Goal: Task Accomplishment & Management: Use online tool/utility

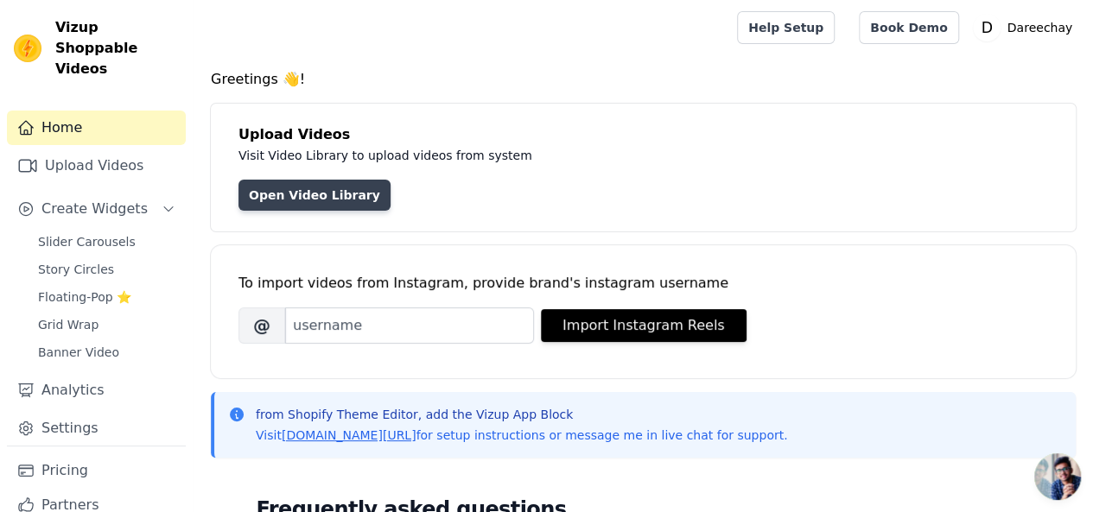
click at [331, 201] on link "Open Video Library" at bounding box center [314, 195] width 152 height 31
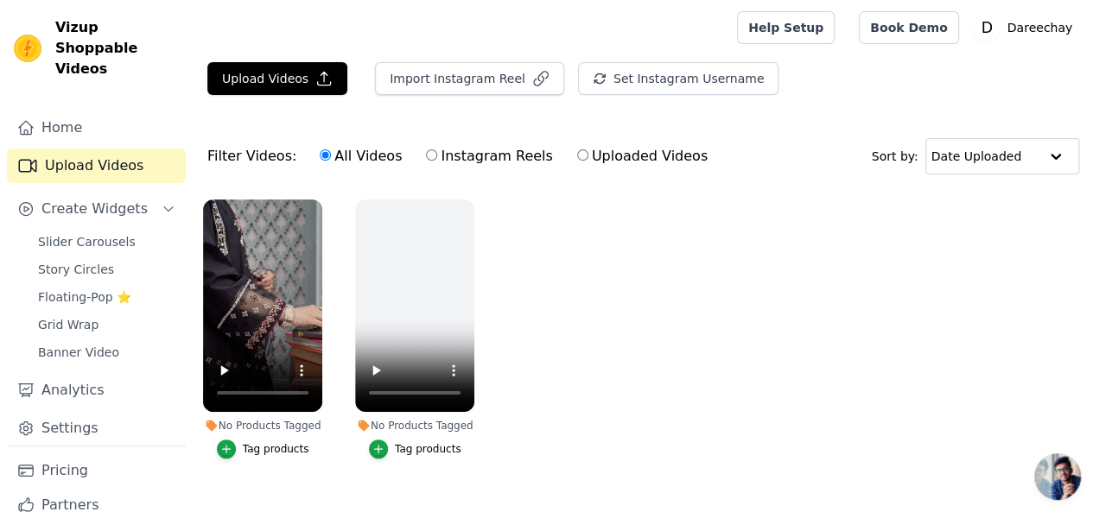
click at [271, 444] on div "Tag products" at bounding box center [276, 449] width 67 height 14
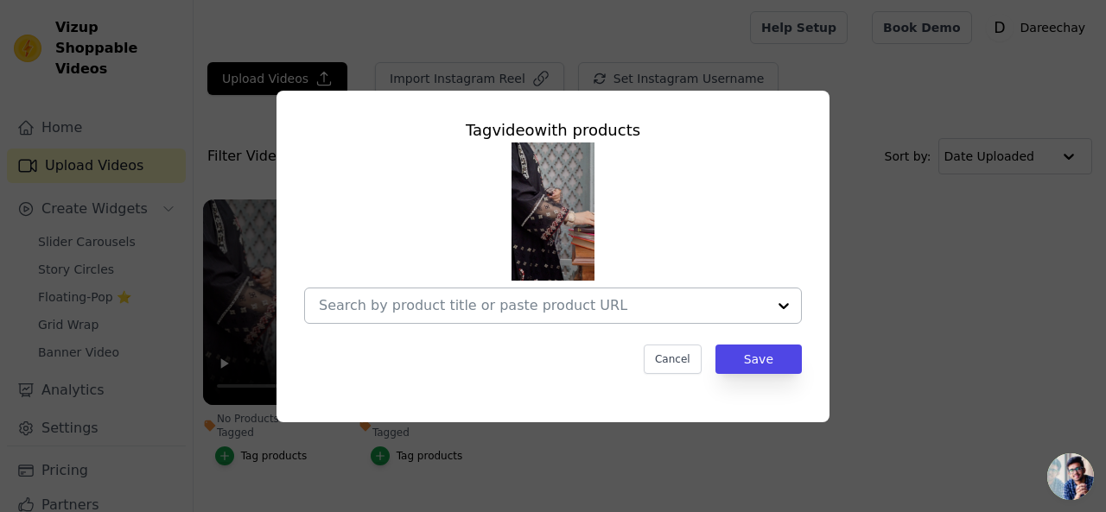
click at [391, 315] on div at bounding box center [543, 306] width 448 height 35
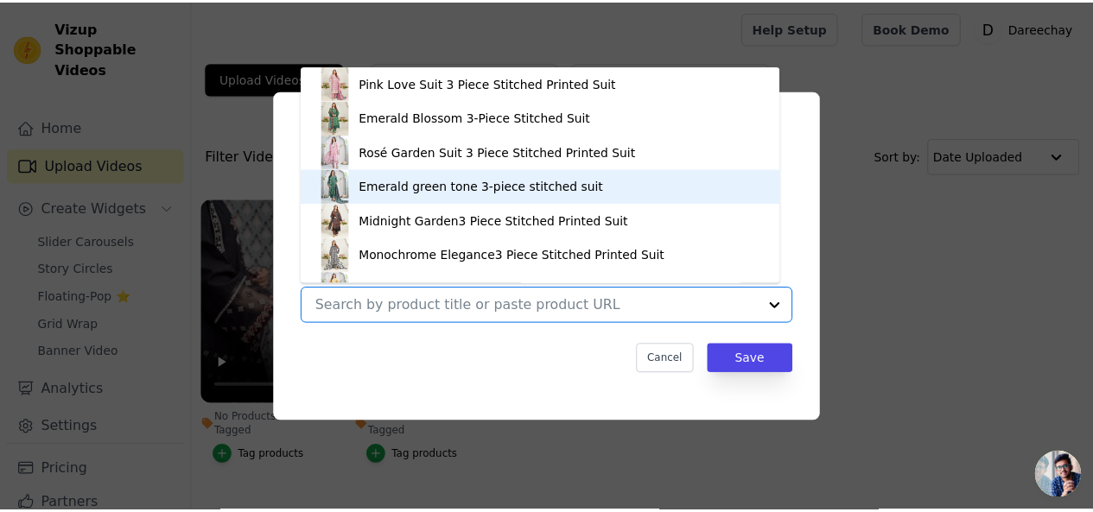
scroll to position [24, 0]
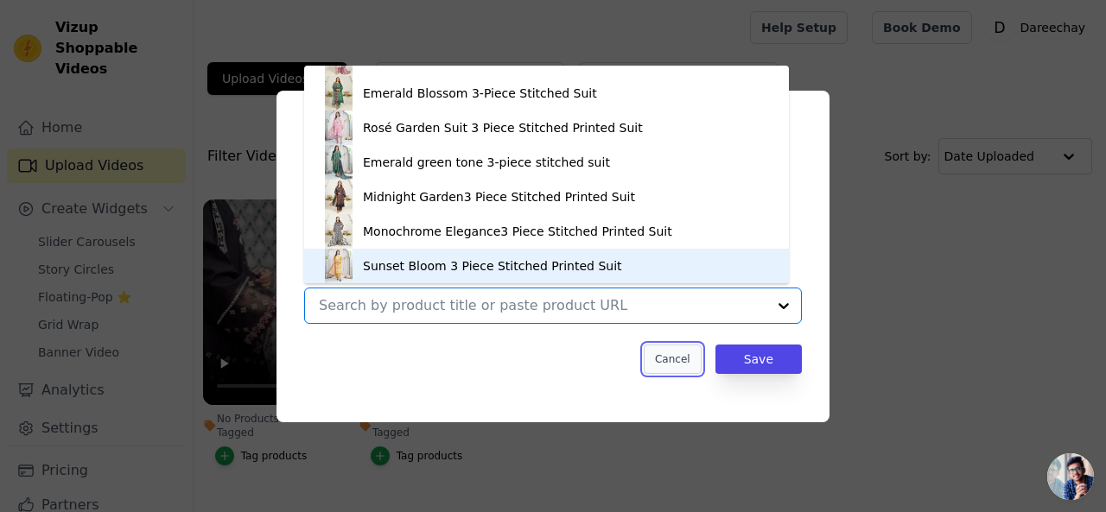
click at [672, 359] on button "Cancel" at bounding box center [673, 359] width 58 height 29
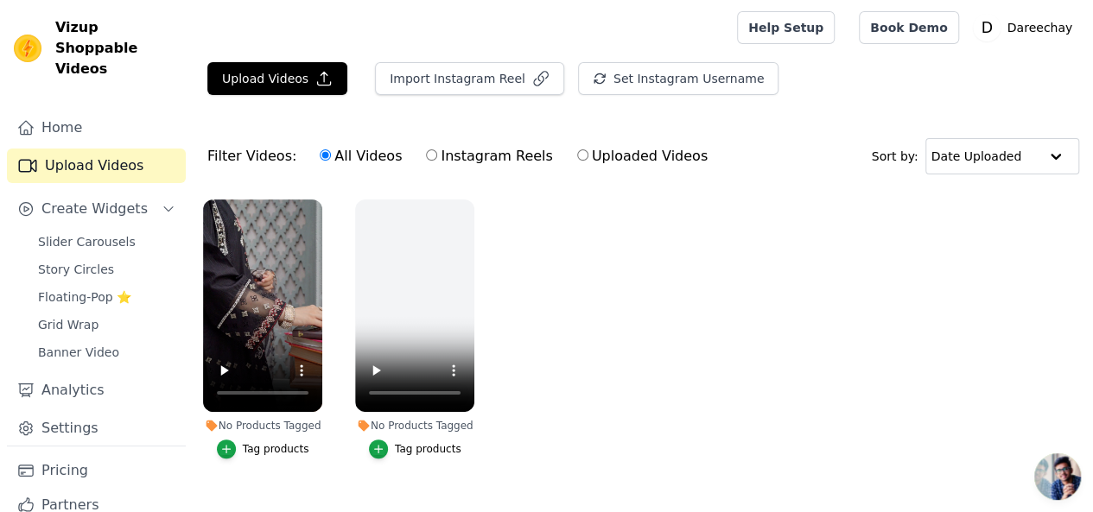
click at [589, 164] on label "Uploaded Videos" at bounding box center [642, 156] width 132 height 22
click at [588, 161] on input "Uploaded Videos" at bounding box center [582, 154] width 11 height 11
radio input "true"
click at [299, 82] on button "Upload Videos" at bounding box center [277, 78] width 140 height 33
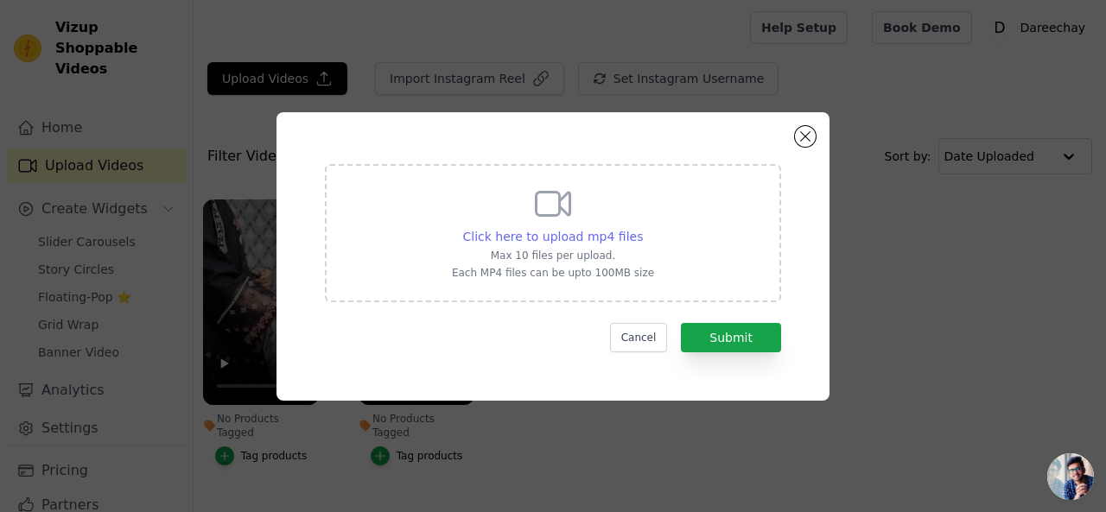
click at [548, 240] on span "Click here to upload mp4 files" at bounding box center [553, 237] width 181 height 14
click at [642, 228] on input "Click here to upload mp4 files Max 10 files per upload. Each MP4 files can be u…" at bounding box center [642, 227] width 1 height 1
type input "C:\fakepath\Emerald Green Print 3PC Suit (Frock) - FOP29.mp4"
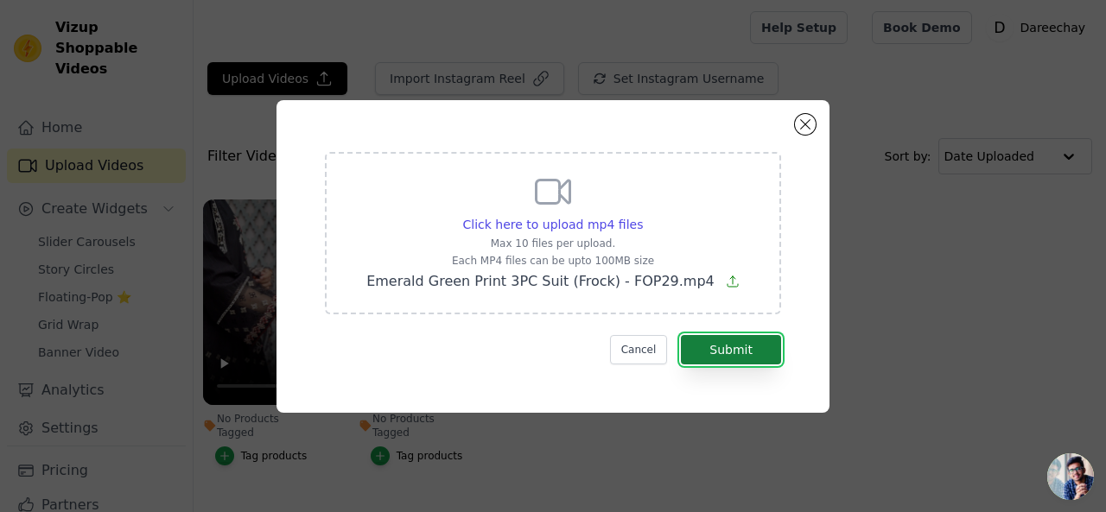
click at [728, 344] on button "Submit" at bounding box center [731, 349] width 100 height 29
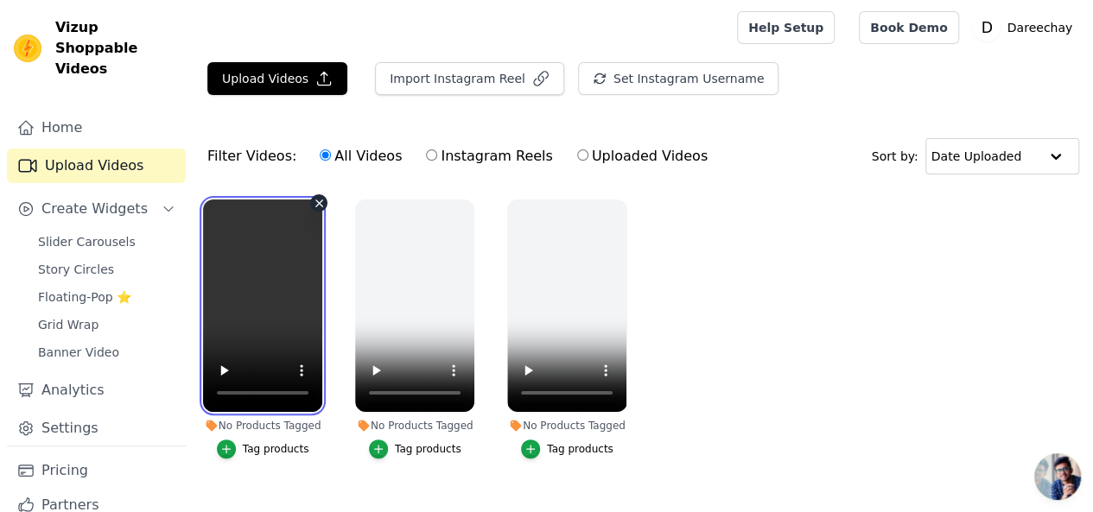
click at [274, 274] on video at bounding box center [262, 306] width 119 height 213
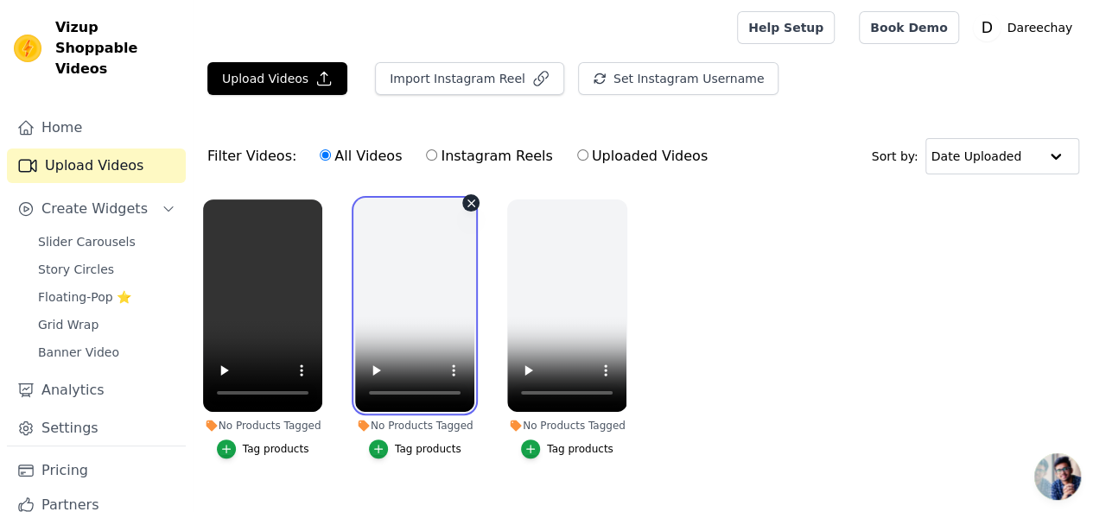
click at [386, 255] on video at bounding box center [414, 306] width 119 height 213
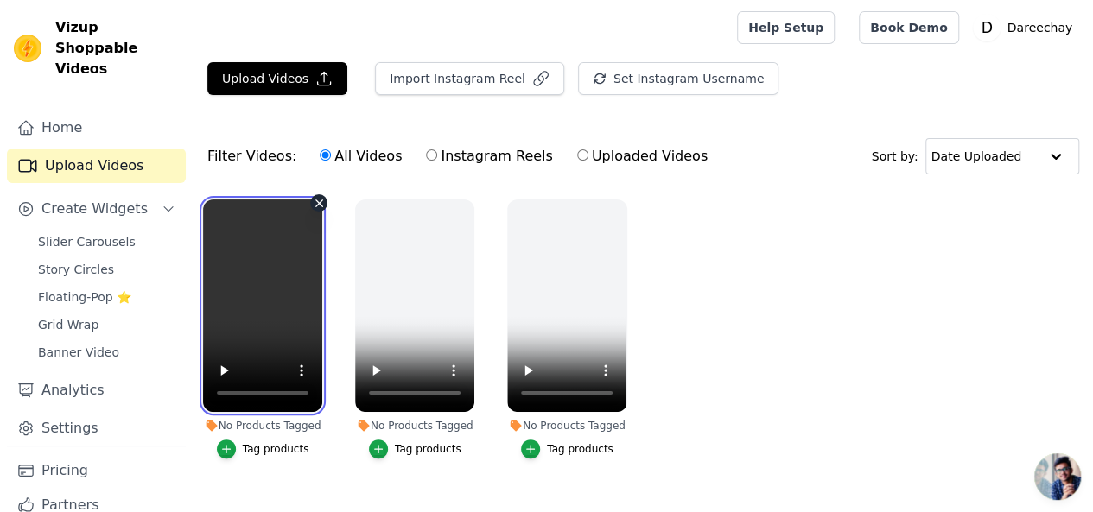
click at [276, 247] on video at bounding box center [262, 306] width 119 height 213
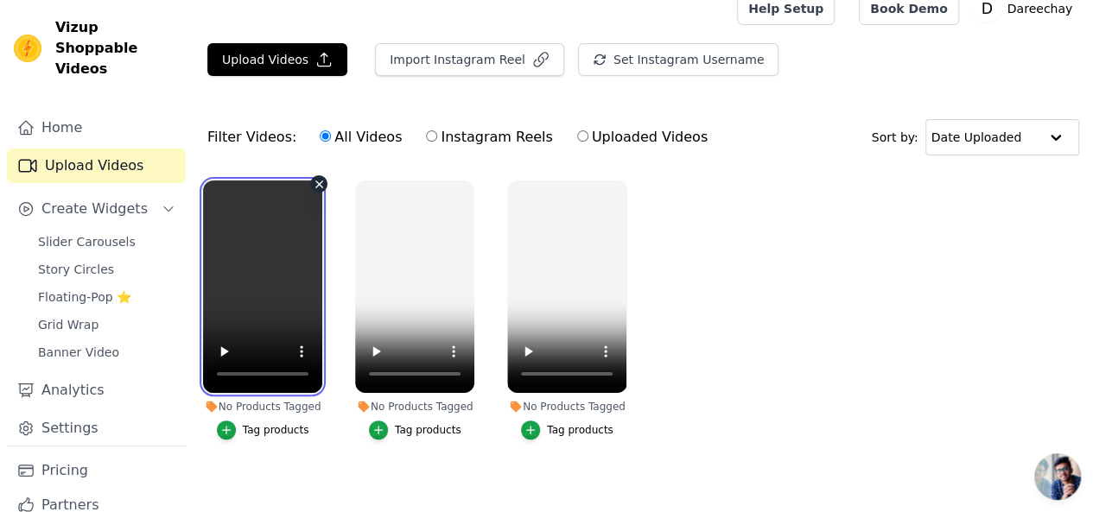
scroll to position [29, 0]
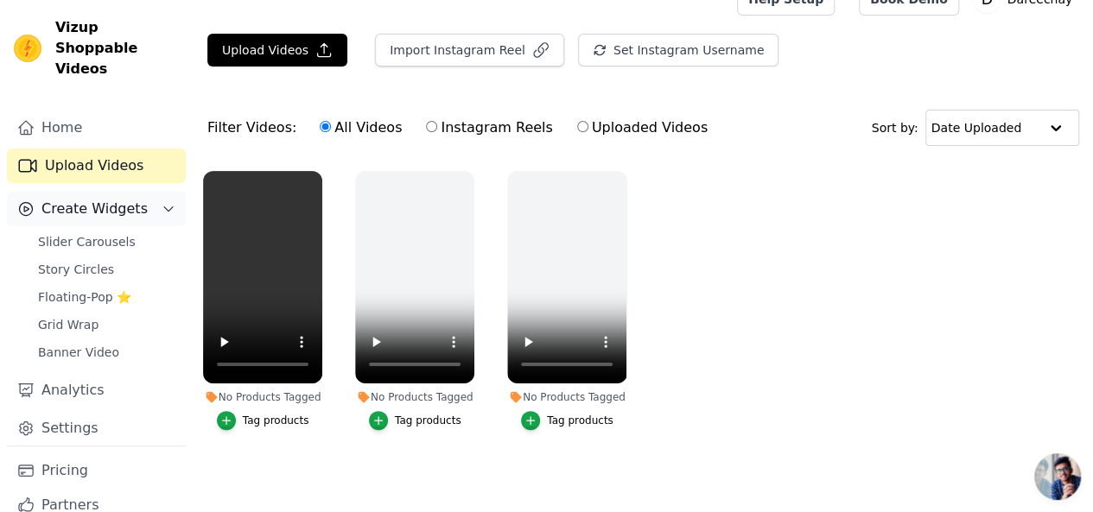
click at [52, 199] on span "Create Widgets" at bounding box center [94, 209] width 106 height 21
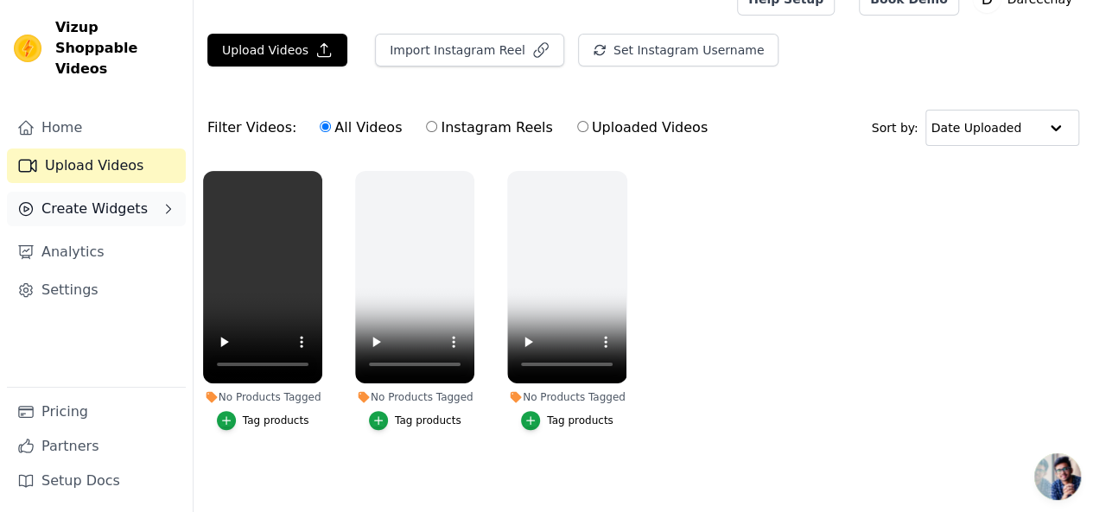
click at [87, 199] on span "Create Widgets" at bounding box center [94, 209] width 106 height 21
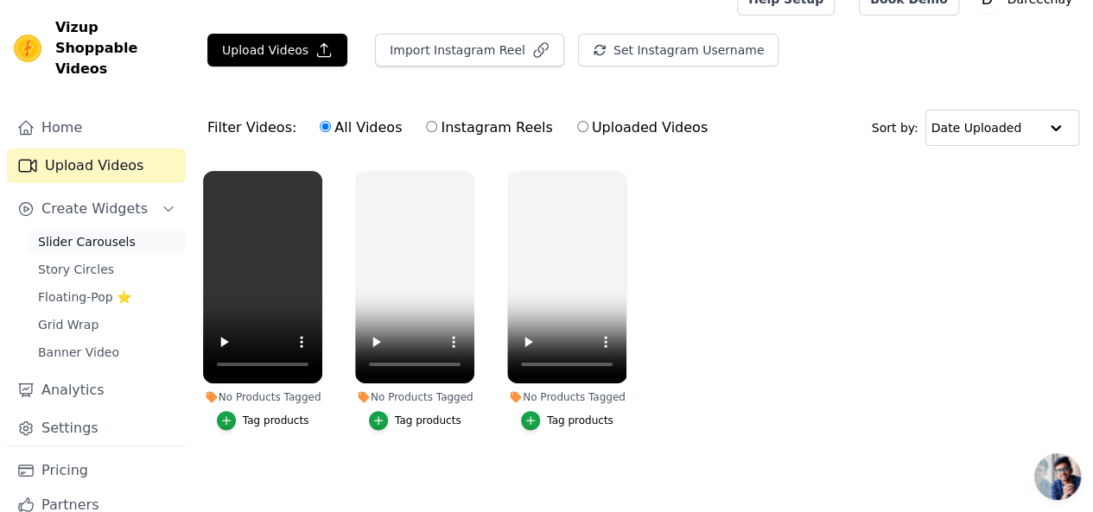
click at [74, 231] on link "Slider Carousels" at bounding box center [107, 242] width 158 height 24
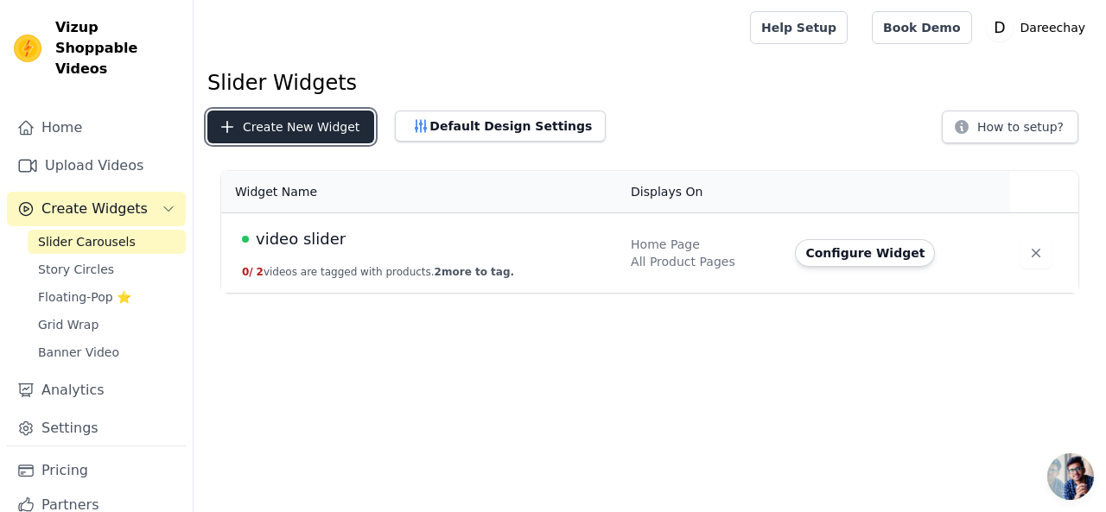
click at [314, 130] on button "Create New Widget" at bounding box center [290, 127] width 167 height 33
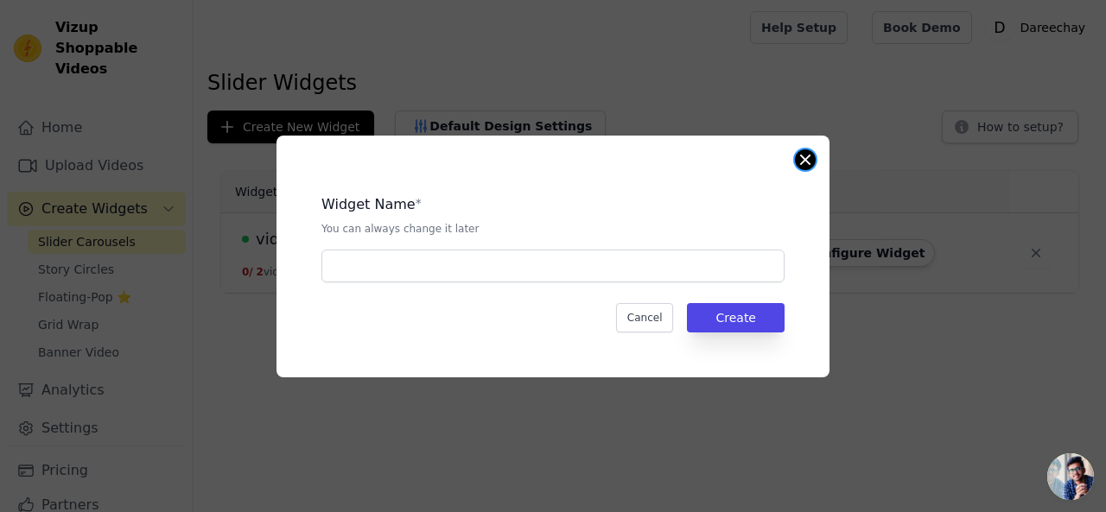
click at [807, 157] on button "Close modal" at bounding box center [805, 159] width 21 height 21
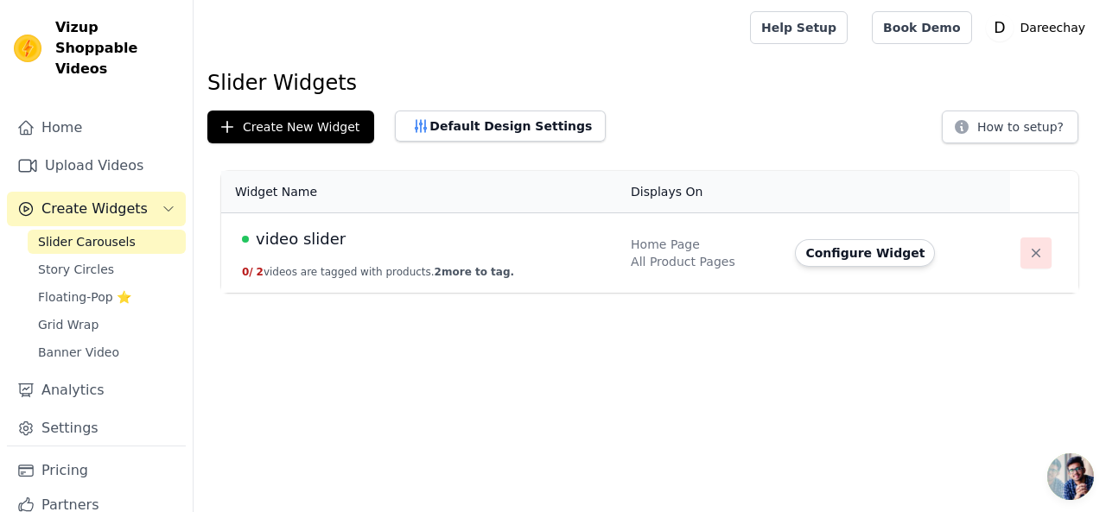
click at [1027, 257] on icon "button" at bounding box center [1035, 253] width 17 height 17
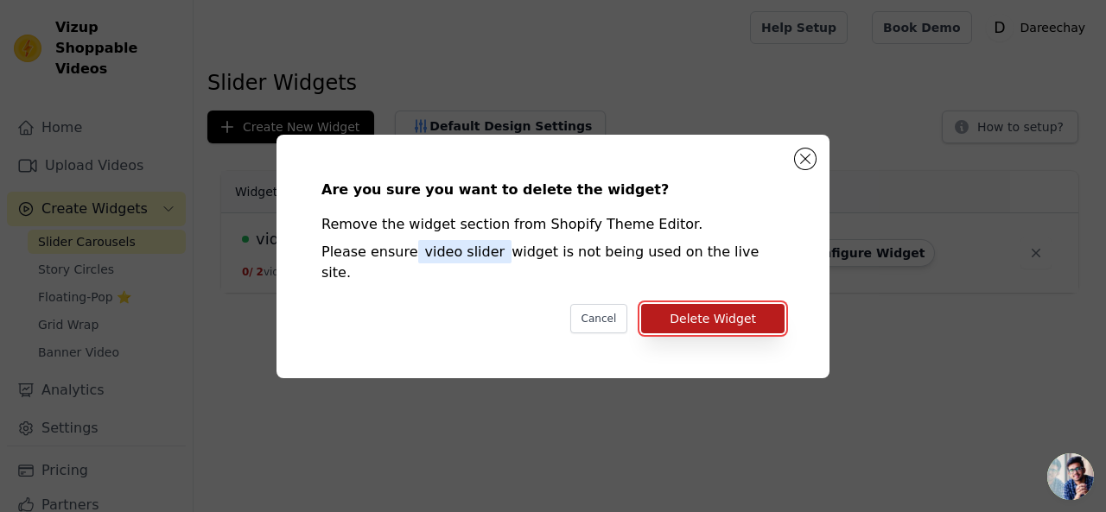
click at [702, 313] on button "Delete Widget" at bounding box center [712, 318] width 143 height 29
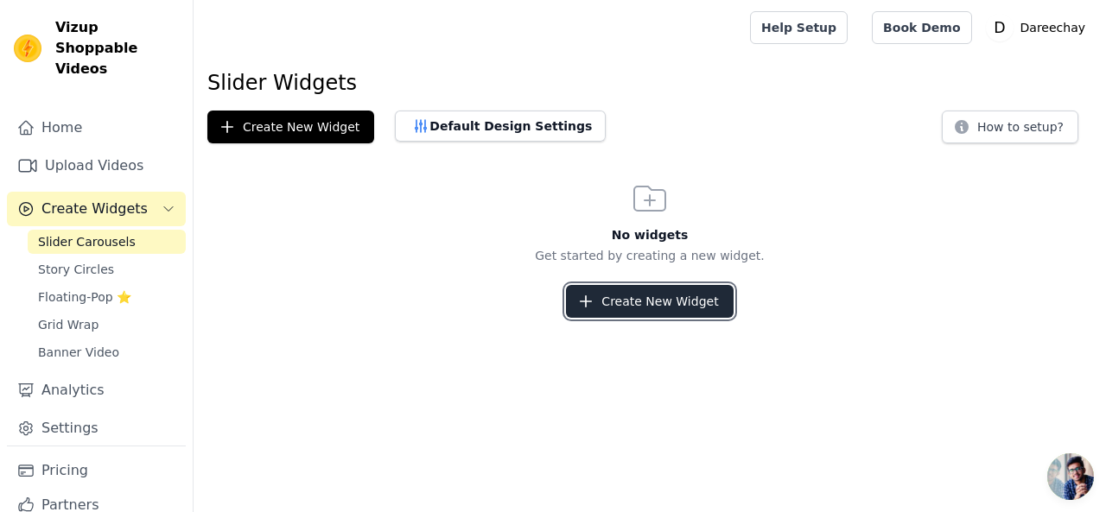
click at [706, 315] on button "Create New Widget" at bounding box center [649, 301] width 167 height 33
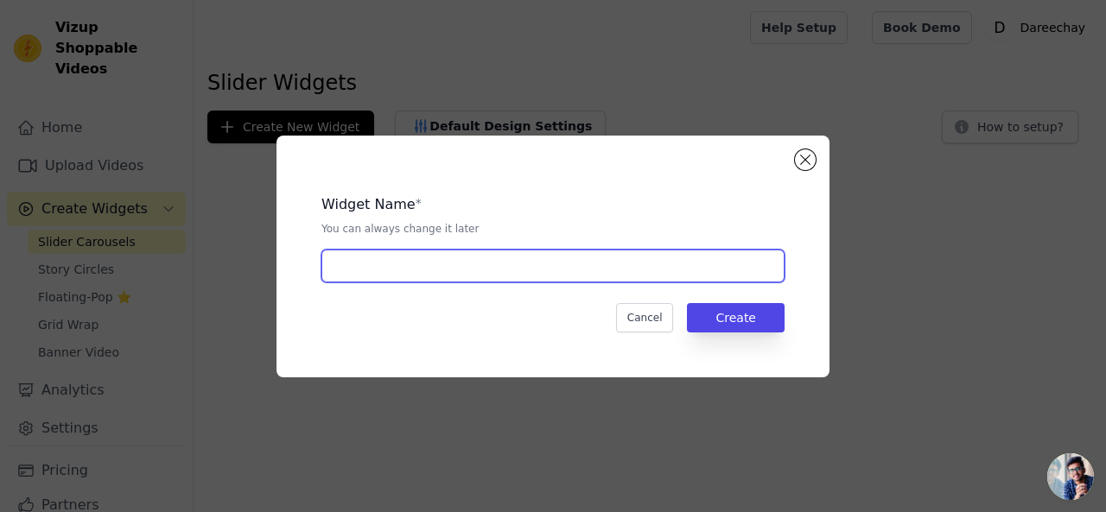
click at [569, 255] on input "text" at bounding box center [552, 266] width 463 height 33
type input "video slider"
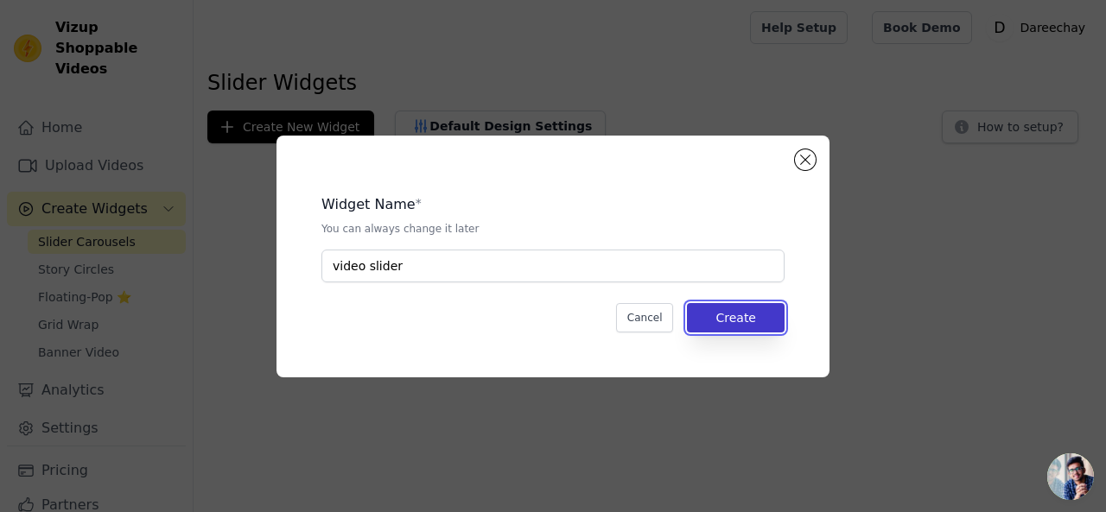
click at [743, 311] on button "Create" at bounding box center [736, 317] width 98 height 29
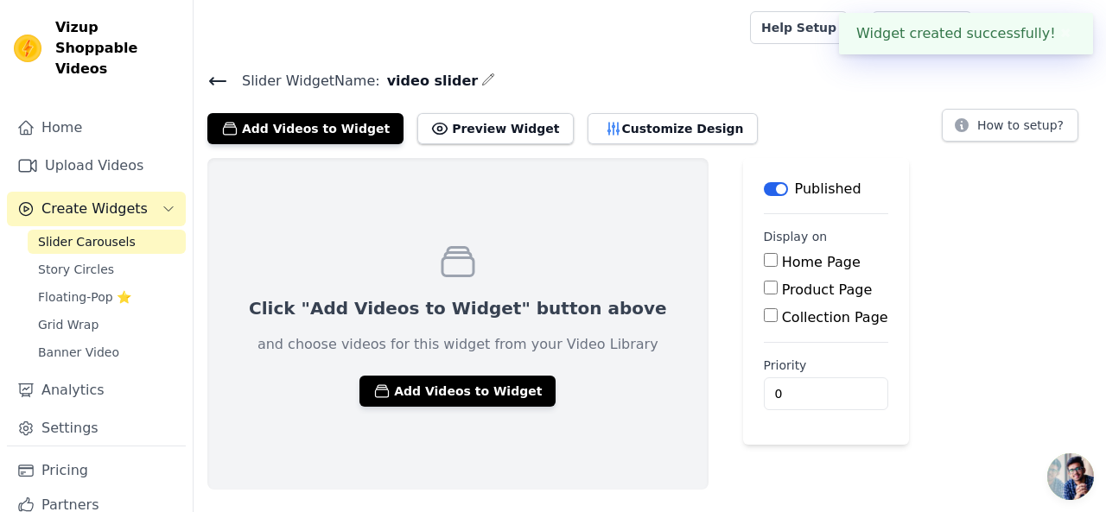
click at [764, 260] on input "Home Page" at bounding box center [771, 260] width 14 height 14
checkbox input "true"
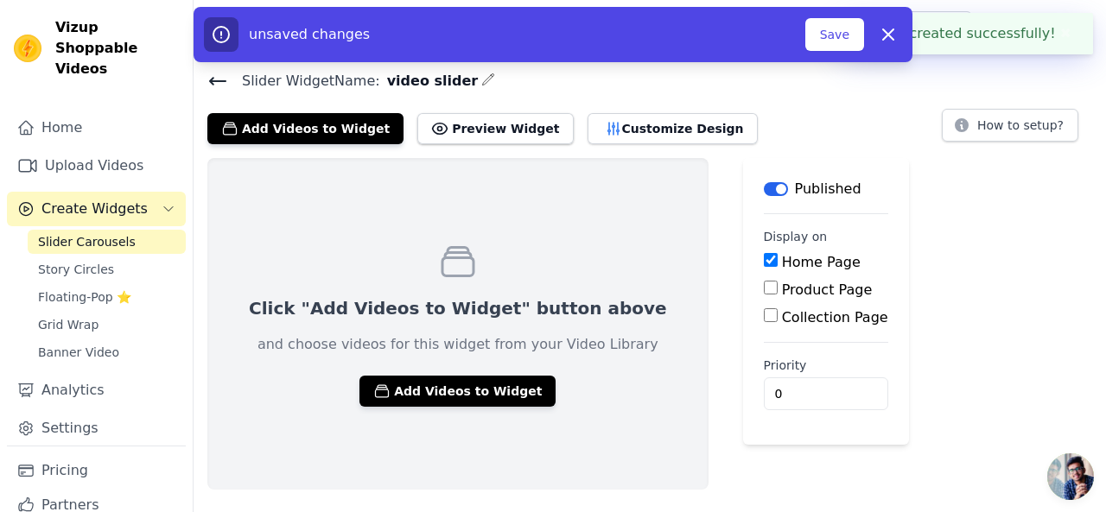
click at [764, 284] on input "Product Page" at bounding box center [771, 288] width 14 height 14
checkbox input "true"
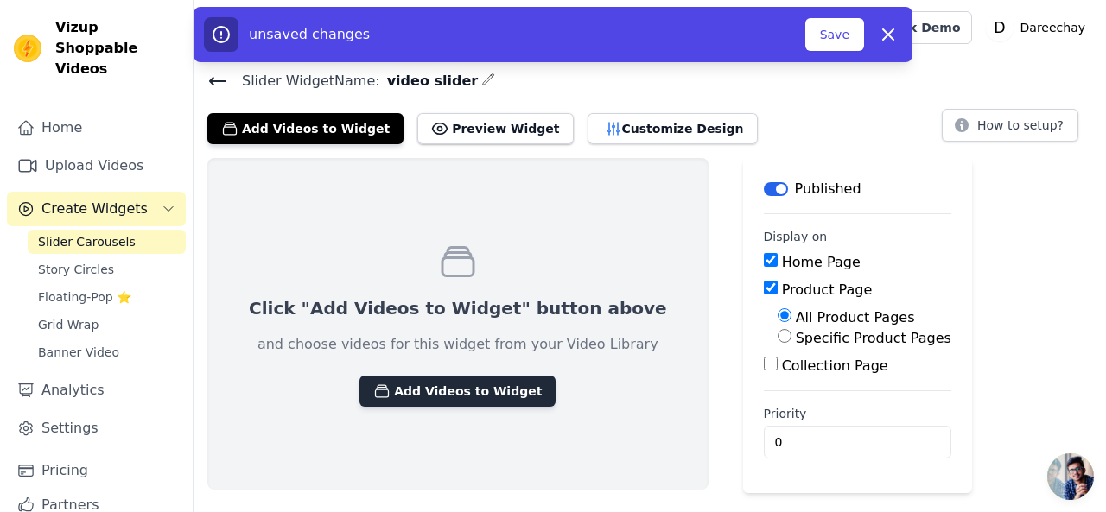
click at [457, 389] on button "Add Videos to Widget" at bounding box center [457, 391] width 196 height 31
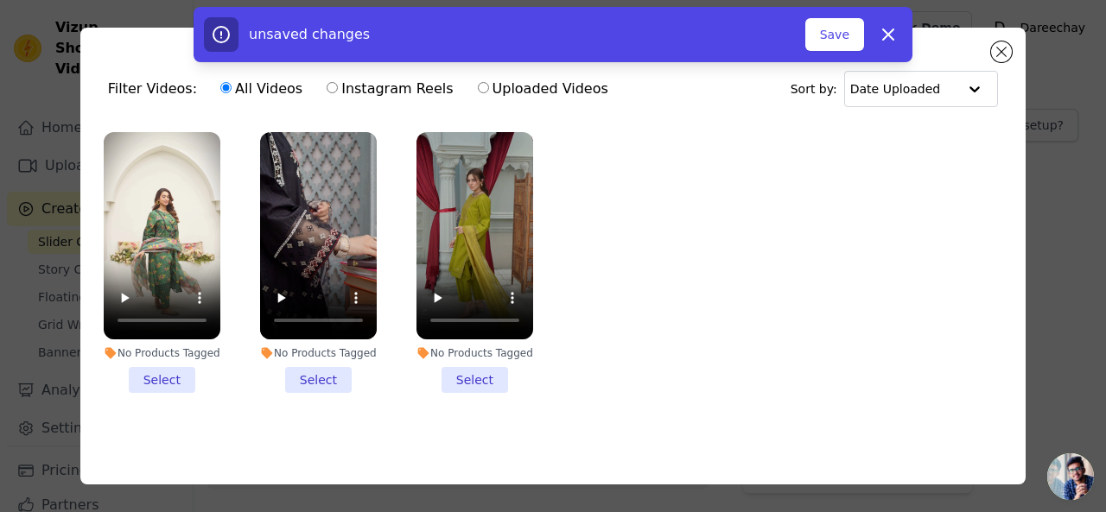
click at [170, 371] on li "No Products Tagged Select" at bounding box center [162, 262] width 117 height 261
click at [0, 0] on input "No Products Tagged Select" at bounding box center [0, 0] width 0 height 0
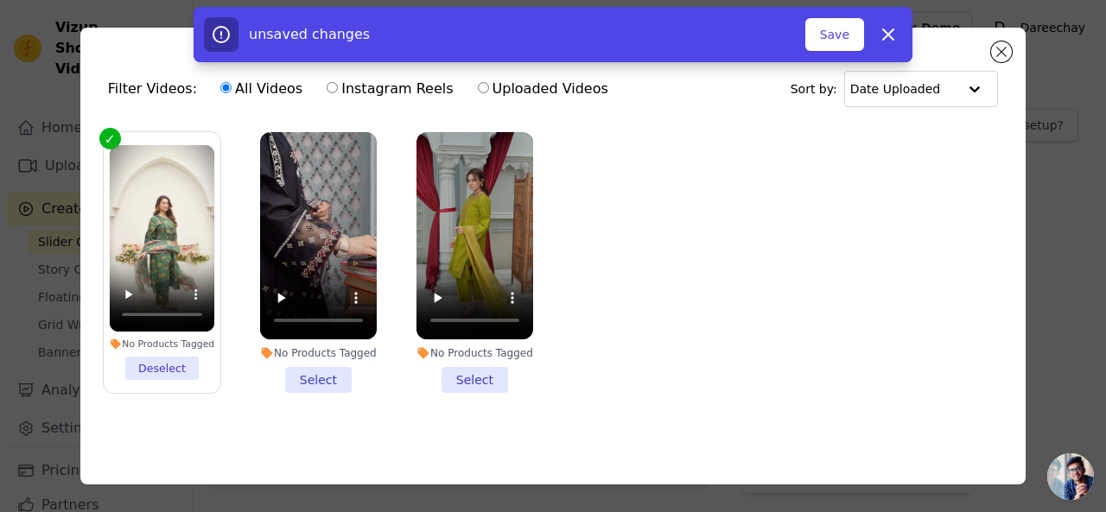
click at [302, 374] on li "No Products Tagged Select" at bounding box center [318, 262] width 117 height 261
click at [0, 0] on input "No Products Tagged Select" at bounding box center [0, 0] width 0 height 0
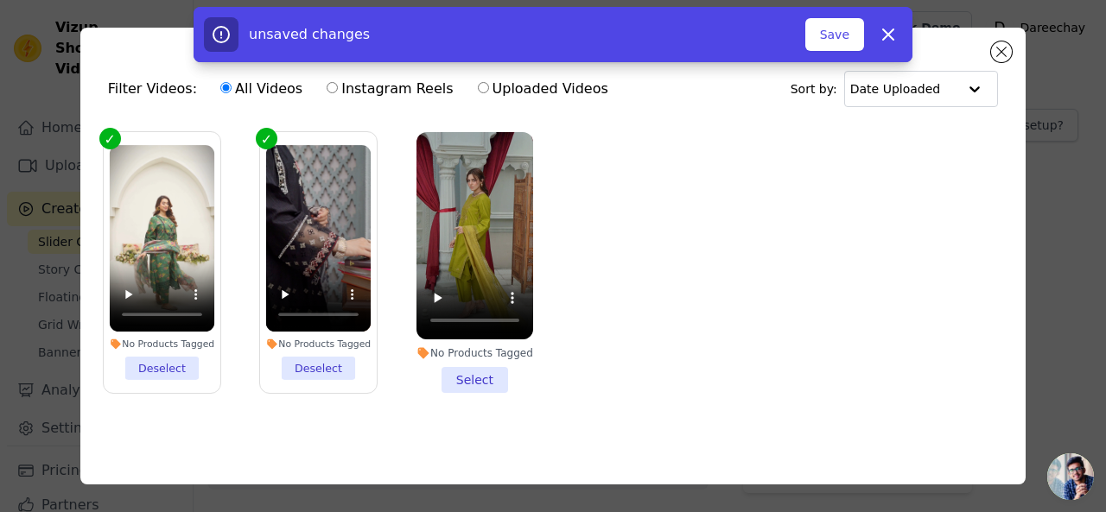
click at [470, 375] on li "No Products Tagged Select" at bounding box center [474, 262] width 117 height 261
click at [0, 0] on input "No Products Tagged Select" at bounding box center [0, 0] width 0 height 0
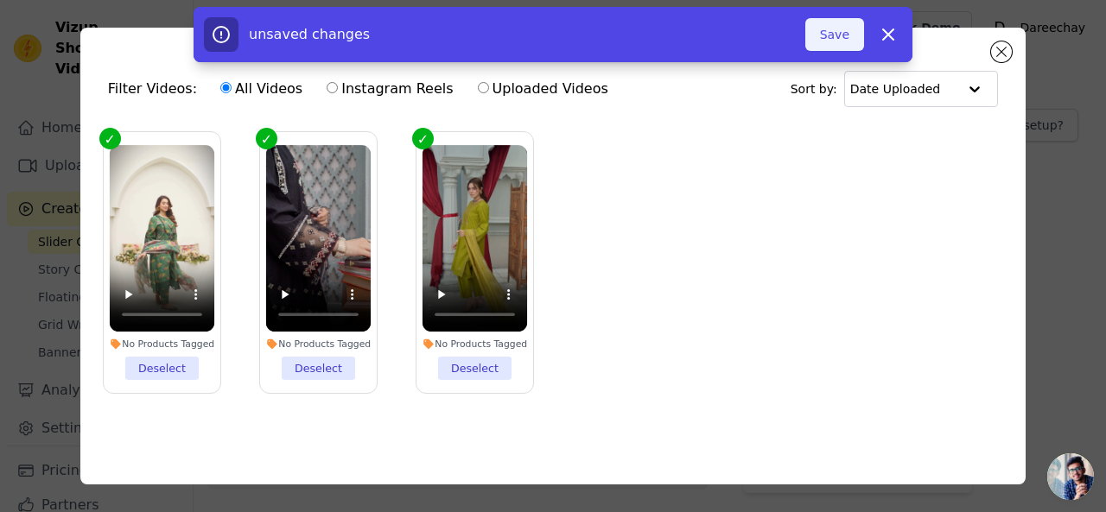
click at [842, 29] on button "Save" at bounding box center [834, 34] width 59 height 33
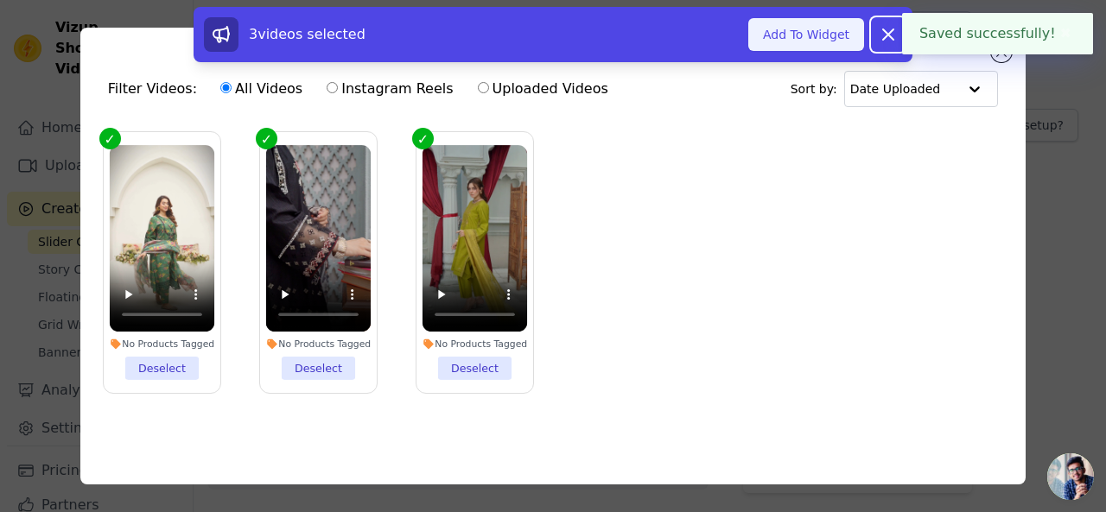
drag, startPoint x: 892, startPoint y: 44, endPoint x: 805, endPoint y: 44, distance: 86.4
click at [805, 44] on div "3 videos selected Add To Widget Dismiss" at bounding box center [553, 34] width 698 height 35
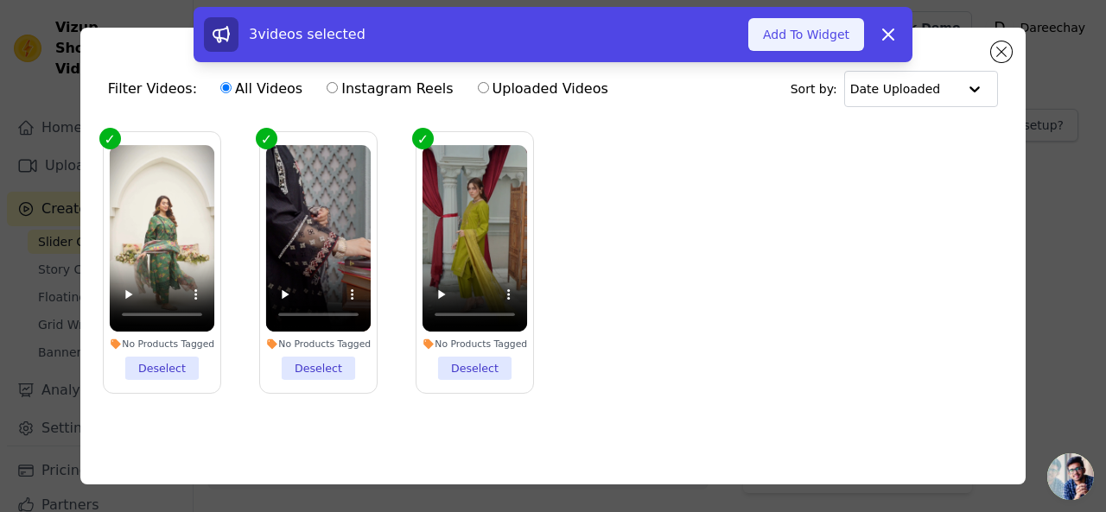
click at [805, 44] on button "Add To Widget" at bounding box center [806, 34] width 116 height 33
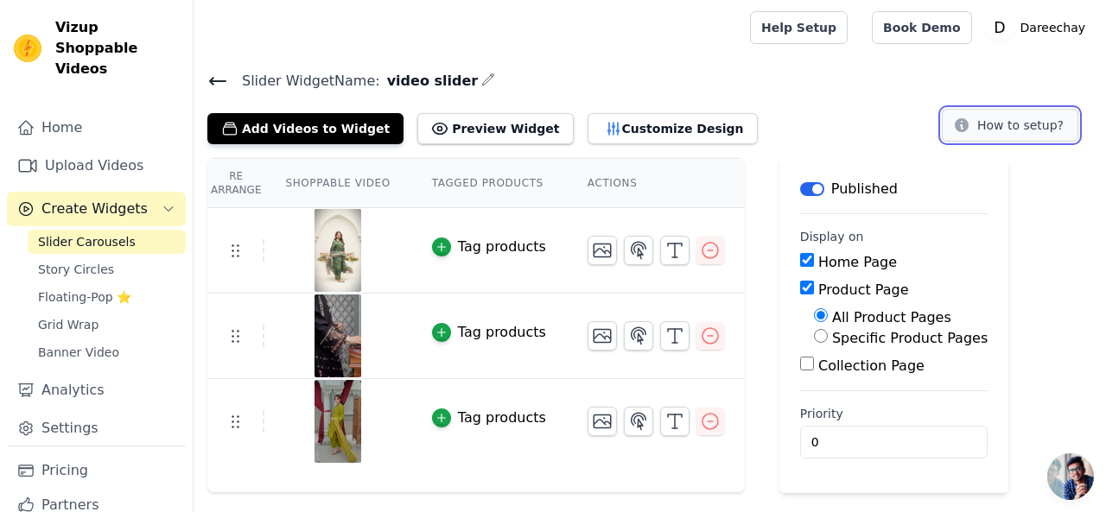
click at [1014, 132] on button "How to setup?" at bounding box center [1010, 125] width 137 height 33
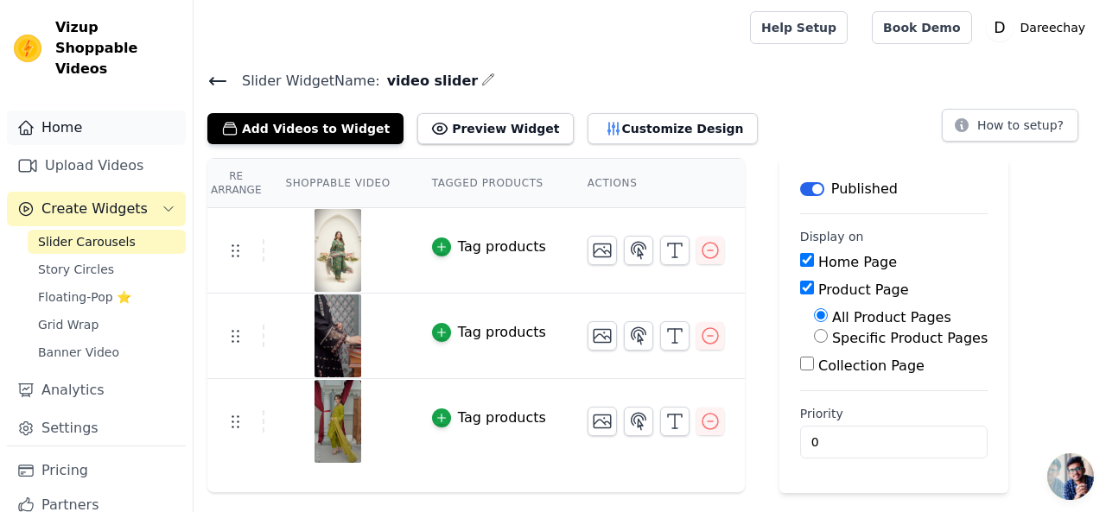
click at [79, 111] on link "Home" at bounding box center [96, 128] width 179 height 35
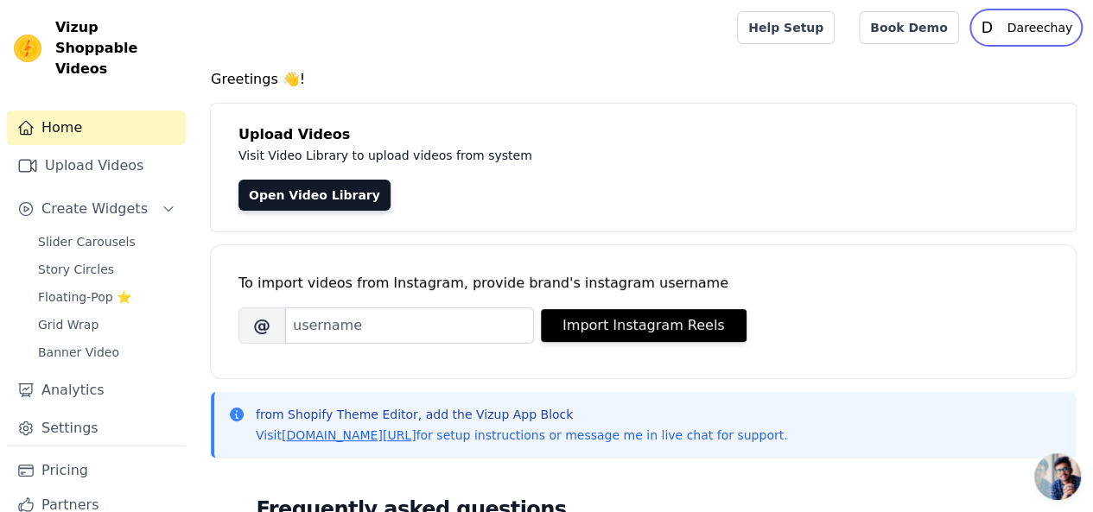
click at [1024, 27] on p "Dareechay" at bounding box center [1040, 27] width 79 height 31
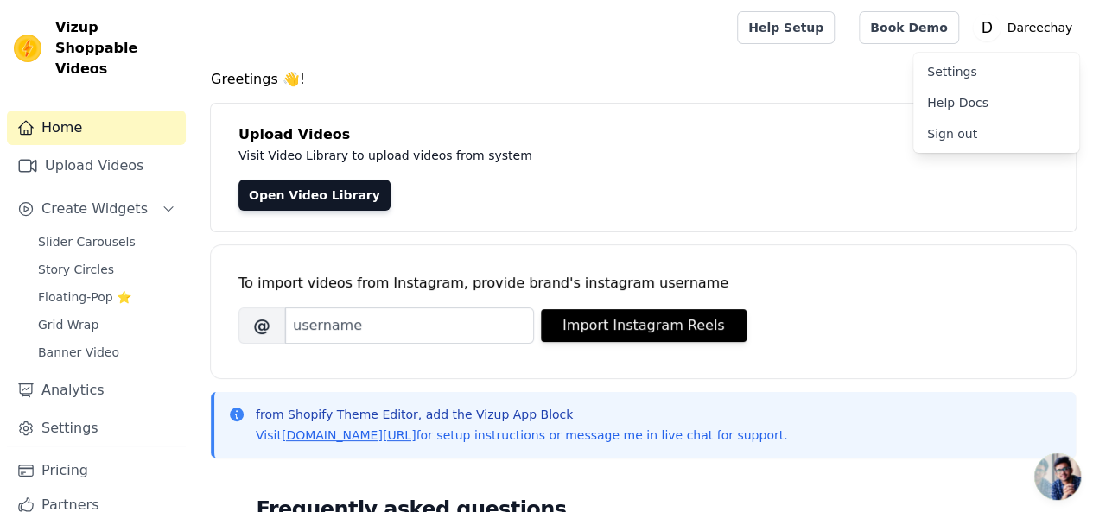
click at [945, 70] on link "Settings" at bounding box center [996, 71] width 166 height 31
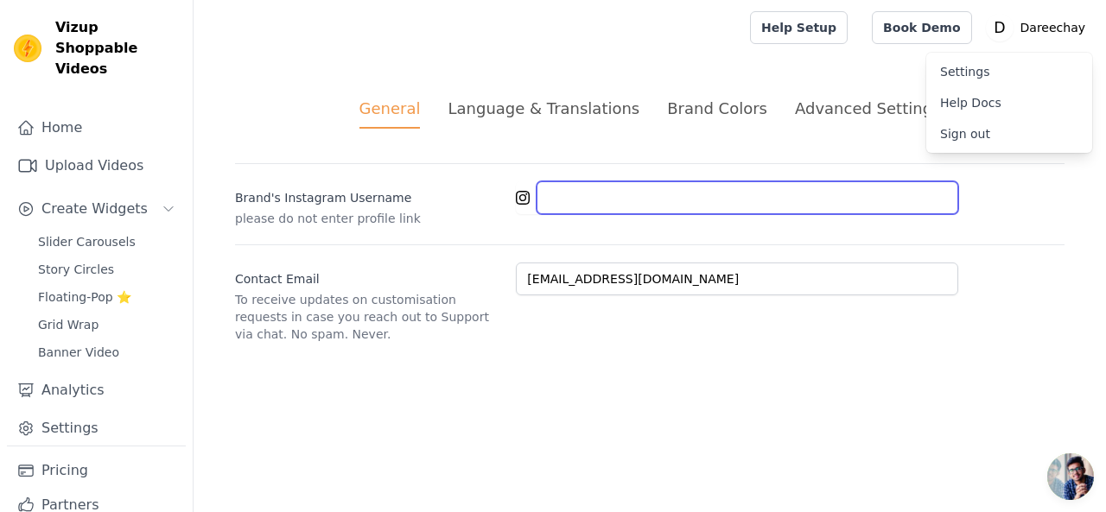
click at [593, 203] on input "Brand's Instagram Username" at bounding box center [748, 197] width 422 height 33
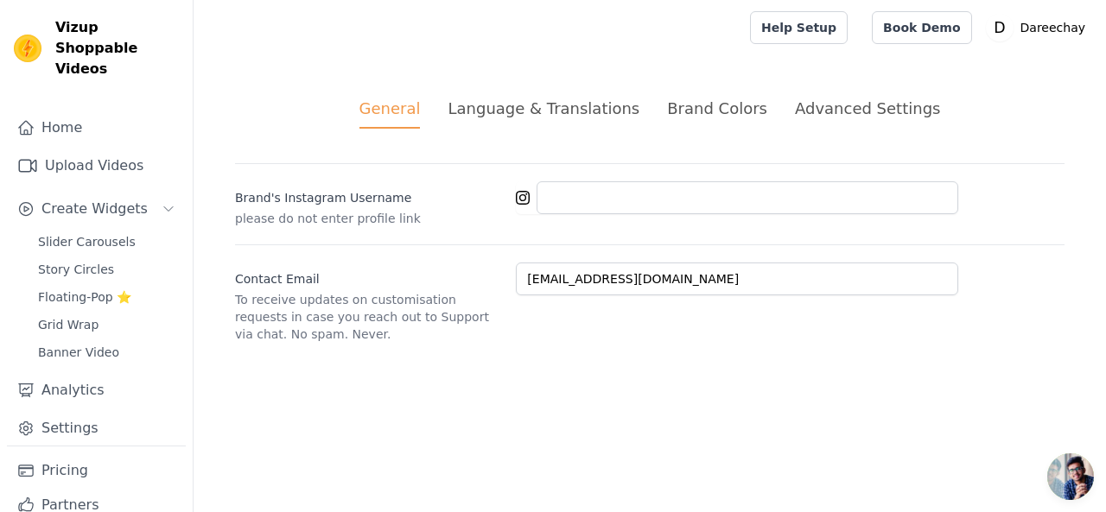
click at [588, 116] on div "Language & Translations" at bounding box center [544, 108] width 192 height 23
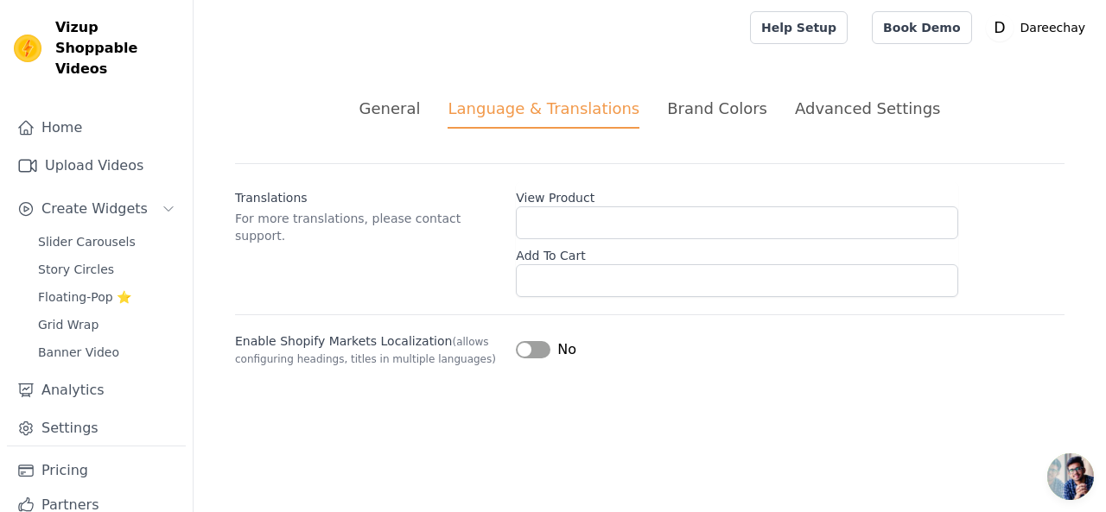
click at [527, 357] on div "No" at bounding box center [546, 350] width 60 height 21
click at [535, 346] on button "Label" at bounding box center [533, 349] width 35 height 17
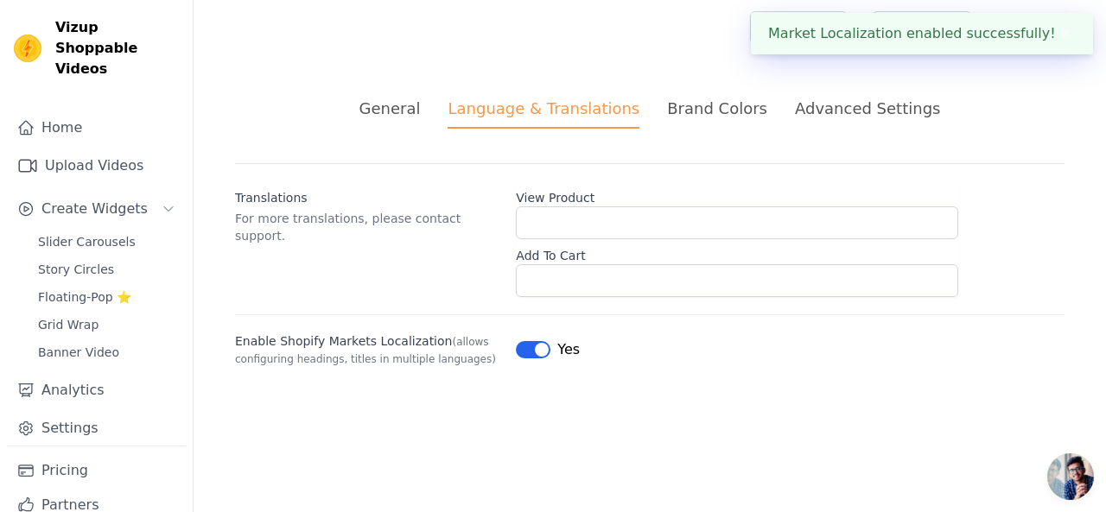
click at [721, 108] on div "Brand Colors" at bounding box center [717, 108] width 100 height 23
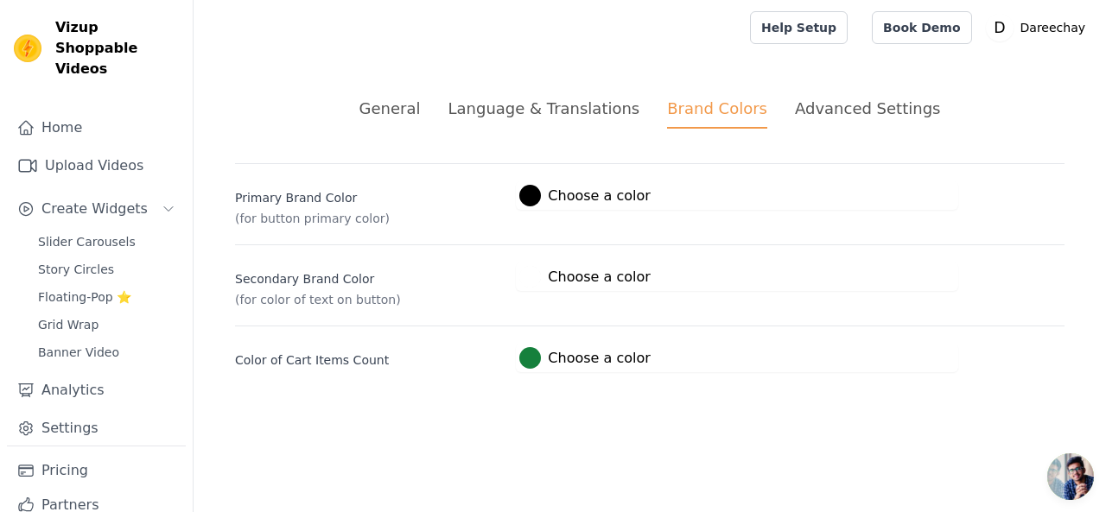
click at [807, 118] on div "Advanced Settings" at bounding box center [867, 108] width 145 height 23
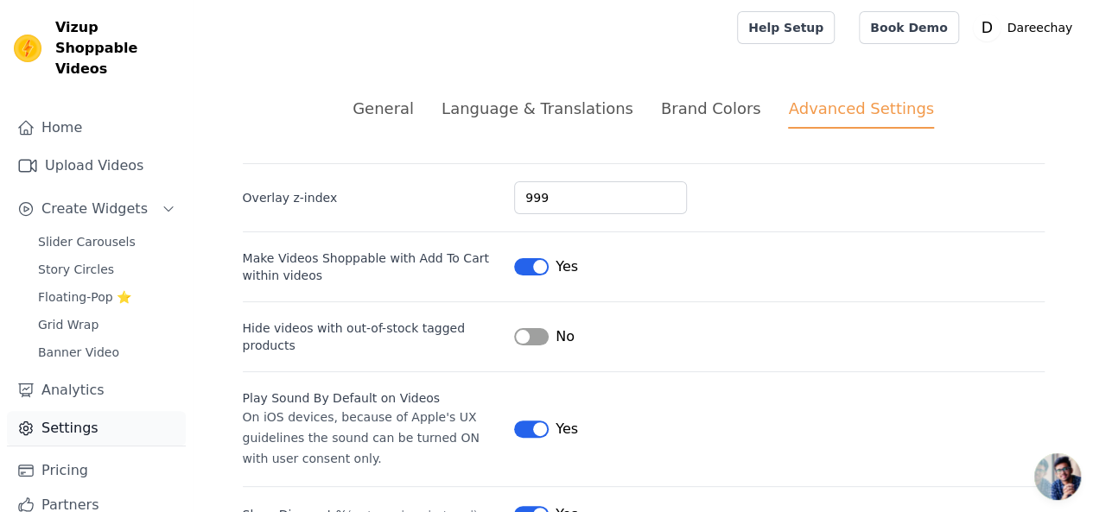
click at [52, 411] on link "Settings" at bounding box center [96, 428] width 179 height 35
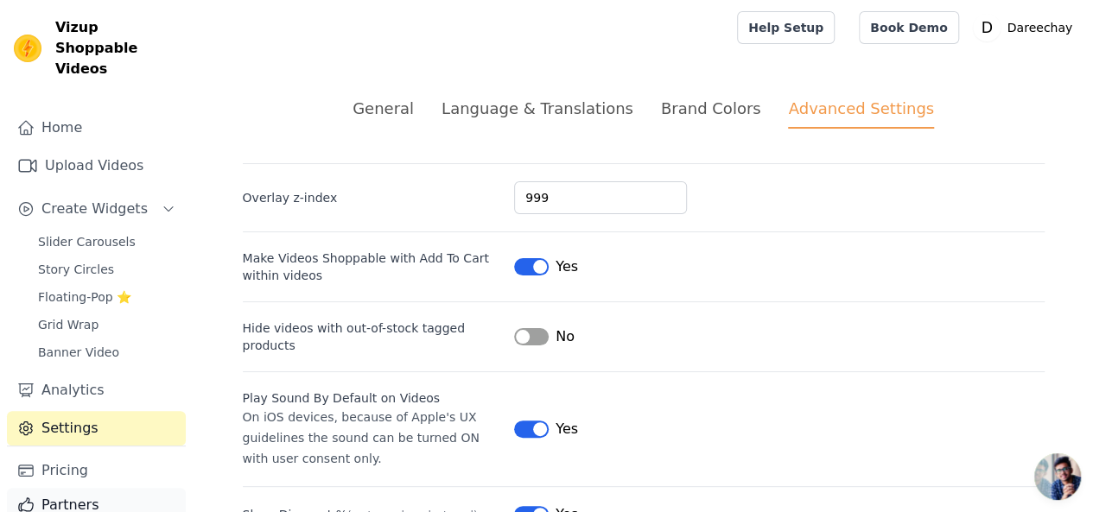
click at [54, 488] on link "Partners" at bounding box center [96, 505] width 179 height 35
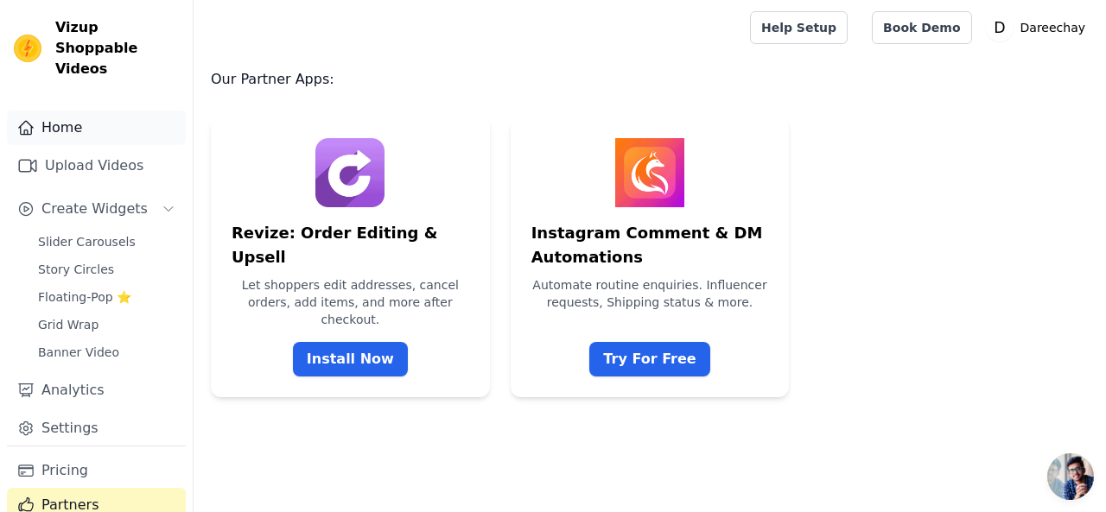
click at [114, 111] on link "Home" at bounding box center [96, 128] width 179 height 35
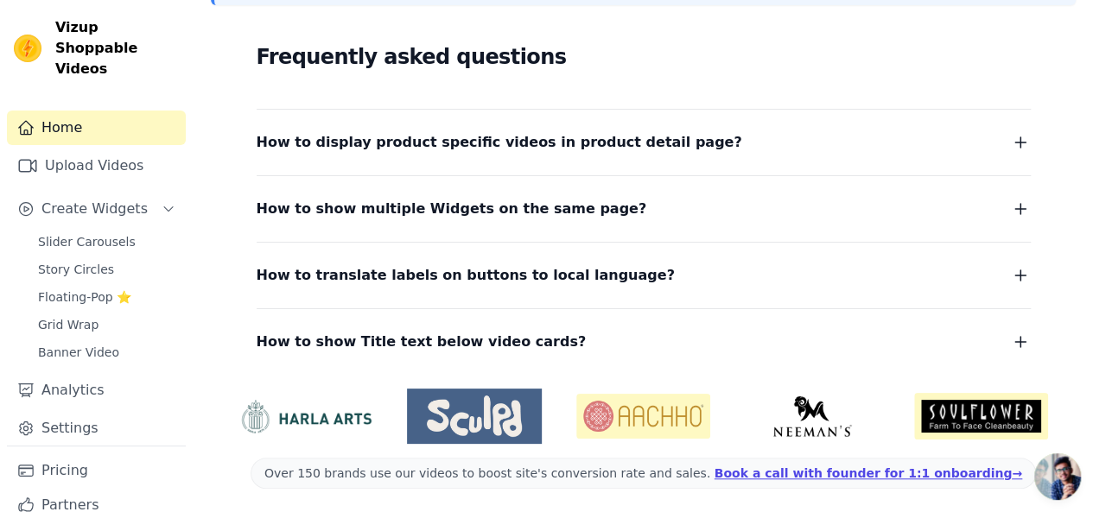
scroll to position [454, 0]
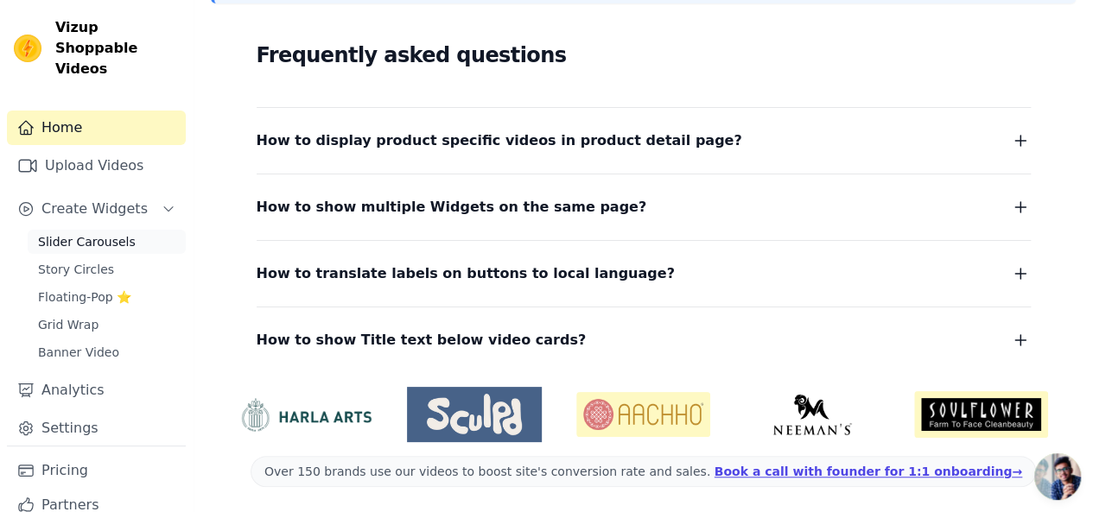
click at [89, 230] on link "Slider Carousels" at bounding box center [107, 242] width 158 height 24
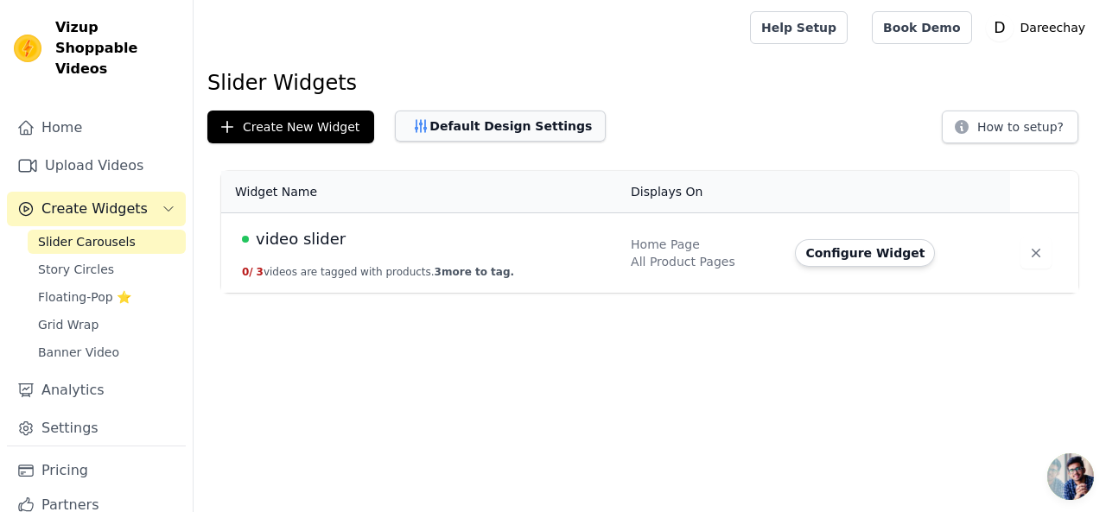
click at [426, 133] on button "Default Design Settings" at bounding box center [500, 126] width 211 height 31
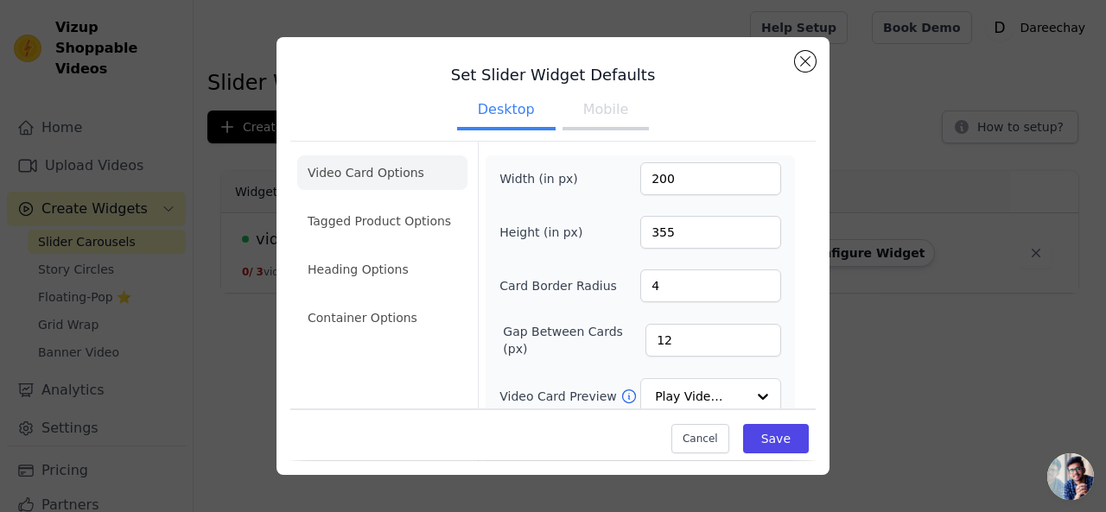
click at [613, 111] on button "Mobile" at bounding box center [605, 111] width 86 height 38
click at [806, 63] on button "Close modal" at bounding box center [805, 61] width 21 height 21
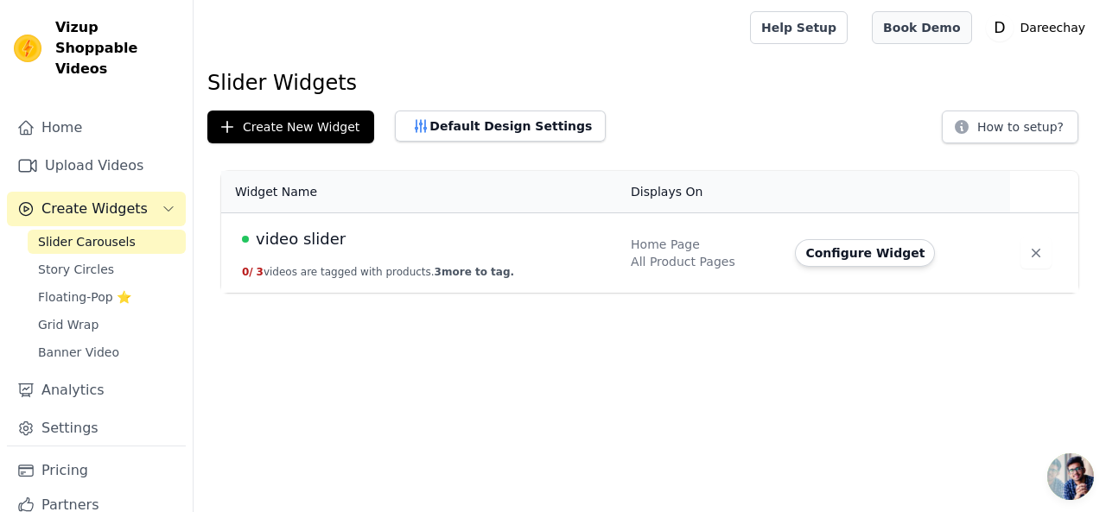
click at [924, 29] on link "Book Demo" at bounding box center [921, 27] width 99 height 33
click at [353, 261] on td "video slider 0 / 3 videos are tagged with products. 3 more to tag." at bounding box center [420, 253] width 399 height 80
click at [813, 250] on button "Configure Widget" at bounding box center [865, 253] width 140 height 28
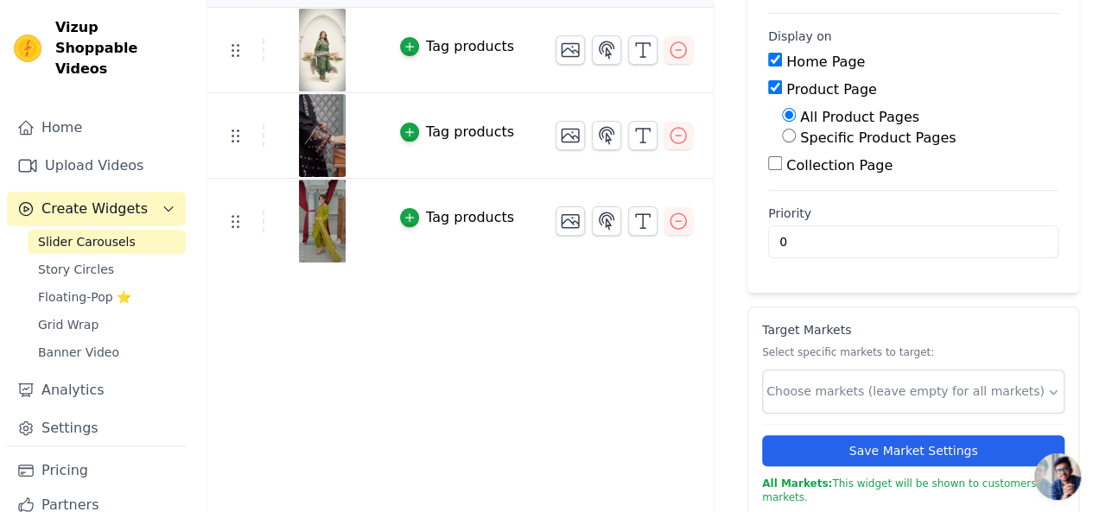
scroll to position [203, 0]
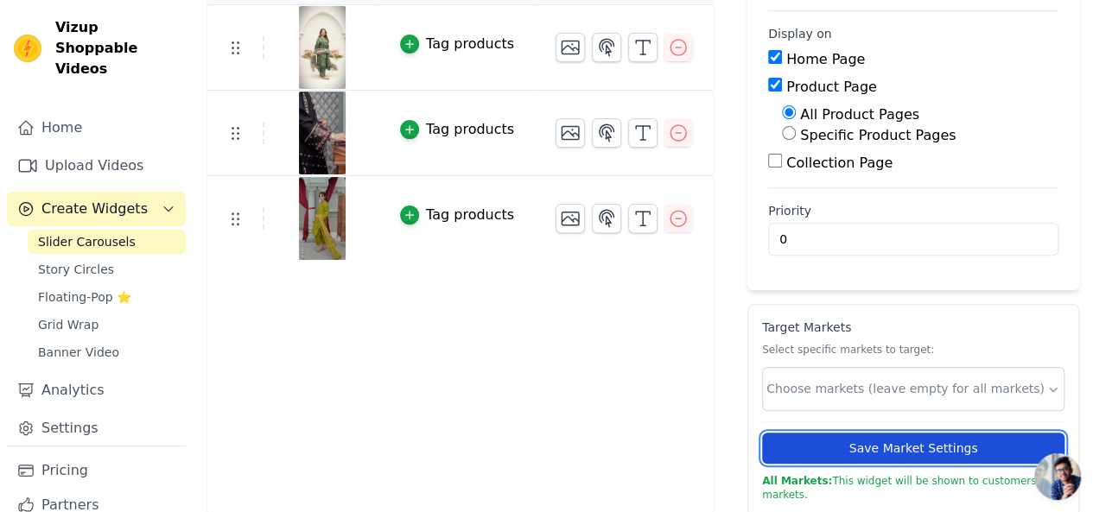
click at [809, 435] on button "Save Market Settings" at bounding box center [913, 448] width 302 height 31
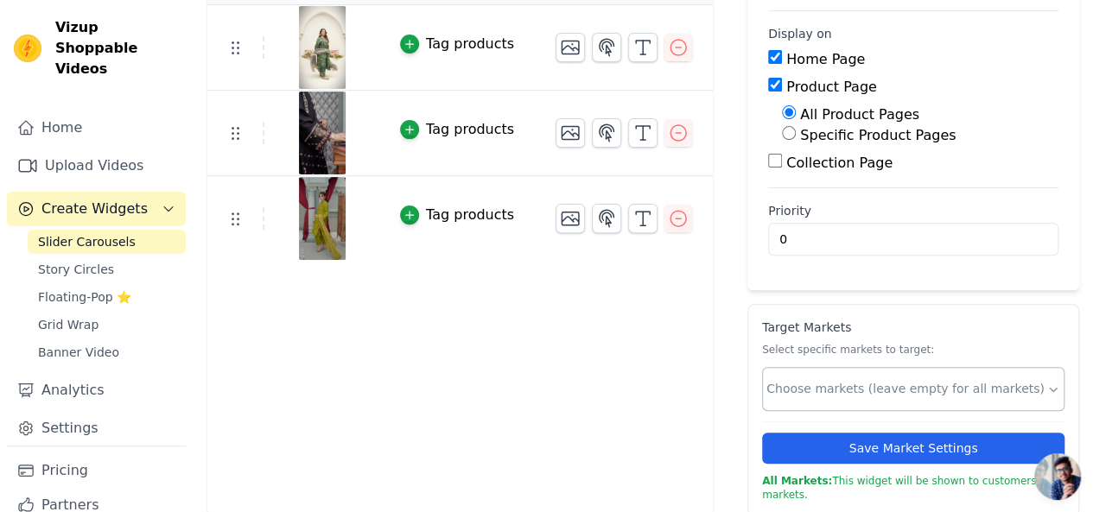
click at [804, 386] on input "text" at bounding box center [906, 389] width 280 height 18
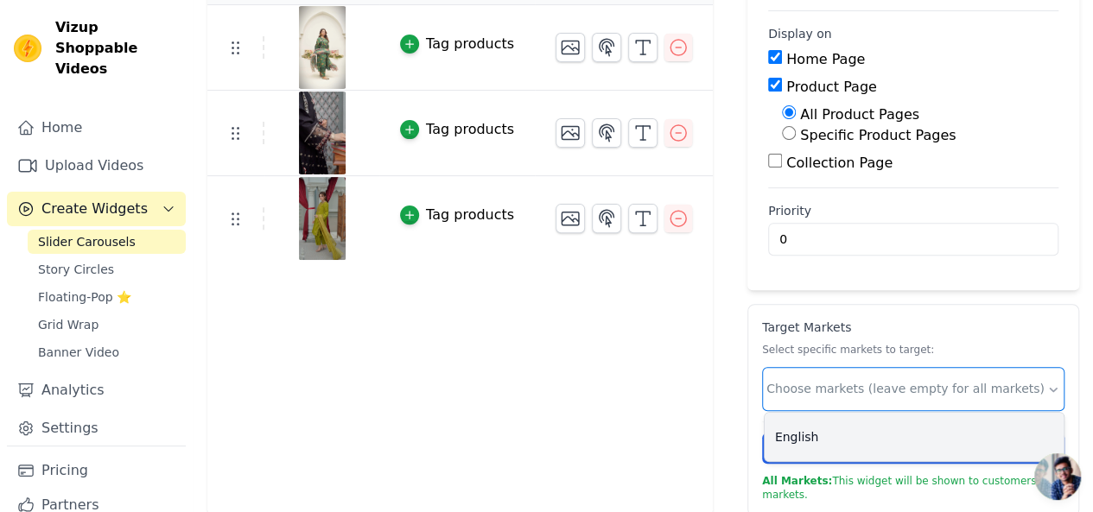
click at [797, 433] on div "English" at bounding box center [914, 437] width 299 height 48
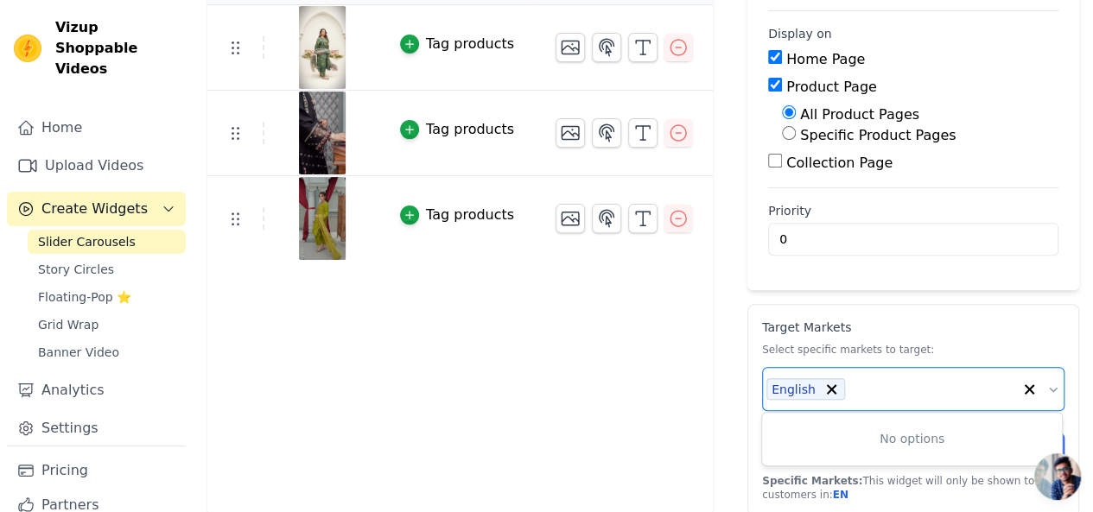
click at [880, 310] on div "Target Markets Select specific markets to target: No options Option English, se…" at bounding box center [913, 410] width 332 height 213
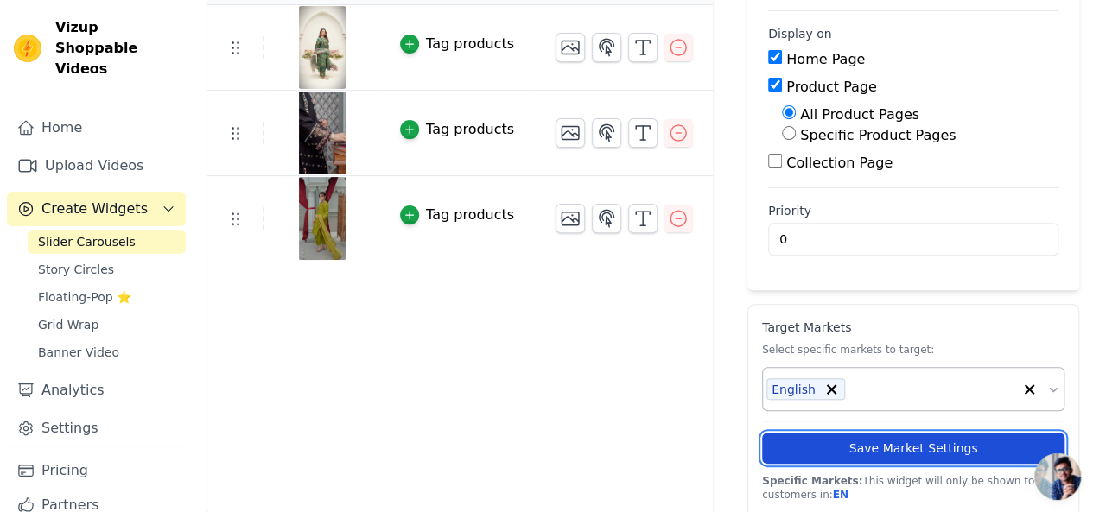
click at [807, 433] on button "Save Market Settings" at bounding box center [913, 448] width 302 height 31
click at [854, 442] on button "Save Market Settings" at bounding box center [913, 448] width 302 height 31
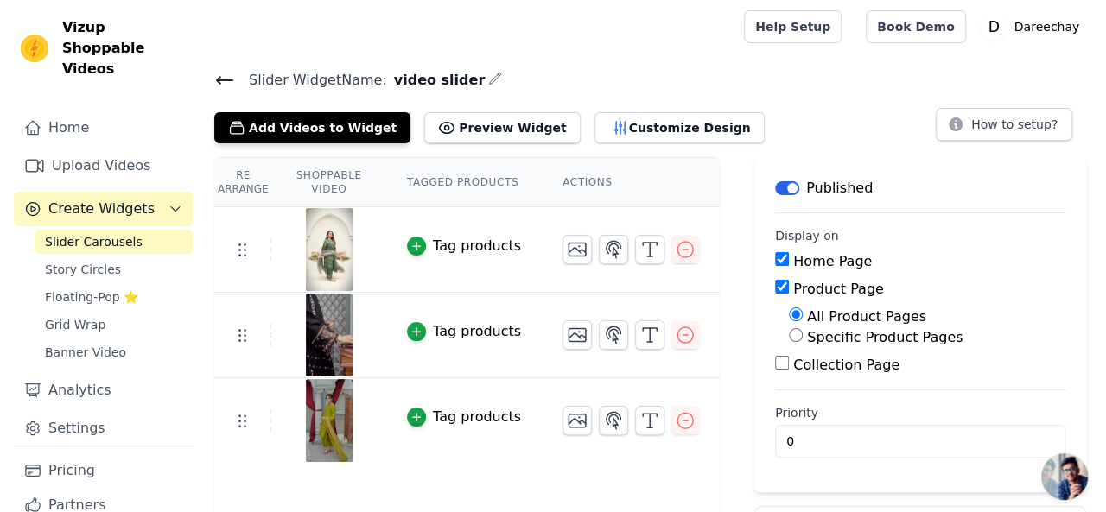
scroll to position [0, 0]
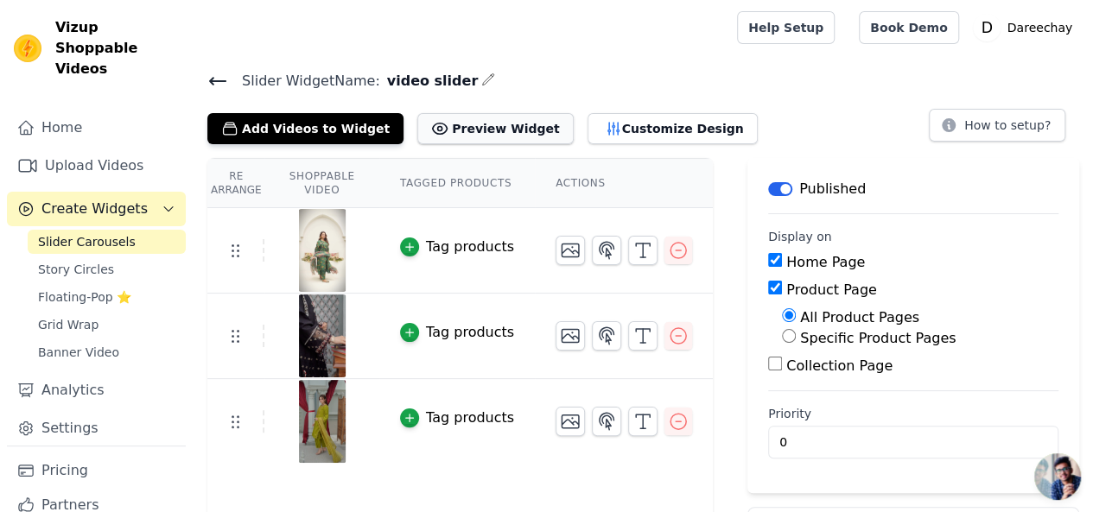
click at [439, 127] on button "Preview Widget" at bounding box center [495, 128] width 156 height 31
click at [588, 134] on button "Customize Design" at bounding box center [673, 128] width 170 height 31
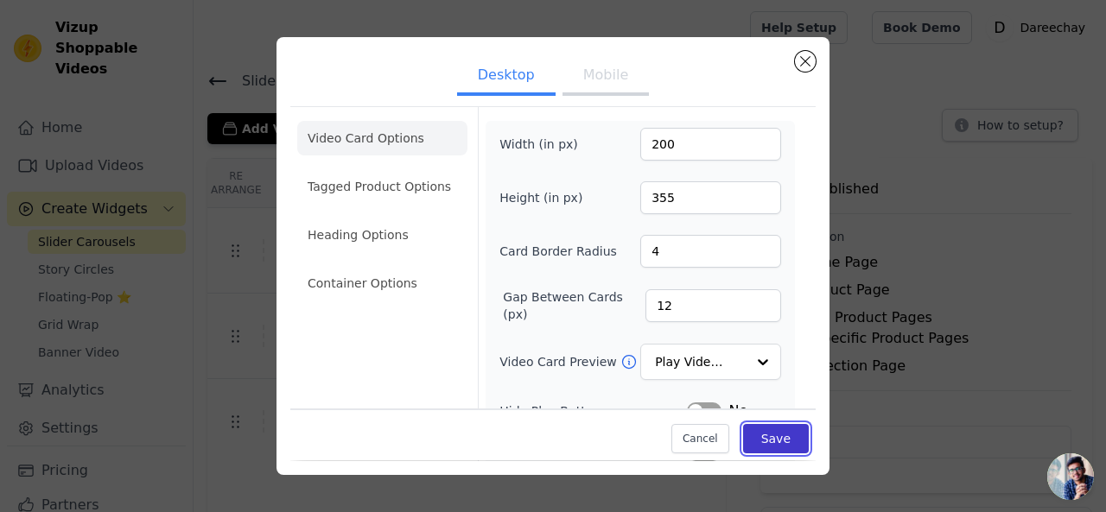
click at [766, 438] on button "Save" at bounding box center [776, 439] width 66 height 29
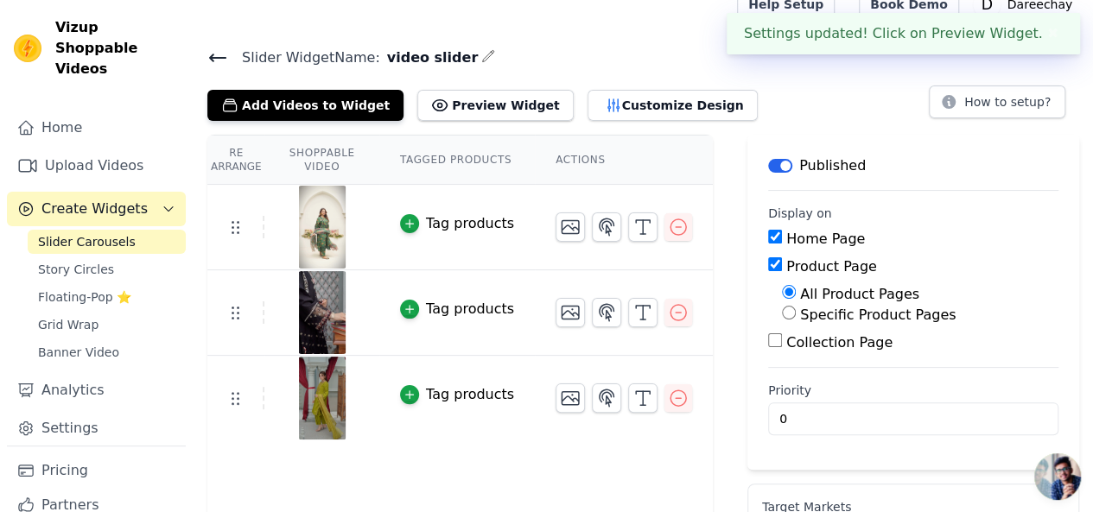
scroll to position [29, 0]
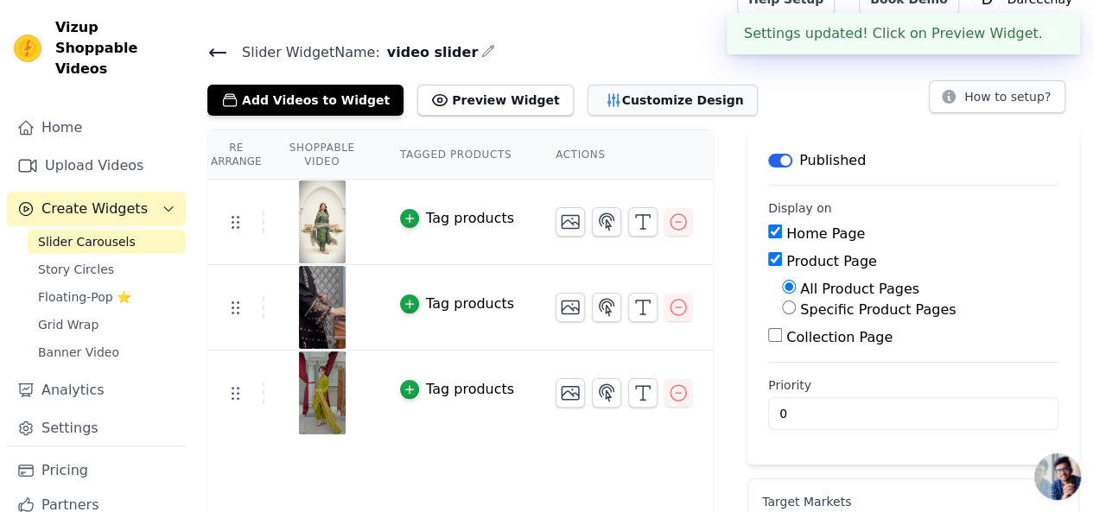
click at [611, 98] on button "Customize Design" at bounding box center [673, 100] width 170 height 31
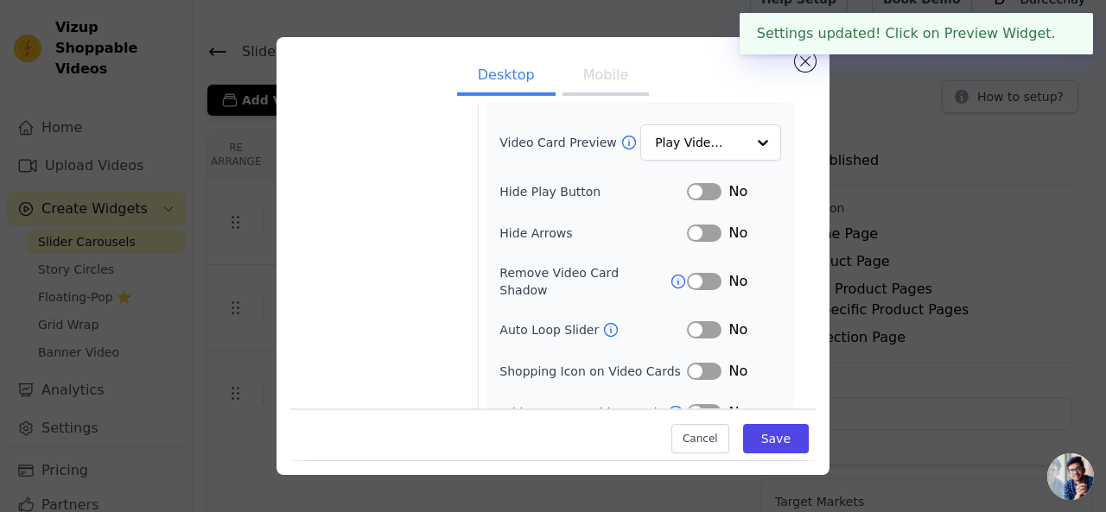
scroll to position [228, 0]
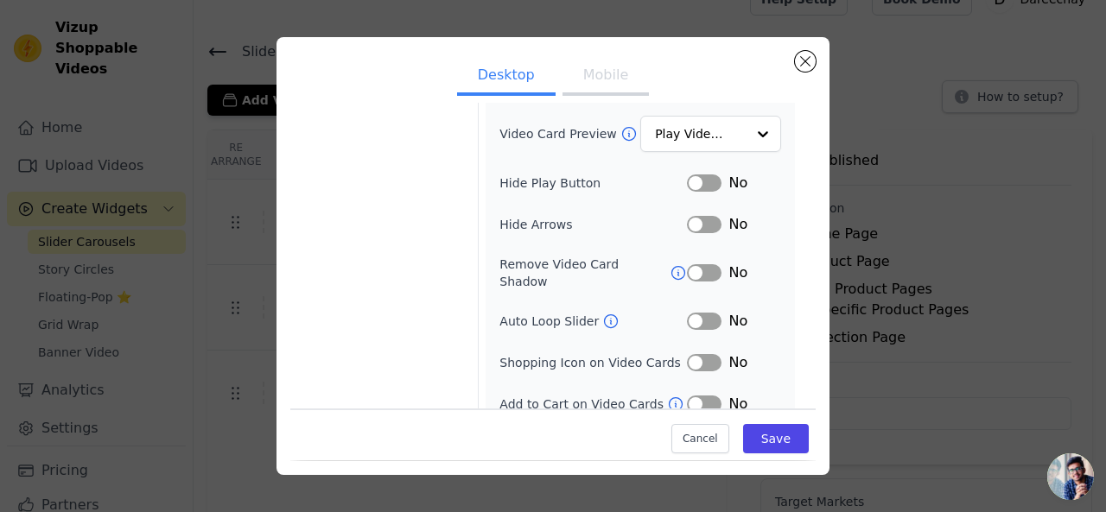
click at [696, 185] on button "Label" at bounding box center [704, 183] width 35 height 17
click at [693, 226] on button "Label" at bounding box center [704, 224] width 35 height 17
click at [759, 444] on button "Save" at bounding box center [776, 439] width 66 height 29
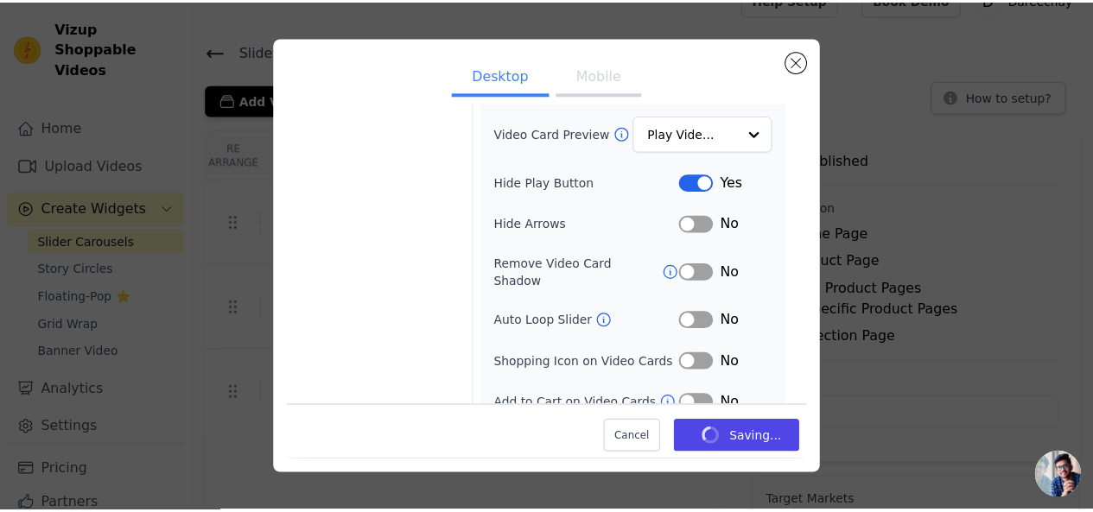
scroll to position [29, 0]
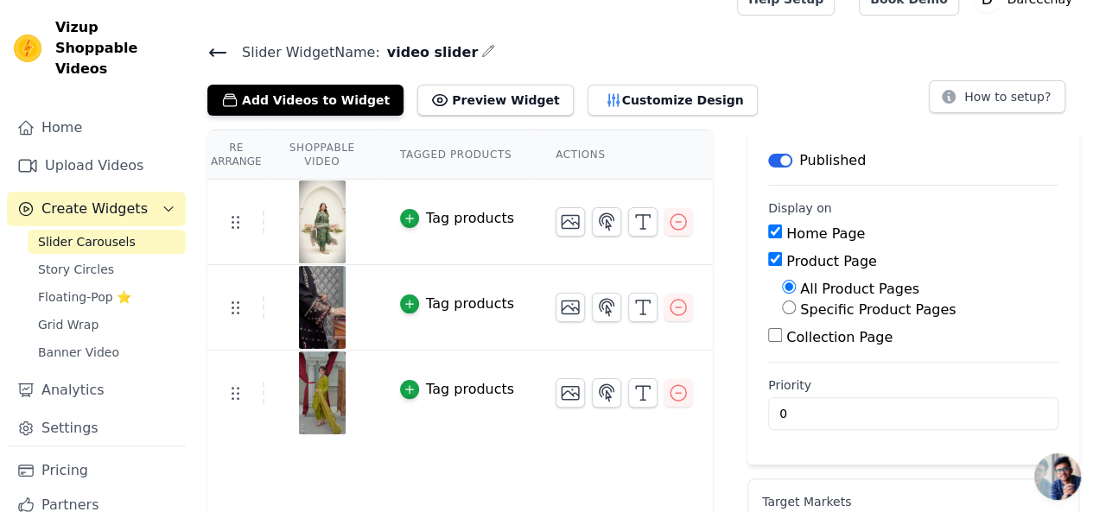
click at [339, 154] on th "Shoppable Video" at bounding box center [321, 154] width 114 height 49
click at [443, 133] on th "Tagged Products" at bounding box center [457, 154] width 156 height 49
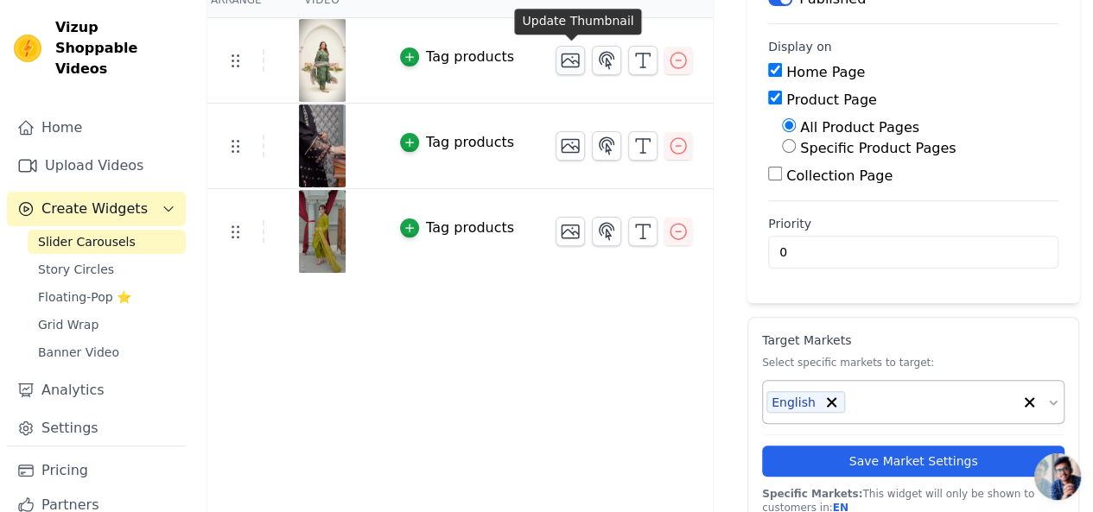
scroll to position [203, 0]
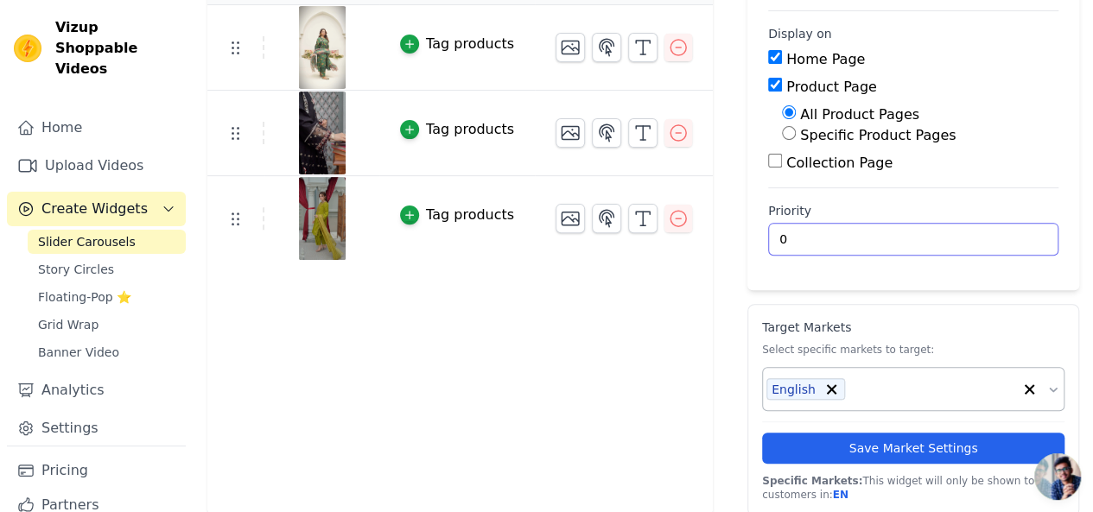
click at [805, 235] on input "0" at bounding box center [913, 239] width 290 height 33
click at [1015, 229] on input "1" at bounding box center [913, 239] width 290 height 33
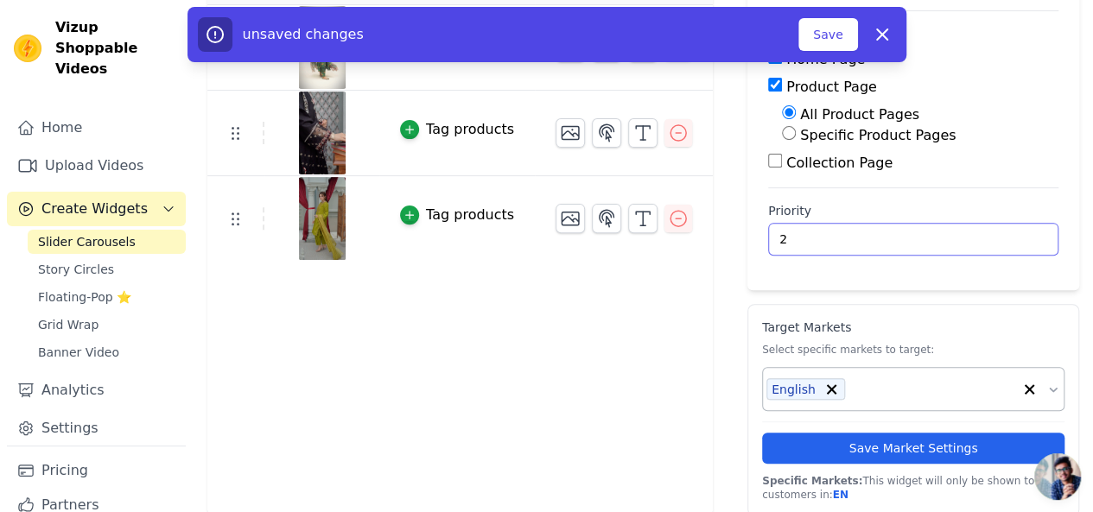
click at [1015, 229] on input "2" at bounding box center [913, 239] width 290 height 33
type input "3"
click at [1015, 229] on input "3" at bounding box center [913, 239] width 290 height 33
click at [819, 33] on button "Save" at bounding box center [827, 34] width 59 height 33
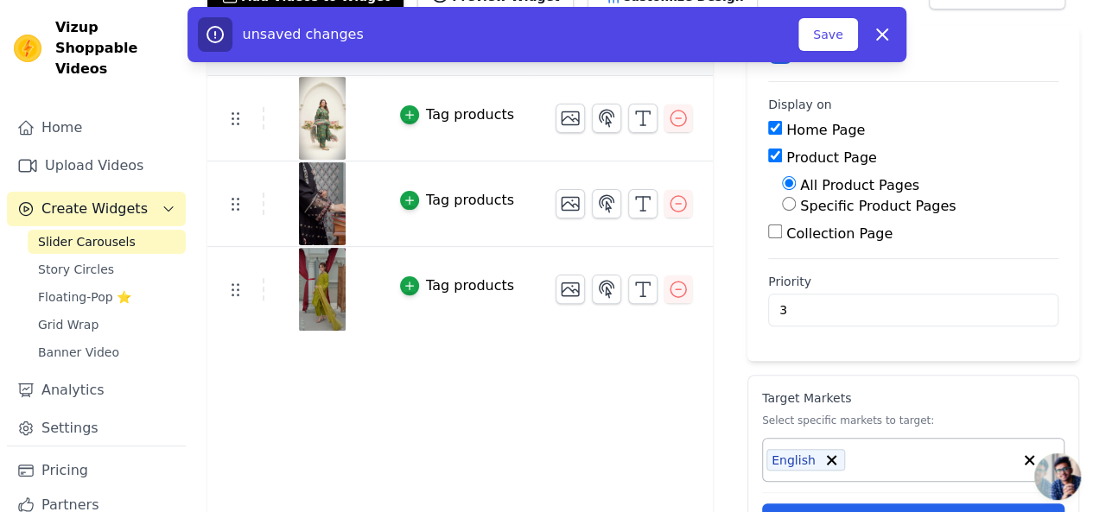
scroll to position [73, 0]
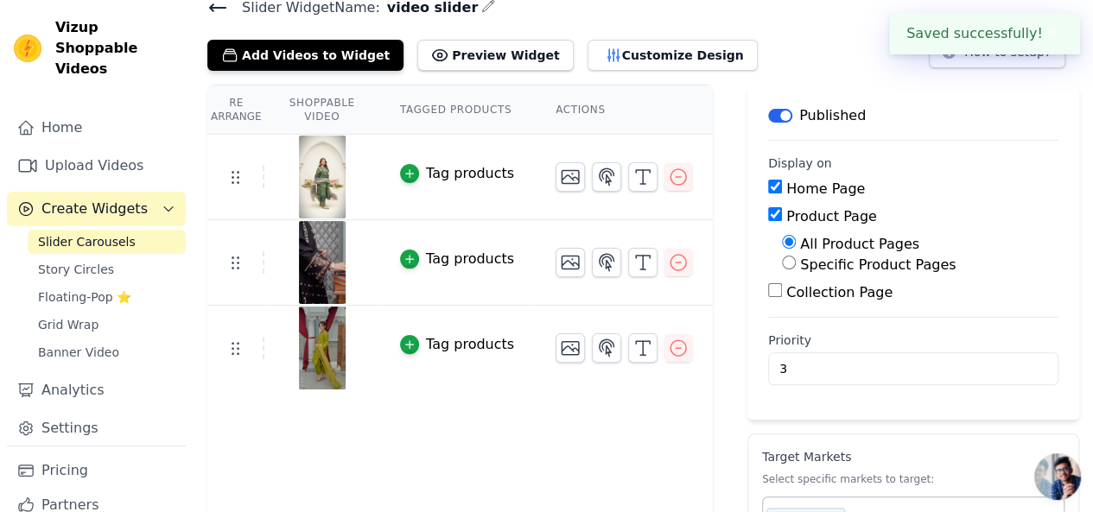
click at [771, 213] on input "Product Page" at bounding box center [775, 214] width 14 height 14
checkbox input "false"
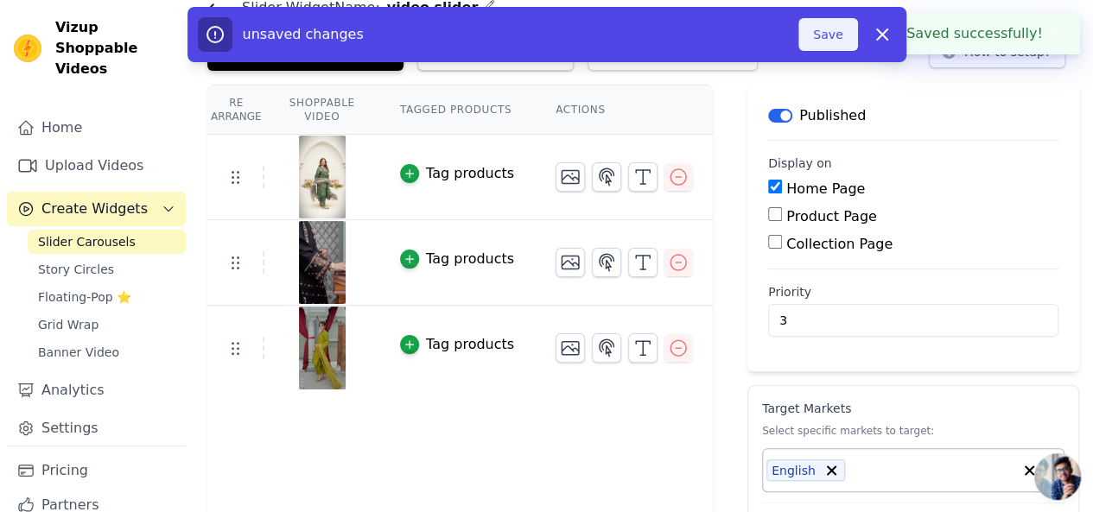
click at [838, 38] on button "Save" at bounding box center [827, 34] width 59 height 33
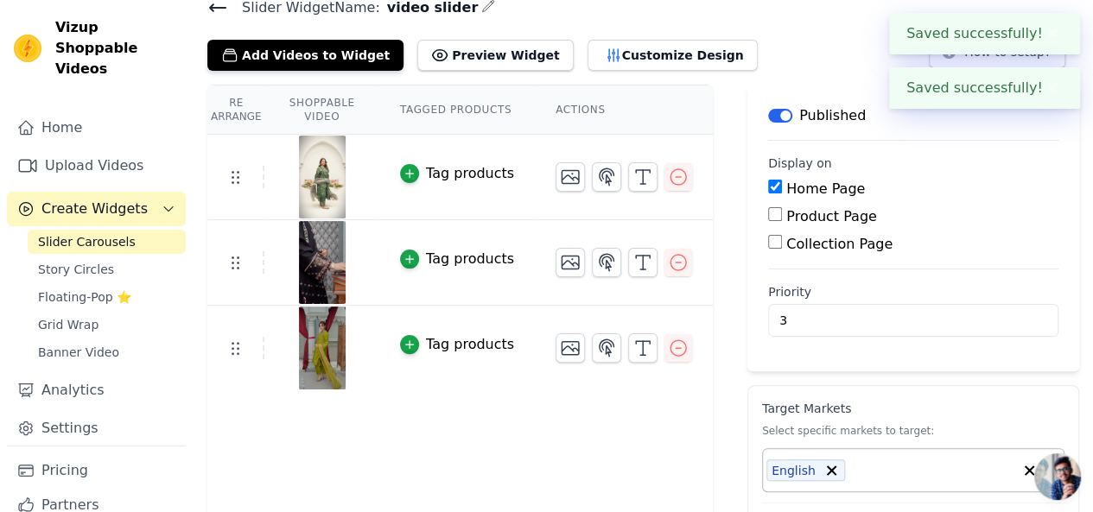
scroll to position [155, 0]
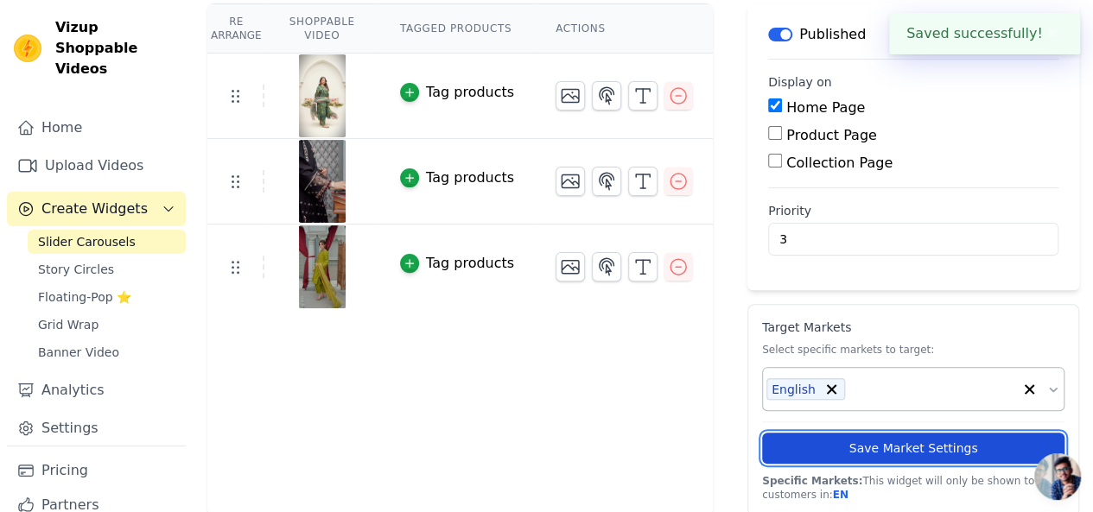
click at [852, 445] on button "Save Market Settings" at bounding box center [913, 448] width 302 height 31
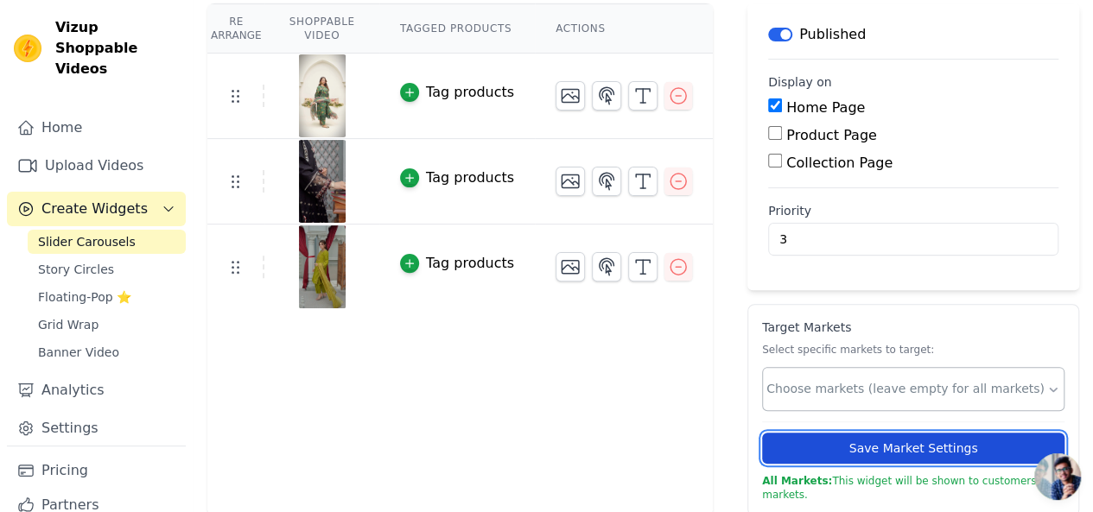
click at [800, 442] on button "Save Market Settings" at bounding box center [913, 448] width 302 height 31
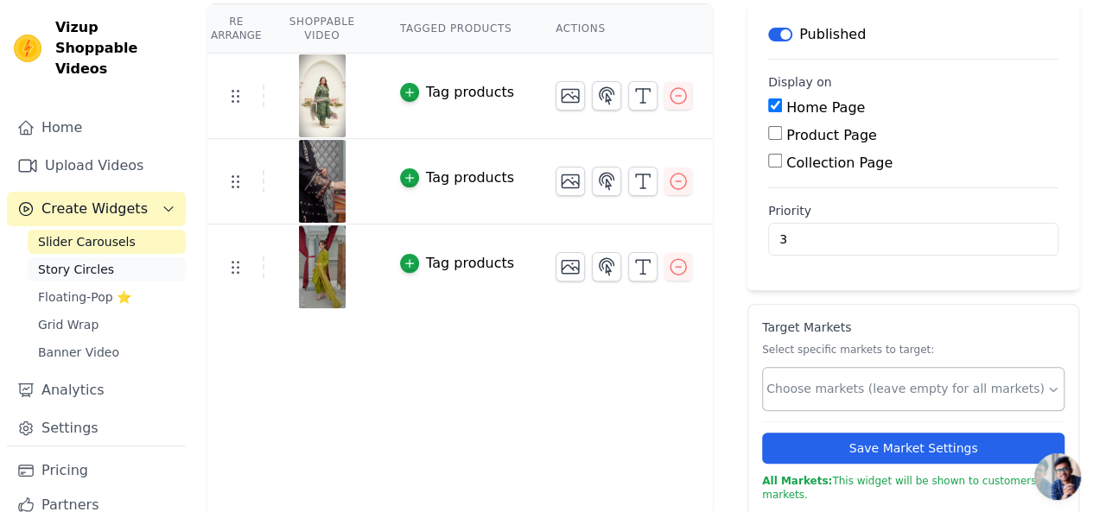
click at [62, 261] on span "Story Circles" at bounding box center [76, 269] width 76 height 17
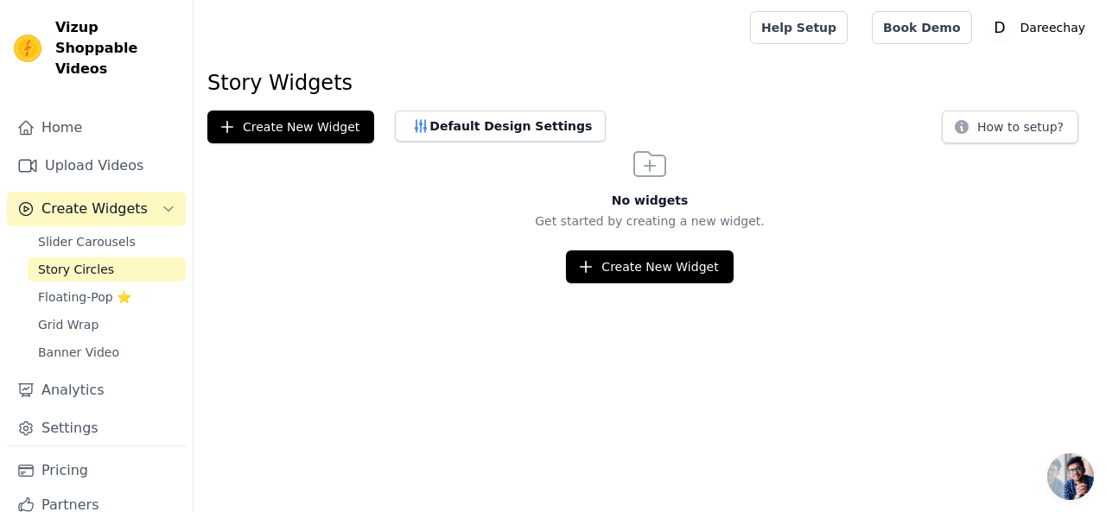
drag, startPoint x: 584, startPoint y: 287, endPoint x: 598, endPoint y: 285, distance: 13.9
click at [598, 283] on html "Vizup Shoppable Videos Home Upload Videos Create Widgets Slider Carousels Story…" at bounding box center [553, 141] width 1106 height 283
click at [594, 267] on icon "button" at bounding box center [585, 266] width 17 height 17
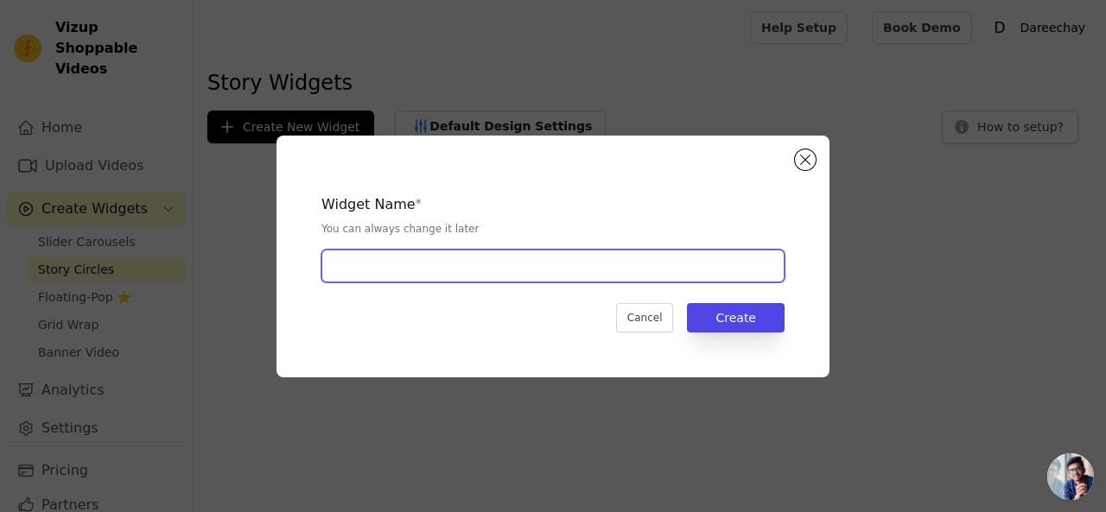
click at [558, 264] on input "text" at bounding box center [552, 266] width 463 height 33
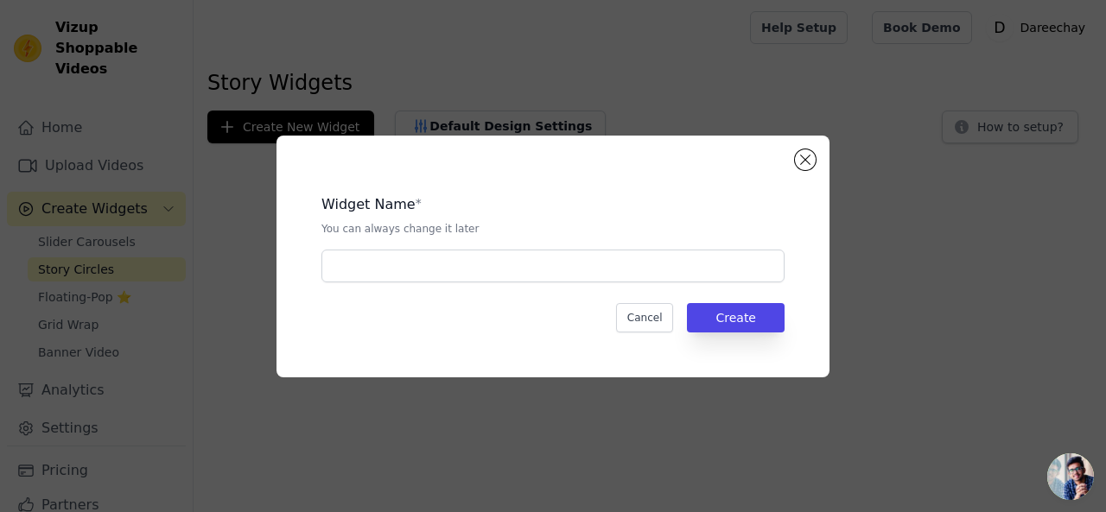
click at [226, 141] on div "Widget Name * You can always change it later Cancel Create" at bounding box center [553, 256] width 1051 height 297
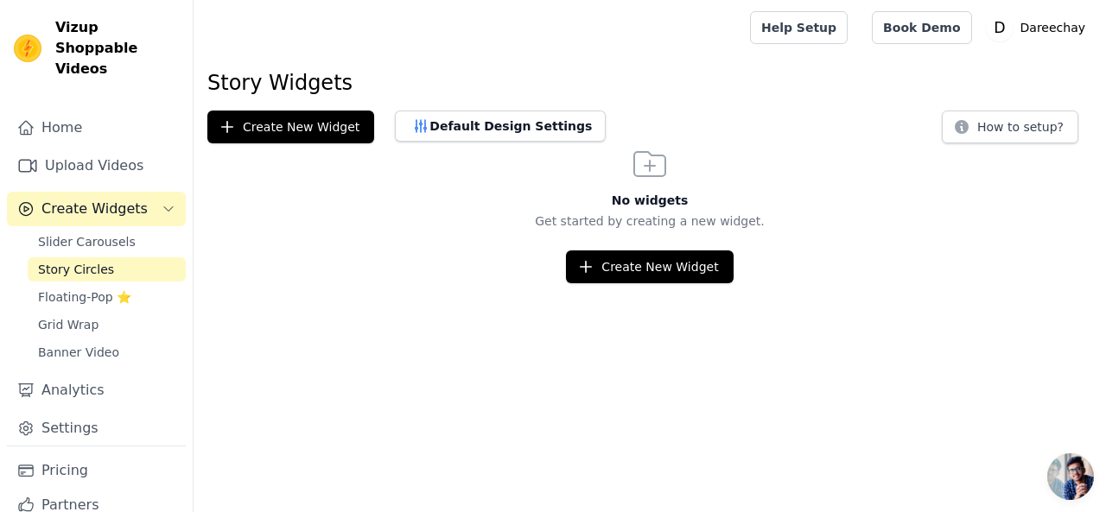
click at [270, 79] on h1 "Story Widgets" at bounding box center [649, 83] width 885 height 28
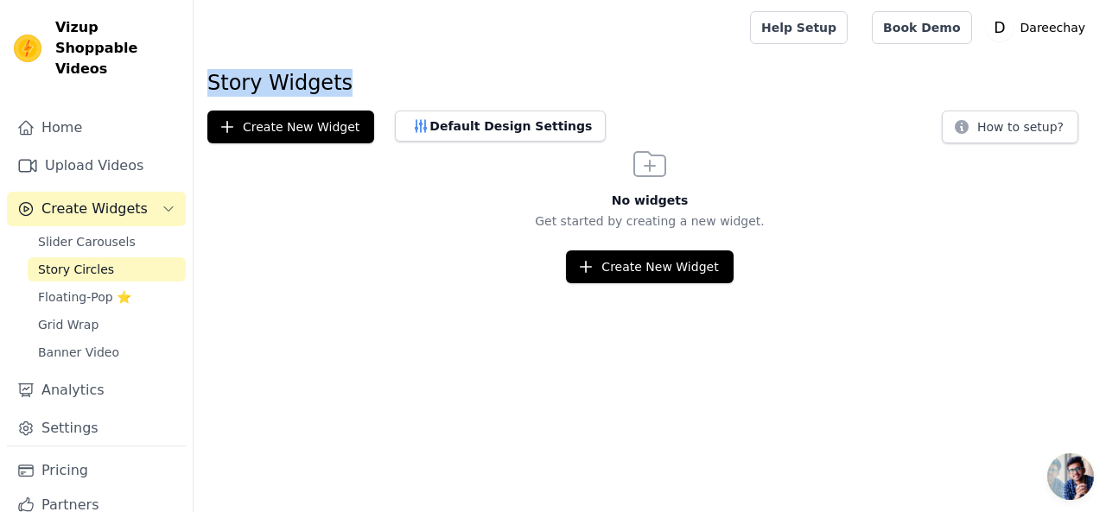
click at [270, 79] on h1 "Story Widgets" at bounding box center [649, 83] width 885 height 28
click at [579, 258] on button "Create New Widget" at bounding box center [649, 267] width 167 height 33
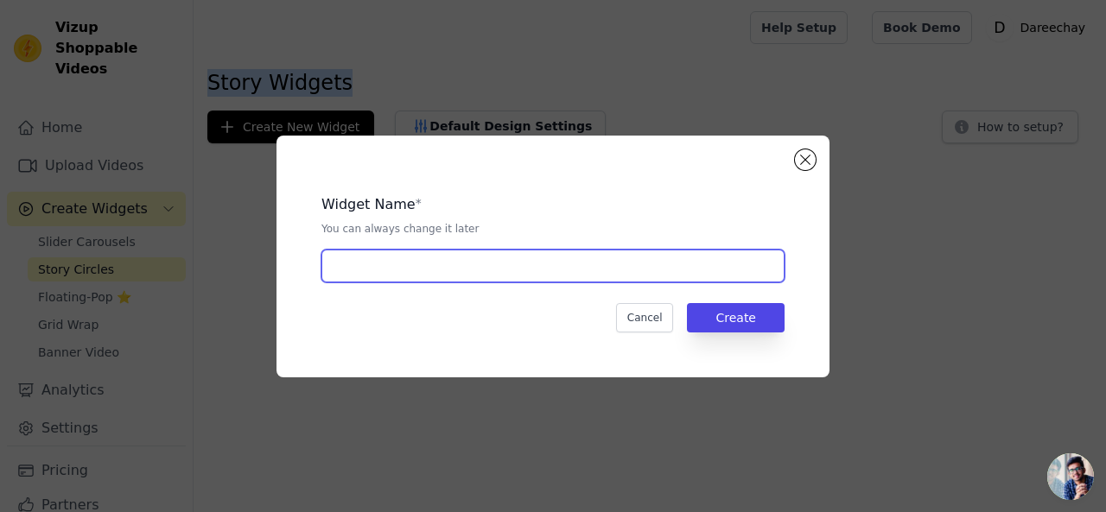
click at [494, 267] on input "text" at bounding box center [552, 266] width 463 height 33
paste input "Story Widgets"
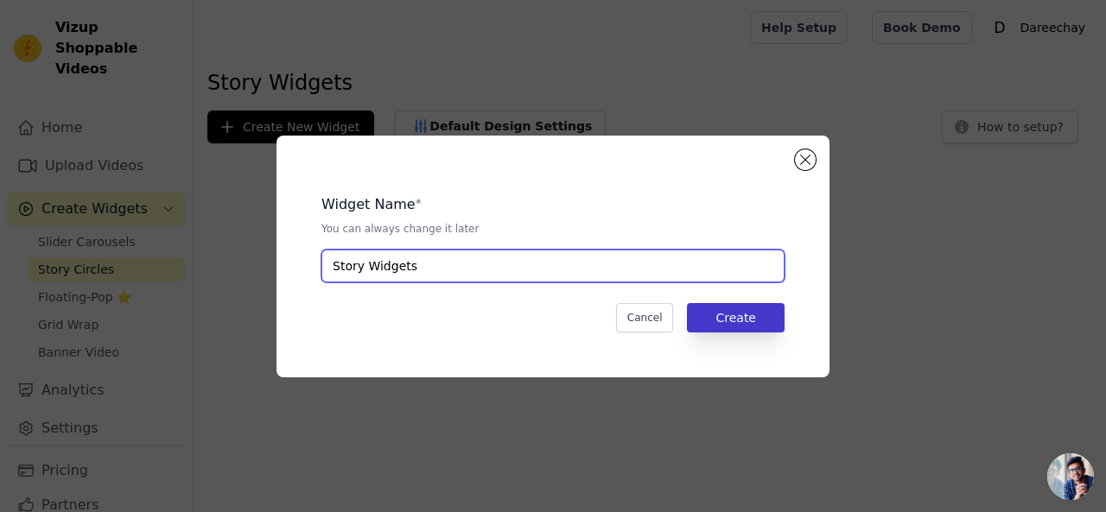
type input "Story Widgets"
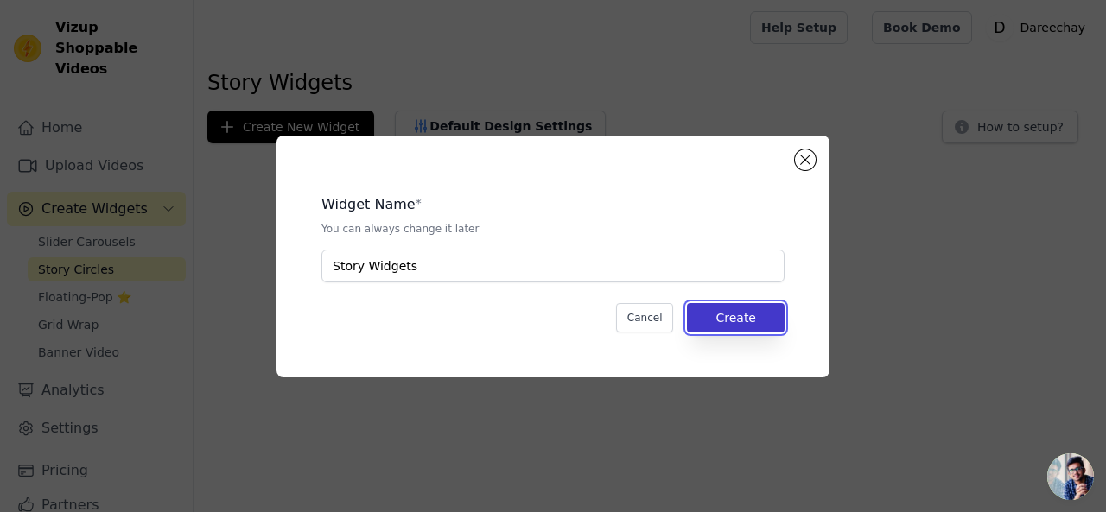
click at [751, 314] on button "Create" at bounding box center [736, 317] width 98 height 29
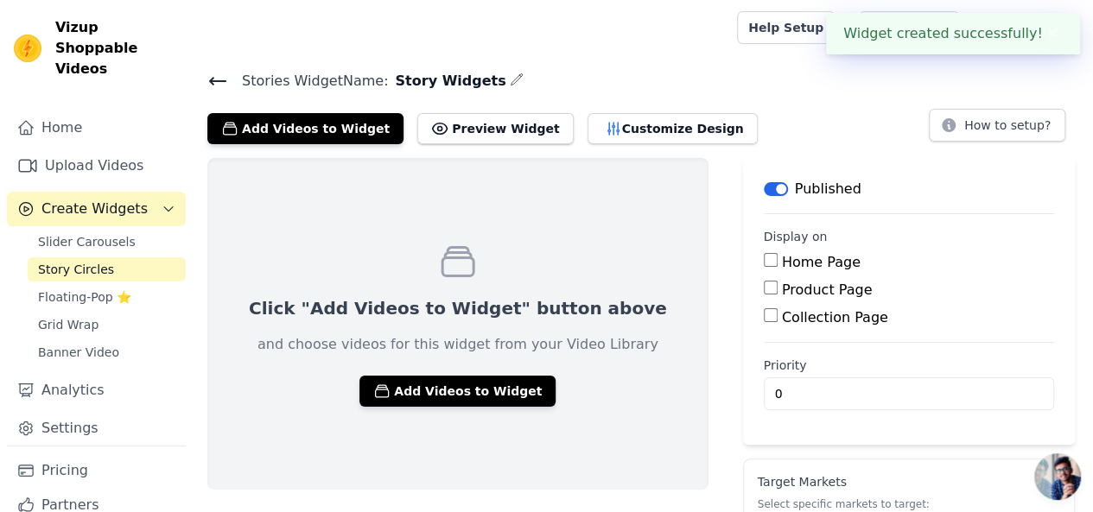
click at [764, 264] on input "Home Page" at bounding box center [771, 260] width 14 height 14
checkbox input "true"
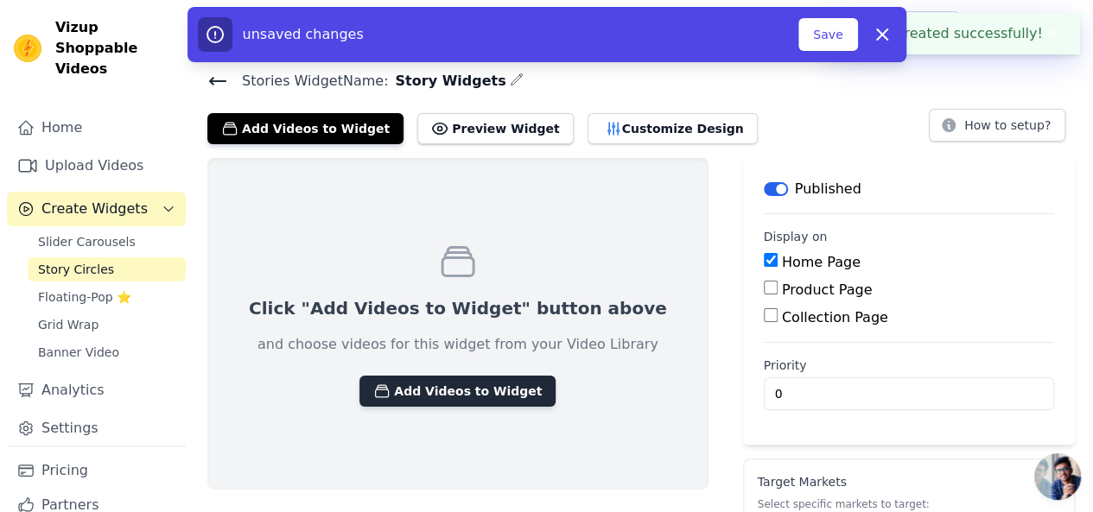
click at [414, 385] on button "Add Videos to Widget" at bounding box center [457, 391] width 196 height 31
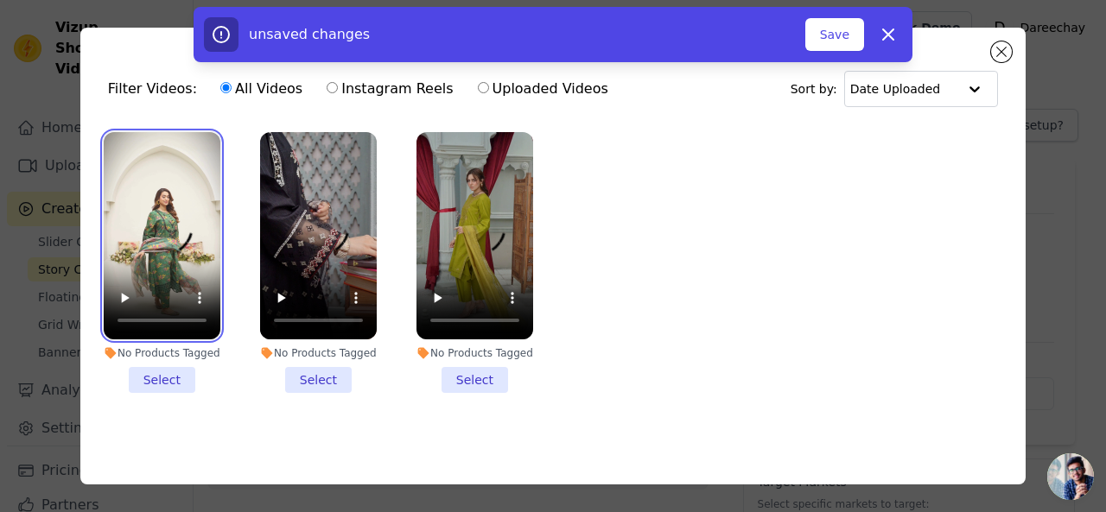
click at [200, 248] on video at bounding box center [162, 235] width 117 height 207
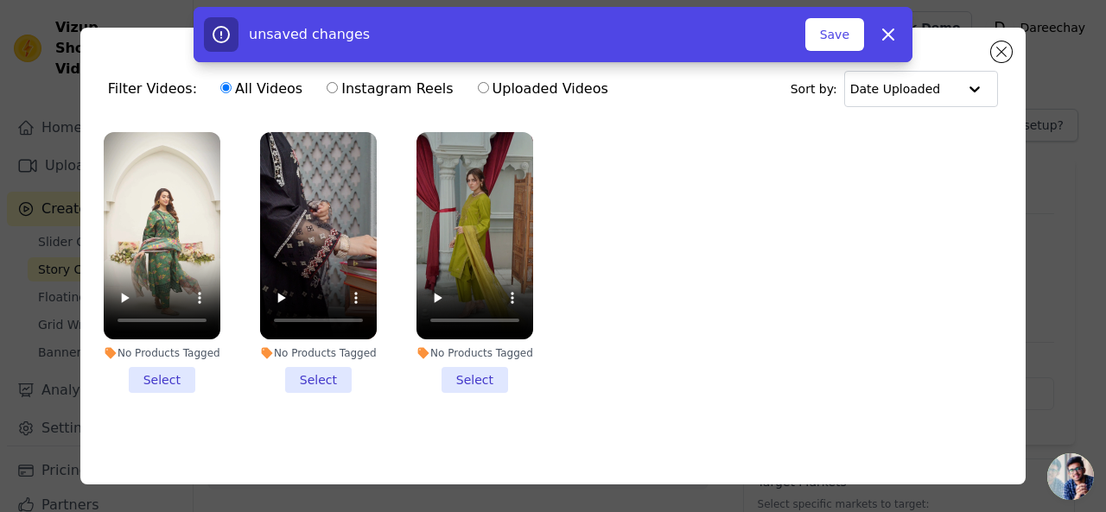
click at [577, 174] on ul "No Products Tagged Select No Products Tagged Select No Products Tagged Select" at bounding box center [553, 277] width 918 height 308
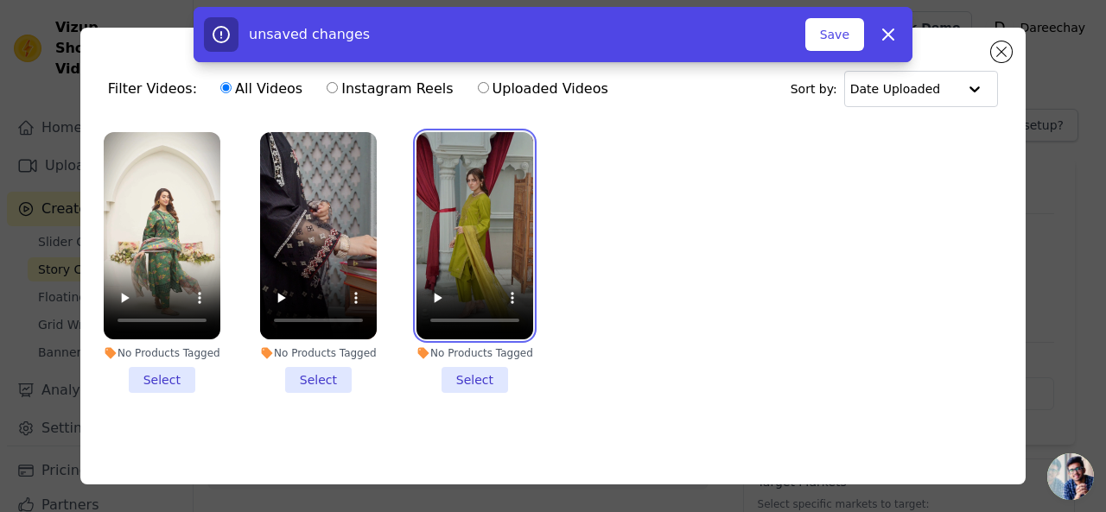
click at [502, 190] on video at bounding box center [474, 235] width 117 height 207
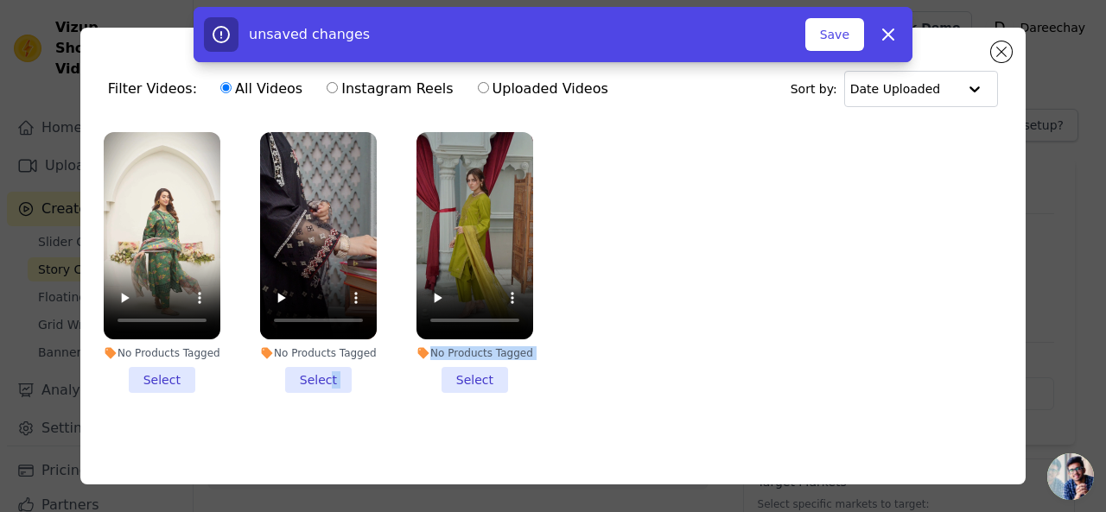
drag, startPoint x: 455, startPoint y: 377, endPoint x: 327, endPoint y: 377, distance: 128.7
click at [327, 377] on ul "No Products Tagged Select No Products Tagged Select No Products Tagged Select" at bounding box center [553, 277] width 918 height 308
click at [327, 377] on li "No Products Tagged Select" at bounding box center [318, 262] width 117 height 261
click at [0, 0] on input "No Products Tagged Select" at bounding box center [0, 0] width 0 height 0
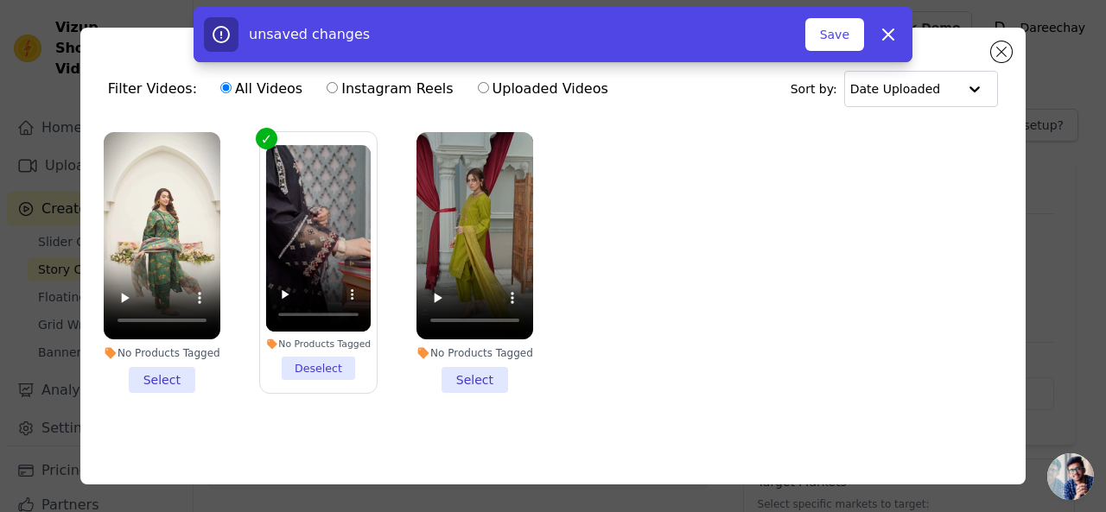
click at [166, 373] on li "No Products Tagged Select" at bounding box center [162, 262] width 117 height 261
click at [0, 0] on input "No Products Tagged Select" at bounding box center [0, 0] width 0 height 0
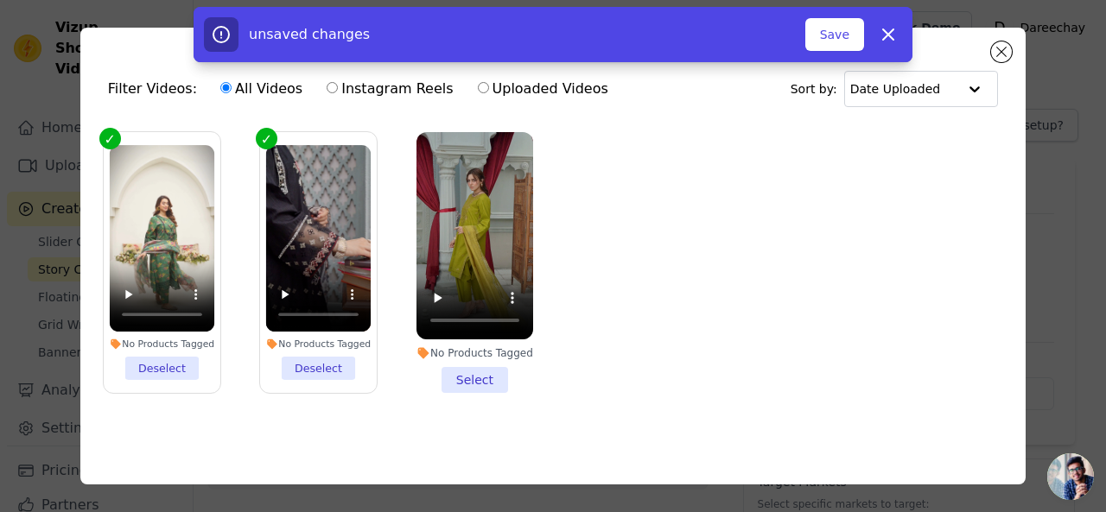
click at [465, 369] on li "No Products Tagged Select" at bounding box center [474, 262] width 117 height 261
click at [0, 0] on input "No Products Tagged Select" at bounding box center [0, 0] width 0 height 0
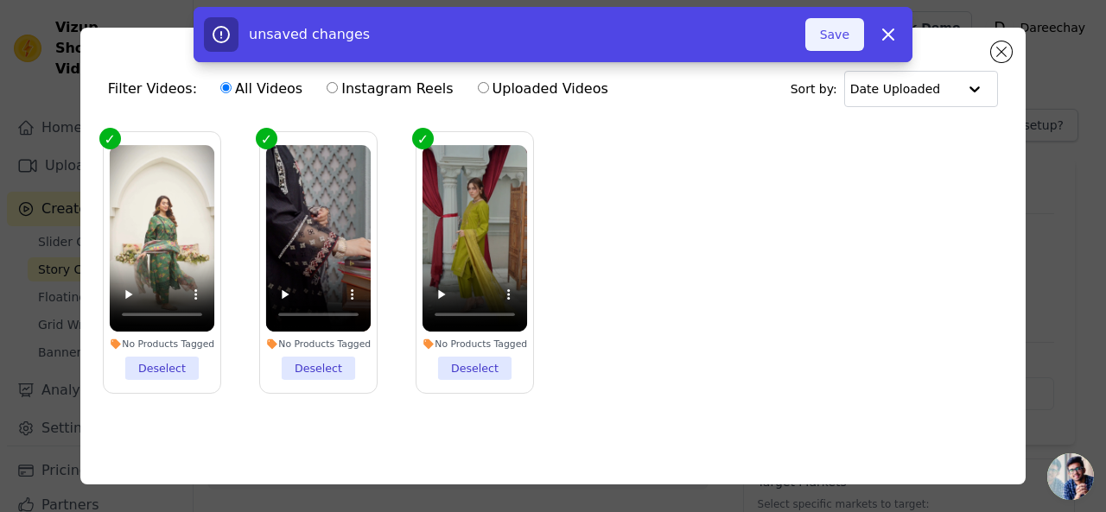
click at [848, 22] on button "Save" at bounding box center [834, 34] width 59 height 33
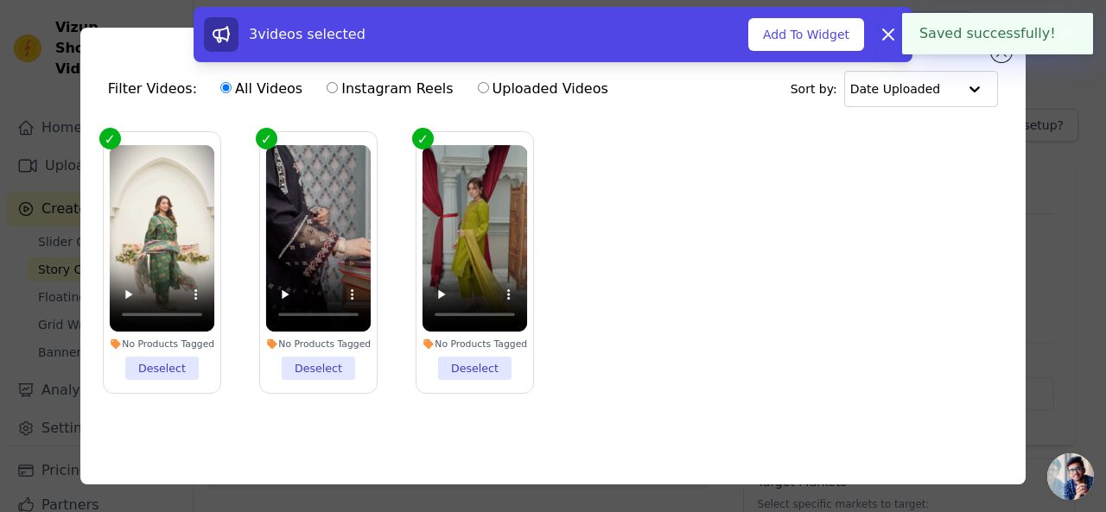
click at [838, 32] on button "Add To Widget" at bounding box center [806, 34] width 116 height 33
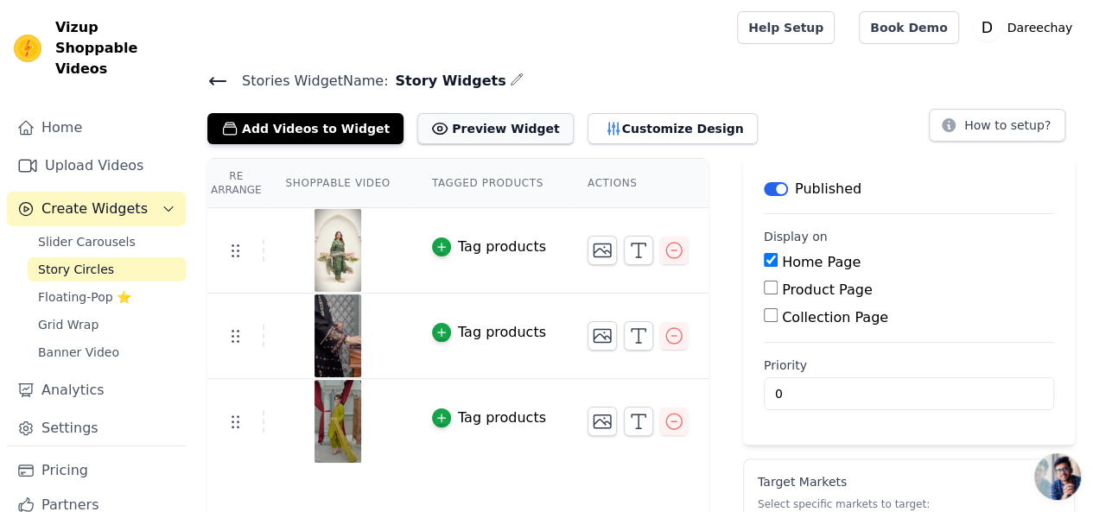
click at [456, 127] on button "Preview Widget" at bounding box center [495, 128] width 156 height 31
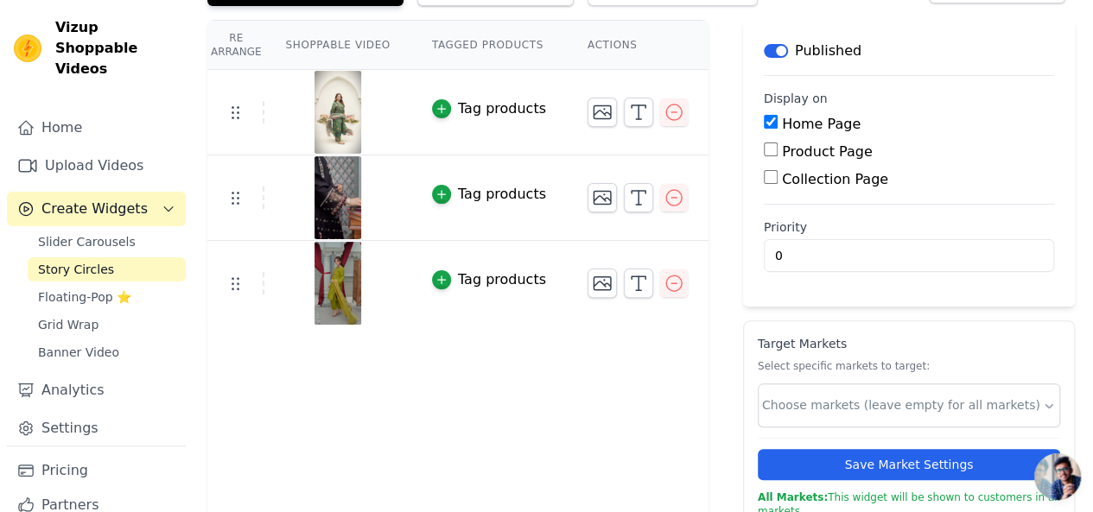
scroll to position [155, 0]
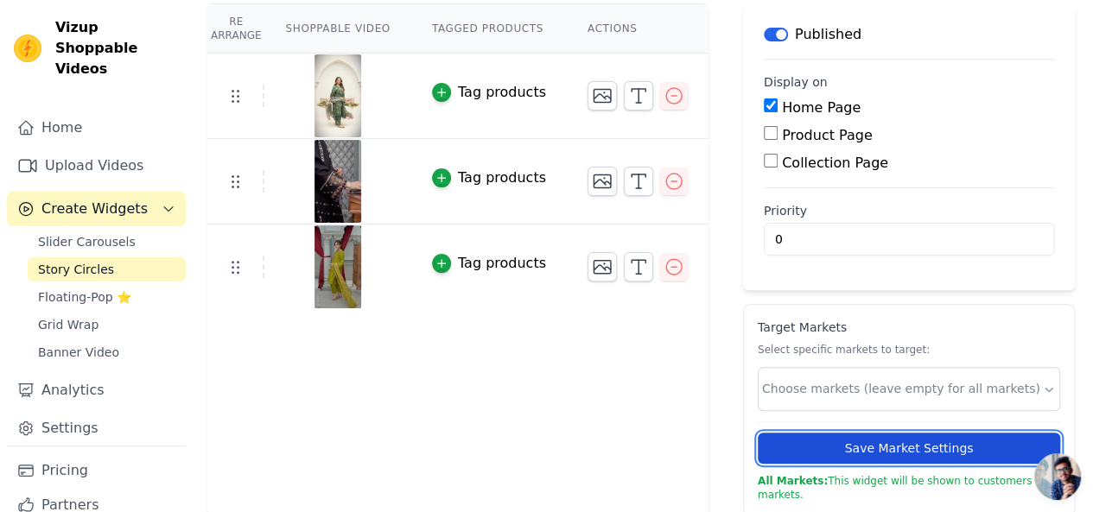
click at [798, 443] on button "Save Market Settings" at bounding box center [909, 448] width 302 height 31
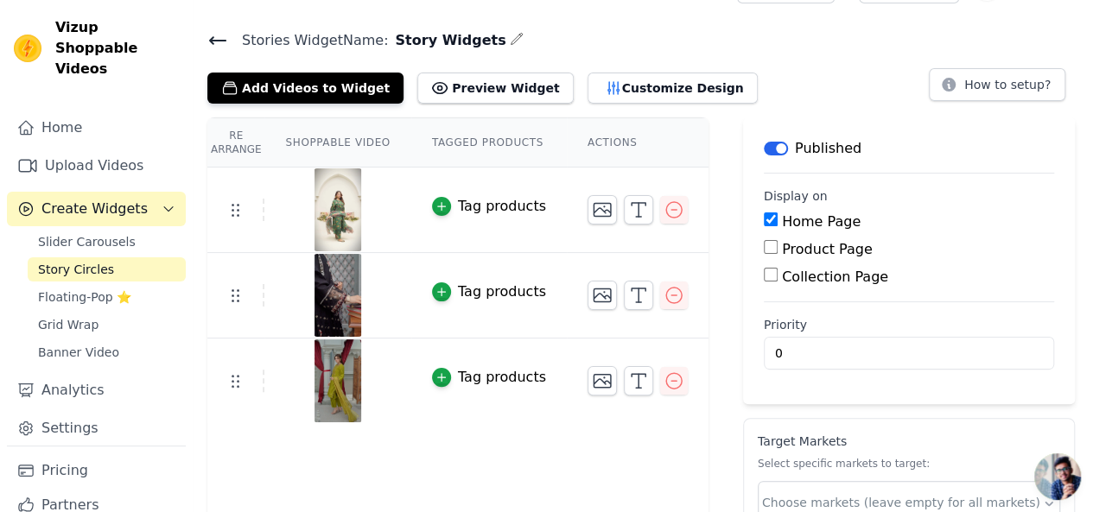
scroll to position [0, 0]
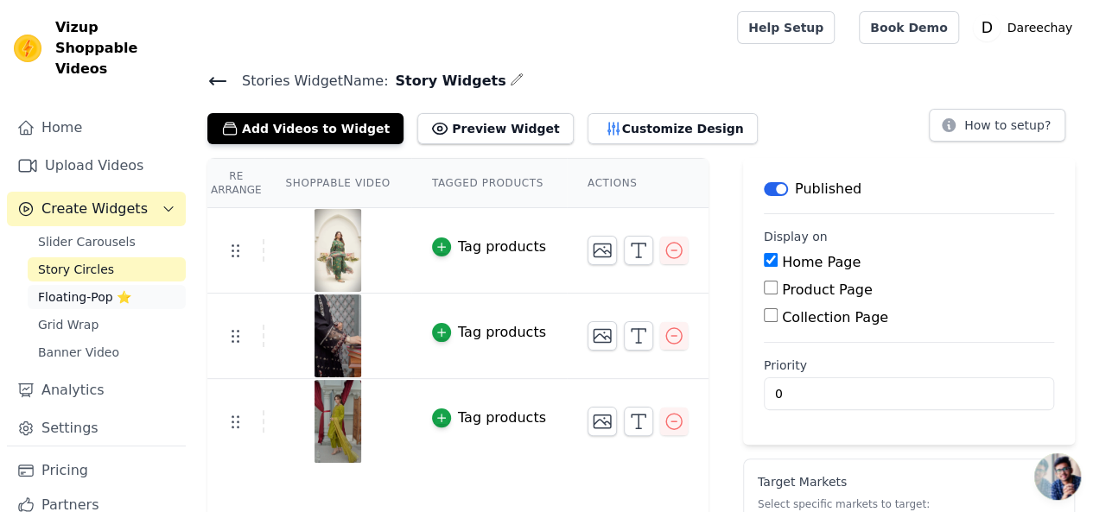
click at [100, 289] on span "Floating-Pop ⭐" at bounding box center [84, 297] width 93 height 17
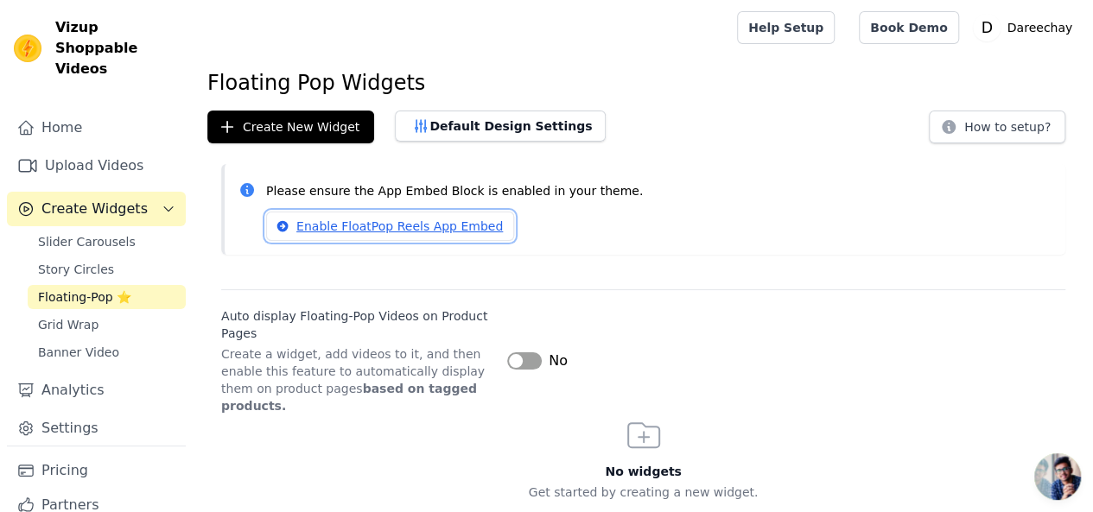
click at [318, 226] on link "Enable FloatPop Reels App Embed" at bounding box center [390, 226] width 248 height 29
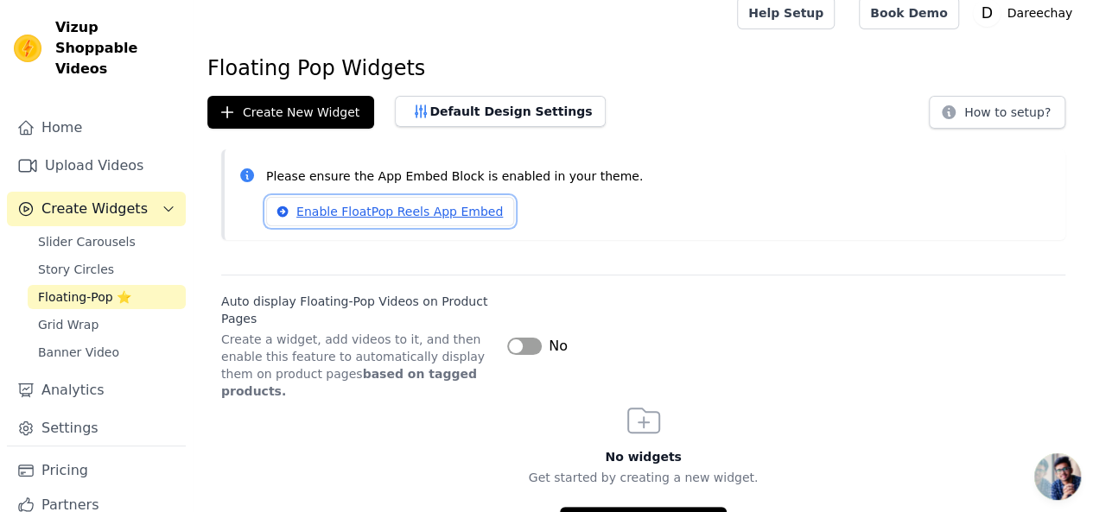
scroll to position [22, 0]
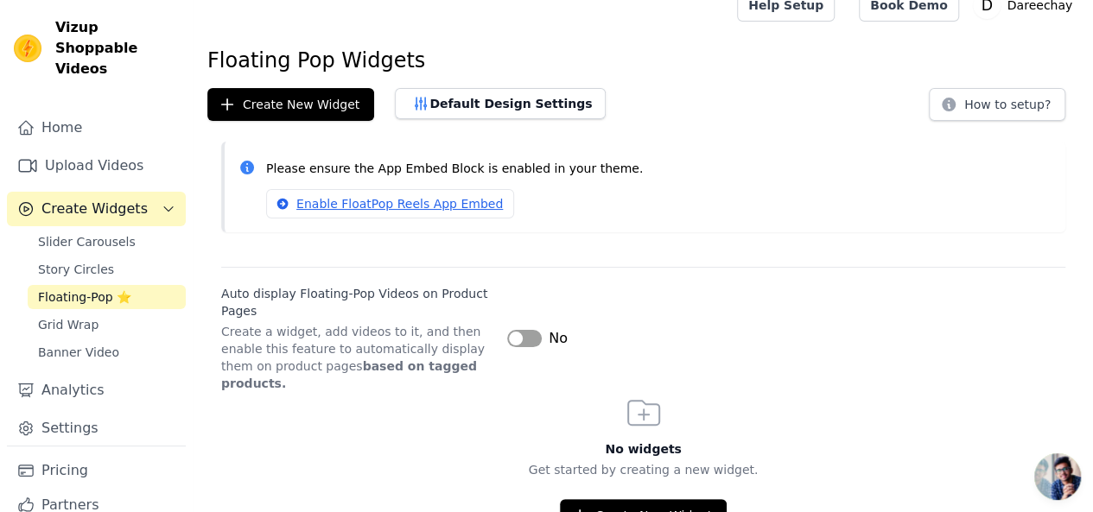
click at [520, 331] on button "Label" at bounding box center [524, 338] width 35 height 17
click at [606, 499] on button "Create New Widget" at bounding box center [643, 515] width 167 height 33
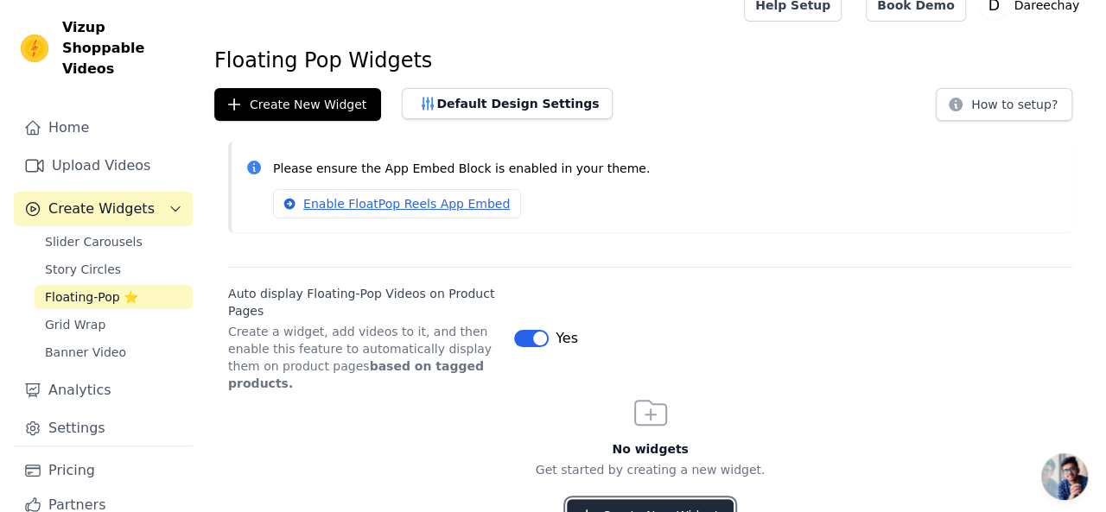
scroll to position [0, 0]
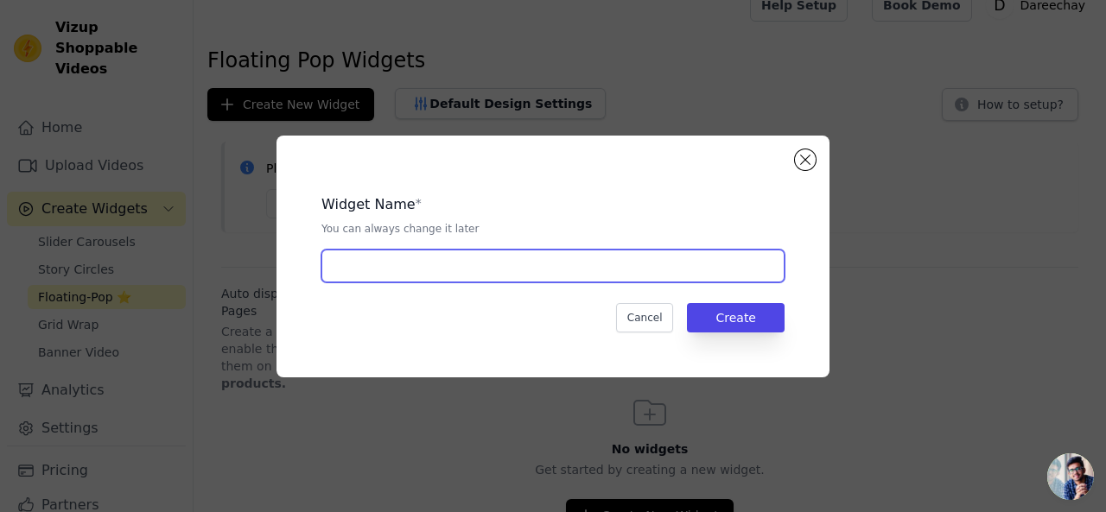
click at [463, 253] on input "text" at bounding box center [552, 266] width 463 height 33
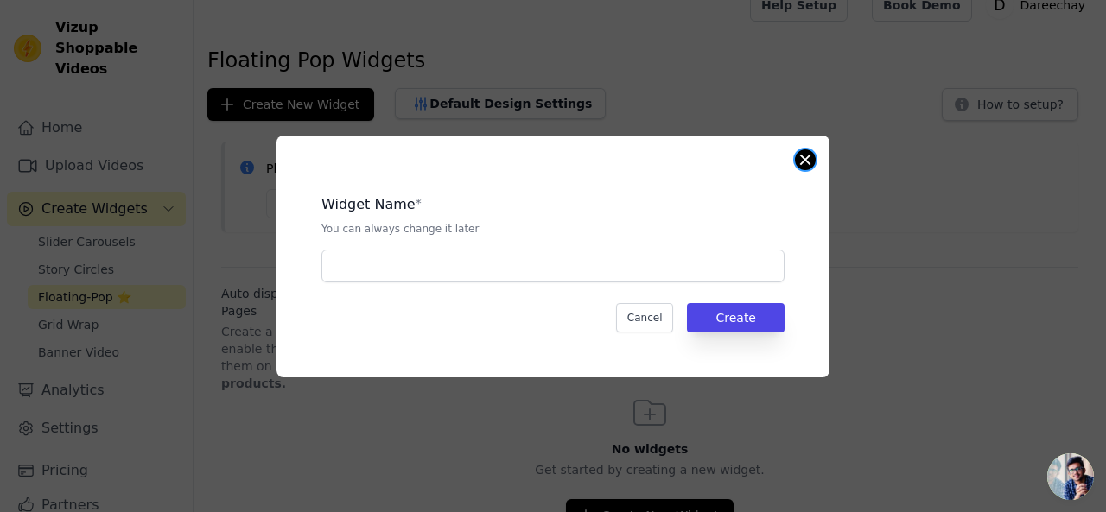
click at [800, 156] on button "Close modal" at bounding box center [805, 159] width 21 height 21
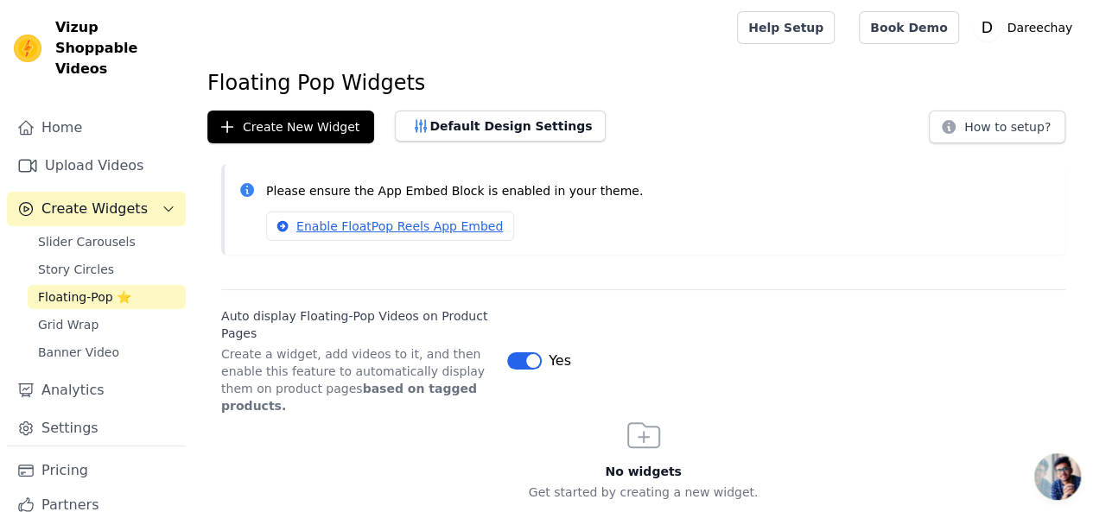
click at [302, 85] on h1 "Floating Pop Widgets" at bounding box center [643, 83] width 872 height 28
copy div "Floating Pop Widgets"
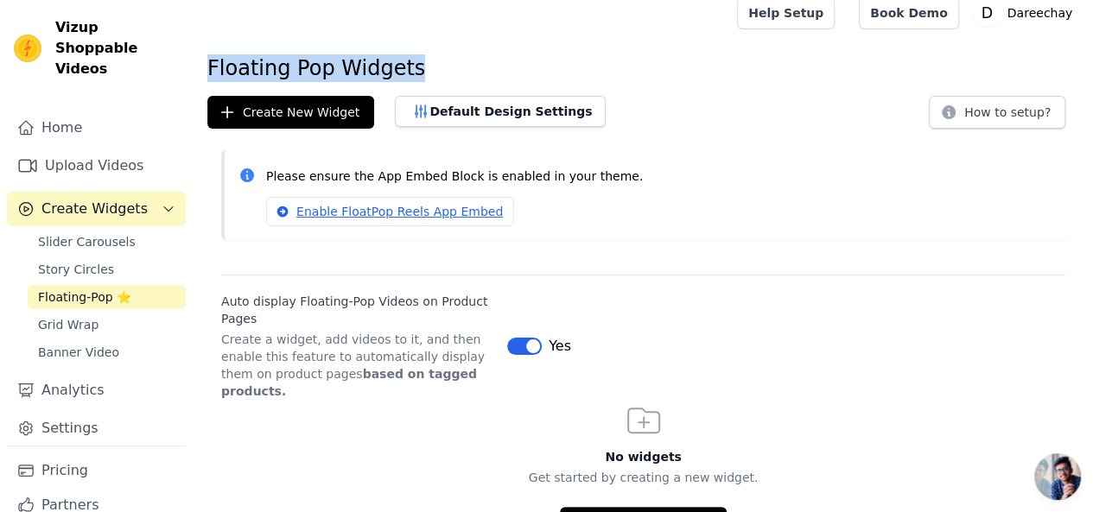
scroll to position [22, 0]
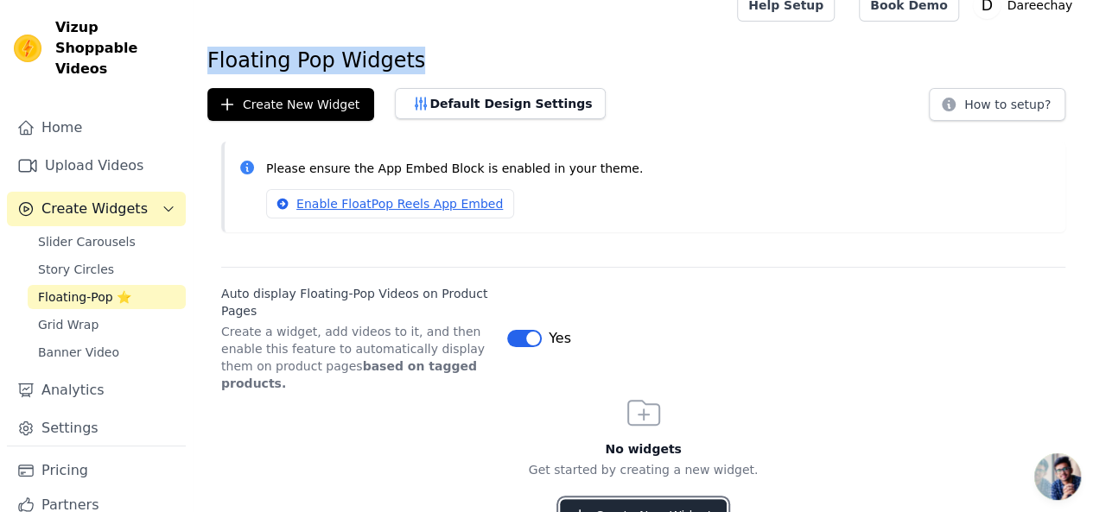
click at [607, 499] on button "Create New Widget" at bounding box center [643, 515] width 167 height 33
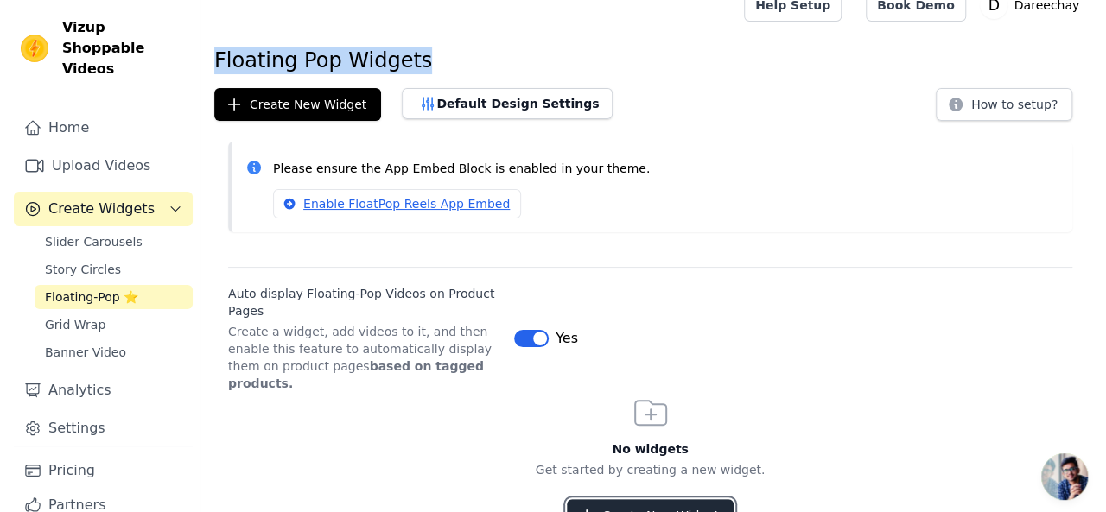
scroll to position [0, 0]
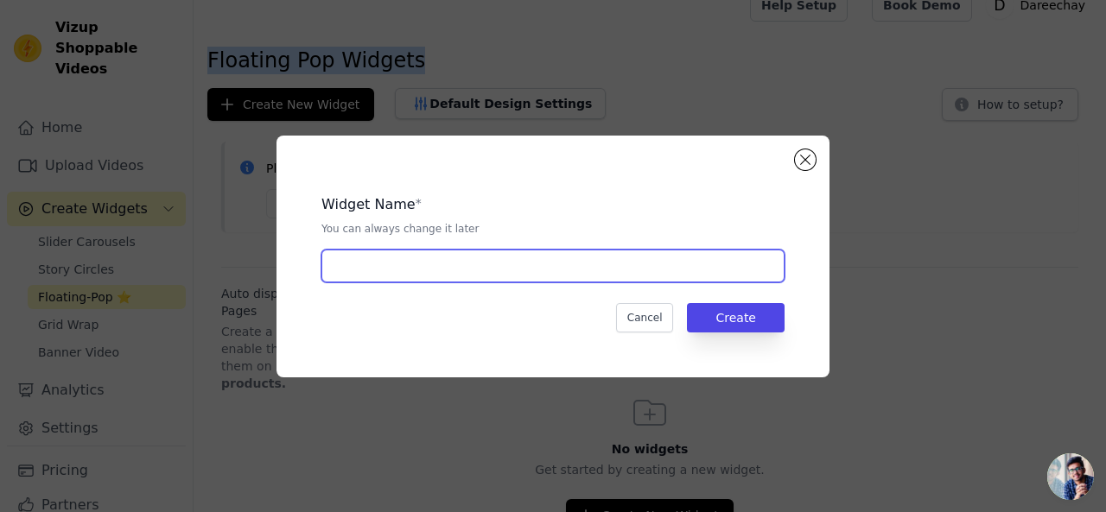
click at [515, 256] on input "text" at bounding box center [552, 266] width 463 height 33
paste input "Floating Pop Widgets"
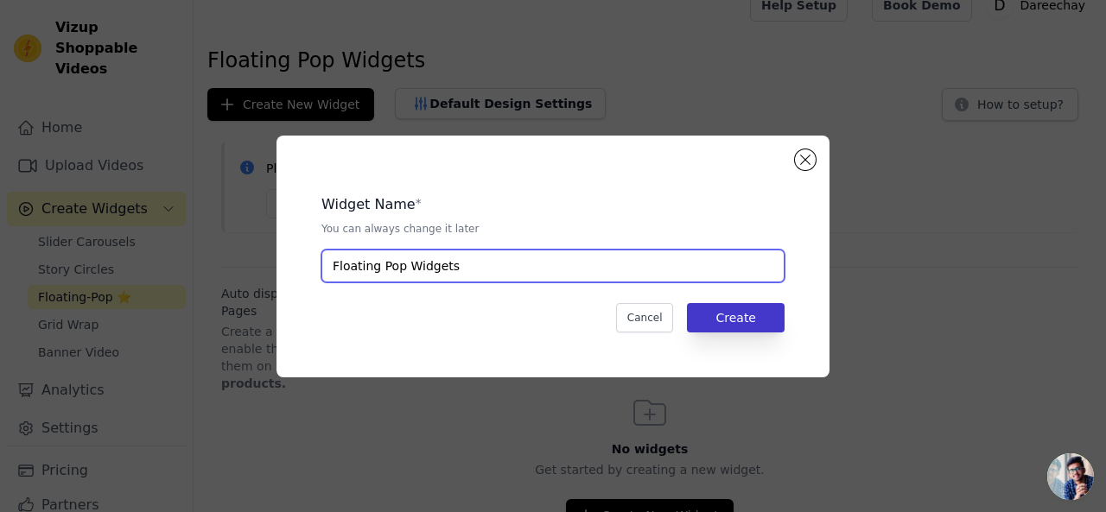
type input "Floating Pop Widgets"
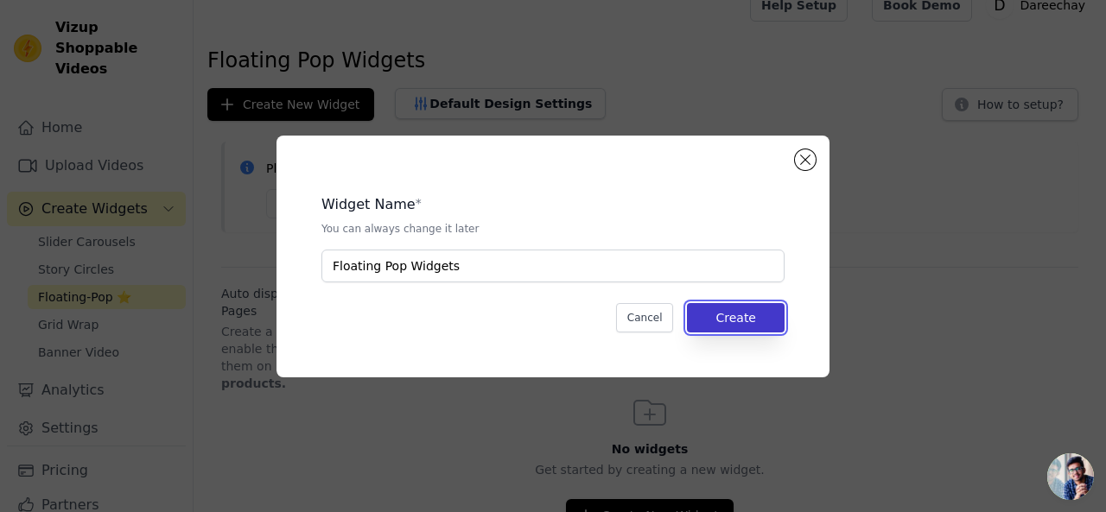
click at [709, 319] on button "Create" at bounding box center [736, 317] width 98 height 29
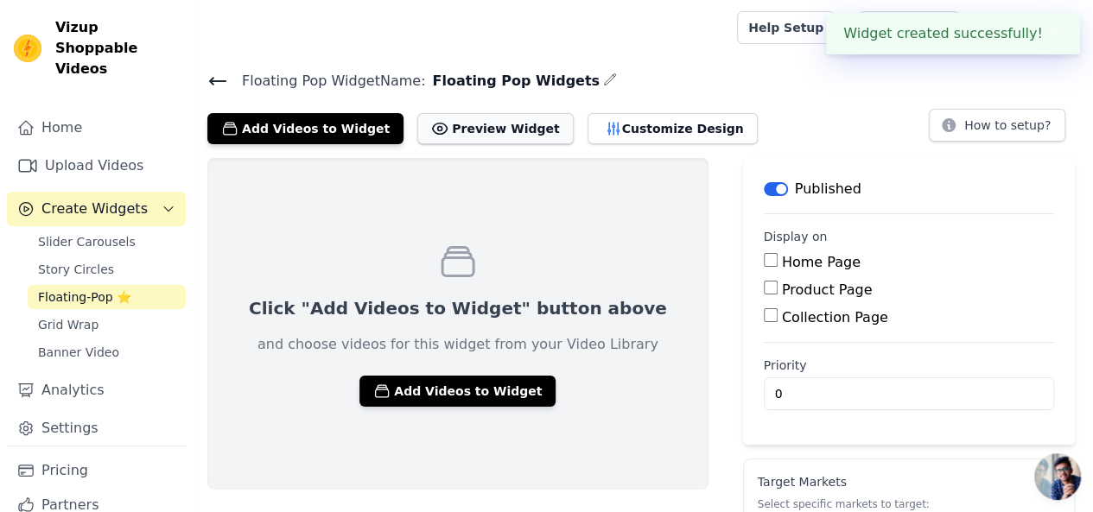
click at [458, 124] on button "Preview Widget" at bounding box center [495, 128] width 156 height 31
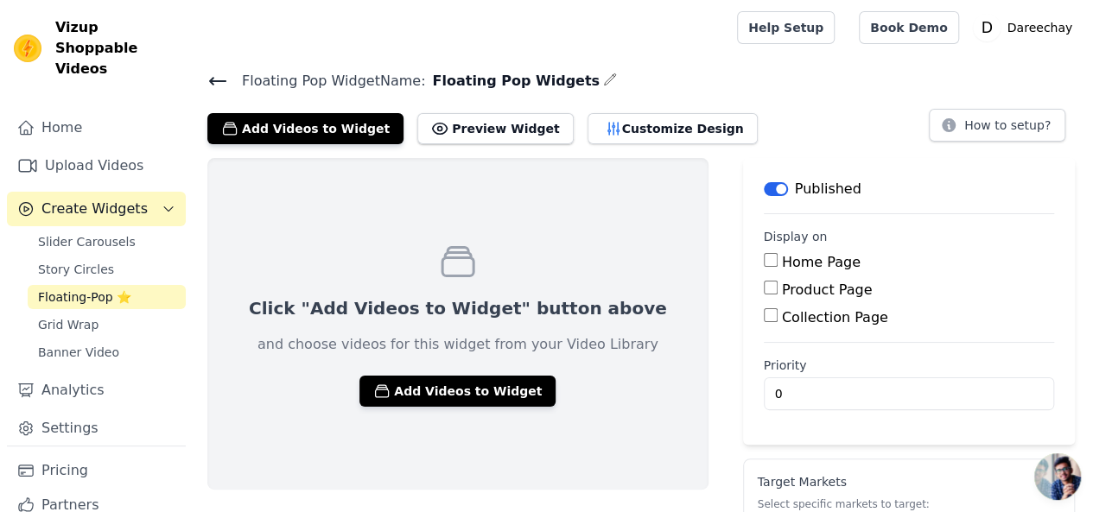
click at [764, 255] on input "Home Page" at bounding box center [771, 260] width 14 height 14
checkbox input "true"
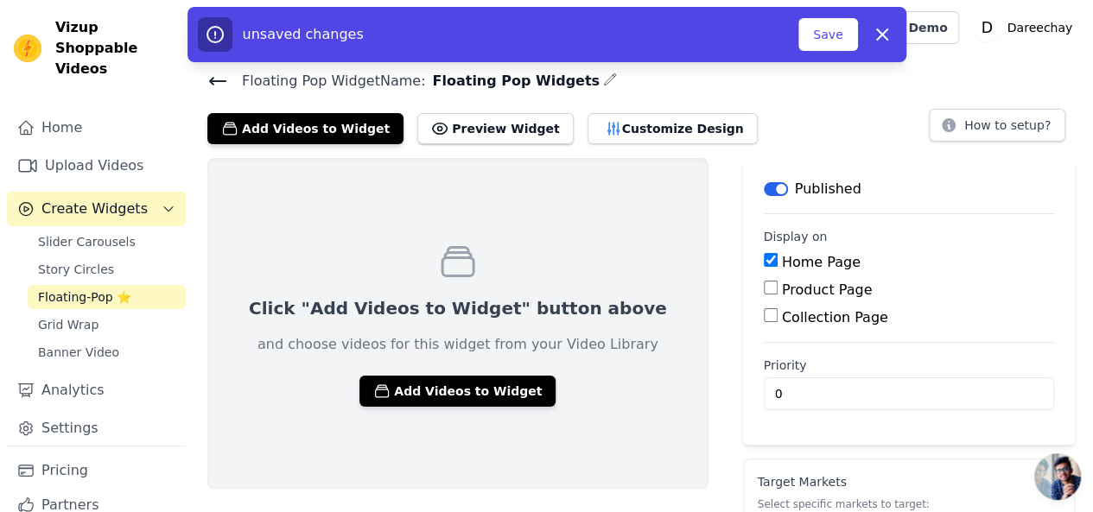
click at [764, 289] on input "Product Page" at bounding box center [771, 288] width 14 height 14
checkbox input "true"
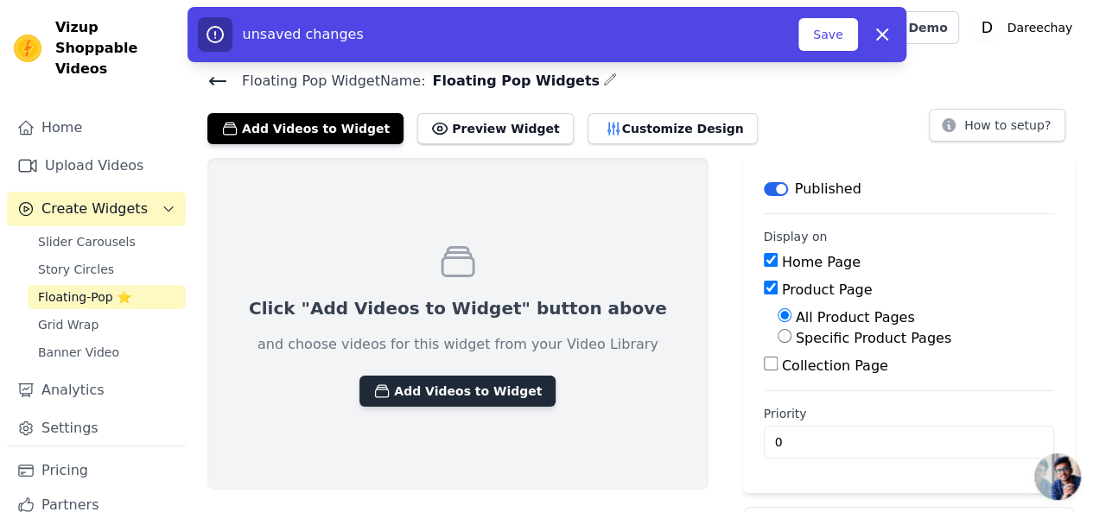
click at [403, 376] on button "Add Videos to Widget" at bounding box center [457, 391] width 196 height 31
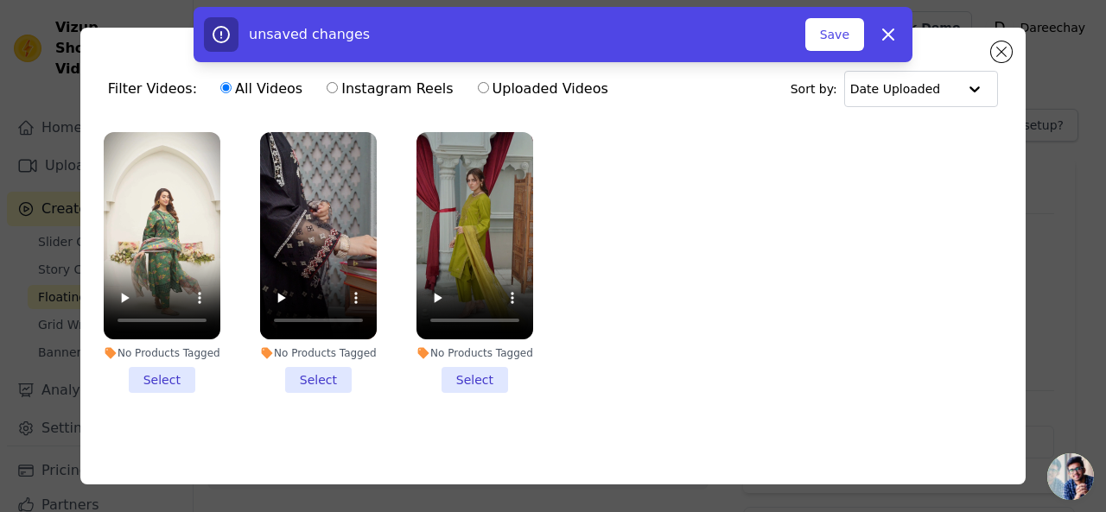
click at [461, 372] on li "No Products Tagged Select" at bounding box center [474, 262] width 117 height 261
click at [0, 0] on input "No Products Tagged Select" at bounding box center [0, 0] width 0 height 0
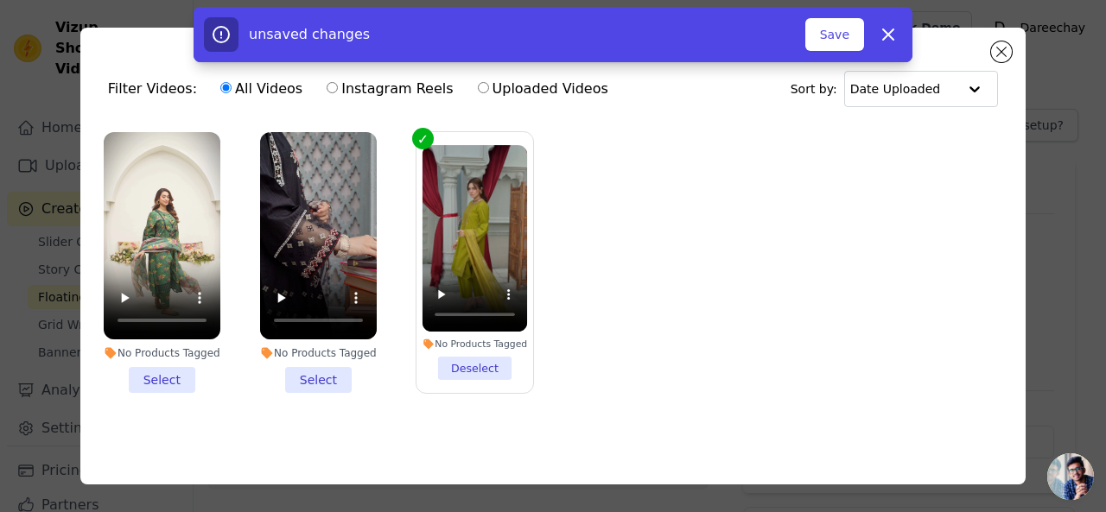
click at [334, 369] on li "No Products Tagged Select" at bounding box center [318, 262] width 117 height 261
click at [0, 0] on input "No Products Tagged Select" at bounding box center [0, 0] width 0 height 0
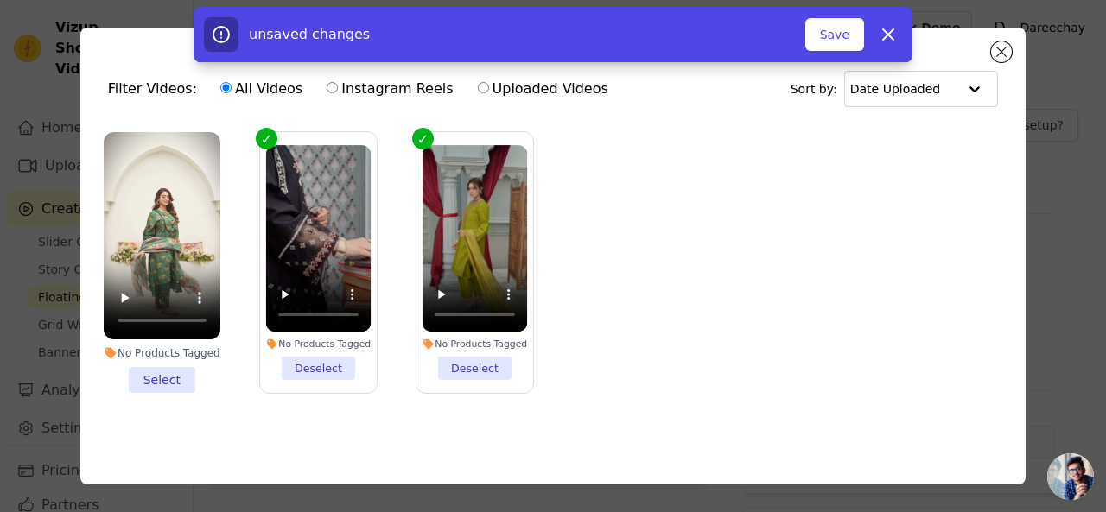
click at [168, 365] on li "No Products Tagged Select" at bounding box center [162, 262] width 117 height 261
click at [0, 0] on input "No Products Tagged Select" at bounding box center [0, 0] width 0 height 0
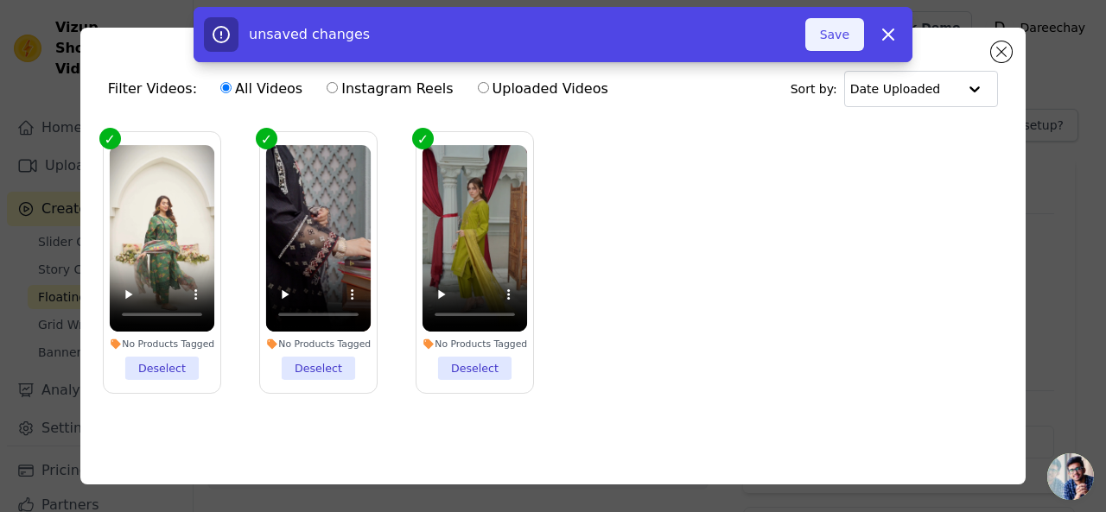
click at [824, 38] on button "Save" at bounding box center [834, 34] width 59 height 33
click at [848, 29] on button "Save" at bounding box center [834, 34] width 59 height 33
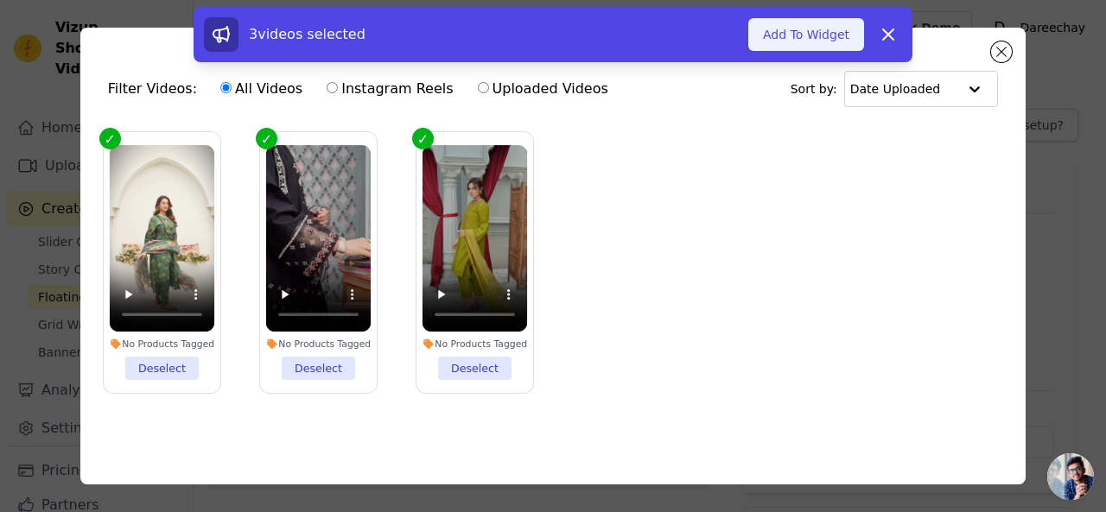
click at [822, 40] on button "Add To Widget" at bounding box center [806, 34] width 116 height 33
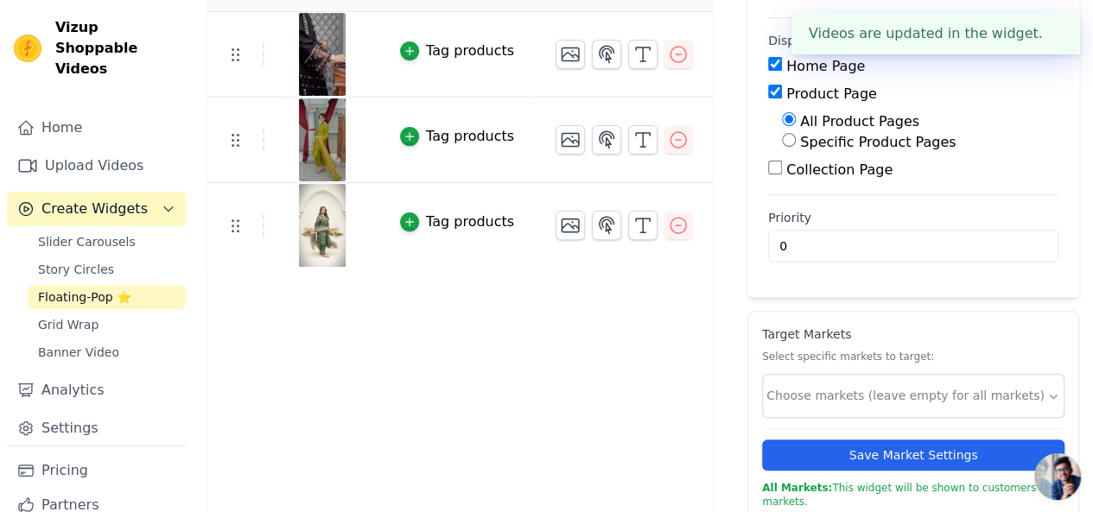
scroll to position [203, 0]
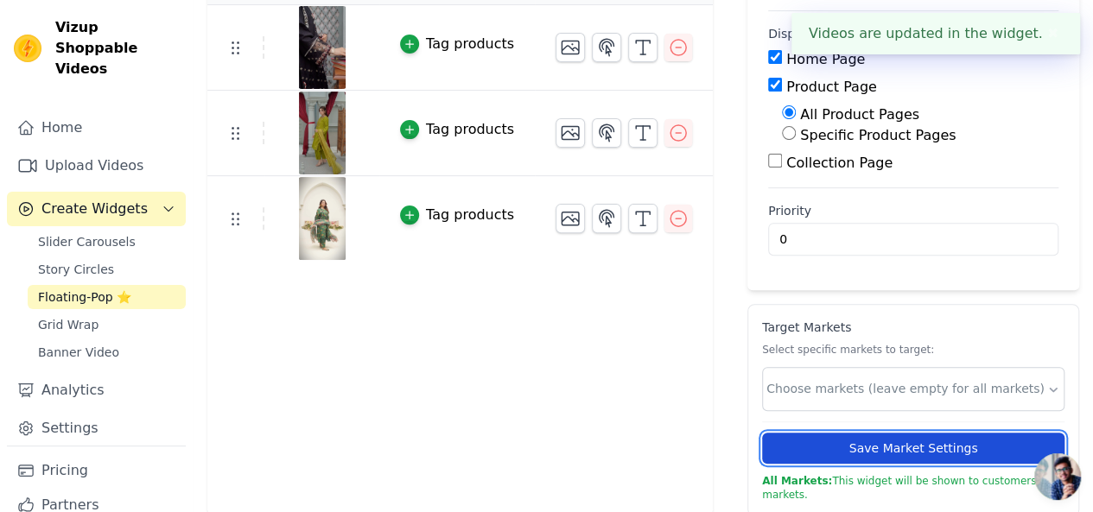
click at [804, 439] on button "Save Market Settings" at bounding box center [913, 448] width 302 height 31
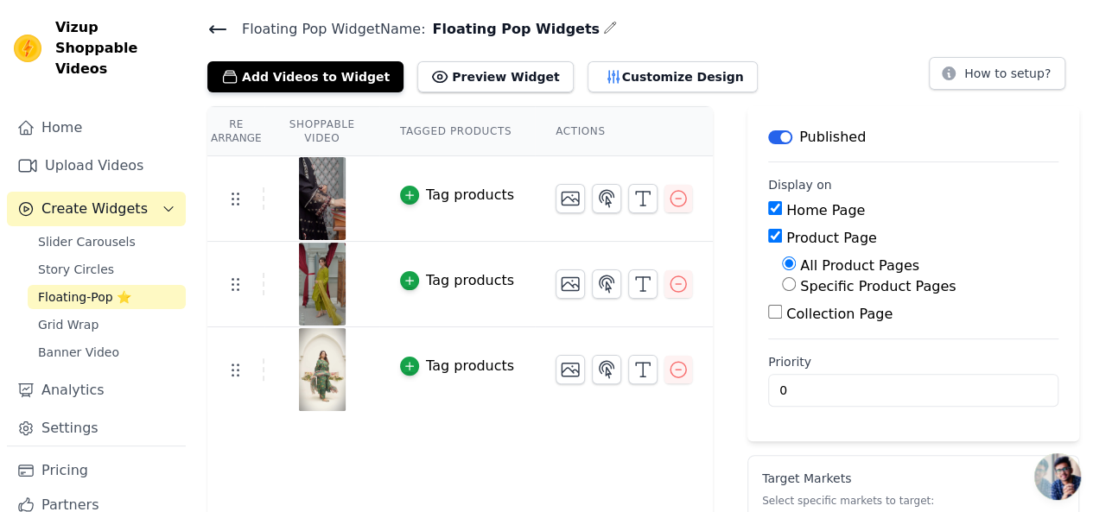
scroll to position [0, 0]
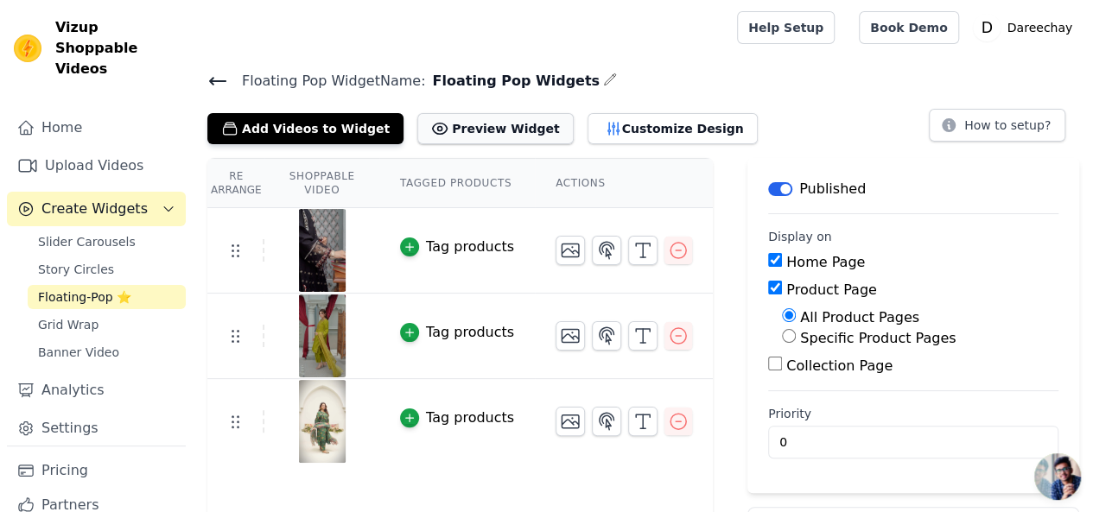
click at [448, 123] on button "Preview Widget" at bounding box center [495, 128] width 156 height 31
click at [48, 317] on div "Slider Carousels Story Circles Floating-Pop ⭐ Grid Wrap Banner Video" at bounding box center [107, 297] width 158 height 135
click at [43, 316] on span "Grid Wrap" at bounding box center [68, 324] width 60 height 17
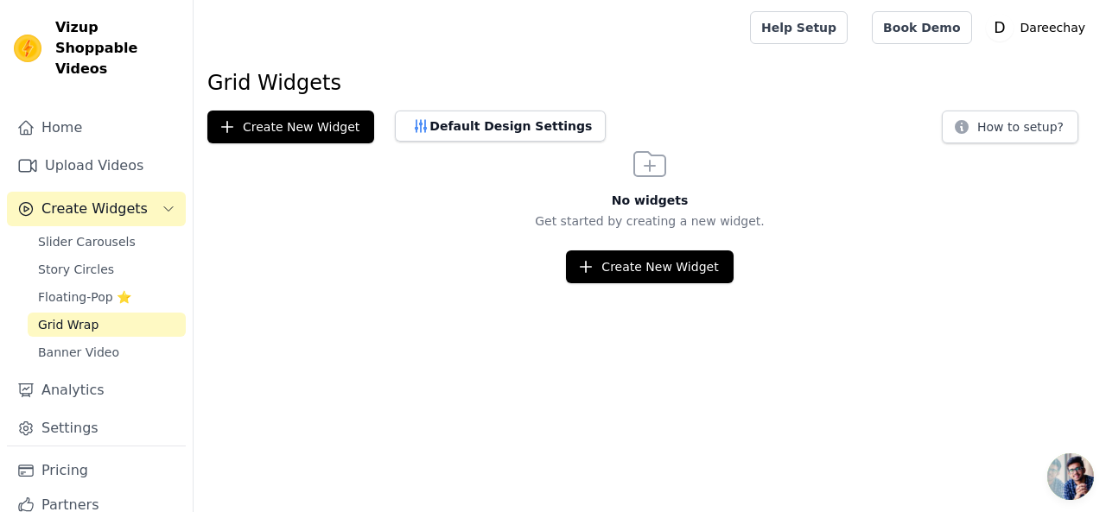
click at [233, 79] on h1 "Grid Widgets" at bounding box center [649, 83] width 885 height 28
drag, startPoint x: 565, startPoint y: 263, endPoint x: 598, endPoint y: 265, distance: 32.9
click at [598, 265] on div "Create New Widget" at bounding box center [650, 267] width 912 height 33
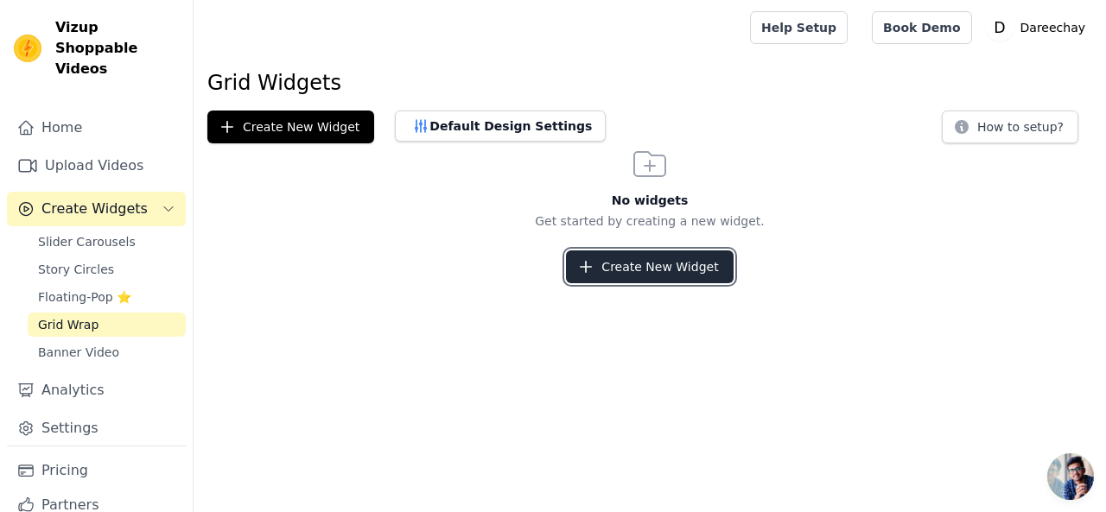
click at [594, 265] on icon "button" at bounding box center [585, 266] width 17 height 17
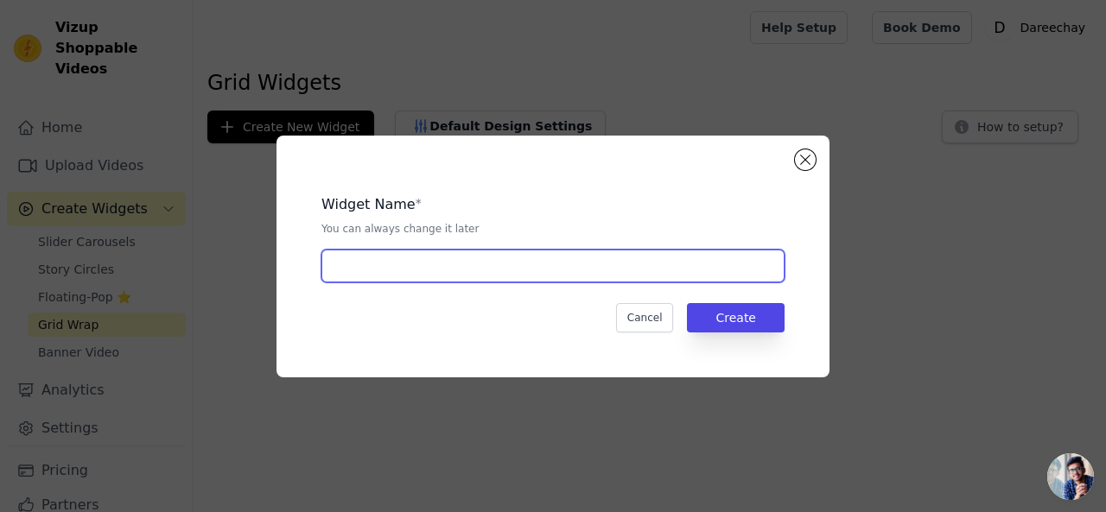
click at [526, 264] on input "text" at bounding box center [552, 266] width 463 height 33
paste input "Grid Widgets"
type input "Grid Widgets"
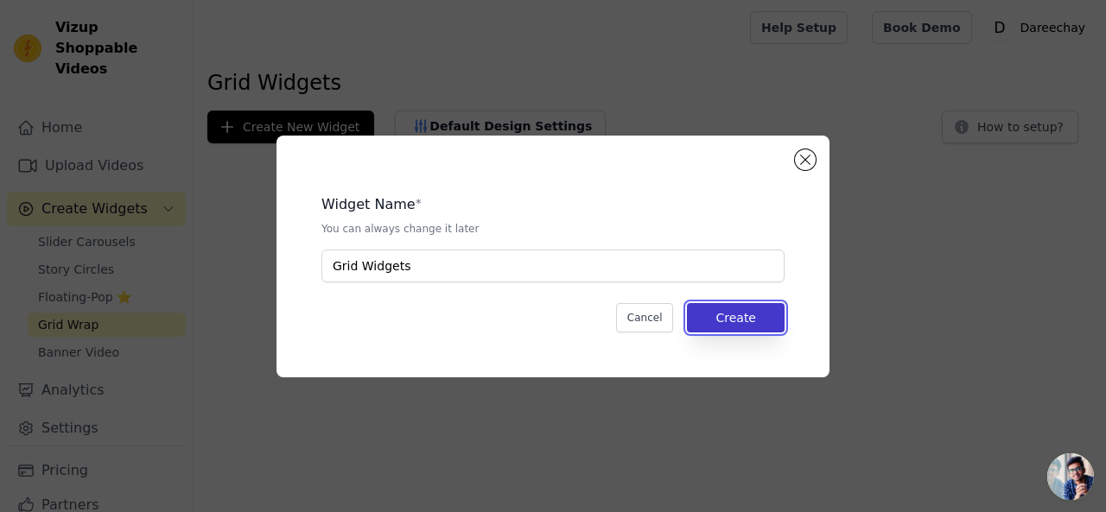
click at [729, 309] on button "Create" at bounding box center [736, 317] width 98 height 29
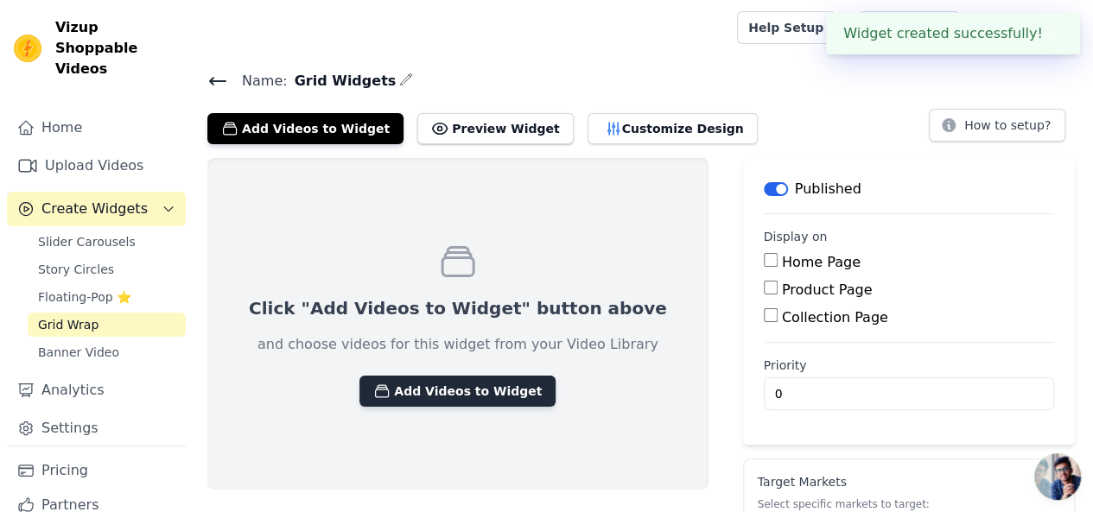
click at [404, 393] on button "Add Videos to Widget" at bounding box center [457, 391] width 196 height 31
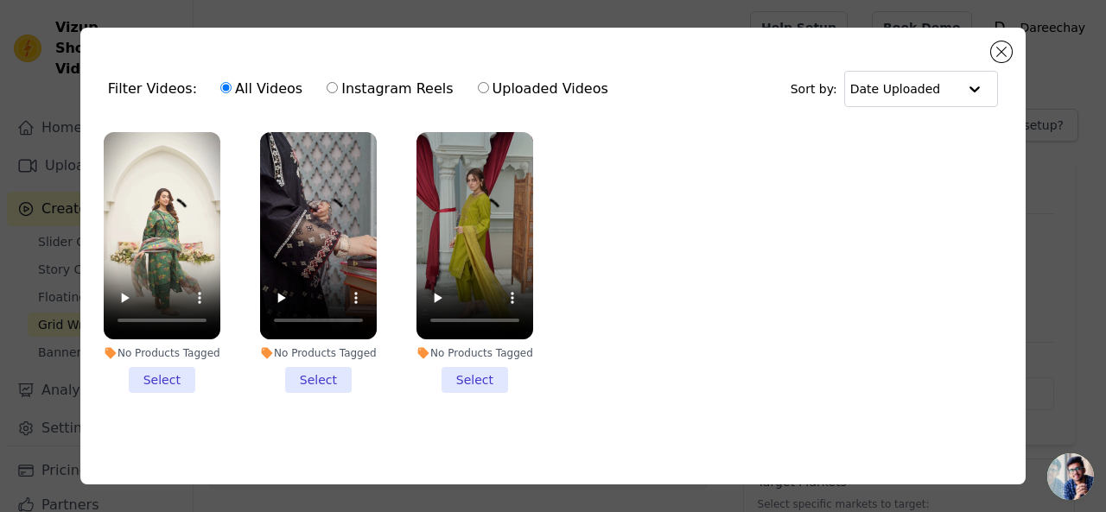
click at [146, 376] on li "No Products Tagged Select" at bounding box center [162, 262] width 117 height 261
click at [0, 0] on input "No Products Tagged Select" at bounding box center [0, 0] width 0 height 0
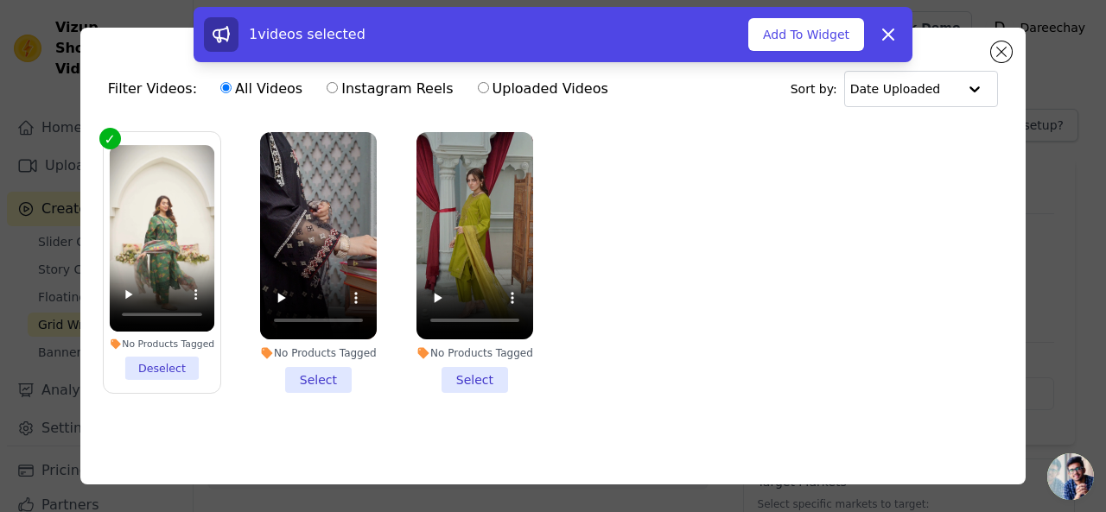
click at [302, 376] on li "No Products Tagged Select" at bounding box center [318, 262] width 117 height 261
click at [0, 0] on input "No Products Tagged Select" at bounding box center [0, 0] width 0 height 0
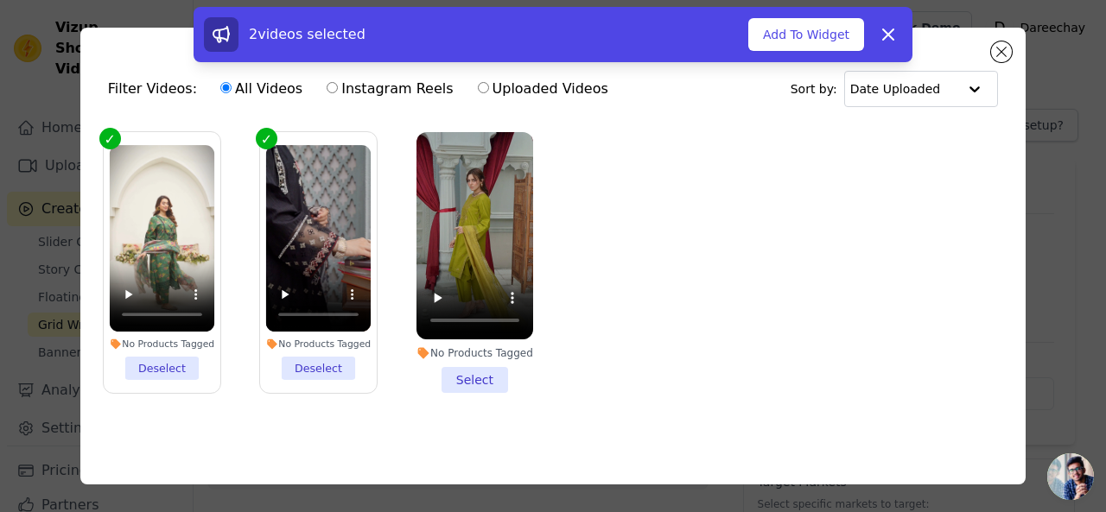
click at [473, 376] on li "No Products Tagged Select" at bounding box center [474, 262] width 117 height 261
click at [0, 0] on input "No Products Tagged Select" at bounding box center [0, 0] width 0 height 0
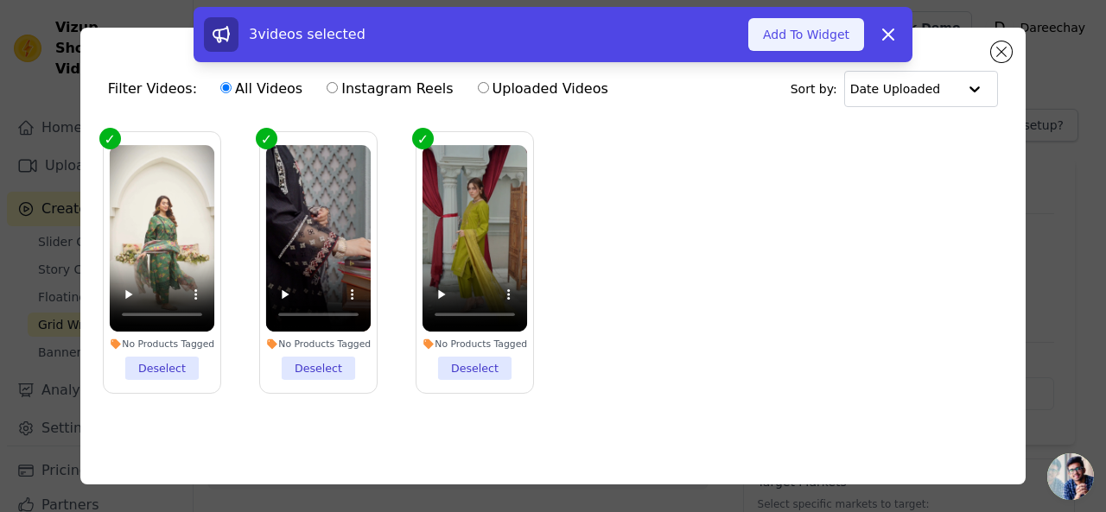
click at [853, 35] on button "Add To Widget" at bounding box center [806, 34] width 116 height 33
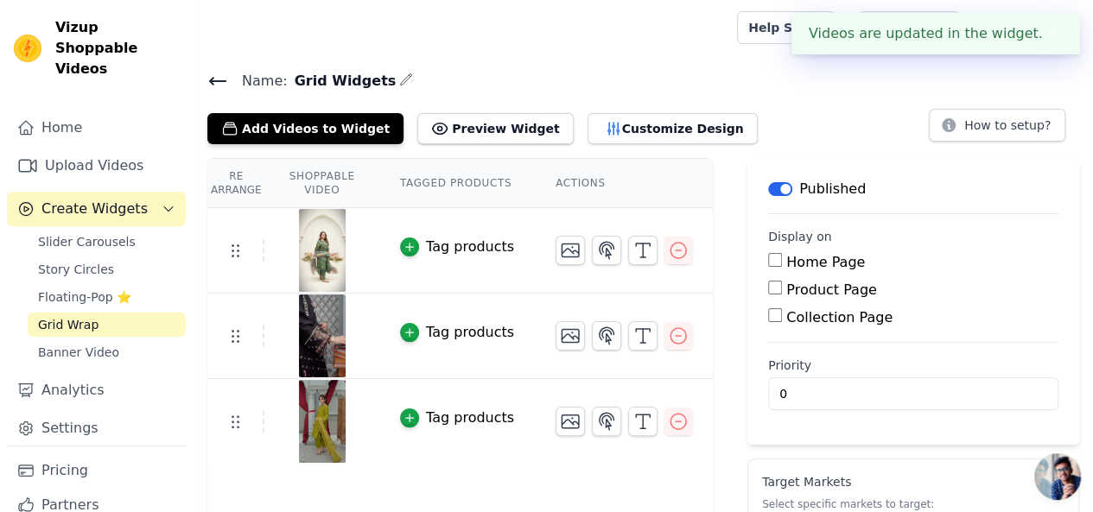
click at [770, 262] on input "Home Page" at bounding box center [775, 260] width 14 height 14
checkbox input "true"
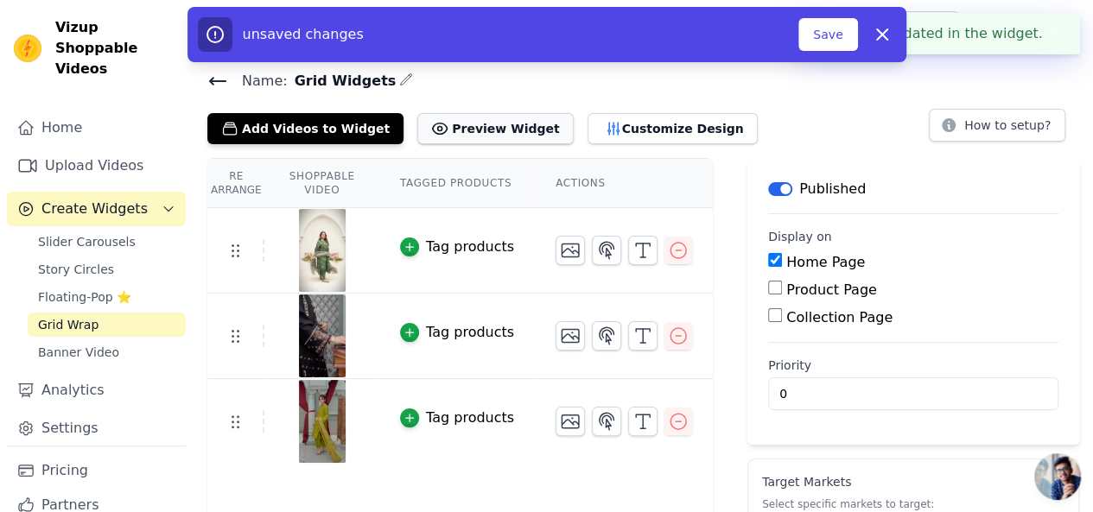
click at [492, 127] on button "Preview Widget" at bounding box center [495, 128] width 156 height 31
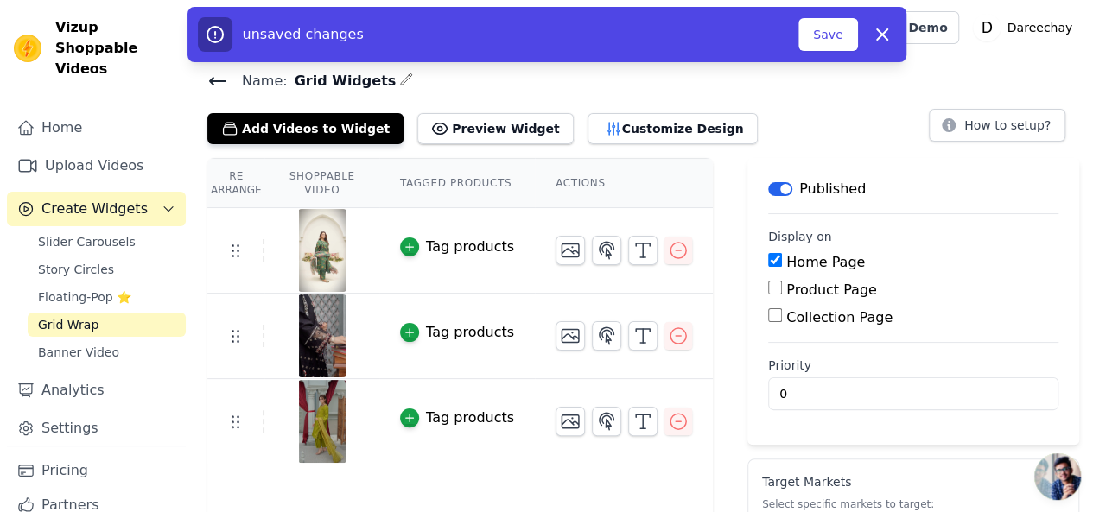
click at [774, 292] on input "Product Page" at bounding box center [775, 288] width 14 height 14
checkbox input "true"
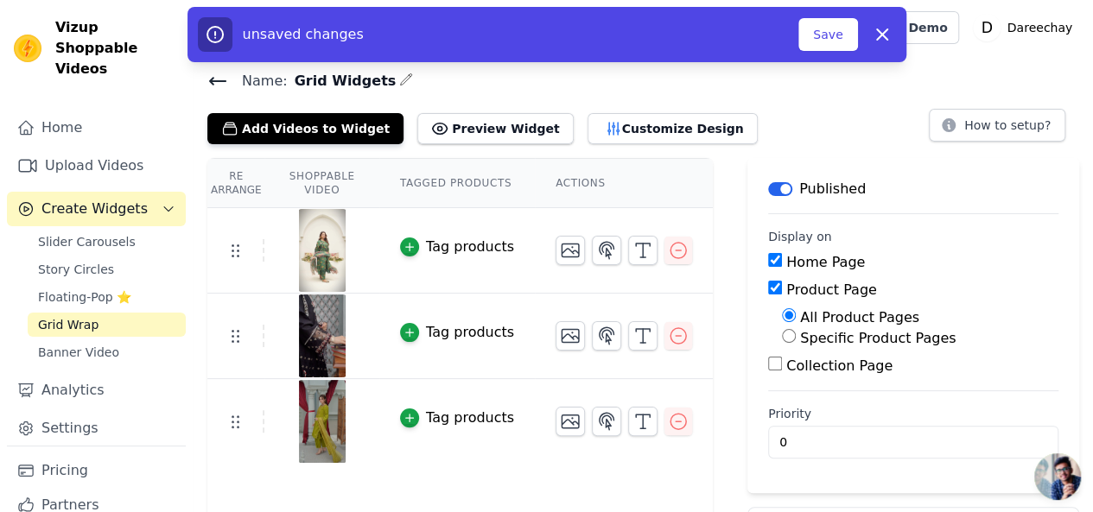
click at [779, 359] on input "Collection Page" at bounding box center [775, 364] width 14 height 14
checkbox input "true"
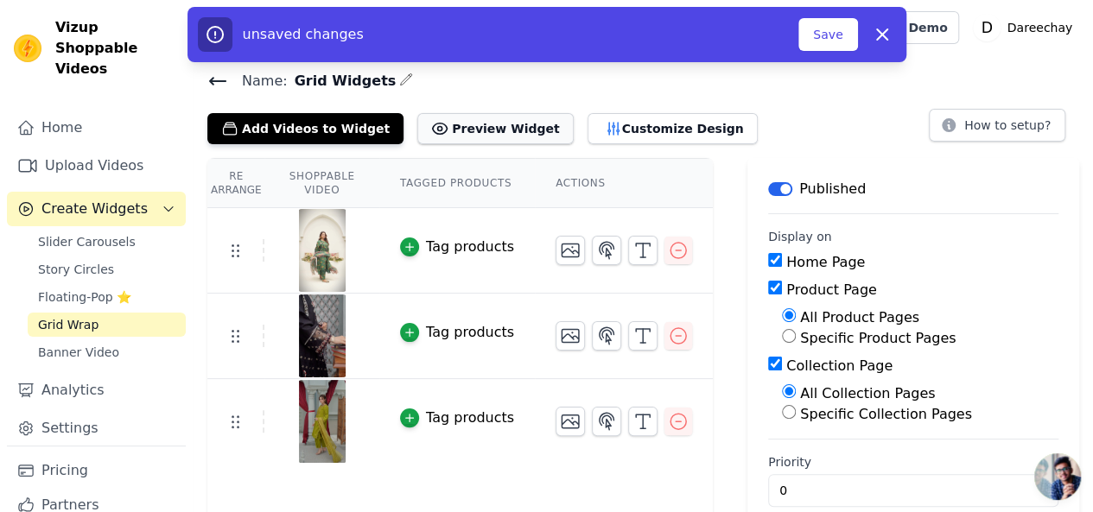
click at [466, 141] on button "Preview Widget" at bounding box center [495, 128] width 156 height 31
click at [826, 26] on button "Save" at bounding box center [827, 34] width 59 height 33
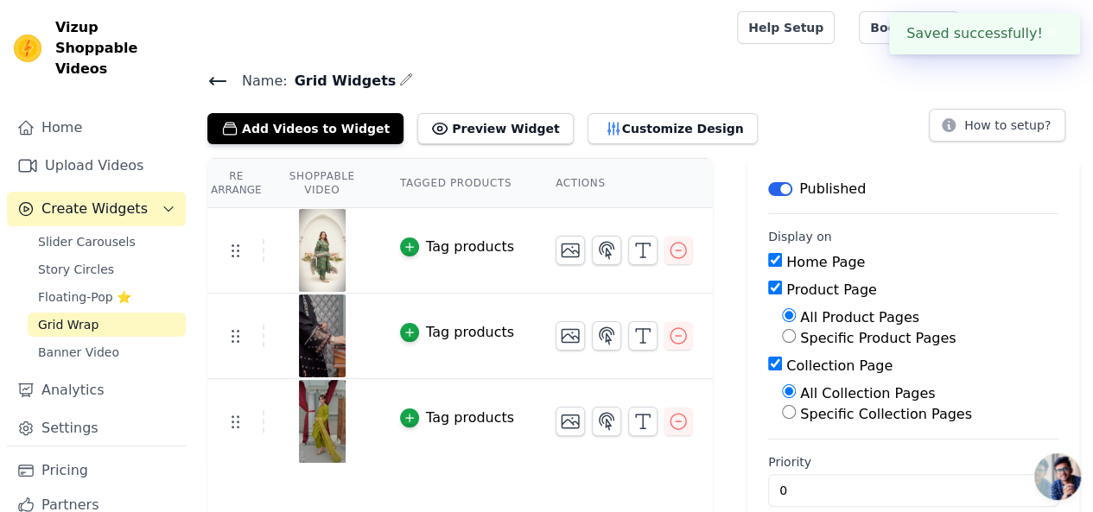
click at [835, 34] on link "Help Setup" at bounding box center [786, 27] width 98 height 33
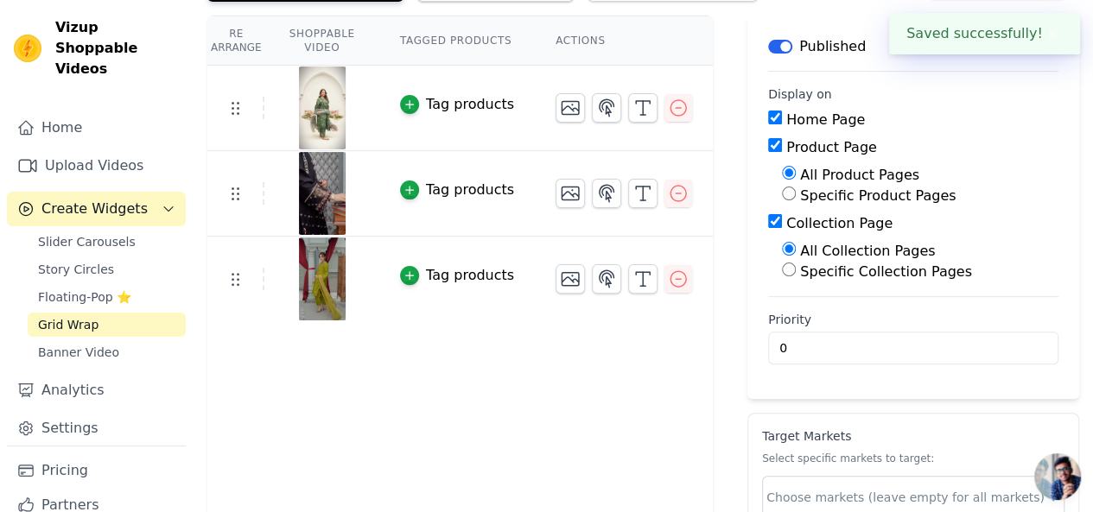
scroll to position [251, 0]
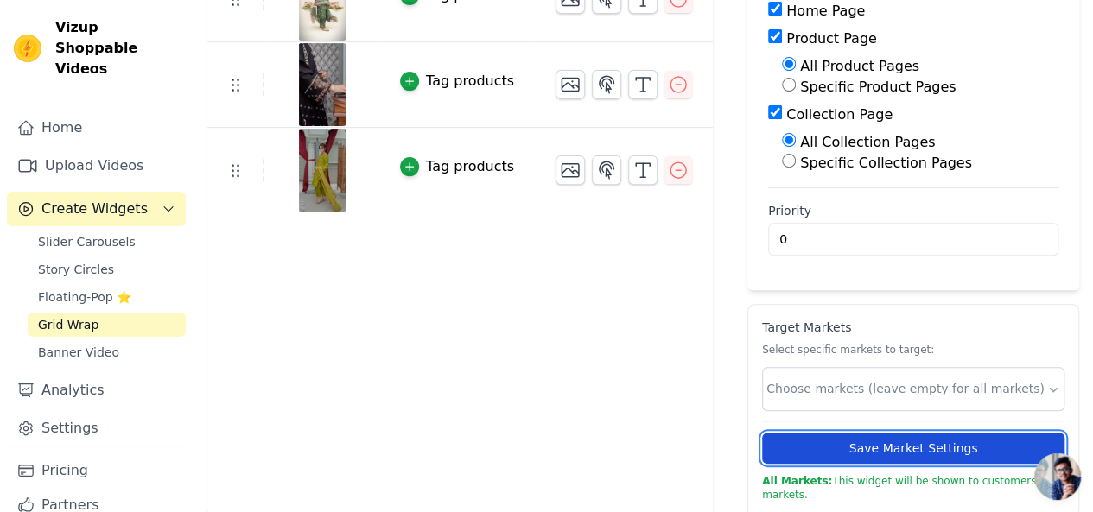
click at [781, 443] on button "Save Market Settings" at bounding box center [913, 448] width 302 height 31
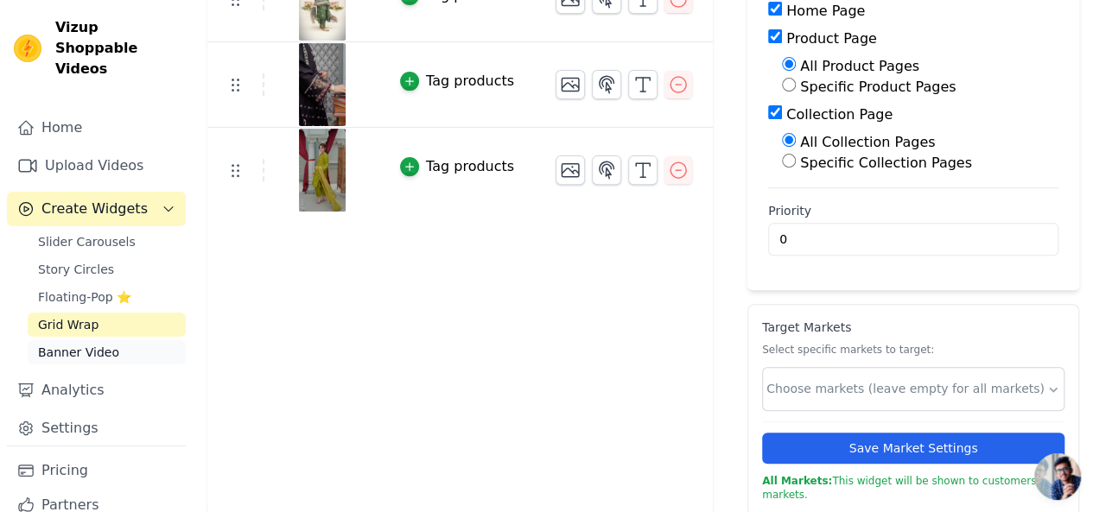
click at [37, 340] on link "Banner Video" at bounding box center [107, 352] width 158 height 24
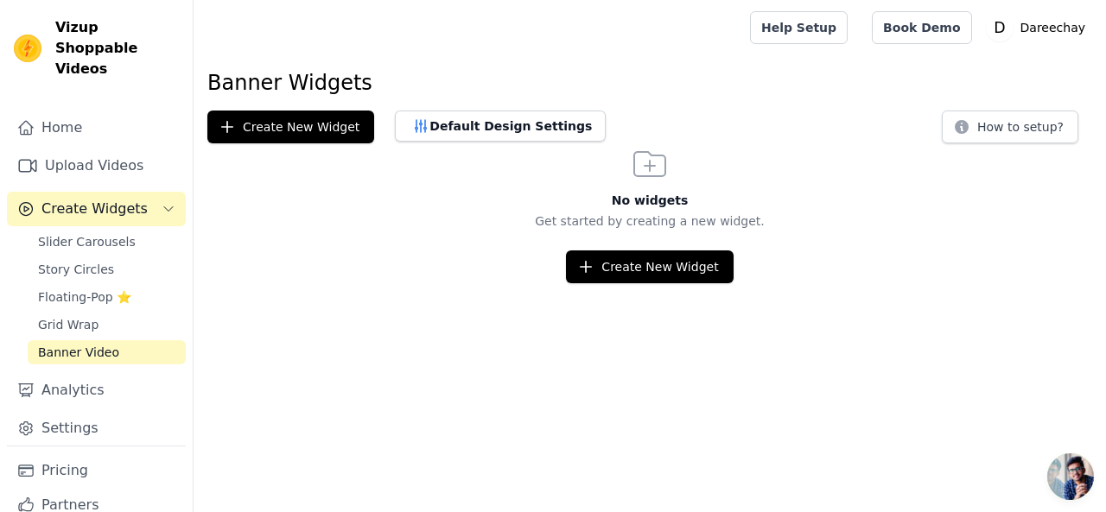
click at [326, 82] on h1 "Banner Widgets" at bounding box center [649, 83] width 885 height 28
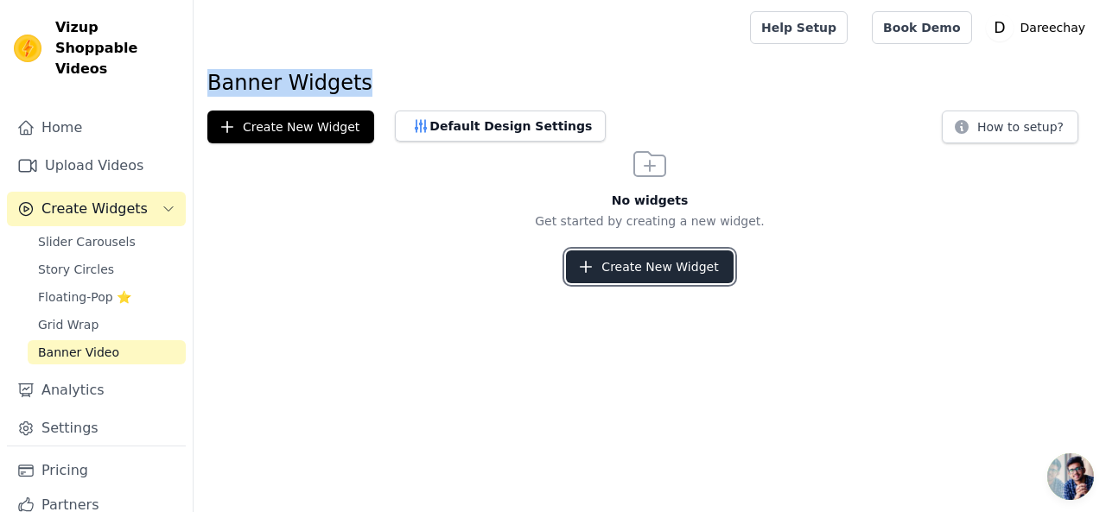
click at [603, 257] on button "Create New Widget" at bounding box center [649, 267] width 167 height 33
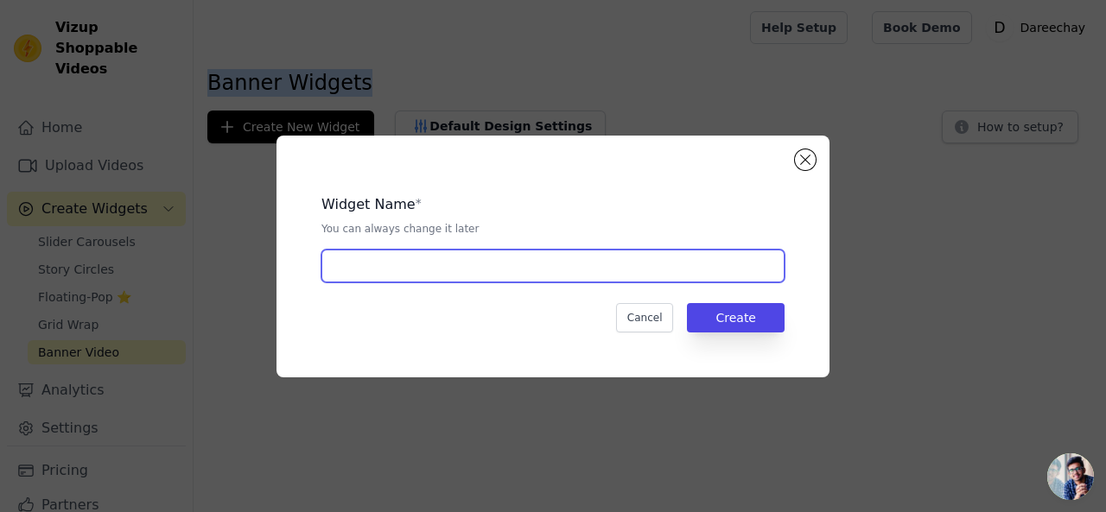
click at [524, 266] on input "text" at bounding box center [552, 266] width 463 height 33
paste input "Banner Widgets"
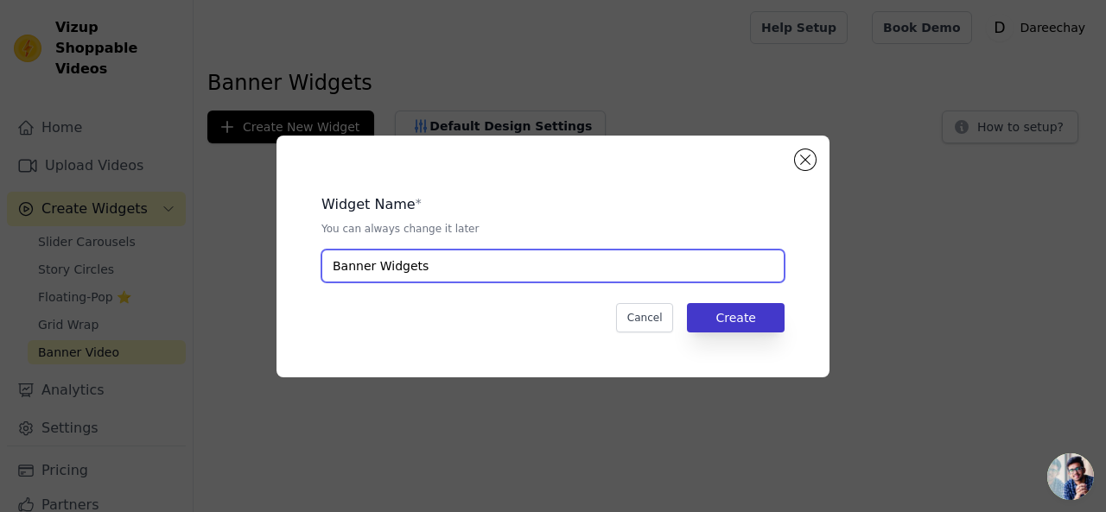
type input "Banner Widgets"
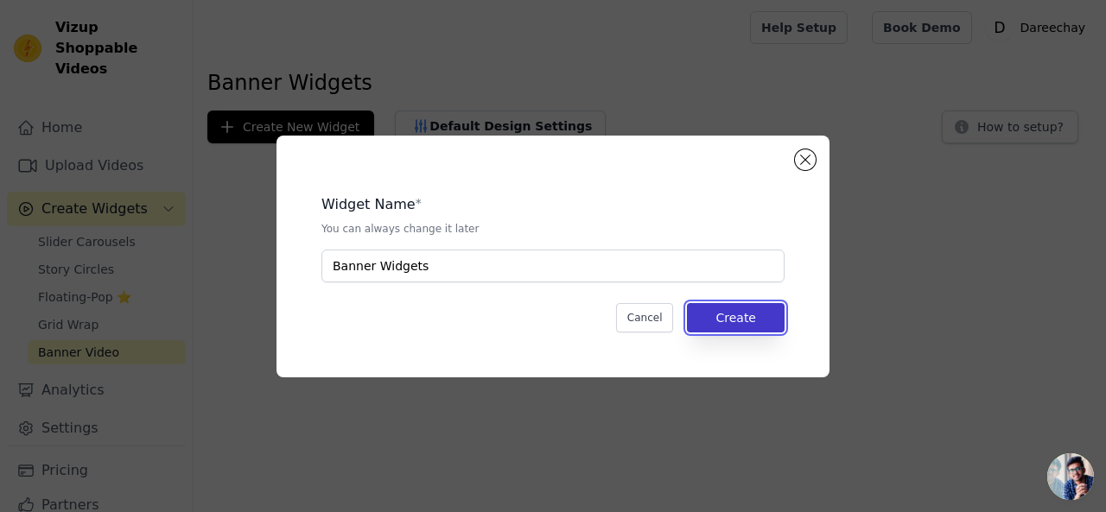
click at [746, 317] on button "Create" at bounding box center [736, 317] width 98 height 29
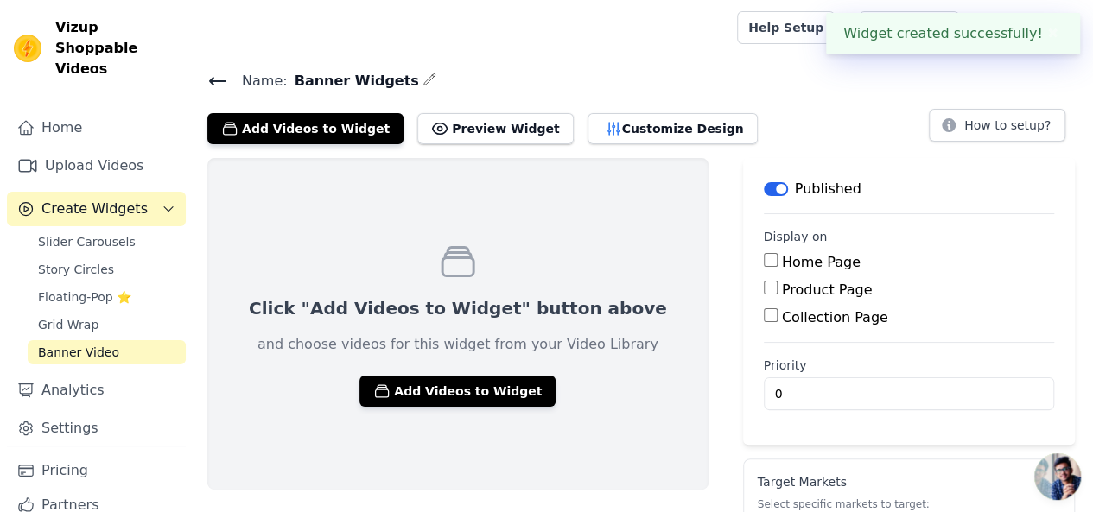
click at [743, 251] on main "Label Published Display on Home Page Product Page Collection Page Priority 0" at bounding box center [909, 301] width 332 height 287
click at [764, 253] on input "Home Page" at bounding box center [771, 260] width 14 height 14
checkbox input "true"
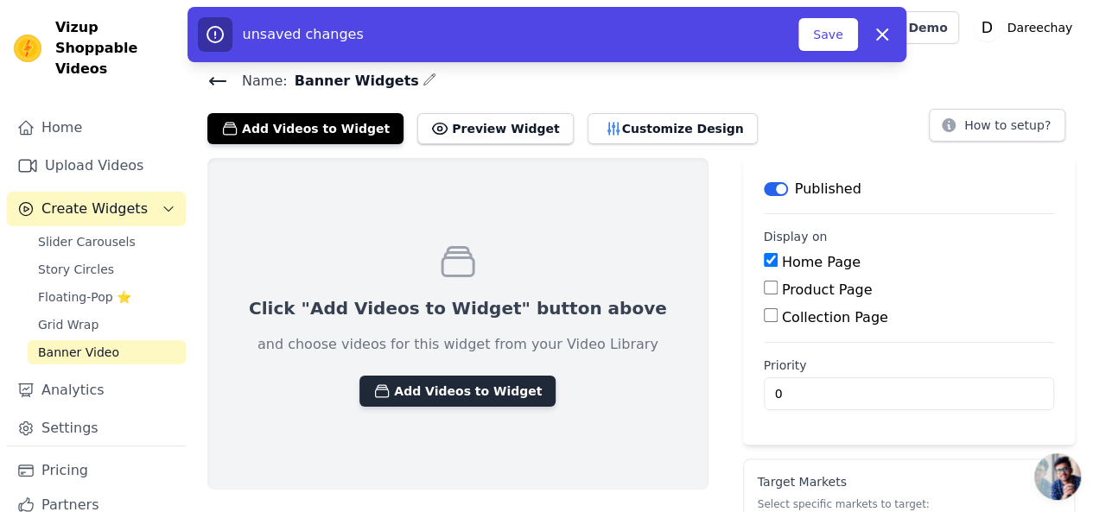
click at [448, 385] on button "Add Videos to Widget" at bounding box center [457, 391] width 196 height 31
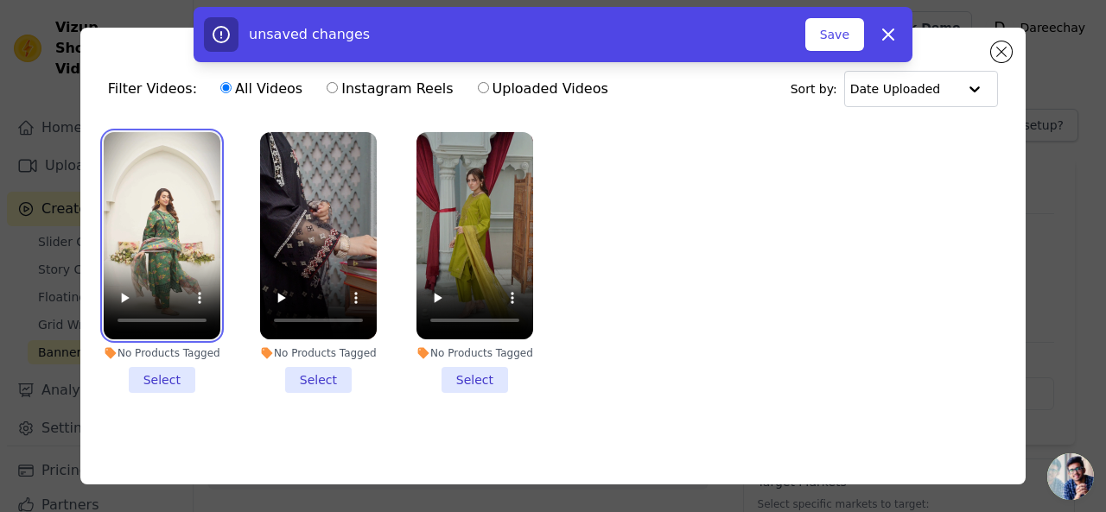
click at [192, 257] on video at bounding box center [162, 235] width 117 height 207
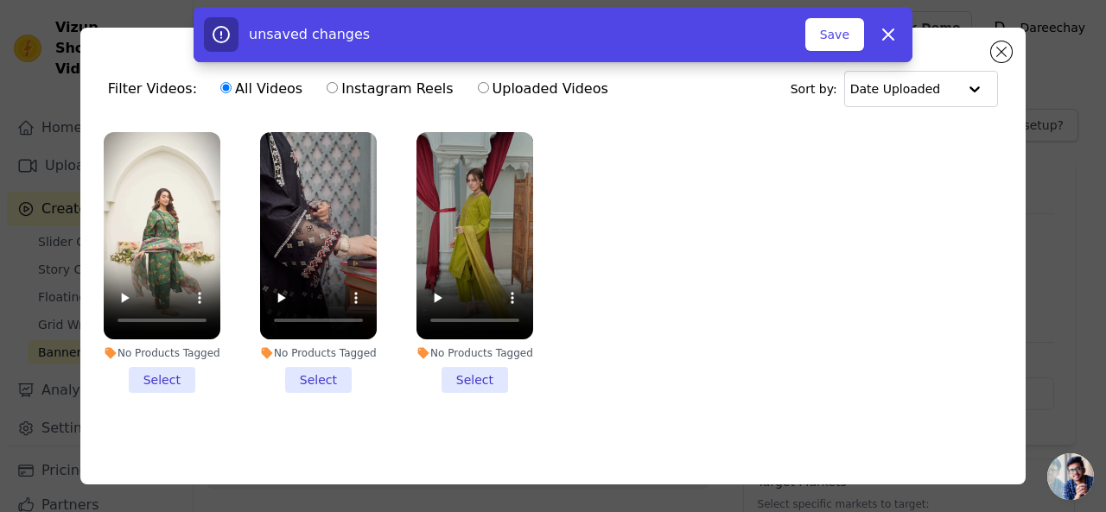
click at [164, 372] on li "No Products Tagged Select" at bounding box center [162, 262] width 117 height 261
click at [0, 0] on input "No Products Tagged Select" at bounding box center [0, 0] width 0 height 0
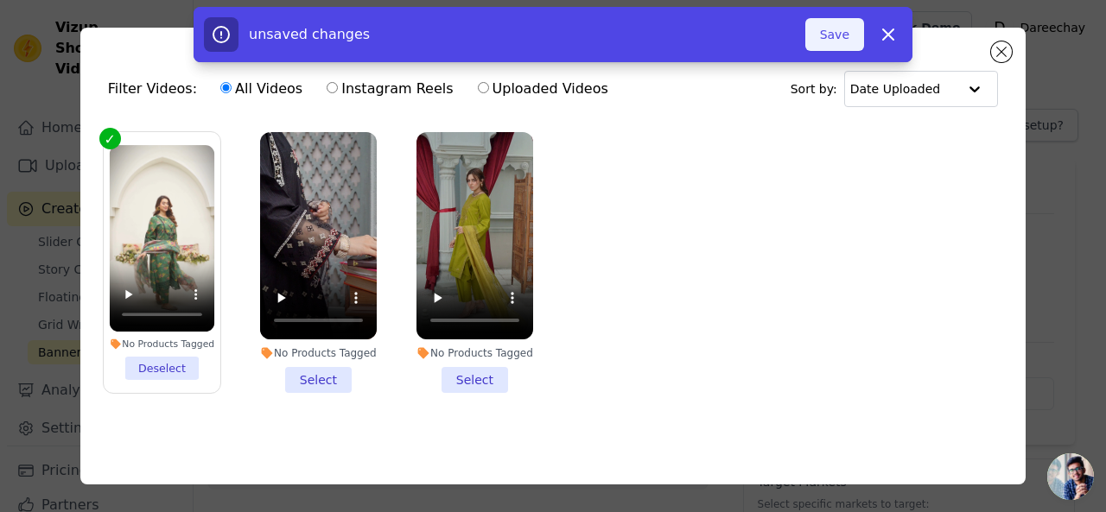
click at [816, 30] on button "Save" at bounding box center [834, 34] width 59 height 33
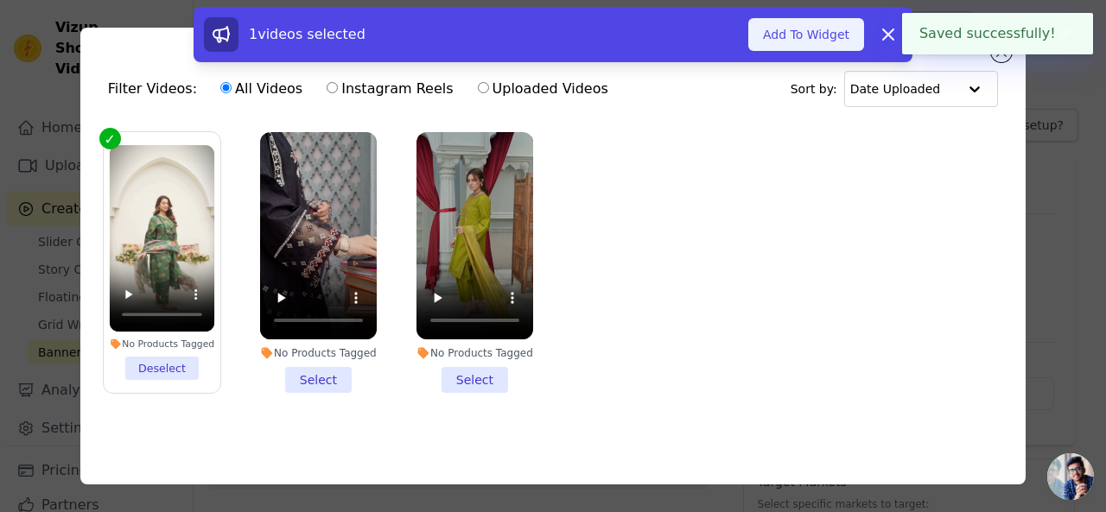
click at [838, 27] on button "Add To Widget" at bounding box center [806, 34] width 116 height 33
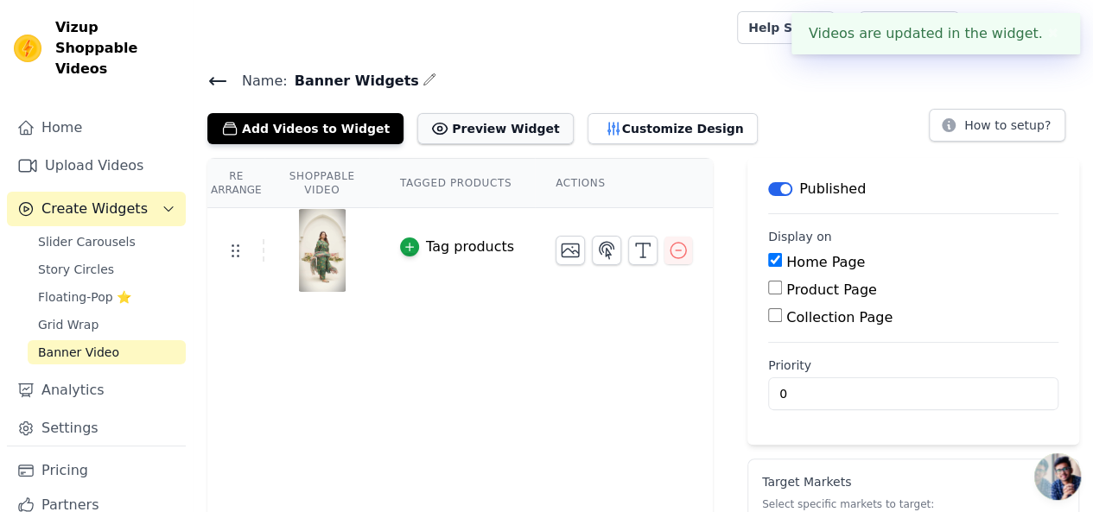
click at [425, 140] on button "Preview Widget" at bounding box center [495, 128] width 156 height 31
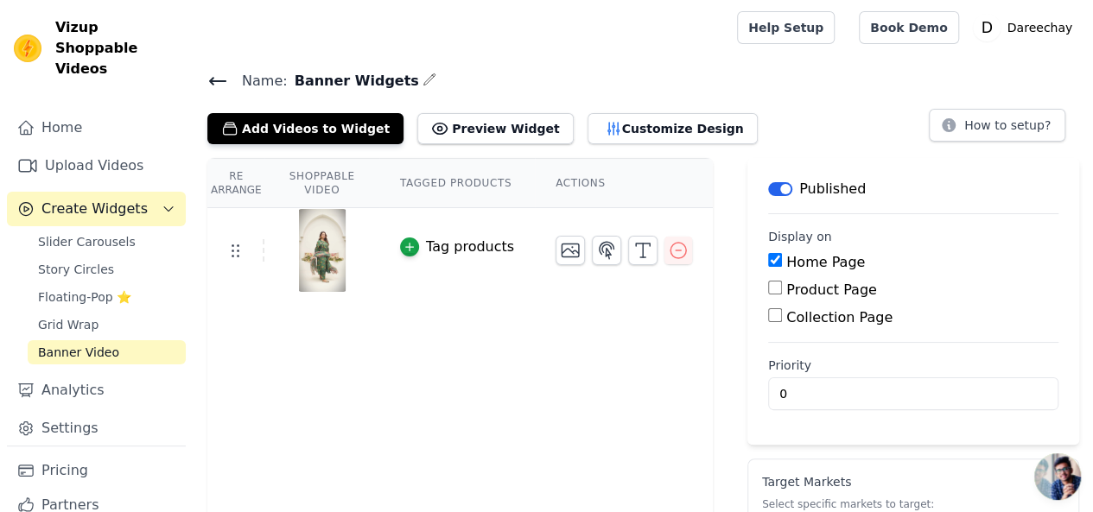
scroll to position [155, 0]
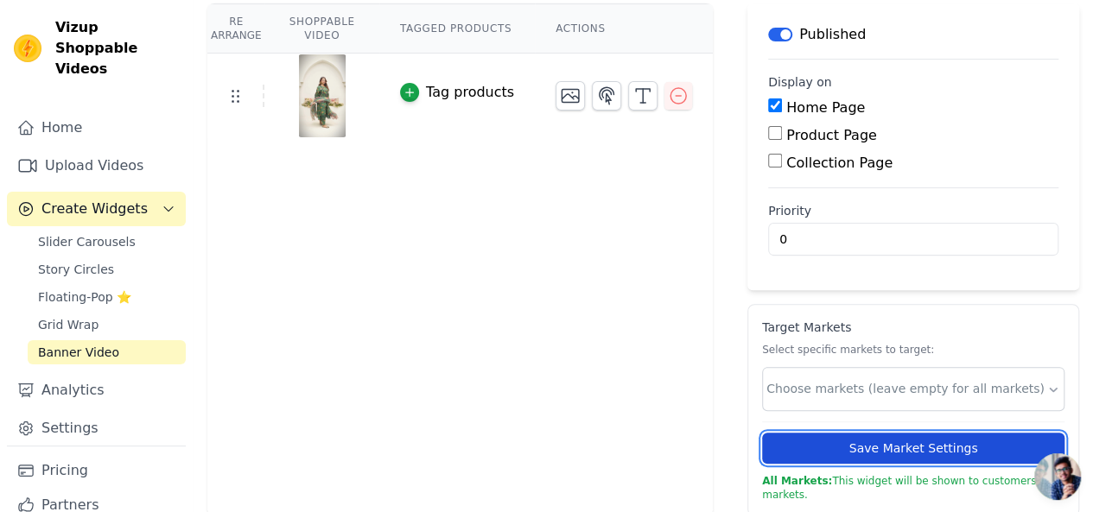
click at [881, 457] on button "Save Market Settings" at bounding box center [913, 448] width 302 height 31
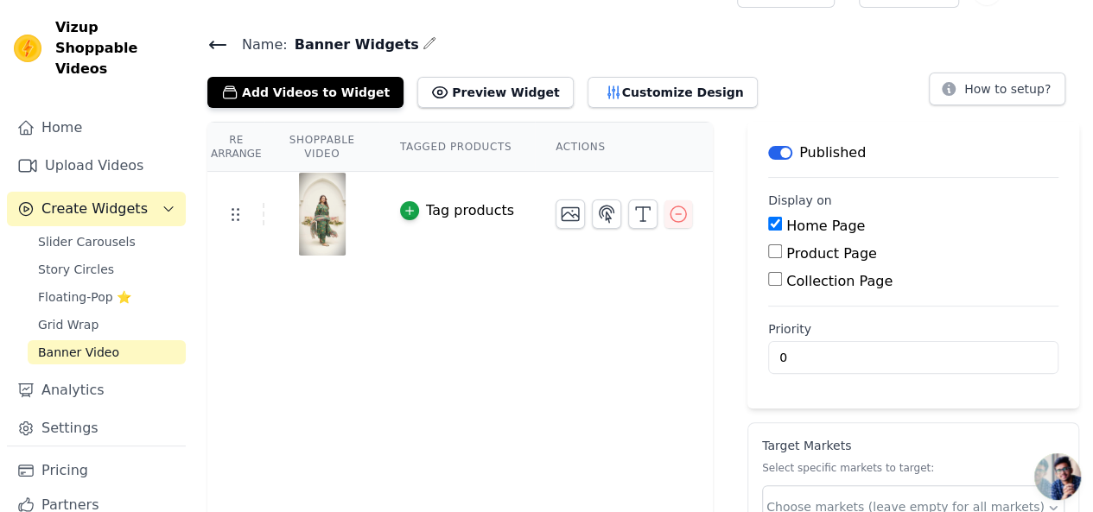
scroll to position [0, 0]
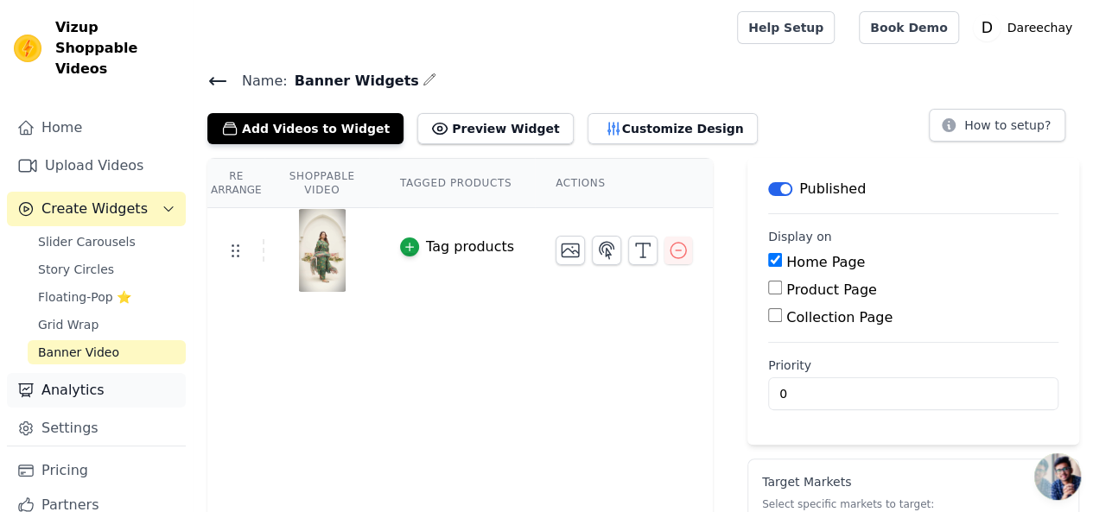
click at [41, 373] on link "Analytics" at bounding box center [96, 390] width 179 height 35
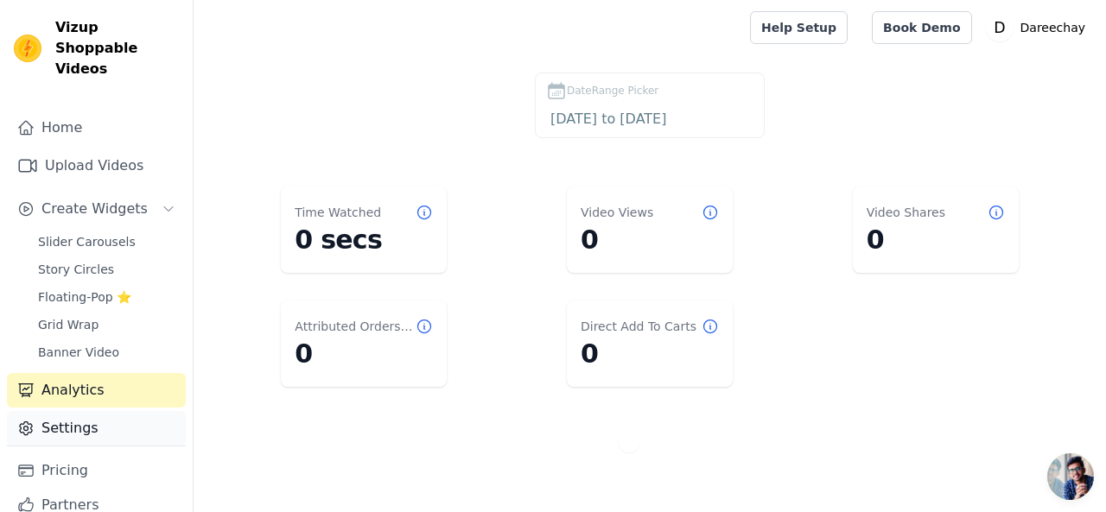
click at [67, 422] on link "Settings" at bounding box center [96, 428] width 179 height 35
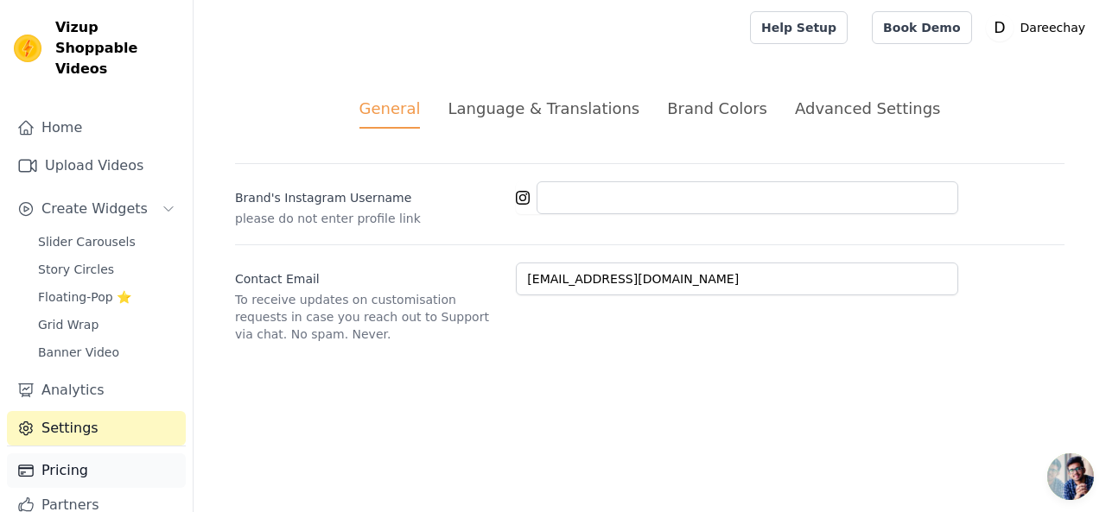
click at [60, 454] on link "Pricing" at bounding box center [96, 471] width 179 height 35
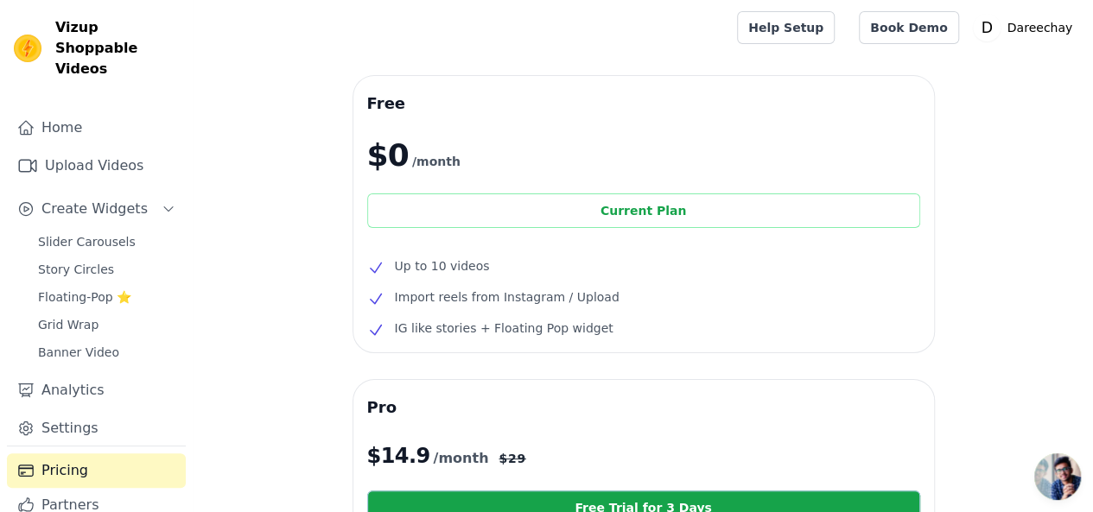
click at [551, 212] on div "Current Plan" at bounding box center [643, 211] width 553 height 35
click at [83, 149] on link "Upload Videos" at bounding box center [96, 166] width 179 height 35
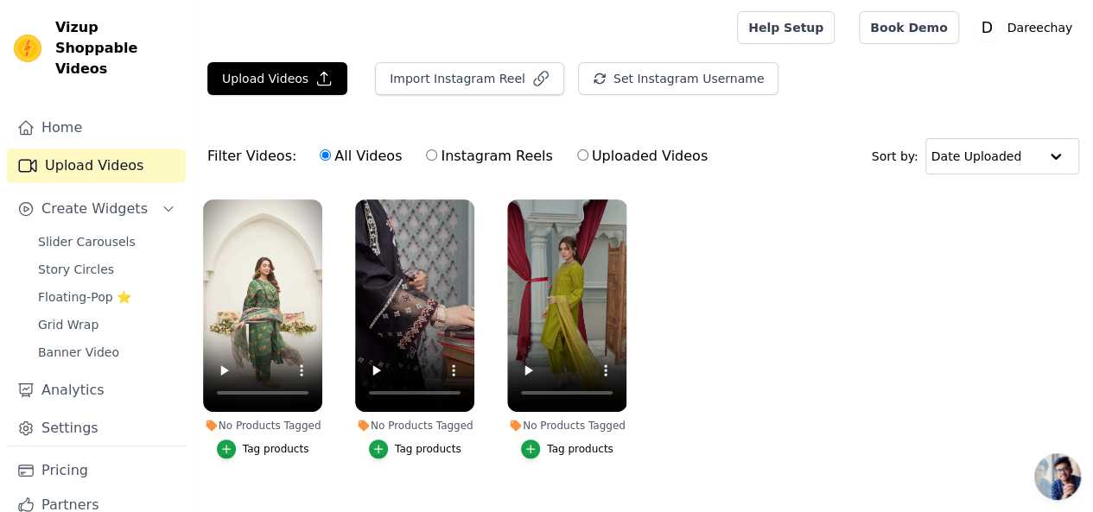
click at [442, 159] on label "Instagram Reels" at bounding box center [489, 156] width 128 height 22
click at [437, 159] on input "Instagram Reels" at bounding box center [431, 154] width 11 height 11
radio input "true"
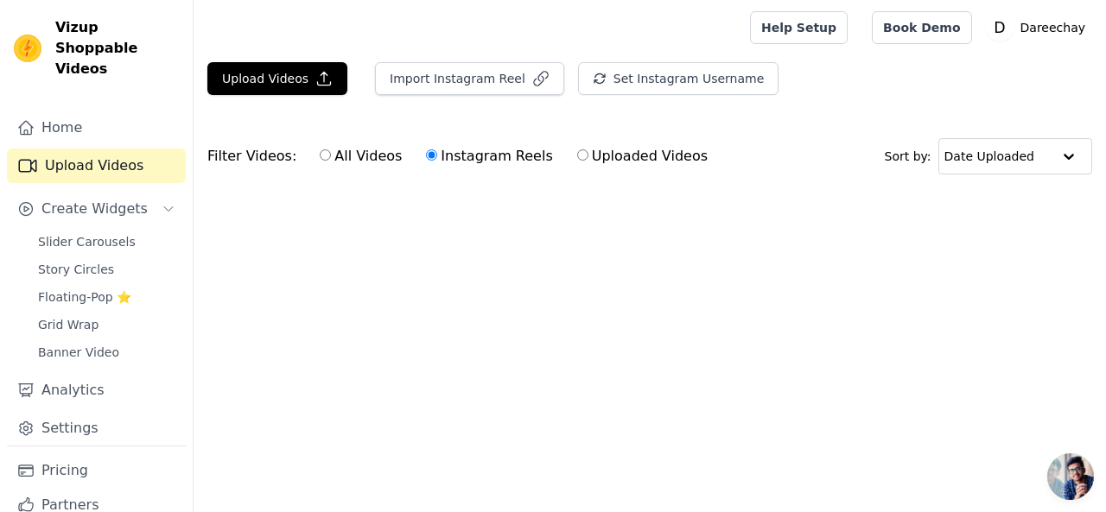
click at [577, 147] on label "Uploaded Videos" at bounding box center [642, 156] width 132 height 22
click at [577, 149] on input "Uploaded Videos" at bounding box center [582, 154] width 11 height 11
radio input "true"
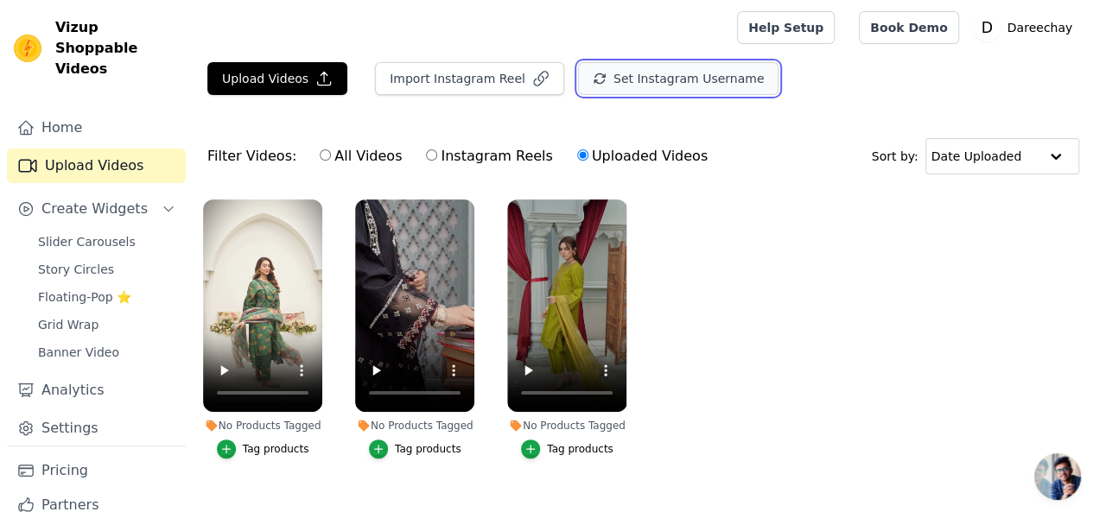
click at [594, 90] on button "Set Instagram Username" at bounding box center [678, 78] width 200 height 33
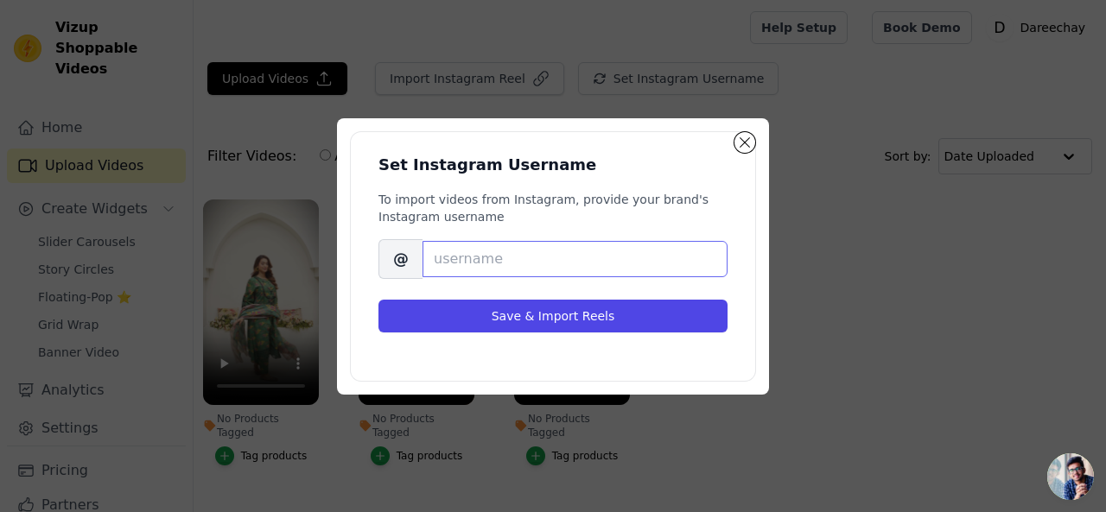
click at [480, 248] on input "Brand's Instagram Username" at bounding box center [574, 259] width 305 height 36
click at [741, 135] on button "Close modal" at bounding box center [744, 142] width 21 height 21
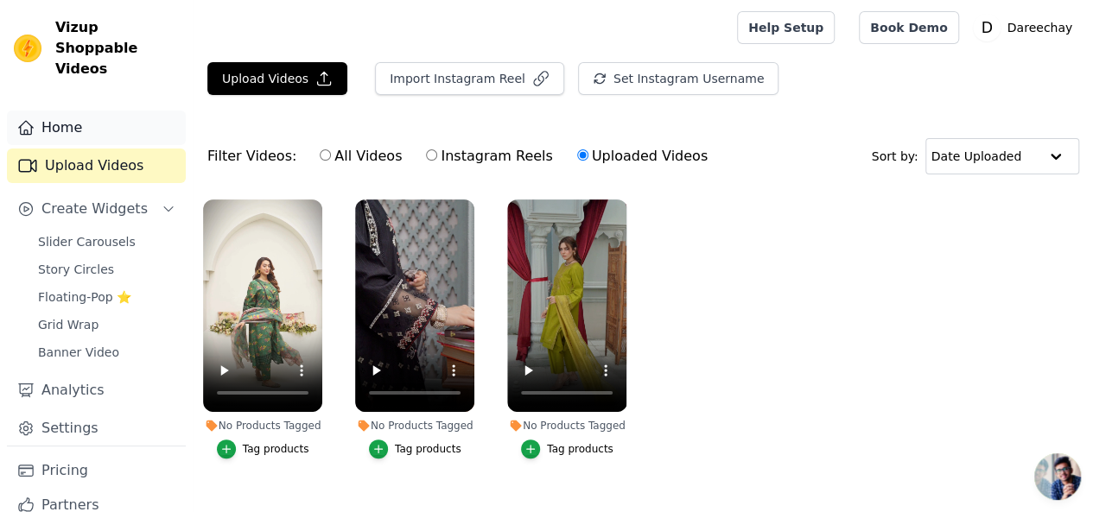
click at [53, 111] on link "Home" at bounding box center [96, 128] width 179 height 35
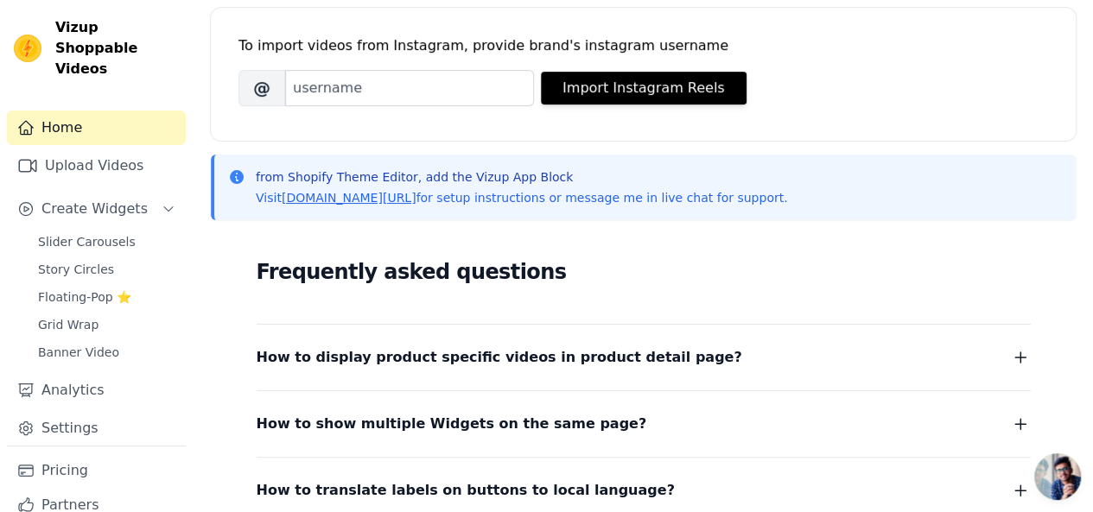
scroll to position [245, 0]
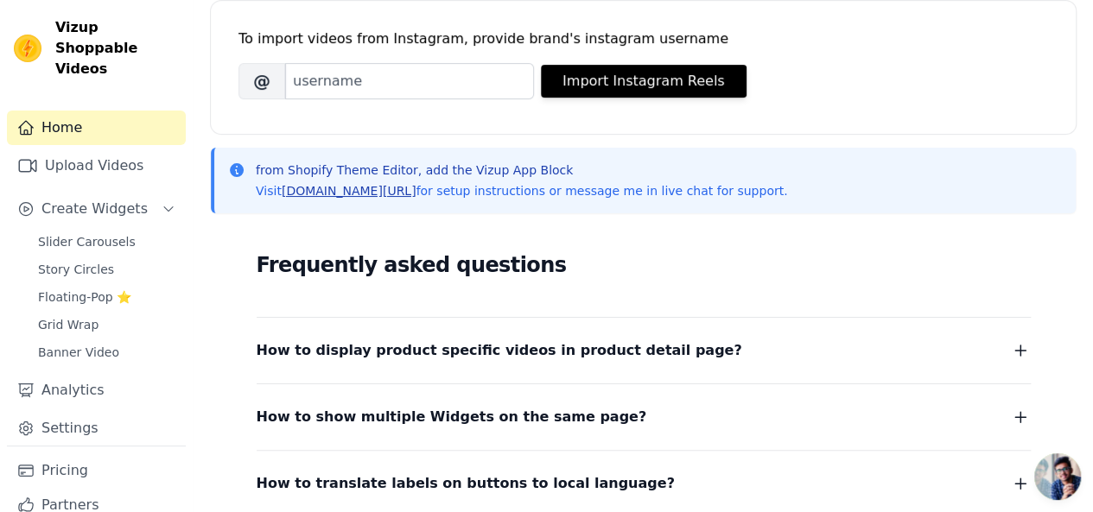
click at [342, 190] on link "[DOMAIN_NAME][URL]" at bounding box center [349, 191] width 135 height 14
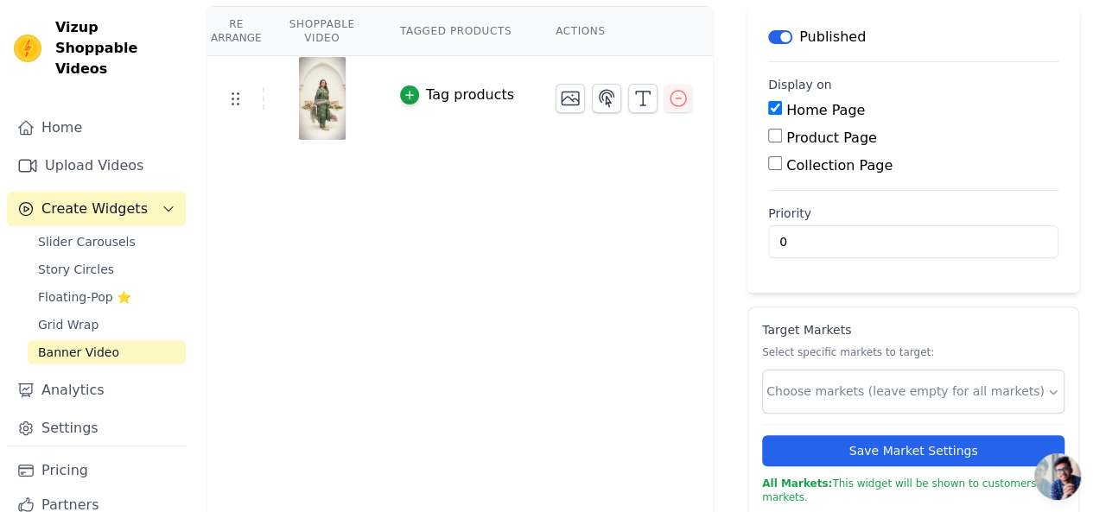
scroll to position [155, 0]
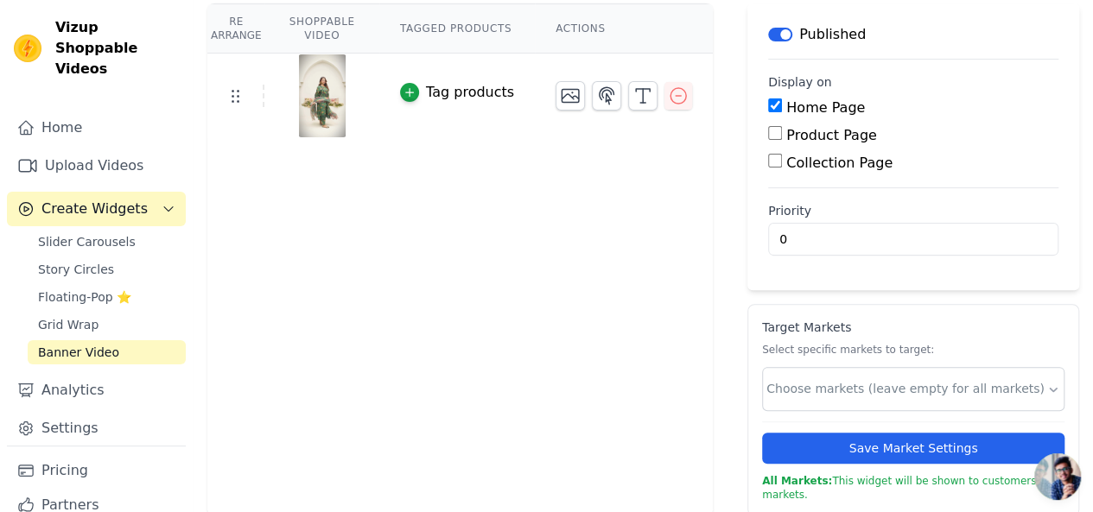
click at [209, 307] on div "Re Arrange Shoppable Video Tagged Products Actions Tag products" at bounding box center [459, 259] width 505 height 513
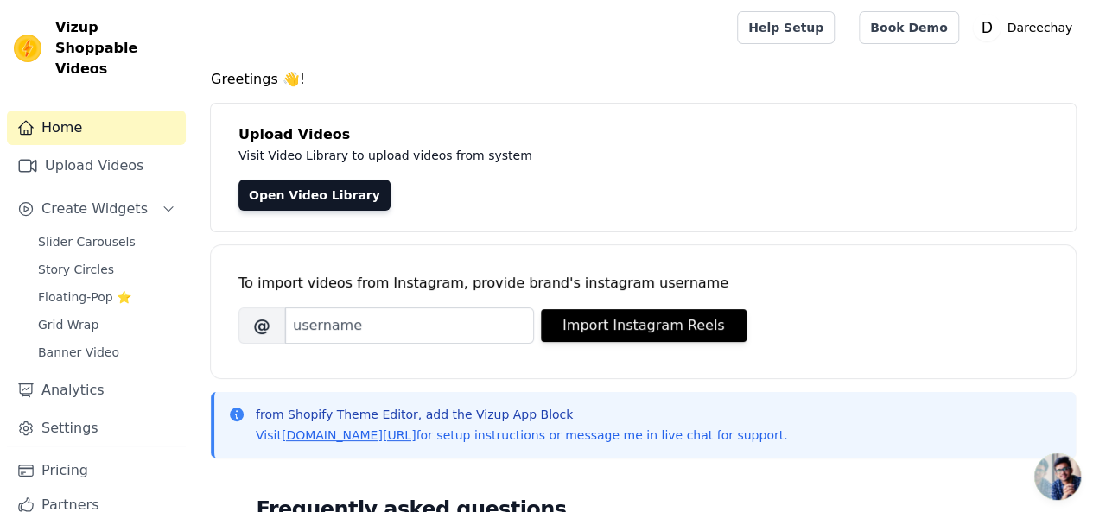
click at [60, 24] on span "Vizup Shoppable Videos" at bounding box center [117, 48] width 124 height 62
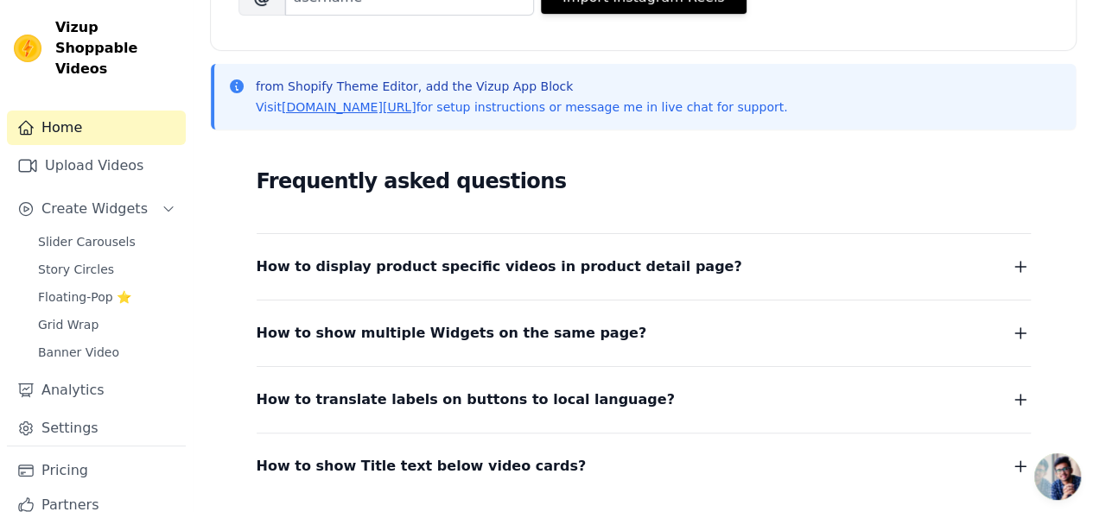
scroll to position [325, 0]
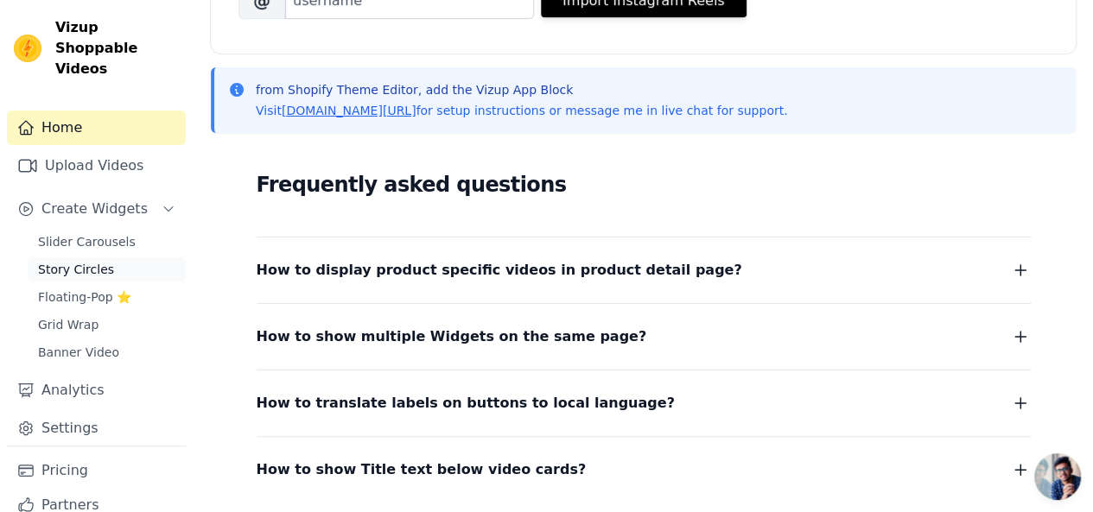
click at [75, 261] on span "Story Circles" at bounding box center [76, 269] width 76 height 17
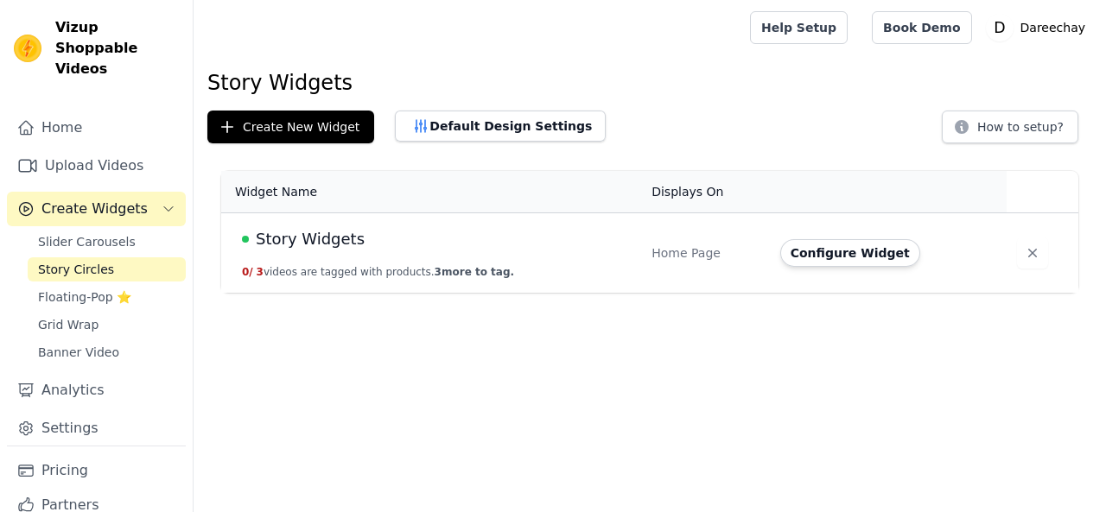
click at [365, 265] on button "0 / 3 videos are tagged with products. 3 more to tag." at bounding box center [378, 272] width 272 height 14
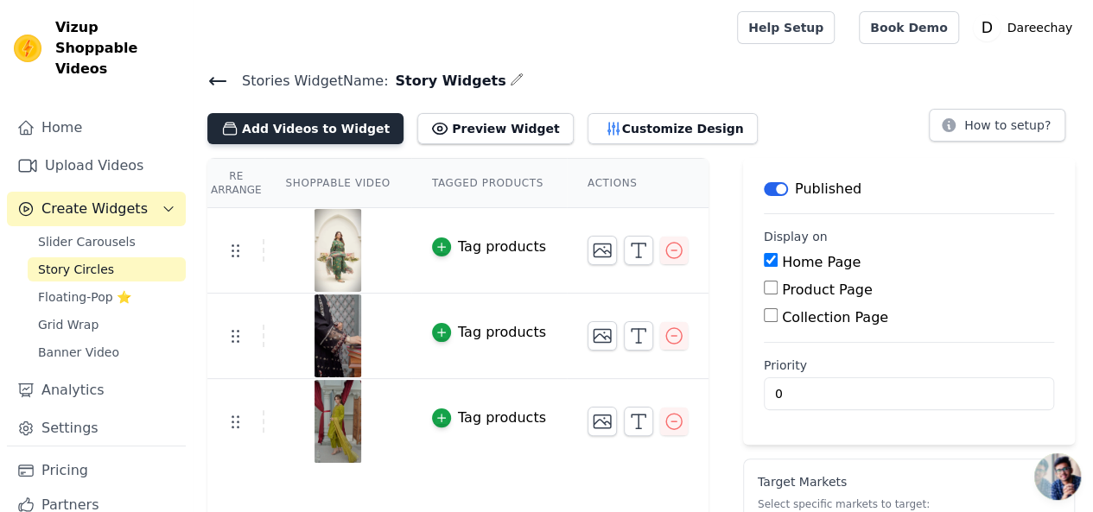
click at [365, 118] on button "Add Videos to Widget" at bounding box center [305, 128] width 196 height 31
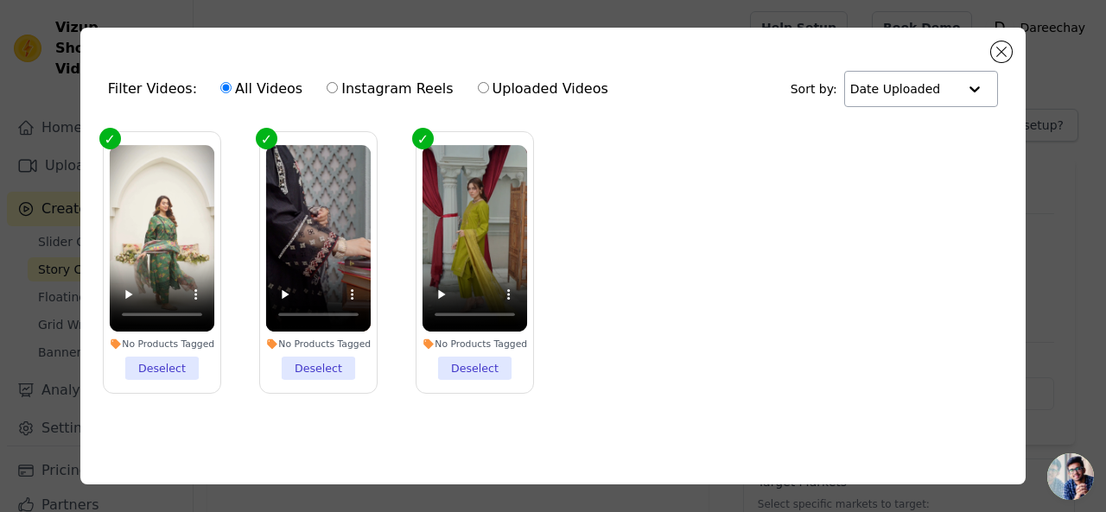
click at [880, 89] on input "text" at bounding box center [903, 89] width 107 height 35
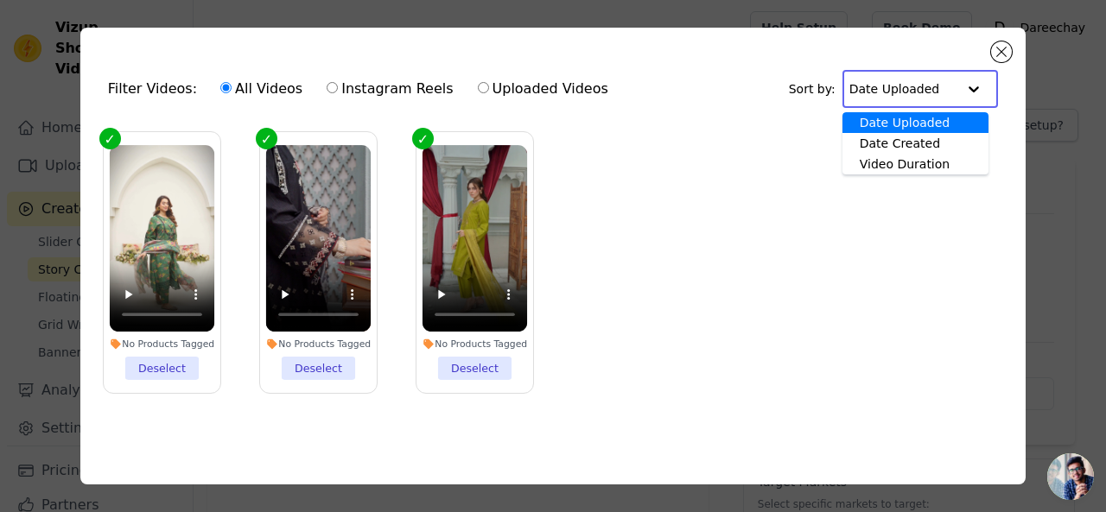
click at [657, 155] on ul "No Products Tagged Deselect No Products Tagged Deselect No Products Tagged Dese…" at bounding box center [553, 277] width 918 height 308
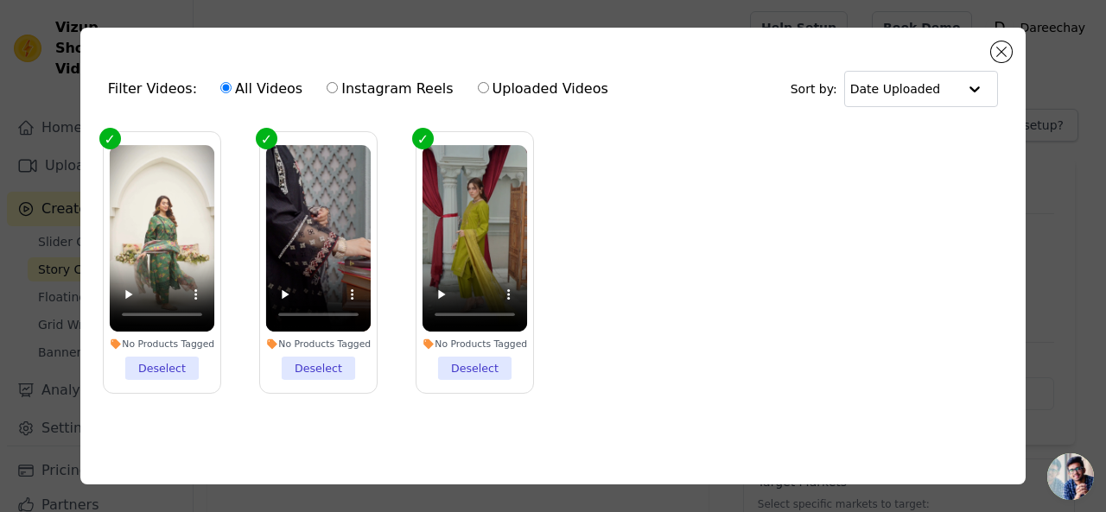
click at [477, 82] on label "Uploaded Videos" at bounding box center [543, 89] width 132 height 22
click at [478, 82] on input "Uploaded Videos" at bounding box center [483, 87] width 11 height 11
radio input "true"
click at [477, 89] on label "Uploaded Videos" at bounding box center [543, 89] width 132 height 22
click at [478, 89] on input "Uploaded Videos" at bounding box center [483, 87] width 11 height 11
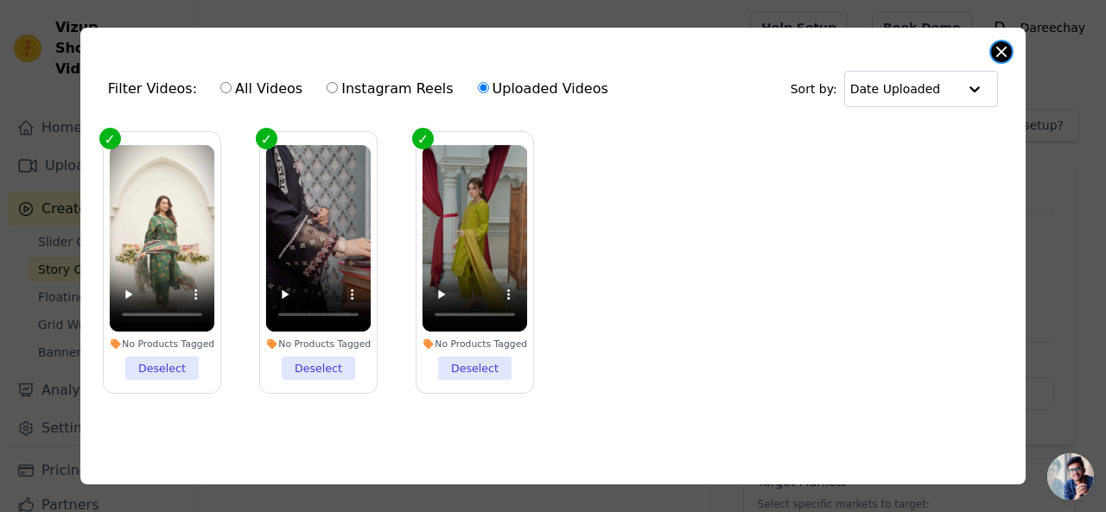
click at [1001, 57] on button "Close modal" at bounding box center [1001, 51] width 21 height 21
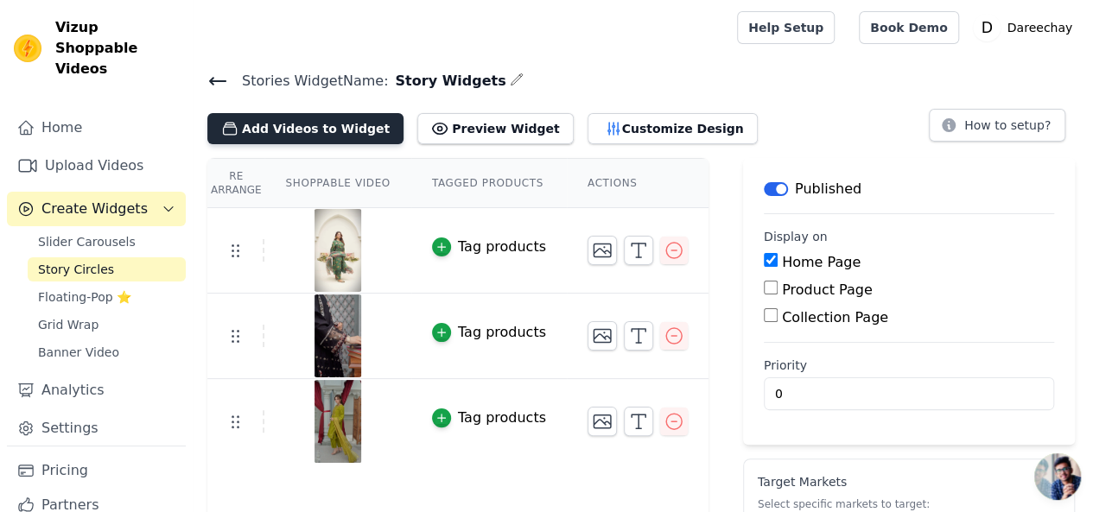
click at [309, 122] on button "Add Videos to Widget" at bounding box center [305, 128] width 196 height 31
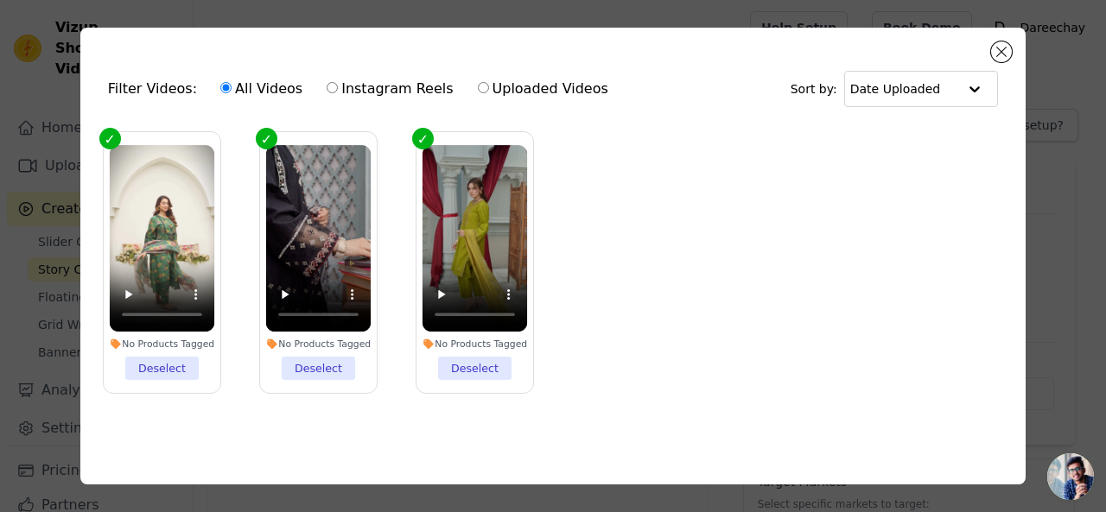
click at [478, 91] on input "Uploaded Videos" at bounding box center [483, 87] width 11 height 11
radio input "true"
click at [937, 78] on input "text" at bounding box center [903, 89] width 107 height 35
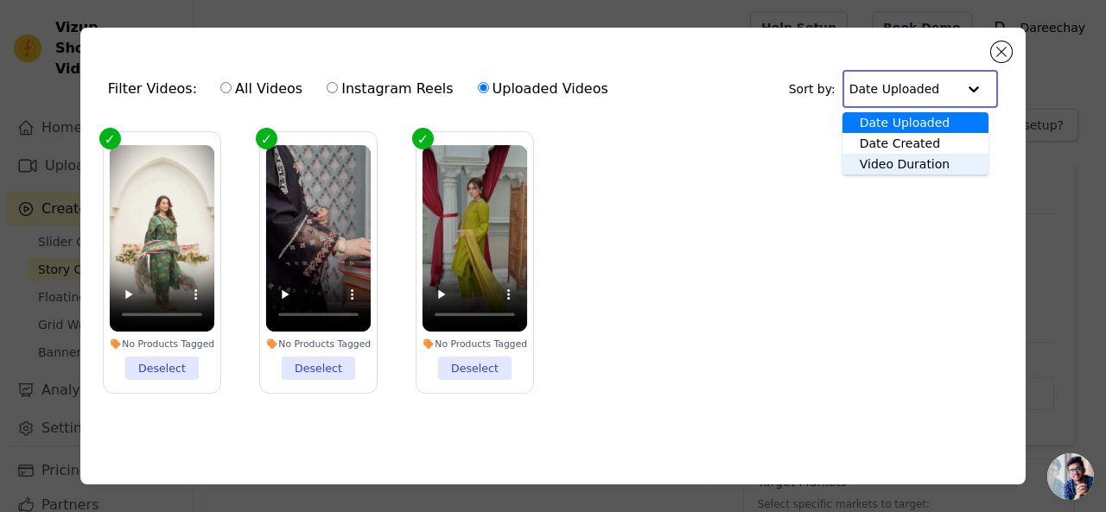
click at [890, 170] on div "Video Duration" at bounding box center [915, 164] width 146 height 21
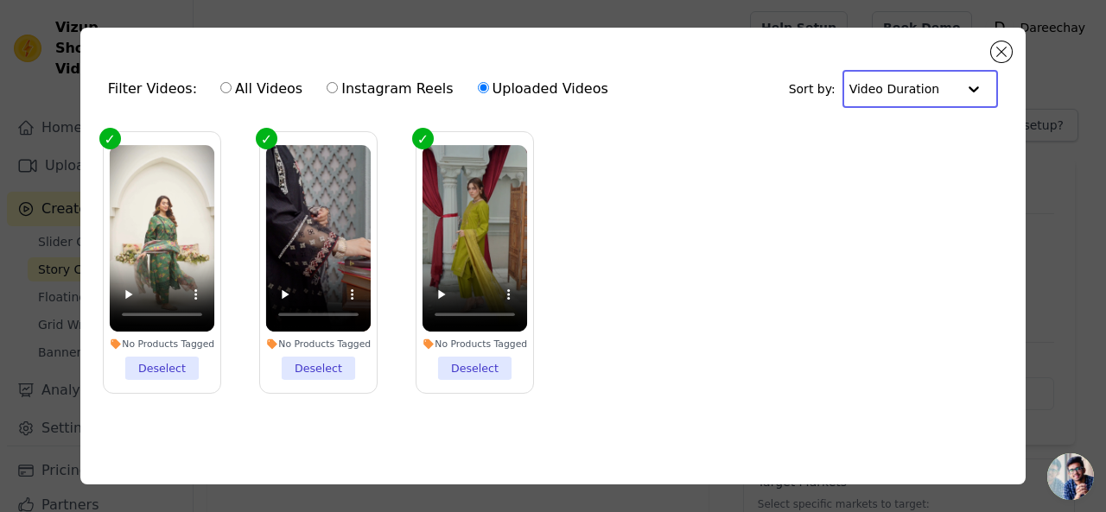
click at [146, 92] on div "Filter Videos: All Videos Instagram Reels Uploaded Videos" at bounding box center [363, 89] width 510 height 40
click at [219, 82] on label "All Videos" at bounding box center [261, 89] width 84 height 22
click at [220, 82] on input "All Videos" at bounding box center [225, 87] width 11 height 11
radio input "true"
click at [1001, 54] on button "Close modal" at bounding box center [1001, 51] width 21 height 21
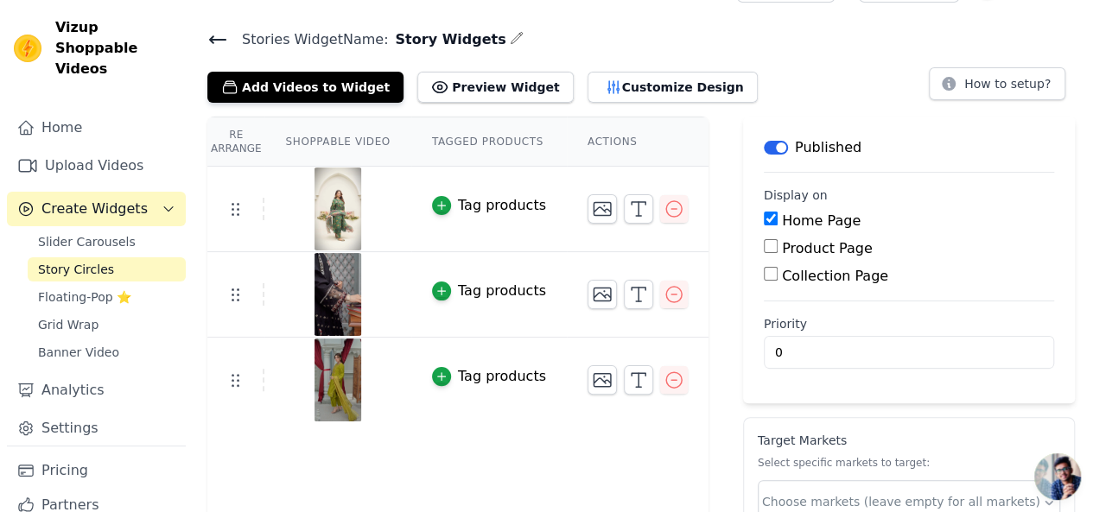
scroll to position [155, 0]
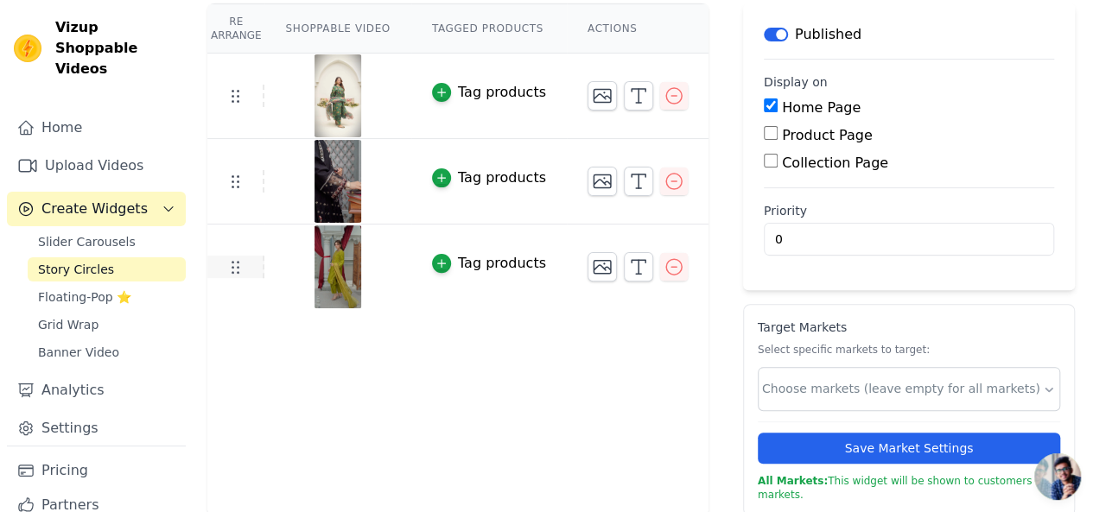
click at [228, 269] on icon at bounding box center [235, 267] width 21 height 21
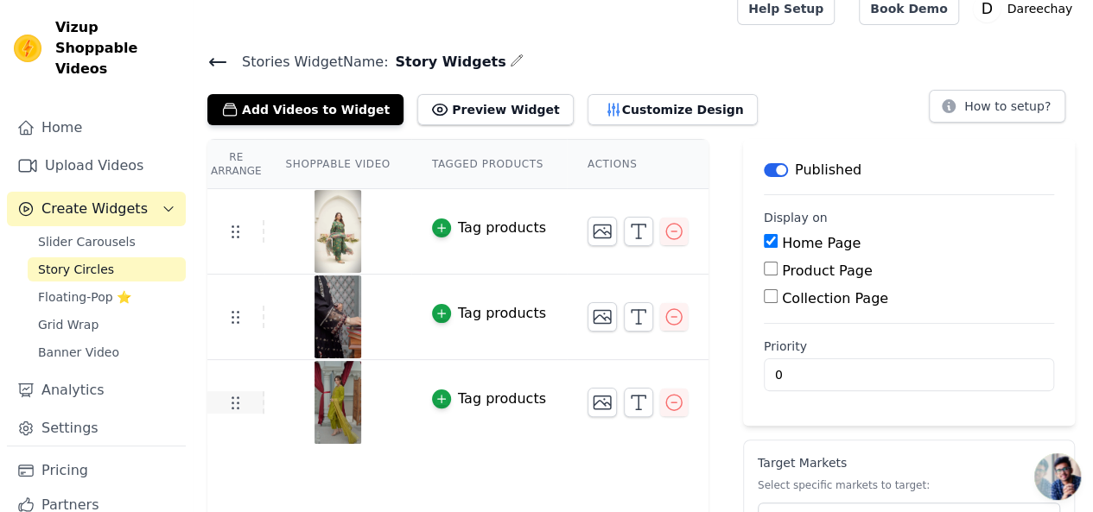
scroll to position [0, 0]
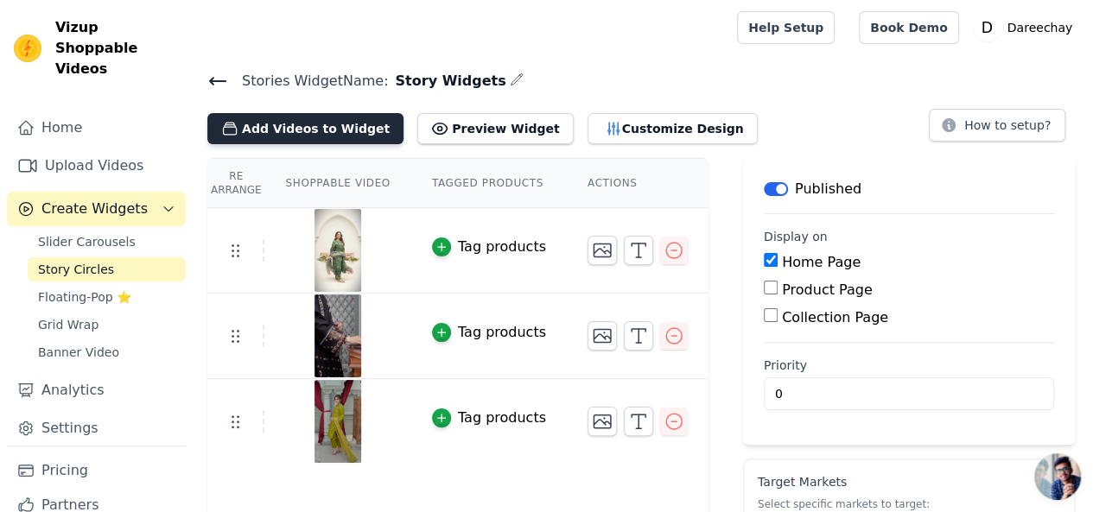
click at [288, 127] on button "Add Videos to Widget" at bounding box center [305, 128] width 196 height 31
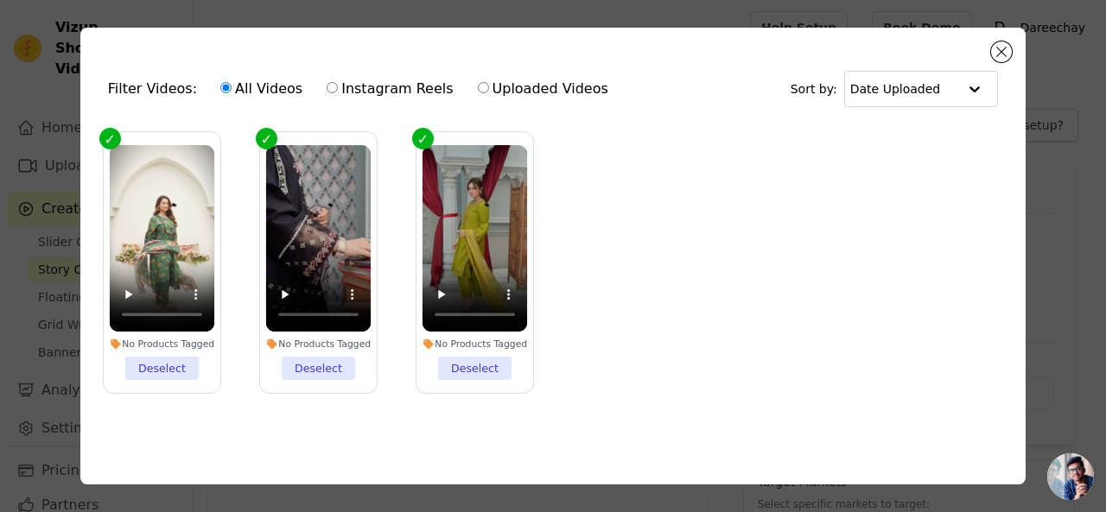
click at [417, 138] on label "No Products Tagged Deselect" at bounding box center [475, 262] width 118 height 263
click at [0, 0] on input "No Products Tagged Deselect" at bounding box center [0, 0] width 0 height 0
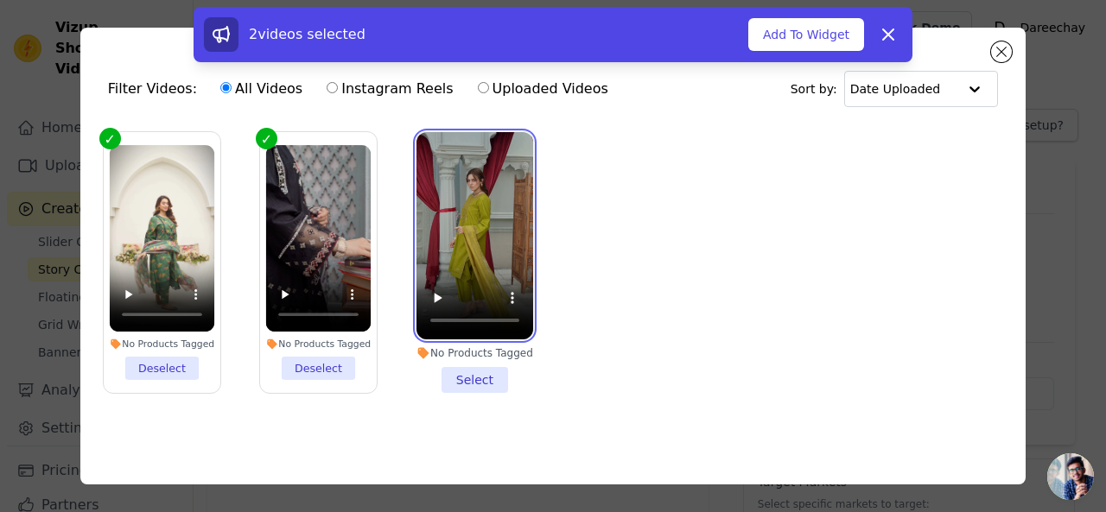
click at [417, 138] on video at bounding box center [474, 235] width 117 height 207
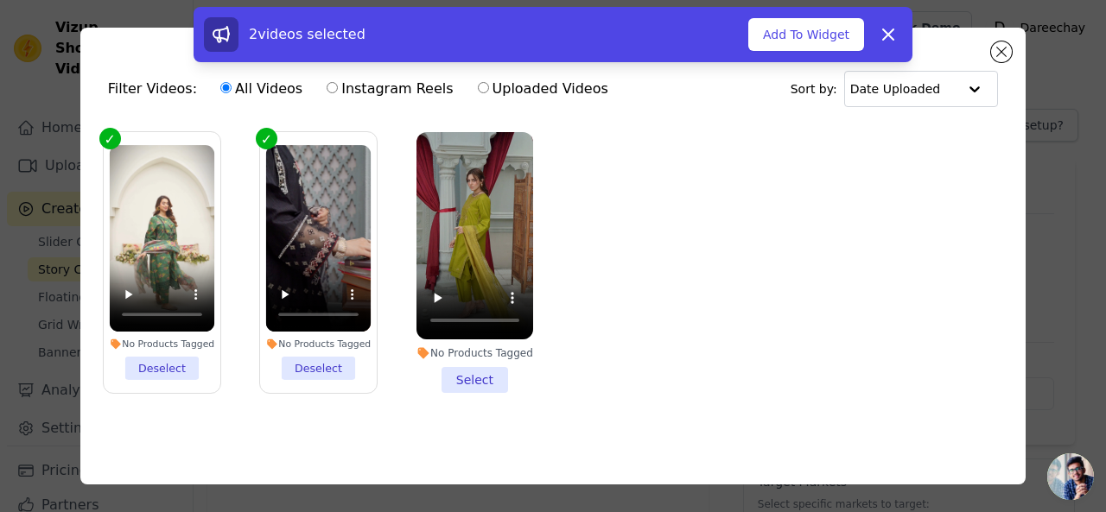
click at [1004, 56] on div "2 videos selected Add To Widget Dismiss" at bounding box center [553, 38] width 1106 height 62
click at [999, 50] on div "2 videos selected Add To Widget Dismiss" at bounding box center [553, 38] width 1106 height 62
click at [885, 41] on icon at bounding box center [888, 34] width 21 height 21
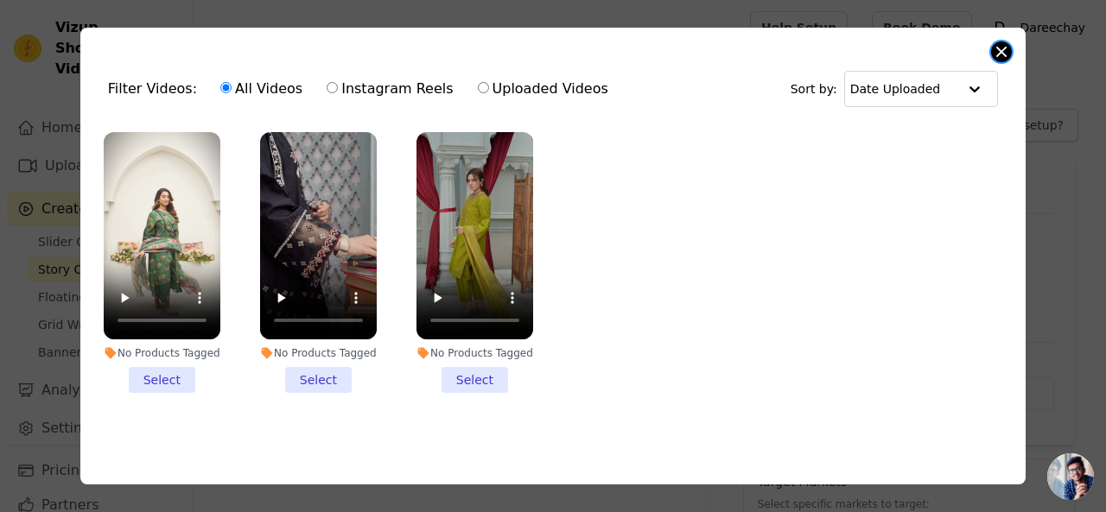
click at [994, 46] on button "Close modal" at bounding box center [1001, 51] width 21 height 21
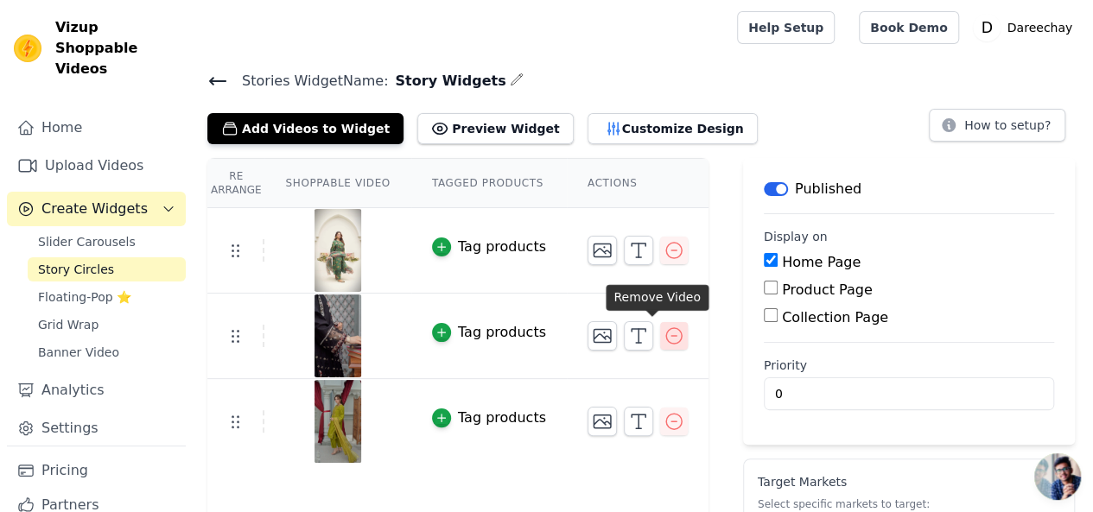
click at [664, 334] on icon "button" at bounding box center [674, 336] width 21 height 21
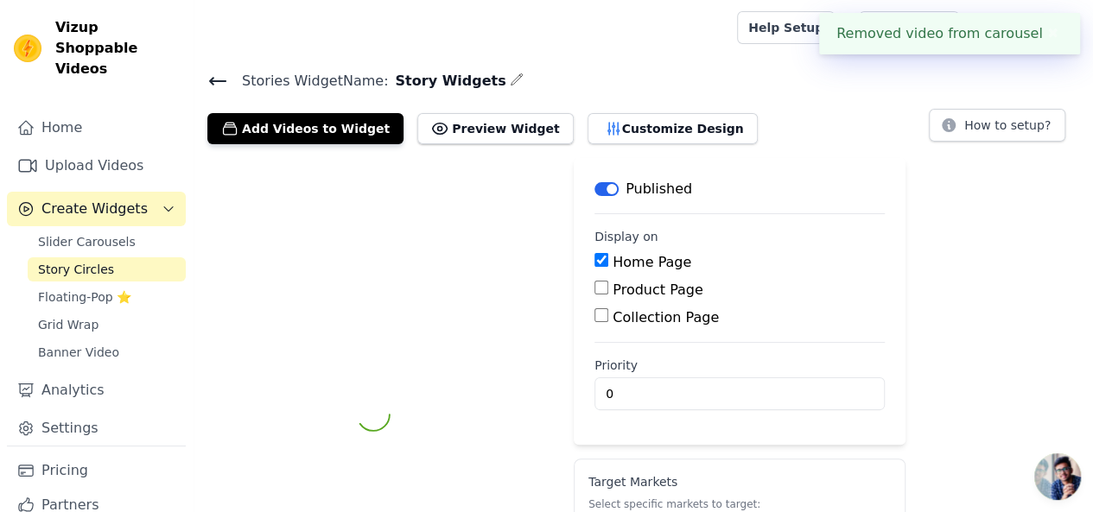
click at [658, 334] on main "Label Published Display on Home Page Product Page Collection Page Priority 0" at bounding box center [740, 301] width 332 height 287
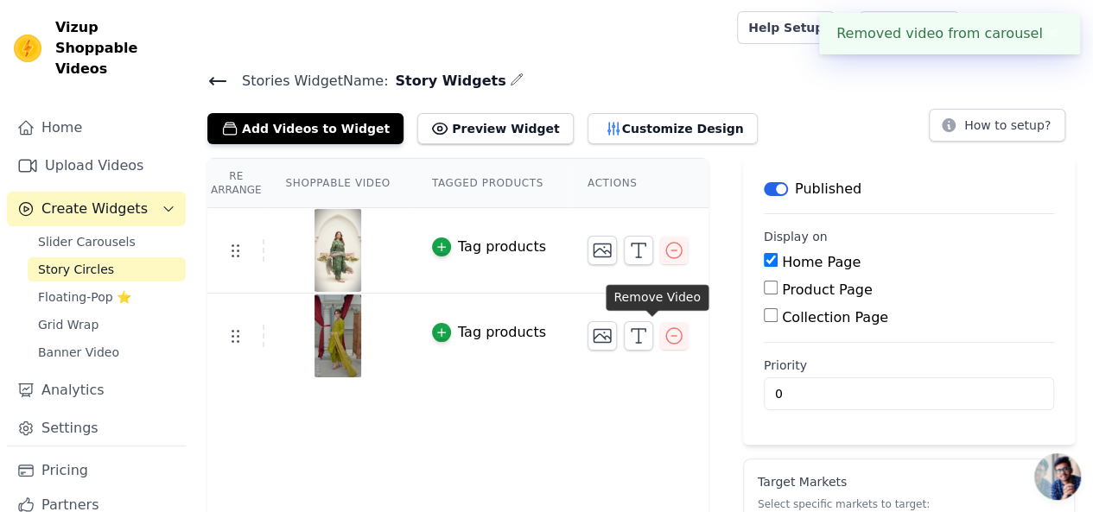
click at [664, 334] on icon "button" at bounding box center [674, 336] width 21 height 21
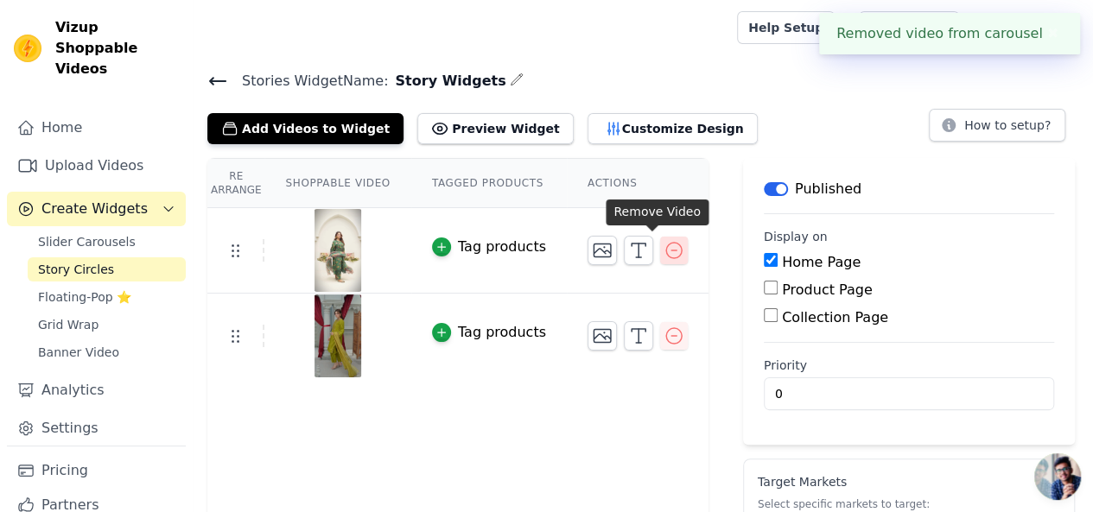
click at [664, 245] on icon "button" at bounding box center [674, 250] width 21 height 21
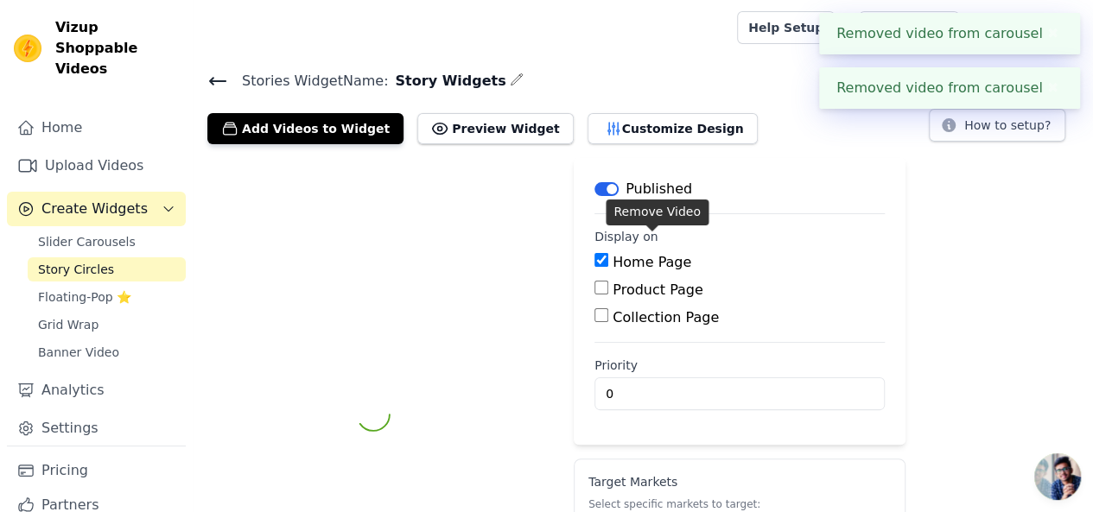
click at [646, 245] on div "Label Published Display on Home Page Product Page Collection Page Priority 0 Ta…" at bounding box center [643, 414] width 899 height 513
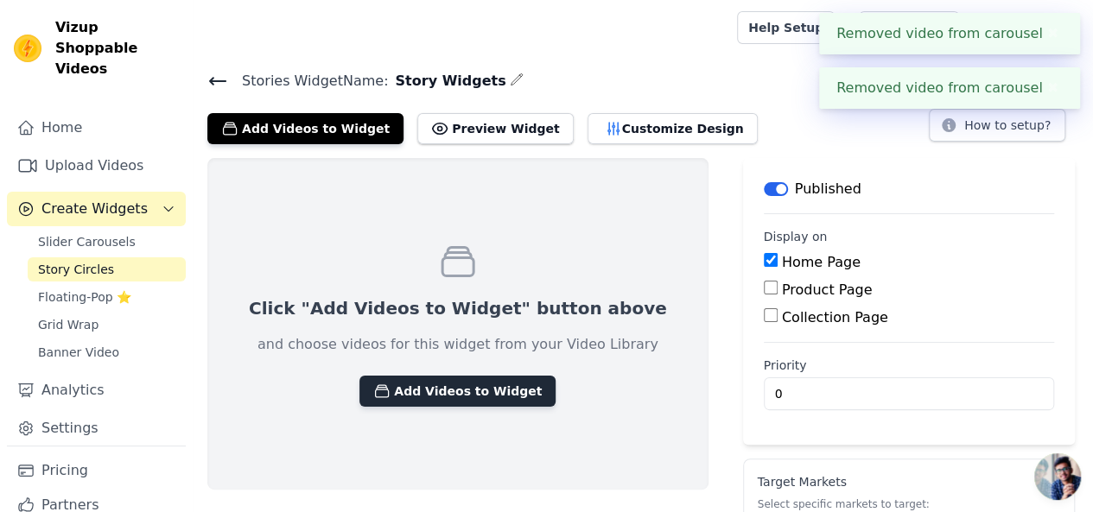
click at [375, 383] on button "Add Videos to Widget" at bounding box center [457, 391] width 196 height 31
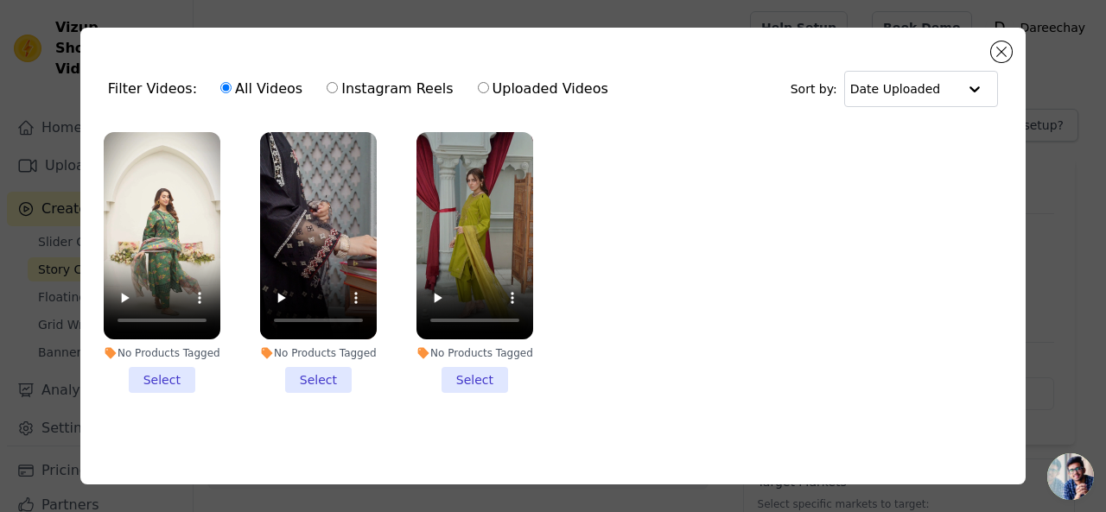
click at [477, 89] on label "Uploaded Videos" at bounding box center [543, 89] width 132 height 22
click at [478, 89] on input "Uploaded Videos" at bounding box center [483, 87] width 11 height 11
radio input "true"
click at [991, 54] on button "Close modal" at bounding box center [1001, 51] width 21 height 21
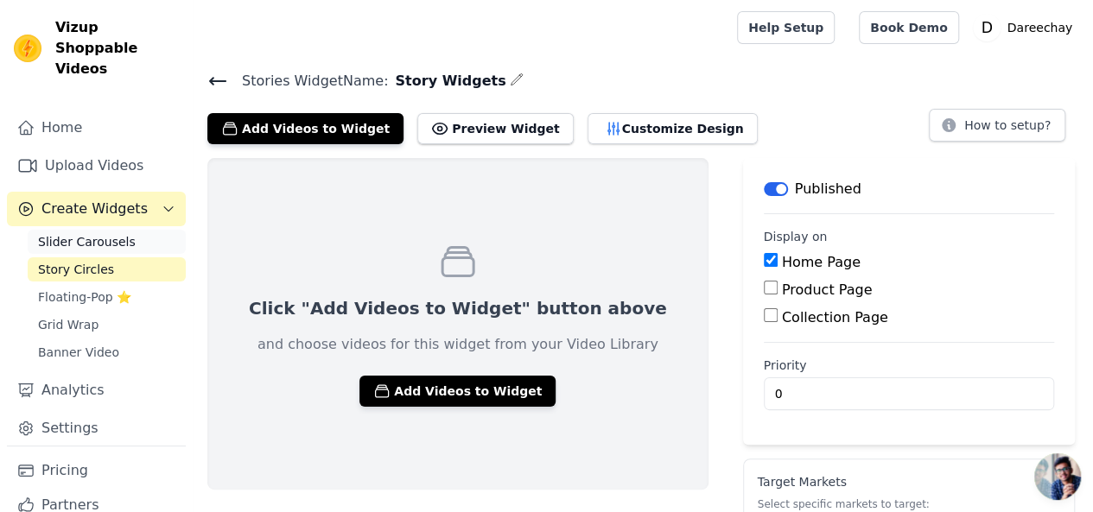
click at [122, 233] on span "Slider Carousels" at bounding box center [87, 241] width 98 height 17
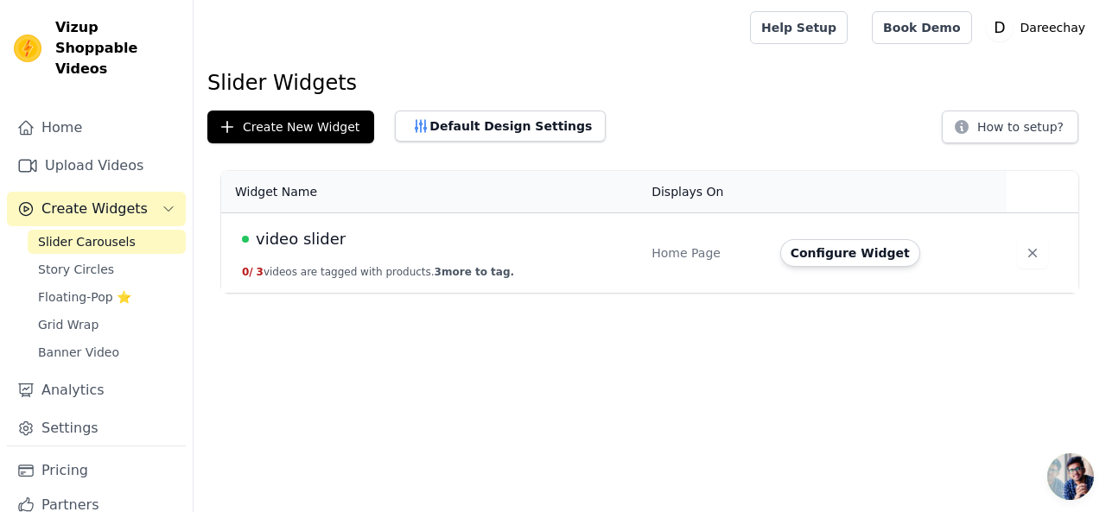
click at [511, 231] on div "video slider" at bounding box center [436, 239] width 389 height 24
click at [358, 265] on button "0 / 3 videos are tagged with products. 3 more to tag." at bounding box center [378, 272] width 272 height 14
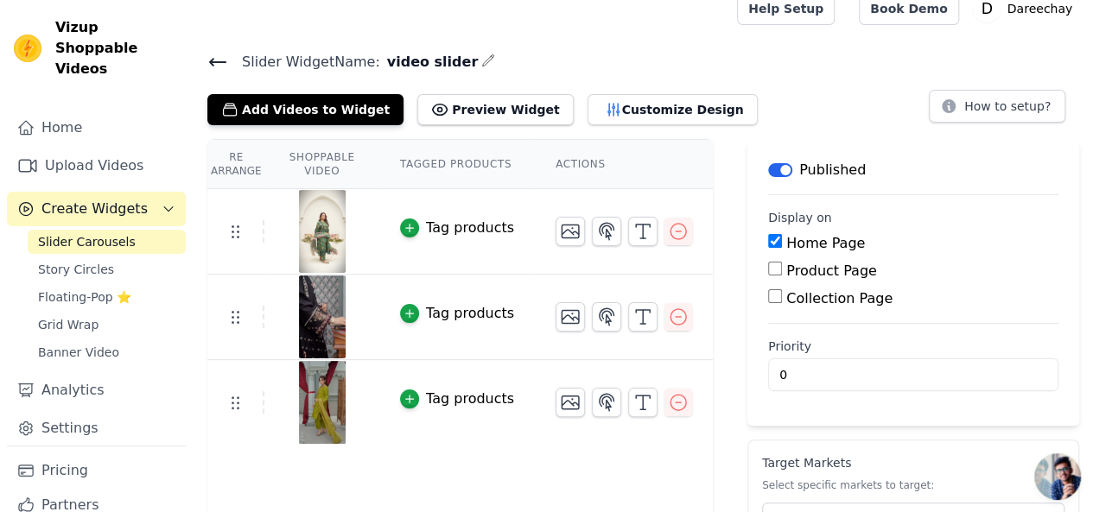
scroll to position [72, 0]
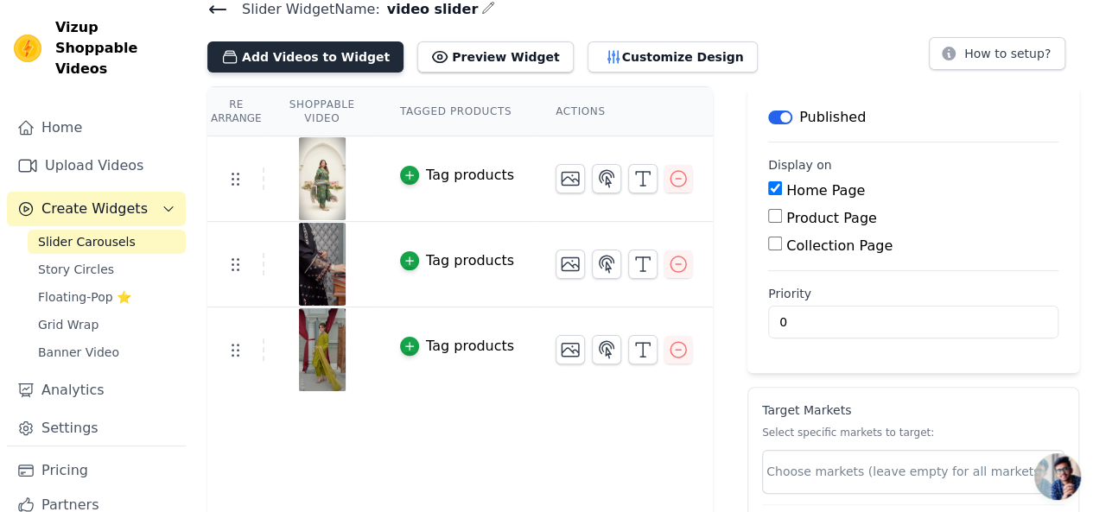
click at [308, 56] on button "Add Videos to Widget" at bounding box center [305, 56] width 196 height 31
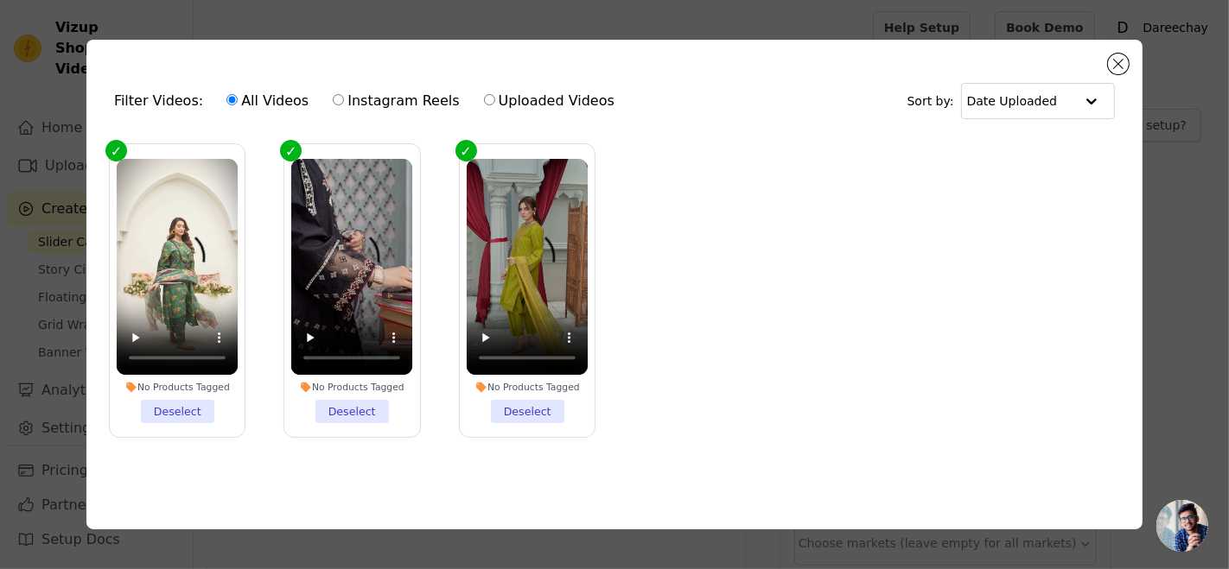
click at [366, 83] on div "All Videos Instagram Reels Uploaded Videos" at bounding box center [420, 101] width 407 height 40
click at [488, 105] on label "Uploaded Videos" at bounding box center [549, 101] width 132 height 22
click at [488, 105] on input "Uploaded Videos" at bounding box center [489, 99] width 11 height 11
radio input "true"
click at [696, 268] on ul "No Products Tagged Deselect No Products Tagged Deselect No Products Tagged Dese…" at bounding box center [614, 305] width 1028 height 340
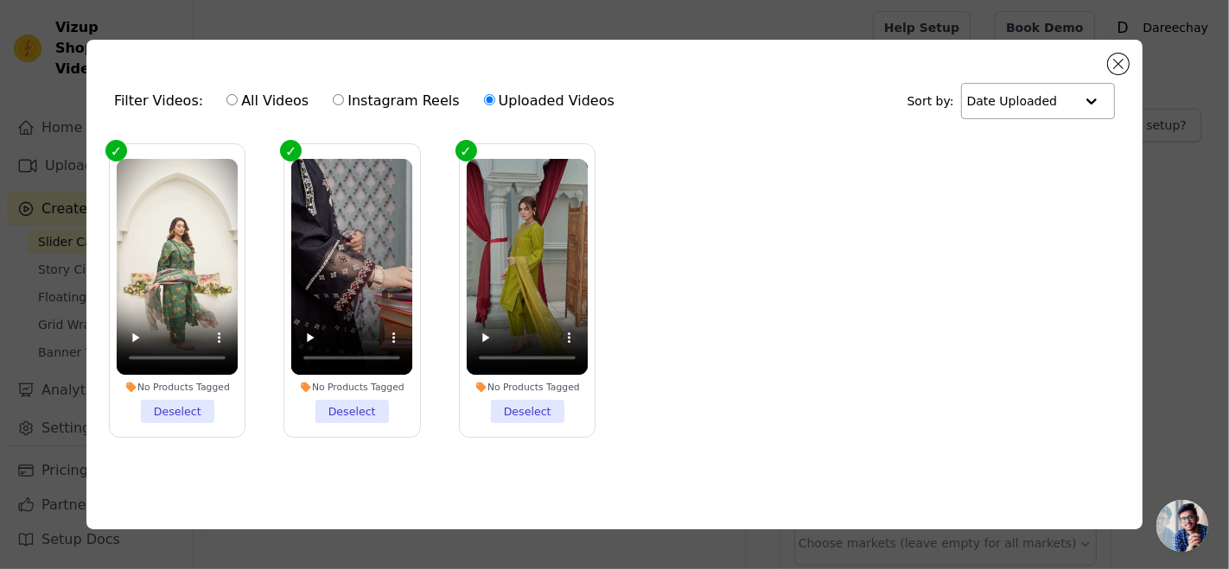
click at [1010, 84] on input "text" at bounding box center [1020, 101] width 107 height 35
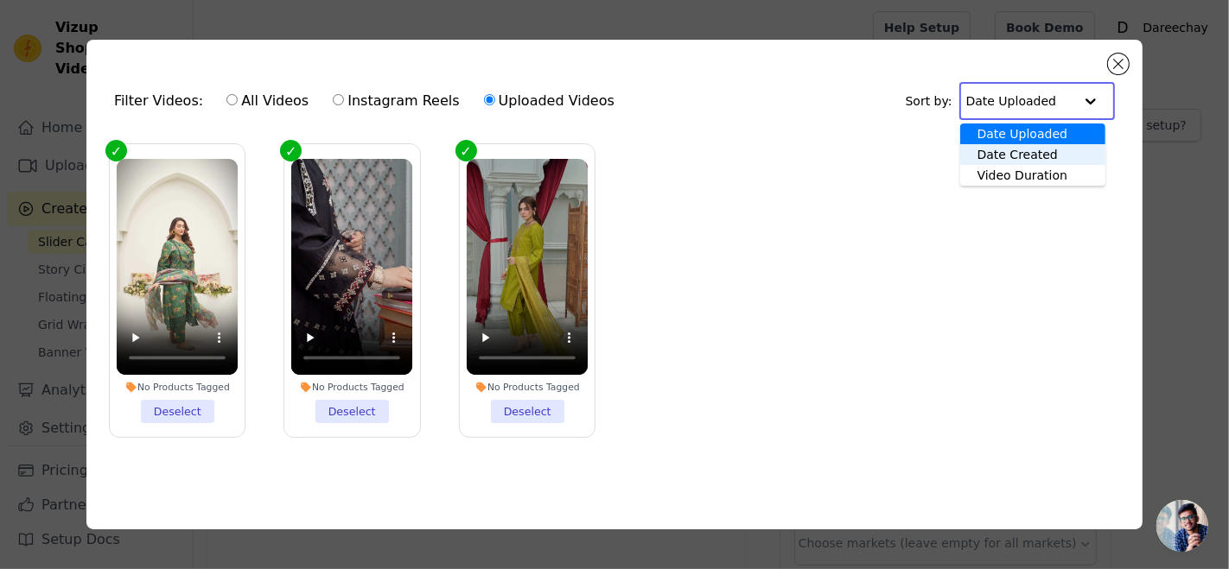
click at [1021, 156] on div "Date Created" at bounding box center [1032, 154] width 145 height 21
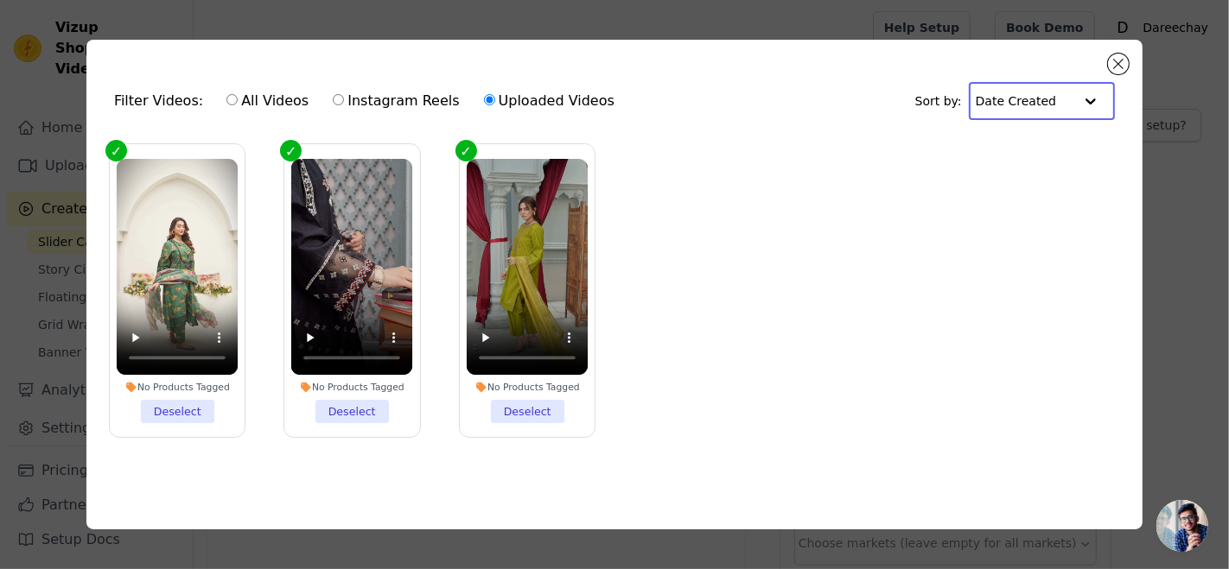
click at [1035, 92] on input "text" at bounding box center [1024, 101] width 98 height 35
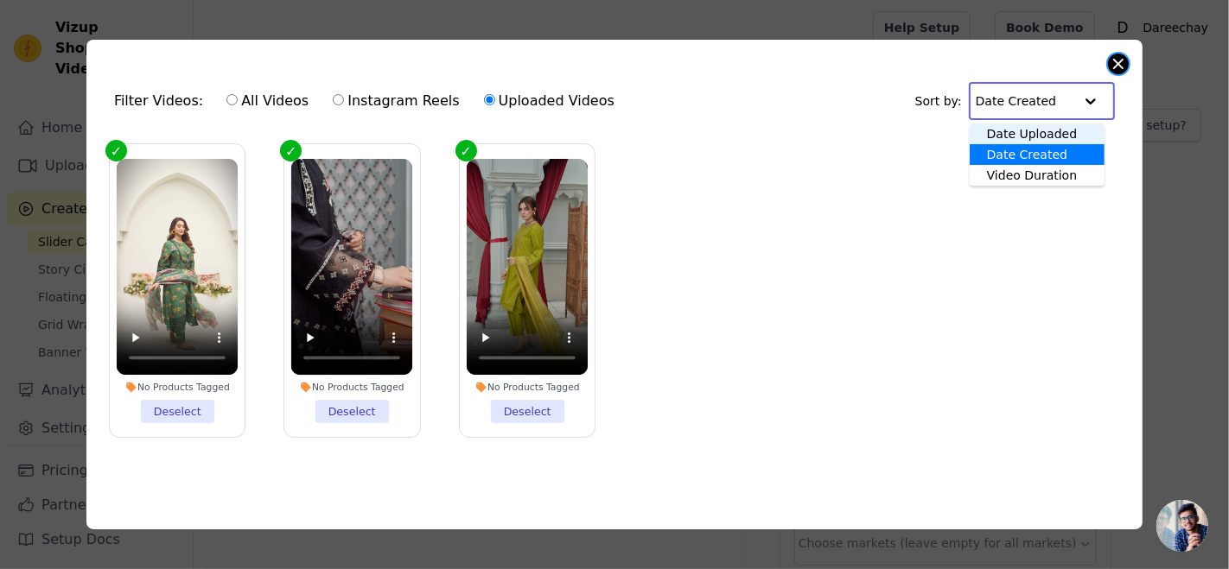
click at [1105, 55] on button "Close modal" at bounding box center [1118, 64] width 21 height 21
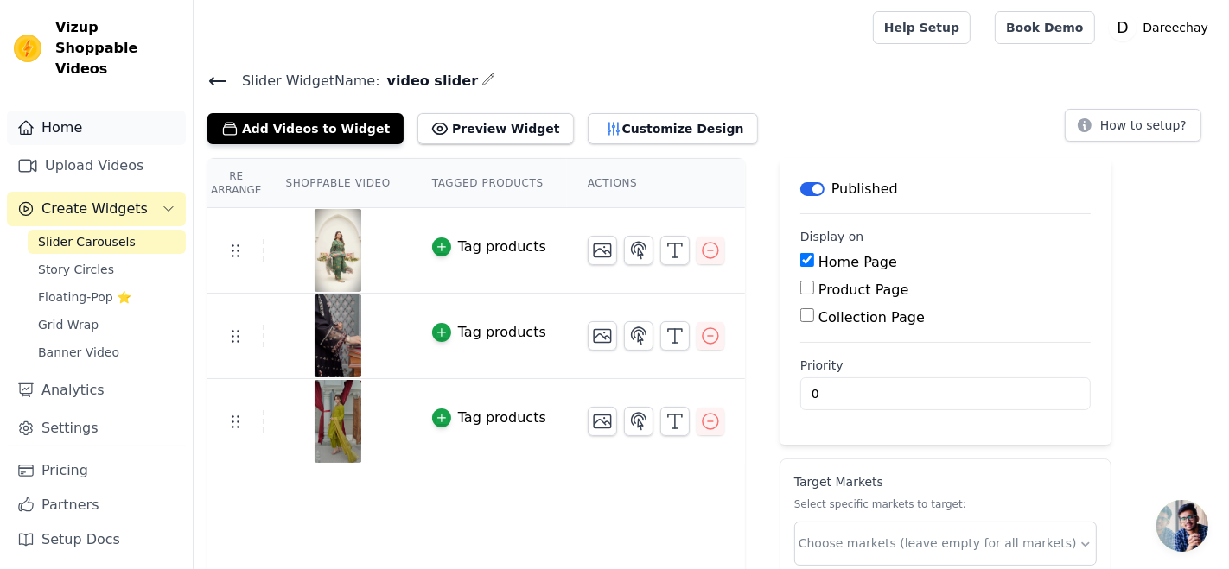
click at [73, 111] on link "Home" at bounding box center [96, 128] width 179 height 35
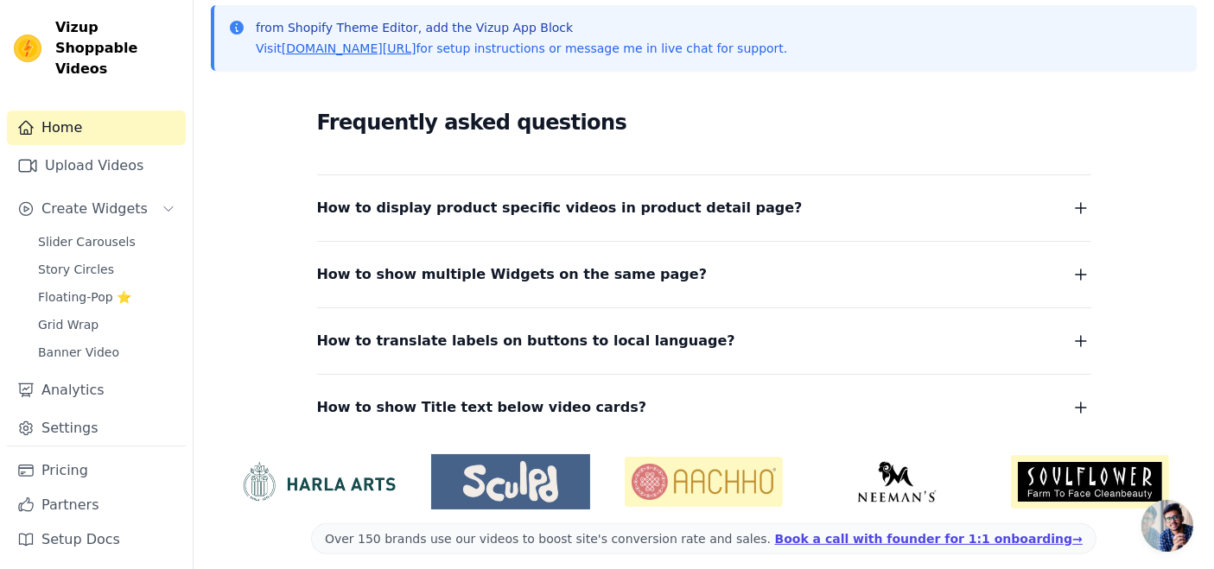
scroll to position [397, 0]
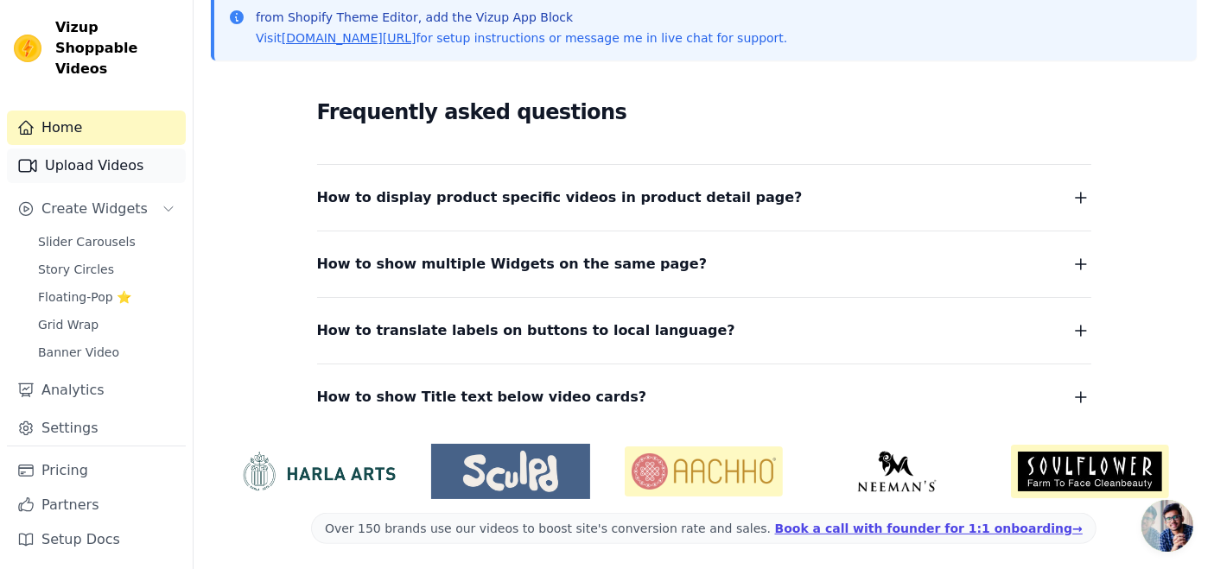
click at [64, 149] on link "Upload Videos" at bounding box center [96, 166] width 179 height 35
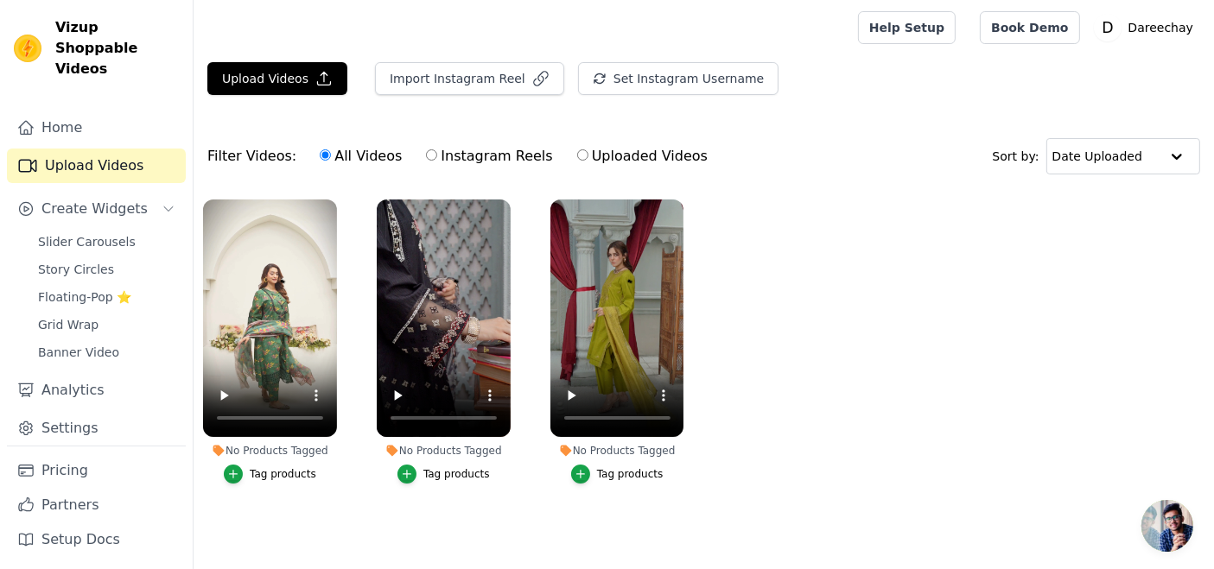
scroll to position [9, 0]
click at [283, 73] on button "Upload Videos" at bounding box center [277, 78] width 140 height 33
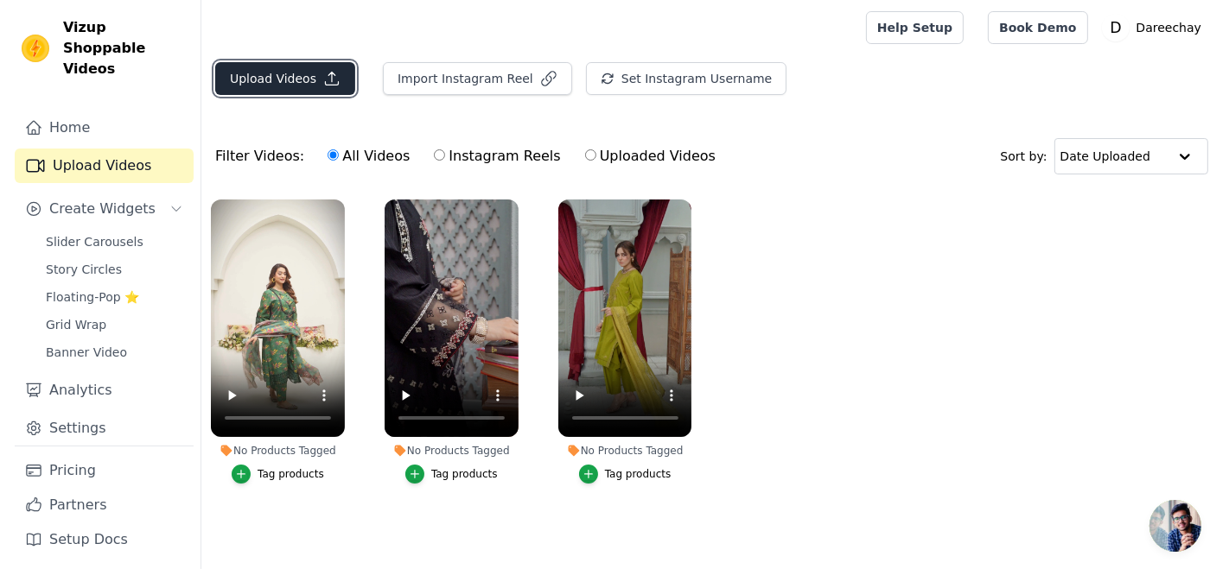
scroll to position [0, 0]
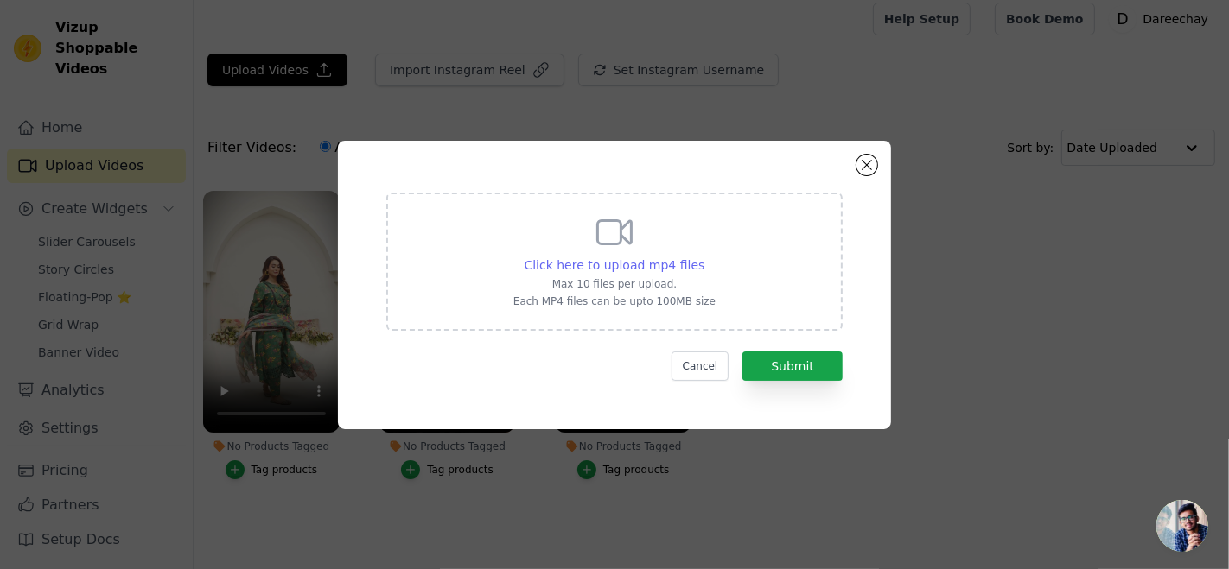
click at [607, 265] on span "Click here to upload mp4 files" at bounding box center [614, 265] width 181 height 14
click at [703, 257] on input "Click here to upload mp4 files Max 10 files per upload. Each MP4 files can be u…" at bounding box center [703, 256] width 1 height 1
type input "C:\fakepath\Black & White [Monochrome] Print 3PC Suit - FOP32.mp4"
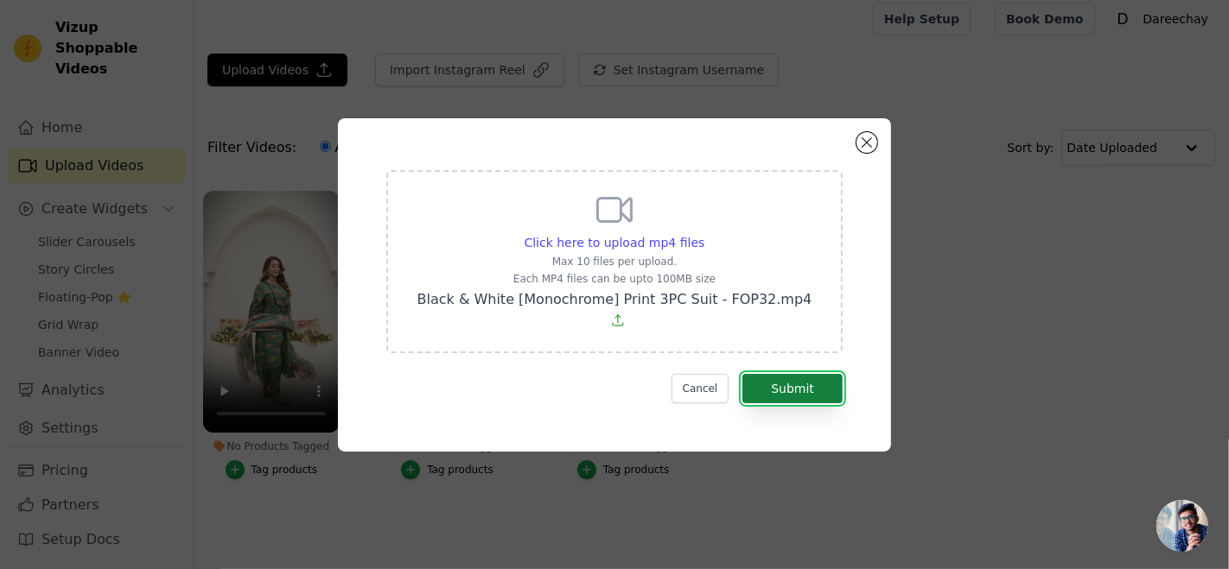
click at [795, 377] on button "Submit" at bounding box center [792, 388] width 100 height 29
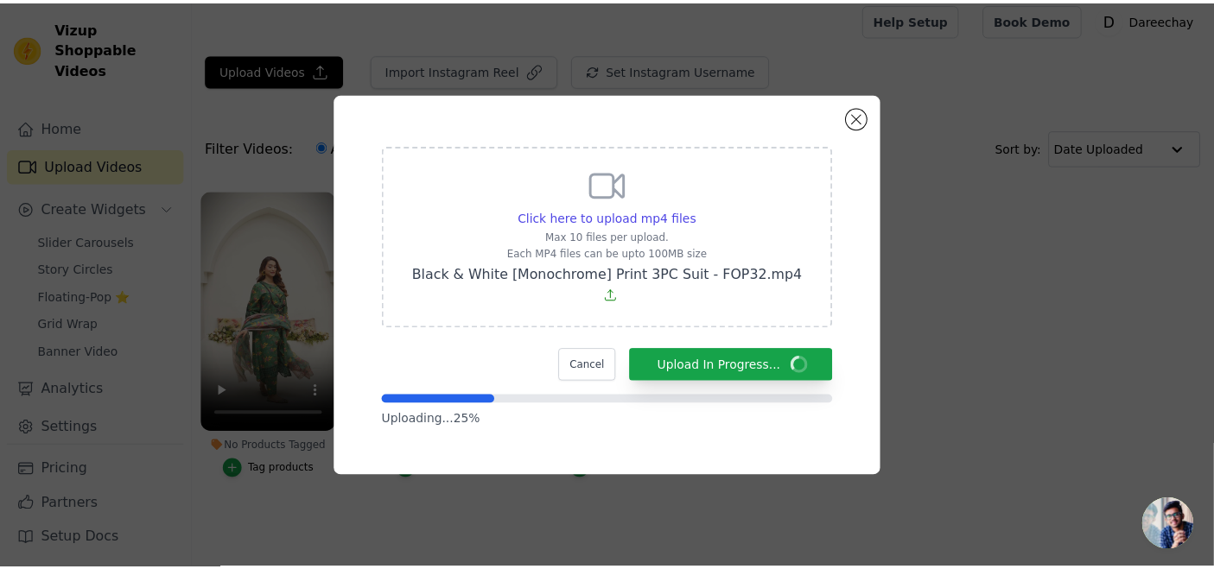
scroll to position [9, 0]
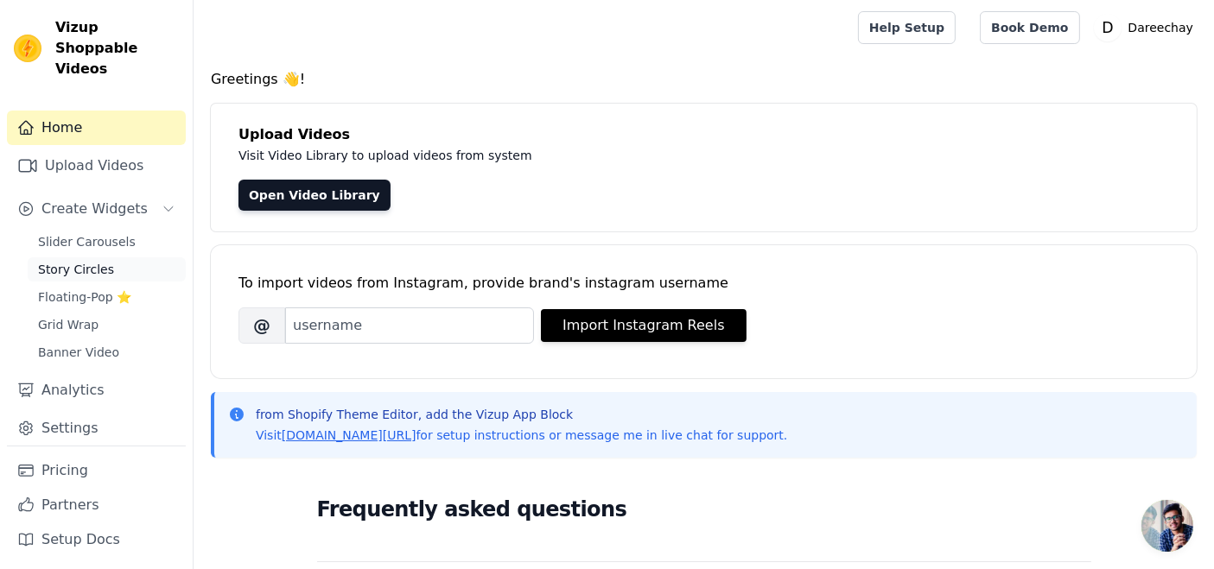
click at [74, 261] on span "Story Circles" at bounding box center [76, 269] width 76 height 17
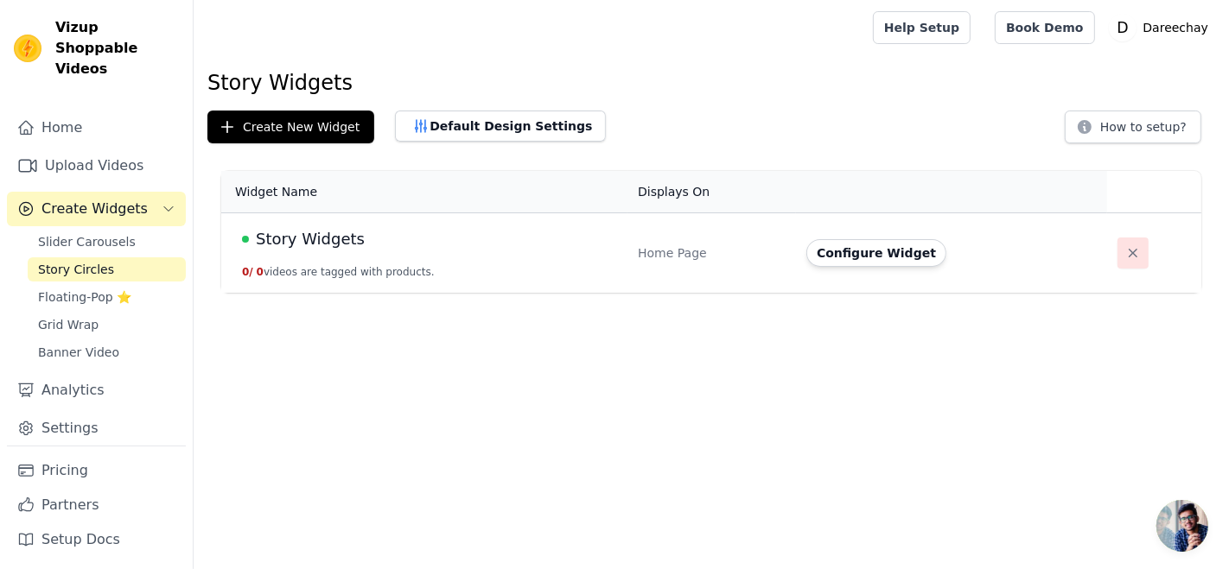
drag, startPoint x: 1140, startPoint y: 251, endPoint x: 1130, endPoint y: 252, distance: 10.5
click at [1130, 252] on td at bounding box center [1154, 253] width 94 height 80
click at [1130, 252] on icon "button" at bounding box center [1132, 253] width 17 height 17
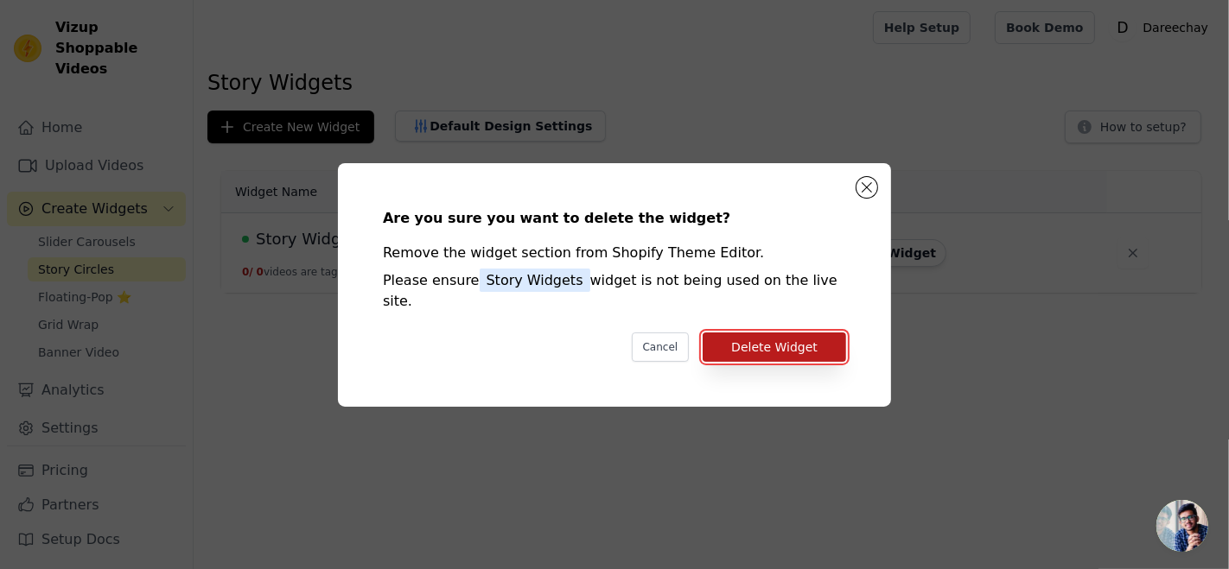
click at [724, 333] on button "Delete Widget" at bounding box center [773, 347] width 143 height 29
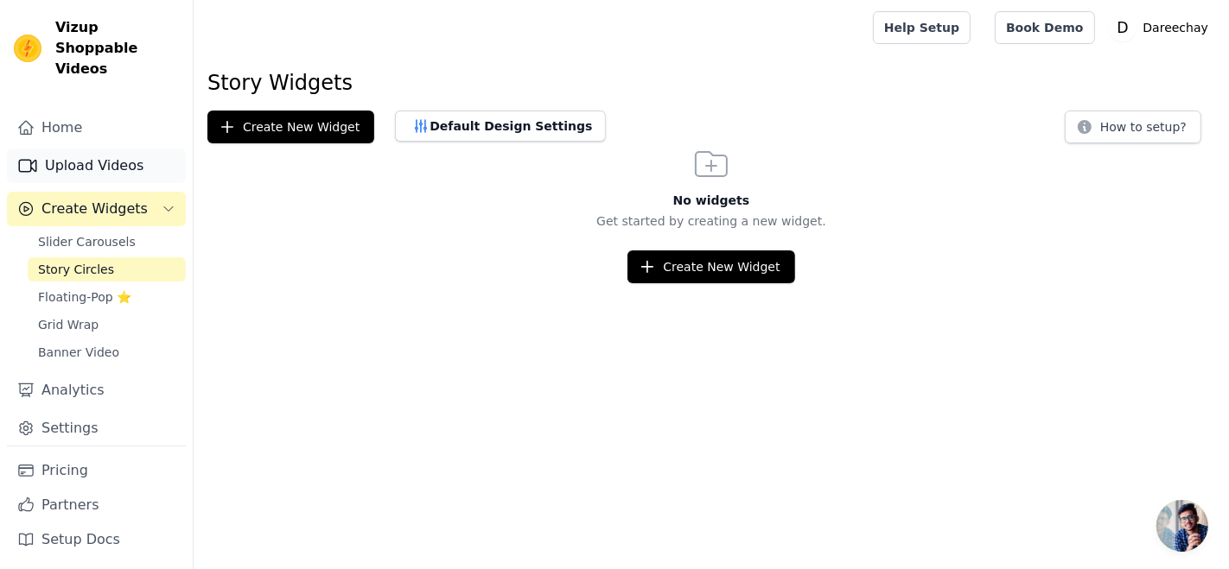
click at [90, 149] on link "Upload Videos" at bounding box center [96, 166] width 179 height 35
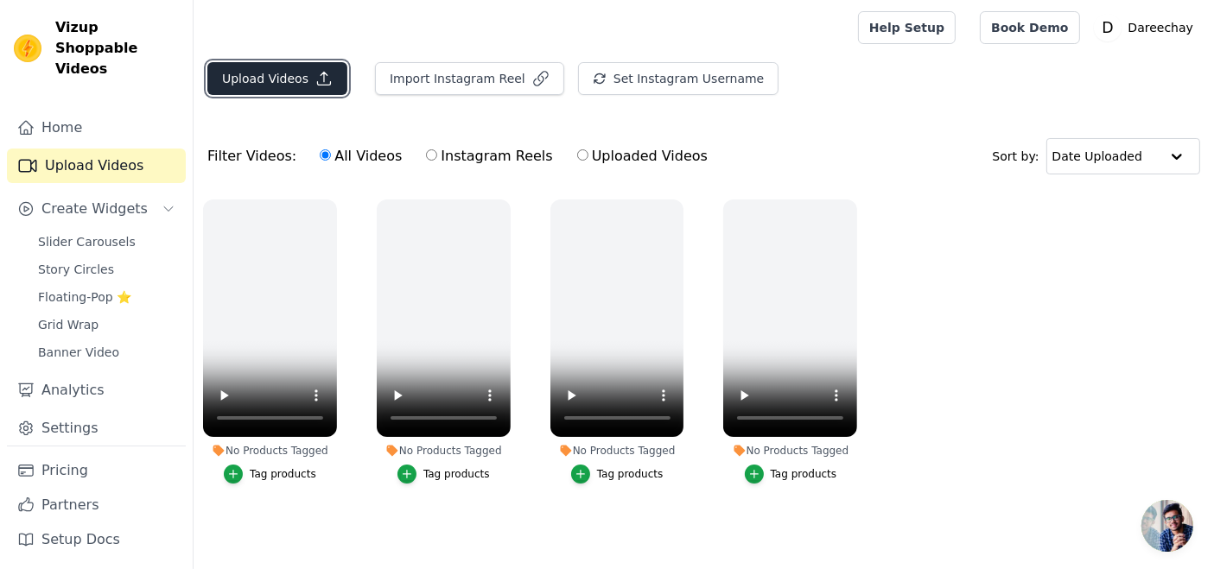
click at [237, 77] on button "Upload Videos" at bounding box center [277, 78] width 140 height 33
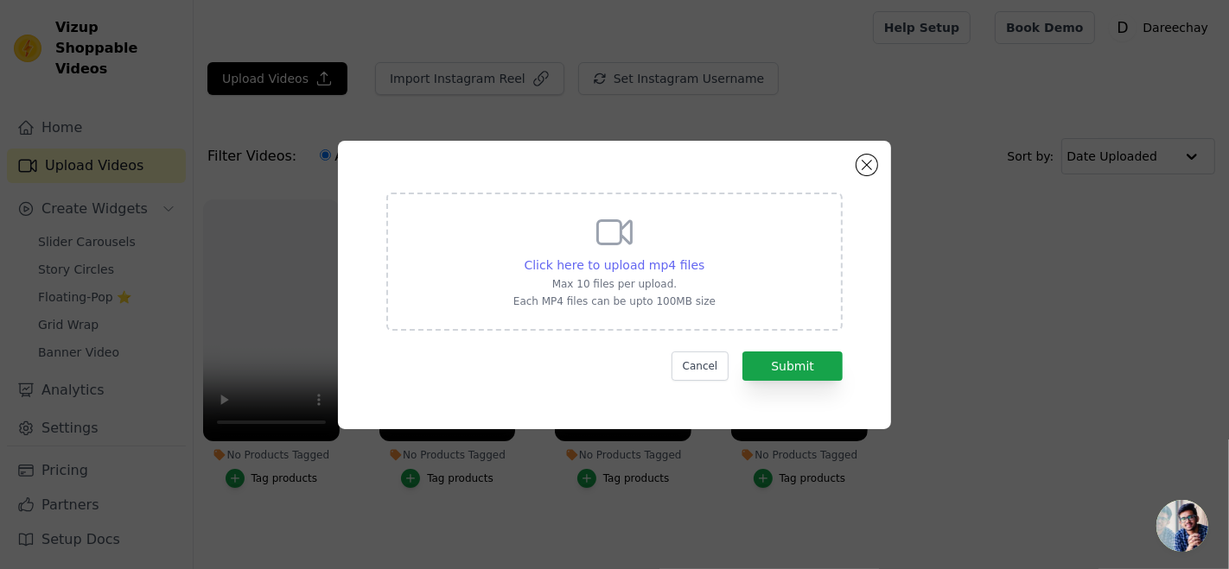
click at [642, 264] on span "Click here to upload mp4 files" at bounding box center [614, 265] width 181 height 14
click at [703, 257] on input "Click here to upload mp4 files Max 10 files per upload. Each MP4 files can be u…" at bounding box center [703, 256] width 1 height 1
type input "C:\fakepath\Bottle Green Print 3PC Suit (Frock) - FOP15.mp4"
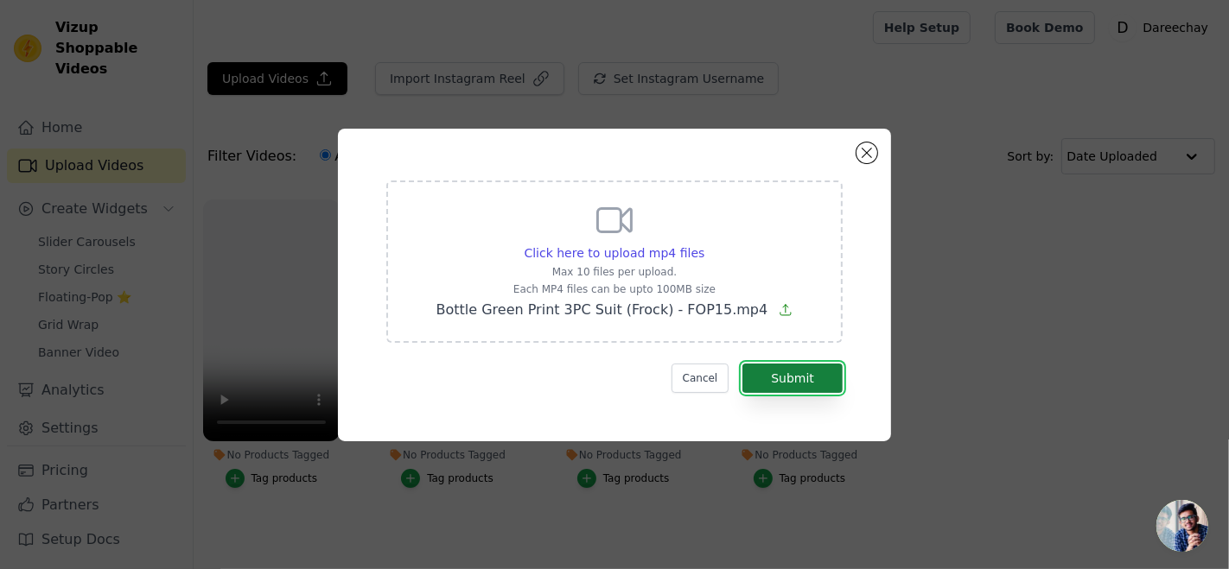
click at [816, 374] on button "Submit" at bounding box center [792, 378] width 100 height 29
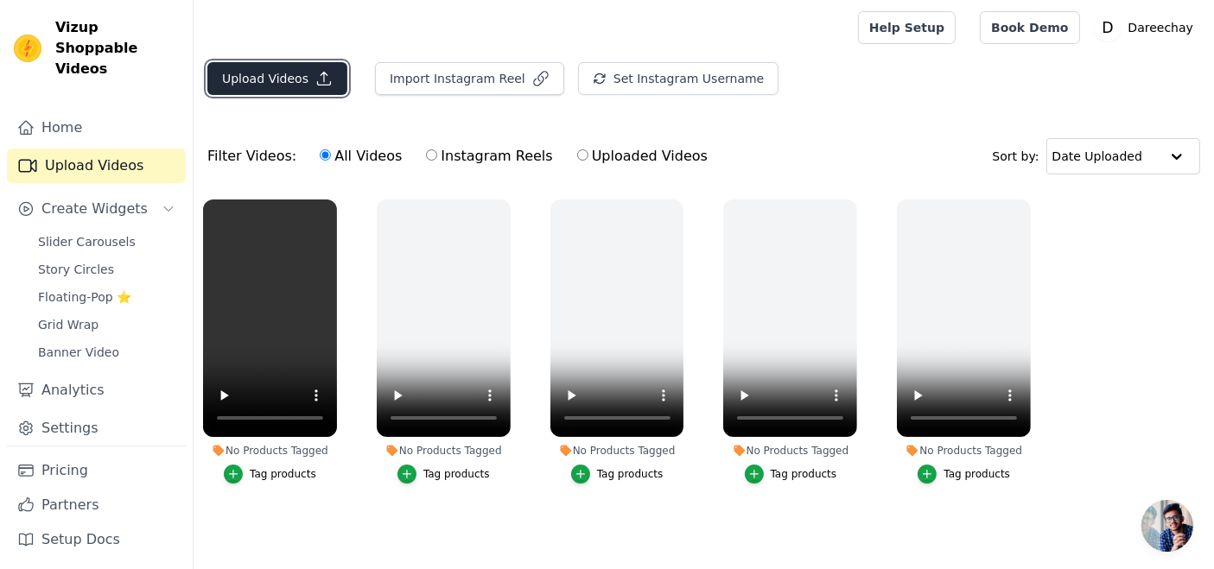
click at [315, 74] on icon "button" at bounding box center [323, 78] width 17 height 17
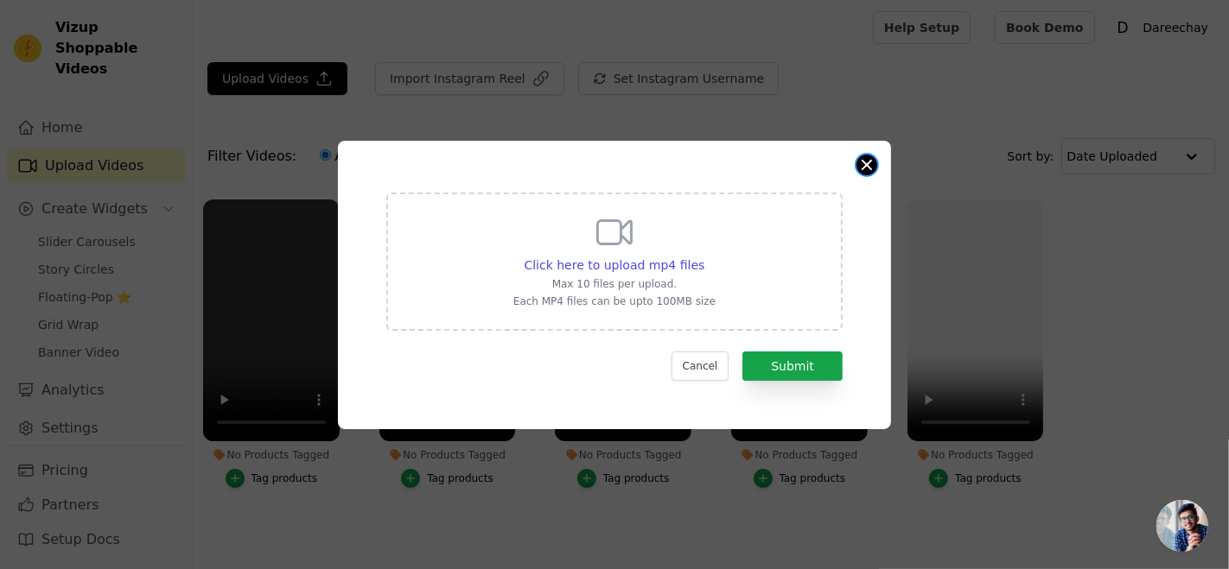
click at [874, 166] on button "Close modal" at bounding box center [866, 165] width 21 height 21
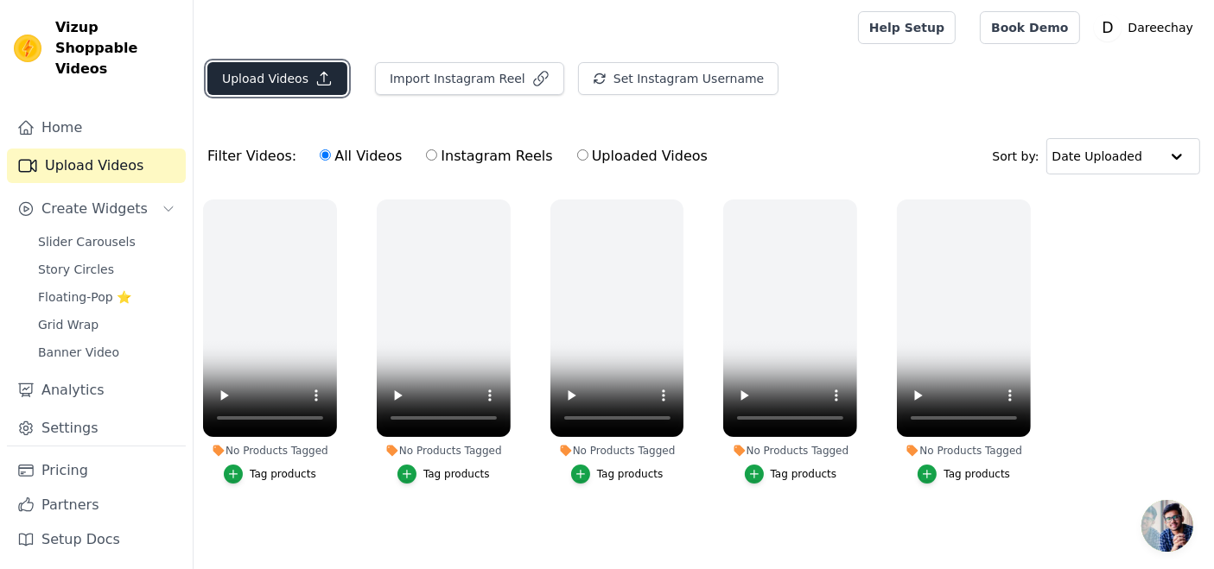
click at [303, 79] on button "Upload Videos" at bounding box center [277, 78] width 140 height 33
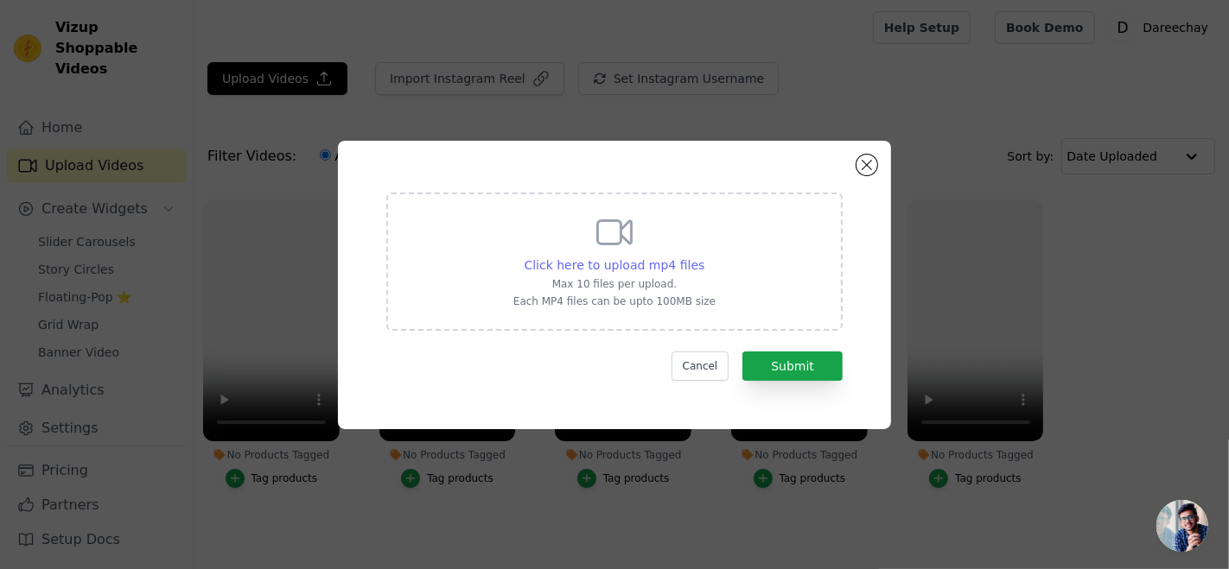
click at [622, 262] on span "Click here to upload mp4 files" at bounding box center [614, 265] width 181 height 14
click at [703, 257] on input "Click here to upload mp4 files Max 10 files per upload. Each MP4 files can be u…" at bounding box center [703, 256] width 1 height 1
click at [626, 272] on span "Click here to upload mp4 files" at bounding box center [614, 265] width 181 height 14
click at [703, 257] on input "Click here to upload mp4 files Max 10 files per upload. Each MP4 files can be u…" at bounding box center [703, 256] width 1 height 1
type input "C:\fakepath\Deep Maroon Print 3PC Suit - FOP27.mp4"
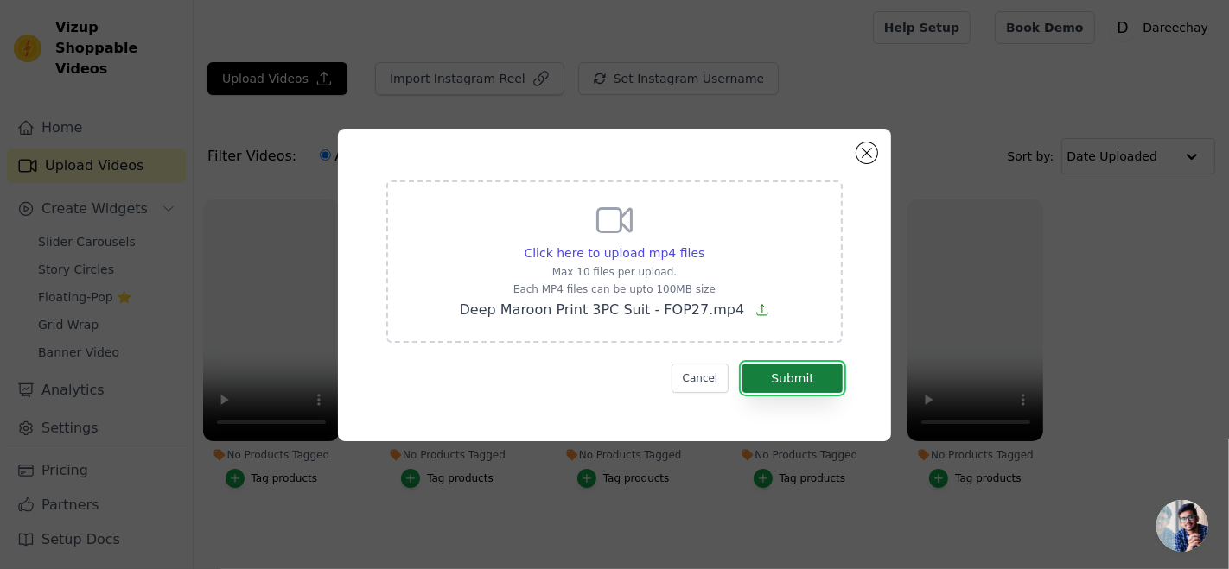
click at [814, 373] on button "Submit" at bounding box center [792, 378] width 100 height 29
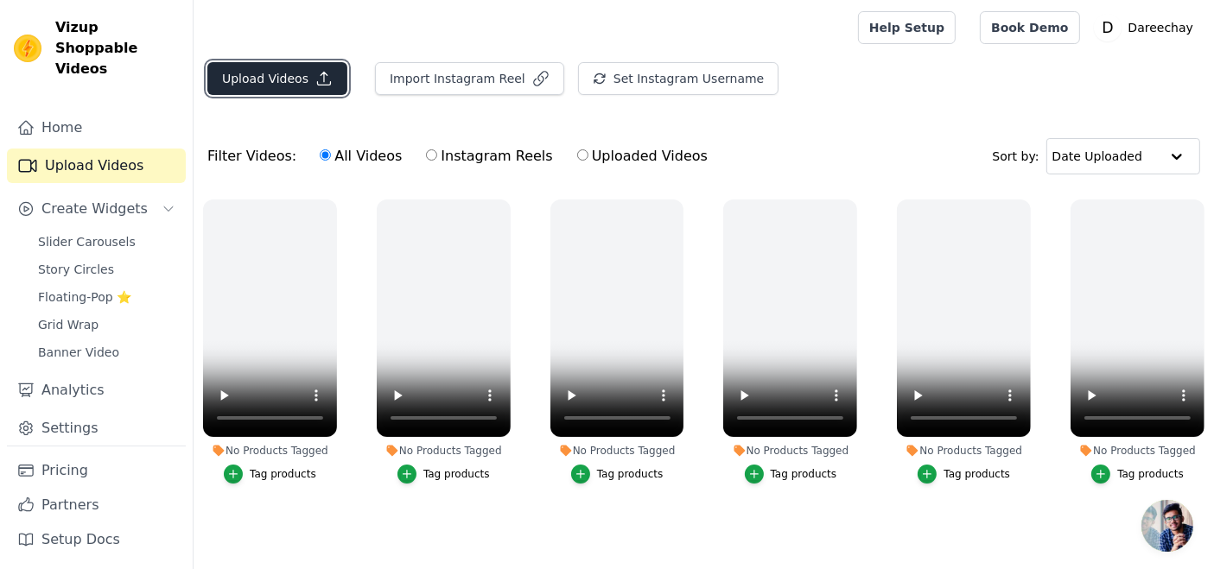
click at [295, 79] on button "Upload Videos" at bounding box center [277, 78] width 140 height 33
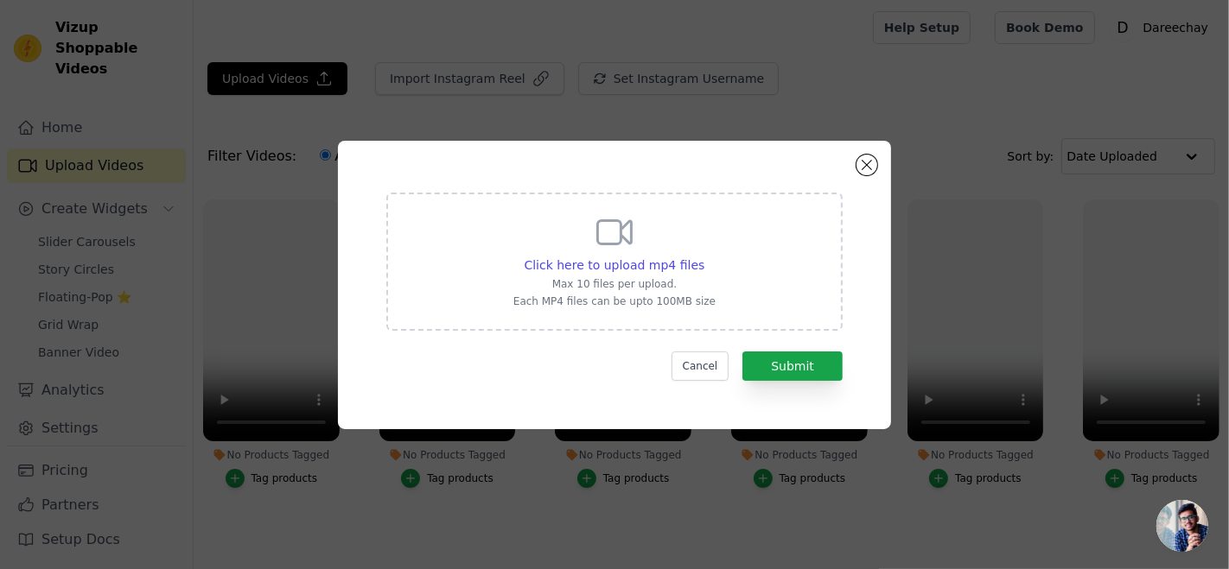
click at [557, 250] on div "Click here to upload mp4 files Max 10 files per upload. Each MP4 files can be u…" at bounding box center [614, 260] width 202 height 97
click at [703, 256] on input "Click here to upload mp4 files Max 10 files per upload. Each MP4 files can be u…" at bounding box center [703, 256] width 1 height 1
type input "C:\fakepath\Emerald Green Print 3PC Suit (Frock) - FOP29.mp4"
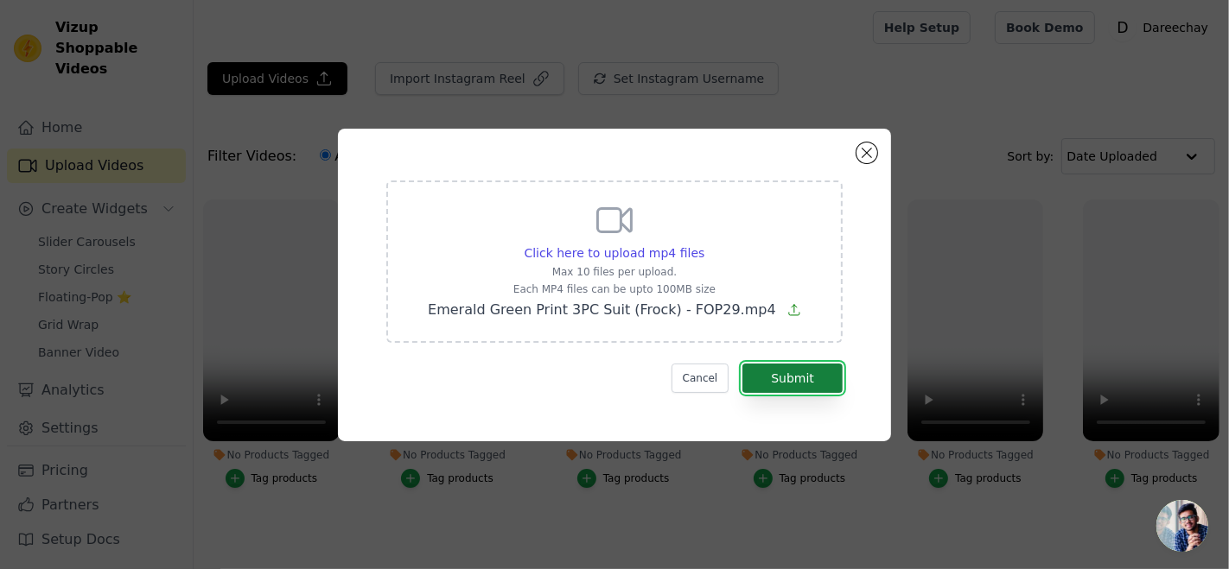
click at [804, 389] on button "Submit" at bounding box center [792, 378] width 100 height 29
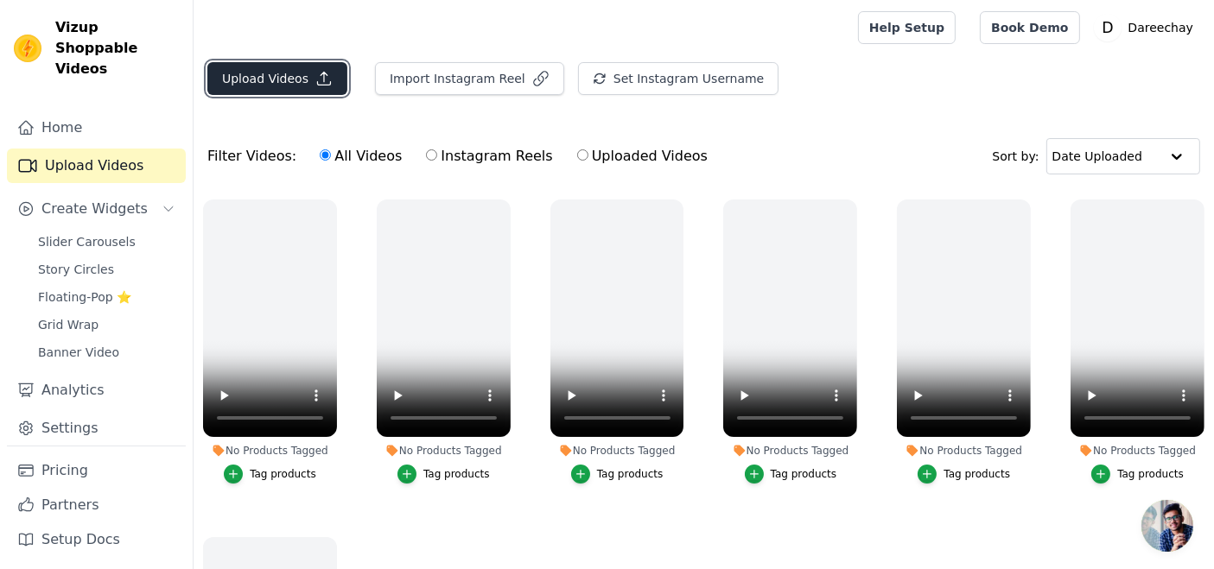
click at [274, 75] on button "Upload Videos" at bounding box center [277, 78] width 140 height 33
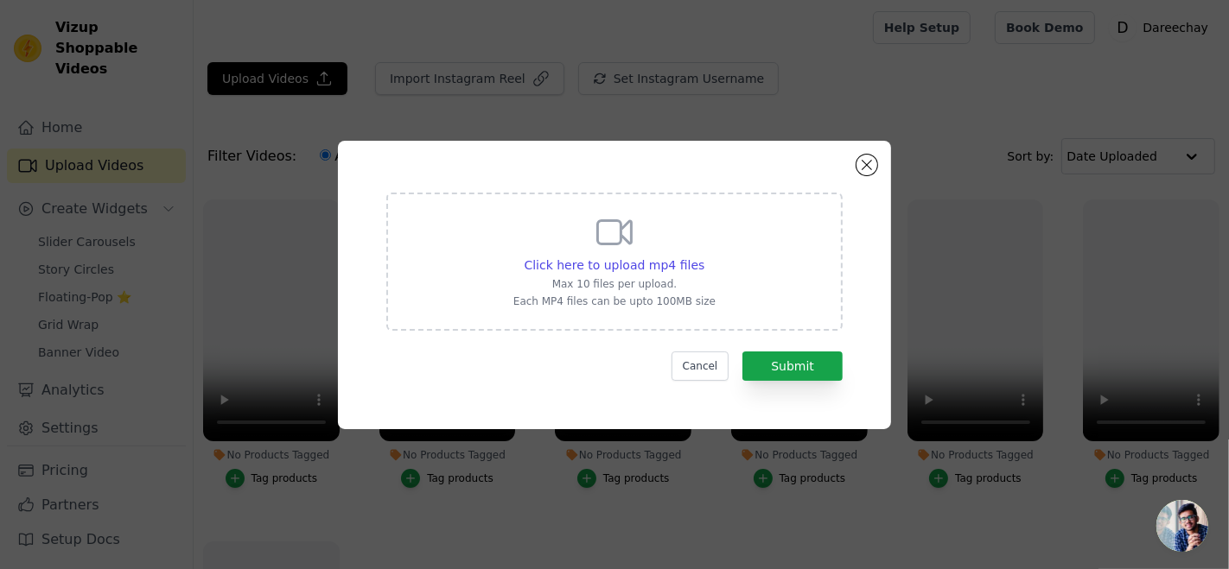
click at [605, 287] on p "Max 10 files per upload." at bounding box center [614, 284] width 202 height 14
click at [703, 257] on input "Click here to upload mp4 files Max 10 files per upload. Each MP4 files can be u…" at bounding box center [703, 256] width 1 height 1
type input "C:\fakepath\[PERSON_NAME] Print 3PC Suit - FOP37.mp4"
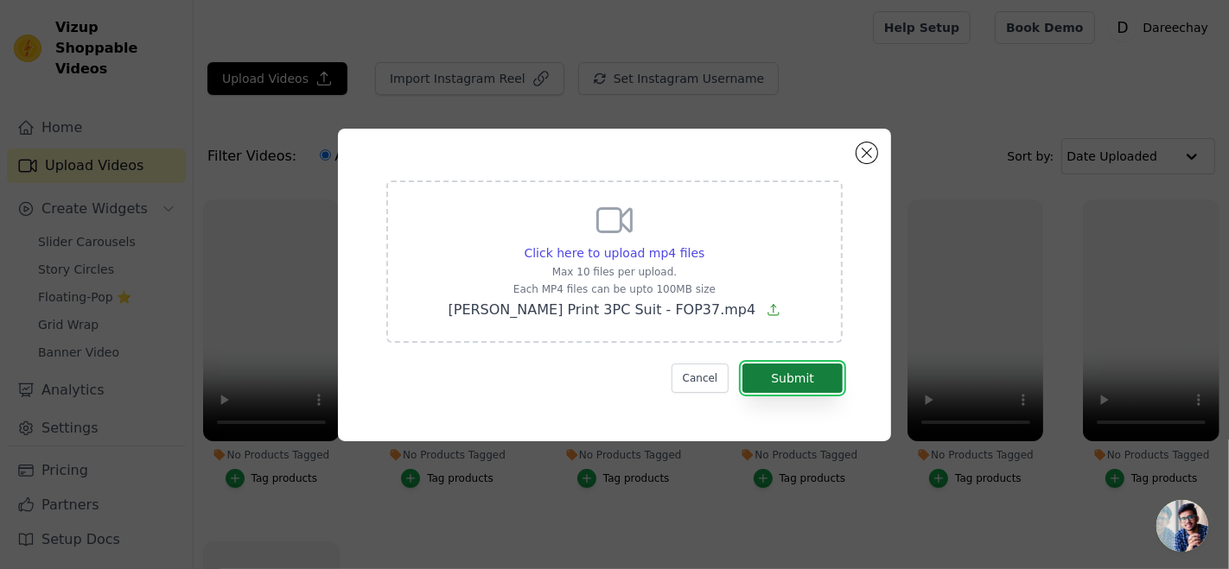
click at [798, 380] on button "Submit" at bounding box center [792, 378] width 100 height 29
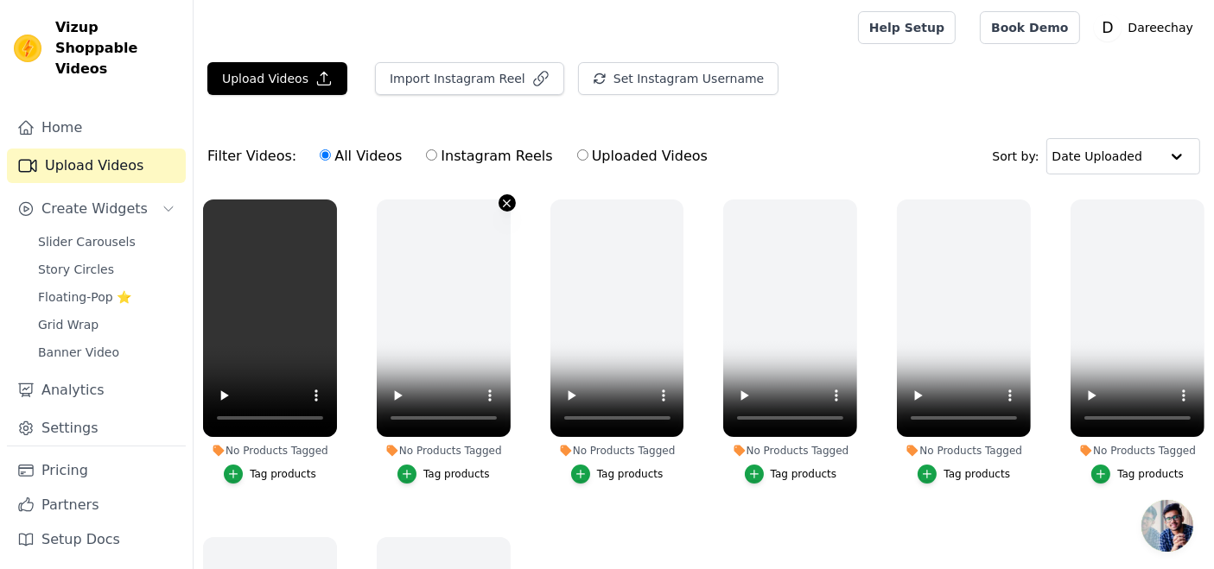
click at [501, 206] on icon "button" at bounding box center [506, 203] width 13 height 13
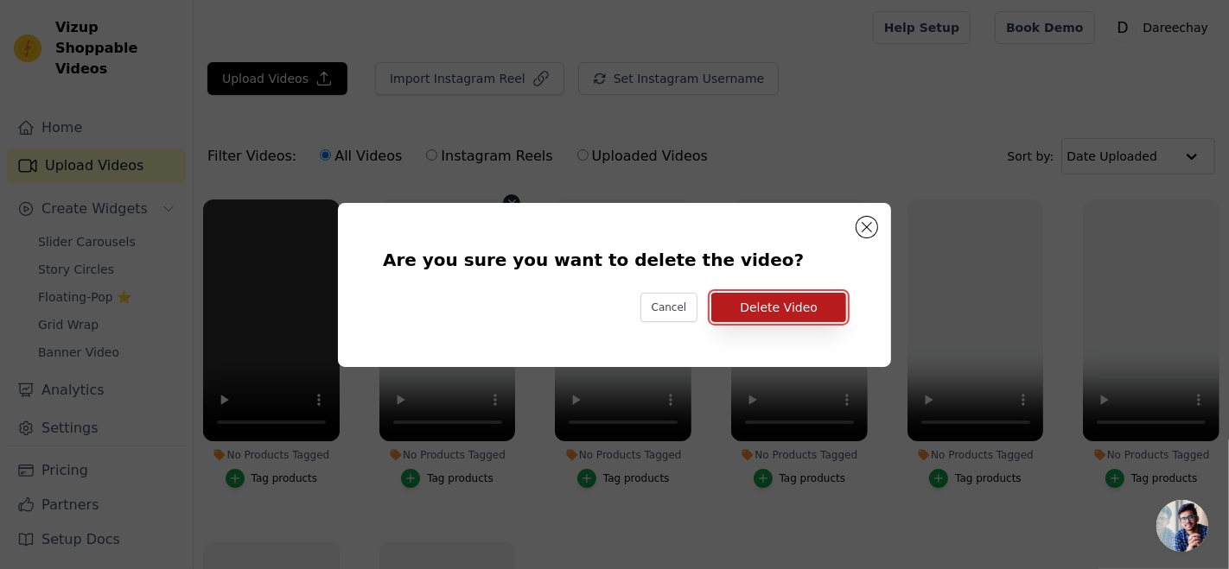
click at [779, 311] on button "Delete Video" at bounding box center [778, 307] width 135 height 29
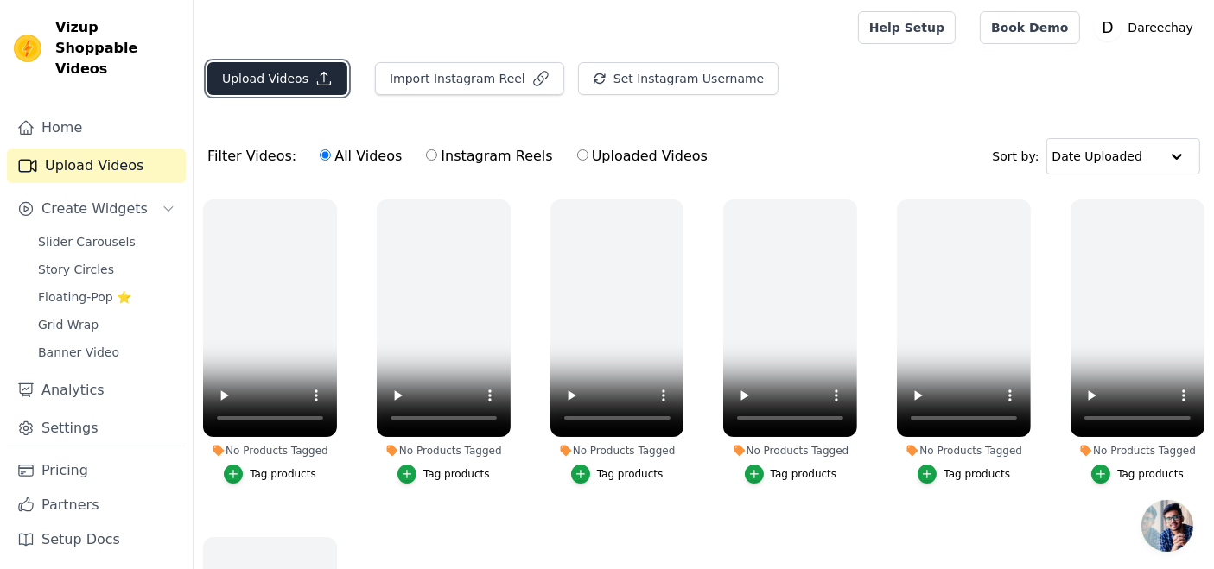
click at [301, 69] on button "Upload Videos" at bounding box center [277, 78] width 140 height 33
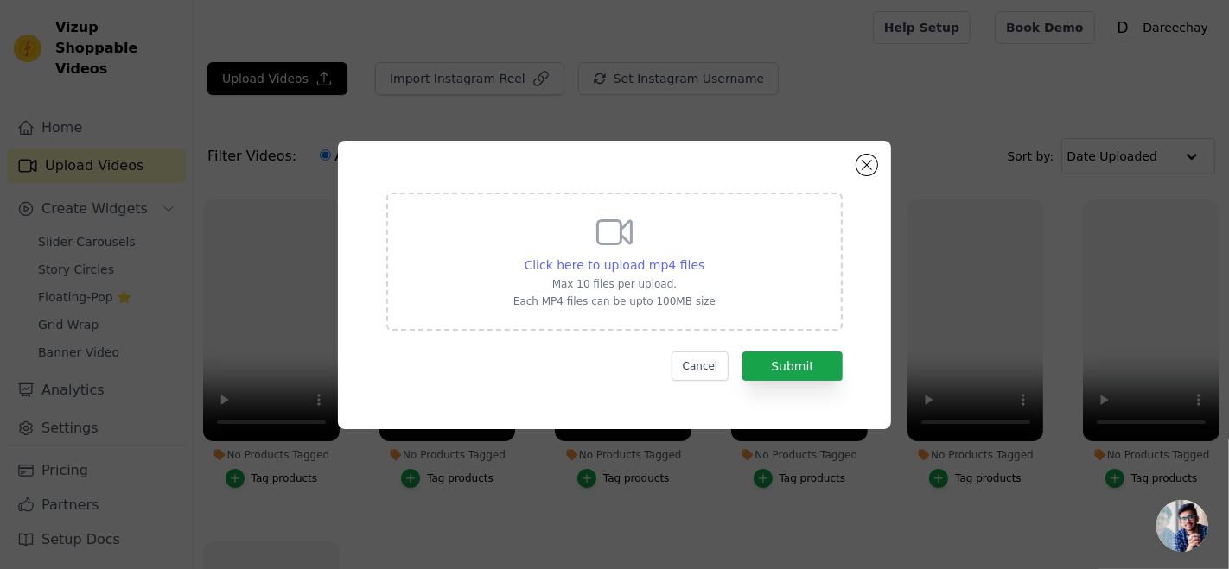
click at [588, 263] on span "Click here to upload mp4 files" at bounding box center [614, 265] width 181 height 14
click at [703, 257] on input "Click here to upload mp4 files Max 10 files per upload. Each MP4 files can be u…" at bounding box center [703, 256] width 1 height 1
type input "C:\fakepath\Light Grey Embroidered 3Pc Suite FOS47.mp4"
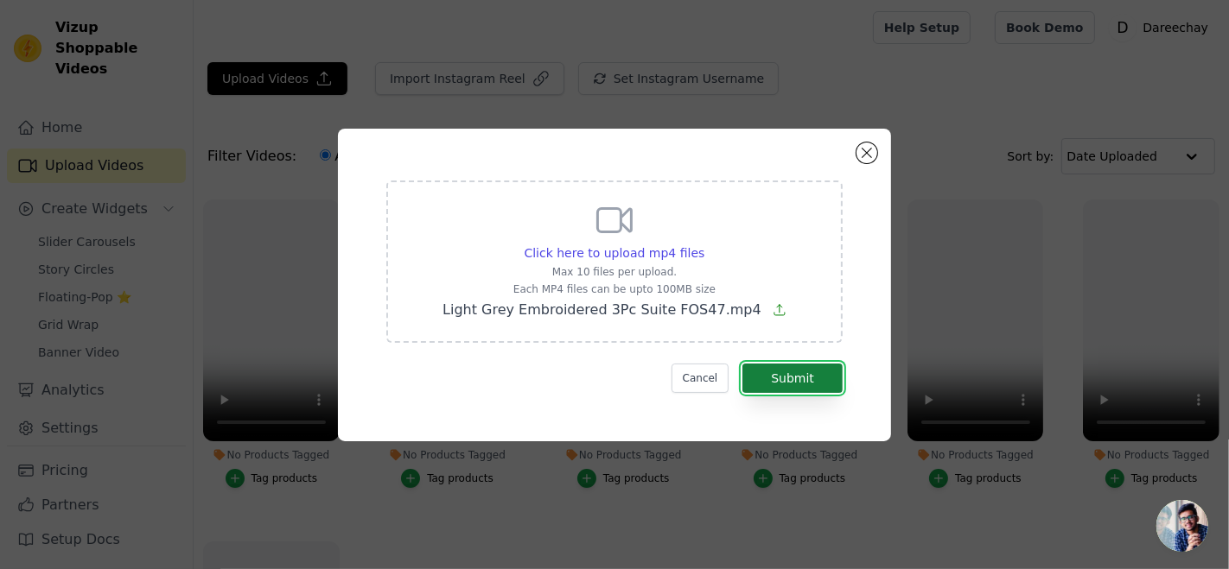
click at [810, 381] on button "Submit" at bounding box center [792, 378] width 100 height 29
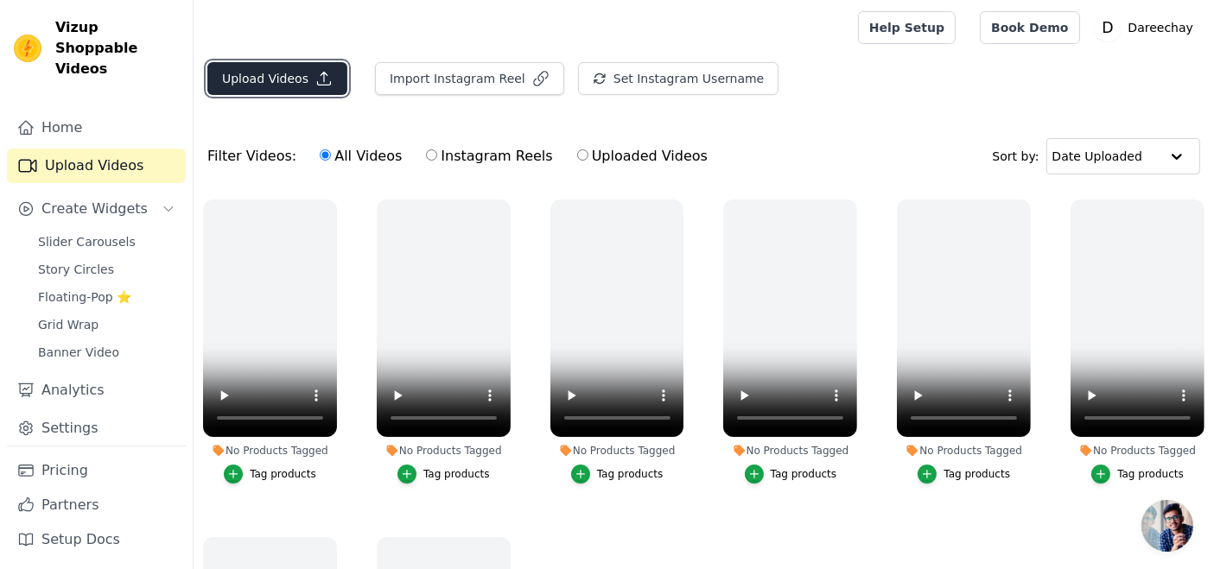
click at [253, 81] on button "Upload Videos" at bounding box center [277, 78] width 140 height 33
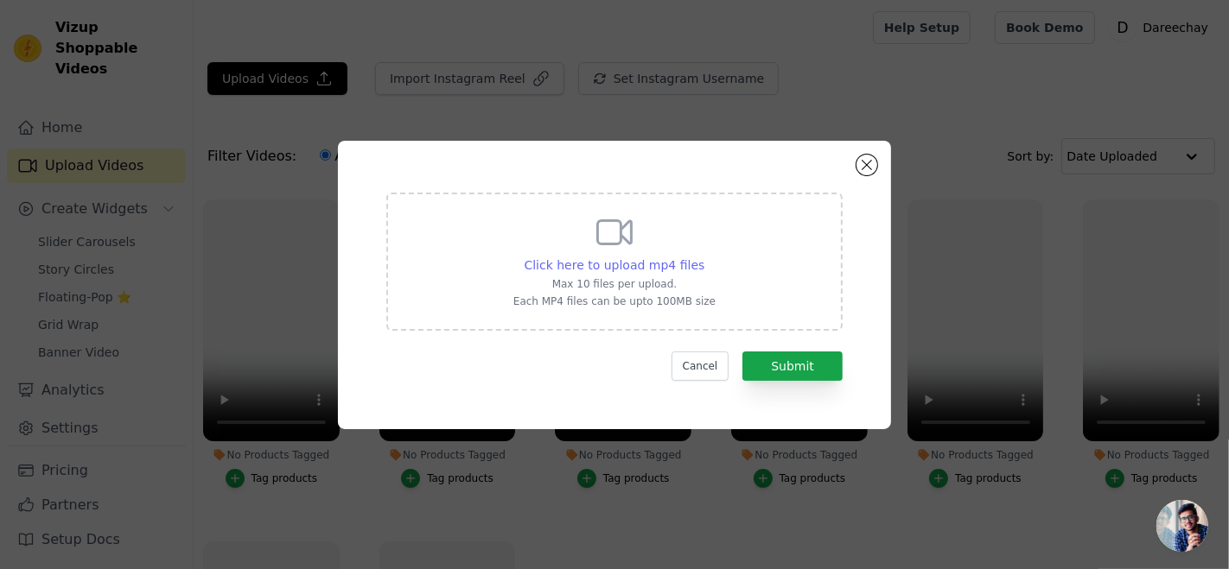
click at [577, 267] on span "Click here to upload mp4 files" at bounding box center [614, 265] width 181 height 14
click at [703, 257] on input "Click here to upload mp4 files Max 10 files per upload. Each MP4 files can be u…" at bounding box center [703, 256] width 1 height 1
click at [580, 255] on div "Click here to upload mp4 files Max 10 files per upload. Each MP4 files can be u…" at bounding box center [614, 260] width 202 height 97
click at [703, 256] on input "Click here to upload mp4 files Max 10 files per upload. Each MP4 files can be u…" at bounding box center [703, 256] width 1 height 1
type input "C:\fakepath\Light Grey Print 3PC Suit - FOP35.mp4"
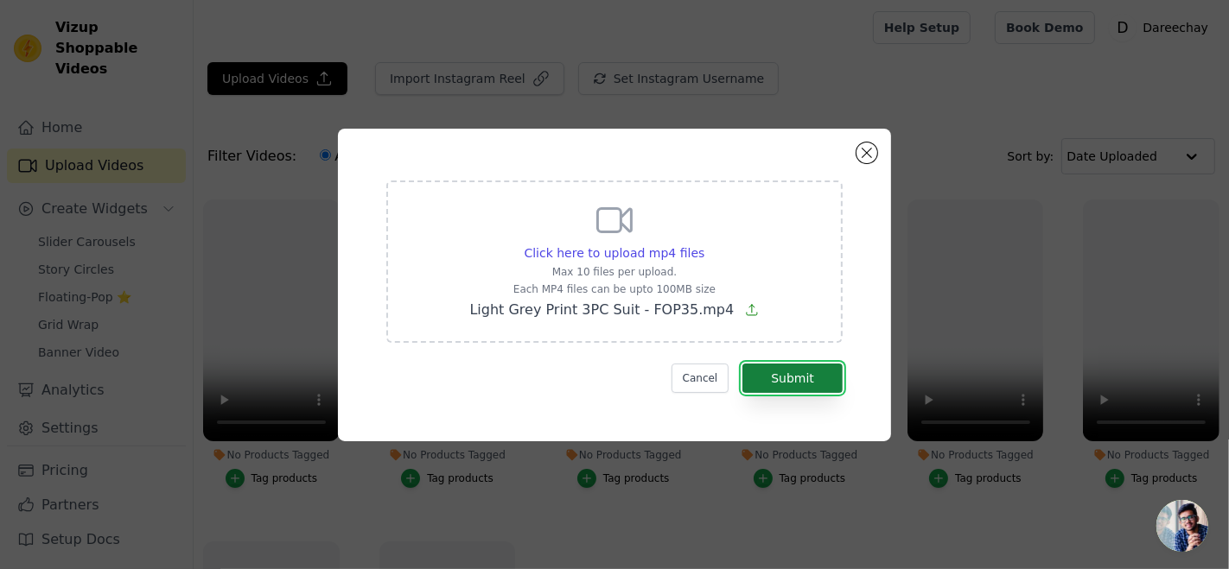
click at [770, 384] on button "Submit" at bounding box center [792, 378] width 100 height 29
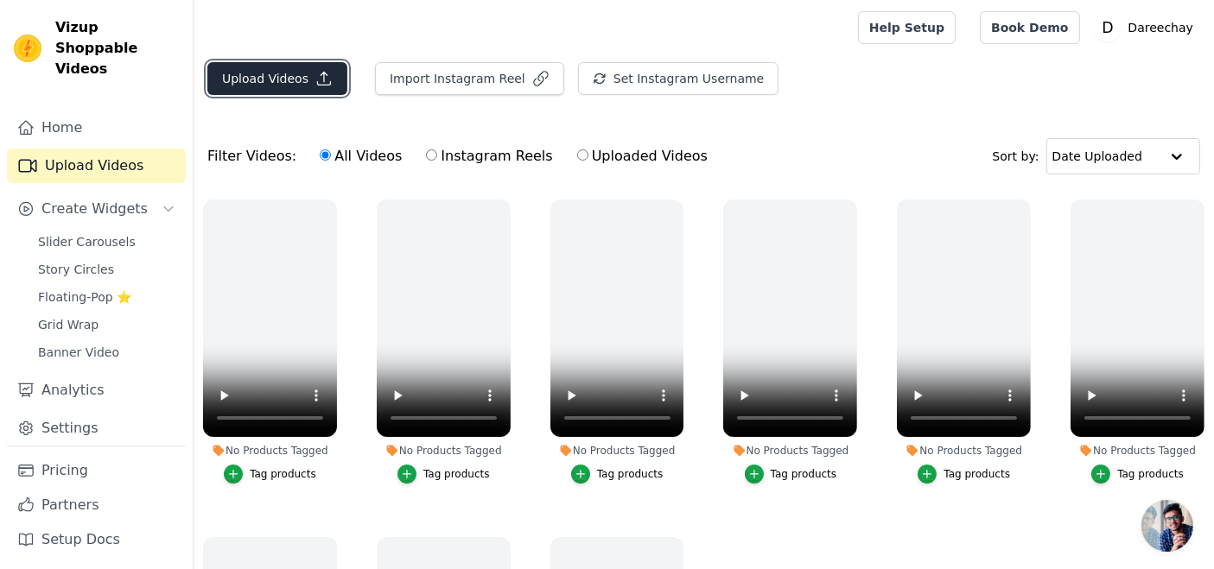
click at [295, 81] on button "Upload Videos" at bounding box center [277, 78] width 140 height 33
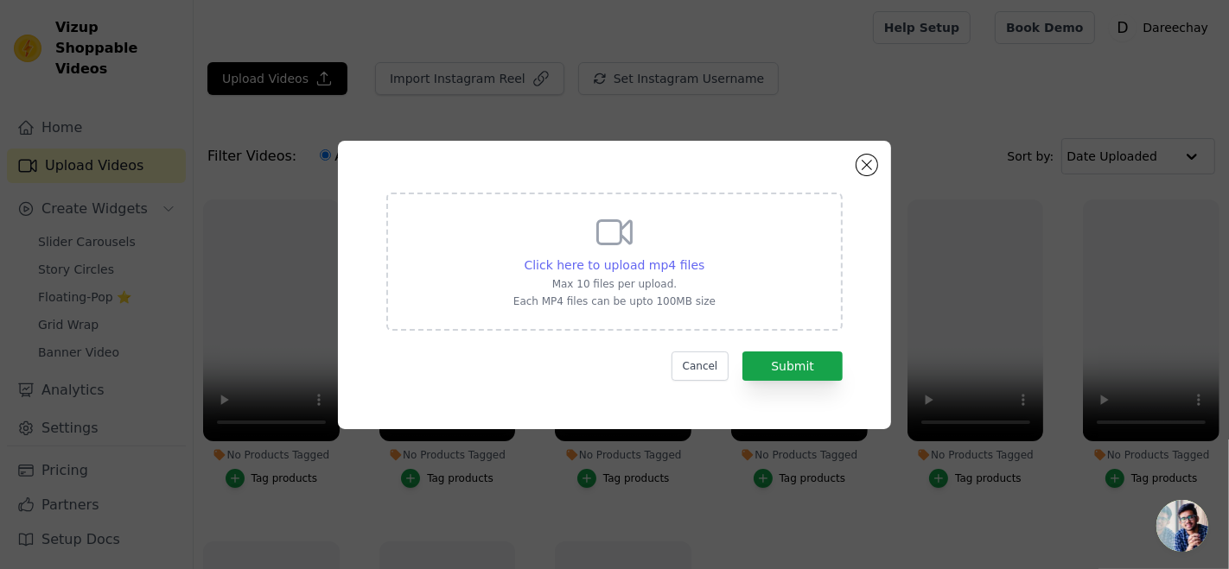
click at [594, 258] on span "Click here to upload mp4 files" at bounding box center [614, 265] width 181 height 14
click at [703, 257] on input "Click here to upload mp4 files Max 10 files per upload. Each MP4 files can be u…" at bounding box center [703, 256] width 1 height 1
type input "C:\fakepath\Mustard Yellow Print 3PC Suit - FOP33.mp4"
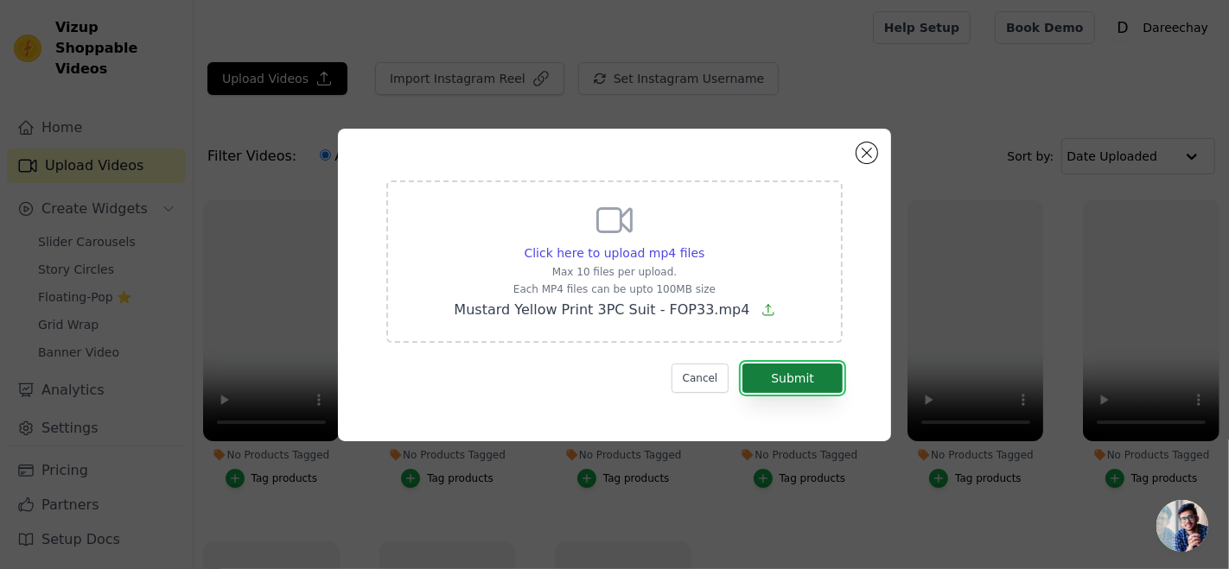
click at [804, 382] on button "Submit" at bounding box center [792, 378] width 100 height 29
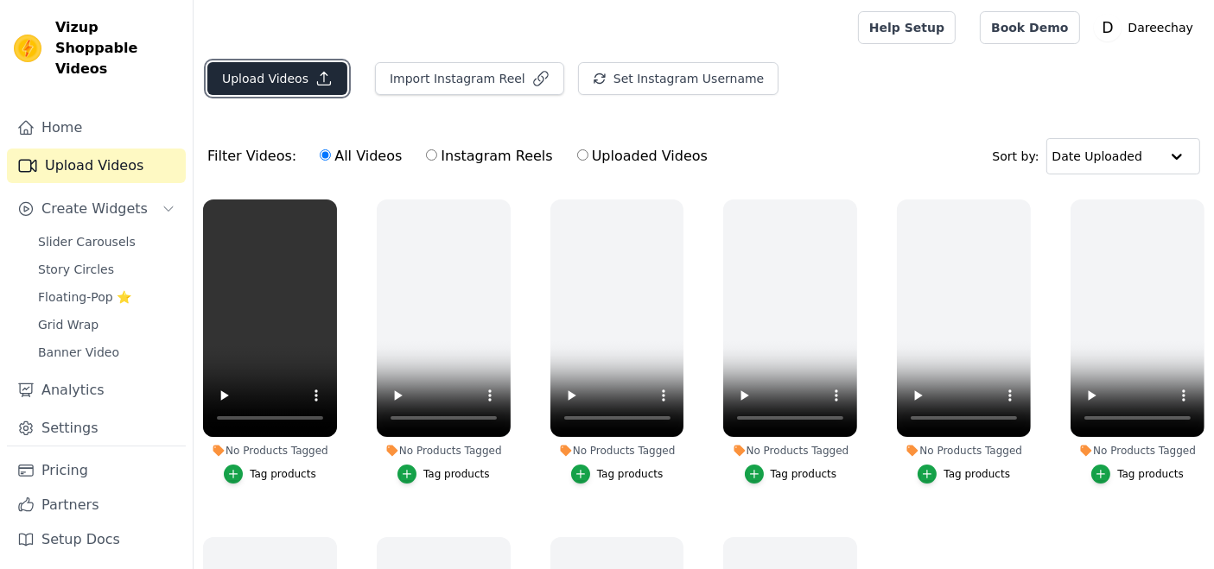
click at [289, 80] on button "Upload Videos" at bounding box center [277, 78] width 140 height 33
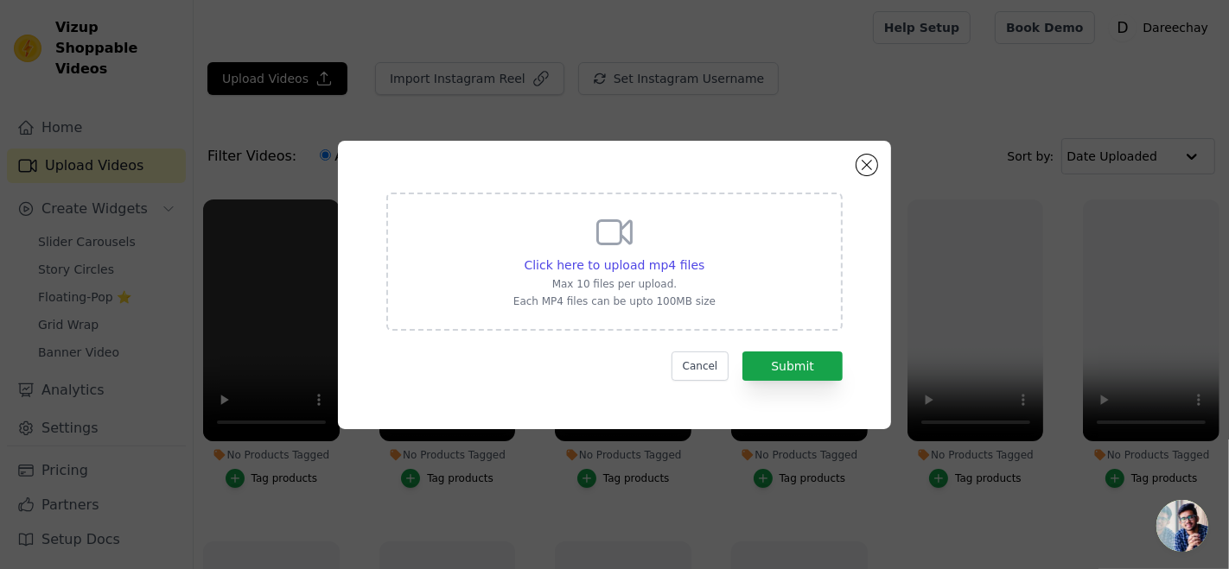
click at [743, 296] on div "Click here to upload mp4 files Max 10 files per upload. Each MP4 files can be u…" at bounding box center [614, 262] width 456 height 138
click at [704, 257] on input "Click here to upload mp4 files Max 10 files per upload. Each MP4 files can be u…" at bounding box center [703, 256] width 1 height 1
type input "C:\fakepath\Off White Peach Blossom Print 3PC Suit - FOP30.mp4"
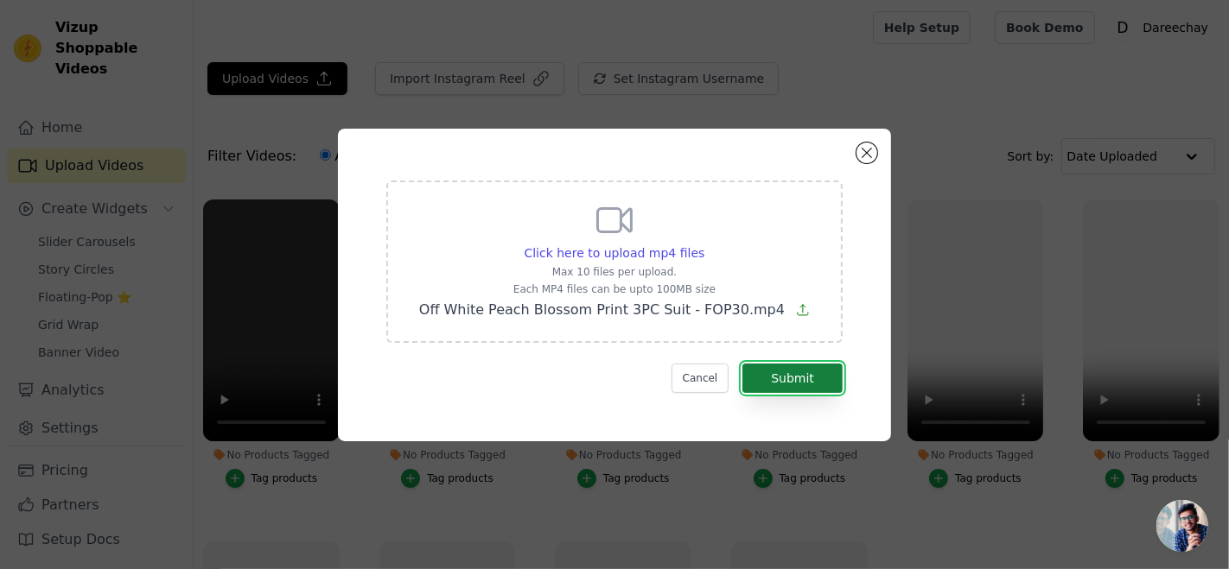
click at [810, 368] on button "Submit" at bounding box center [792, 378] width 100 height 29
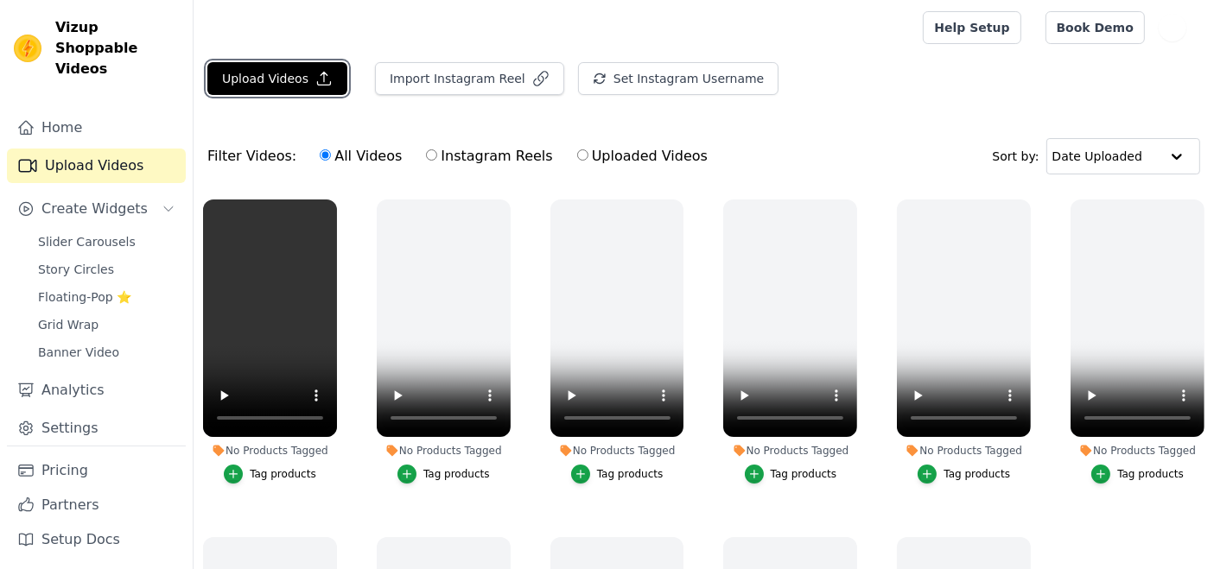
click at [264, 78] on button "Upload Videos" at bounding box center [277, 78] width 140 height 33
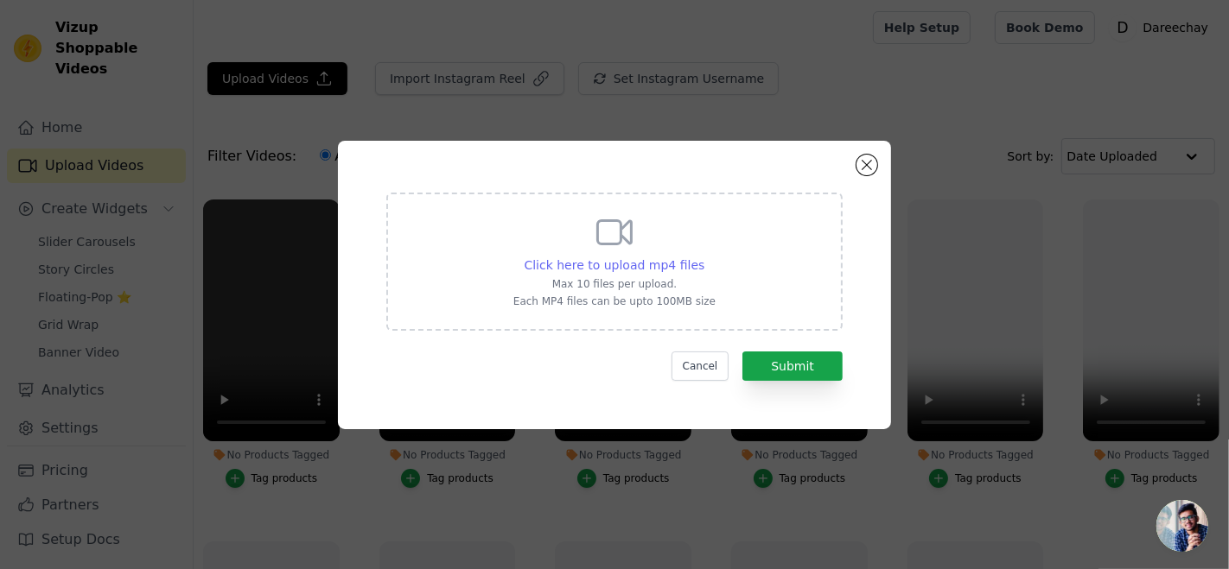
click at [602, 258] on span "Click here to upload mp4 files" at bounding box center [614, 265] width 181 height 14
click at [703, 257] on input "Click here to upload mp4 files Max 10 files per upload. Each MP4 files can be u…" at bounding box center [703, 256] width 1 height 1
type input "C:\fakepath\Off-White Ivory Petals Print 3PC Suit (Frock)-FOP36.mp4"
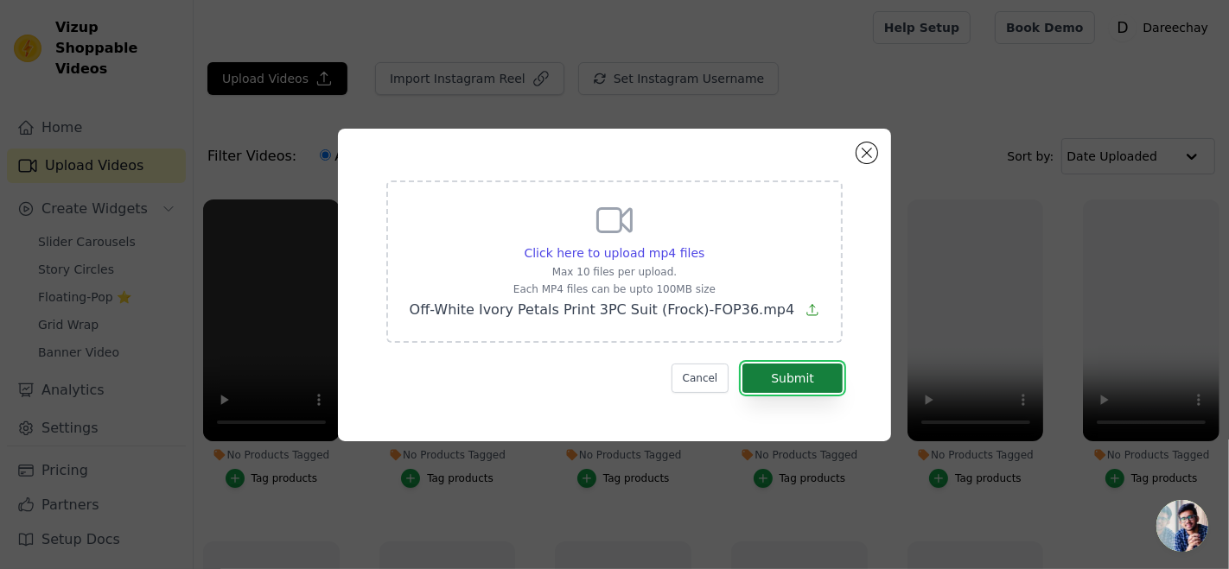
click at [773, 374] on button "Submit" at bounding box center [792, 378] width 100 height 29
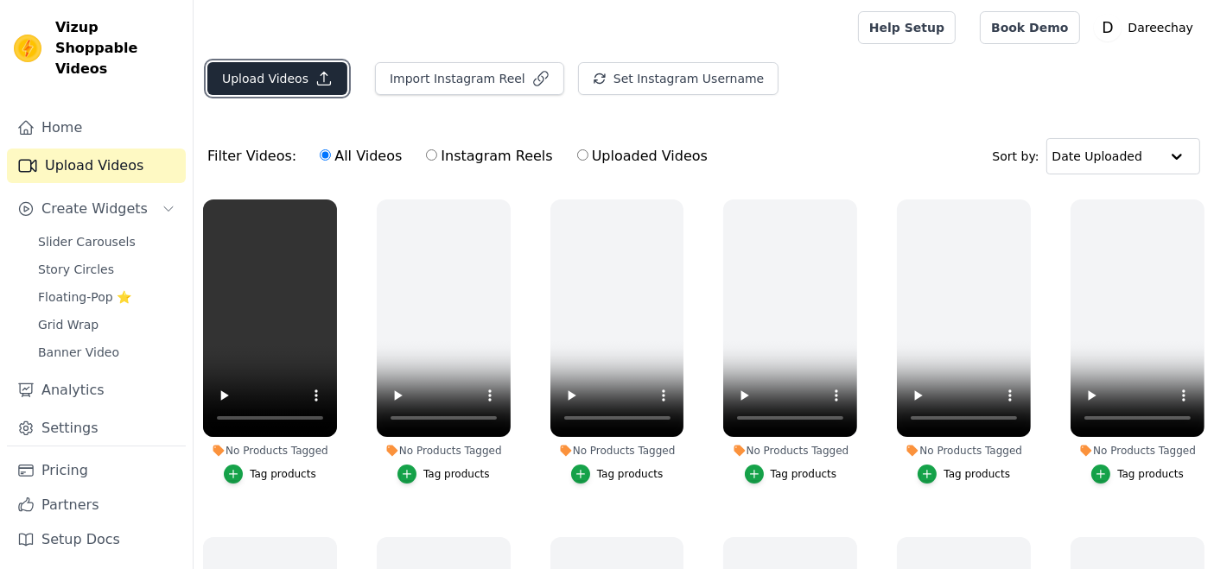
click at [257, 74] on button "Upload Videos" at bounding box center [277, 78] width 140 height 33
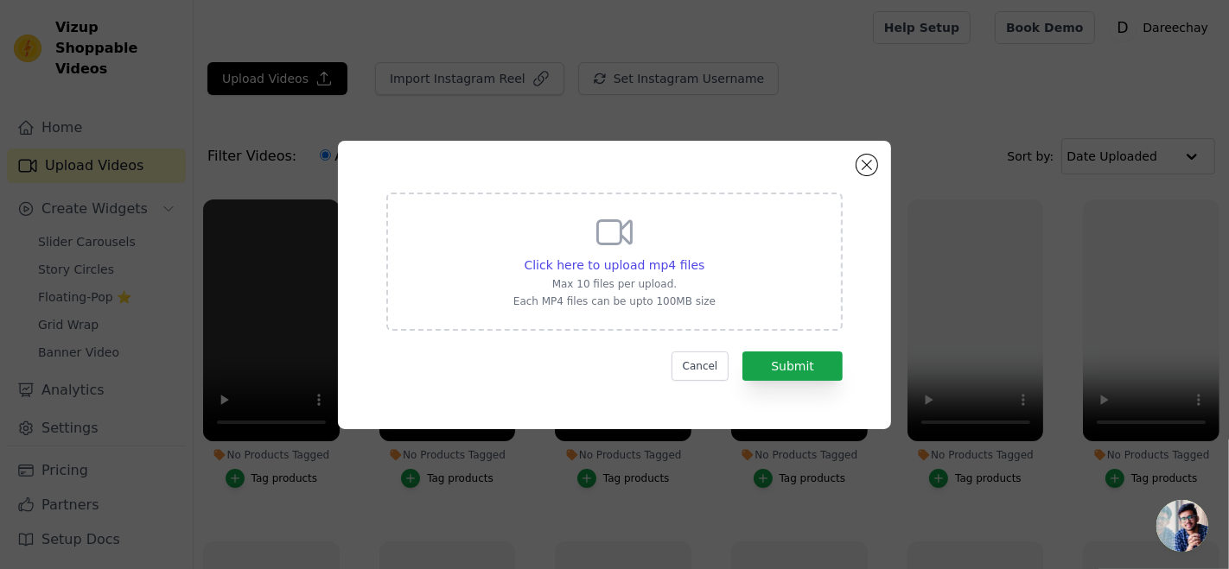
click at [585, 220] on div "Click here to upload mp4 files Max 10 files per upload. Each MP4 files can be u…" at bounding box center [614, 260] width 202 height 97
click at [703, 256] on input "Click here to upload mp4 files Max 10 files per upload. Each MP4 files can be u…" at bounding box center [703, 256] width 1 height 1
click at [865, 168] on button "Close modal" at bounding box center [866, 165] width 21 height 21
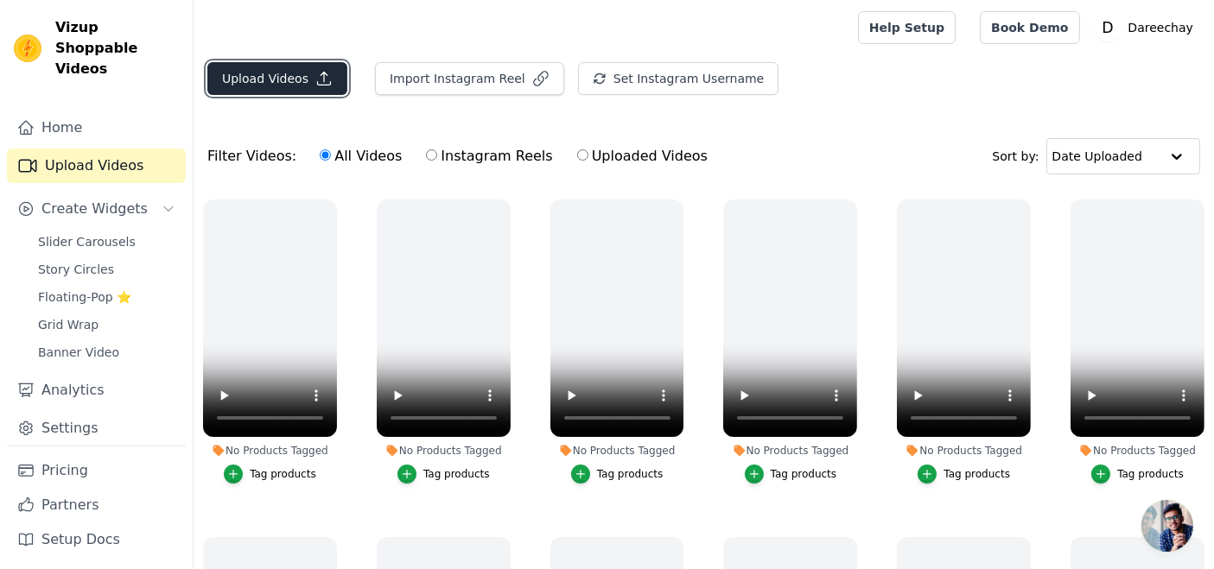
click at [254, 67] on button "Upload Videos" at bounding box center [277, 78] width 140 height 33
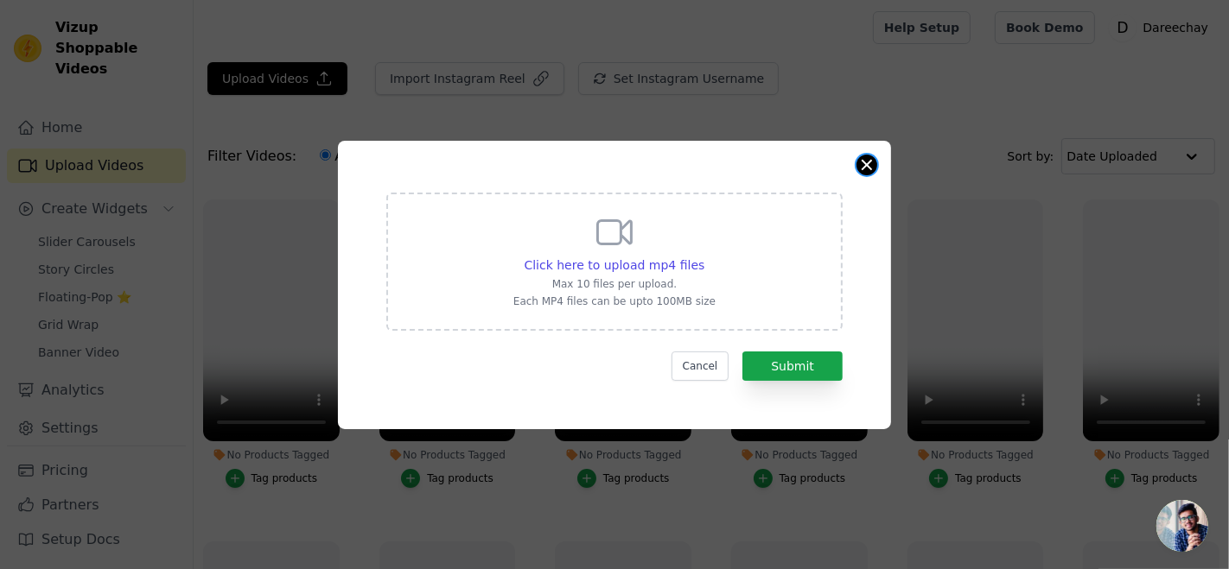
click at [867, 166] on button "Close modal" at bounding box center [866, 165] width 21 height 21
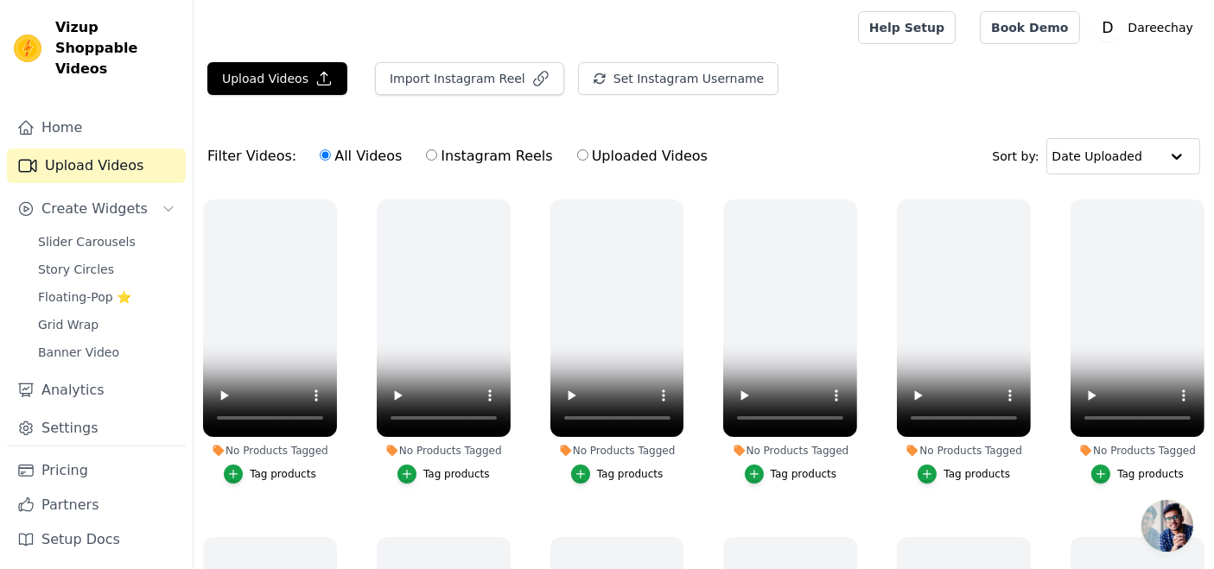
click at [278, 57] on main "Upload Videos Import Instagram Reel Set Instagram Username Import Latest IG Ree…" at bounding box center [704, 400] width 1020 height 690
click at [287, 79] on button "Upload Videos" at bounding box center [277, 78] width 140 height 33
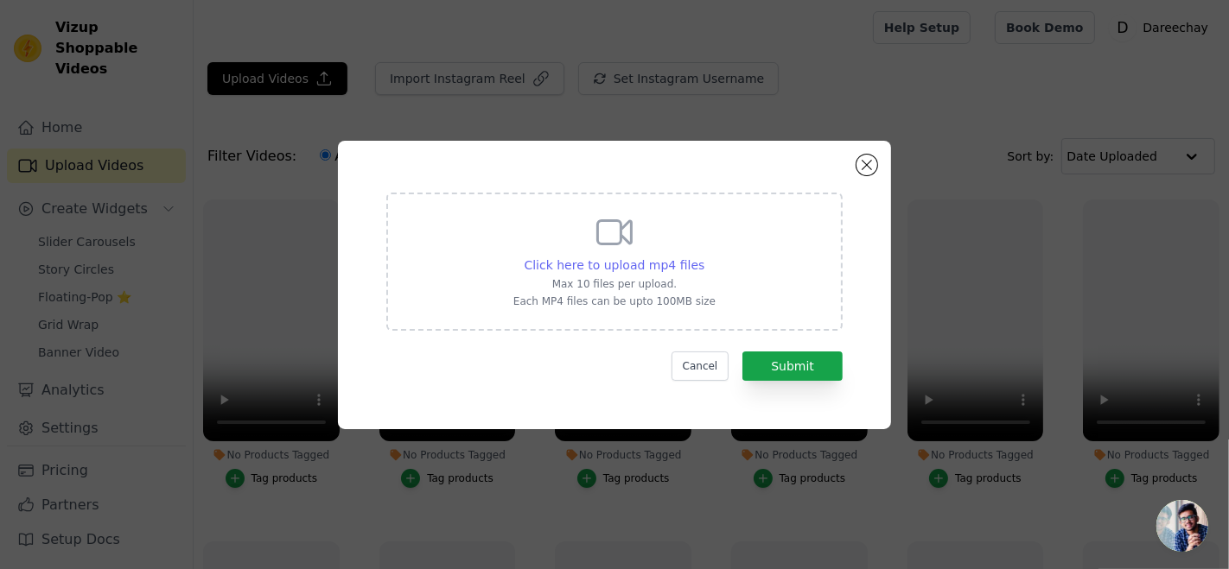
click at [629, 260] on span "Click here to upload mp4 files" at bounding box center [614, 265] width 181 height 14
click at [703, 257] on input "Click here to upload mp4 files Max 10 files per upload. Each MP4 files can be u…" at bounding box center [703, 256] width 1 height 1
type input "C:\fakepath\Pink-Blush Bloom Print 3PC Suit - FOP31.mp4"
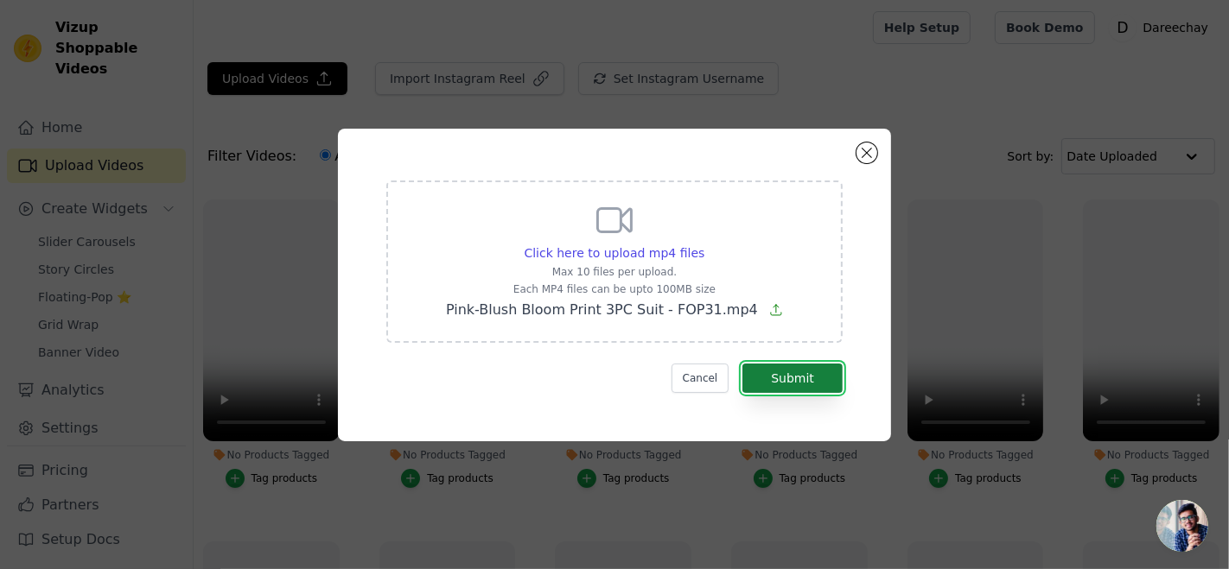
click at [775, 375] on button "Submit" at bounding box center [792, 378] width 100 height 29
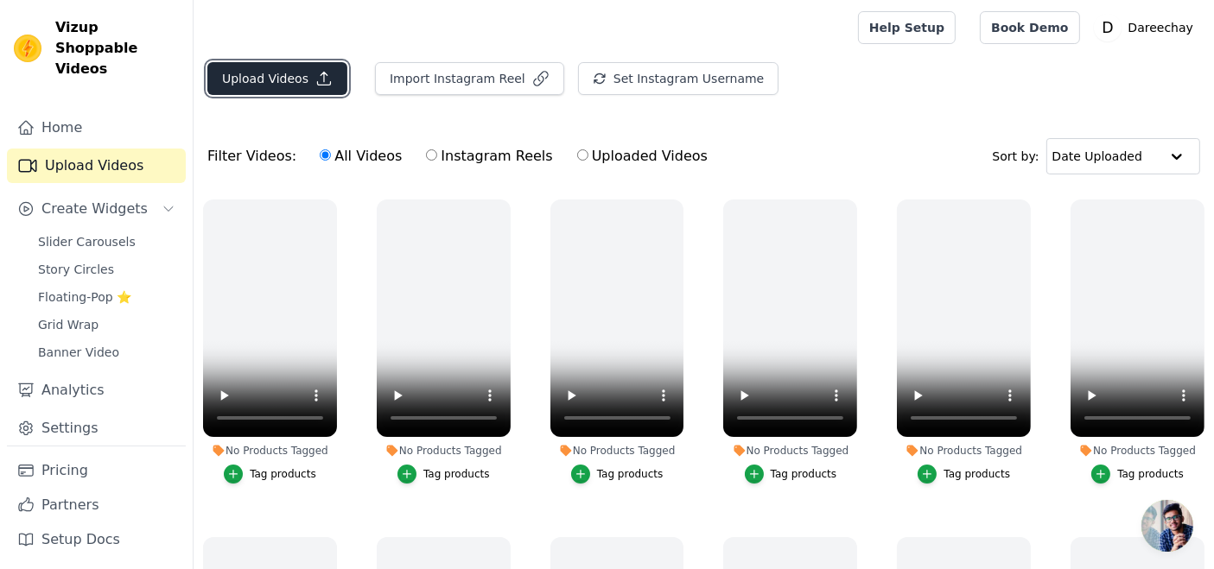
click at [238, 67] on button "Upload Videos" at bounding box center [277, 78] width 140 height 33
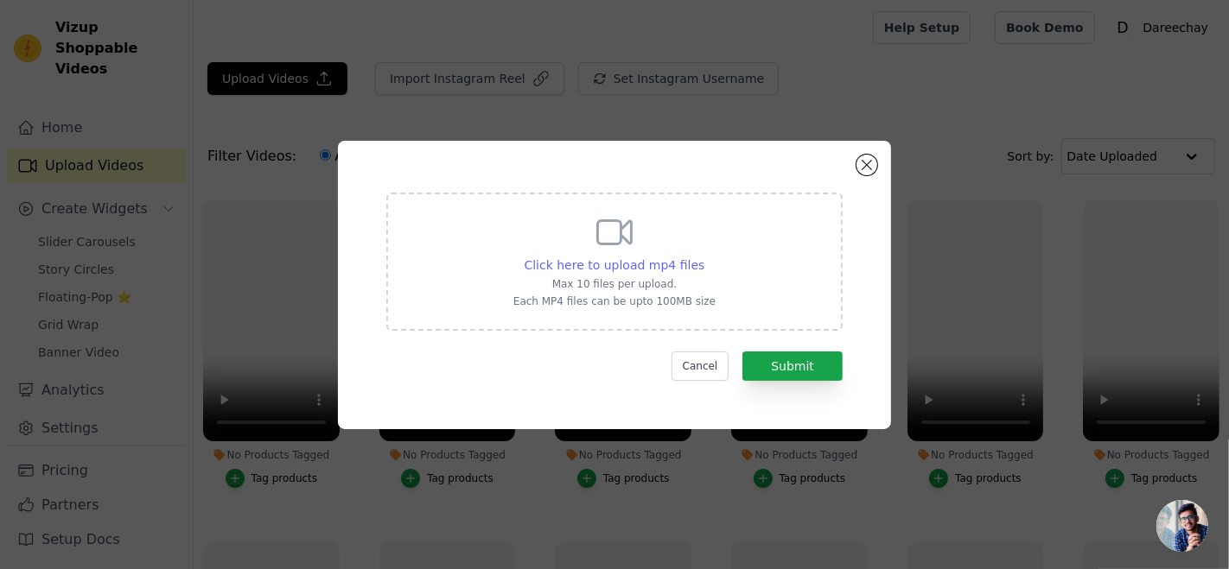
click at [600, 260] on span "Click here to upload mp4 files" at bounding box center [614, 265] width 181 height 14
click at [703, 257] on input "Click here to upload mp4 files Max 10 files per upload. Each MP4 files can be u…" at bounding box center [703, 256] width 1 height 1
type input "C:\fakepath\Pistachio Green Print 3Pc Suite - FOP39.mp4"
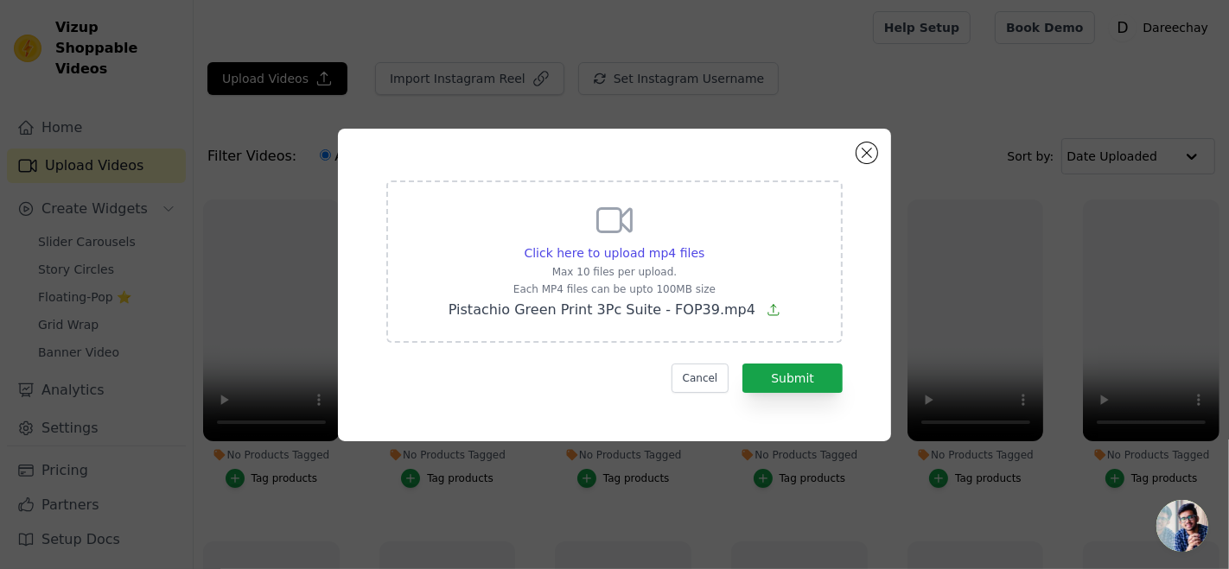
click at [785, 360] on form "Click here to upload mp4 files Max 10 files per upload. Each MP4 files can be u…" at bounding box center [614, 287] width 456 height 213
click at [785, 366] on button "Submit" at bounding box center [792, 378] width 100 height 29
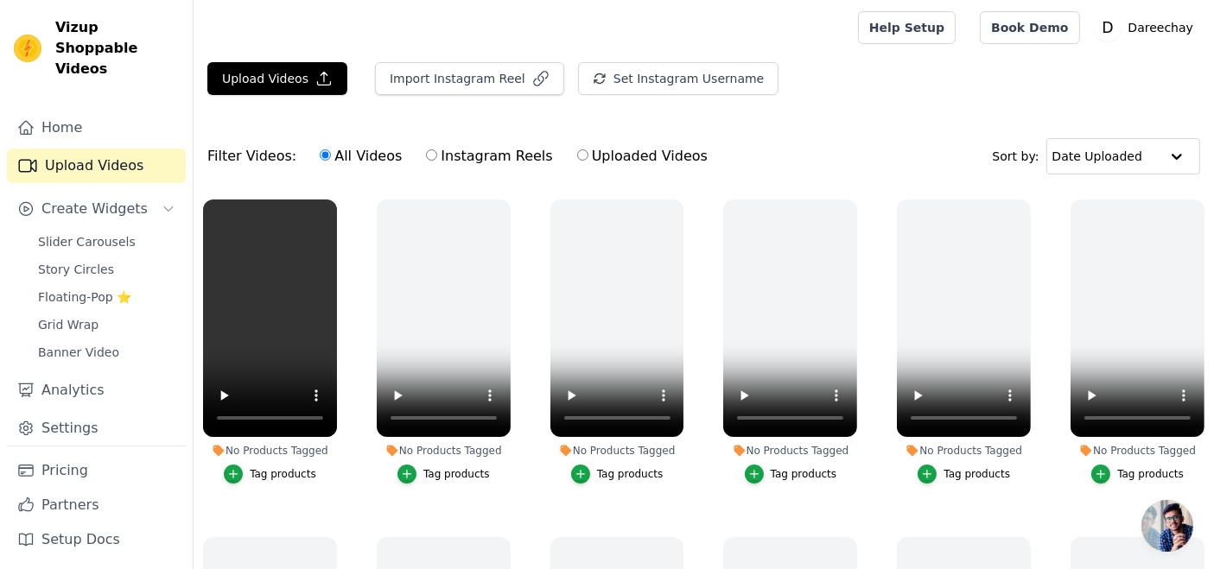
click at [303, 95] on div "Upload Videos Import Instagram Reel Set Instagram Username Import Latest IG Ree…" at bounding box center [704, 85] width 1020 height 47
click at [301, 87] on button "Upload Videos" at bounding box center [277, 78] width 140 height 33
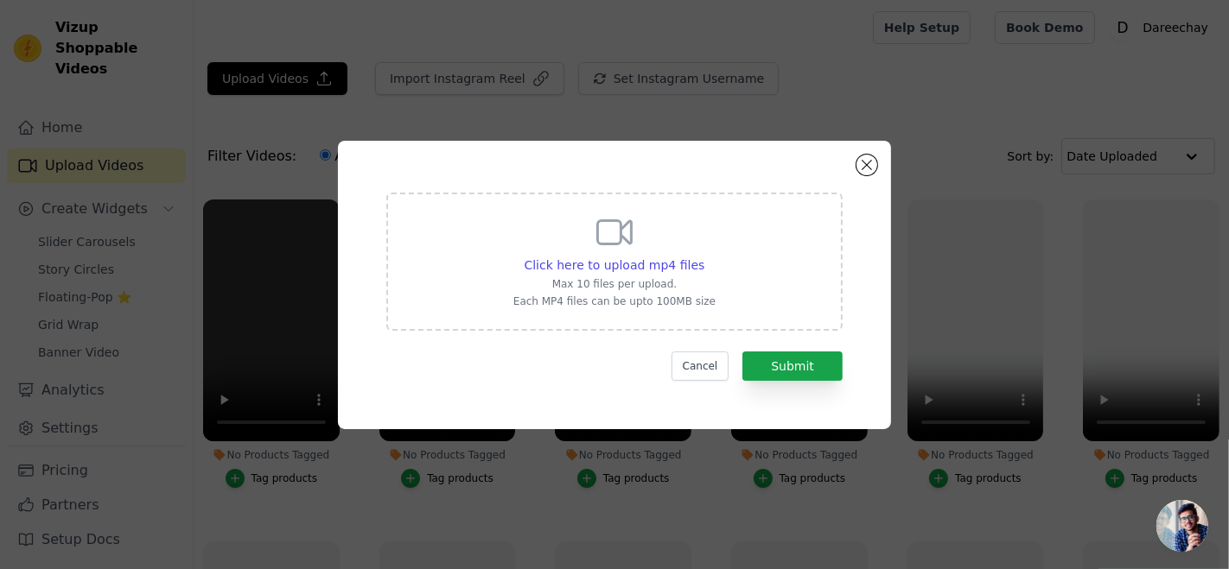
click at [677, 289] on p "Max 10 files per upload." at bounding box center [614, 284] width 202 height 14
click at [703, 257] on input "Click here to upload mp4 files Max 10 files per upload. Each MP4 files can be u…" at bounding box center [703, 256] width 1 height 1
type input "C:\fakepath\Royal Blue Print 3PC Suit - FOP34.mp4"
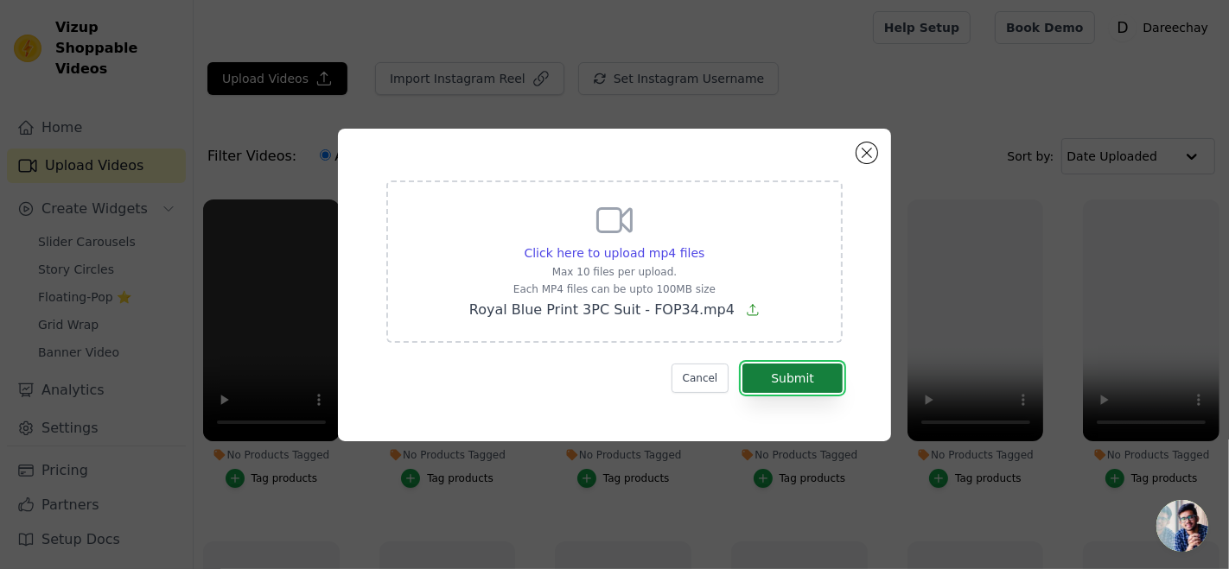
click at [782, 373] on button "Submit" at bounding box center [792, 378] width 100 height 29
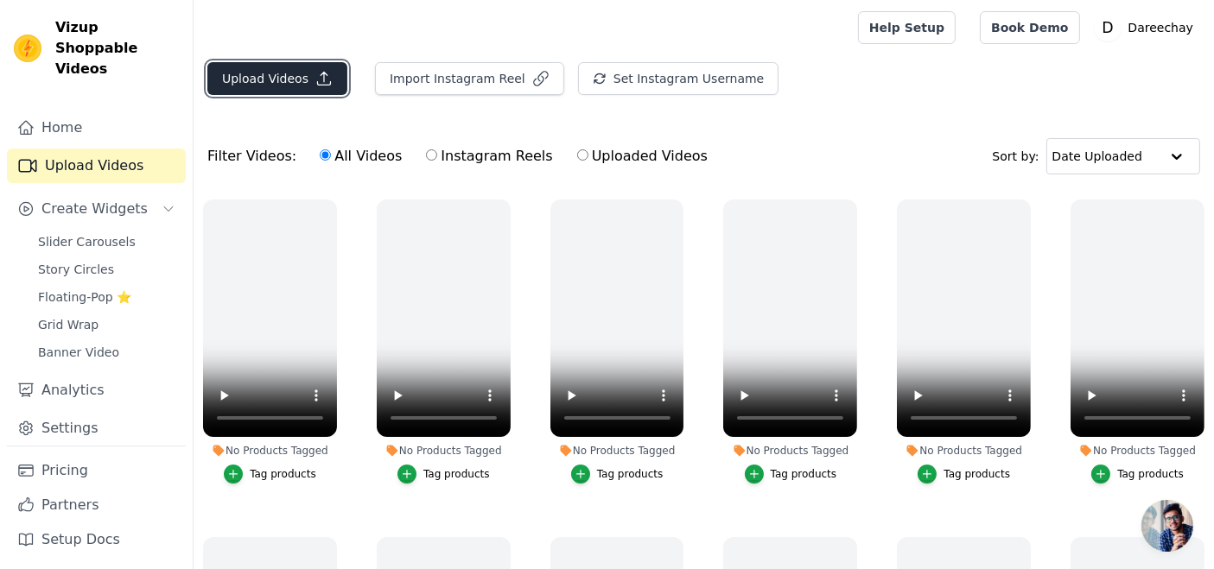
click at [264, 72] on button "Upload Videos" at bounding box center [277, 78] width 140 height 33
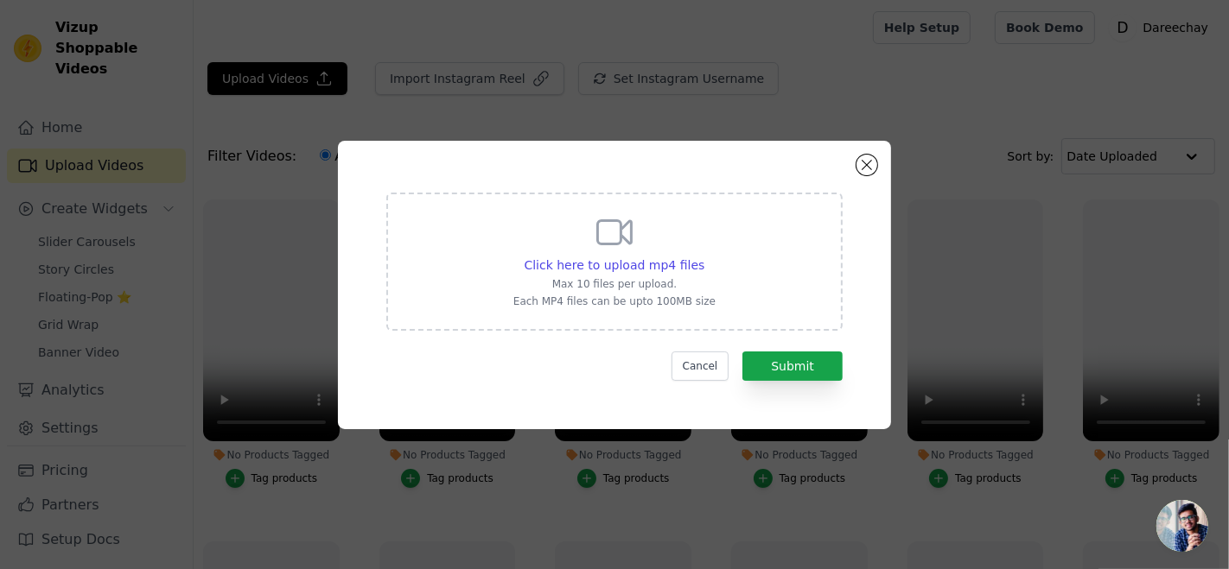
click at [657, 287] on p "Max 10 files per upload." at bounding box center [614, 284] width 202 height 14
click at [703, 257] on input "Click here to upload mp4 files Max 10 files per upload. Each MP4 files can be u…" at bounding box center [703, 256] width 1 height 1
type input "C:\fakepath\Soft Lilac Print 3Pc Suite - Fop24.mp4"
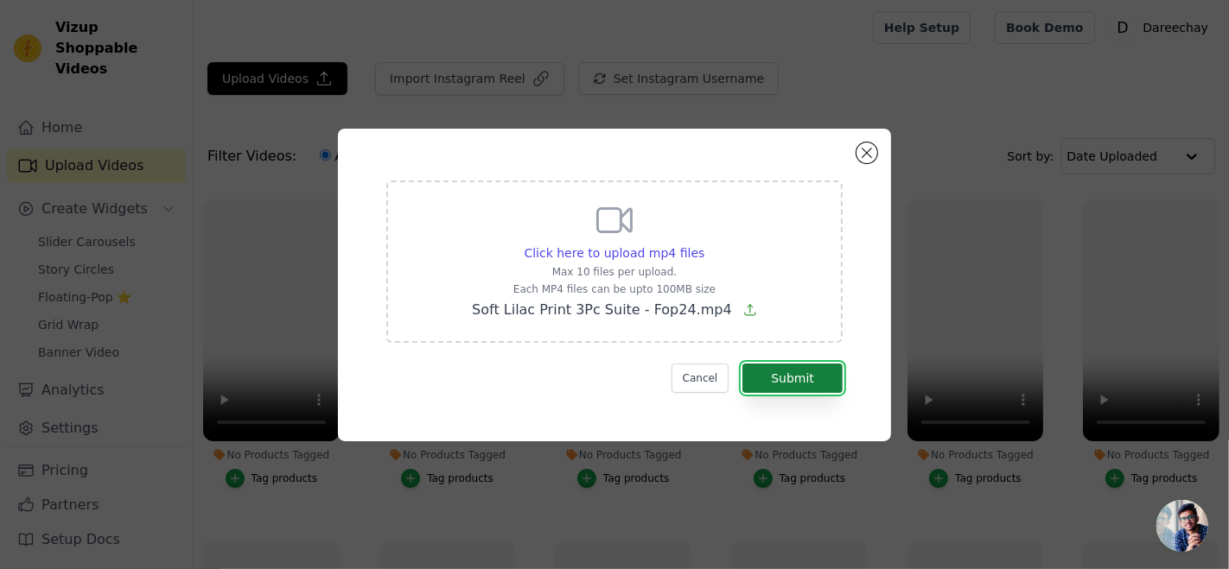
click at [786, 381] on button "Submit" at bounding box center [792, 378] width 100 height 29
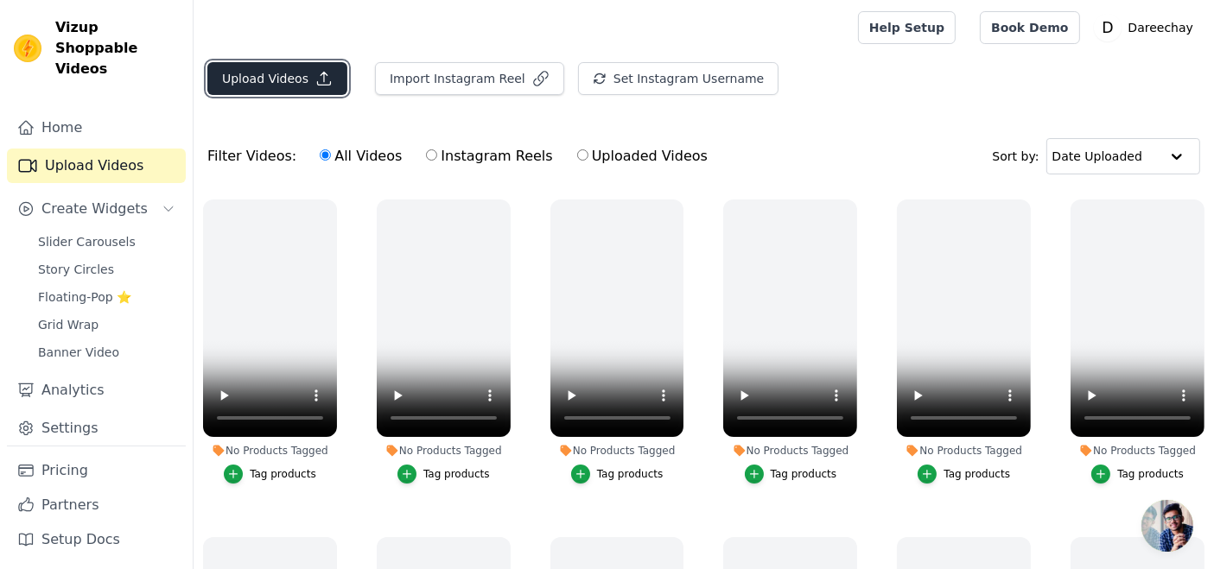
click at [226, 75] on button "Upload Videos" at bounding box center [277, 78] width 140 height 33
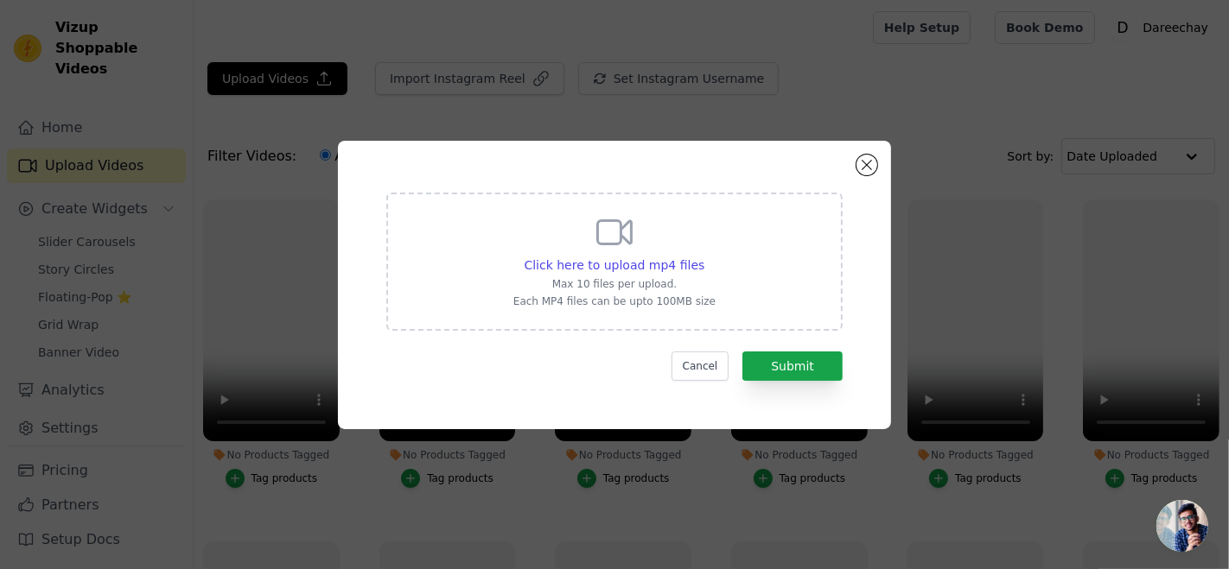
click at [574, 274] on div "Click here to upload mp4 files Max 10 files per upload. Each MP4 files can be u…" at bounding box center [614, 260] width 202 height 97
click at [703, 257] on input "Click here to upload mp4 files Max 10 files per upload. Each MP4 files can be u…" at bounding box center [703, 256] width 1 height 1
type input "C:\fakepath\Yellow Green Print 3PC Suit - FOP38.mp4"
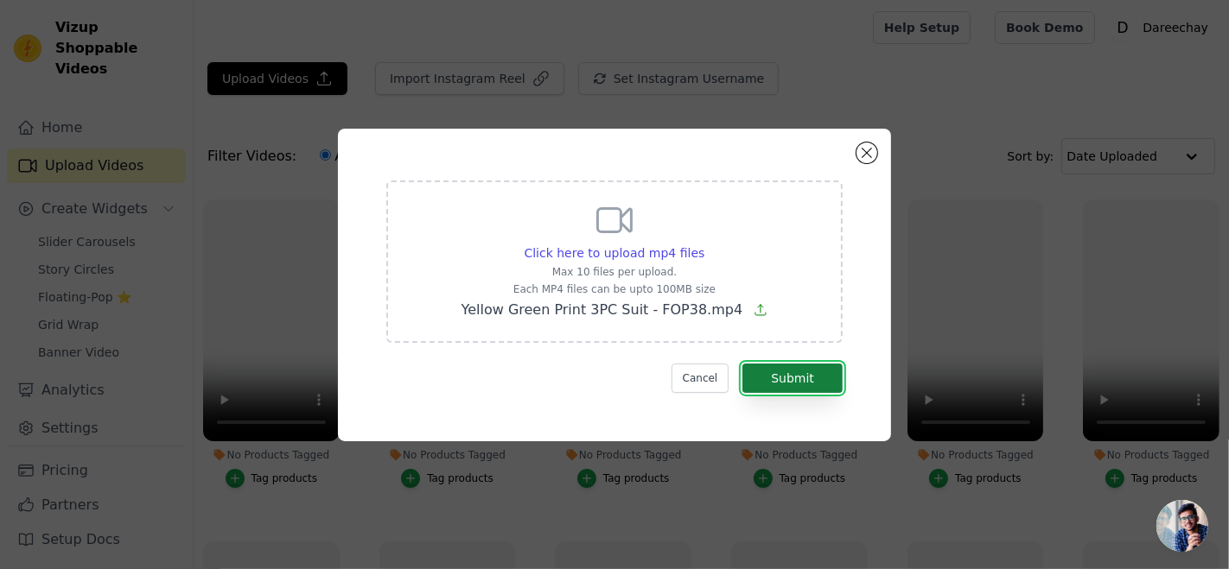
click at [780, 365] on button "Submit" at bounding box center [792, 378] width 100 height 29
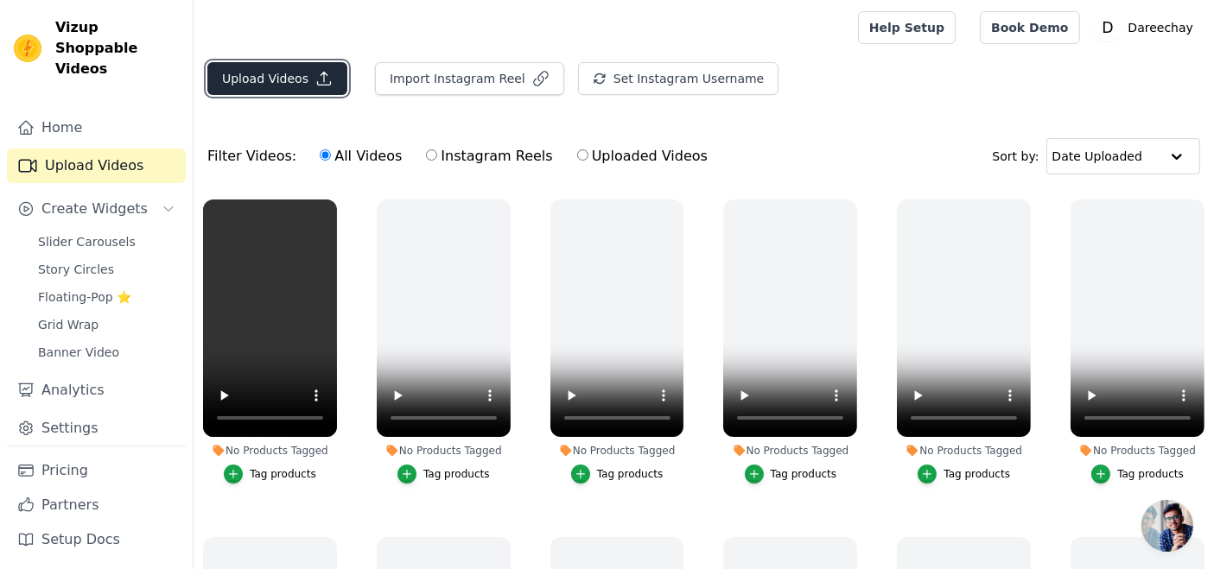
click at [235, 73] on button "Upload Videos" at bounding box center [277, 78] width 140 height 33
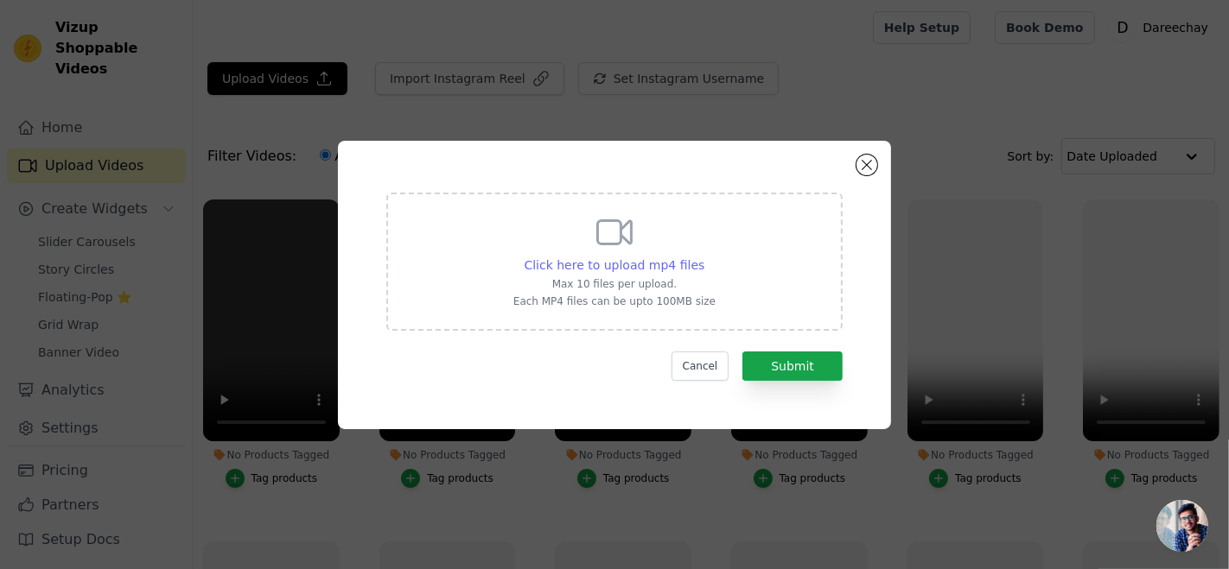
click at [581, 268] on span "Click here to upload mp4 files" at bounding box center [614, 265] width 181 height 14
click at [703, 257] on input "Click here to upload mp4 files Max 10 files per upload. Each MP4 files can be u…" at bounding box center [703, 256] width 1 height 1
type input "C:\fakepath\Yellow Green Print 3PC Suit - FOP38.mp4"
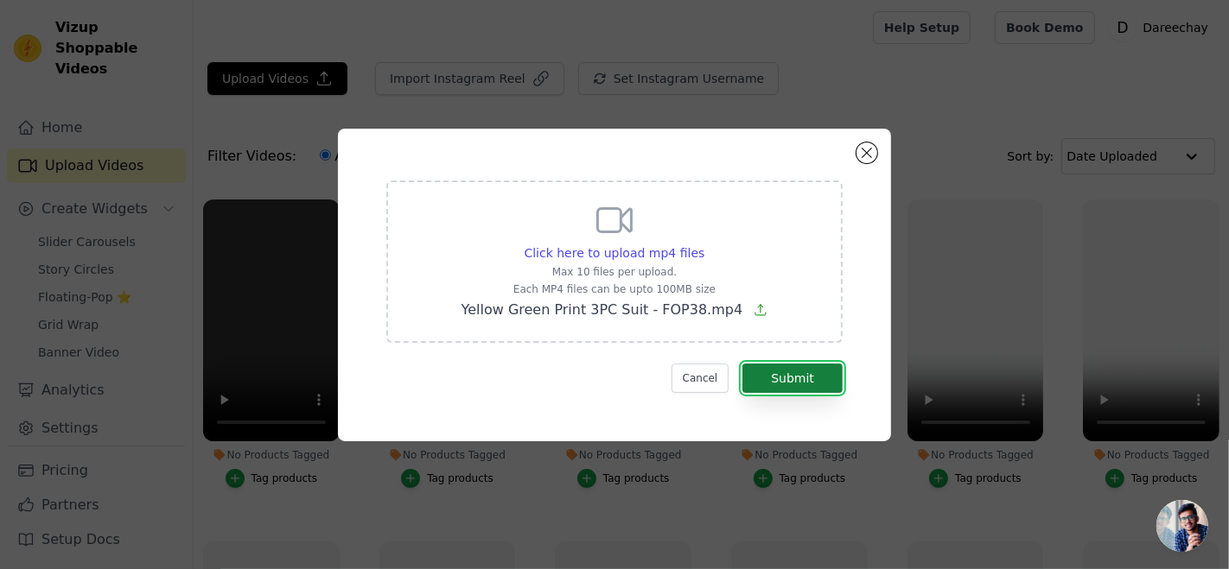
click at [786, 372] on button "Submit" at bounding box center [792, 378] width 100 height 29
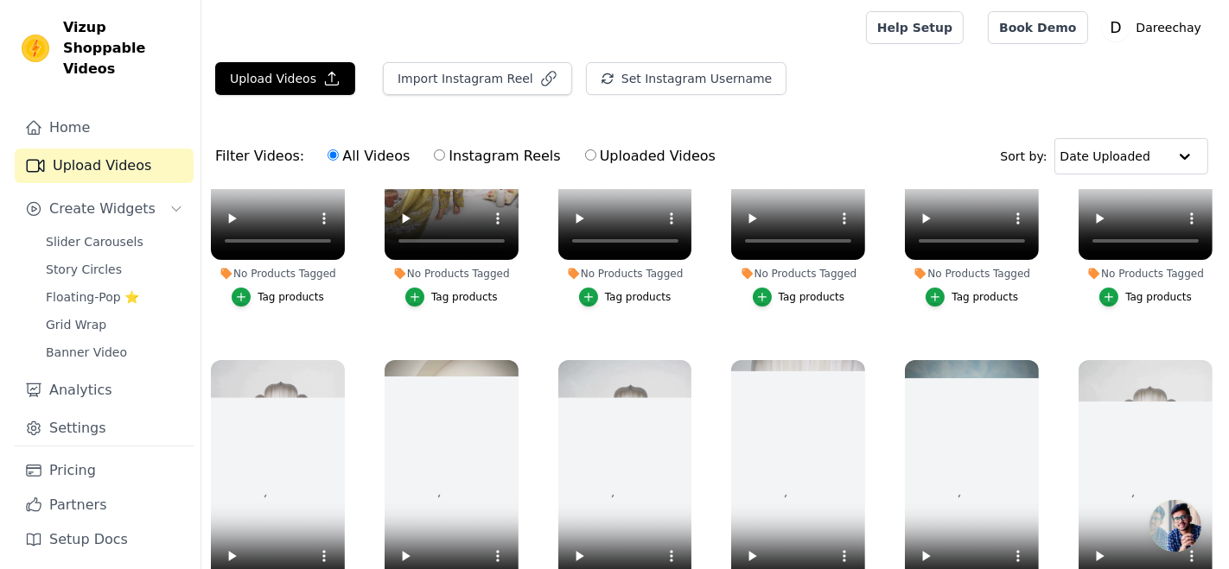
scroll to position [192, 0]
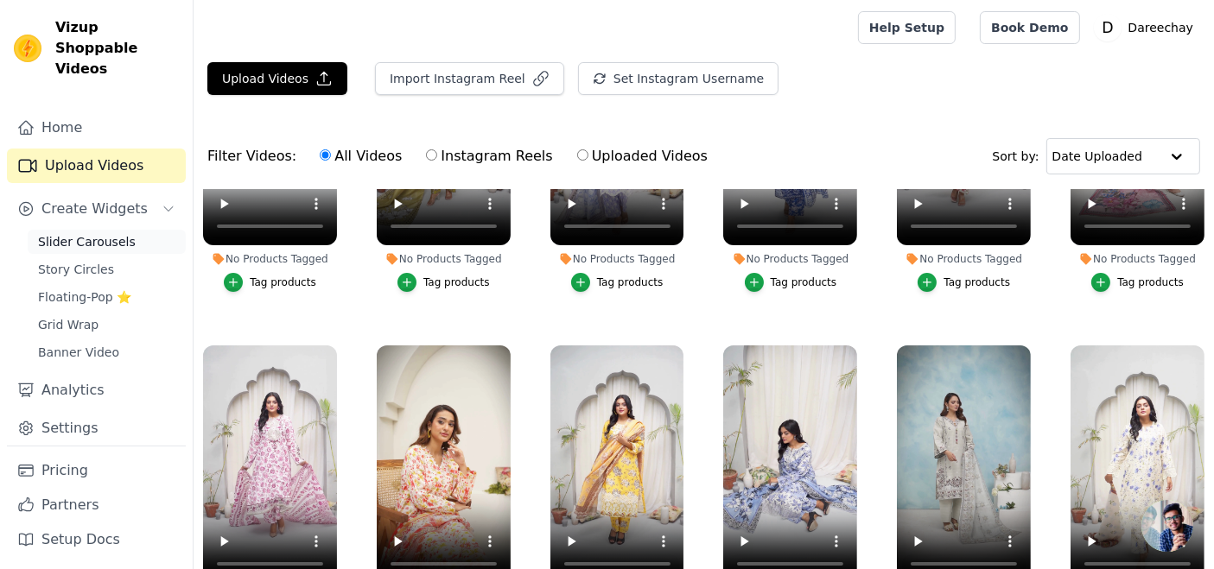
click at [79, 230] on link "Slider Carousels" at bounding box center [107, 242] width 158 height 24
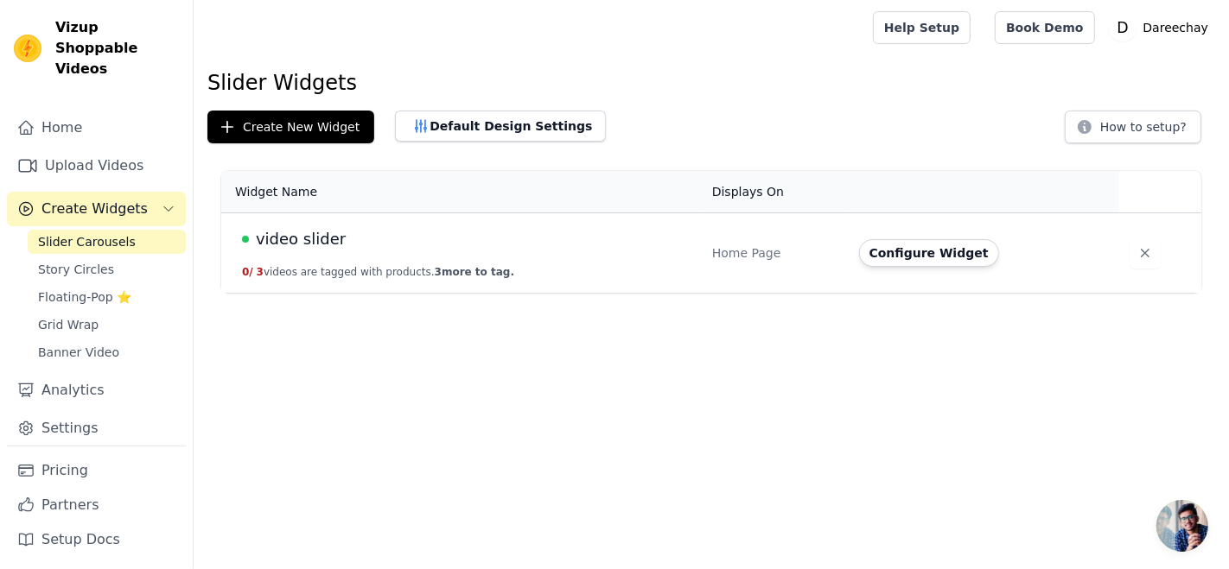
click at [386, 256] on td "video slider 0 / 3 videos are tagged with products. 3 more to tag." at bounding box center [461, 253] width 480 height 80
click at [924, 248] on button "Configure Widget" at bounding box center [929, 253] width 140 height 28
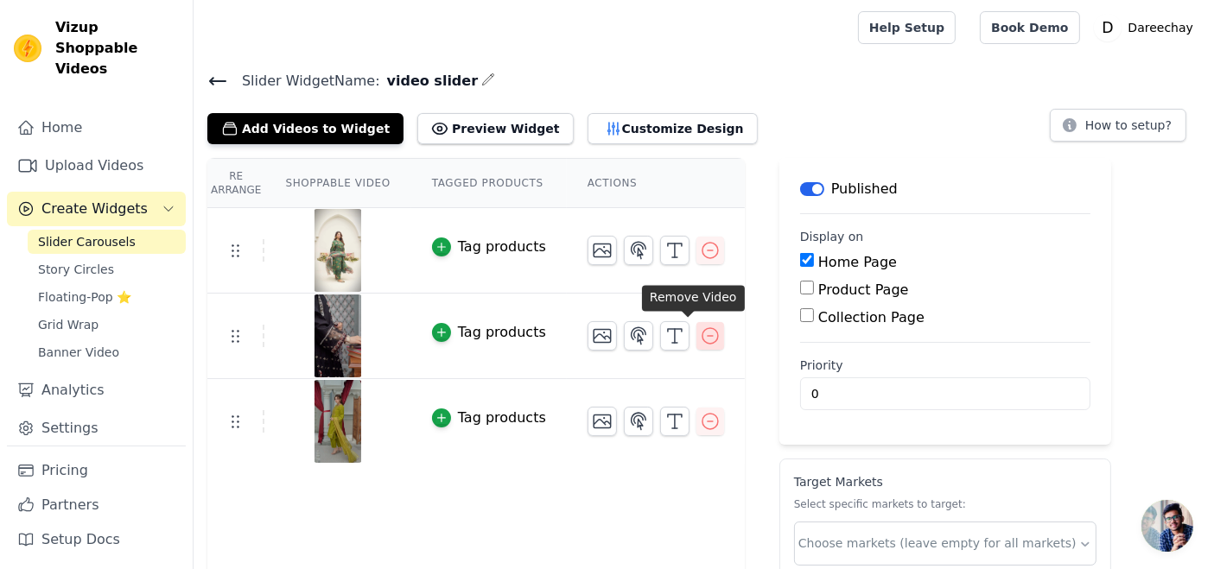
click at [700, 337] on icon "button" at bounding box center [710, 336] width 21 height 21
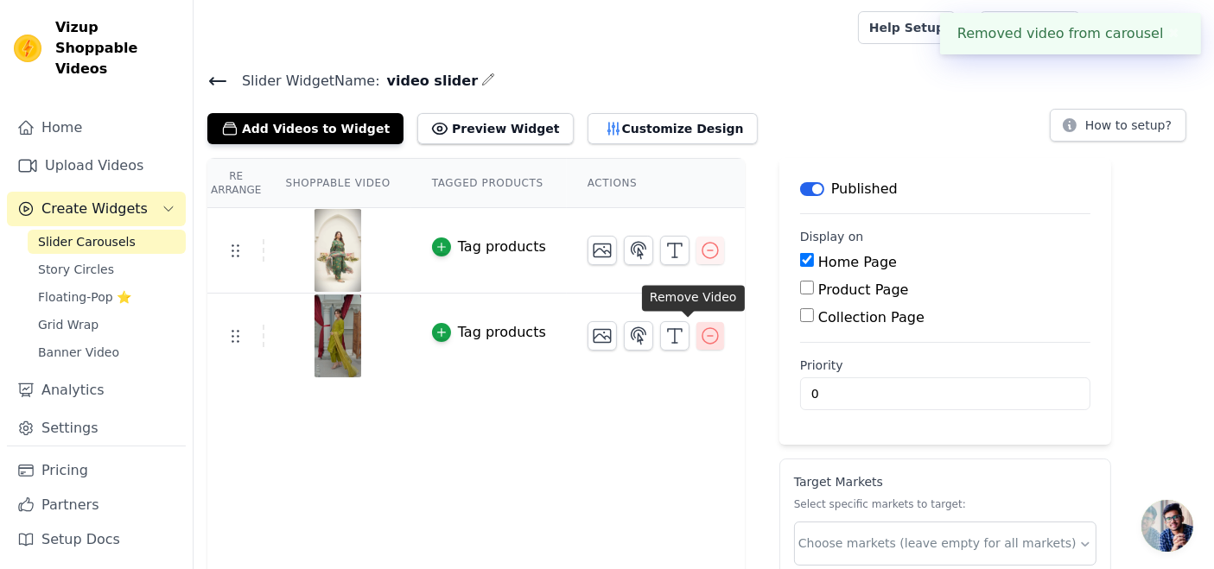
click at [700, 332] on icon "button" at bounding box center [710, 336] width 21 height 21
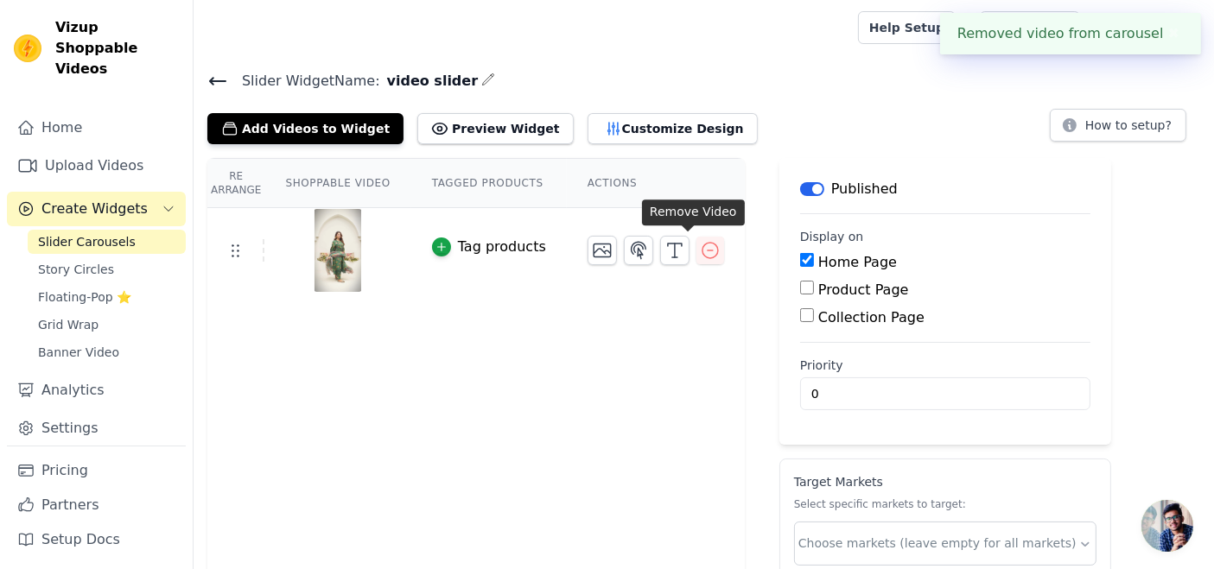
click at [700, 249] on icon "button" at bounding box center [710, 250] width 21 height 21
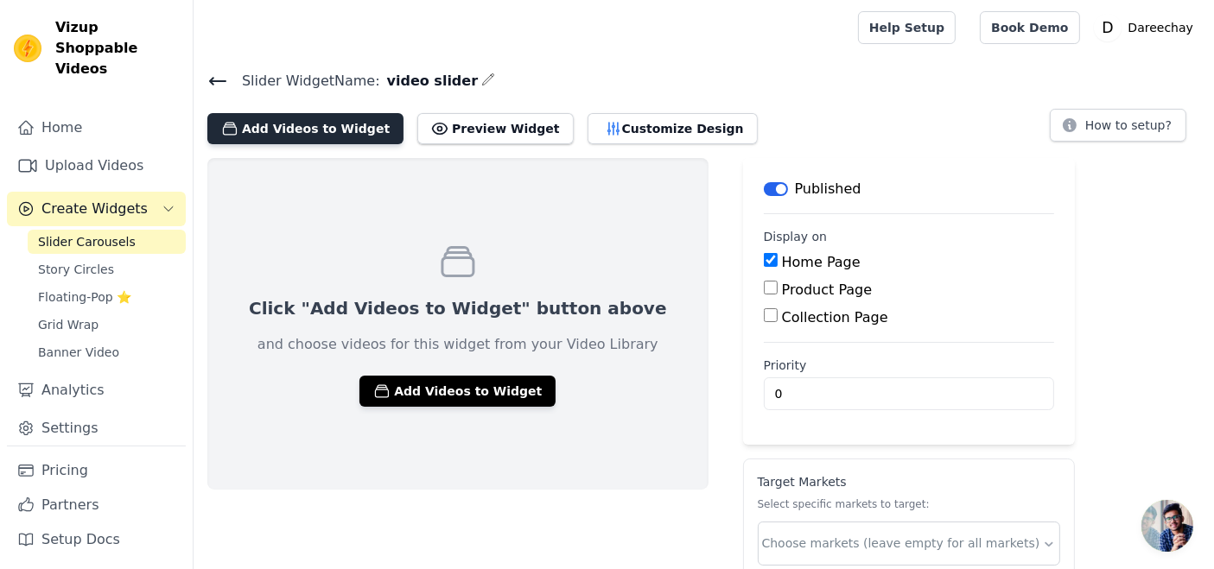
click at [273, 114] on button "Add Videos to Widget" at bounding box center [305, 128] width 196 height 31
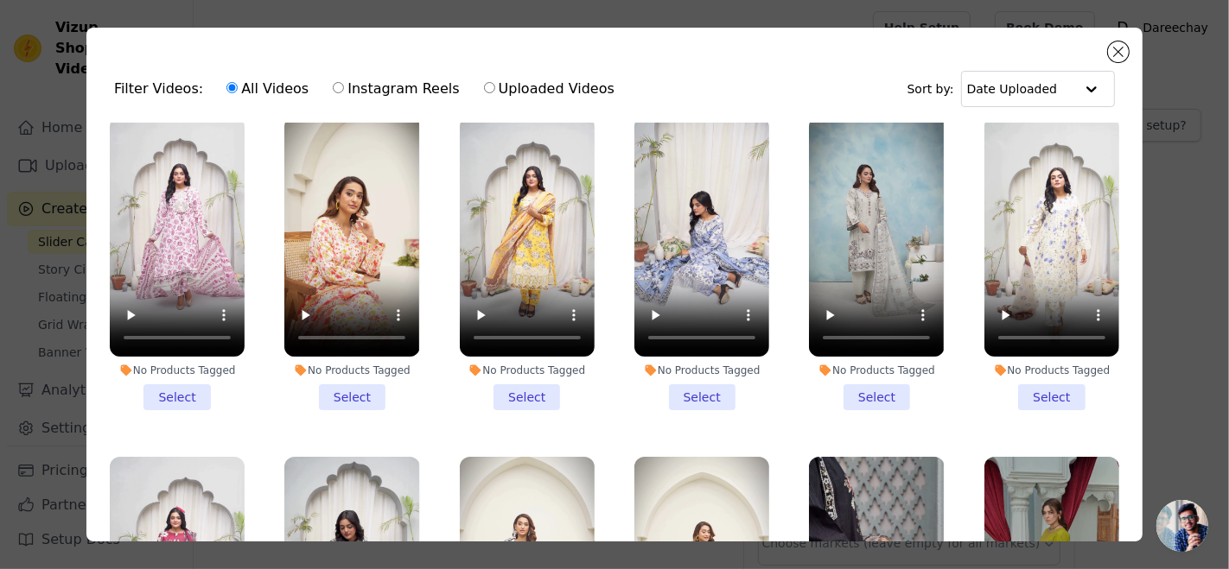
scroll to position [335, 0]
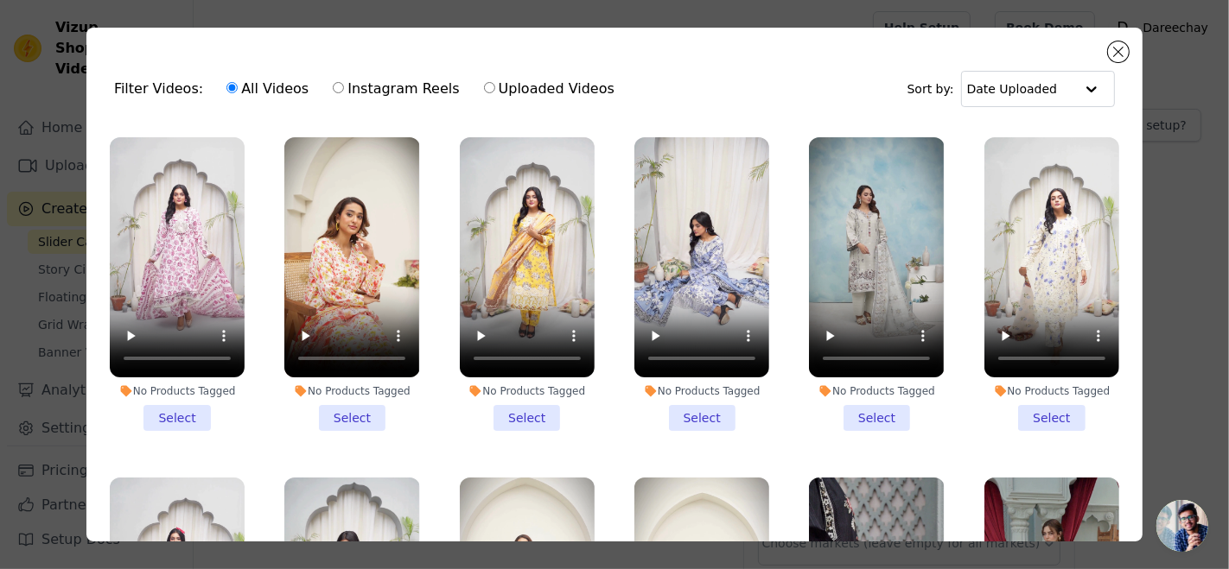
click at [351, 397] on li "No Products Tagged Select" at bounding box center [351, 284] width 135 height 294
click at [0, 0] on input "No Products Tagged Select" at bounding box center [0, 0] width 0 height 0
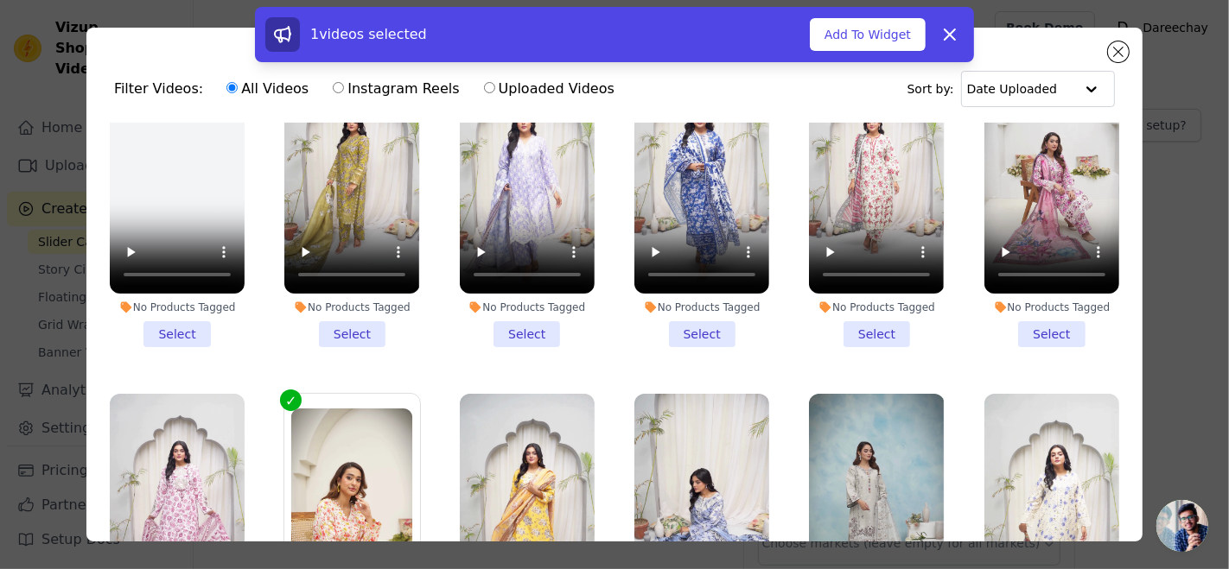
scroll to position [0, 0]
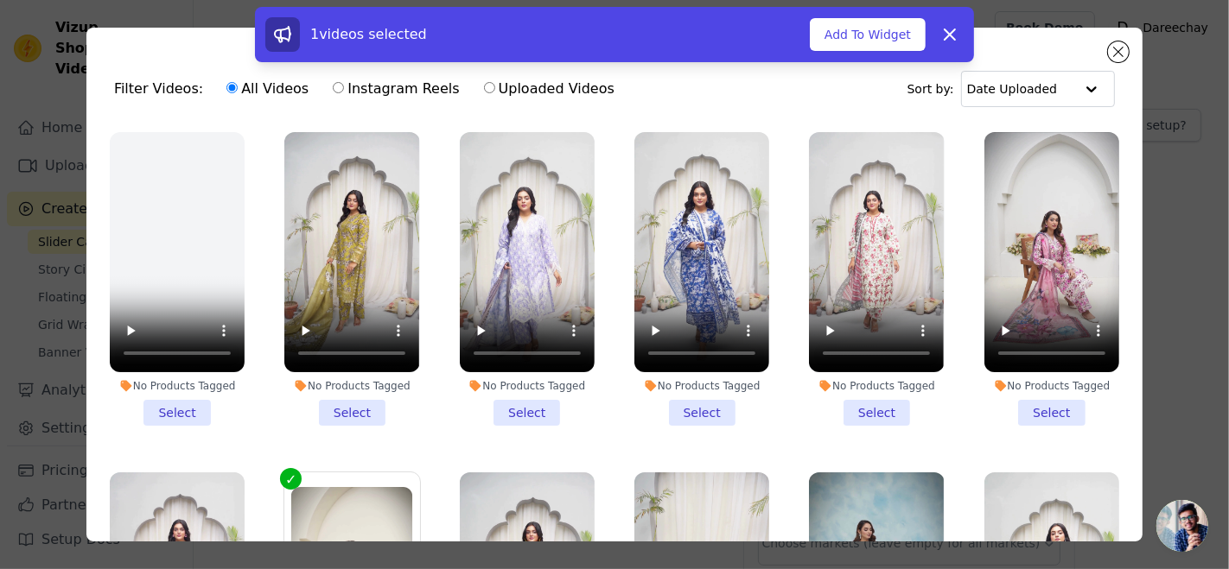
click at [1004, 405] on li "No Products Tagged Select" at bounding box center [1051, 279] width 135 height 294
click at [0, 0] on input "No Products Tagged Select" at bounding box center [0, 0] width 0 height 0
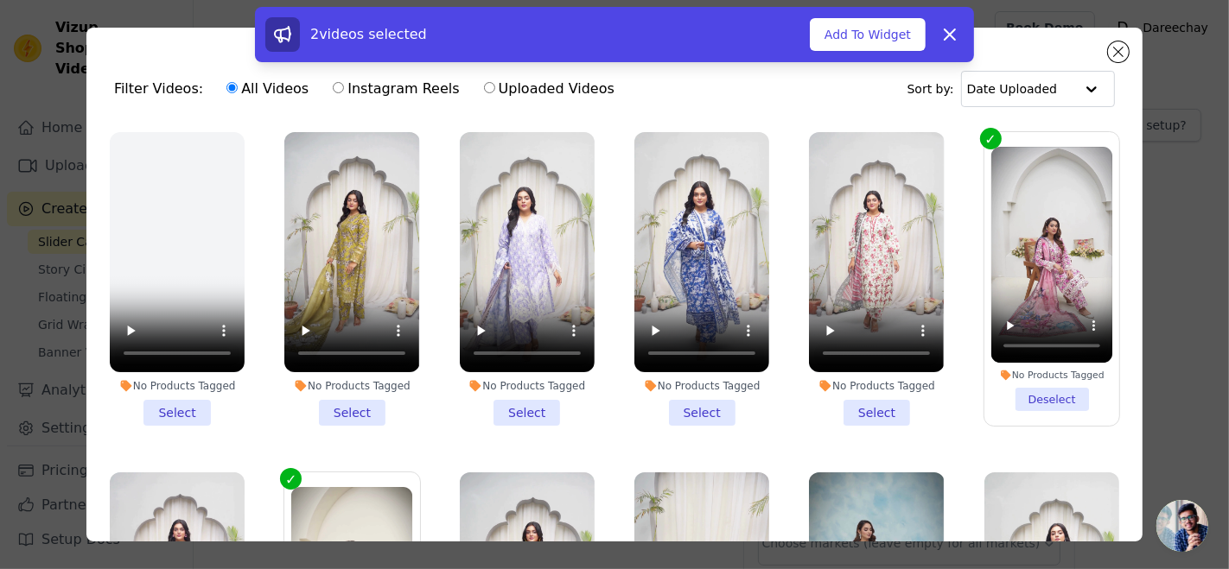
click at [845, 395] on li "No Products Tagged Select" at bounding box center [876, 279] width 135 height 294
click at [0, 0] on input "No Products Tagged Select" at bounding box center [0, 0] width 0 height 0
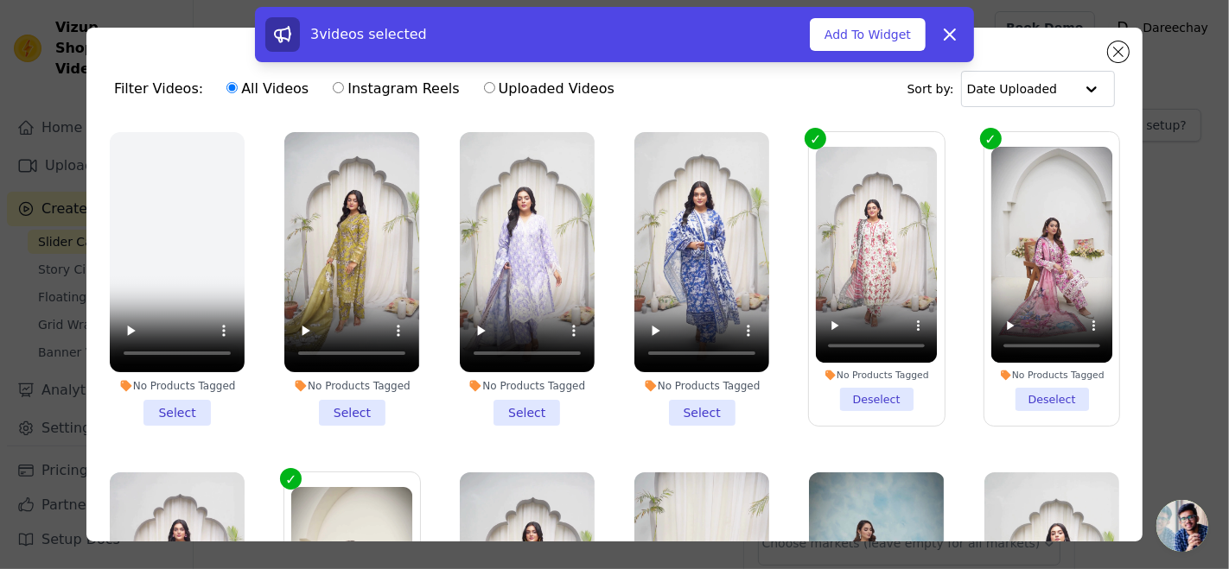
click at [668, 397] on li "No Products Tagged Select" at bounding box center [701, 279] width 135 height 294
click at [0, 0] on input "No Products Tagged Select" at bounding box center [0, 0] width 0 height 0
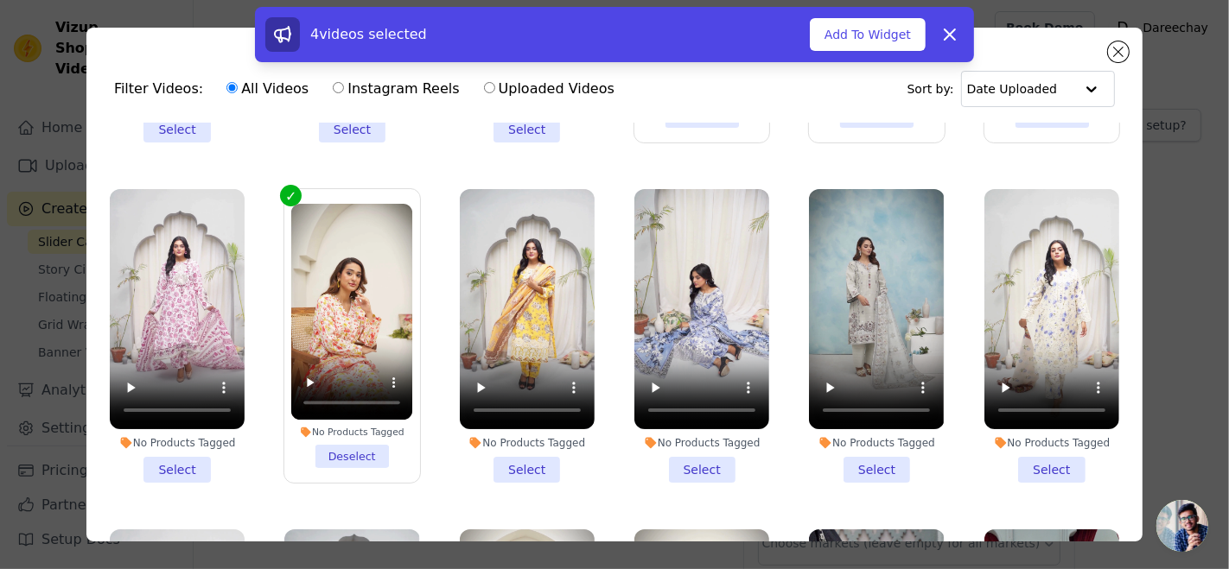
scroll to position [282, 0]
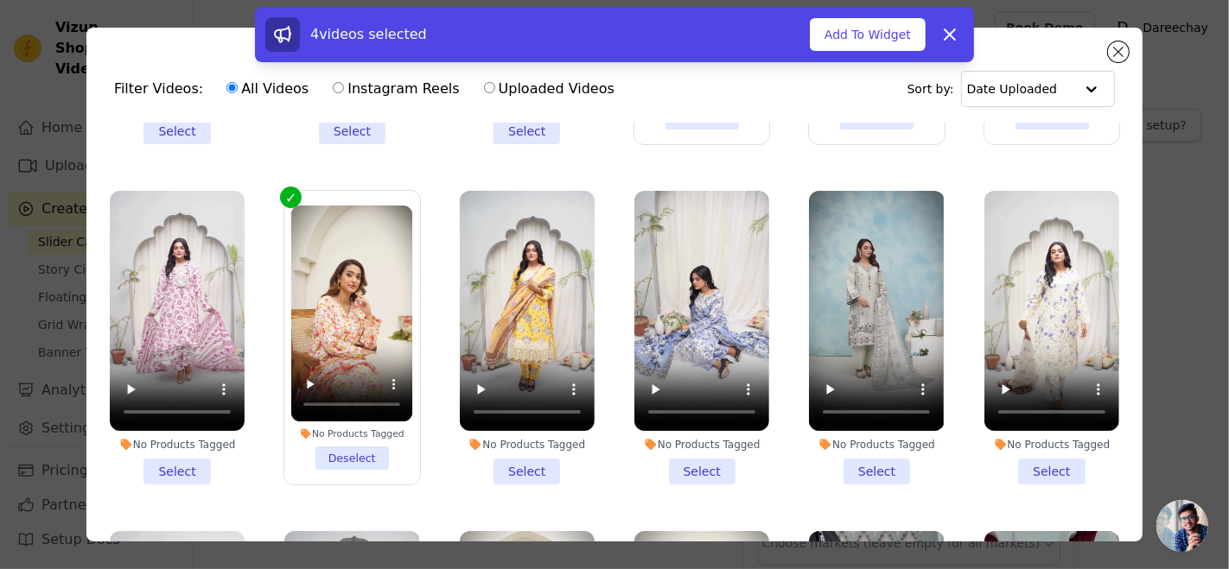
click at [701, 454] on li "No Products Tagged Select" at bounding box center [701, 338] width 135 height 294
click at [0, 0] on input "No Products Tagged Select" at bounding box center [0, 0] width 0 height 0
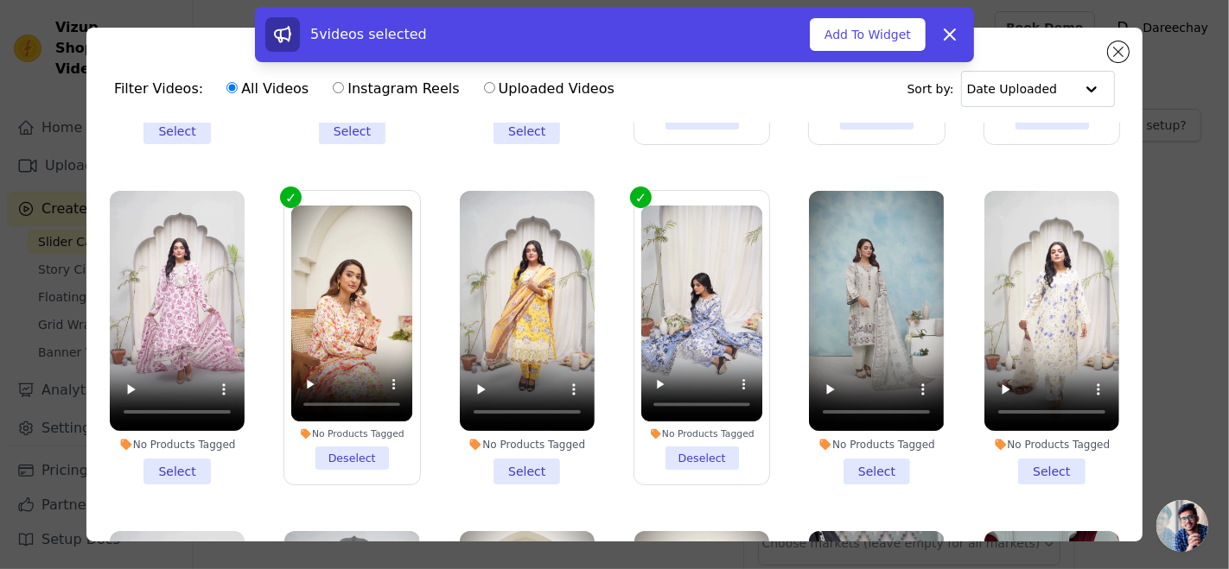
click at [181, 453] on li "No Products Tagged Select" at bounding box center [177, 338] width 135 height 294
click at [0, 0] on input "No Products Tagged Select" at bounding box center [0, 0] width 0 height 0
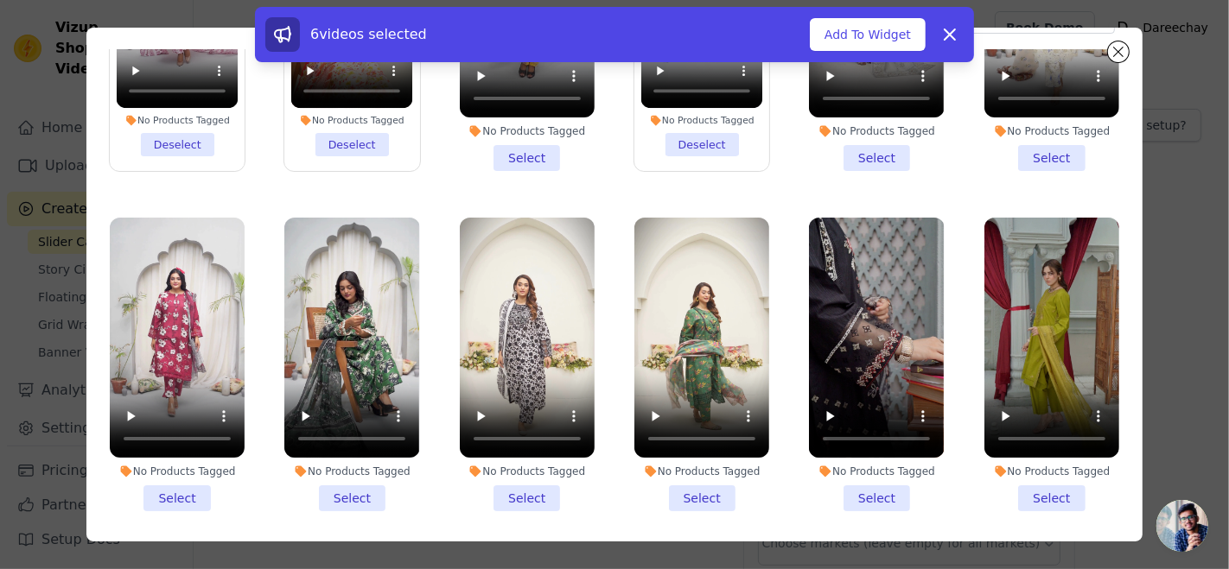
scroll to position [149, 0]
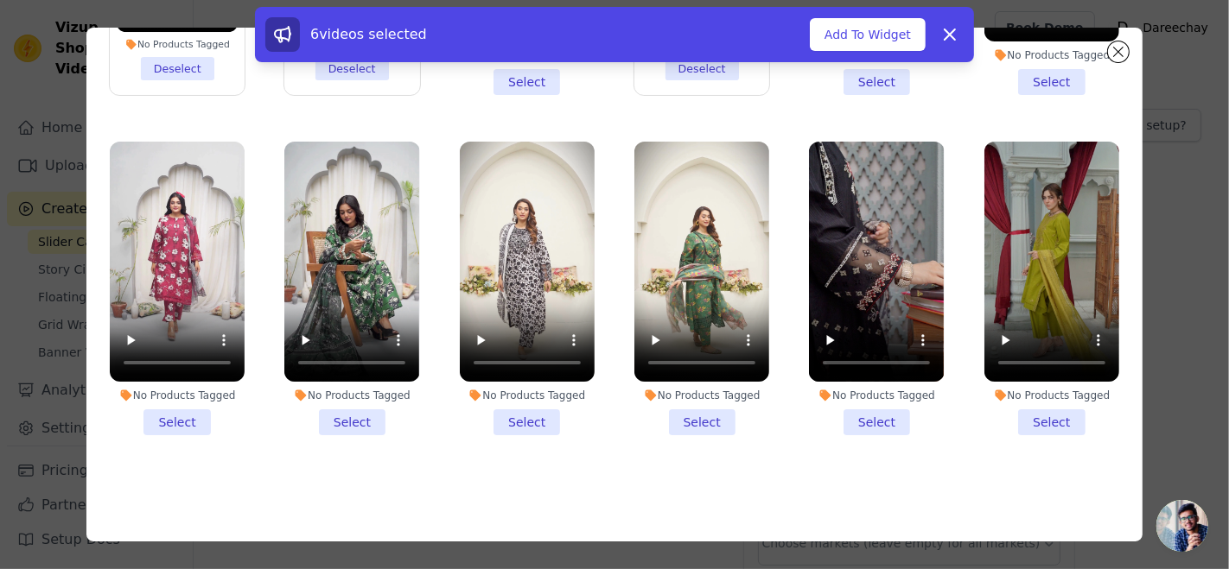
click at [187, 400] on li "No Products Tagged Select" at bounding box center [177, 289] width 135 height 294
click at [0, 0] on input "No Products Tagged Select" at bounding box center [0, 0] width 0 height 0
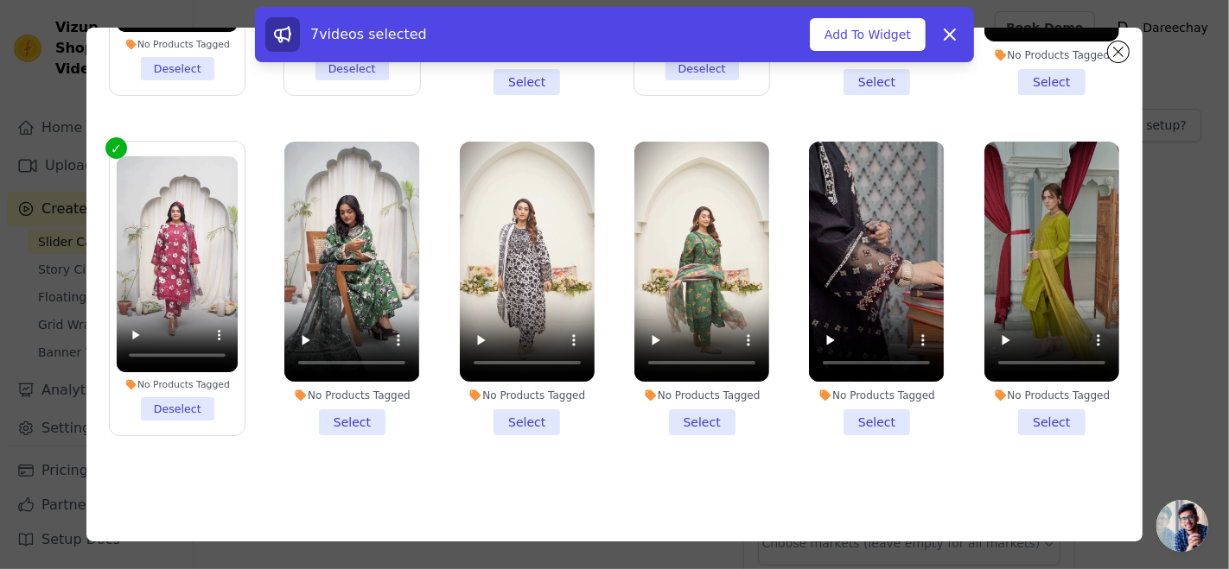
click at [329, 394] on li "No Products Tagged Select" at bounding box center [351, 289] width 135 height 294
click at [0, 0] on input "No Products Tagged Select" at bounding box center [0, 0] width 0 height 0
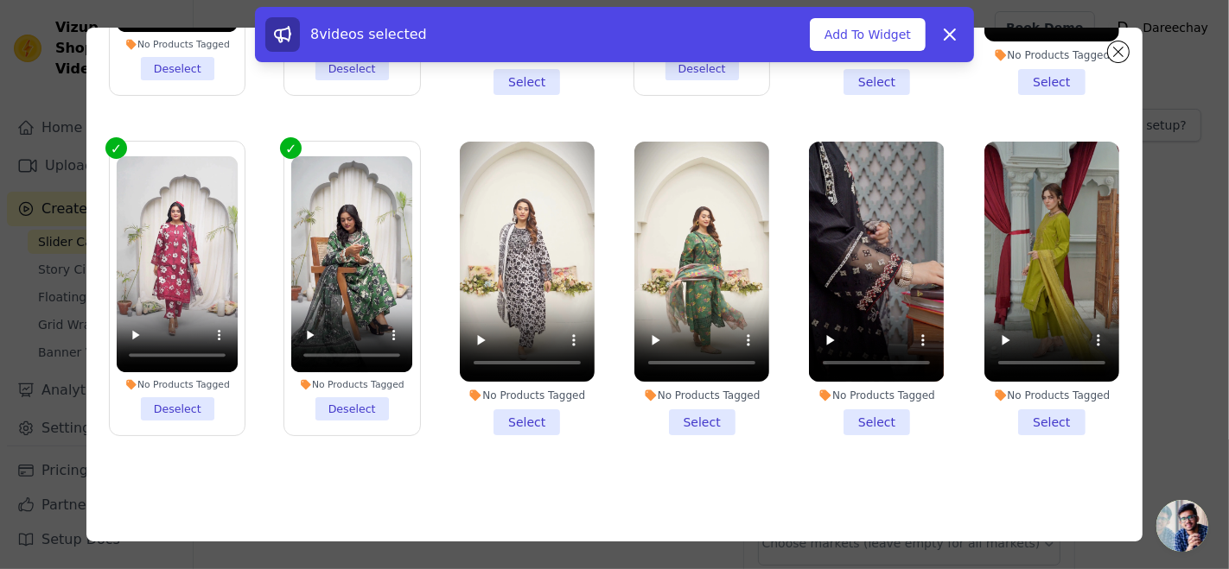
click at [680, 394] on li "No Products Tagged Select" at bounding box center [701, 289] width 135 height 294
click at [0, 0] on input "No Products Tagged Select" at bounding box center [0, 0] width 0 height 0
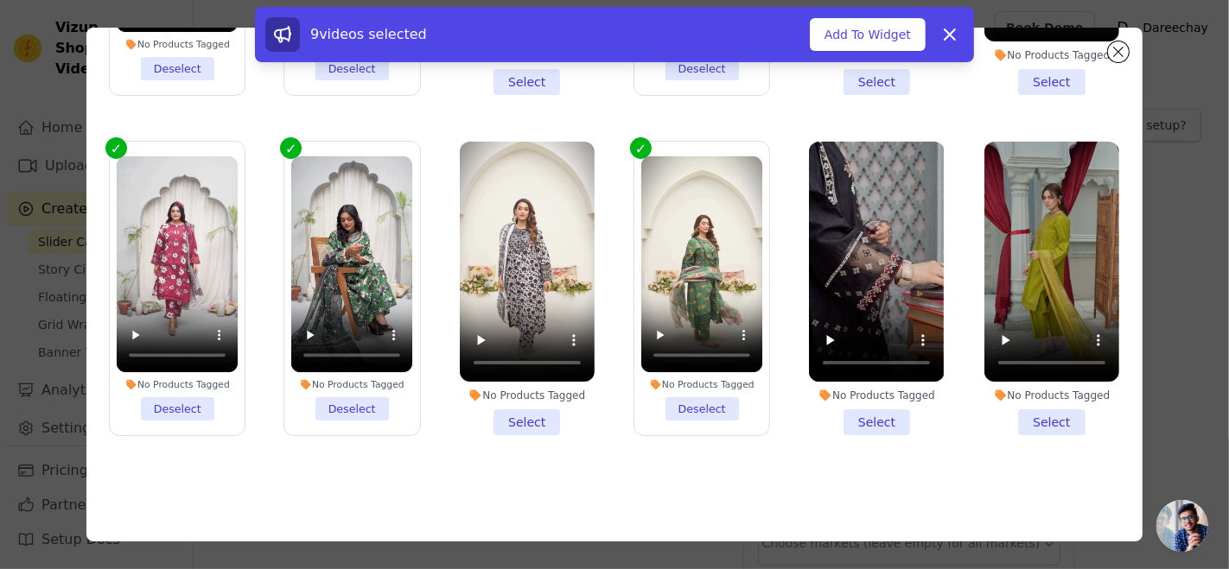
click at [511, 394] on li "No Products Tagged Select" at bounding box center [527, 289] width 135 height 294
click at [0, 0] on input "No Products Tagged Select" at bounding box center [0, 0] width 0 height 0
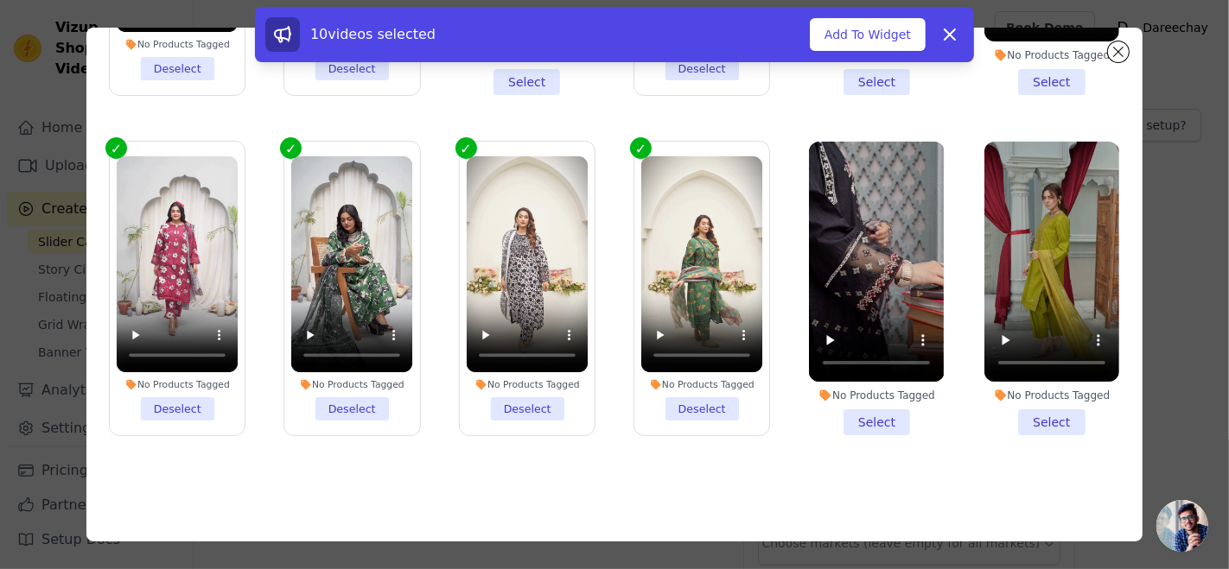
click at [864, 400] on li "No Products Tagged Select" at bounding box center [876, 289] width 135 height 294
click at [0, 0] on input "No Products Tagged Select" at bounding box center [0, 0] width 0 height 0
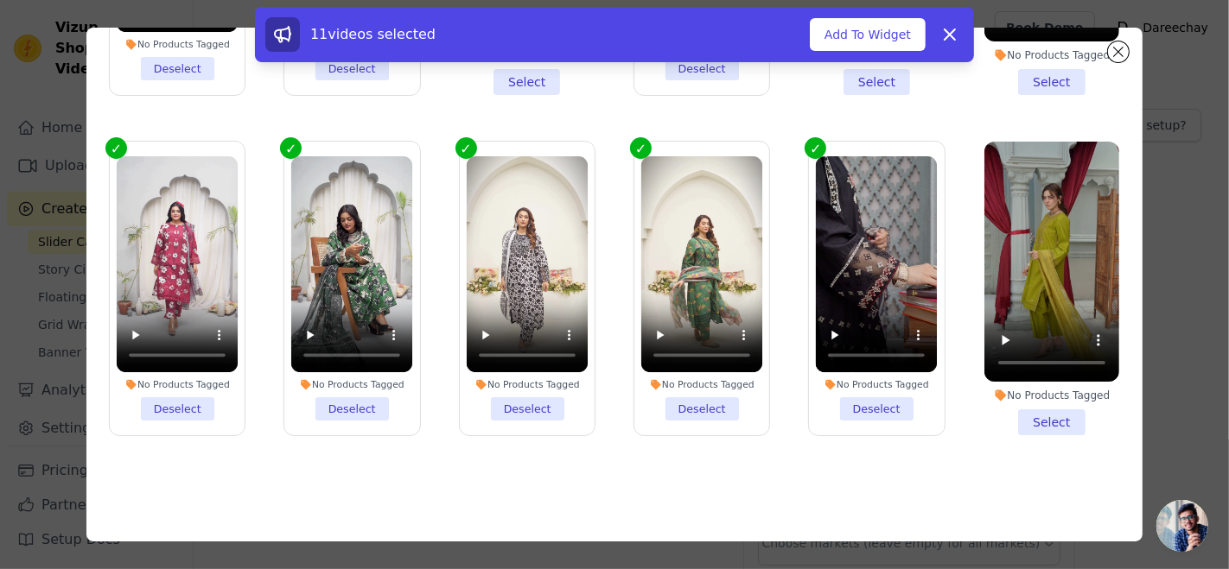
click at [1043, 403] on li "No Products Tagged Select" at bounding box center [1051, 289] width 135 height 294
click at [0, 0] on input "No Products Tagged Select" at bounding box center [0, 0] width 0 height 0
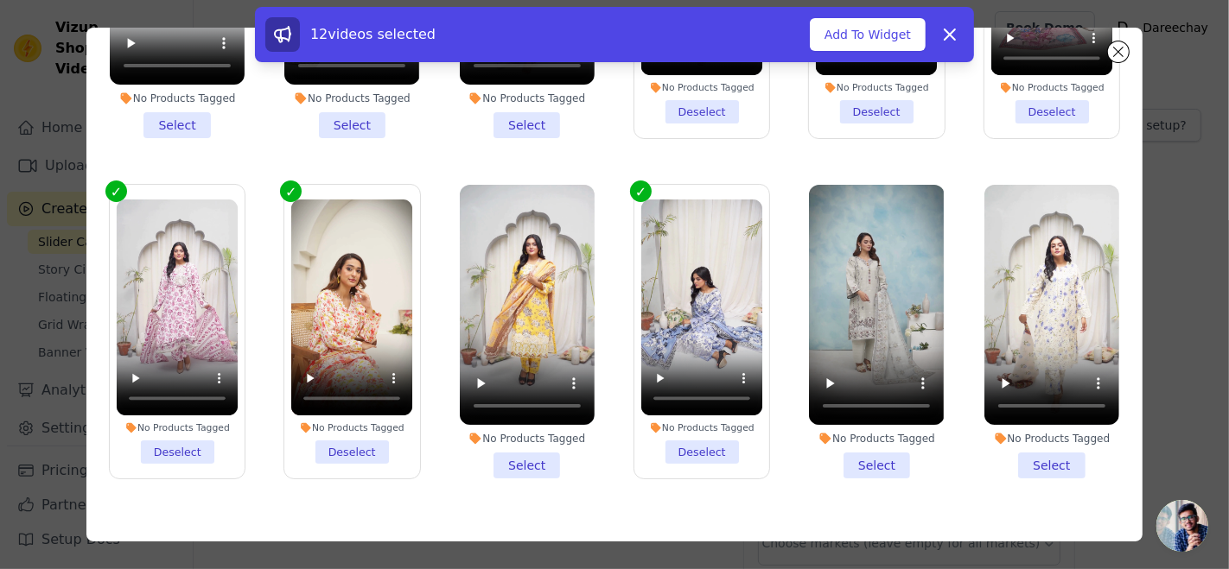
scroll to position [138, 0]
click at [1023, 460] on li "No Products Tagged Select" at bounding box center [1051, 332] width 135 height 294
click at [0, 0] on input "No Products Tagged Select" at bounding box center [0, 0] width 0 height 0
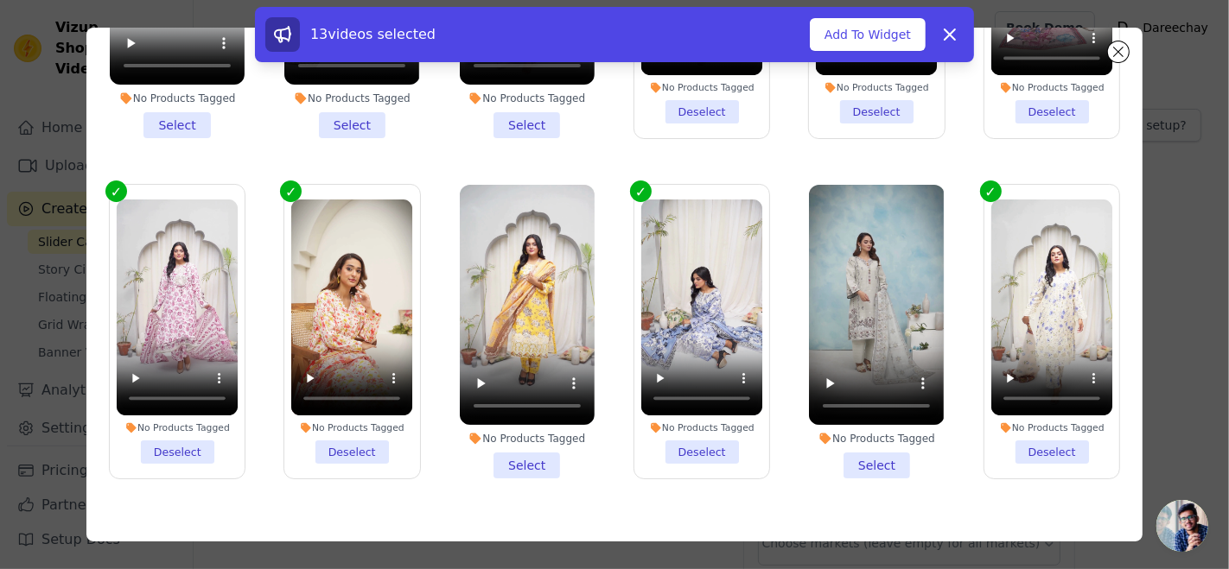
click at [874, 458] on li "No Products Tagged Select" at bounding box center [876, 332] width 135 height 294
click at [0, 0] on input "No Products Tagged Select" at bounding box center [0, 0] width 0 height 0
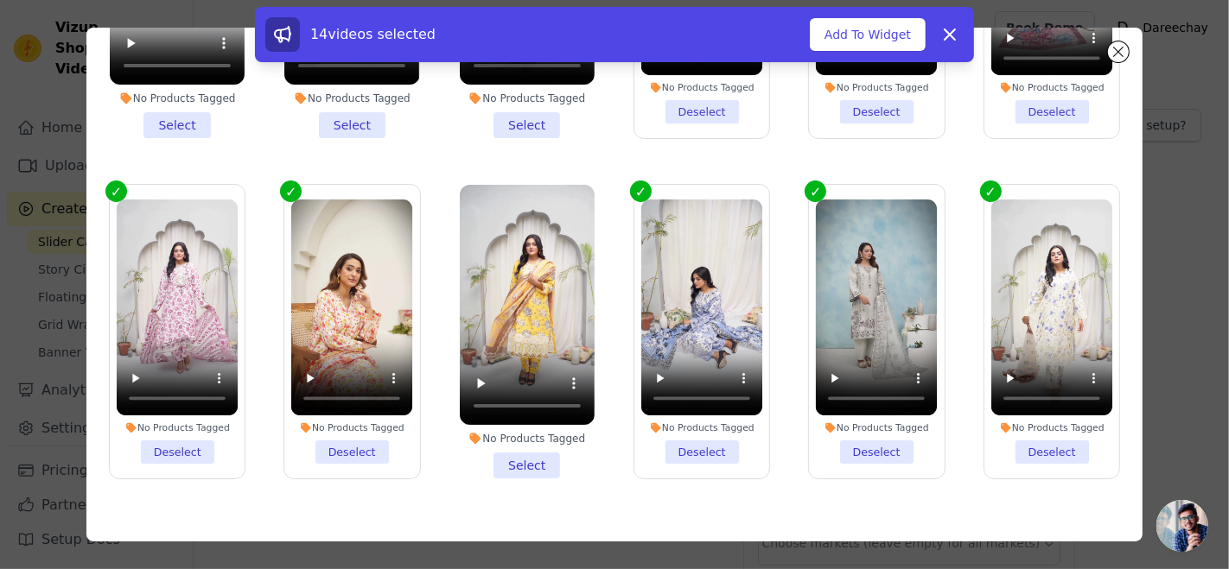
click at [501, 451] on li "No Products Tagged Select" at bounding box center [527, 332] width 135 height 294
click at [0, 0] on input "No Products Tagged Select" at bounding box center [0, 0] width 0 height 0
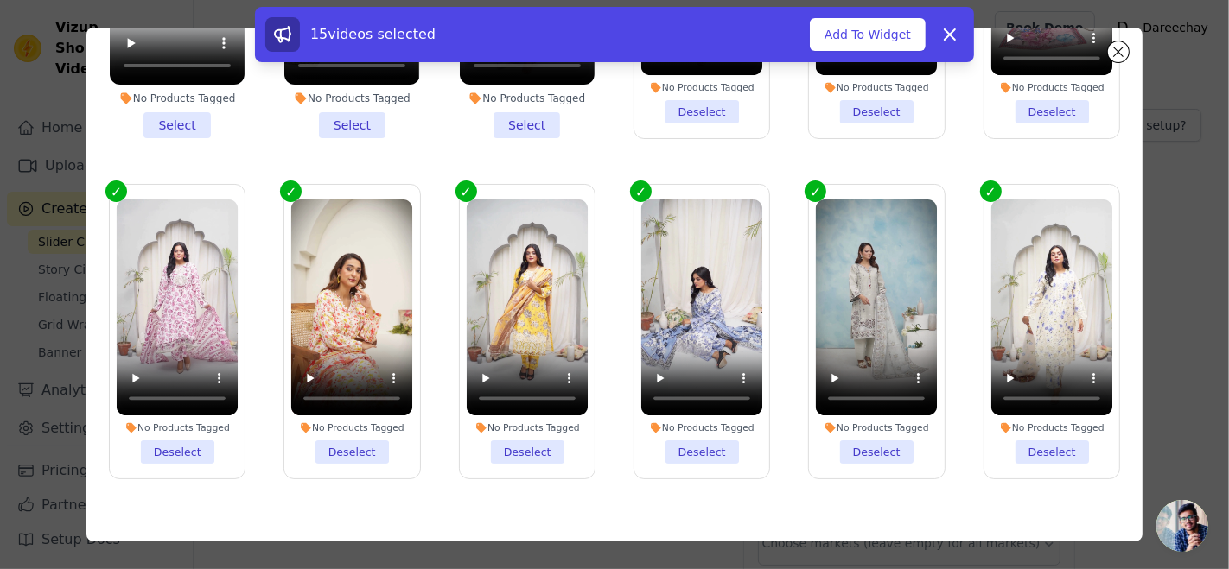
scroll to position [0, 0]
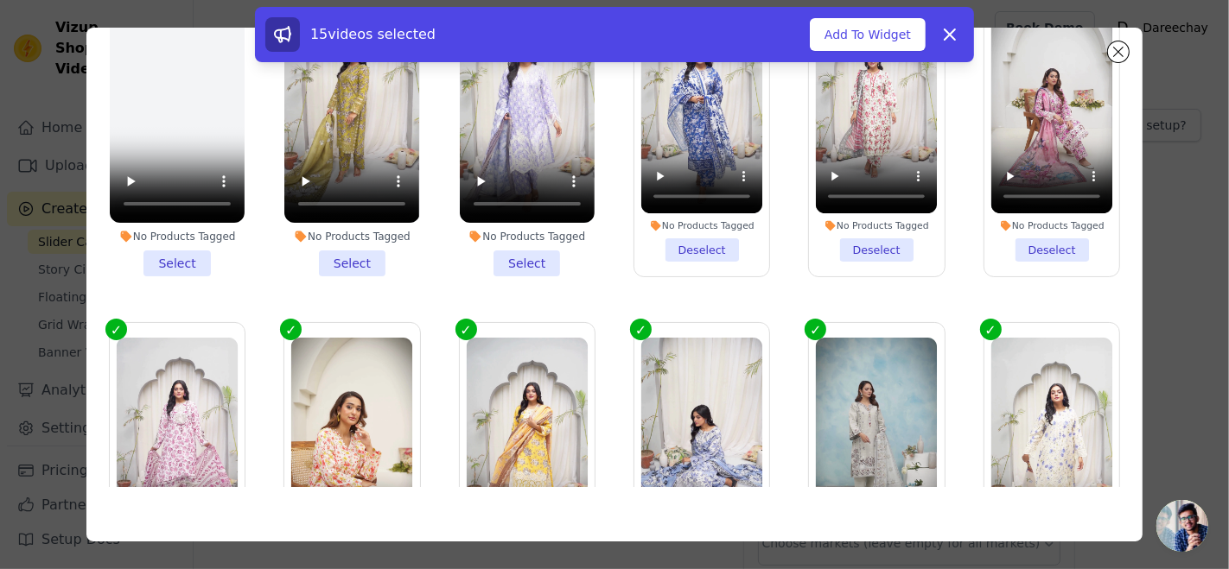
click at [1014, 245] on li "No Products Tagged Deselect" at bounding box center [1052, 129] width 122 height 264
click at [0, 0] on input "No Products Tagged Deselect" at bounding box center [0, 0] width 0 height 0
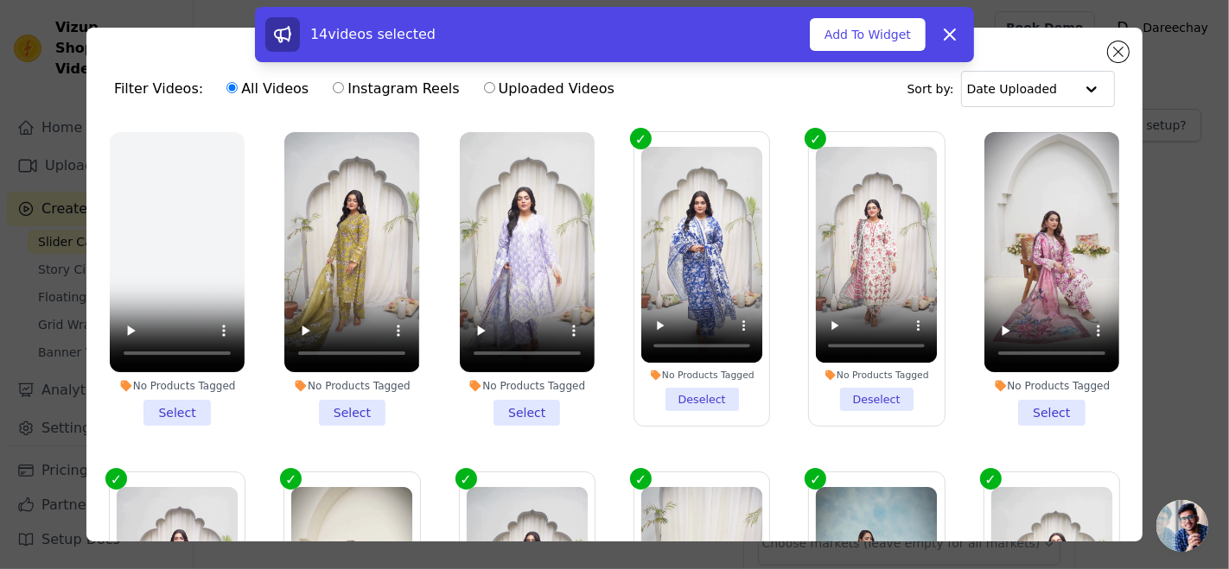
click at [1009, 403] on li "No Products Tagged Select" at bounding box center [1051, 279] width 135 height 294
click at [0, 0] on input "No Products Tagged Select" at bounding box center [0, 0] width 0 height 0
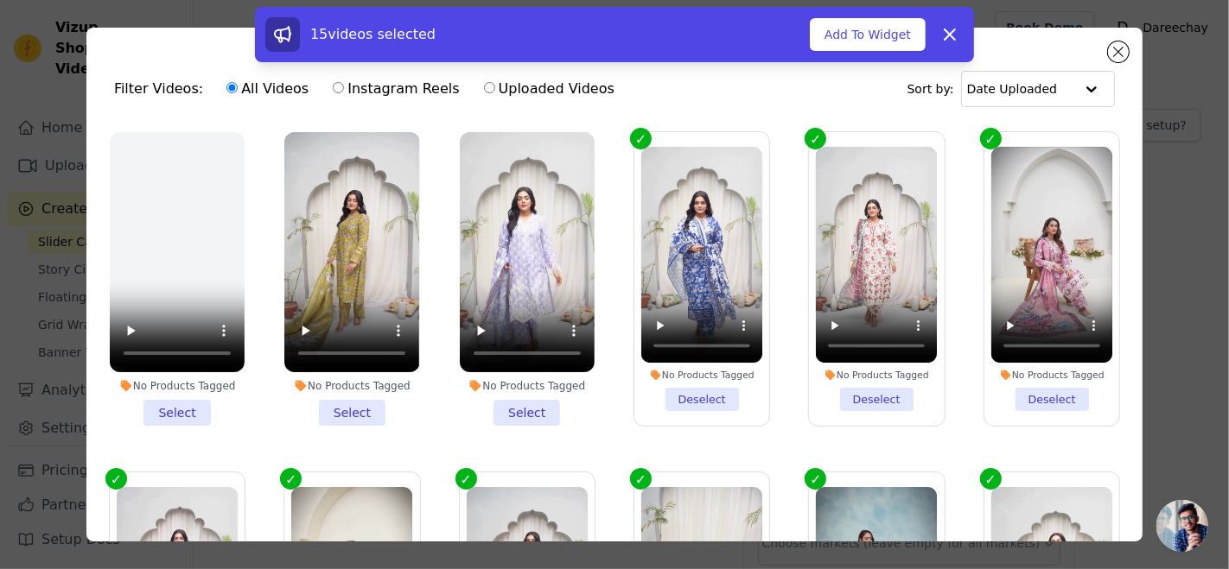
click at [520, 406] on li "No Products Tagged Select" at bounding box center [527, 279] width 135 height 294
click at [0, 0] on input "No Products Tagged Select" at bounding box center [0, 0] width 0 height 0
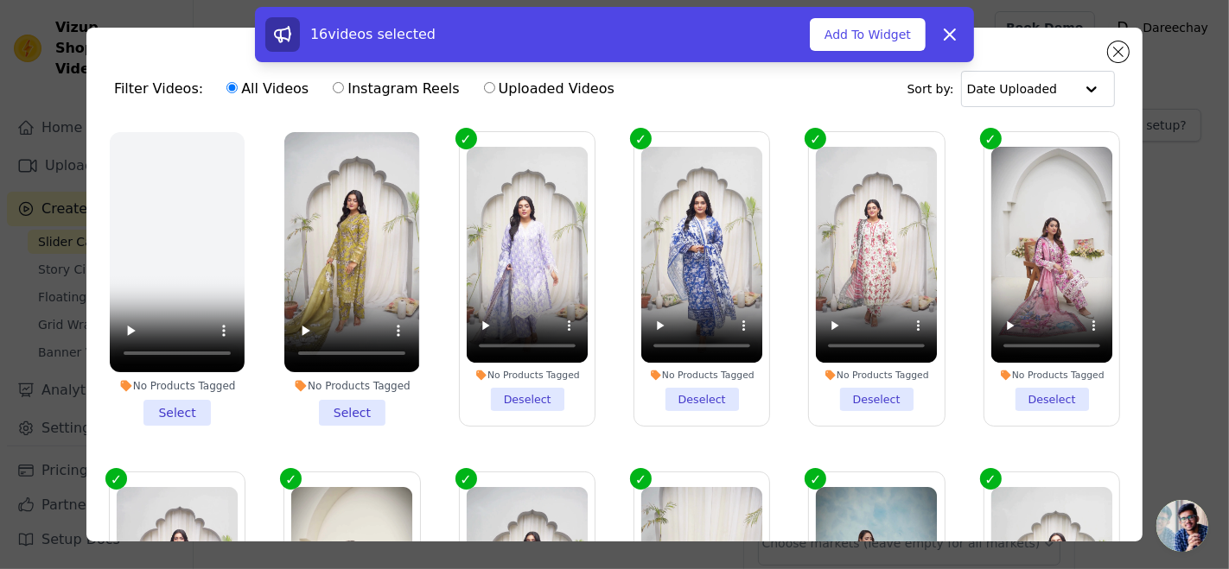
click at [350, 401] on li "No Products Tagged Select" at bounding box center [351, 279] width 135 height 294
click at [0, 0] on input "No Products Tagged Select" at bounding box center [0, 0] width 0 height 0
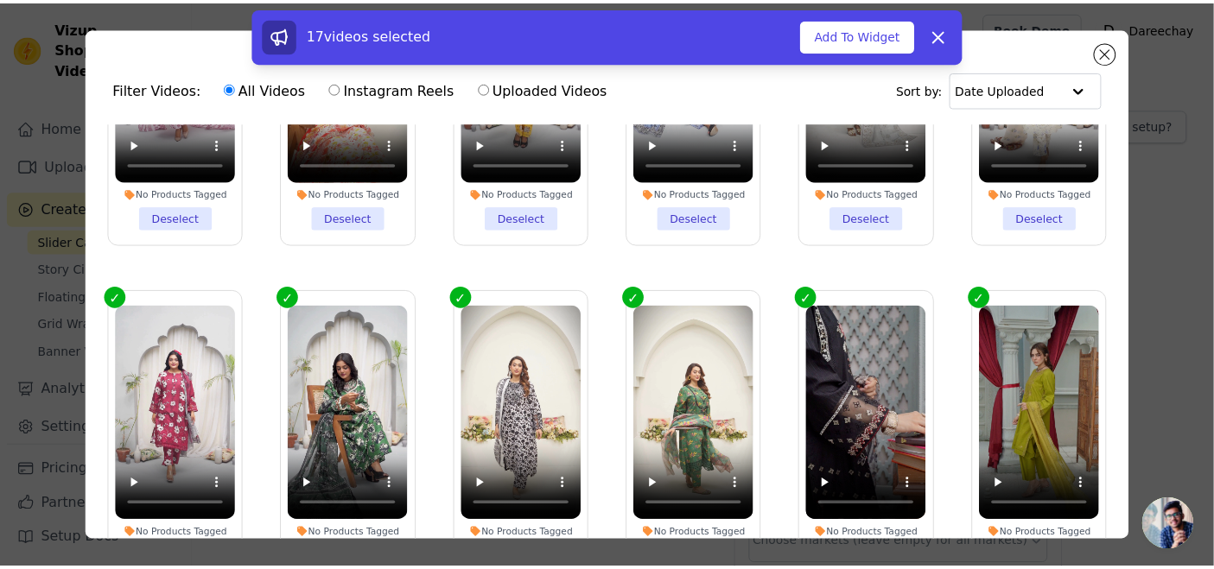
scroll to position [149, 0]
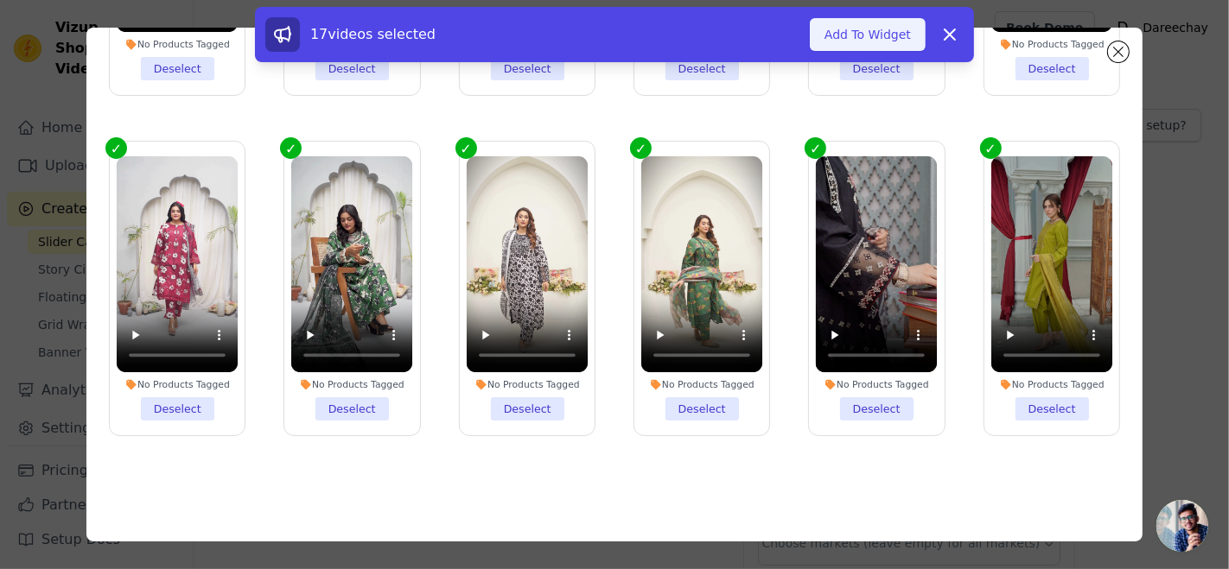
click at [856, 37] on button "Add To Widget" at bounding box center [868, 34] width 116 height 33
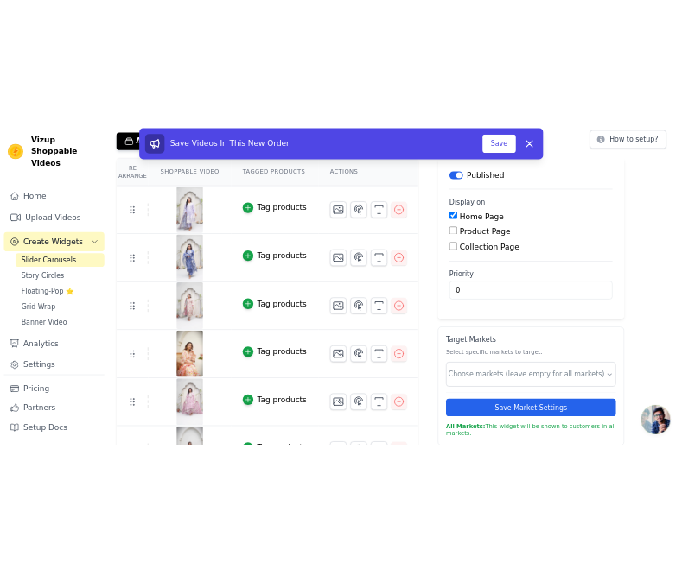
scroll to position [79, 0]
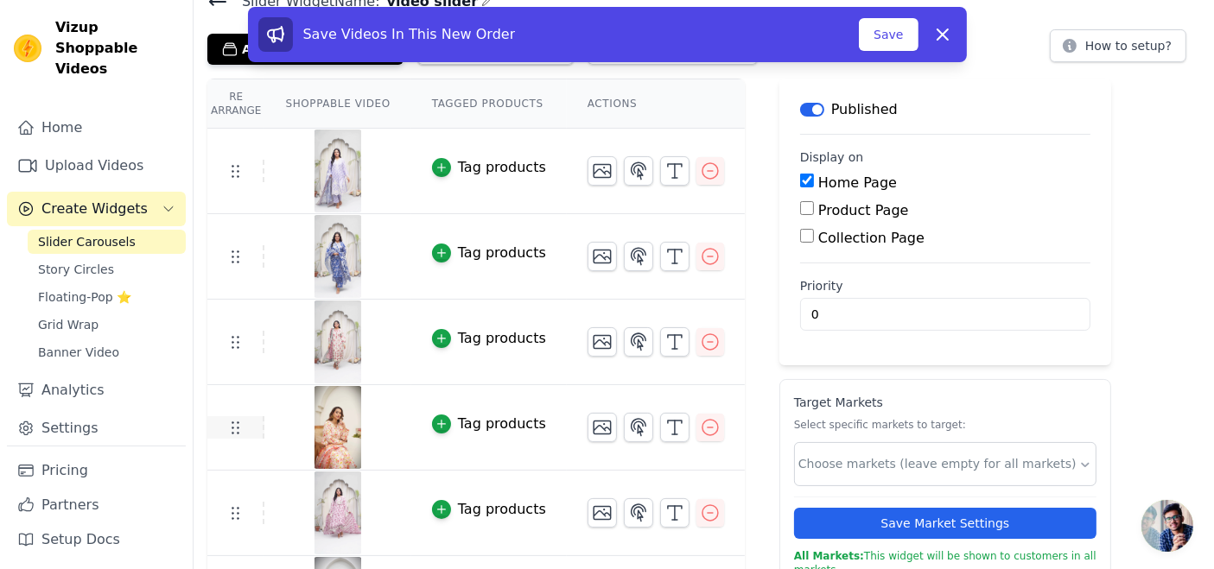
click at [231, 433] on icon at bounding box center [235, 427] width 21 height 21
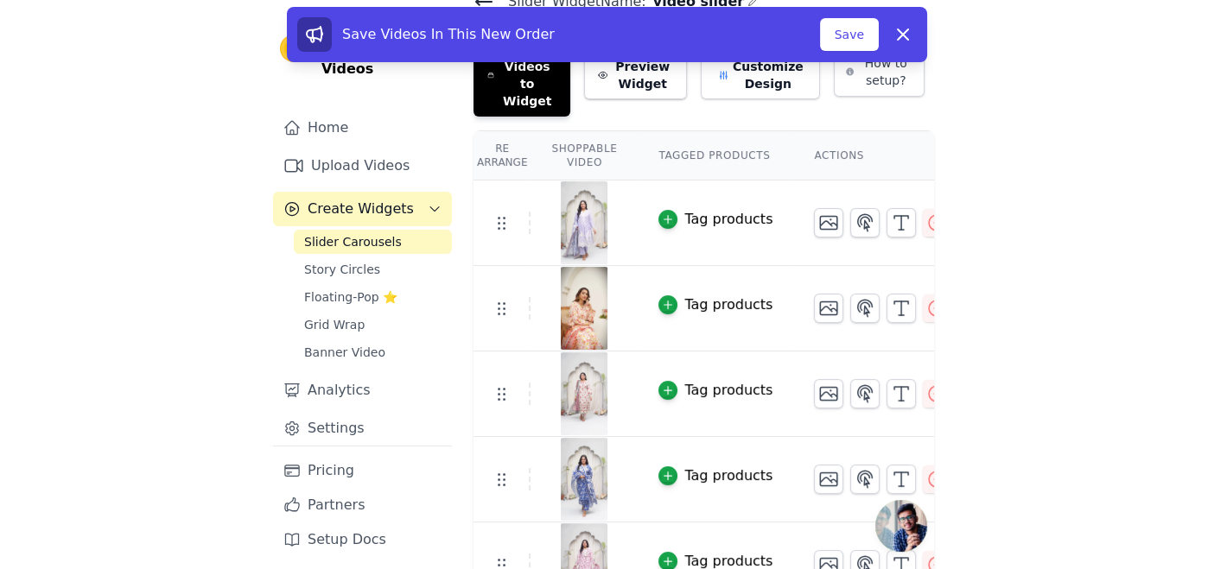
scroll to position [64, 0]
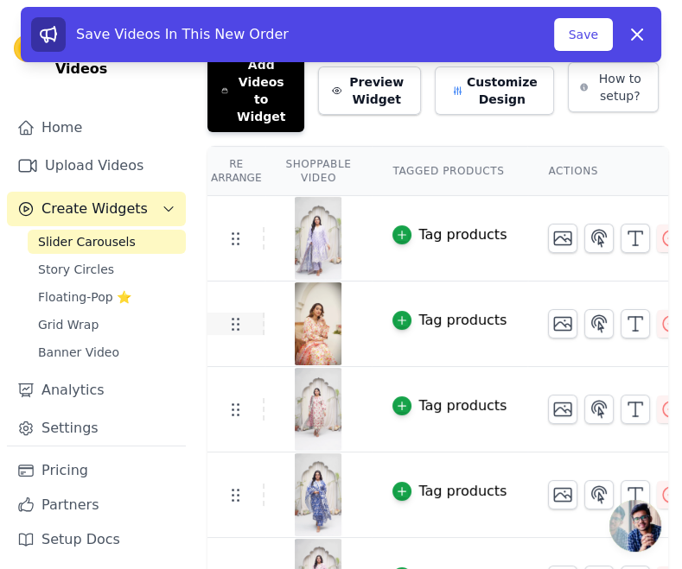
click at [221, 313] on td at bounding box center [235, 324] width 57 height 22
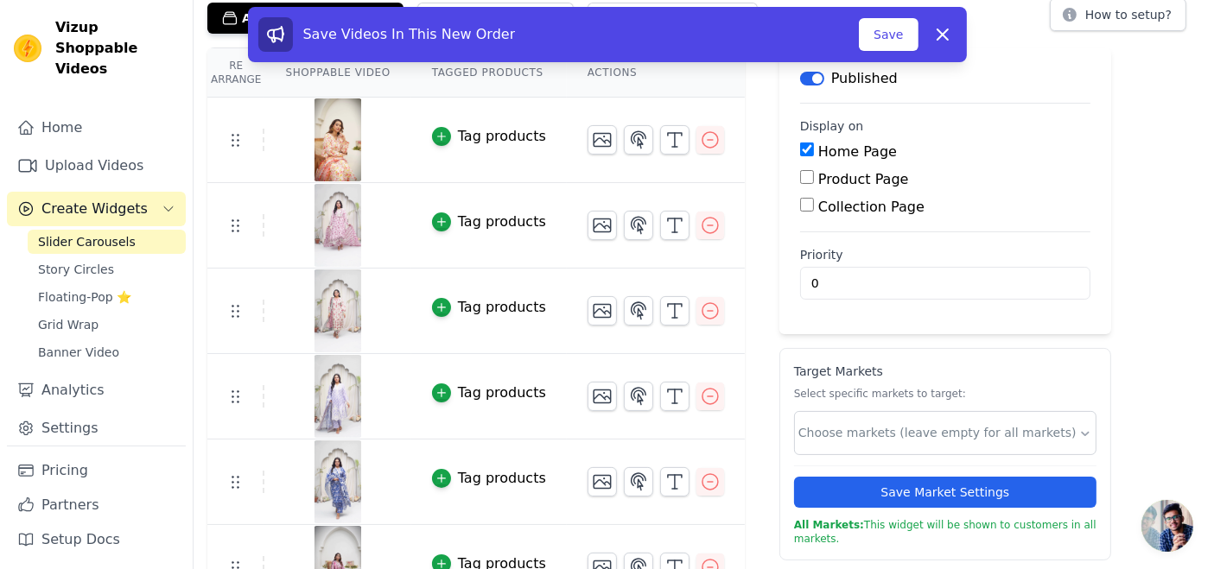
scroll to position [111, 0]
click at [800, 178] on input "Product Page" at bounding box center [807, 176] width 14 height 14
checkbox input "true"
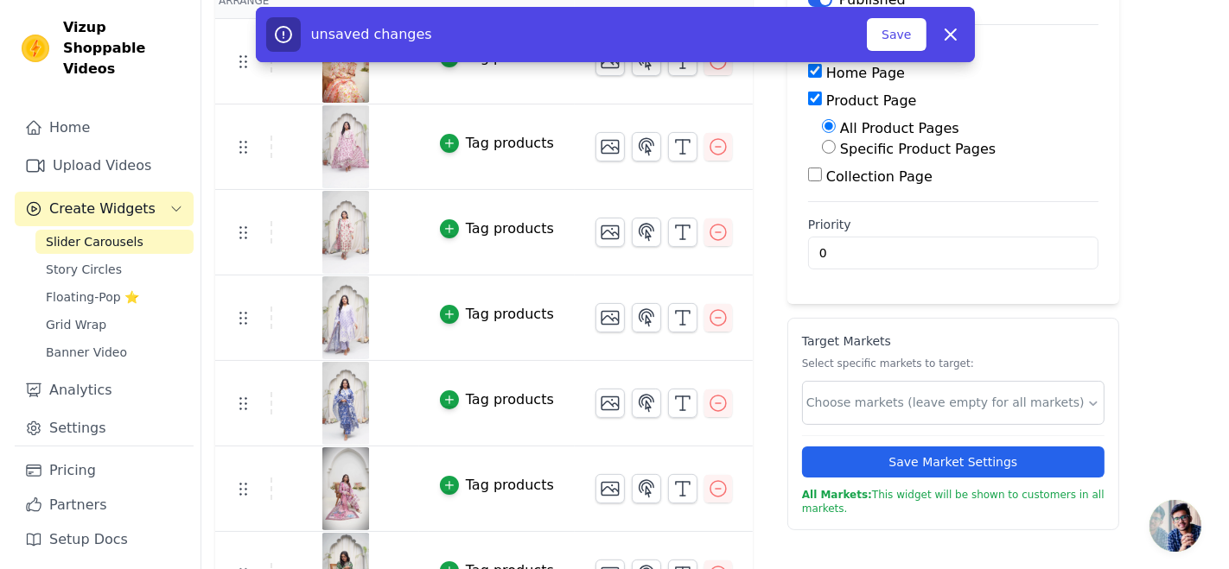
scroll to position [0, 0]
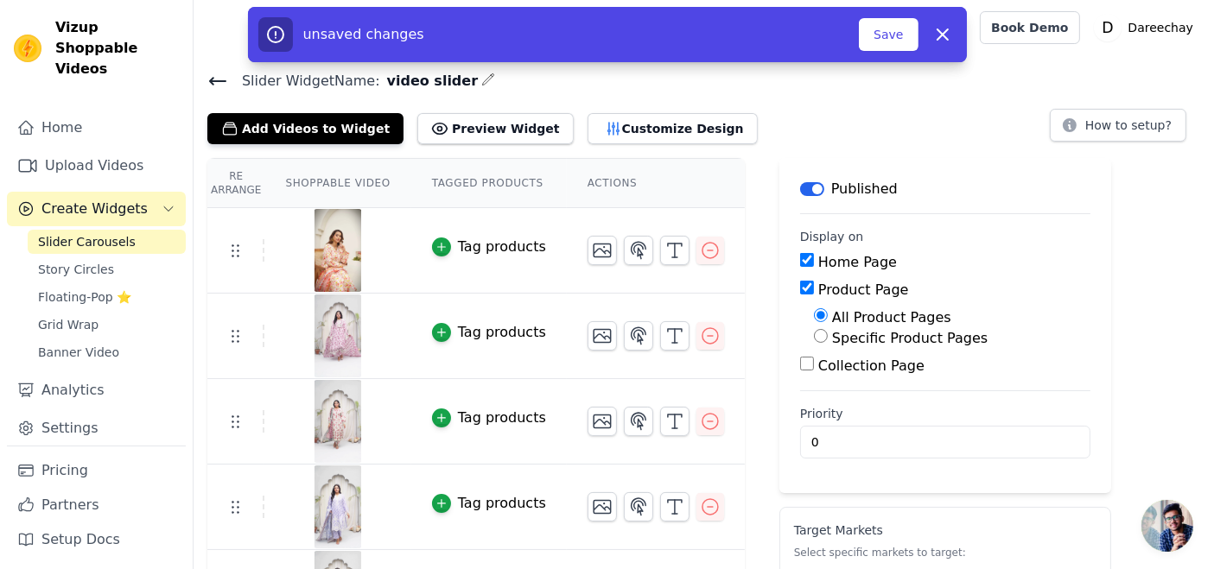
click at [505, 245] on div "Tag products" at bounding box center [502, 247] width 88 height 21
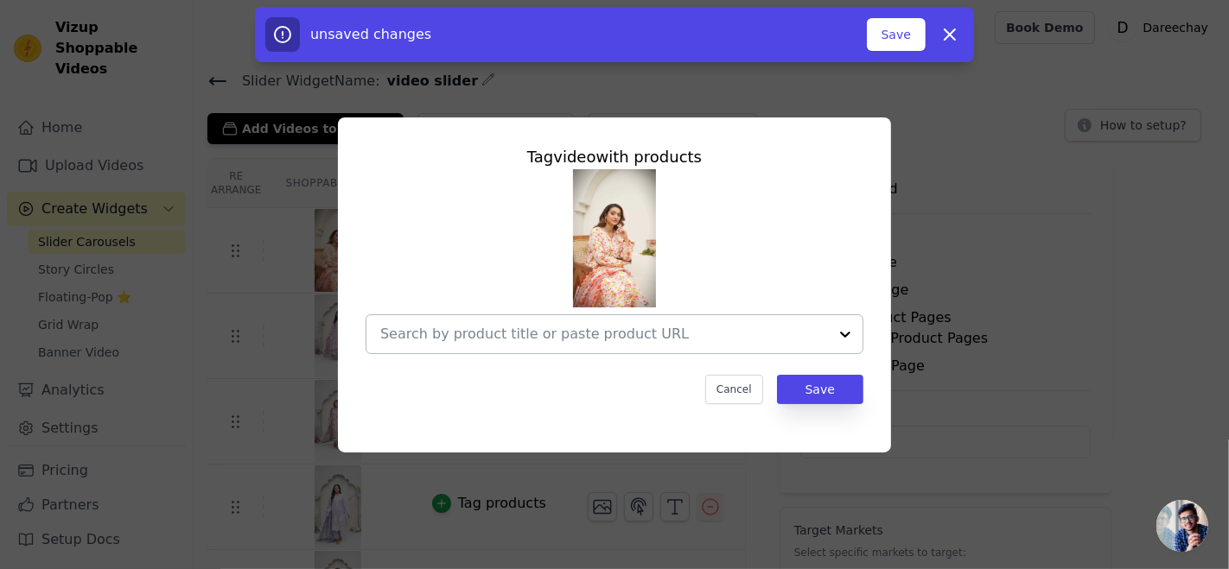
click at [651, 341] on input "text" at bounding box center [604, 334] width 448 height 21
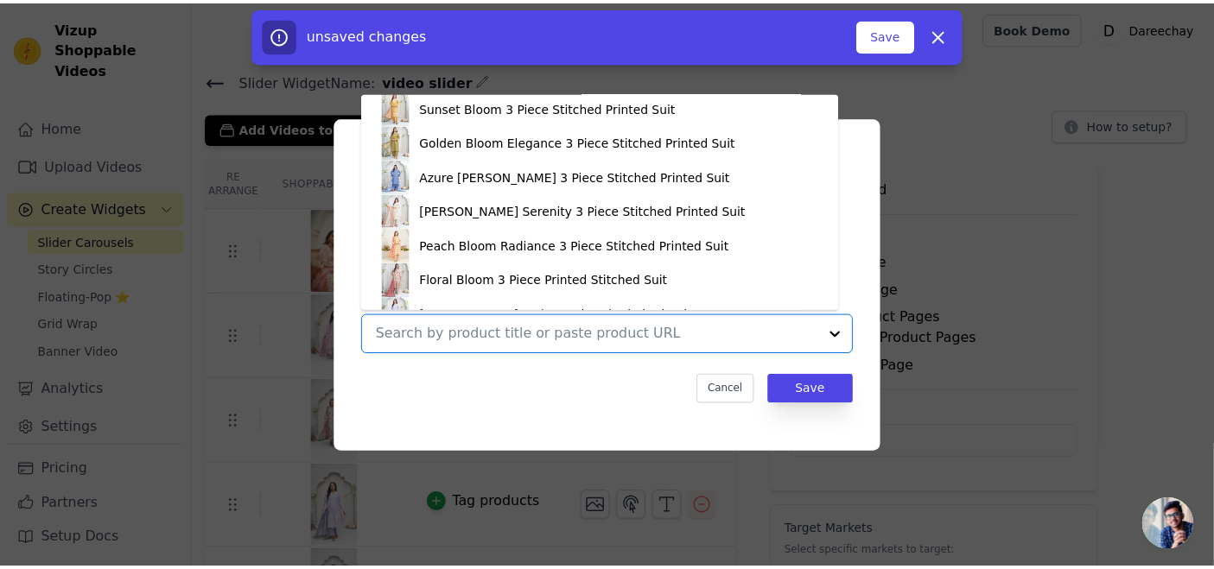
scroll to position [198, 0]
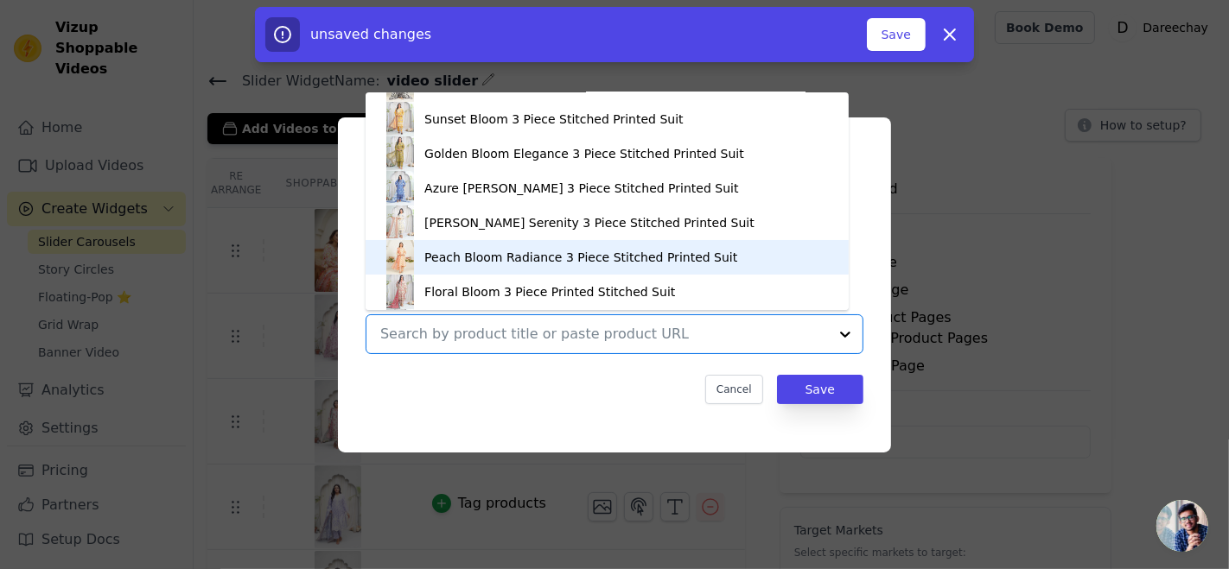
click at [530, 259] on div "Peach Bloom Radiance 3 Piece Stitched Printed Suit" at bounding box center [580, 257] width 313 height 17
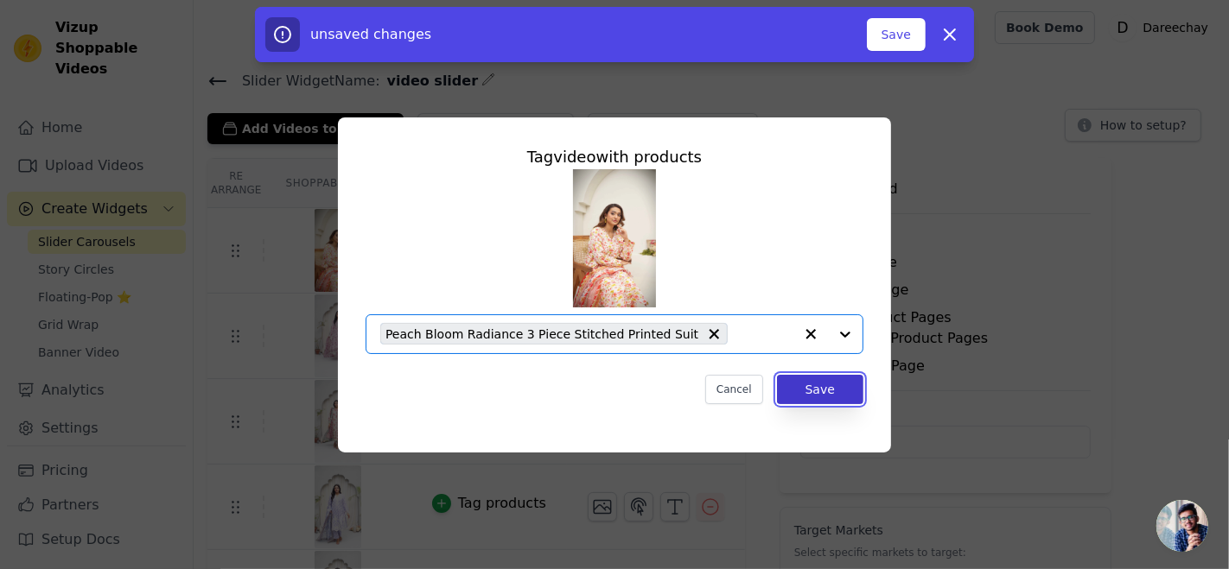
click at [833, 389] on button "Save" at bounding box center [820, 389] width 86 height 29
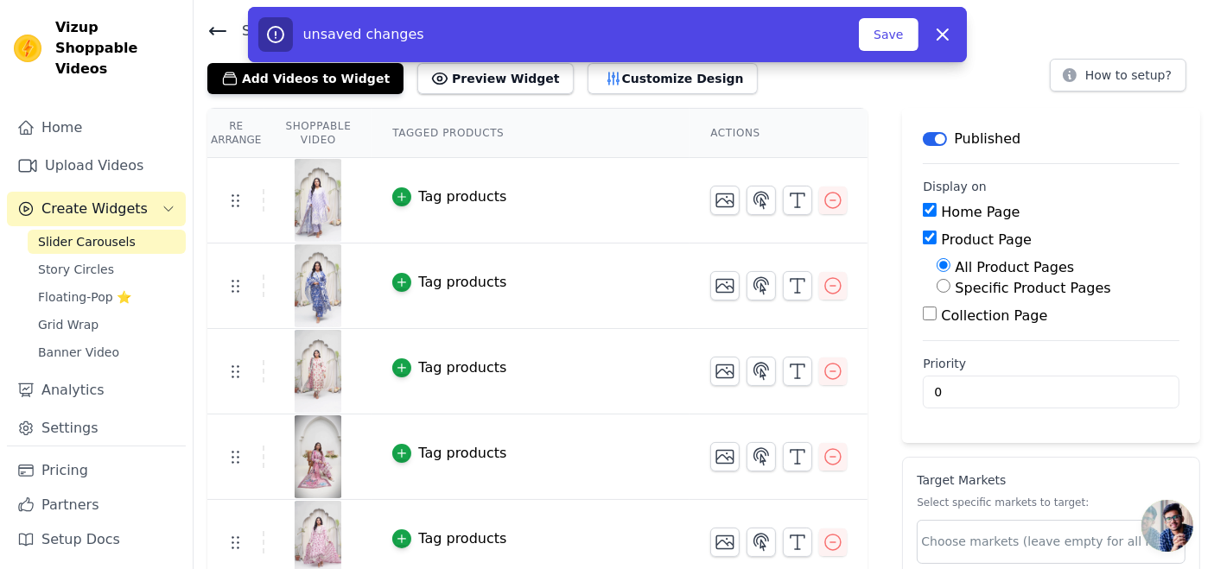
scroll to position [48, 0]
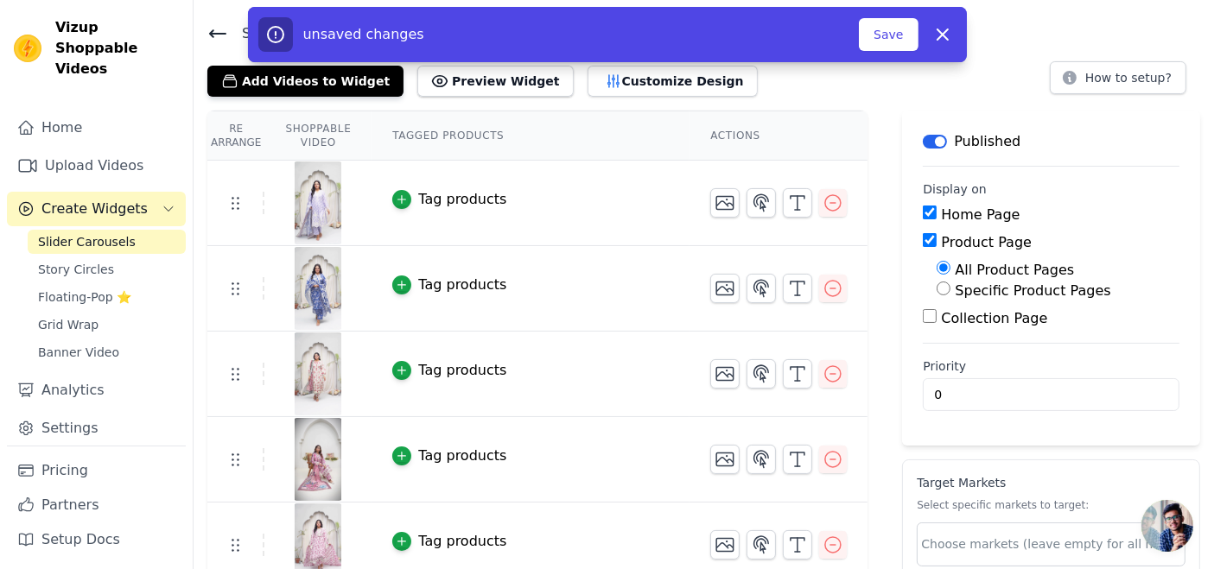
click at [471, 192] on div "Tag products" at bounding box center [462, 199] width 88 height 21
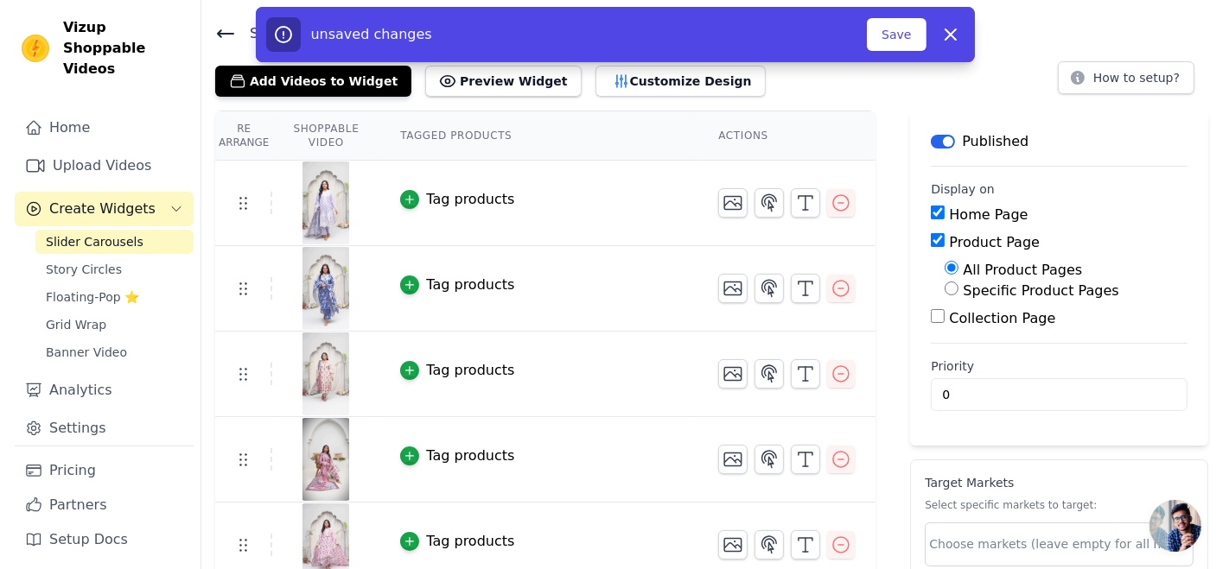
scroll to position [0, 0]
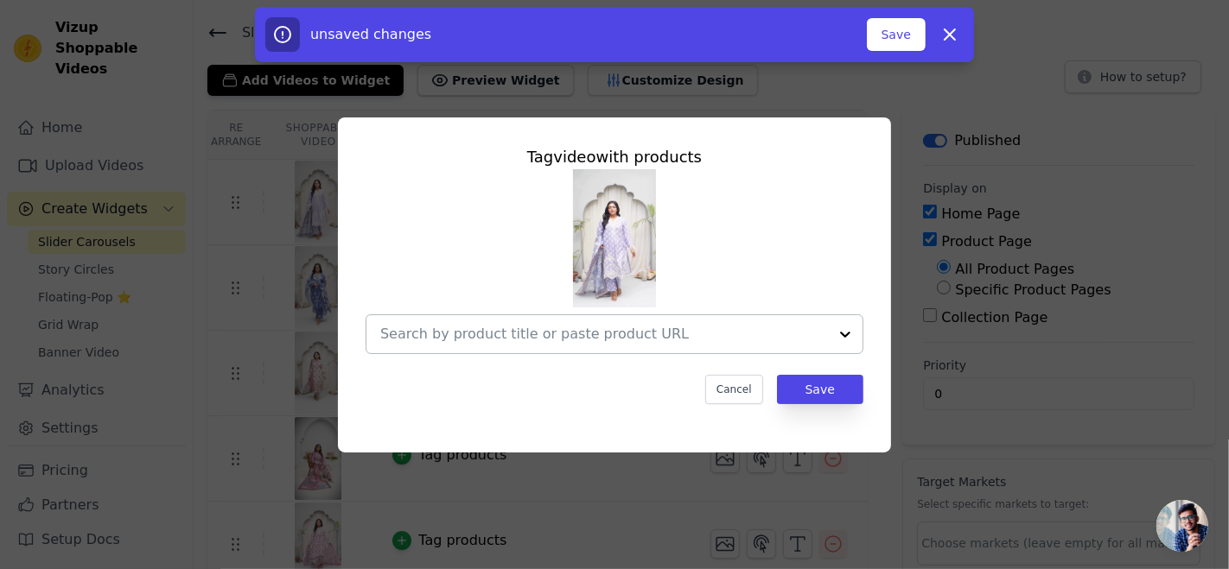
click at [501, 327] on input "text" at bounding box center [604, 334] width 448 height 21
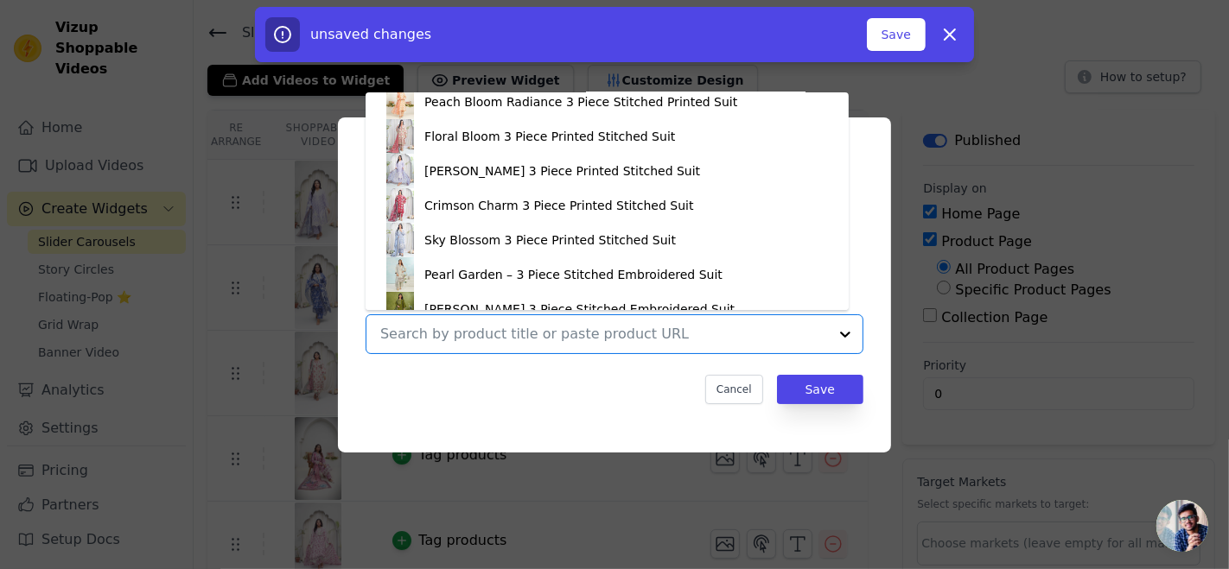
scroll to position [367, 0]
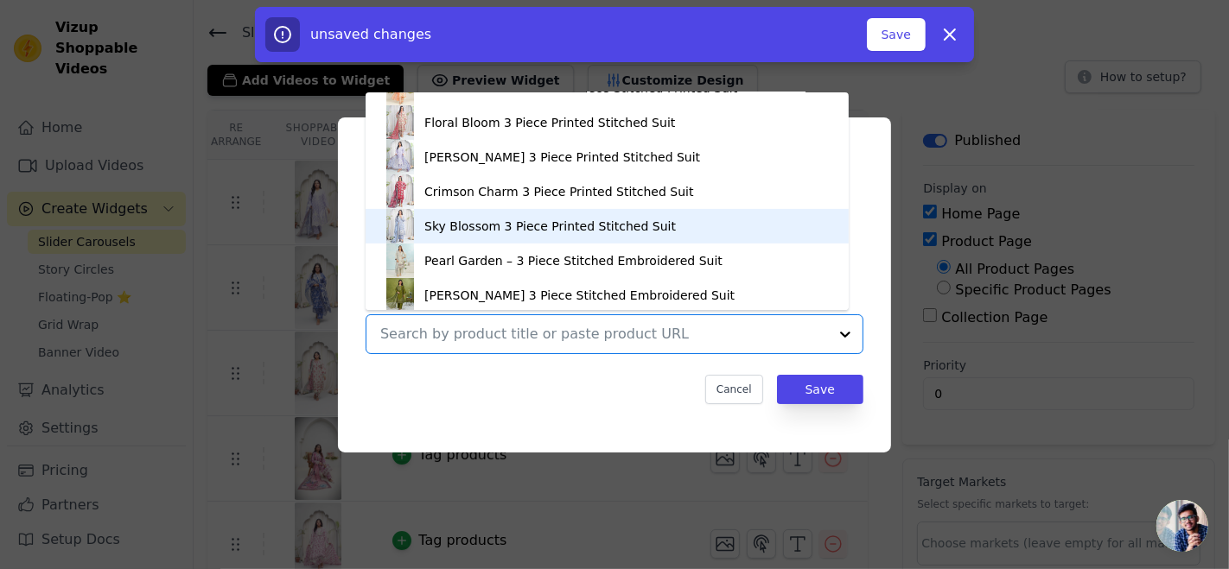
click at [468, 223] on div "Sky Blossom 3 Piece Printed Stitched Suit" at bounding box center [549, 226] width 251 height 17
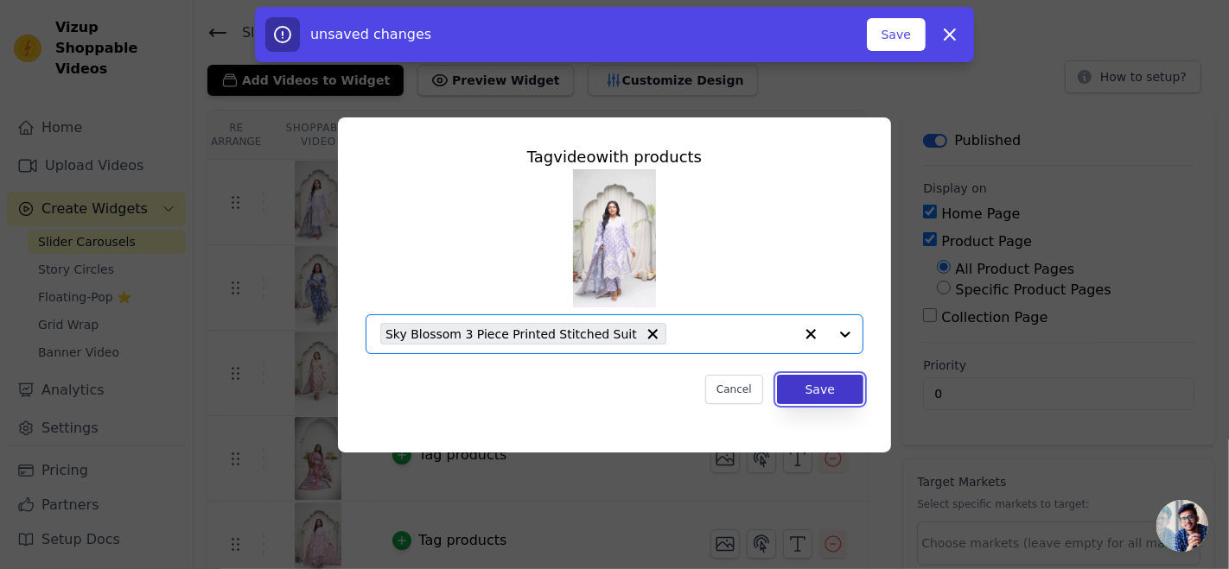
click at [799, 391] on button "Save" at bounding box center [820, 389] width 86 height 29
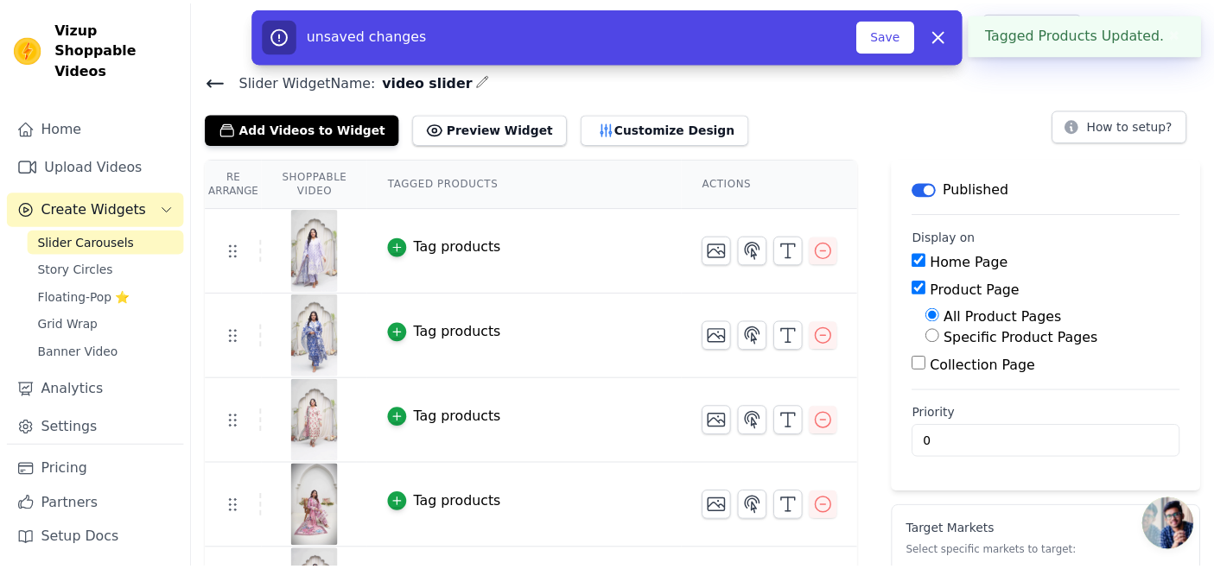
scroll to position [48, 0]
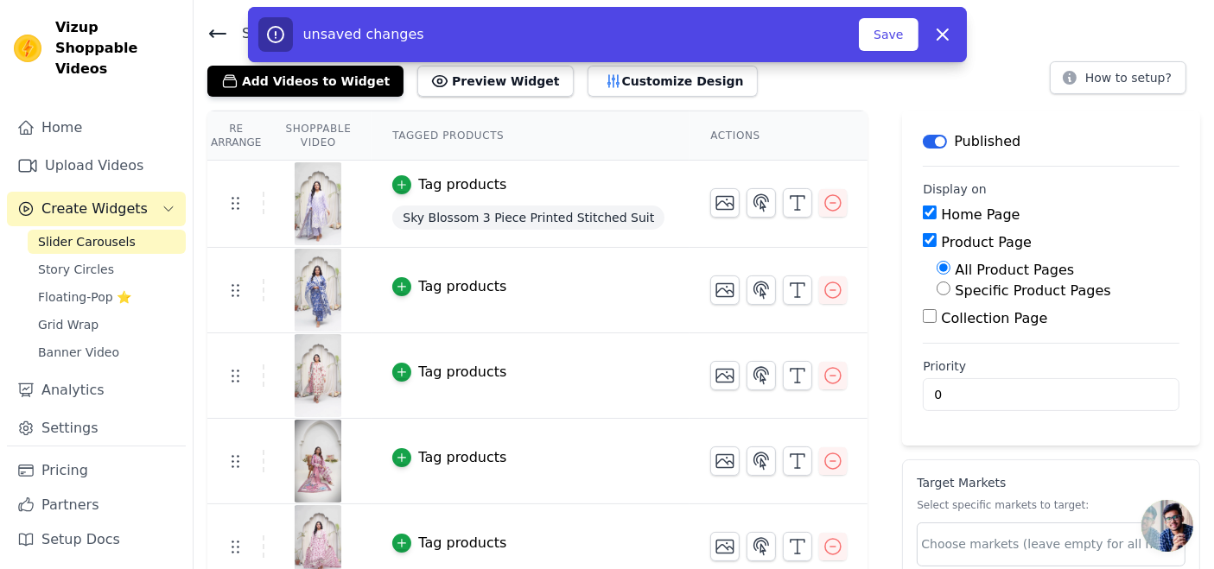
click at [404, 282] on button "Tag products" at bounding box center [449, 286] width 114 height 21
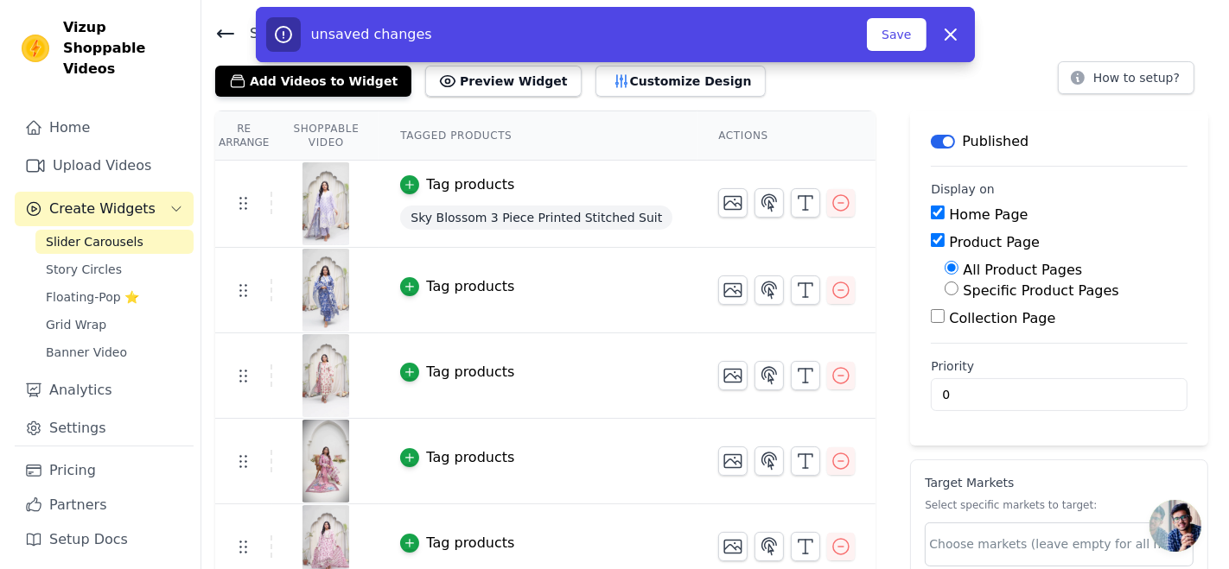
scroll to position [0, 0]
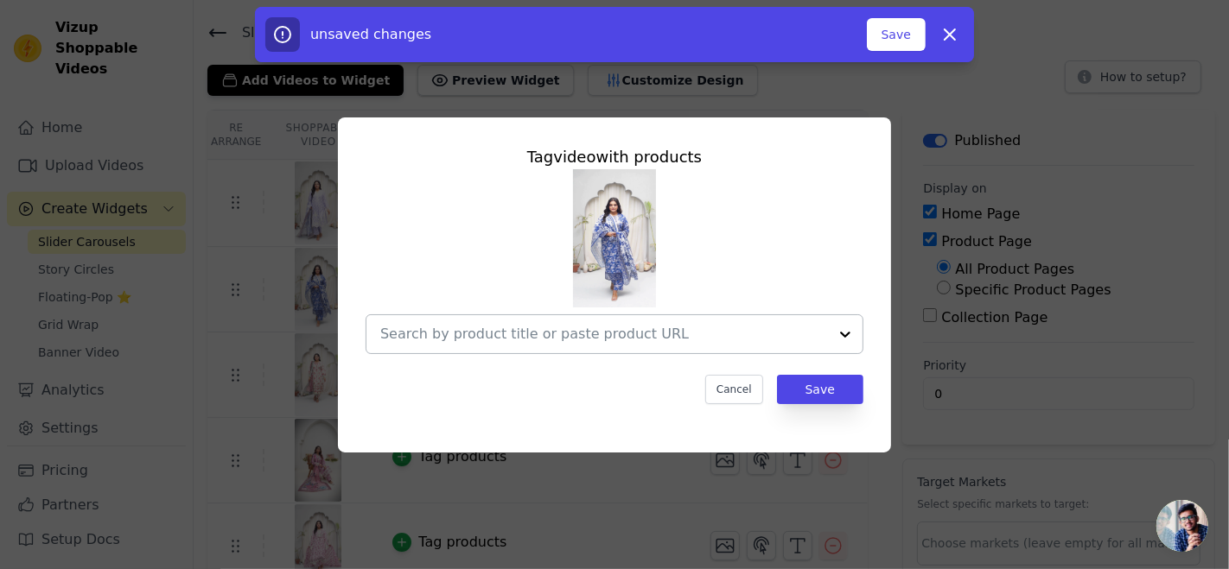
click at [634, 331] on input "text" at bounding box center [604, 334] width 448 height 21
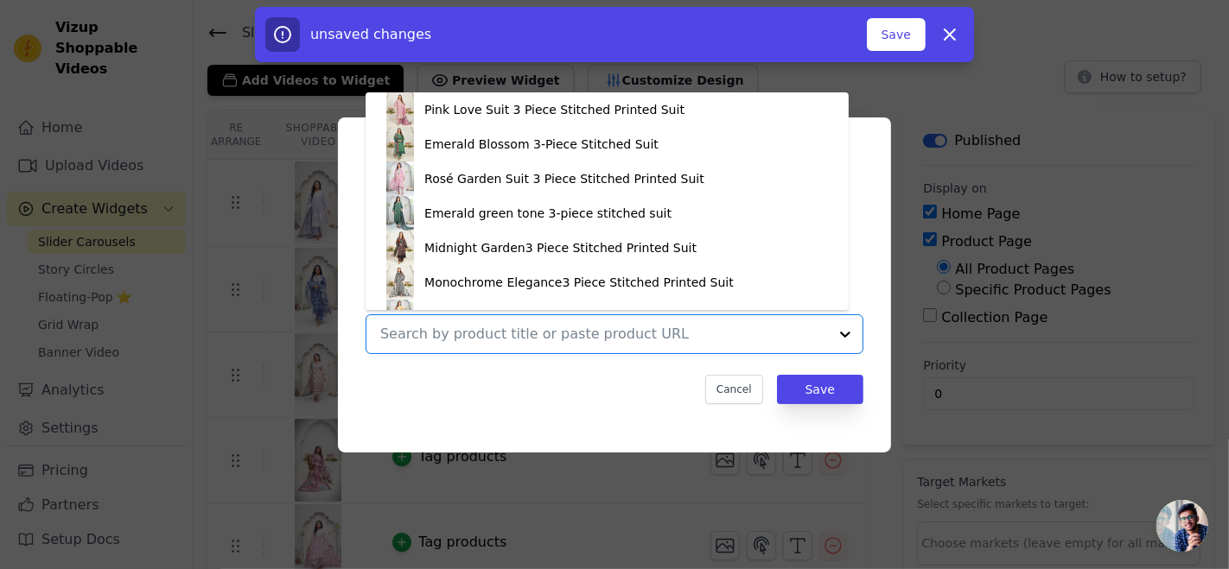
scroll to position [93, 0]
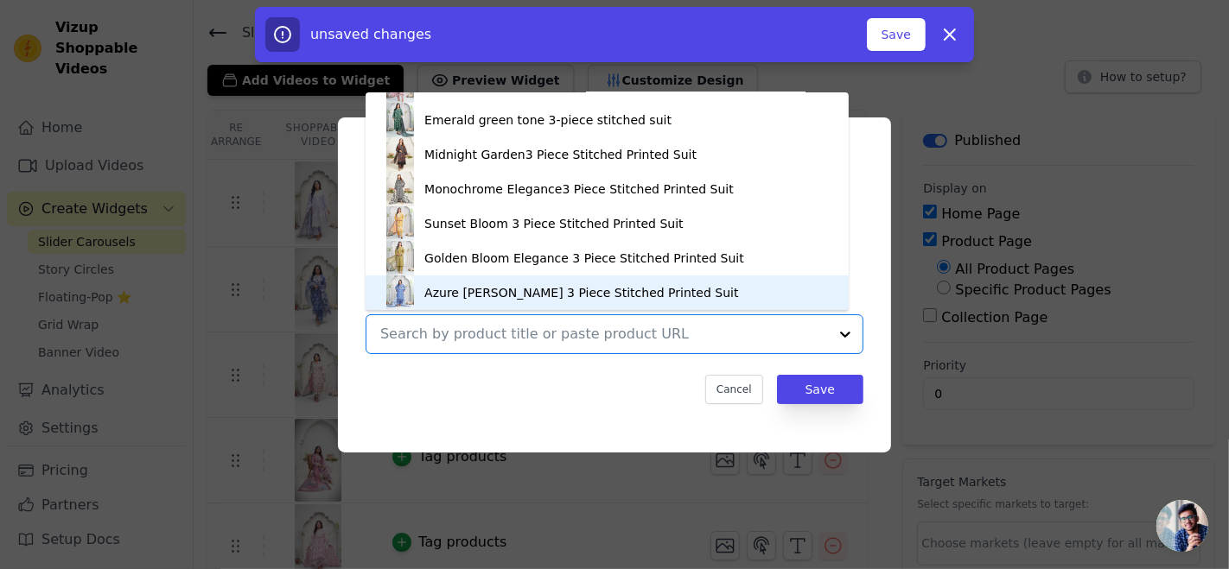
click at [444, 297] on div "Azure [PERSON_NAME] 3 Piece Stitched Printed Suit" at bounding box center [581, 292] width 314 height 17
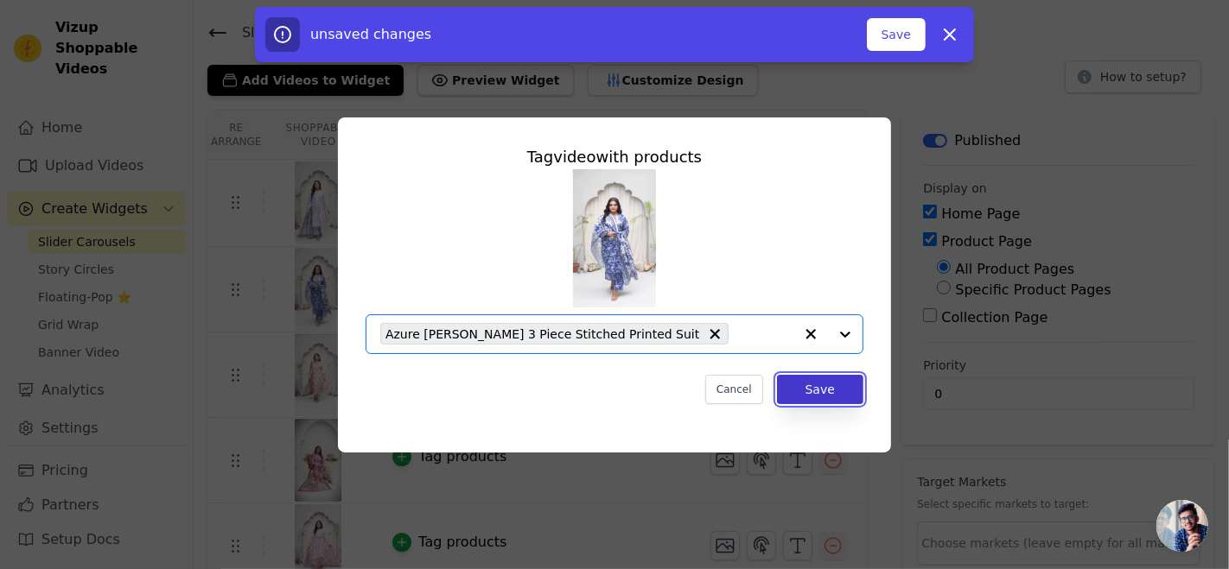
click at [802, 389] on button "Save" at bounding box center [820, 389] width 86 height 29
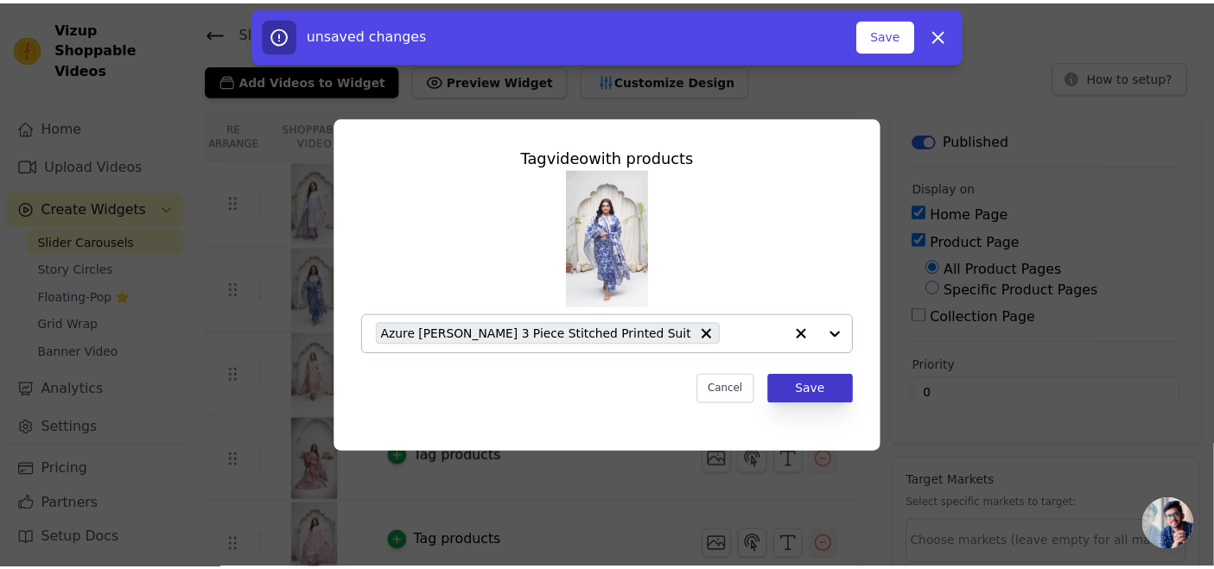
scroll to position [48, 0]
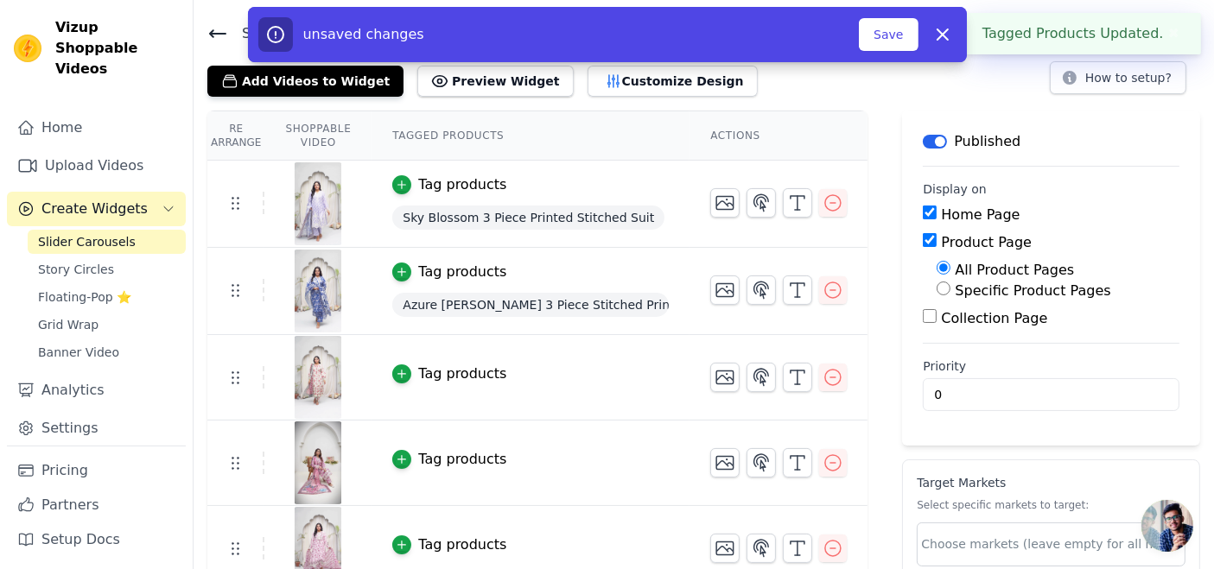
click at [422, 373] on div "Tag products" at bounding box center [462, 374] width 88 height 21
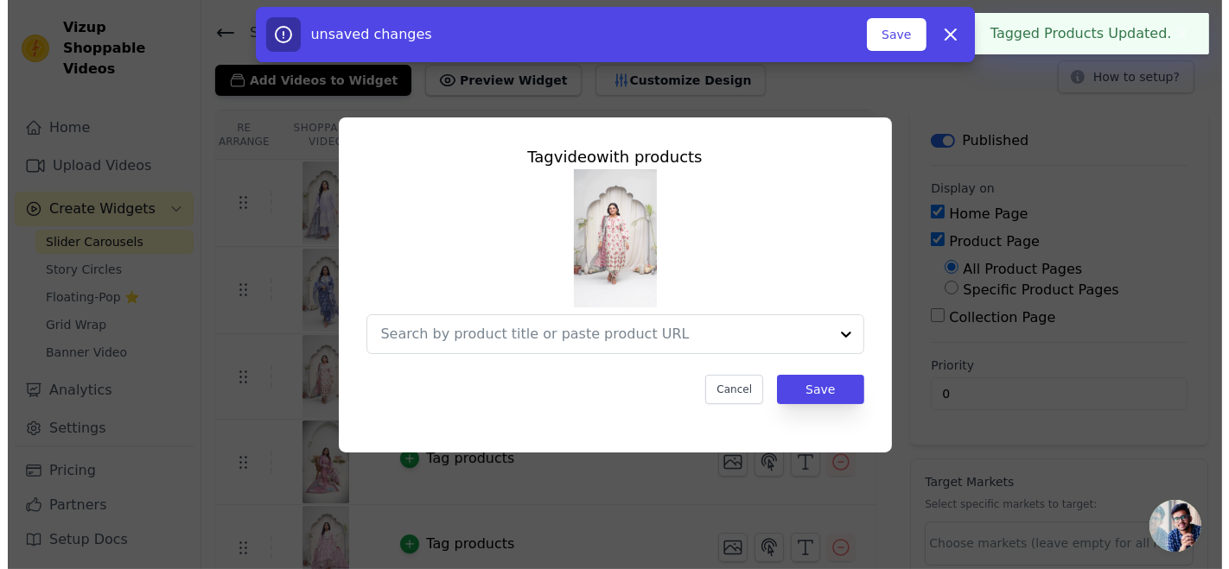
scroll to position [0, 0]
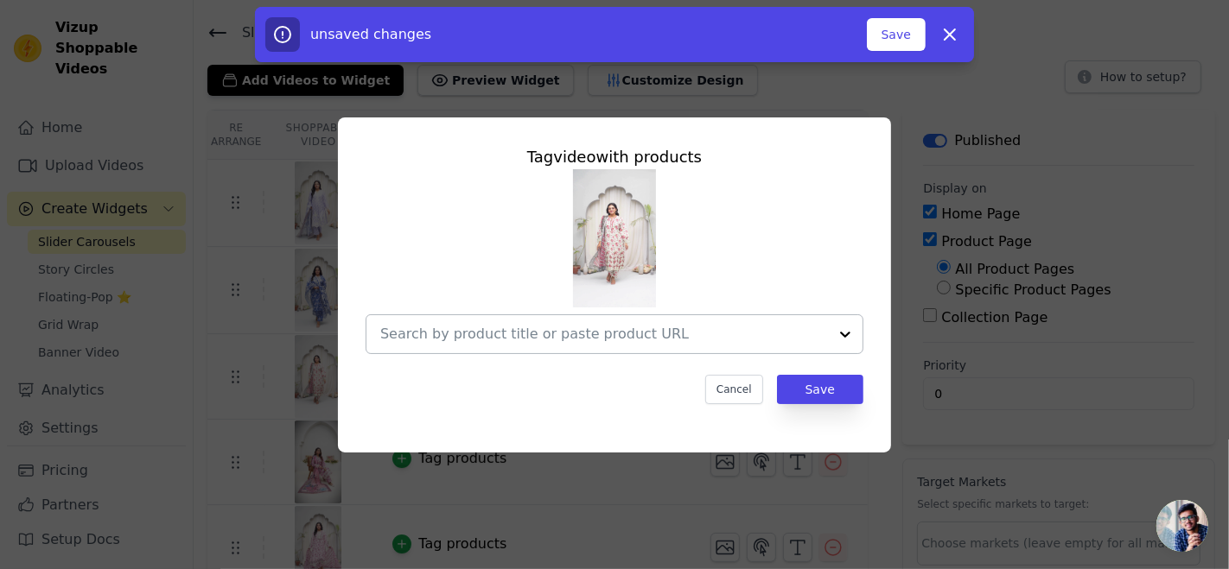
click at [533, 324] on input "text" at bounding box center [604, 334] width 448 height 21
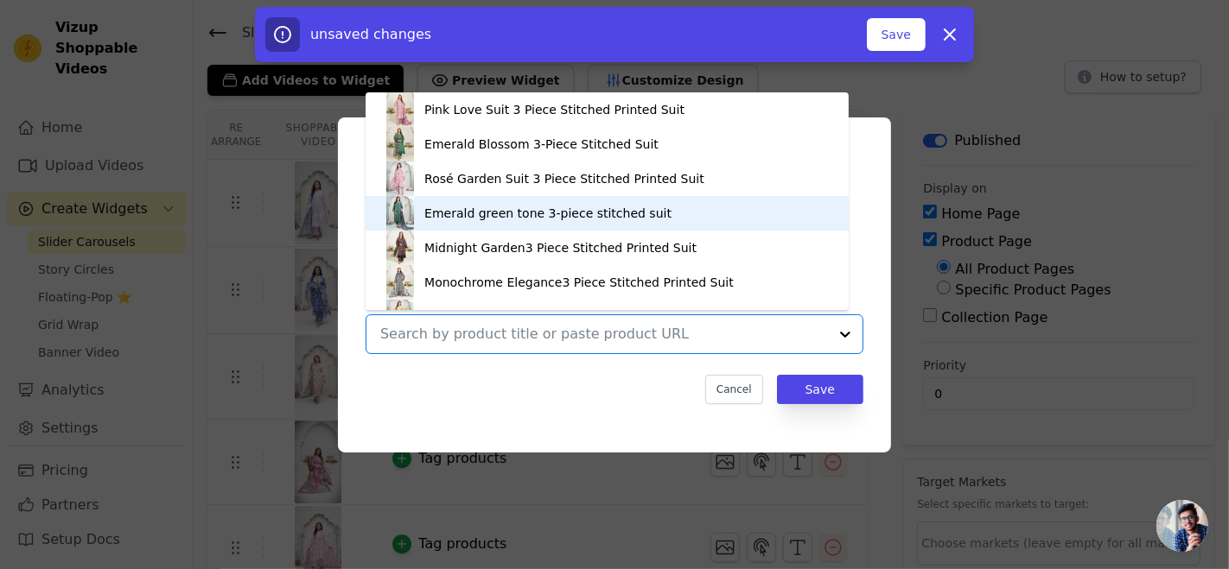
click at [859, 259] on div "Pink Love Suit 3 Piece Stitched Printed Suit Emerald Blossom 3-Piece Stitched S…" at bounding box center [614, 261] width 498 height 185
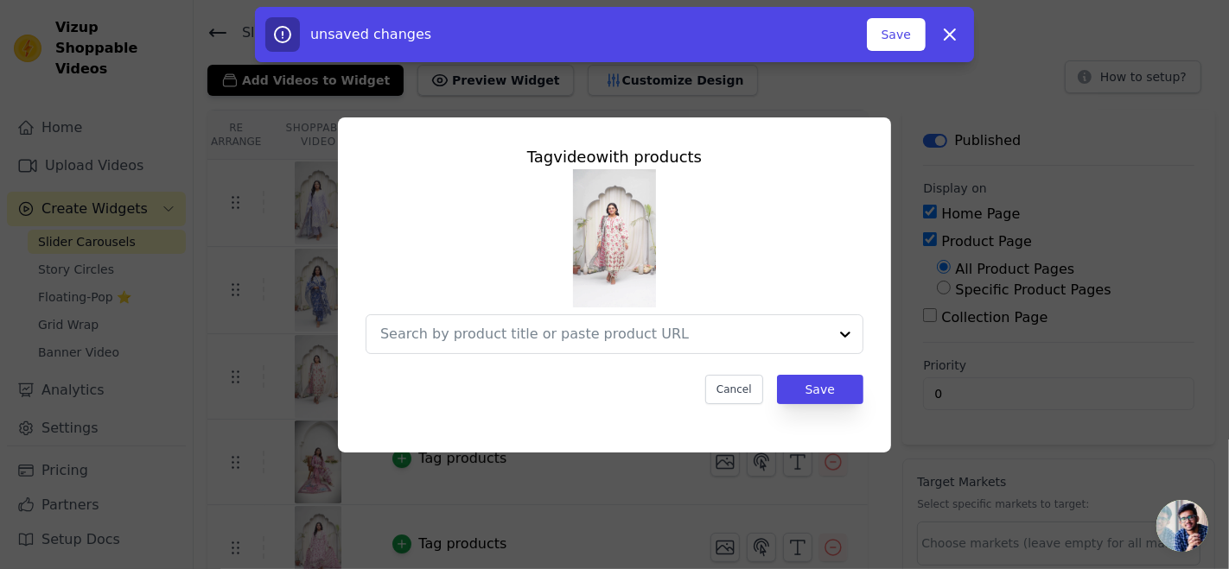
click at [579, 304] on img at bounding box center [614, 238] width 83 height 138
click at [562, 321] on div at bounding box center [604, 334] width 448 height 38
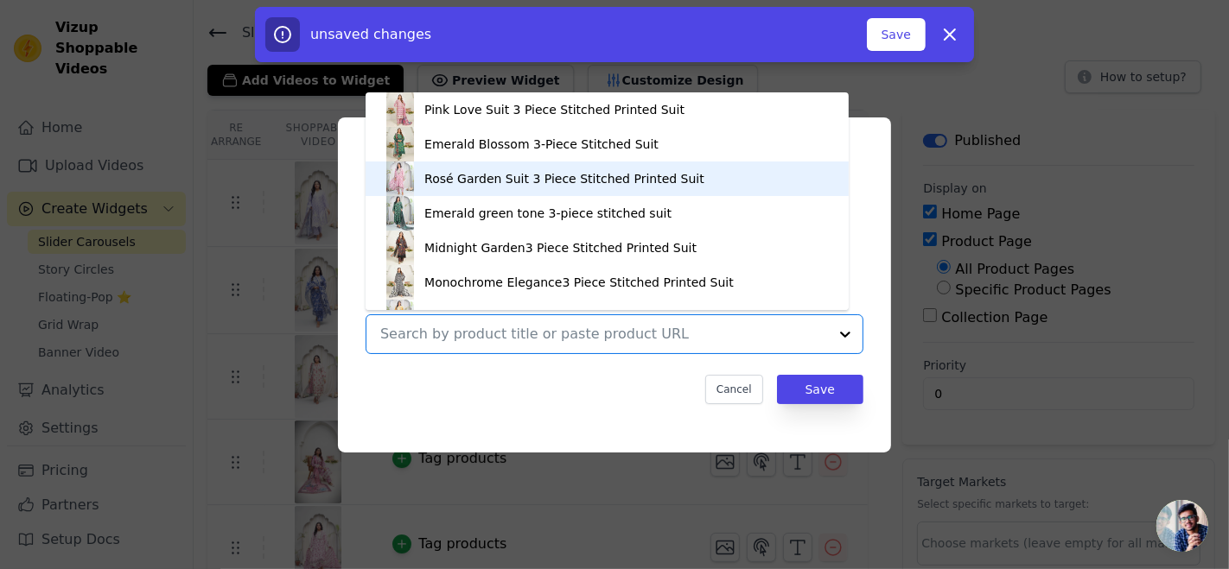
click at [507, 176] on div "Rosé Garden Suit 3 Piece Stitched Printed Suit" at bounding box center [564, 178] width 280 height 17
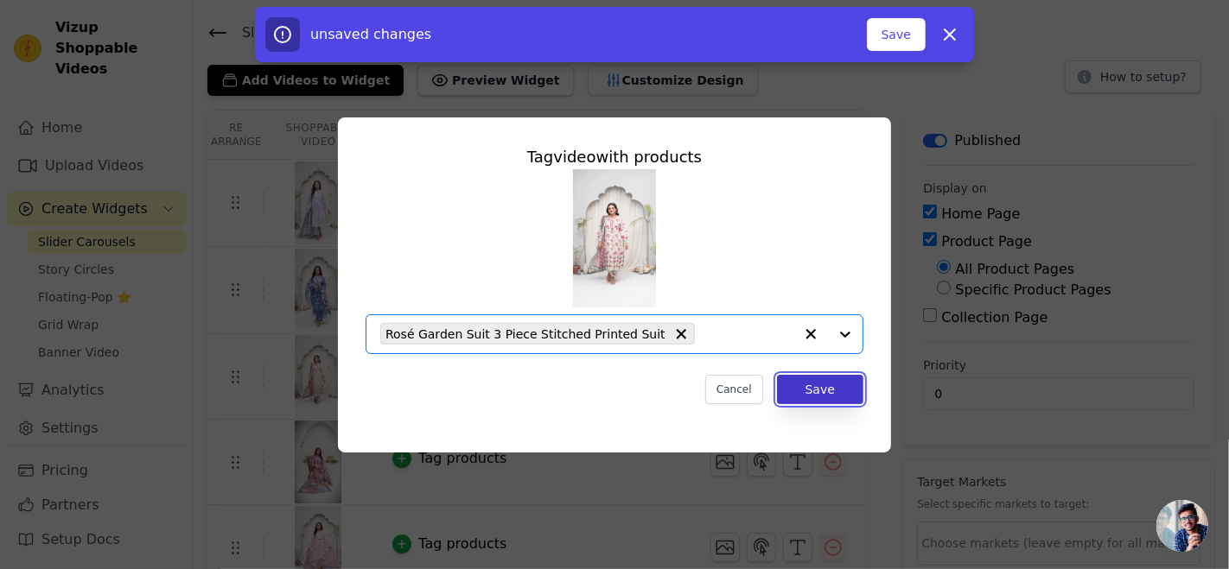
click at [803, 384] on button "Save" at bounding box center [820, 389] width 86 height 29
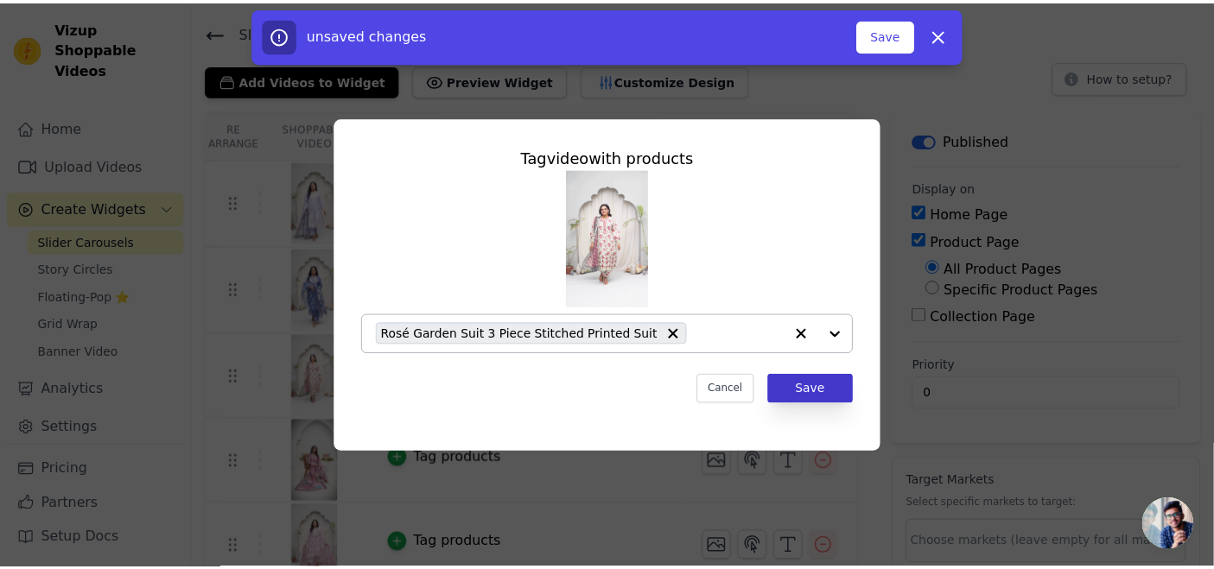
scroll to position [48, 0]
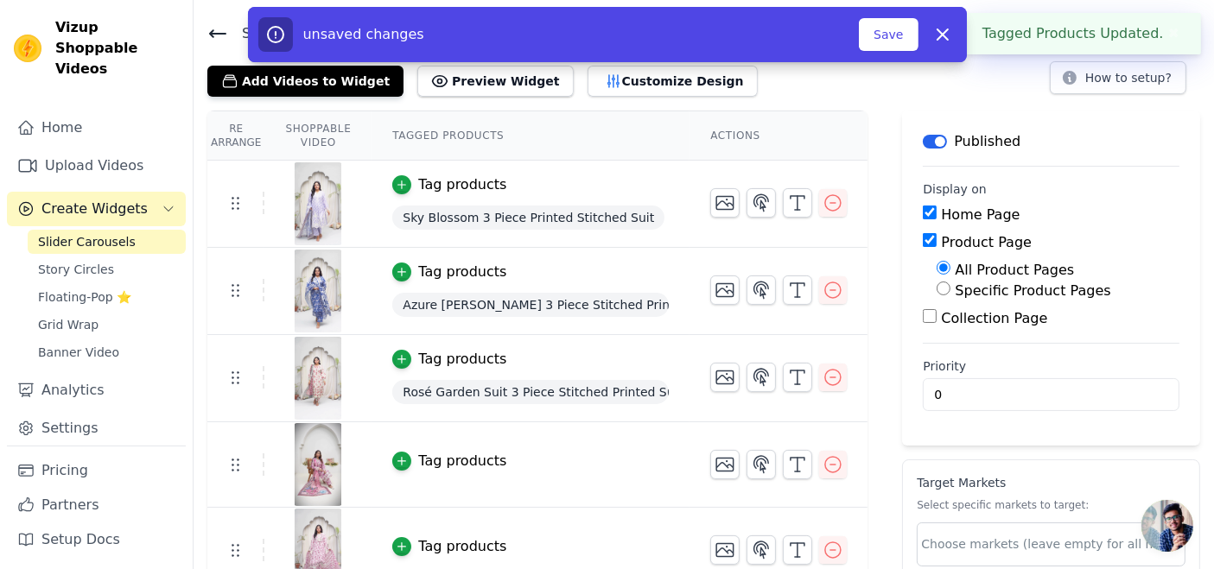
click at [425, 445] on td "Tag products" at bounding box center [531, 465] width 318 height 86
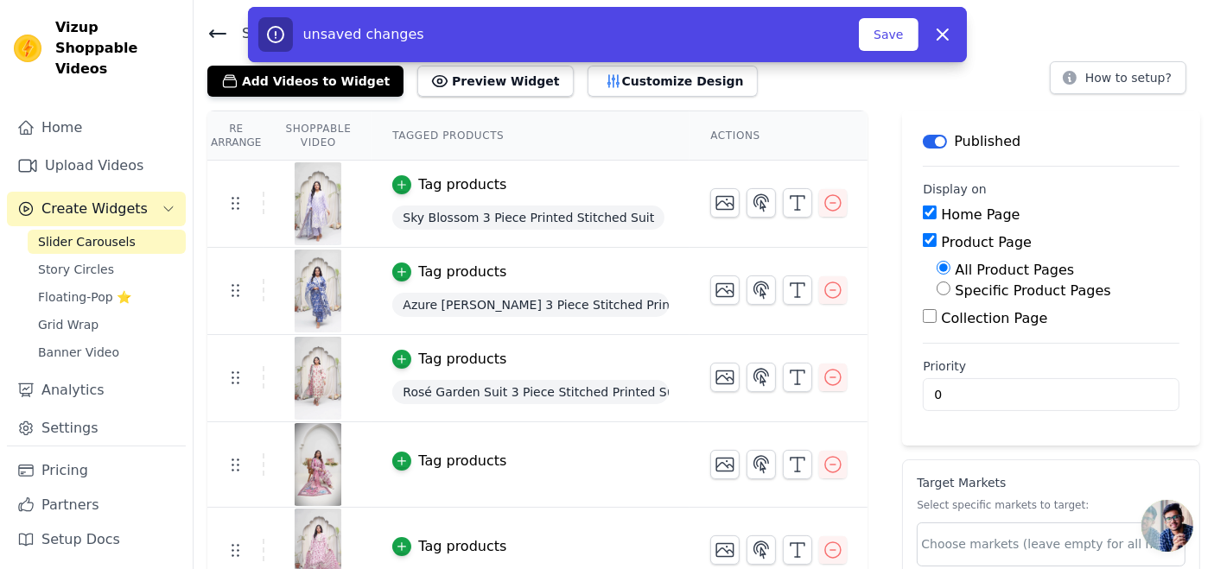
click at [426, 455] on div "Tag products" at bounding box center [462, 461] width 88 height 21
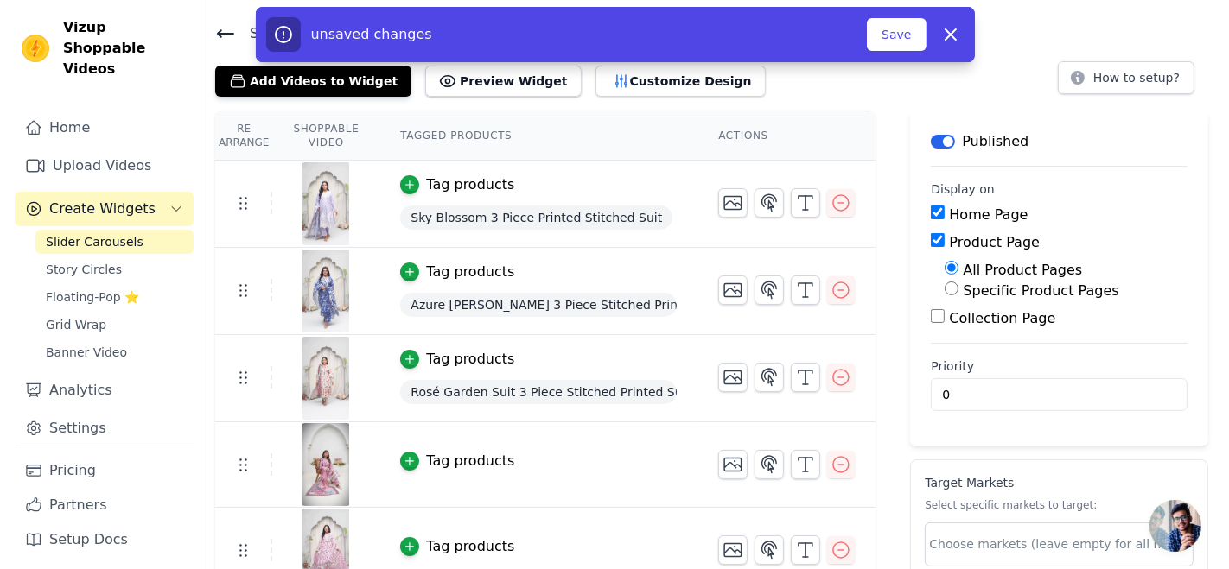
scroll to position [0, 0]
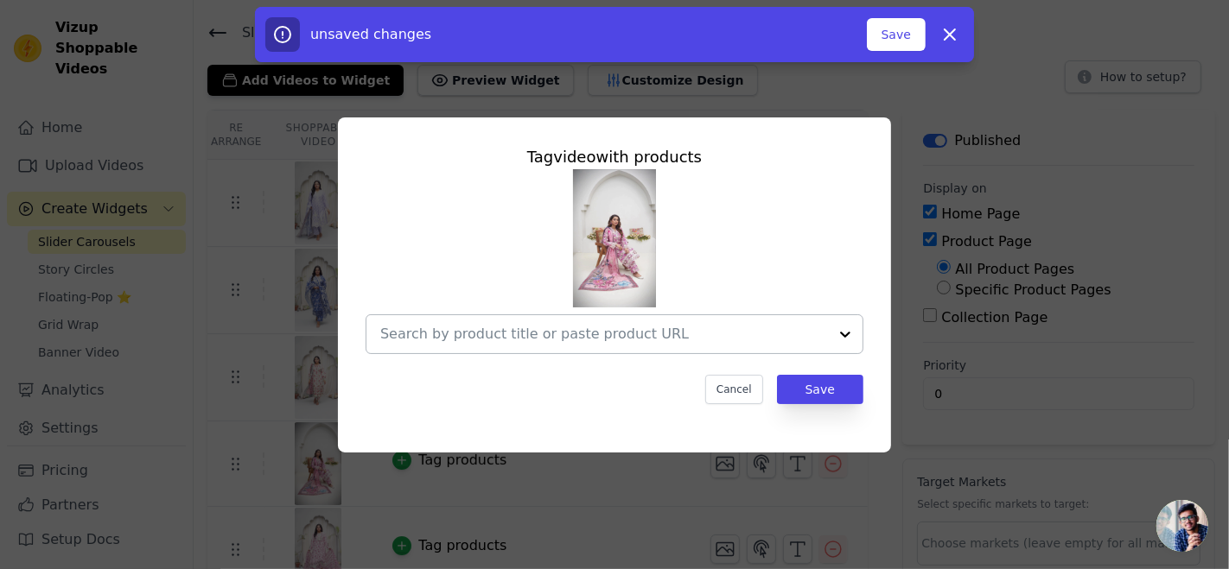
click at [516, 325] on input "text" at bounding box center [604, 334] width 448 height 21
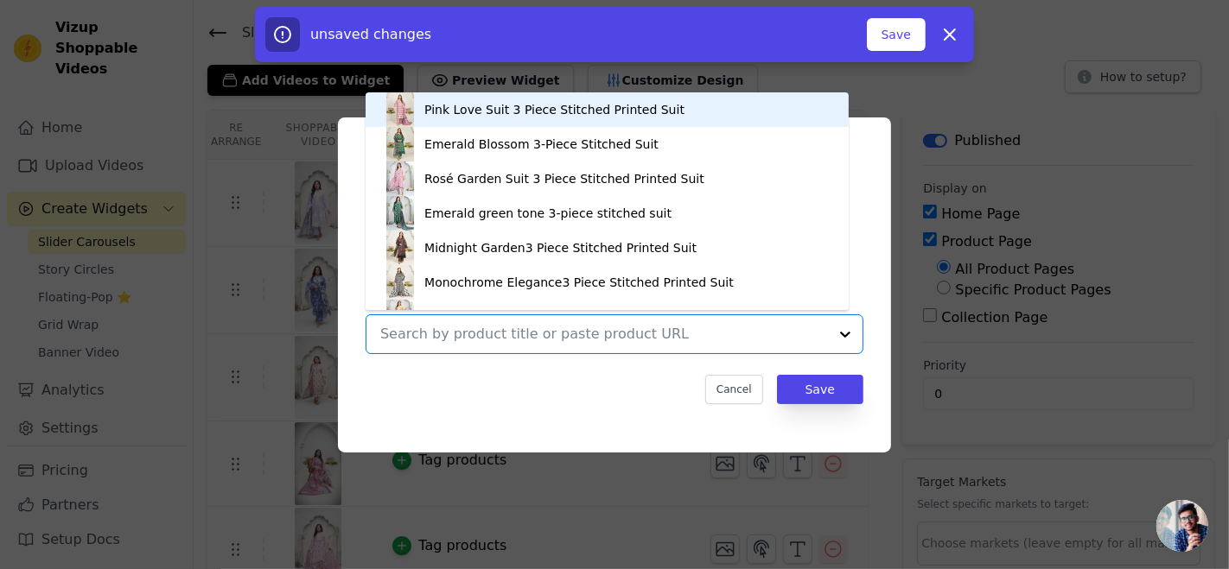
click at [530, 110] on div "Pink Love Suit 3 Piece Stitched Printed Suit" at bounding box center [554, 109] width 260 height 17
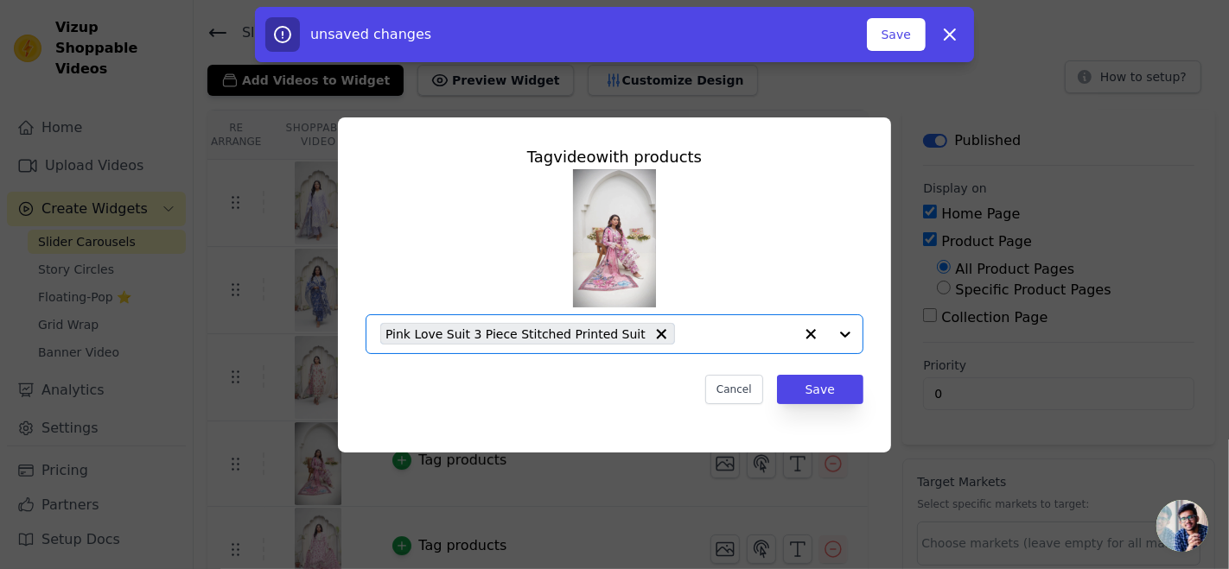
click at [473, 330] on span "Pink Love Suit 3 Piece Stitched Printed Suit" at bounding box center [515, 334] width 260 height 20
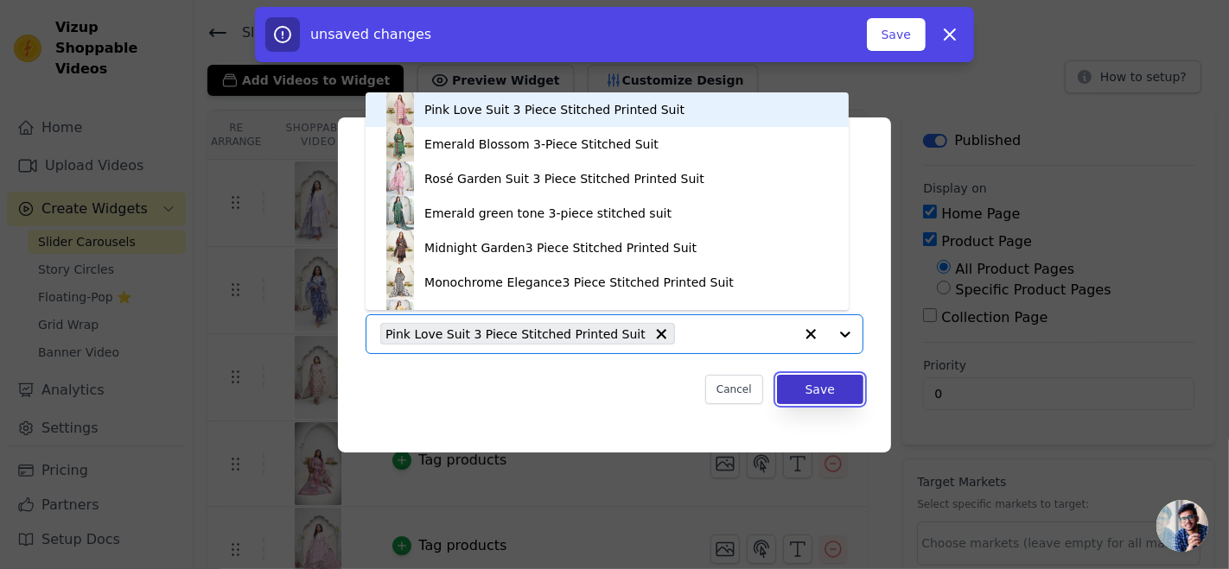
click at [827, 401] on button "Save" at bounding box center [820, 389] width 86 height 29
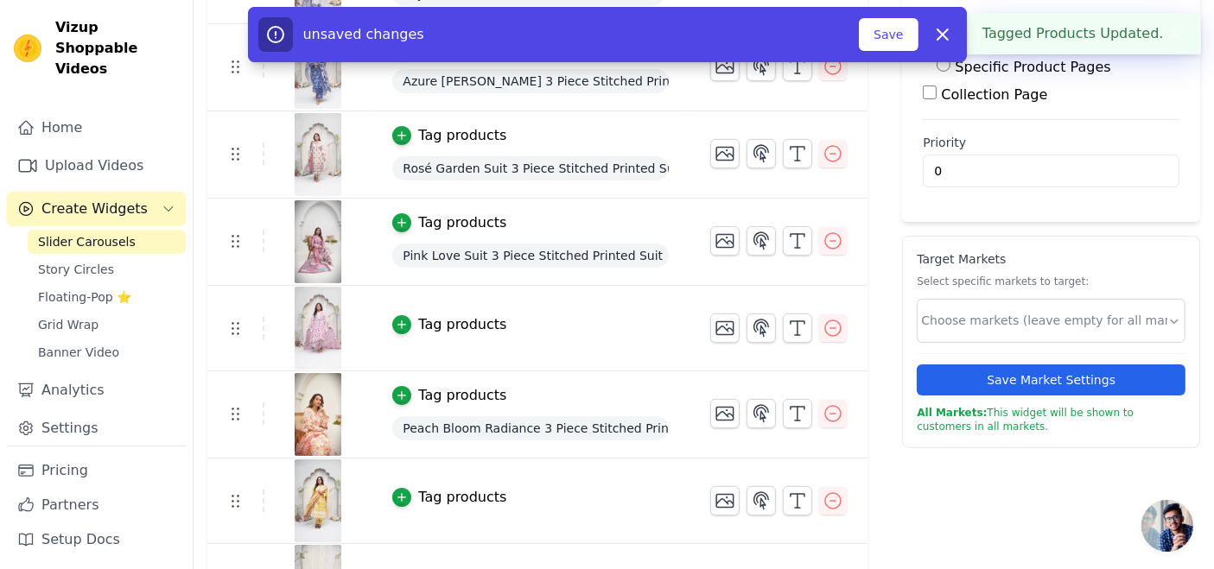
scroll to position [271, 0]
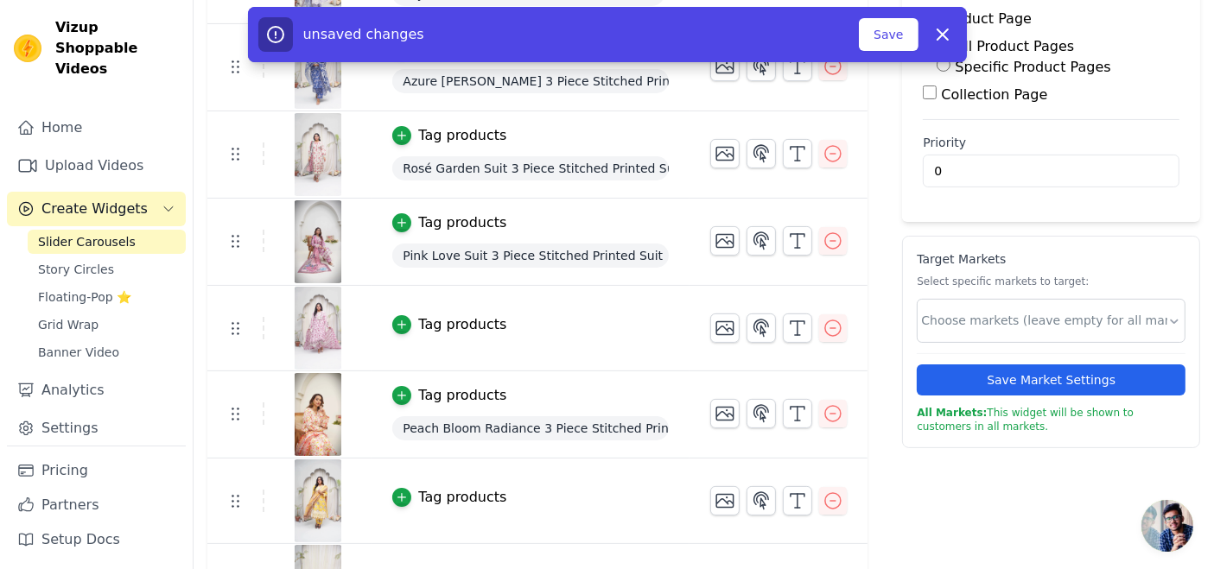
click at [296, 324] on img at bounding box center [318, 328] width 48 height 83
click at [825, 332] on icon "button" at bounding box center [833, 329] width 16 height 16
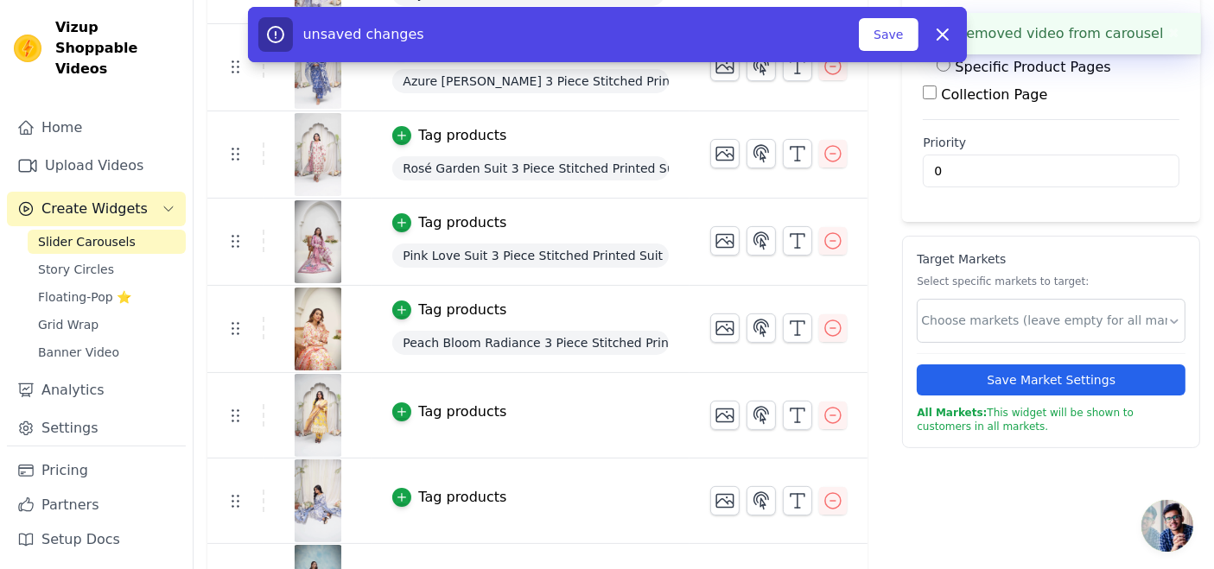
click at [435, 416] on div "Tag products" at bounding box center [462, 412] width 88 height 21
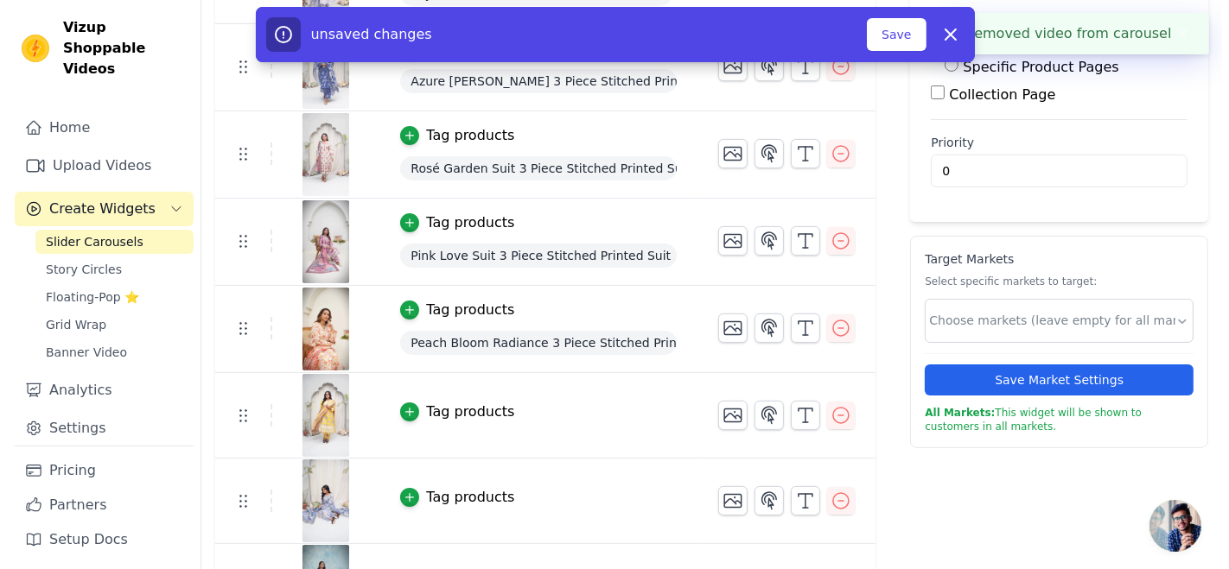
scroll to position [0, 0]
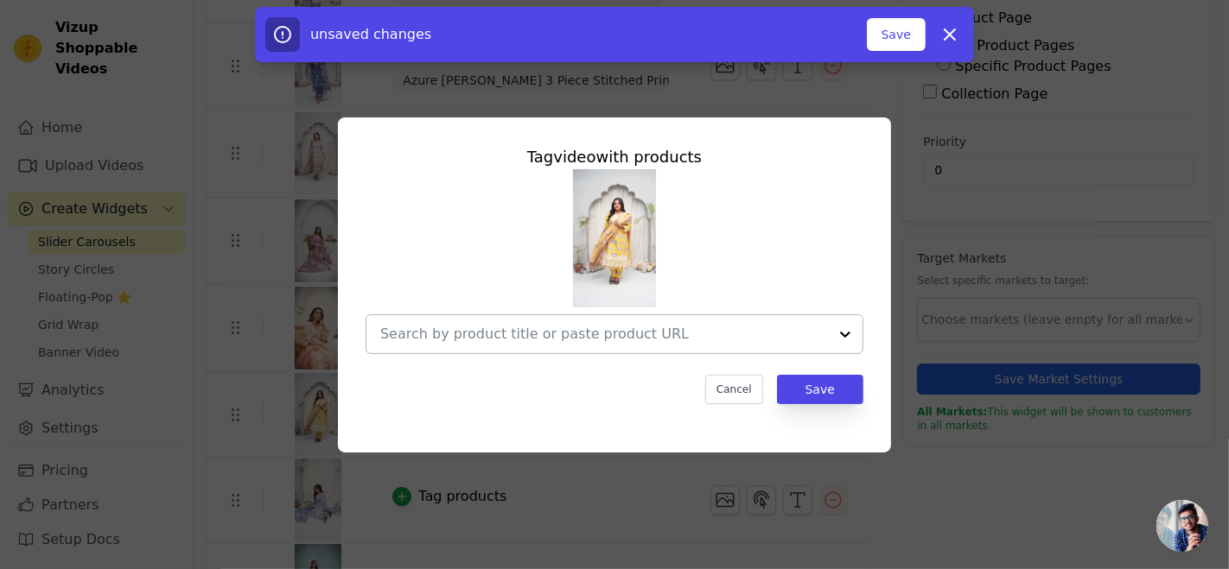
click at [546, 321] on div at bounding box center [604, 334] width 448 height 38
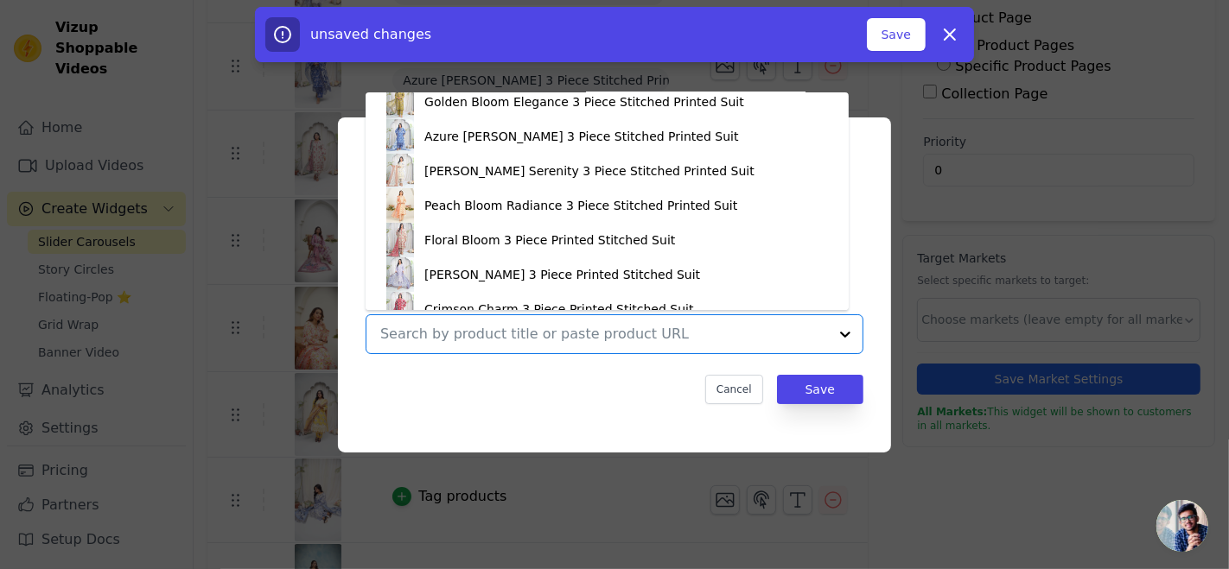
scroll to position [246, 0]
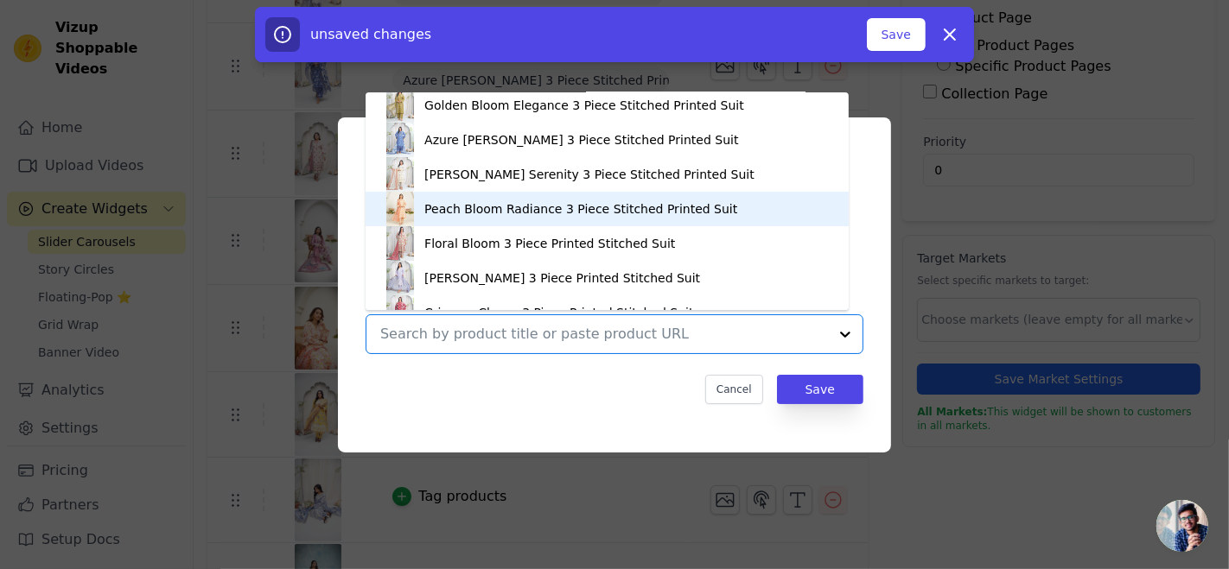
click at [491, 203] on div "Peach Bloom Radiance 3 Piece Stitched Printed Suit" at bounding box center [580, 208] width 313 height 17
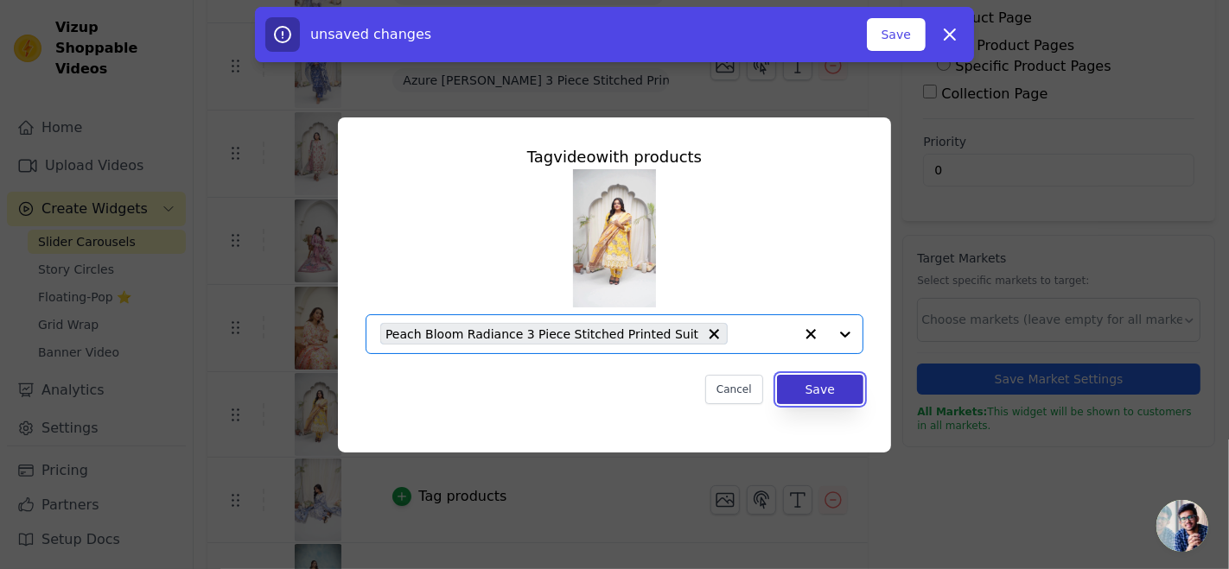
click at [809, 395] on button "Save" at bounding box center [820, 389] width 86 height 29
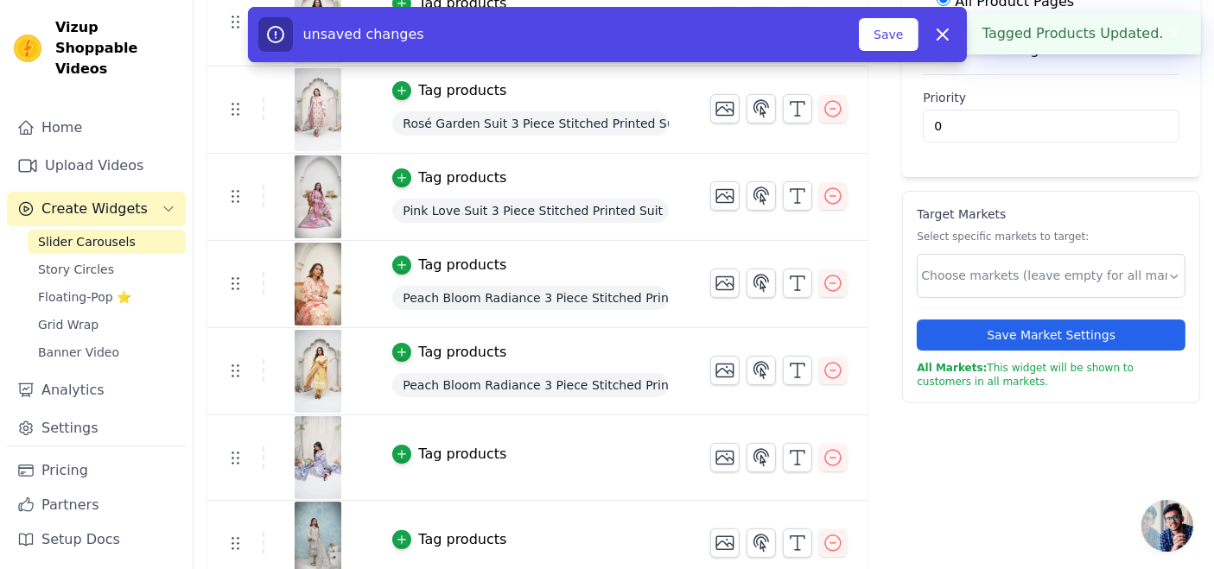
scroll to position [367, 0]
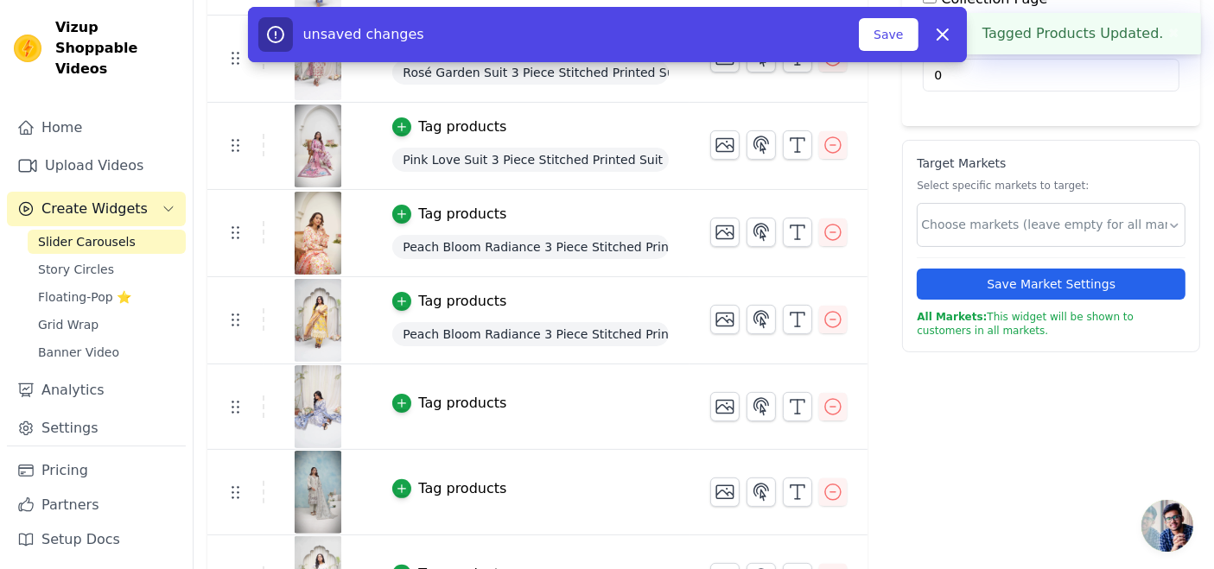
click at [447, 393] on div "Tag products" at bounding box center [462, 403] width 88 height 21
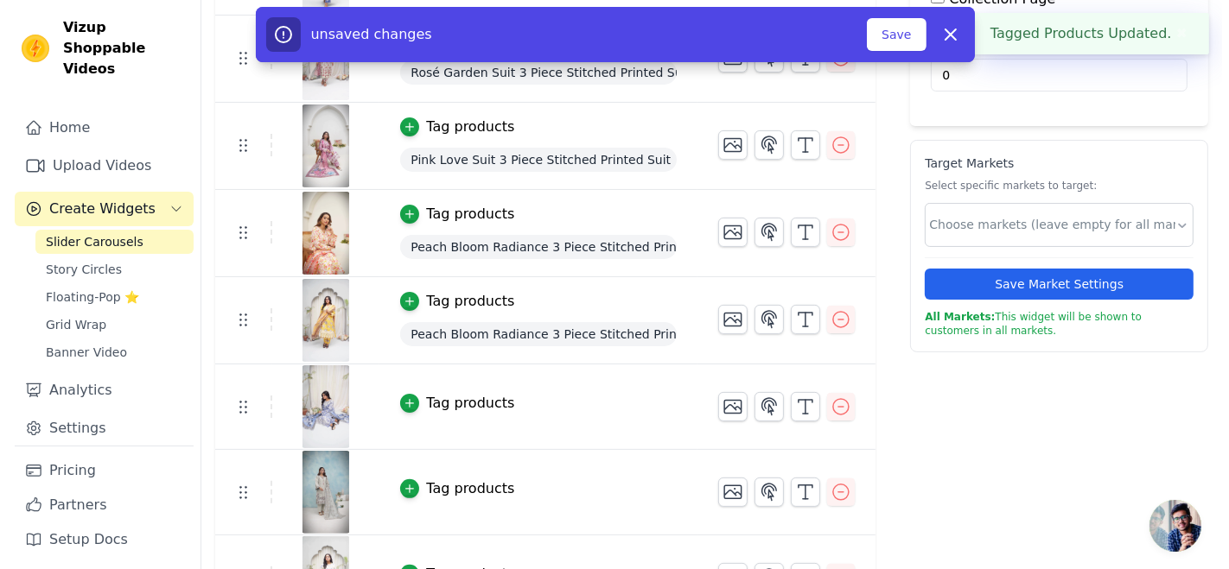
scroll to position [0, 0]
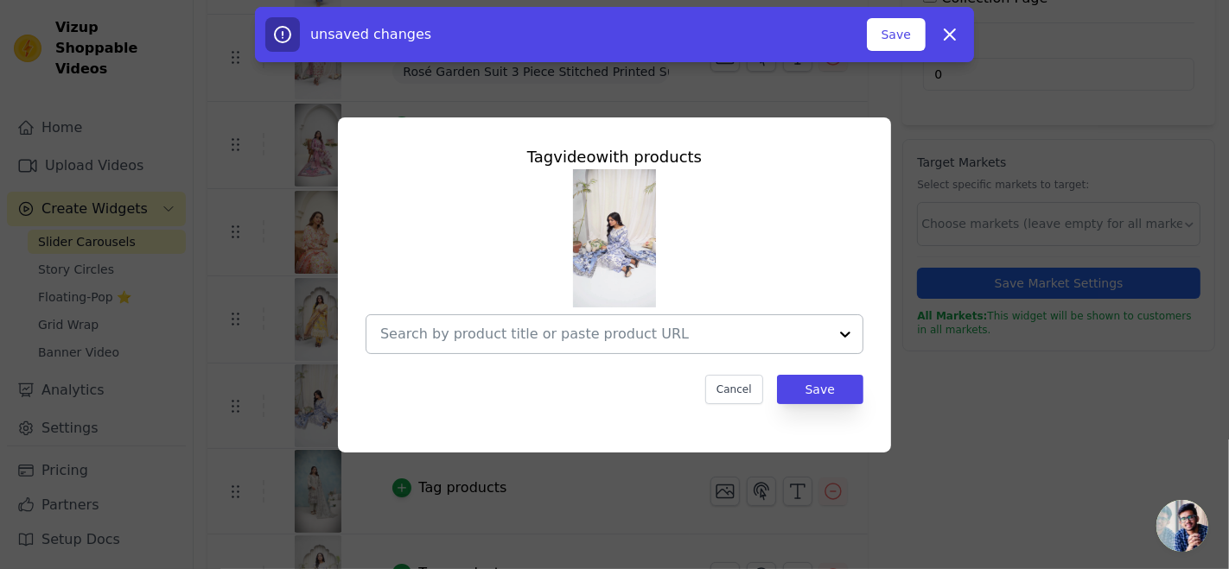
click at [433, 327] on input "text" at bounding box center [604, 334] width 448 height 21
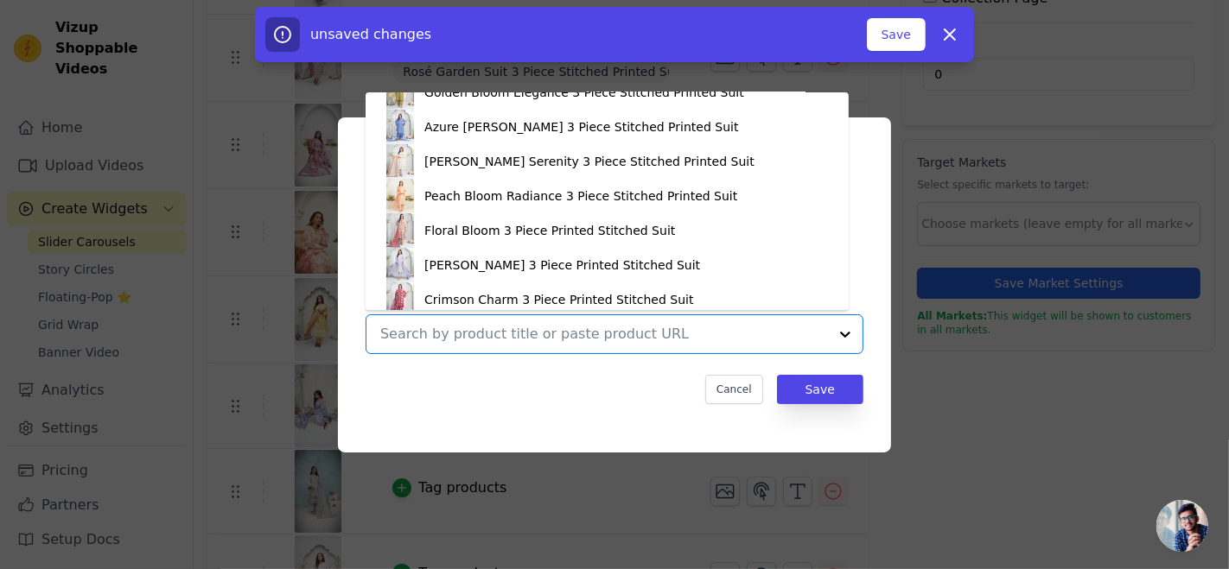
scroll to position [271, 0]
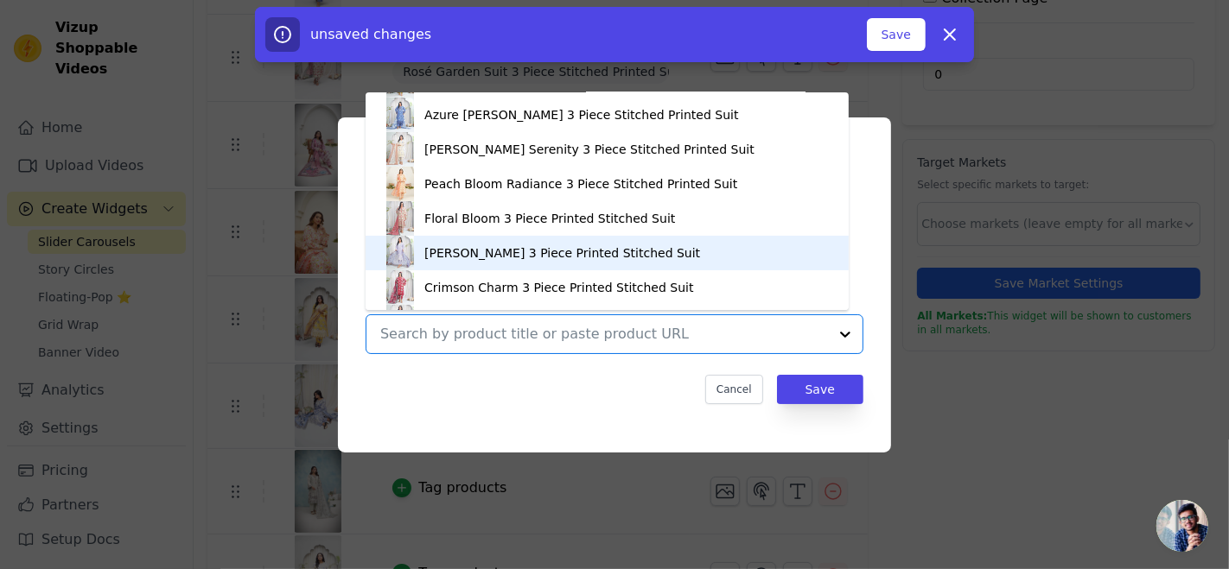
click at [437, 255] on div "[PERSON_NAME] 3 Piece Printed Stitched Suit" at bounding box center [562, 253] width 276 height 17
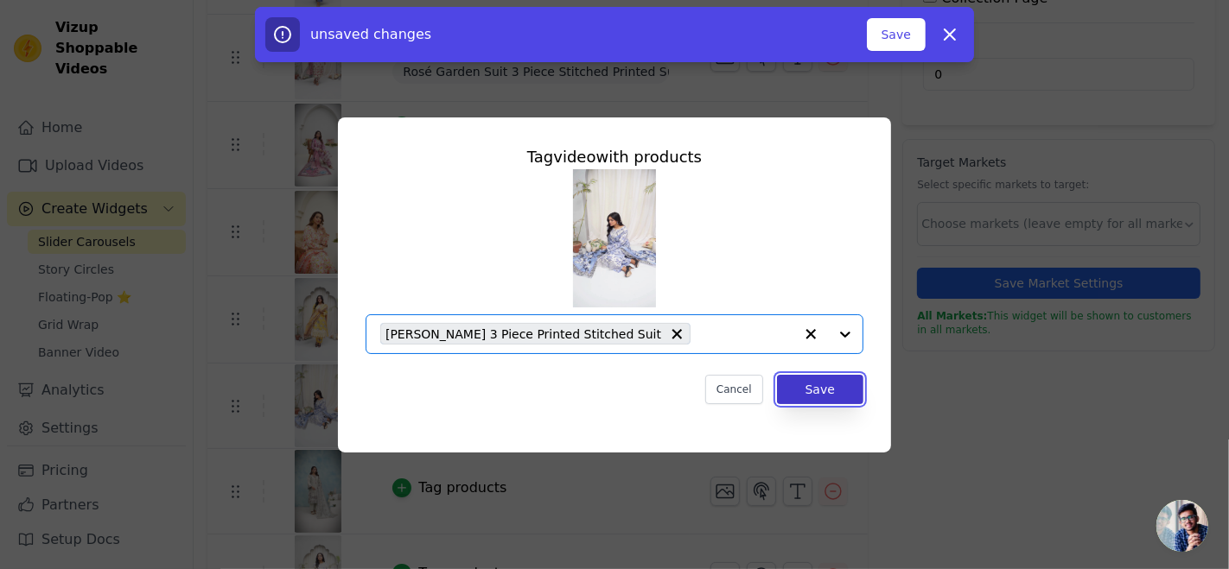
click at [816, 391] on button "Save" at bounding box center [820, 389] width 86 height 29
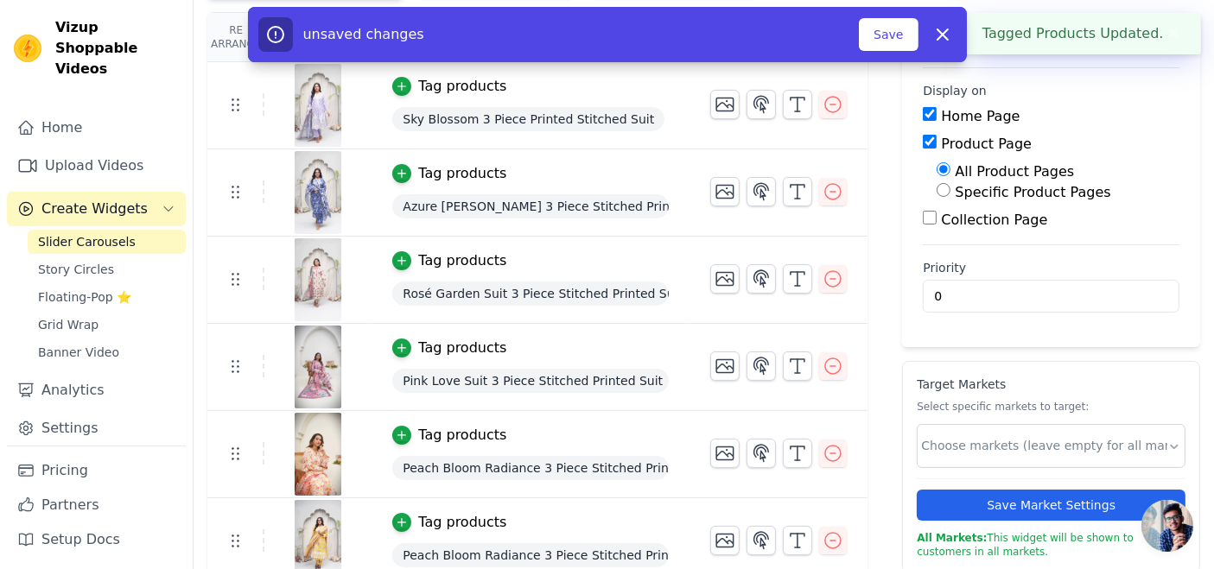
scroll to position [367, 0]
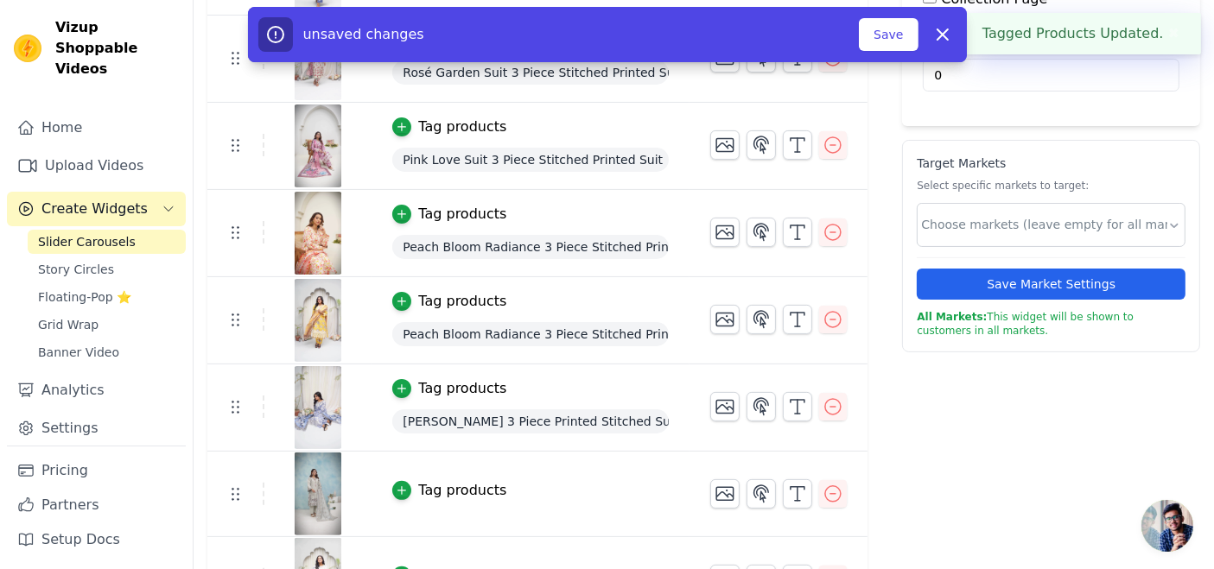
click at [409, 483] on button "Tag products" at bounding box center [449, 490] width 114 height 21
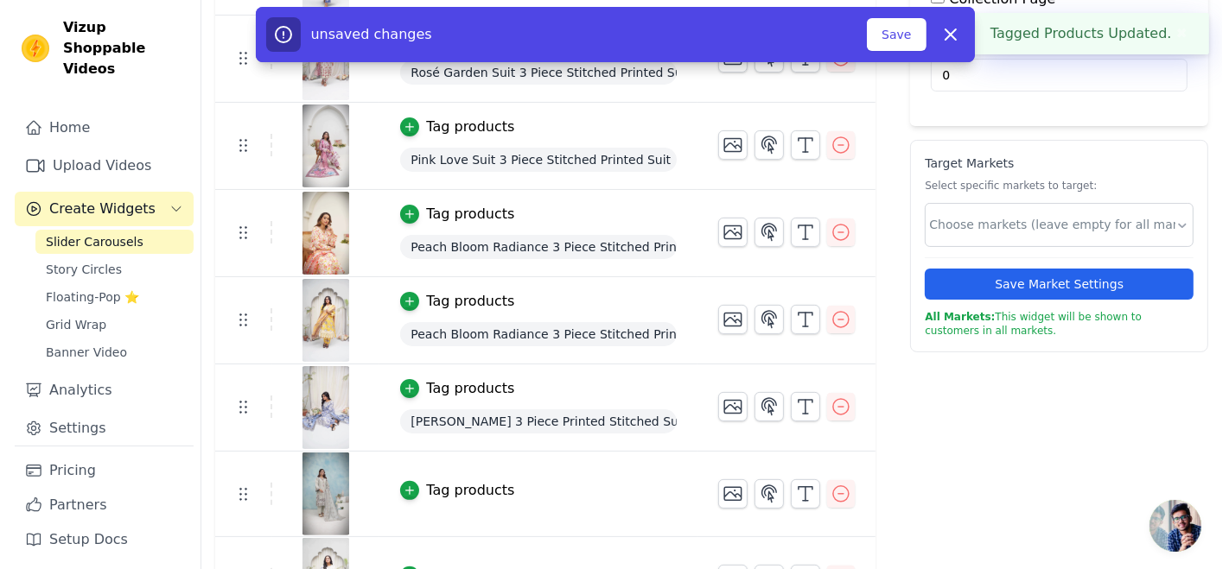
scroll to position [0, 0]
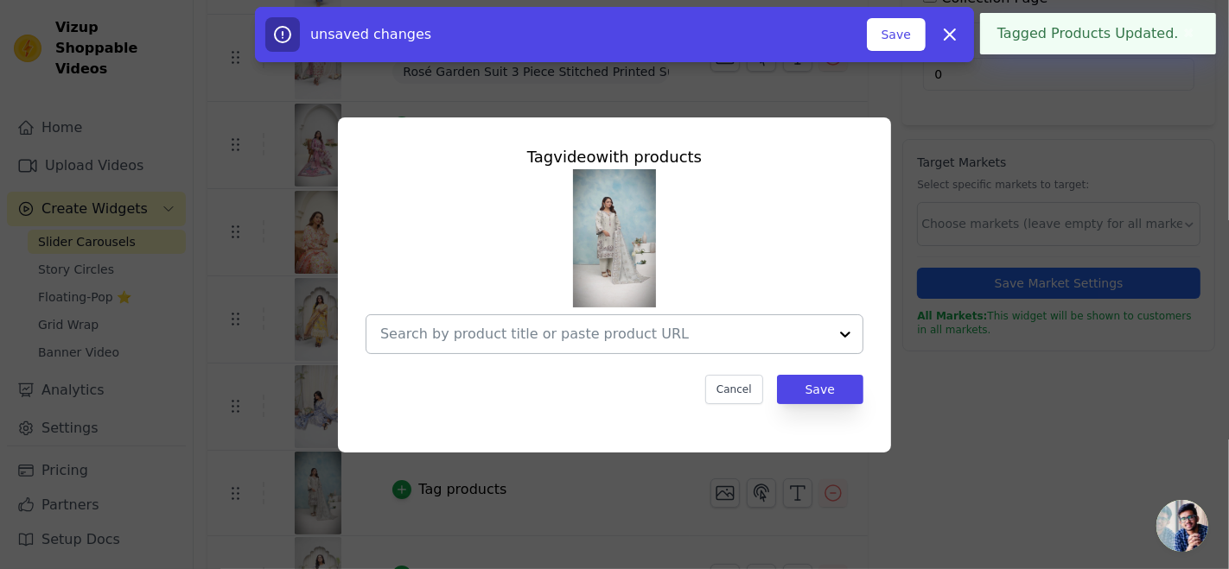
click at [532, 324] on input "text" at bounding box center [604, 334] width 448 height 21
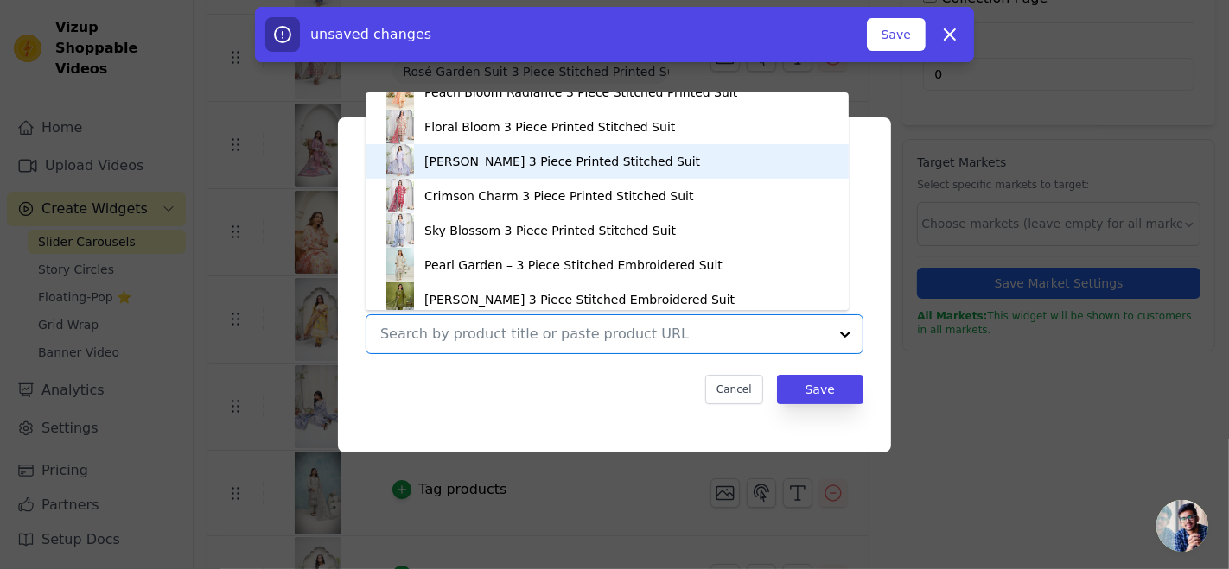
scroll to position [374, 0]
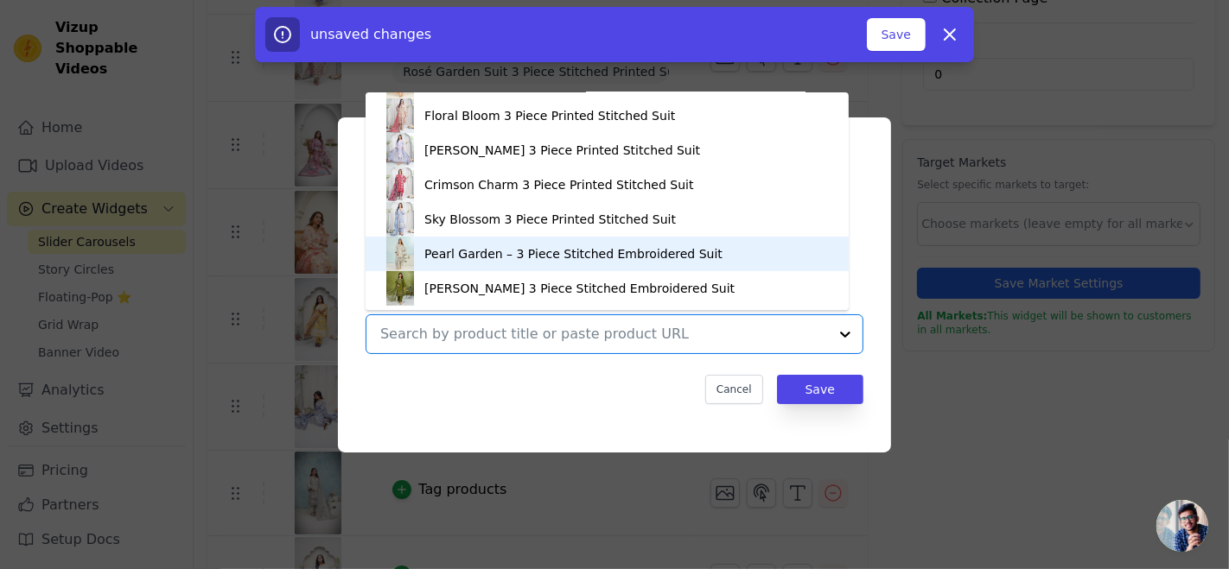
click at [480, 251] on div "Pearl Garden – 3 Piece Stitched Embroidered Suit" at bounding box center [573, 253] width 298 height 17
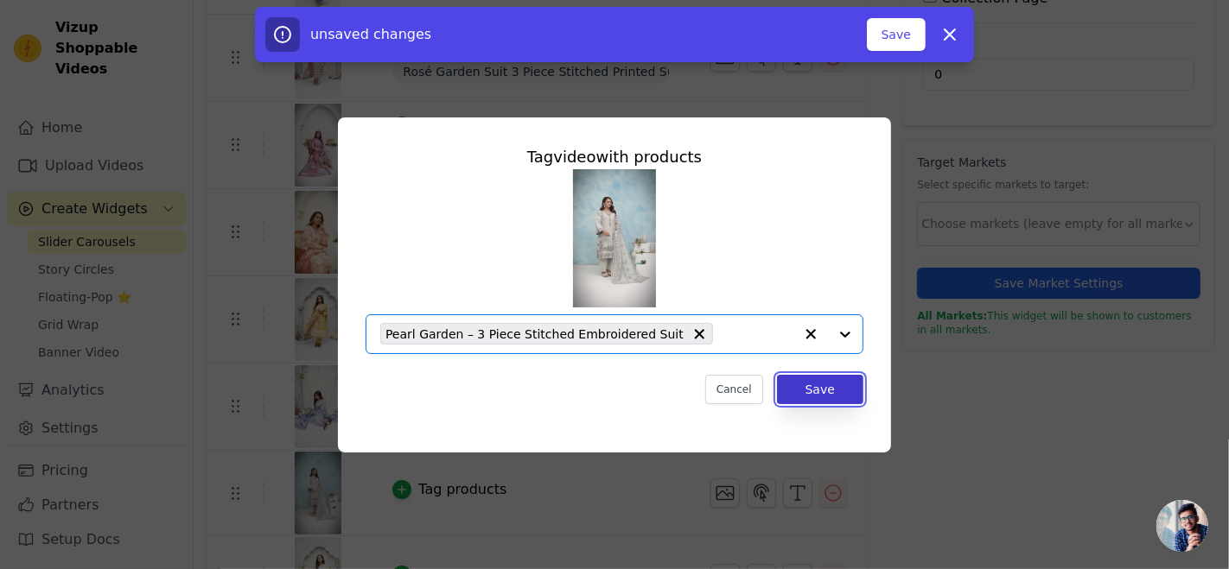
click at [819, 395] on button "Save" at bounding box center [820, 389] width 86 height 29
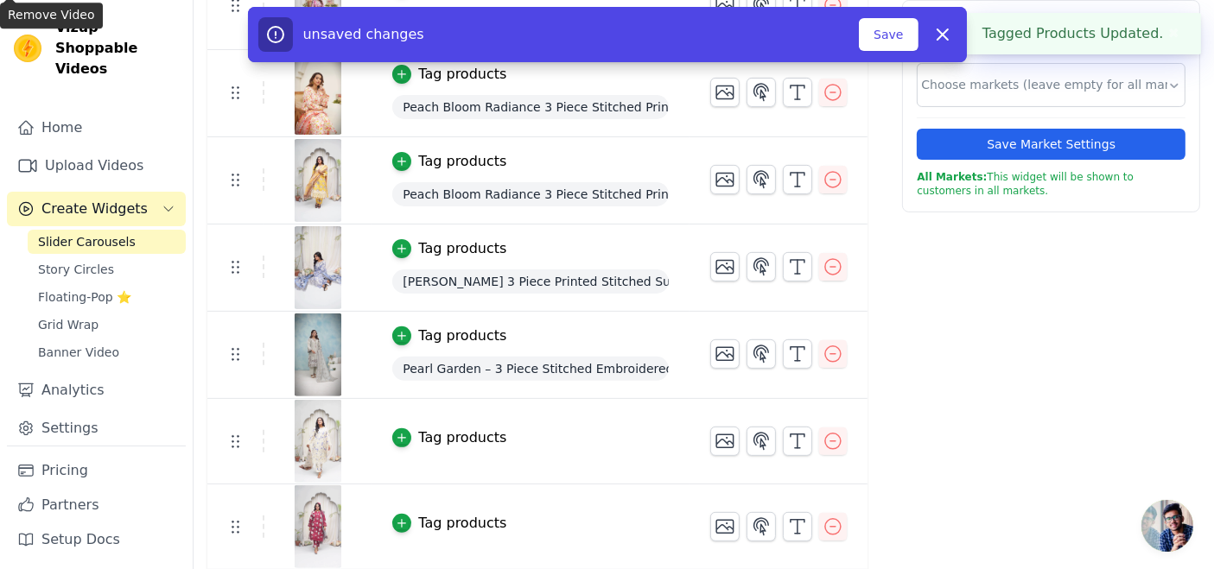
scroll to position [511, 0]
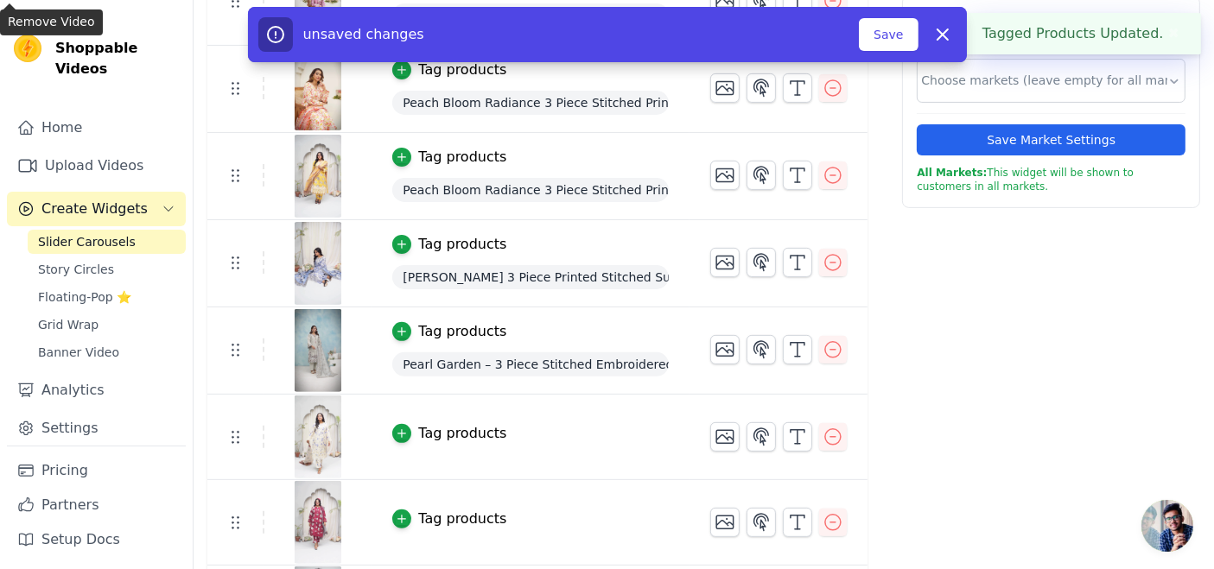
click at [451, 425] on div "Tag products" at bounding box center [462, 433] width 88 height 21
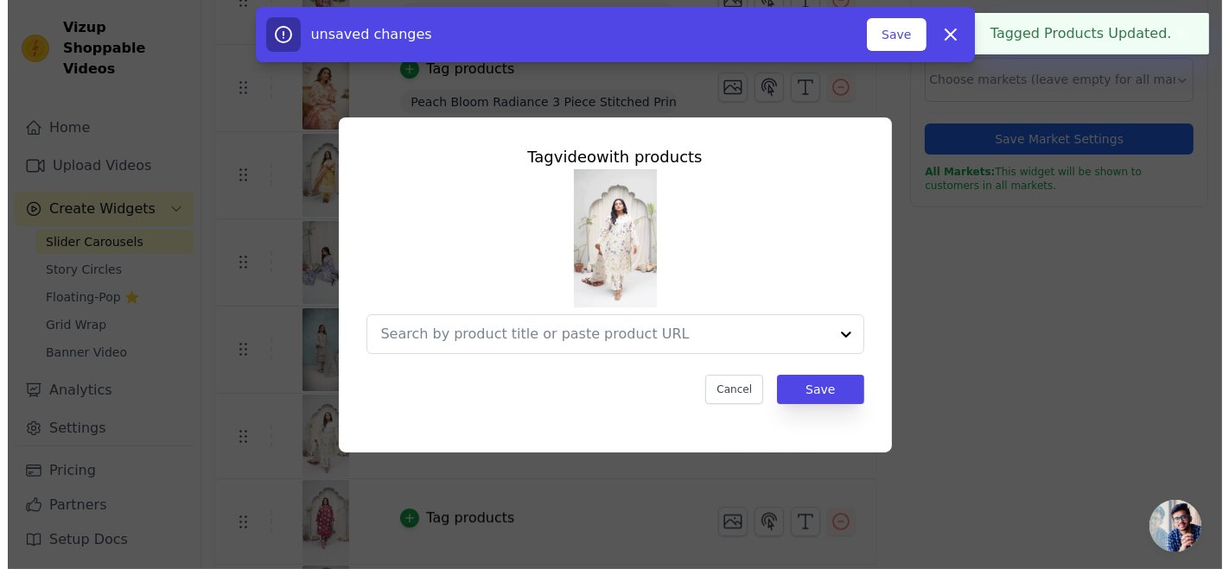
scroll to position [0, 0]
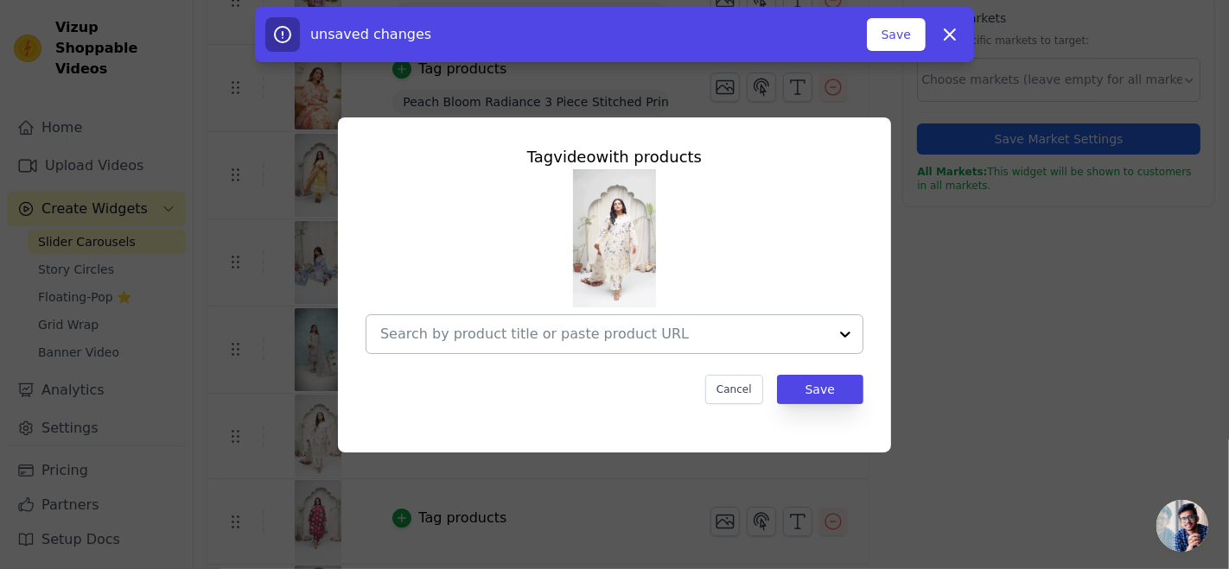
click at [513, 315] on div at bounding box center [604, 334] width 448 height 38
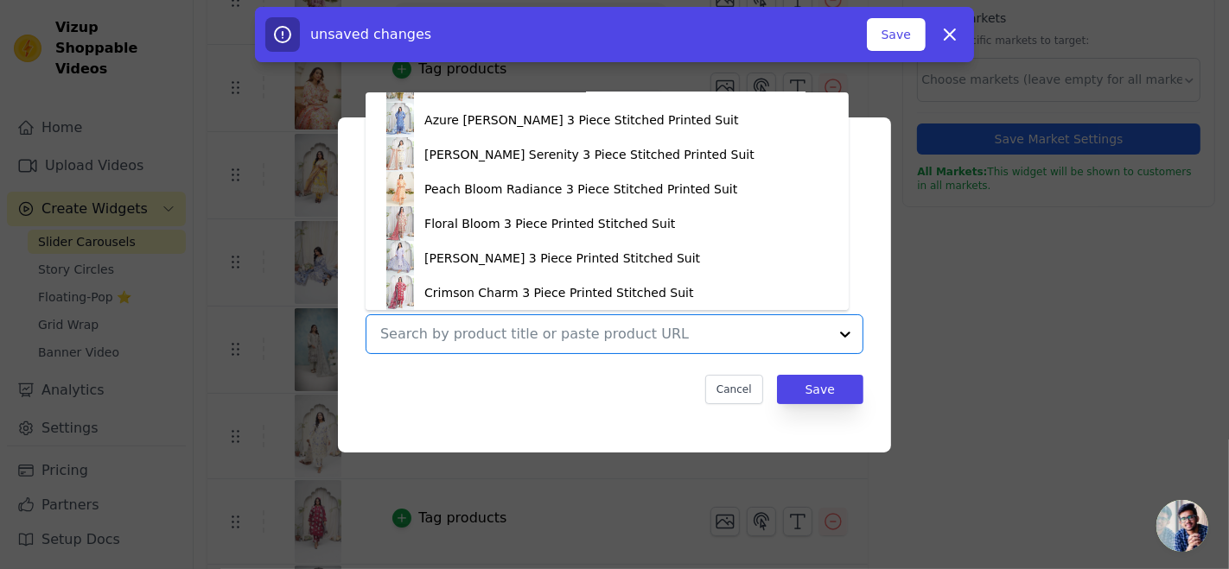
scroll to position [262, 0]
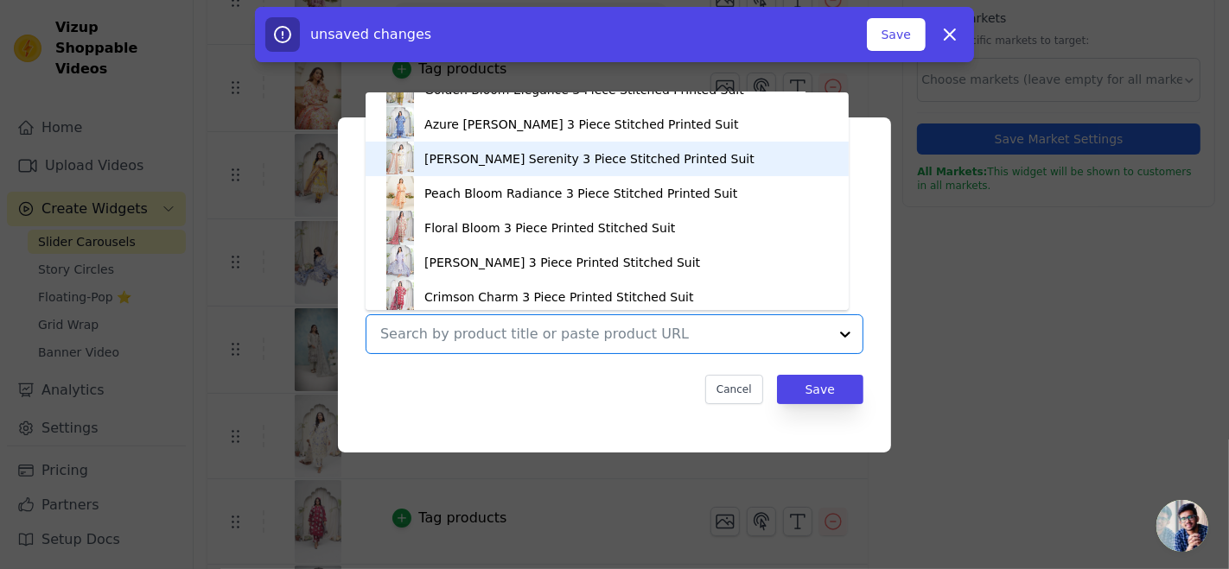
click at [463, 168] on div "[PERSON_NAME] Serenity 3 Piece Stitched Printed Suit" at bounding box center [607, 159] width 448 height 35
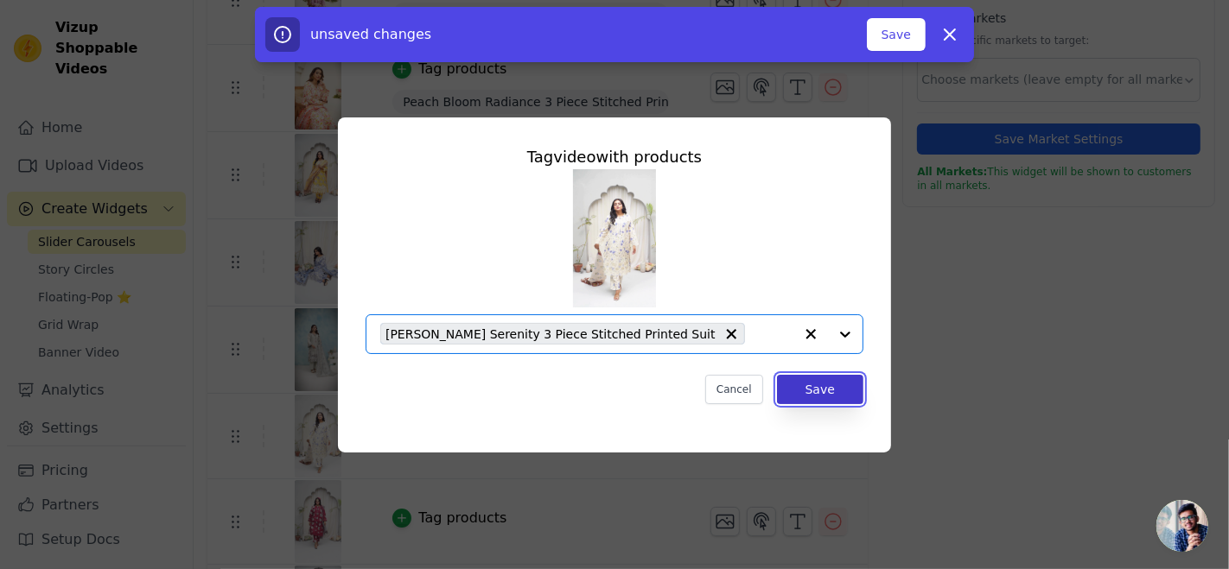
click at [804, 382] on button "Save" at bounding box center [820, 389] width 86 height 29
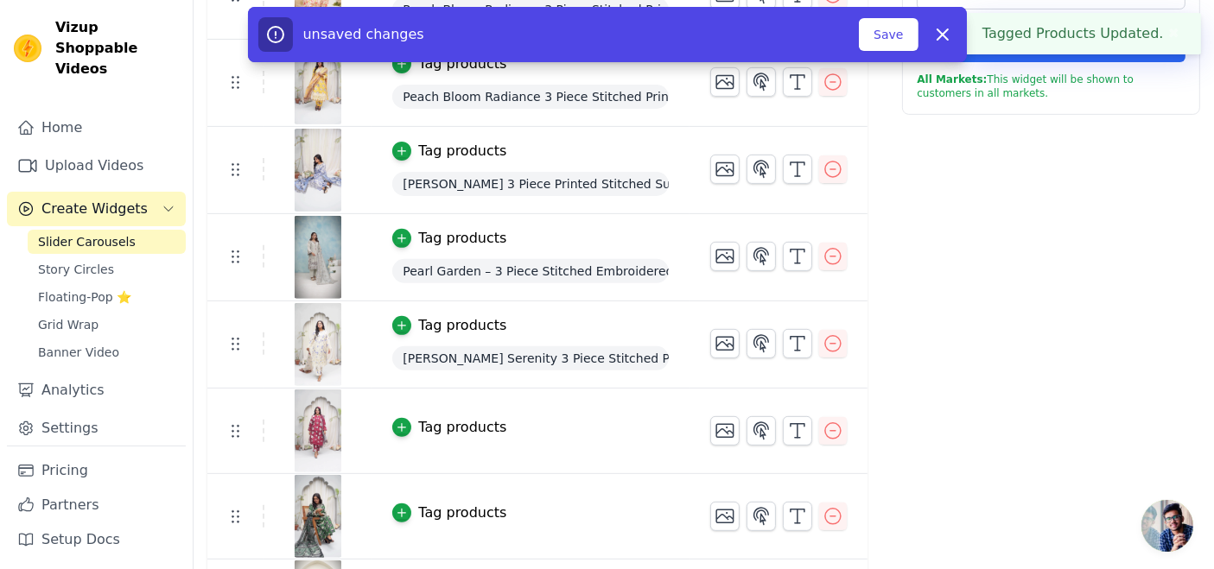
scroll to position [671, 0]
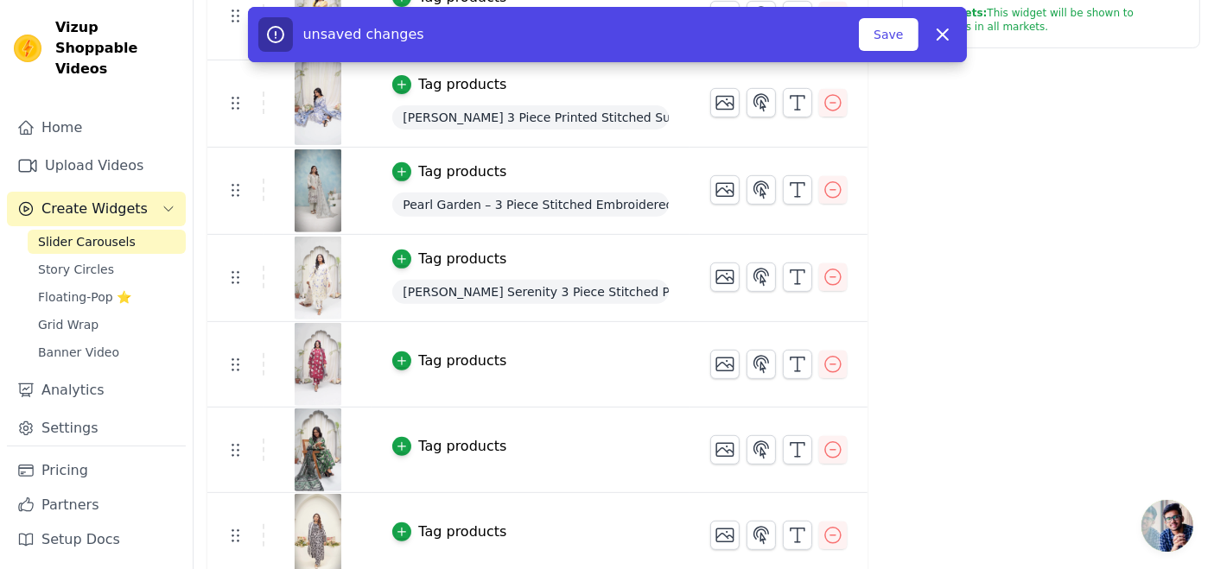
click at [438, 357] on div "Tag products" at bounding box center [462, 361] width 88 height 21
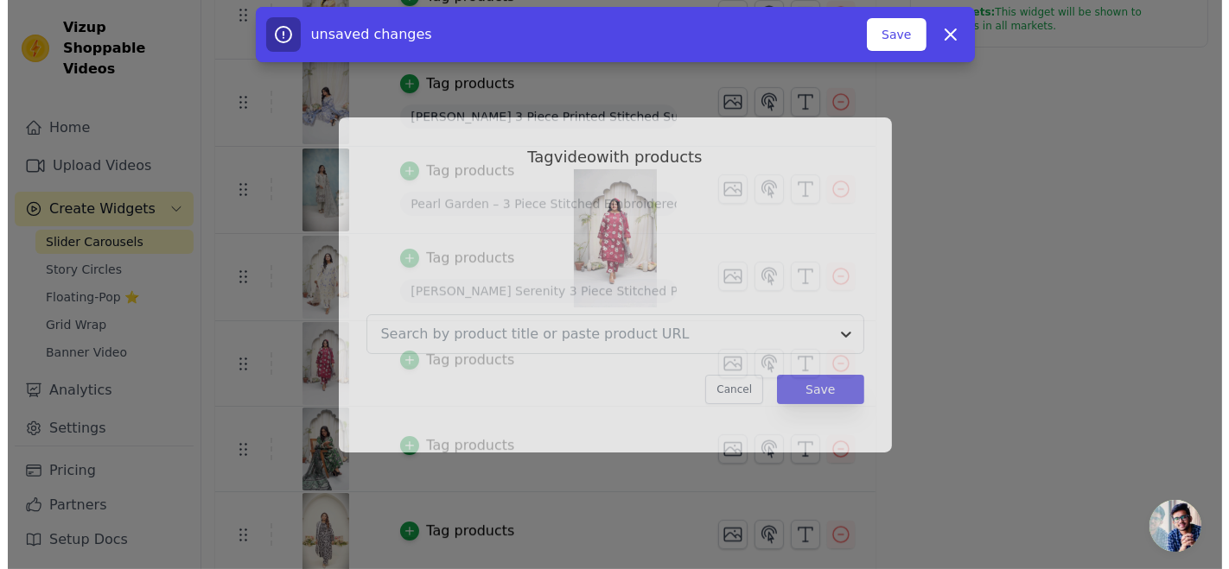
scroll to position [0, 0]
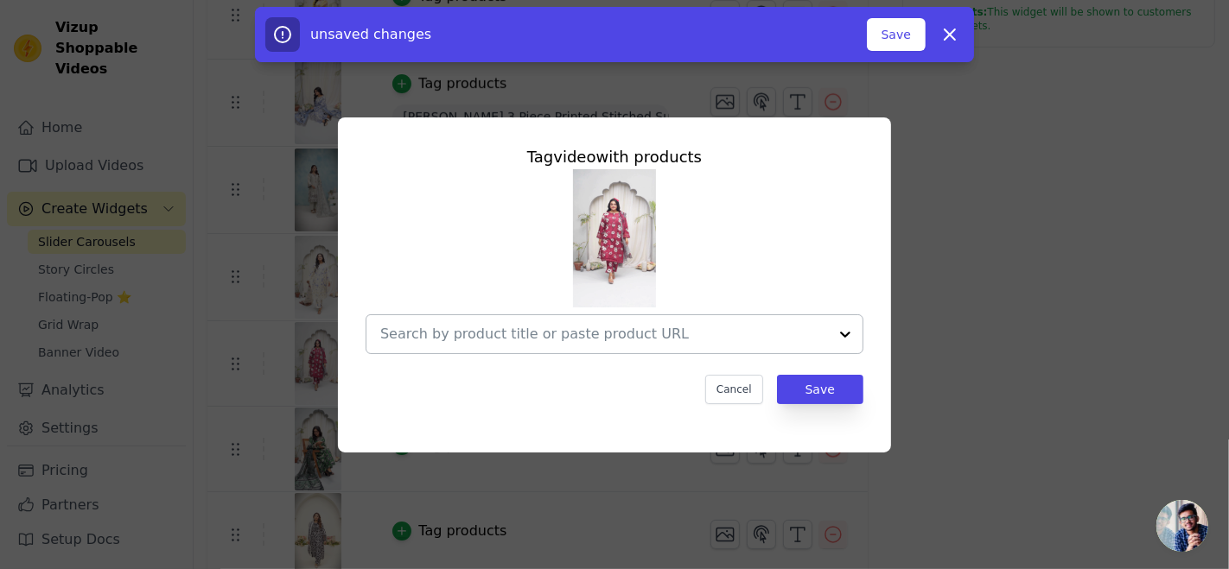
click at [476, 330] on input "text" at bounding box center [604, 334] width 448 height 21
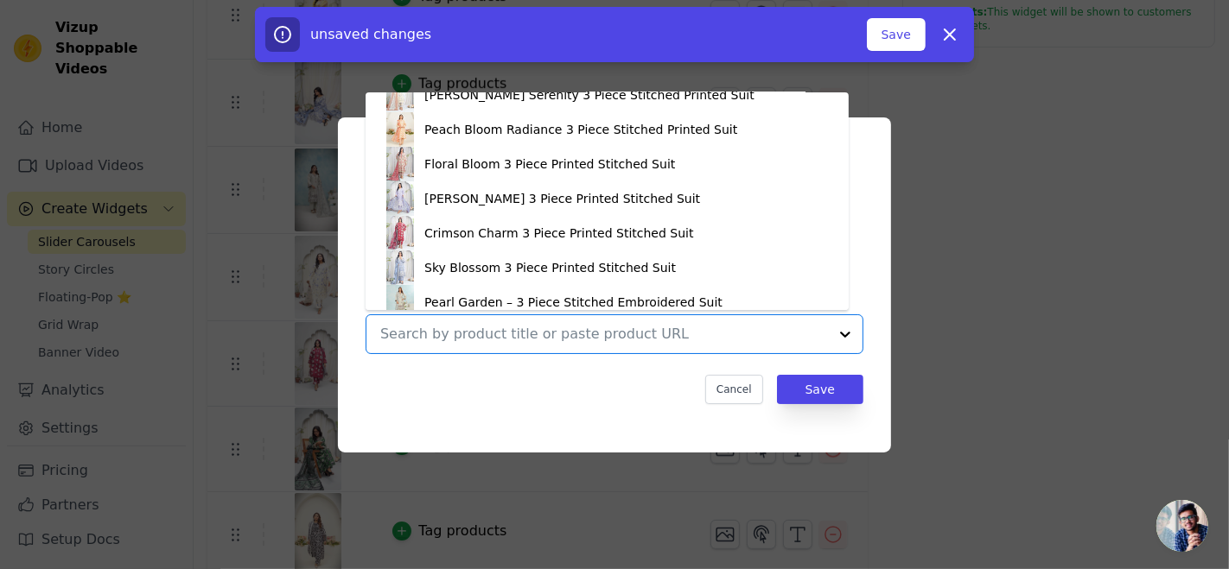
scroll to position [335, 0]
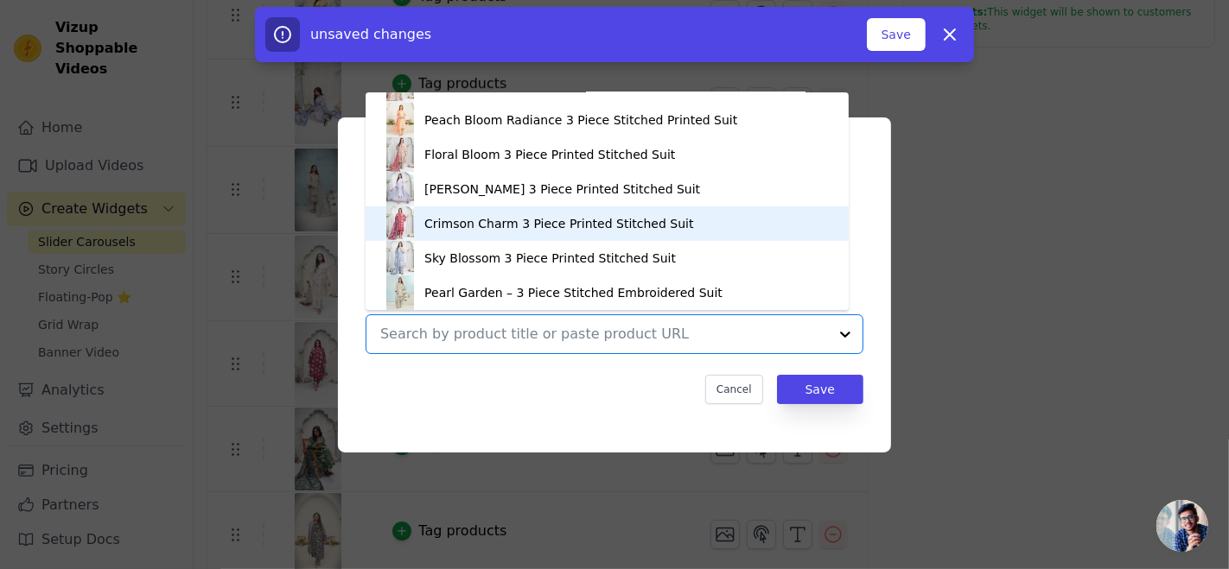
click at [458, 211] on div "Crimson Charm 3 Piece Printed Stitched Suit" at bounding box center [607, 223] width 448 height 35
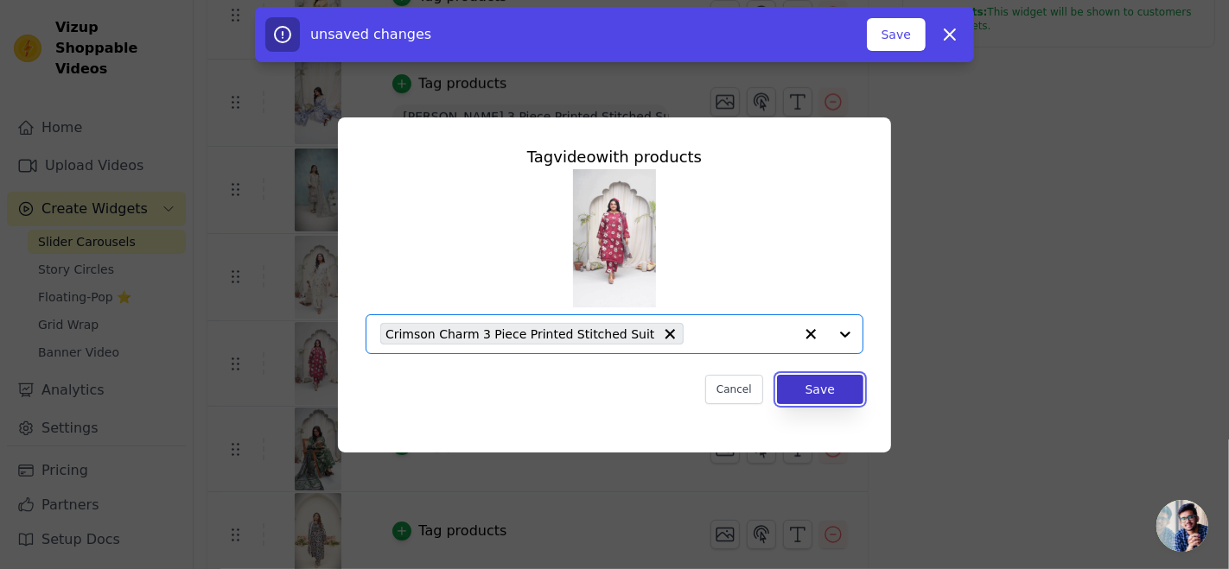
click at [836, 386] on button "Save" at bounding box center [820, 389] width 86 height 29
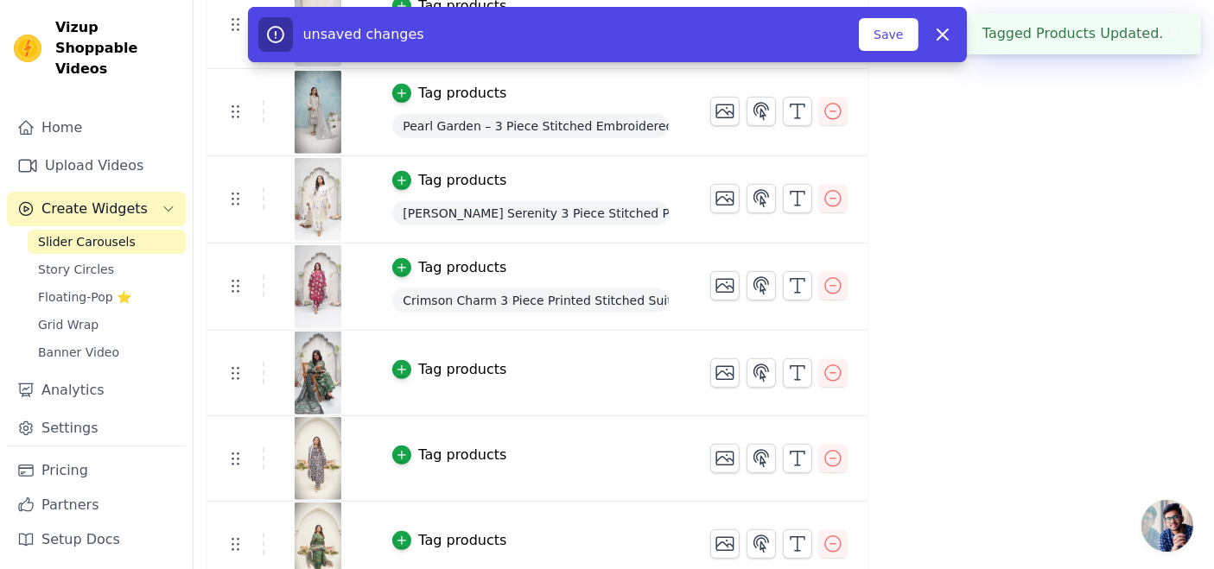
scroll to position [752, 0]
click at [438, 361] on div "Tag products" at bounding box center [462, 368] width 88 height 21
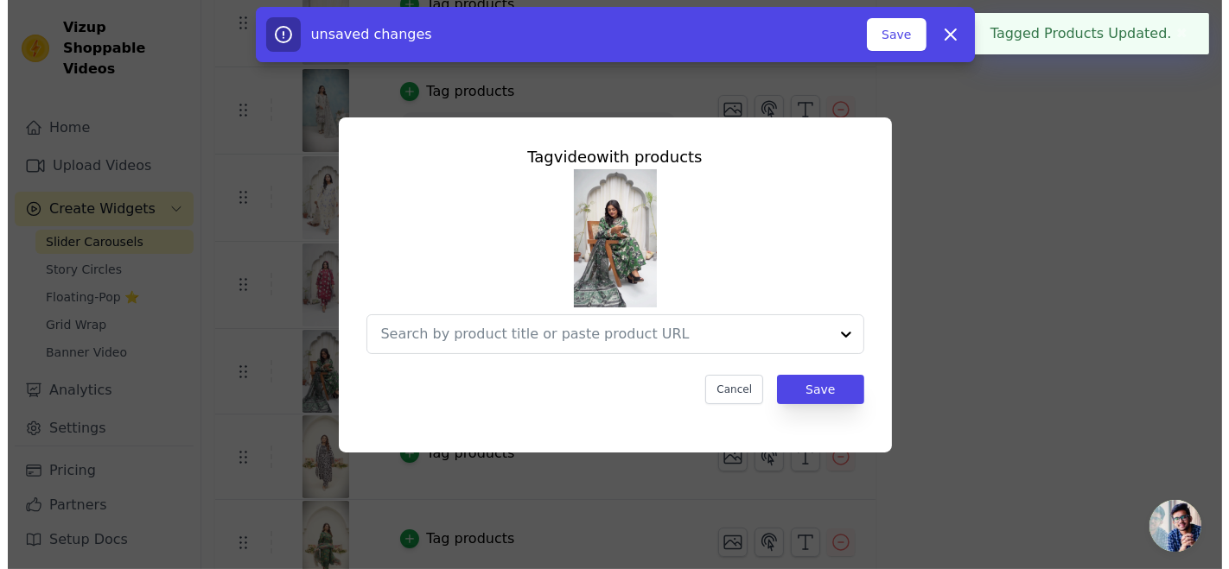
scroll to position [0, 0]
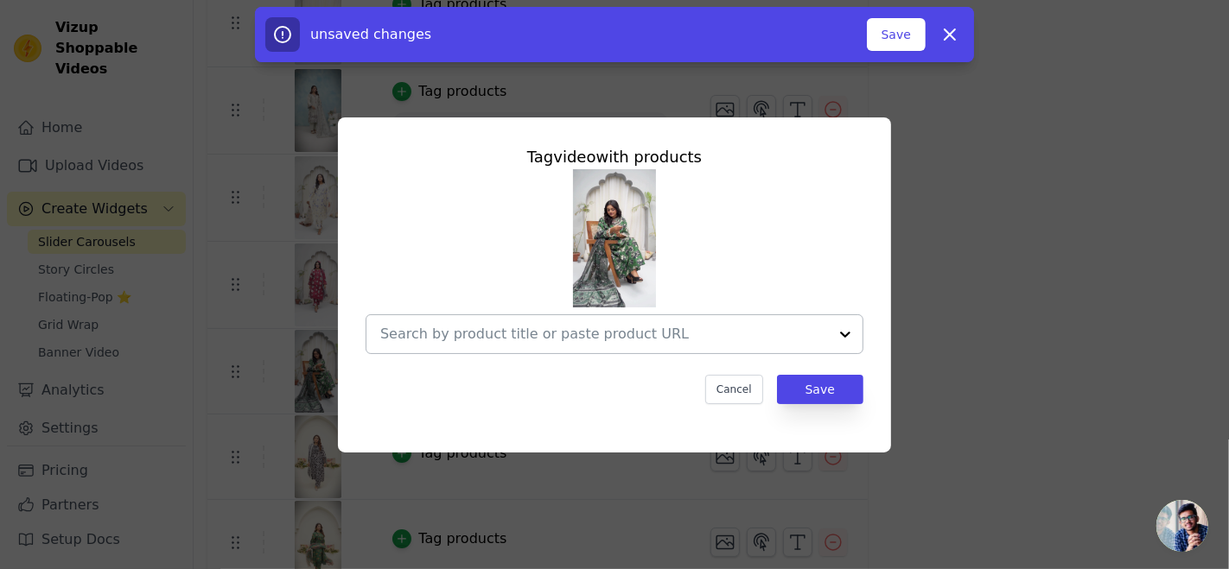
click at [492, 320] on div at bounding box center [604, 334] width 448 height 38
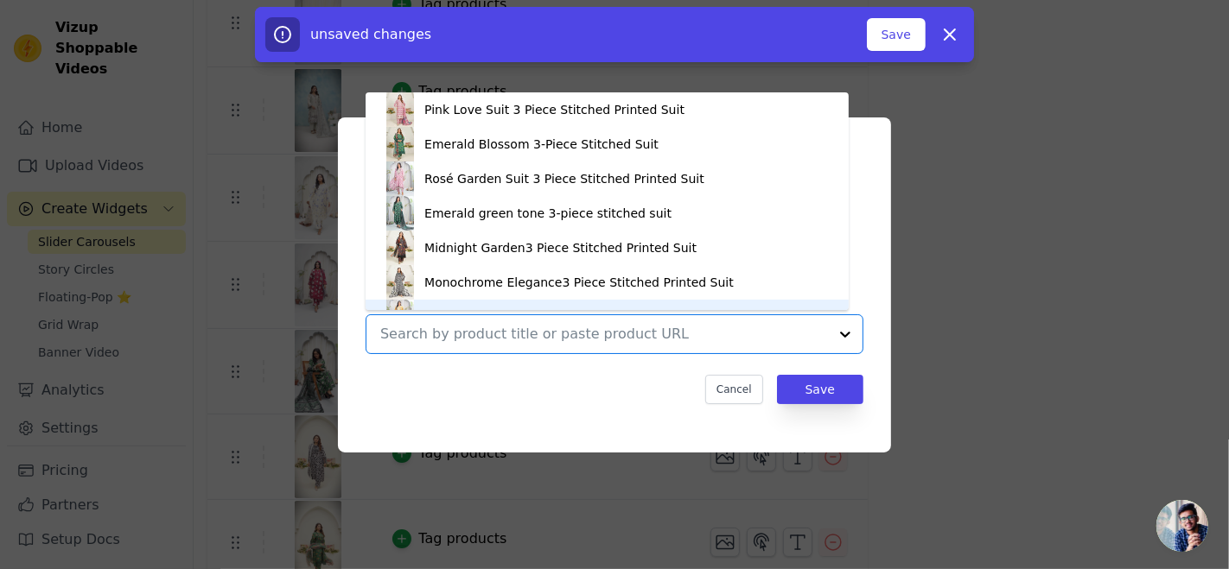
scroll to position [24, 0]
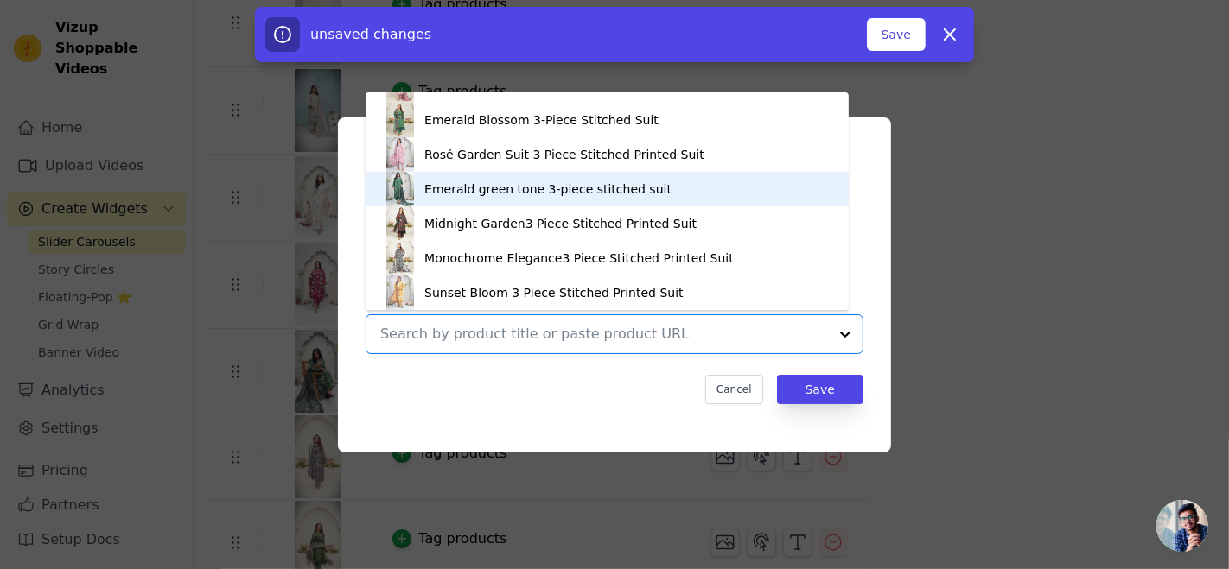
click at [473, 189] on div "Emerald green tone 3-piece stitched suit" at bounding box center [547, 189] width 247 height 17
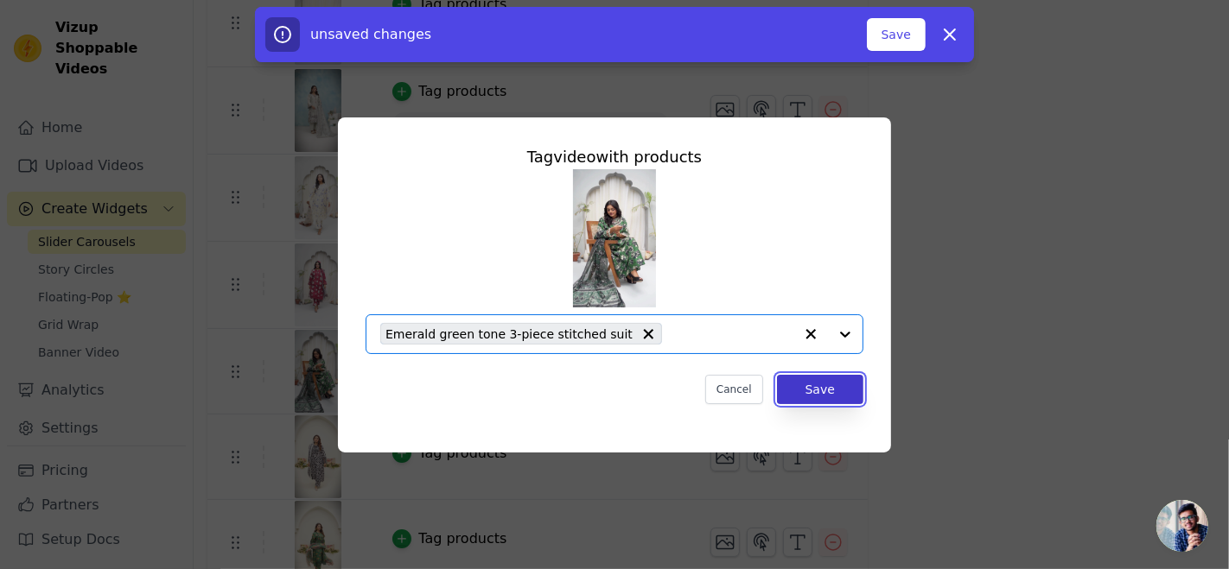
click at [826, 375] on button "Save" at bounding box center [820, 389] width 86 height 29
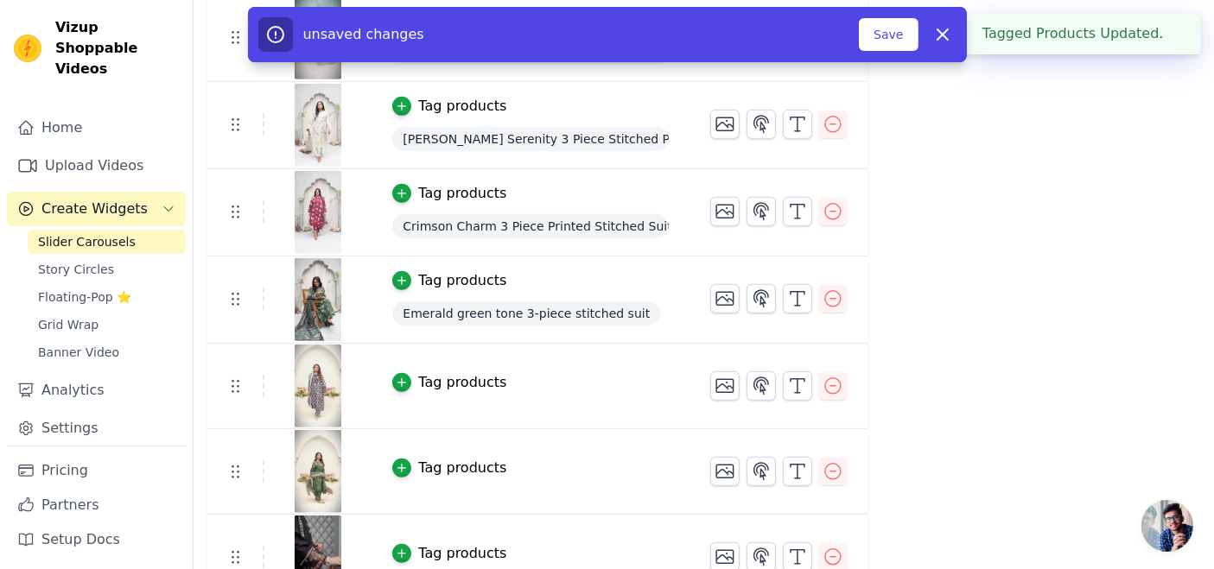
scroll to position [831, 0]
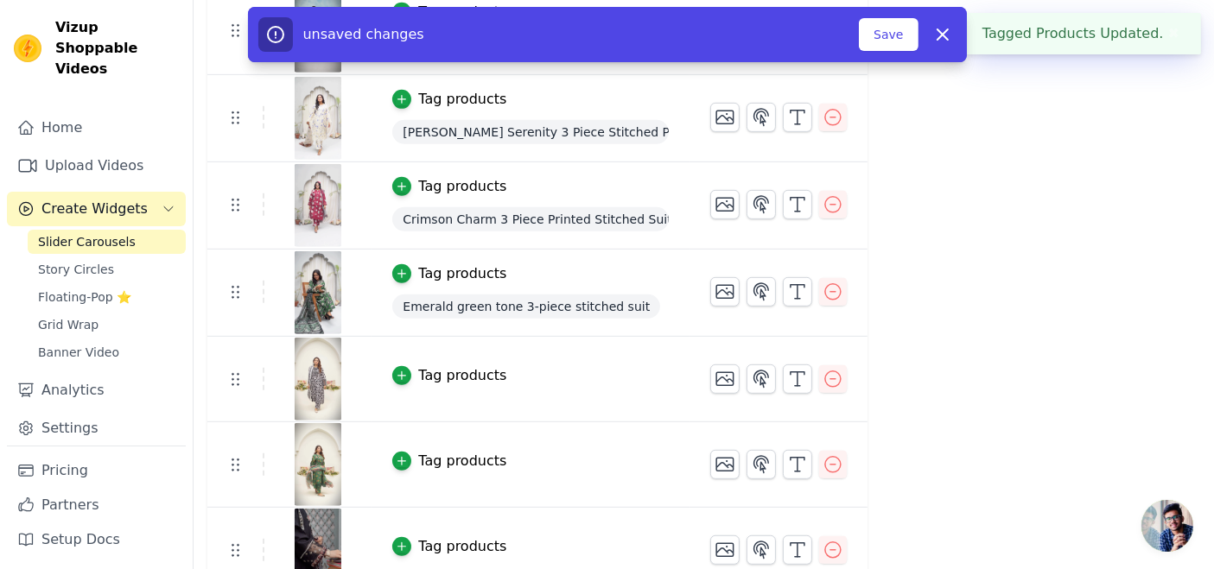
click at [435, 379] on div "Tag products" at bounding box center [462, 375] width 88 height 21
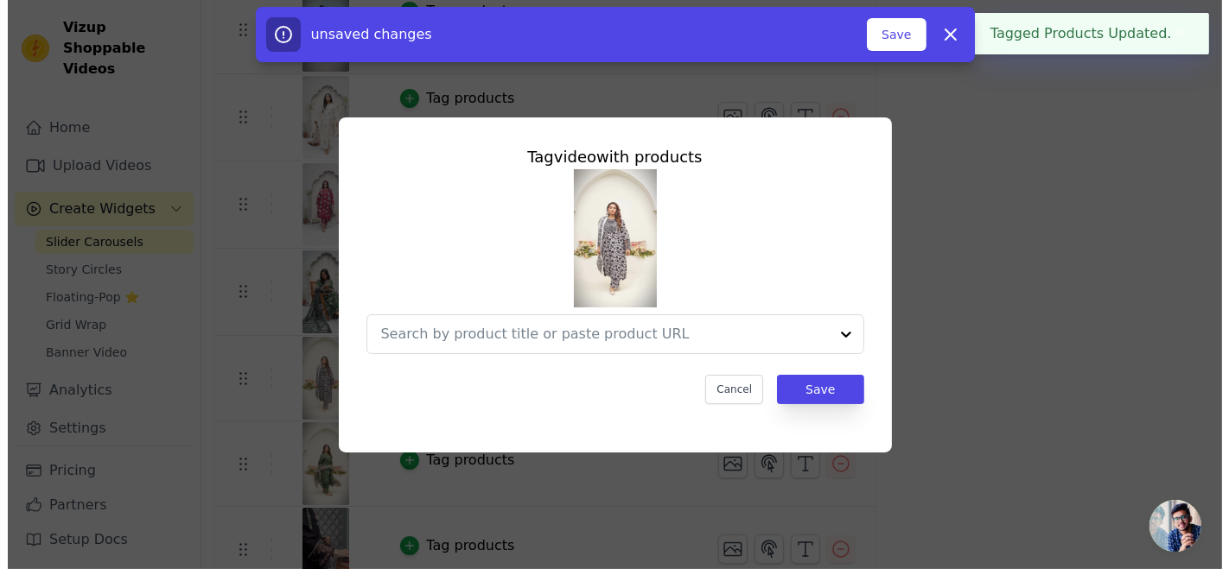
scroll to position [0, 0]
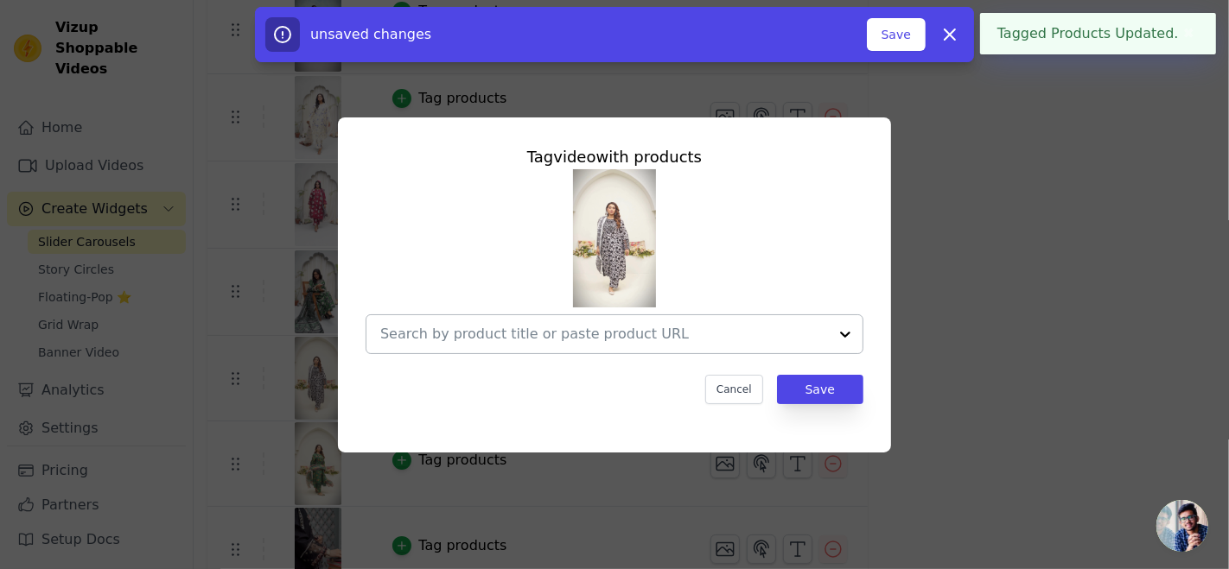
click at [523, 344] on input "text" at bounding box center [604, 334] width 448 height 21
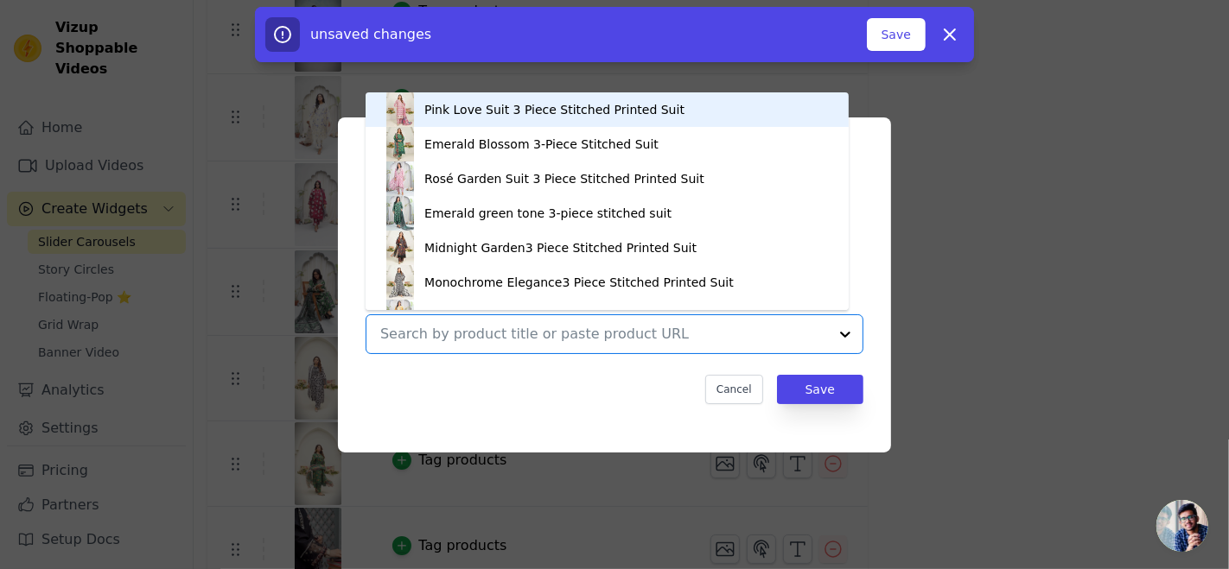
scroll to position [24, 0]
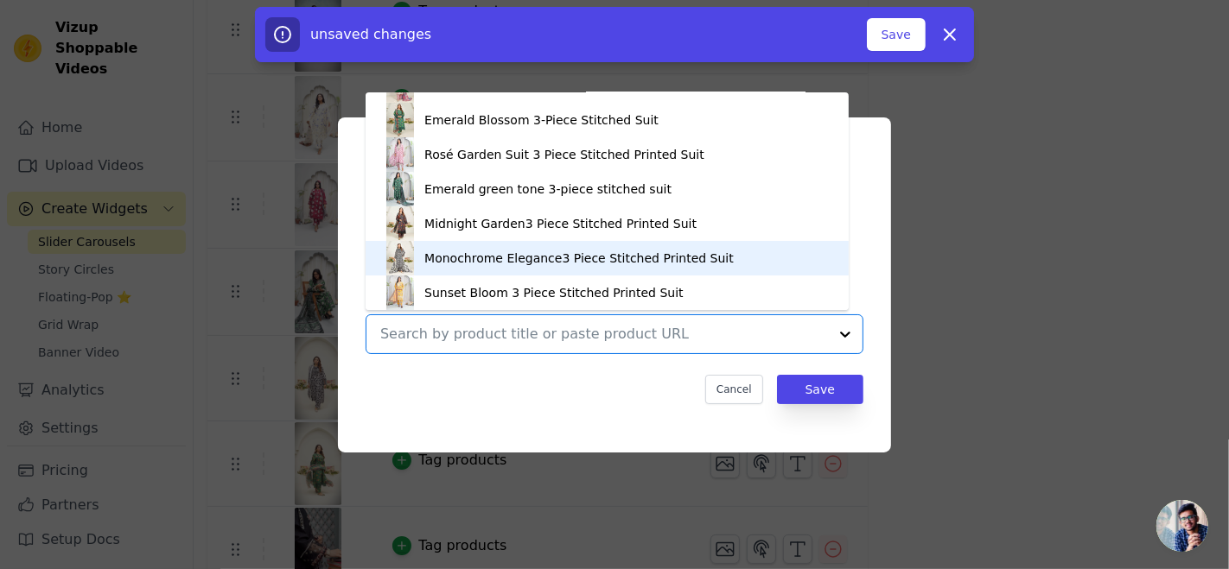
click at [476, 256] on div "Monochrome Elegance3 Piece Stitched Printed Suit" at bounding box center [578, 258] width 309 height 17
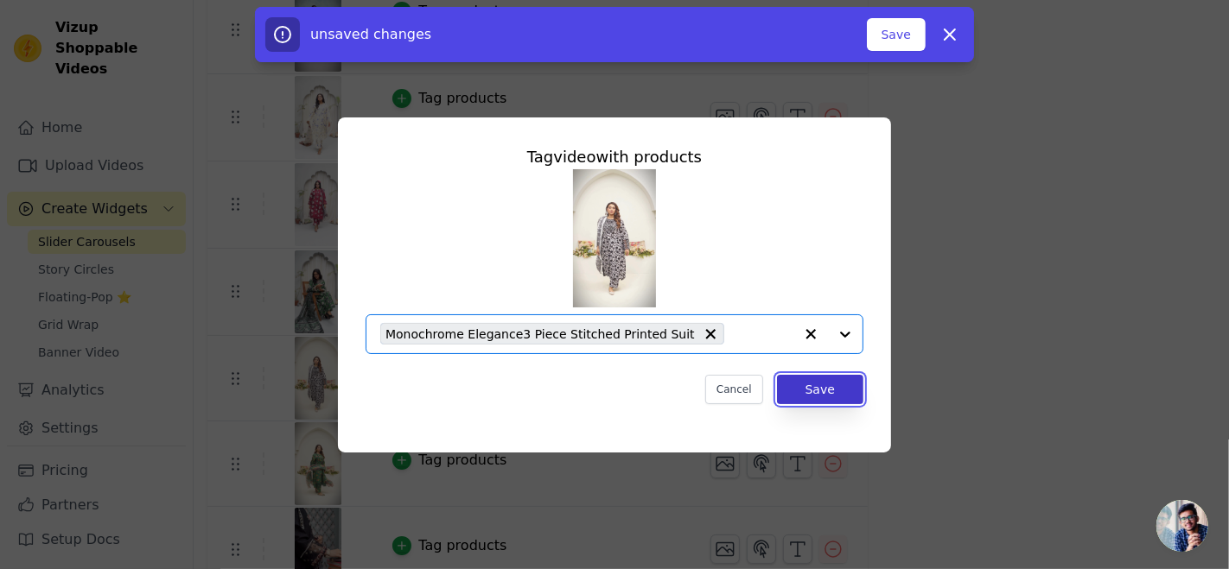
click at [846, 389] on button "Save" at bounding box center [820, 389] width 86 height 29
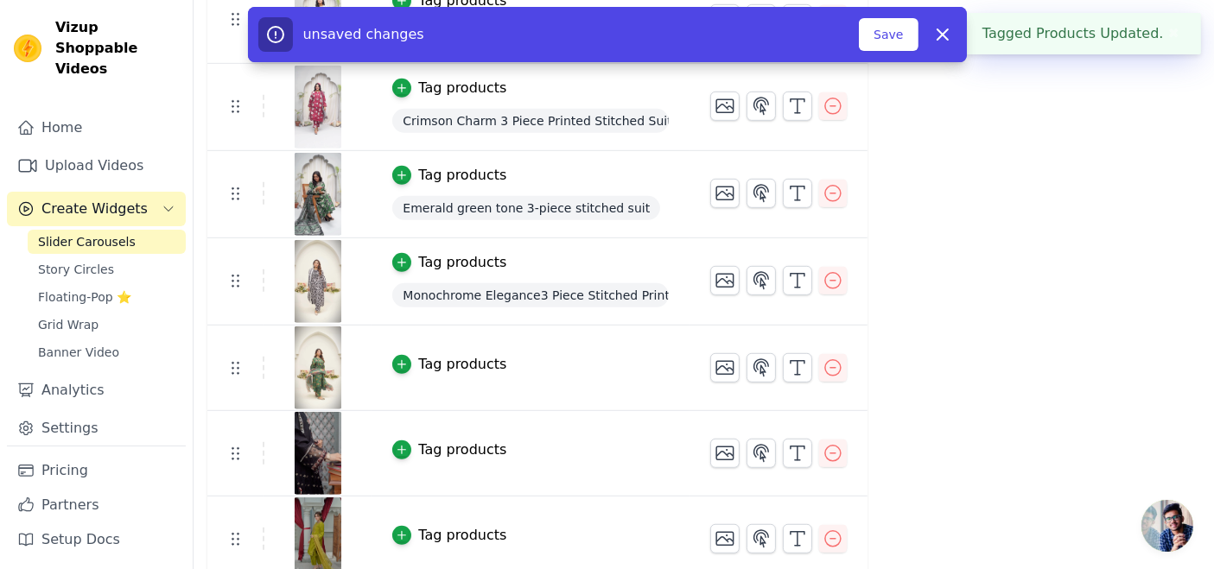
scroll to position [943, 0]
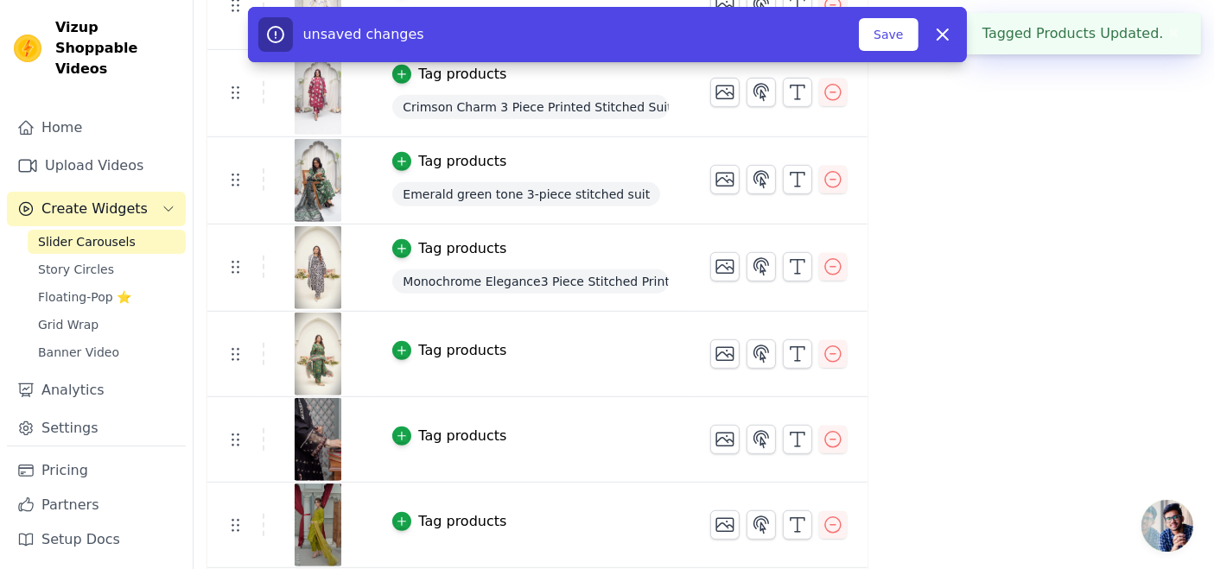
click at [439, 351] on div "Tag products" at bounding box center [462, 350] width 88 height 21
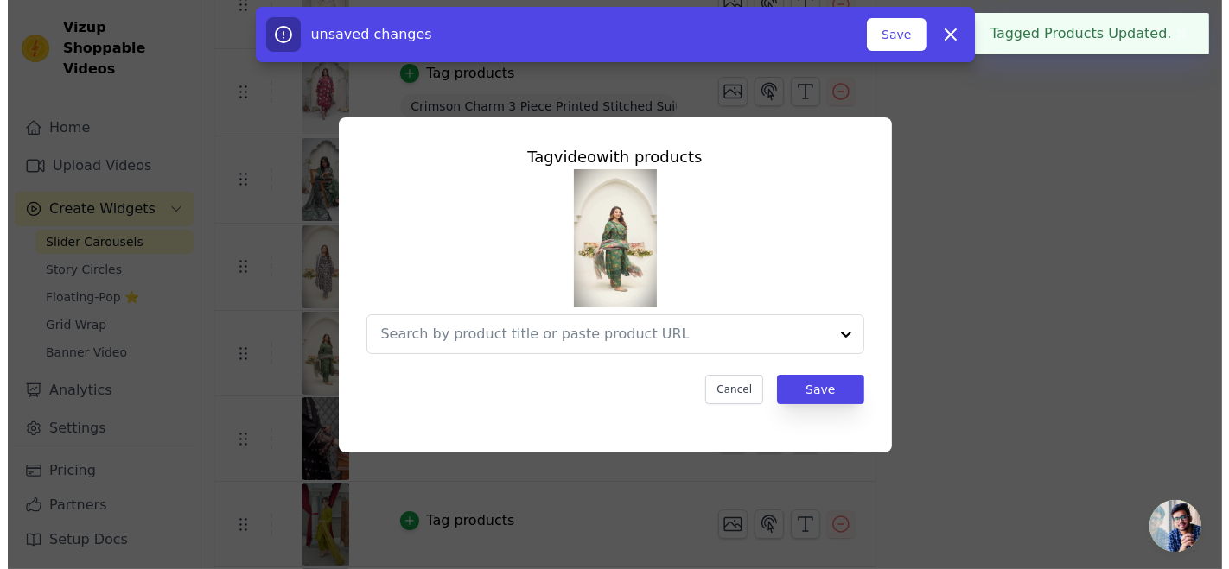
scroll to position [0, 0]
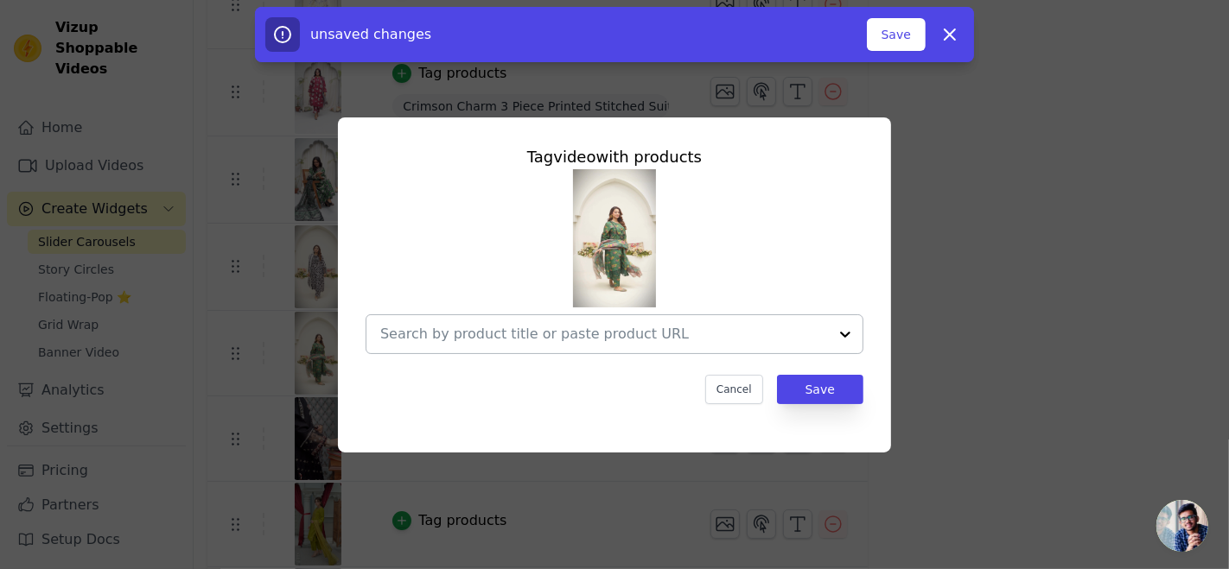
click at [526, 342] on input "text" at bounding box center [604, 334] width 448 height 21
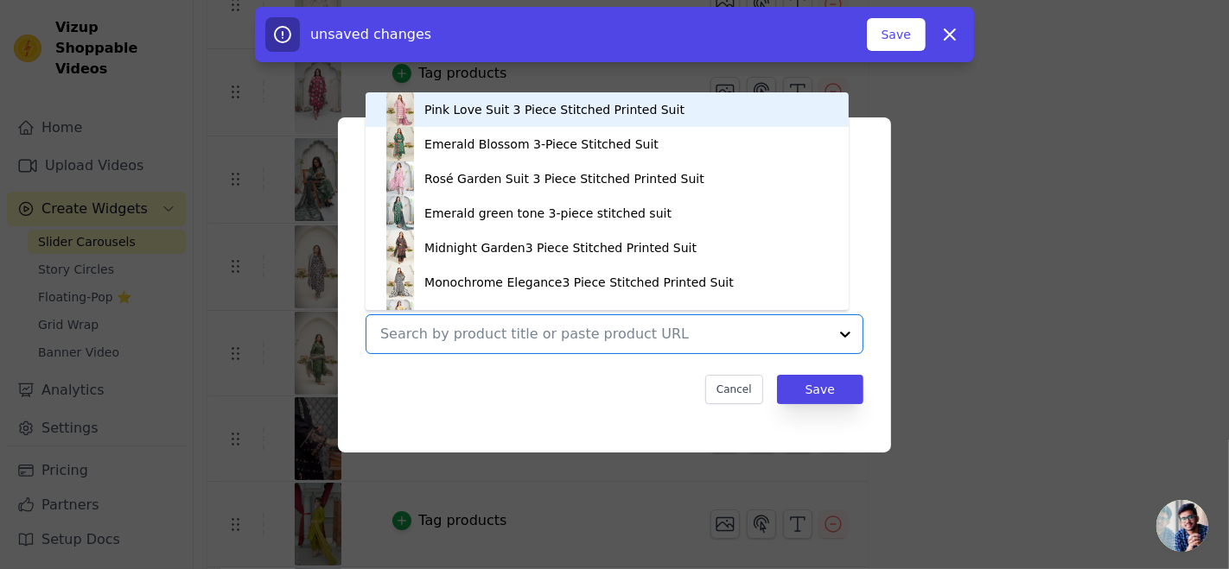
scroll to position [24, 0]
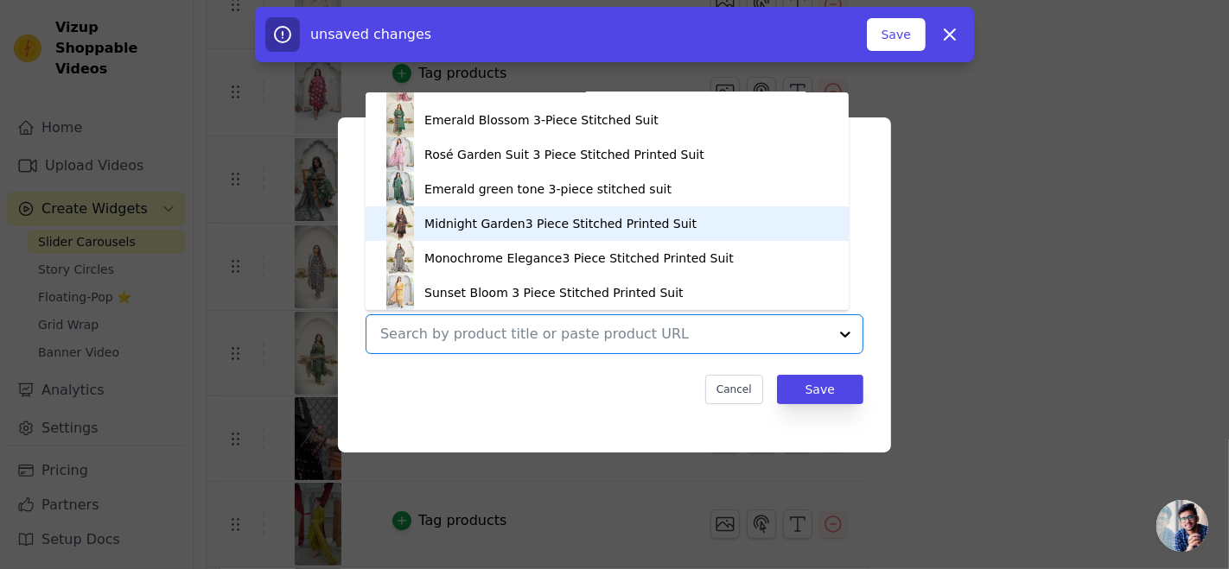
click at [499, 211] on div "Midnight Garden3 Piece Stitched Printed Suit" at bounding box center [607, 223] width 448 height 35
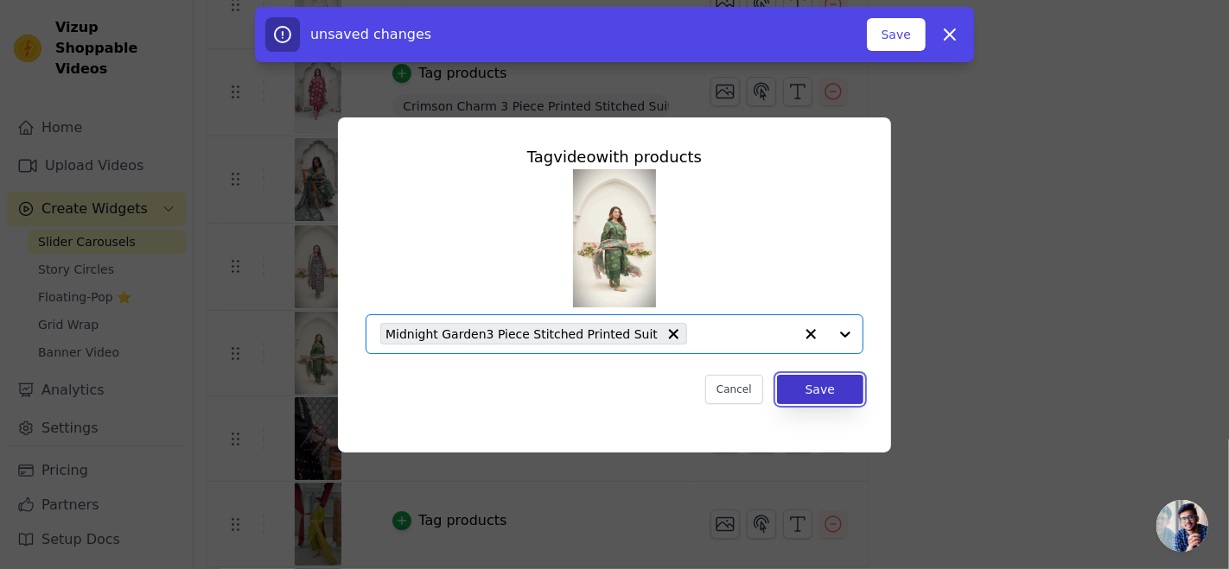
click at [830, 388] on button "Save" at bounding box center [820, 389] width 86 height 29
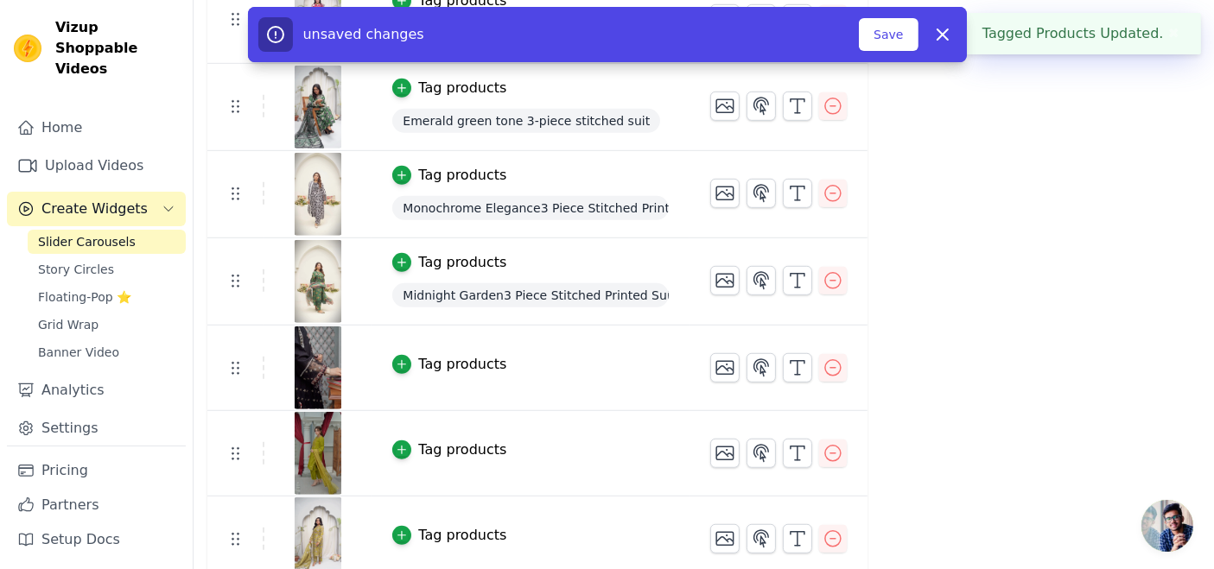
scroll to position [1024, 0]
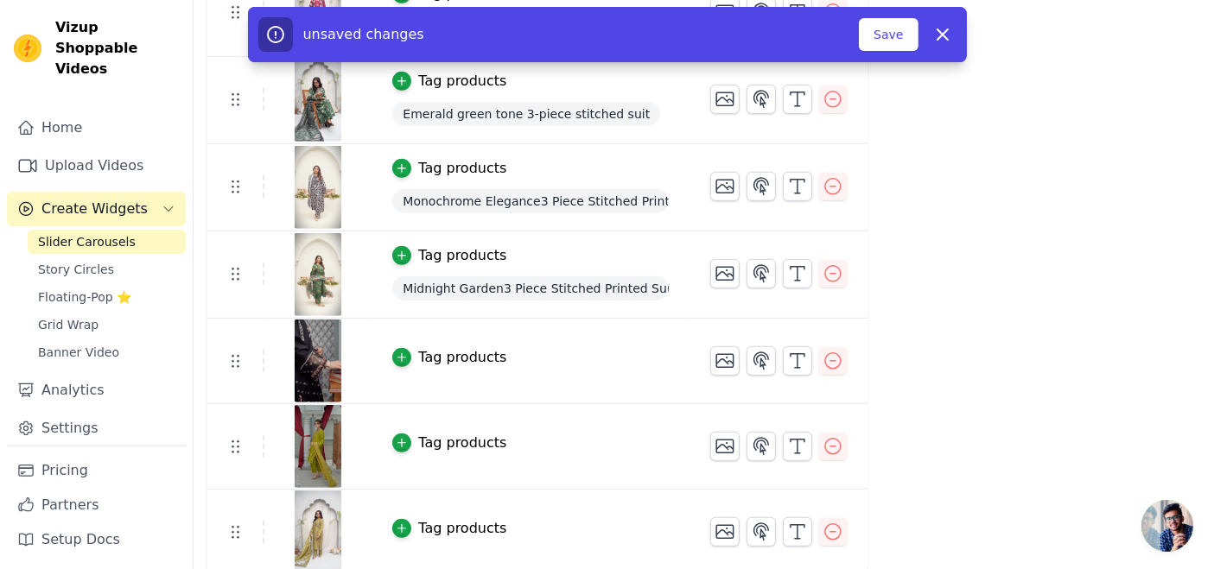
click at [409, 520] on button "Tag products" at bounding box center [449, 528] width 114 height 21
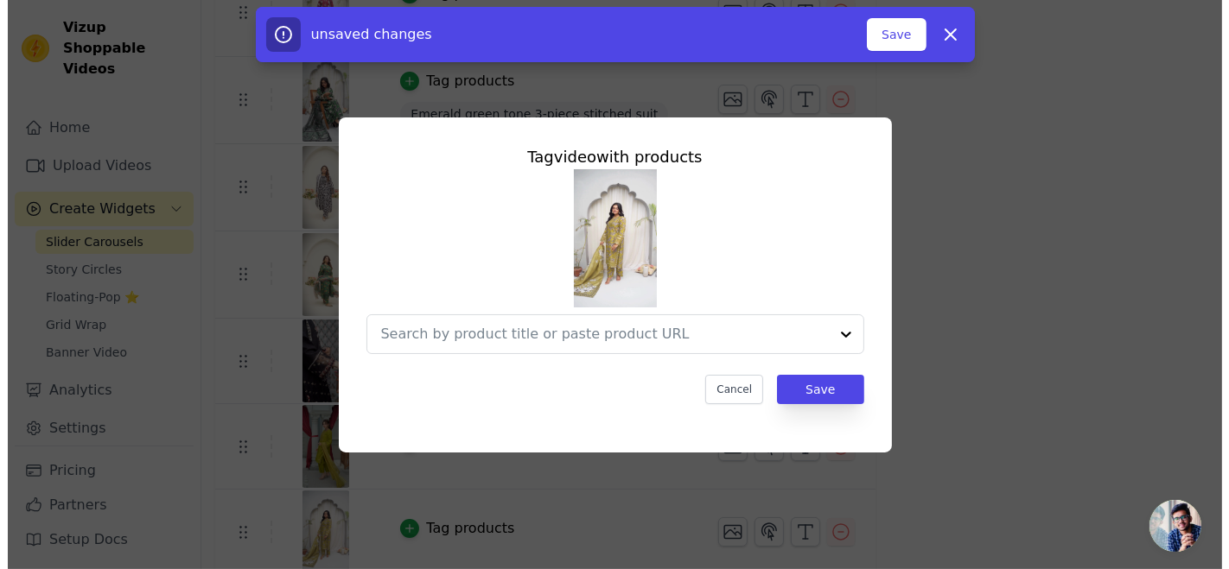
scroll to position [0, 0]
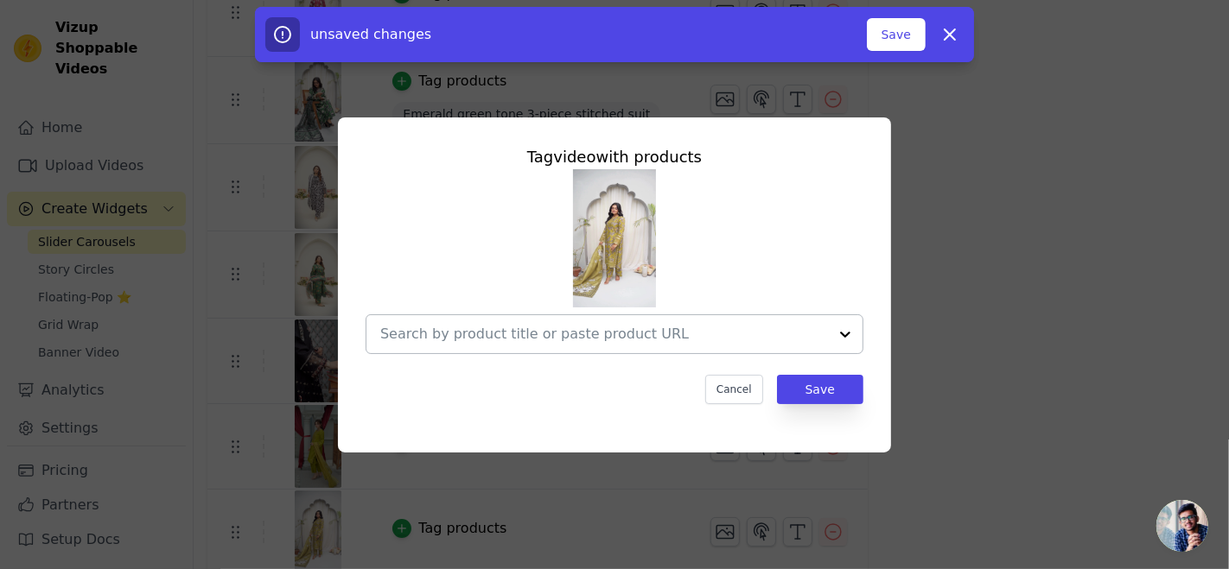
click at [484, 341] on input "text" at bounding box center [604, 334] width 448 height 21
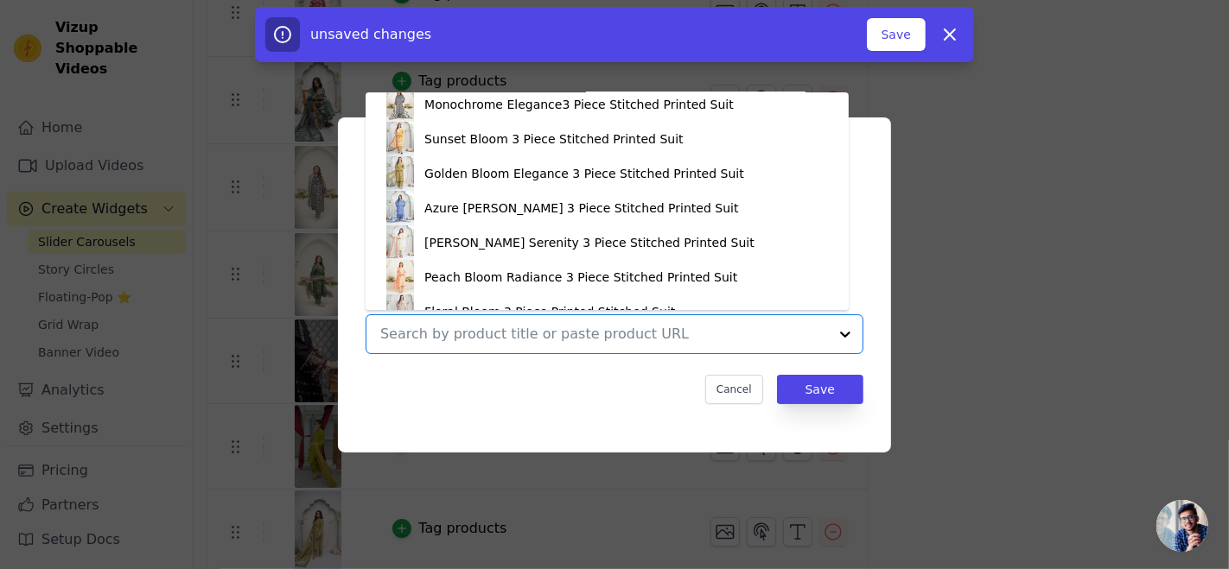
scroll to position [150, 0]
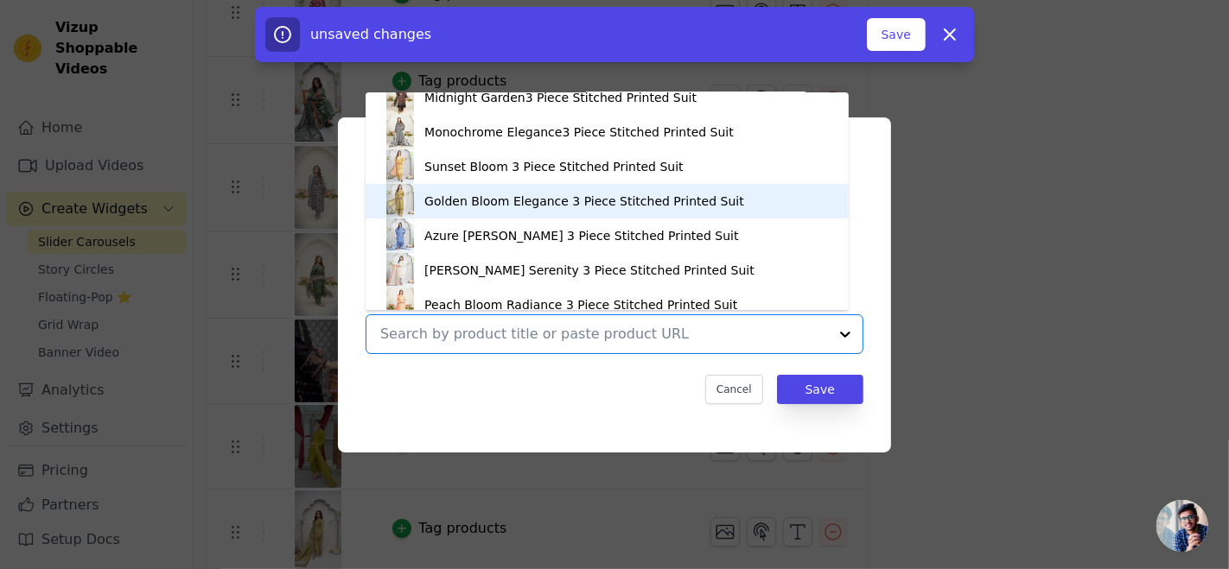
click at [487, 201] on div "Golden Bloom Elegance 3 Piece Stitched Printed Suit" at bounding box center [584, 201] width 320 height 17
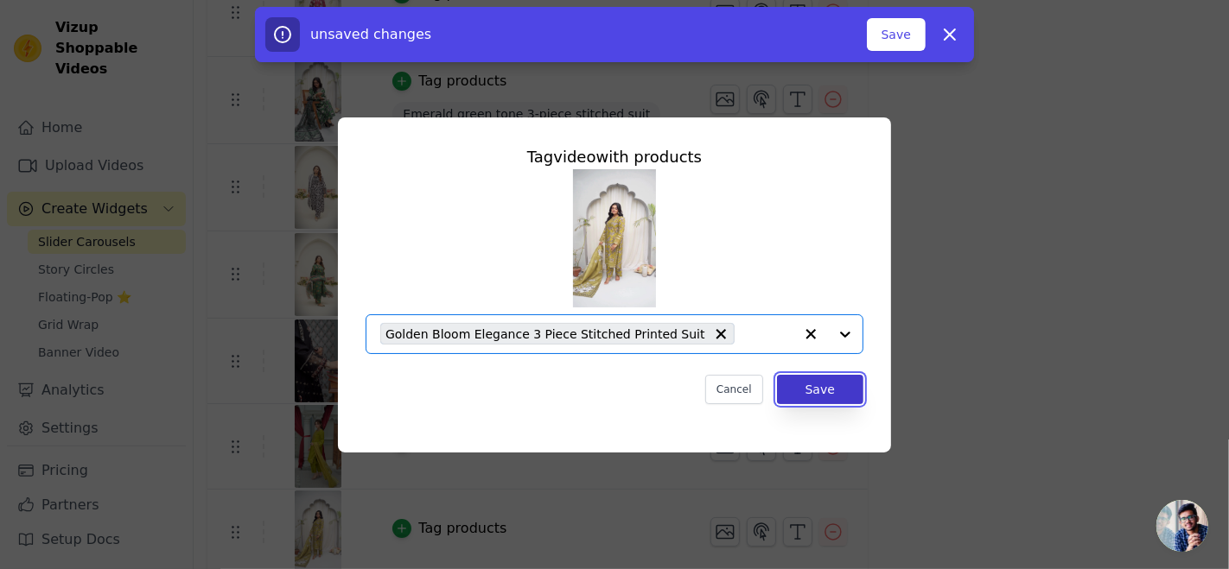
click at [829, 389] on button "Save" at bounding box center [820, 389] width 86 height 29
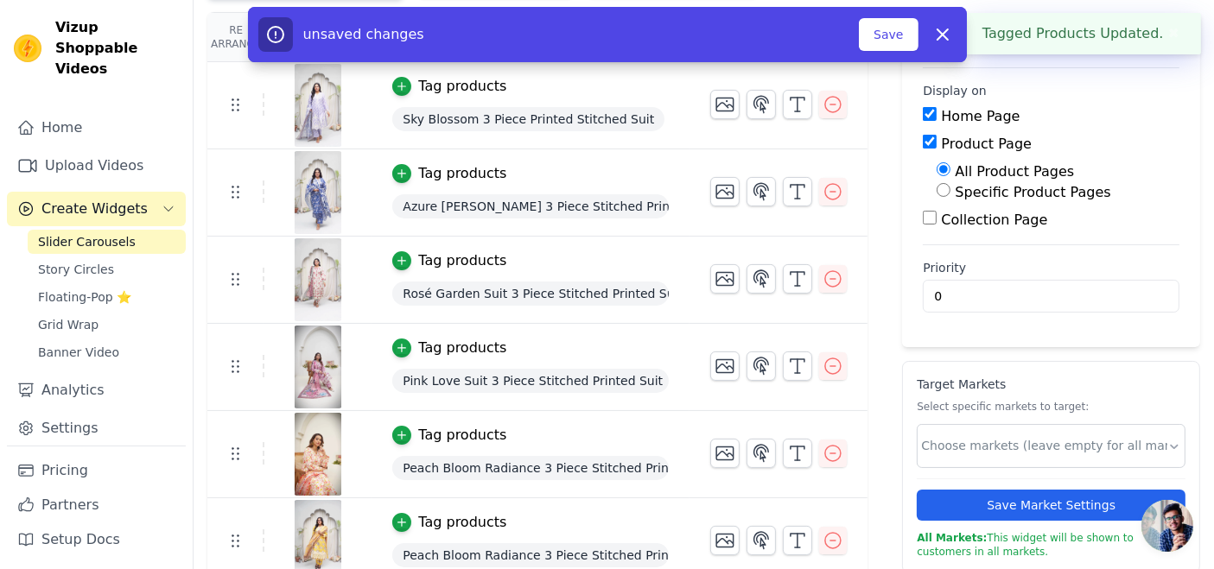
scroll to position [1024, 0]
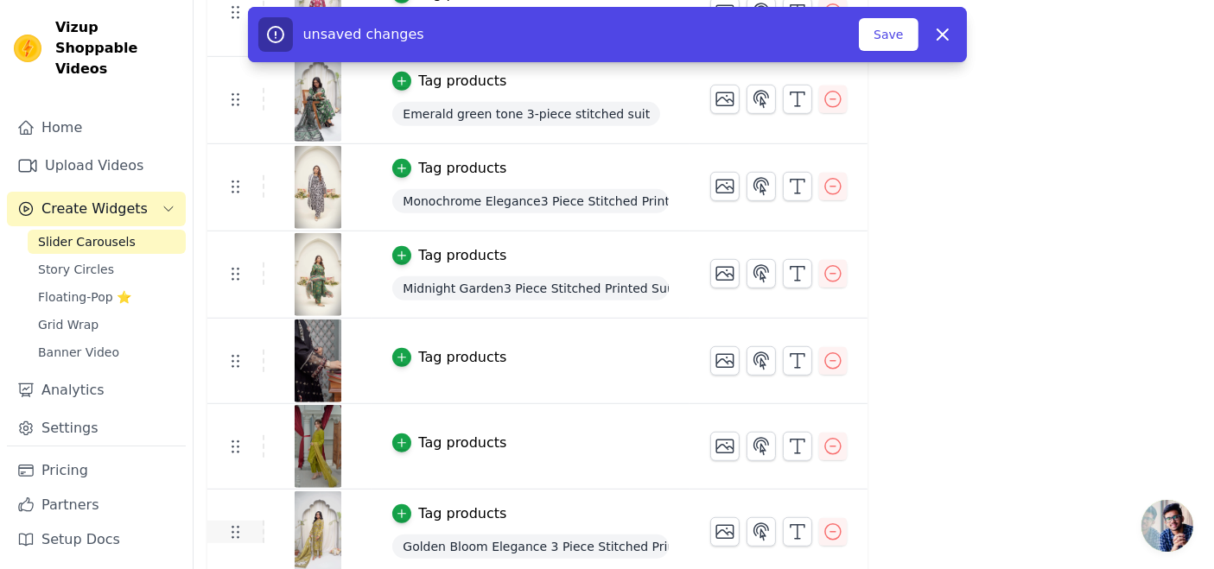
drag, startPoint x: 239, startPoint y: 533, endPoint x: 228, endPoint y: 524, distance: 14.7
click at [227, 524] on icon at bounding box center [235, 532] width 21 height 21
drag, startPoint x: 227, startPoint y: 524, endPoint x: 239, endPoint y: 403, distance: 121.6
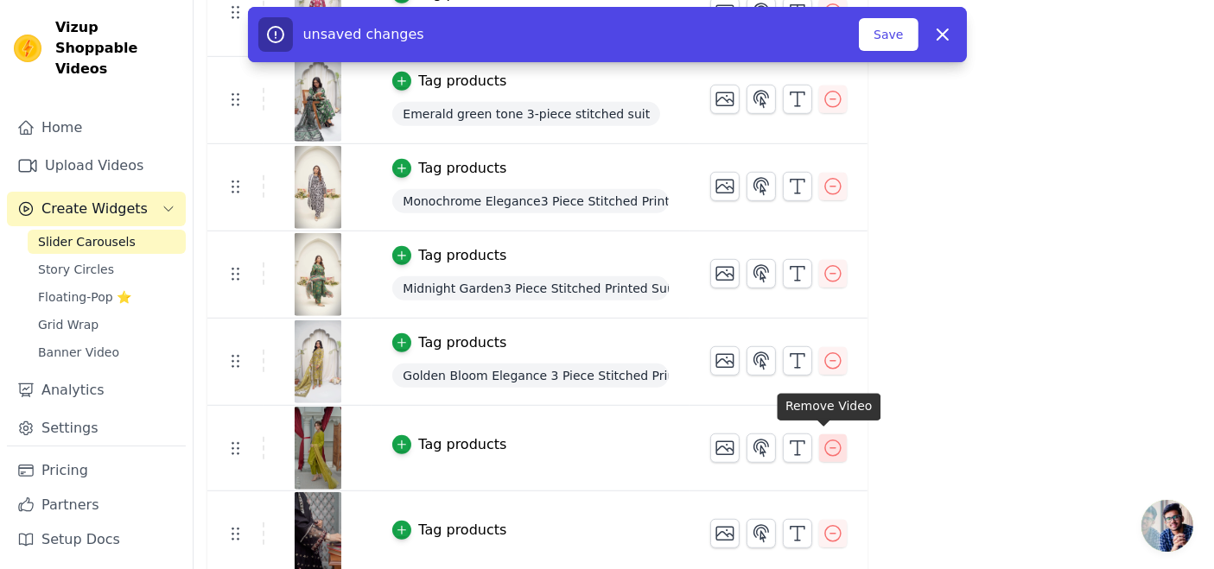
click at [825, 444] on icon "button" at bounding box center [833, 449] width 16 height 16
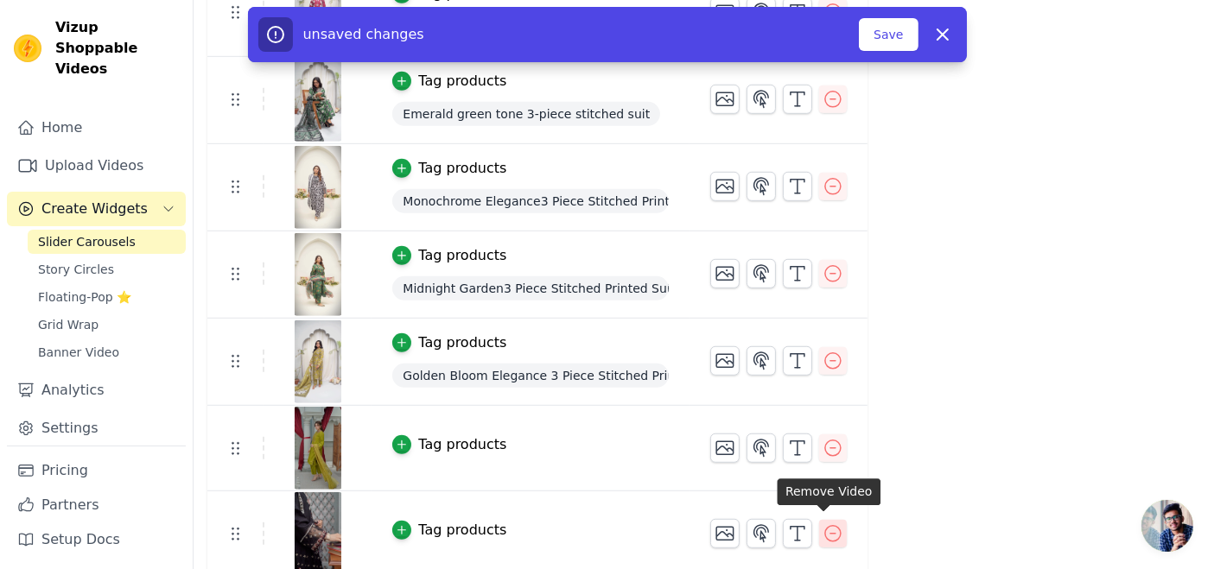
click at [829, 524] on icon "button" at bounding box center [833, 534] width 21 height 21
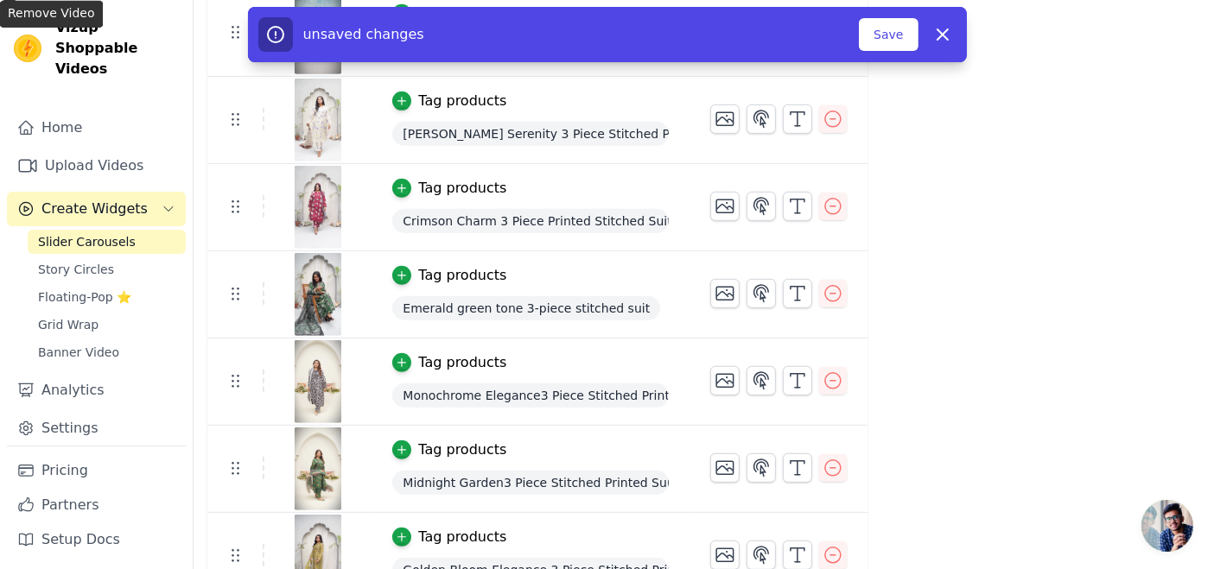
scroll to position [831, 0]
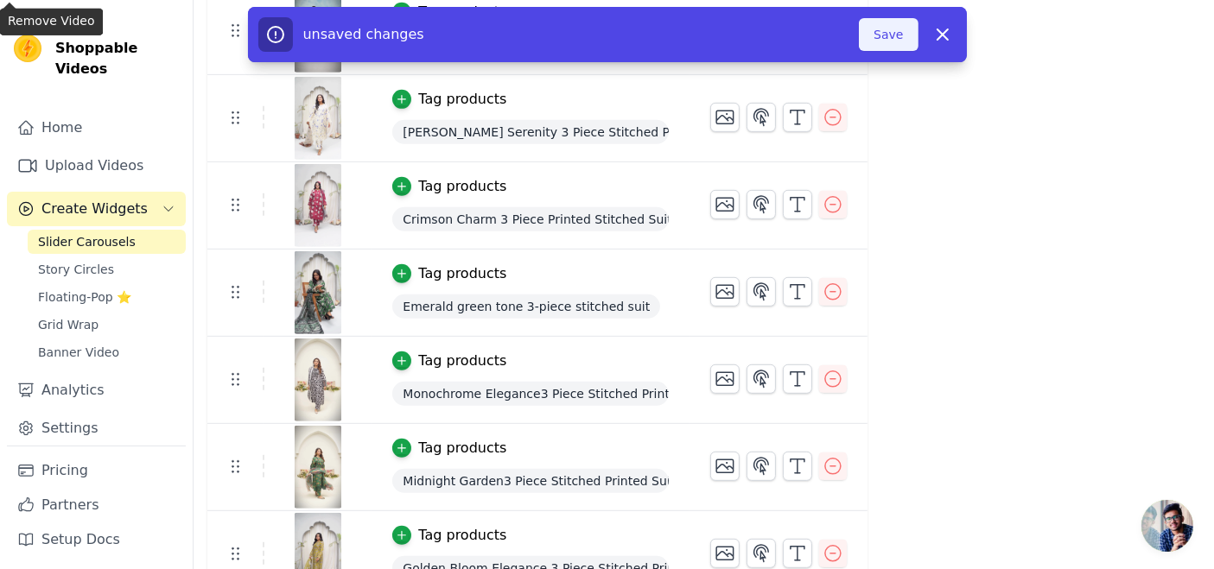
click at [883, 28] on button "Save" at bounding box center [888, 34] width 59 height 33
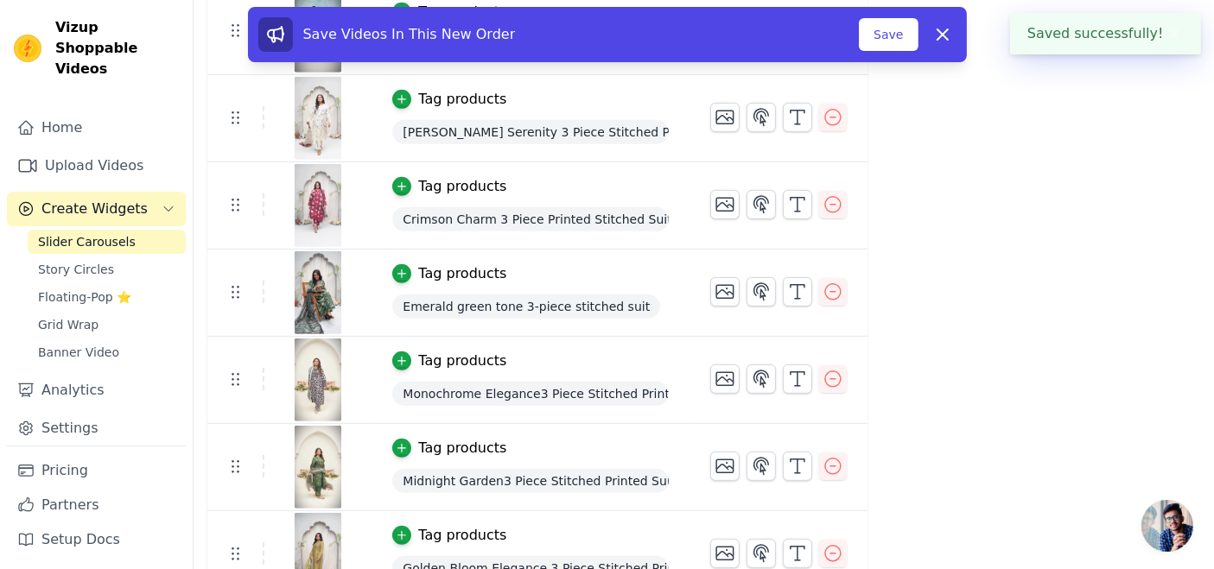
click at [904, 33] on button "Save" at bounding box center [888, 34] width 59 height 33
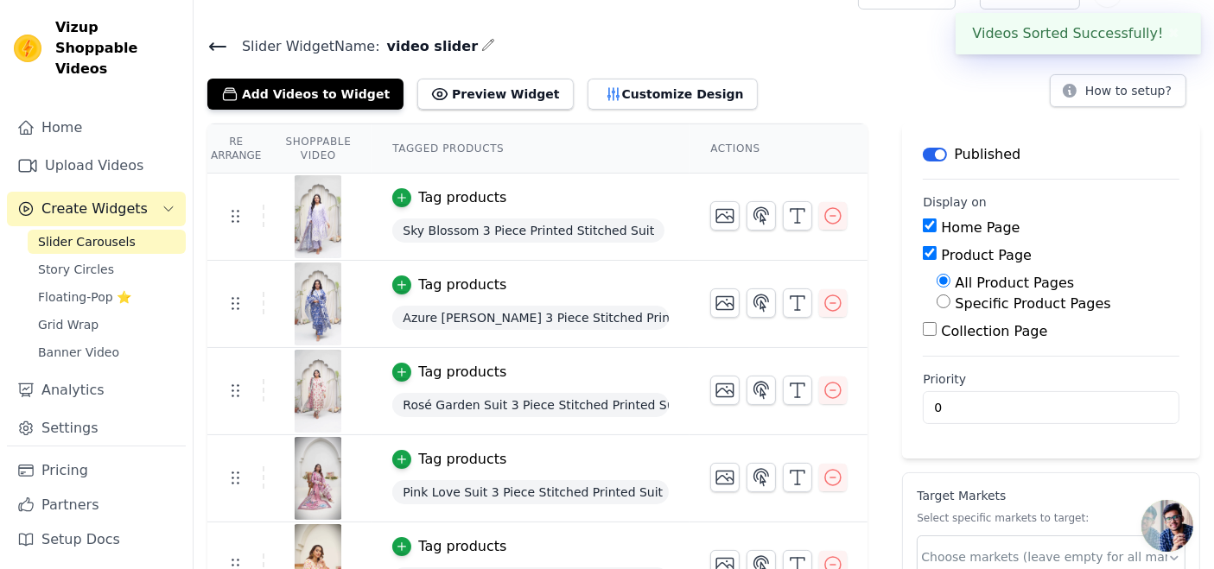
scroll to position [0, 0]
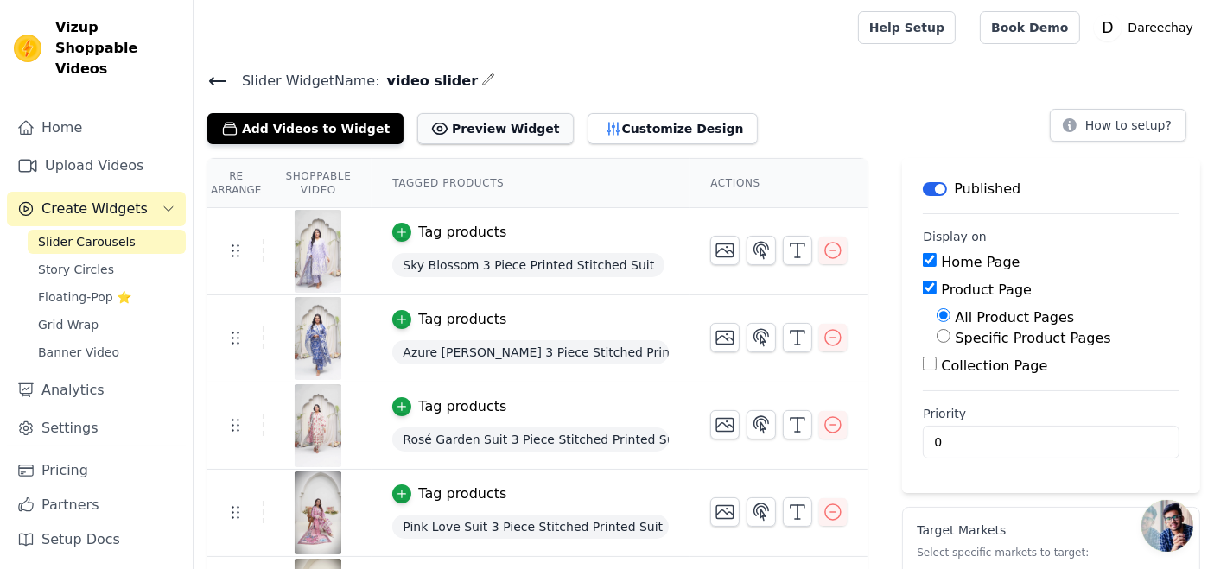
click at [431, 120] on icon at bounding box center [439, 128] width 17 height 17
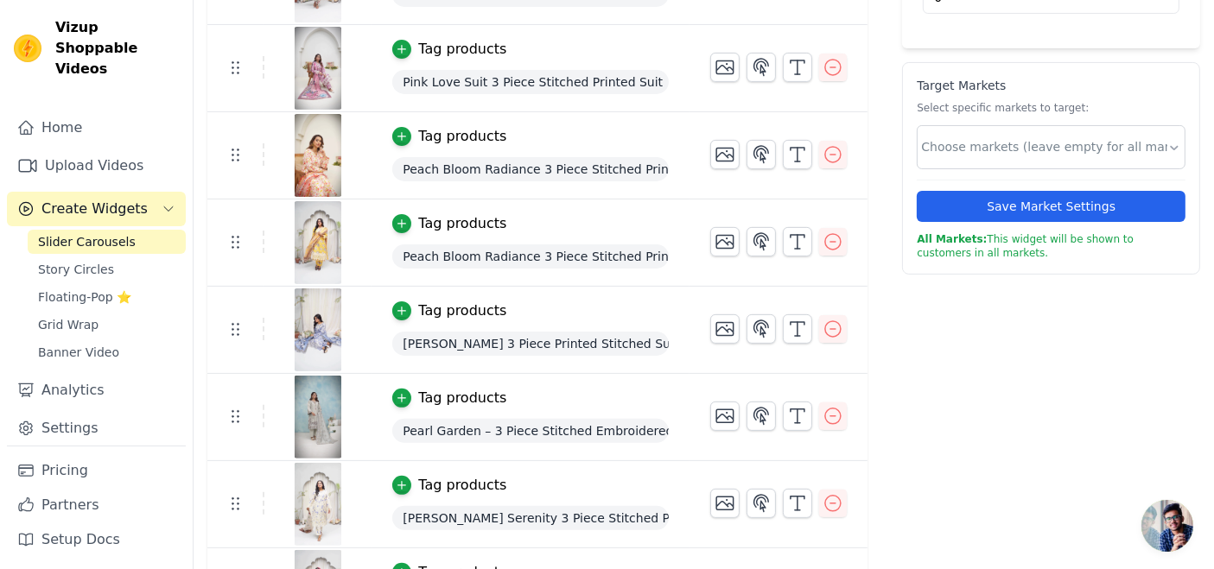
scroll to position [448, 0]
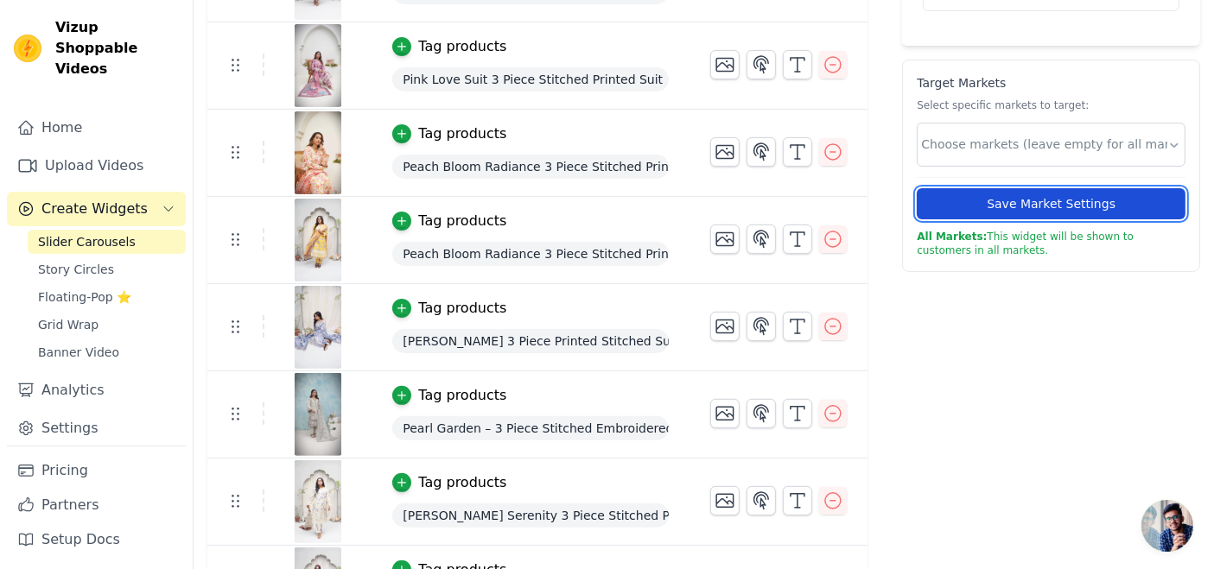
click at [1013, 201] on button "Save Market Settings" at bounding box center [1051, 203] width 269 height 31
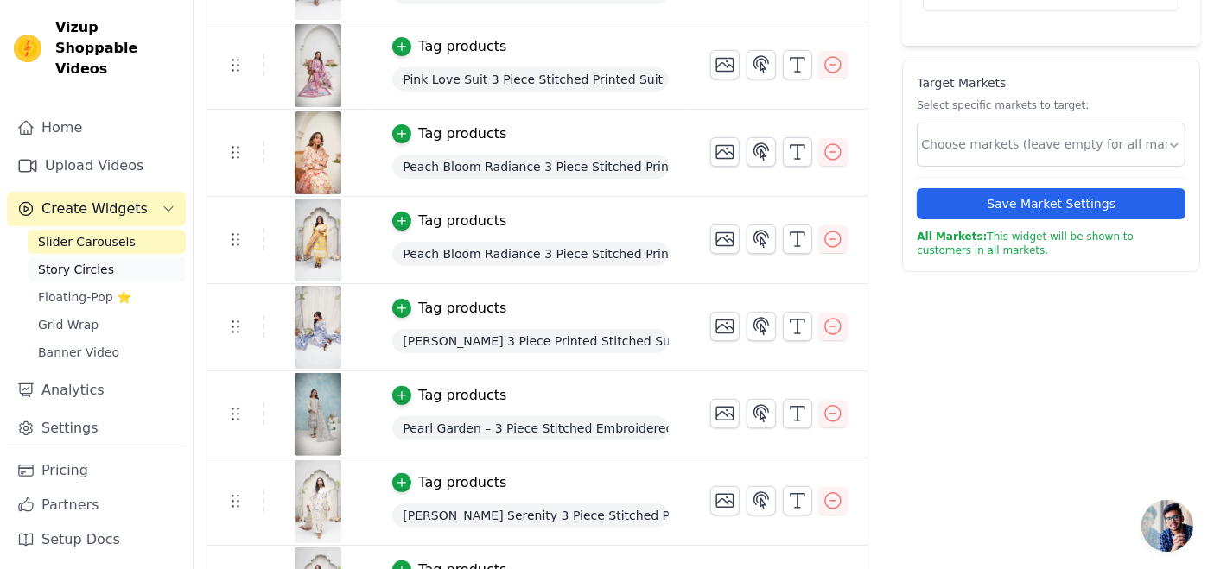
click at [64, 257] on link "Story Circles" at bounding box center [107, 269] width 158 height 24
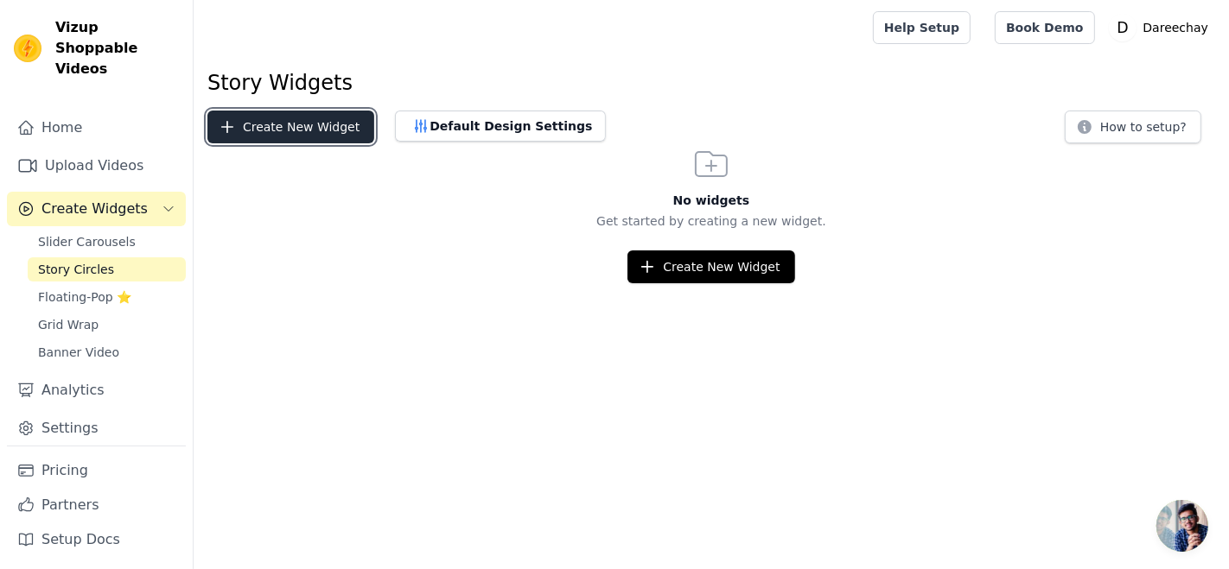
click at [331, 130] on button "Create New Widget" at bounding box center [290, 127] width 167 height 33
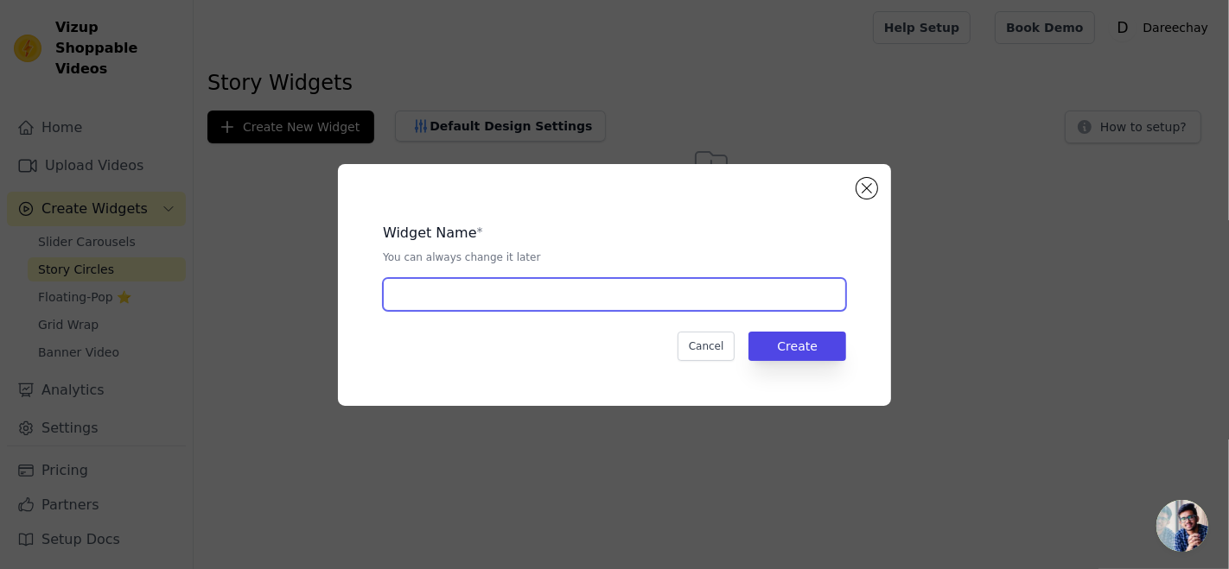
drag, startPoint x: 536, startPoint y: 310, endPoint x: 511, endPoint y: 297, distance: 28.2
click at [511, 297] on div "Widget Name * You can always change it later Cancel Create" at bounding box center [614, 285] width 498 height 187
click at [511, 297] on input "text" at bounding box center [614, 294] width 463 height 33
click at [454, 296] on input "Circles V" at bounding box center [614, 294] width 463 height 33
type input "Circles Video story"
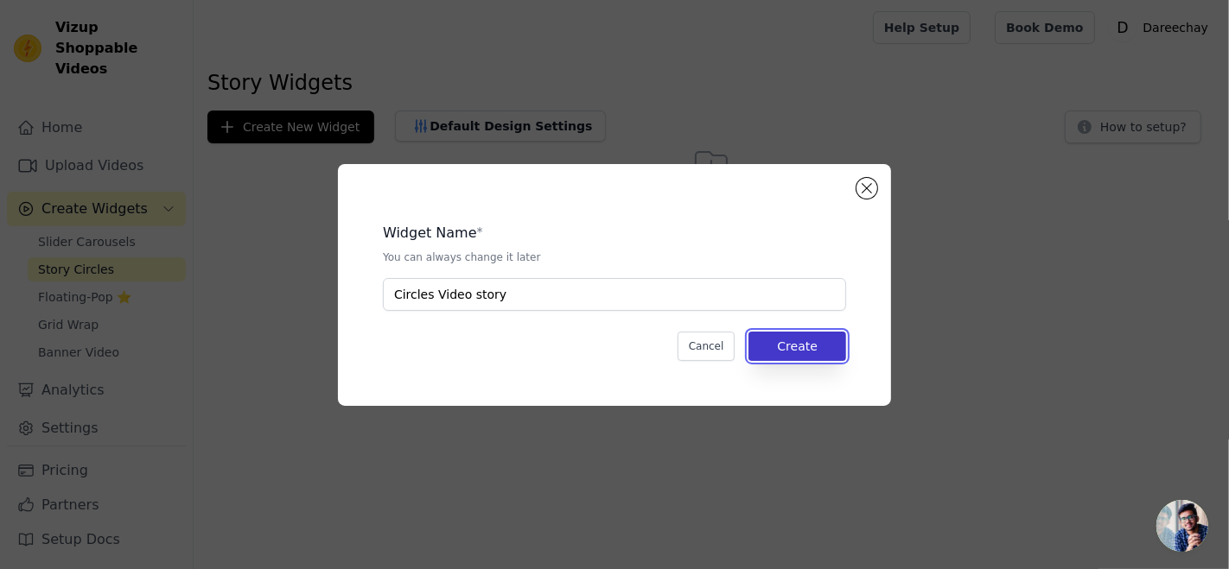
click at [794, 339] on button "Create" at bounding box center [797, 346] width 98 height 29
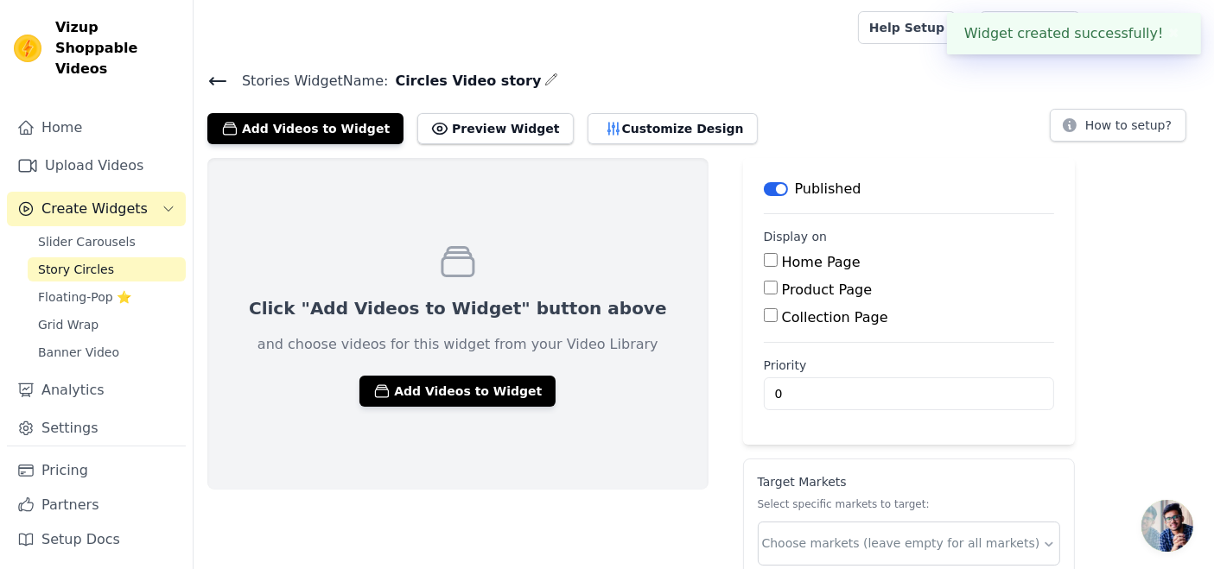
click at [764, 261] on input "Home Page" at bounding box center [771, 260] width 14 height 14
checkbox input "true"
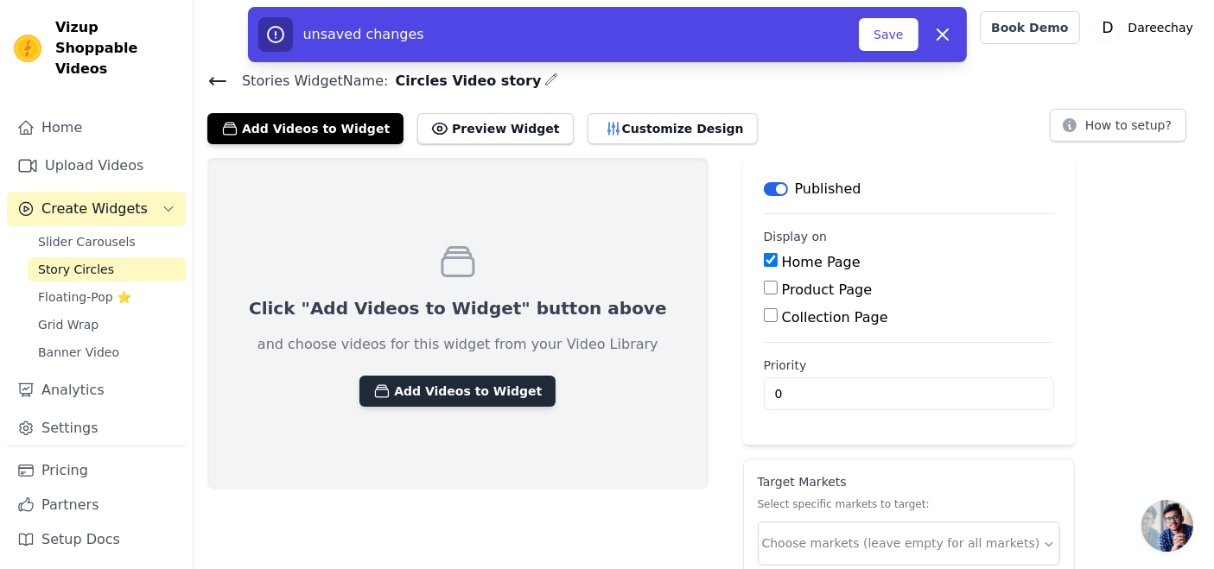
click at [400, 396] on button "Add Videos to Widget" at bounding box center [457, 391] width 196 height 31
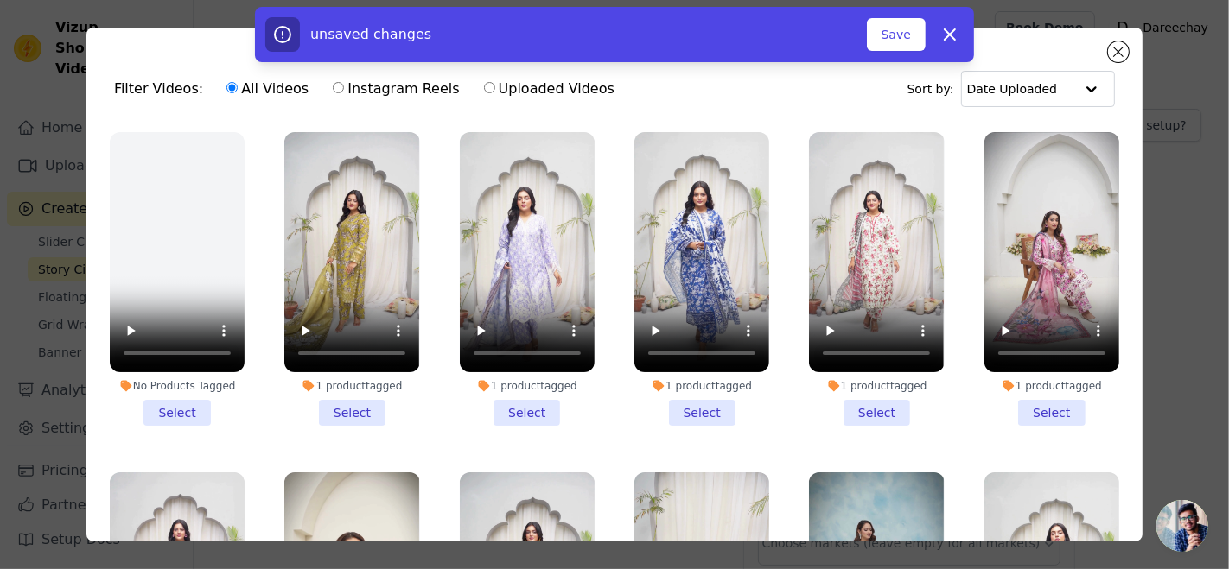
click at [675, 401] on li "1 product tagged Select" at bounding box center [701, 279] width 135 height 294
click at [0, 0] on input "1 product tagged Select" at bounding box center [0, 0] width 0 height 0
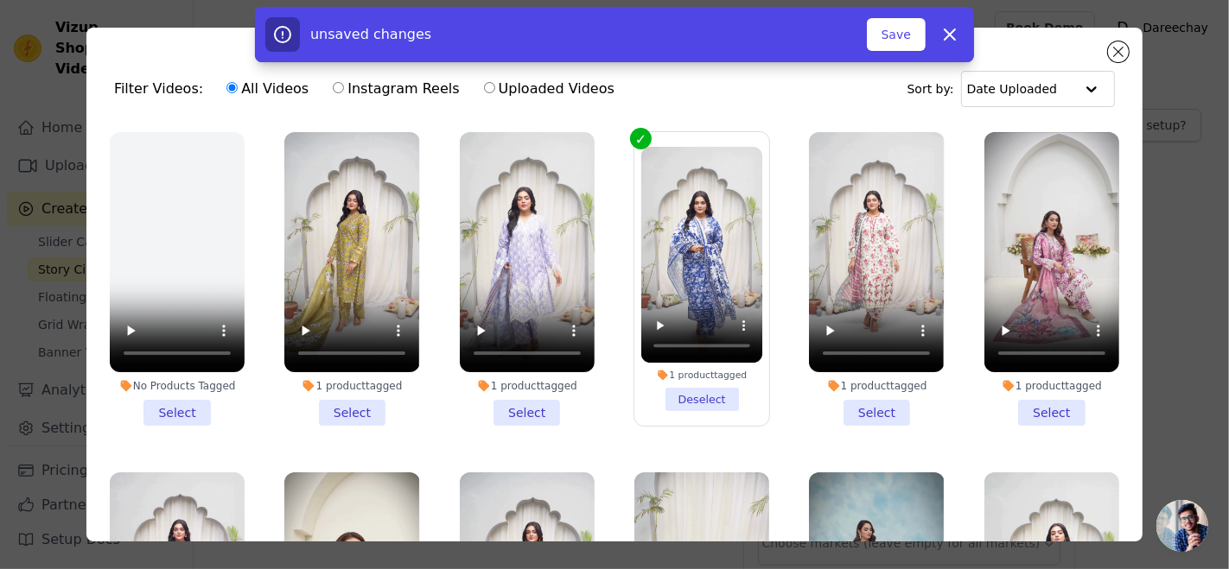
click at [1027, 404] on li "1 product tagged Select" at bounding box center [1051, 279] width 135 height 294
click at [0, 0] on input "1 product tagged Select" at bounding box center [0, 0] width 0 height 0
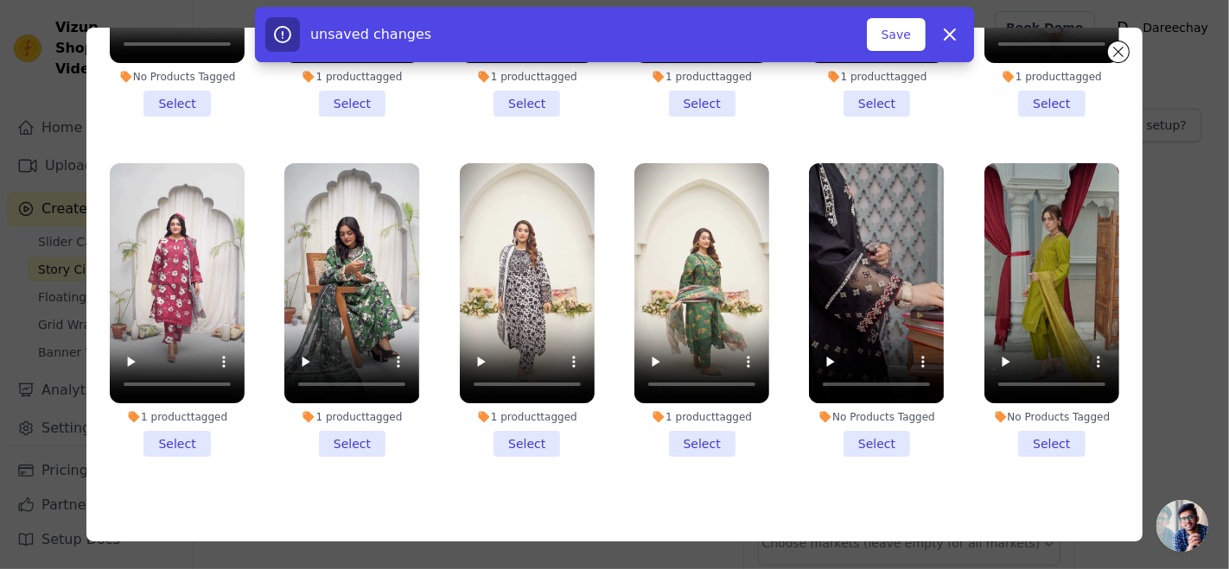
scroll to position [149, 0]
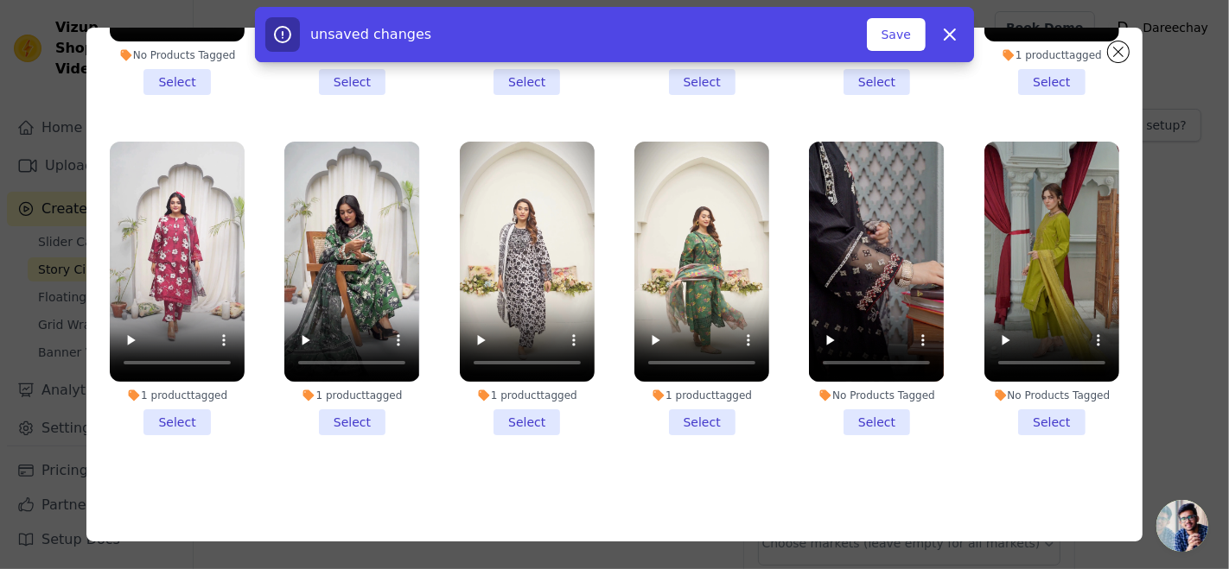
click at [1017, 403] on li "No Products Tagged Select" at bounding box center [1051, 289] width 135 height 294
click at [0, 0] on input "No Products Tagged Select" at bounding box center [0, 0] width 0 height 0
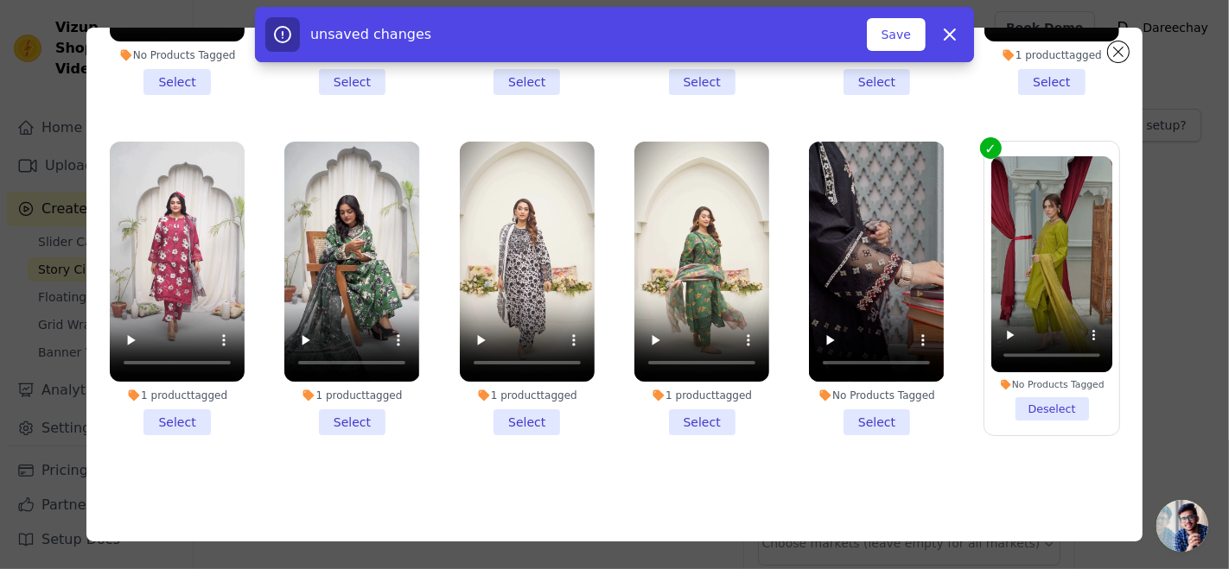
click at [862, 397] on li "No Products Tagged Select" at bounding box center [876, 289] width 135 height 294
click at [0, 0] on input "No Products Tagged Select" at bounding box center [0, 0] width 0 height 0
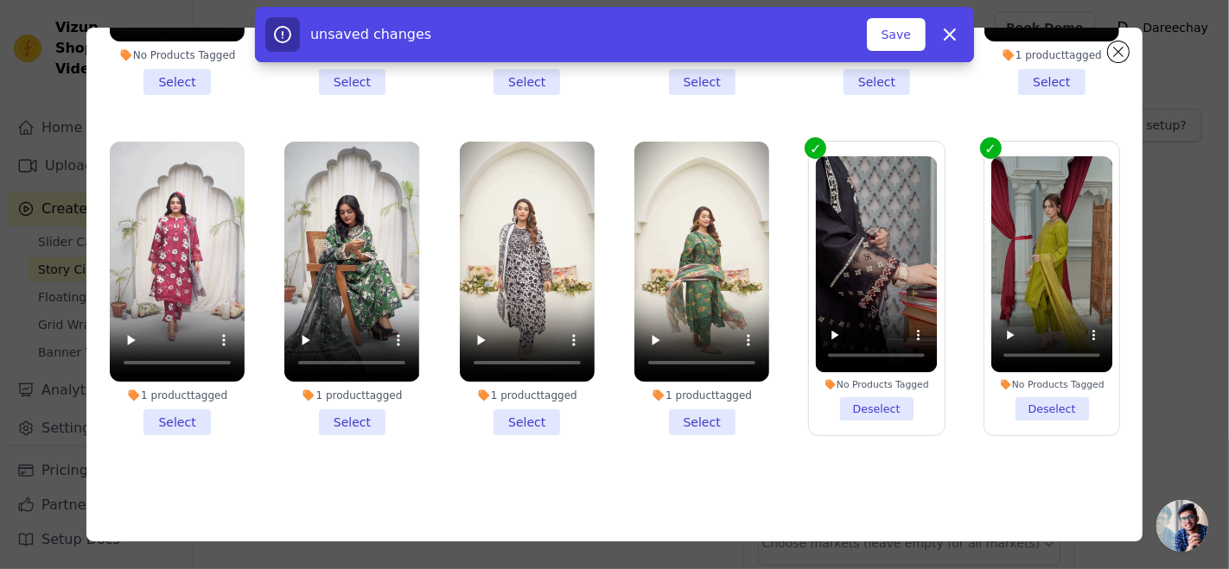
click at [1009, 380] on li "No Products Tagged Deselect" at bounding box center [1052, 288] width 122 height 264
click at [0, 0] on input "No Products Tagged Deselect" at bounding box center [0, 0] width 0 height 0
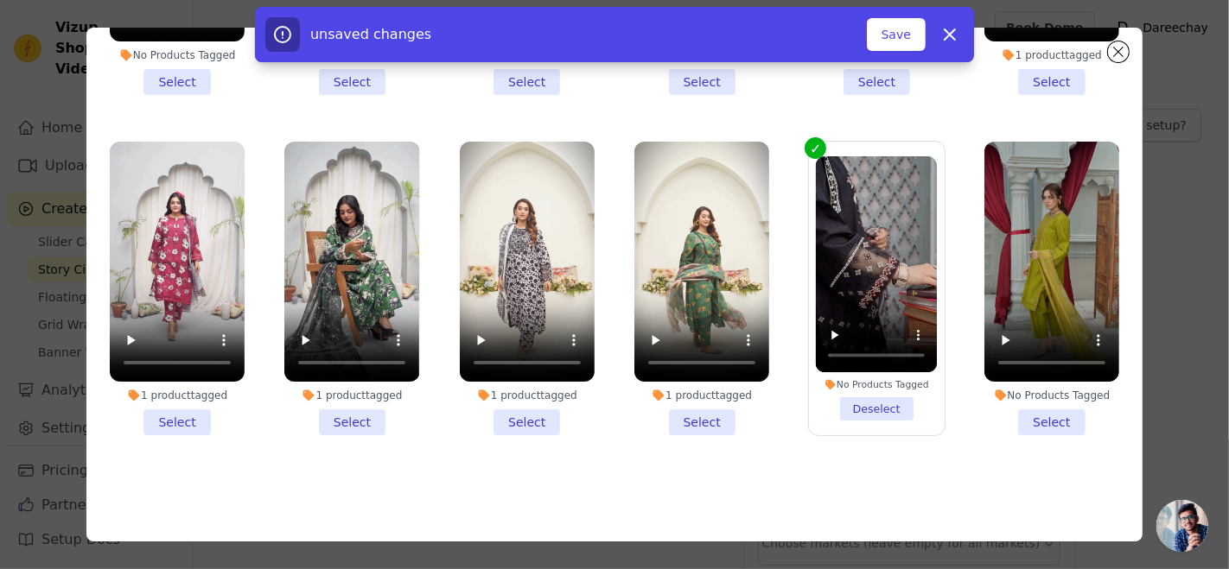
click at [688, 393] on li "1 product tagged Select" at bounding box center [701, 289] width 135 height 294
click at [0, 0] on input "1 product tagged Select" at bounding box center [0, 0] width 0 height 0
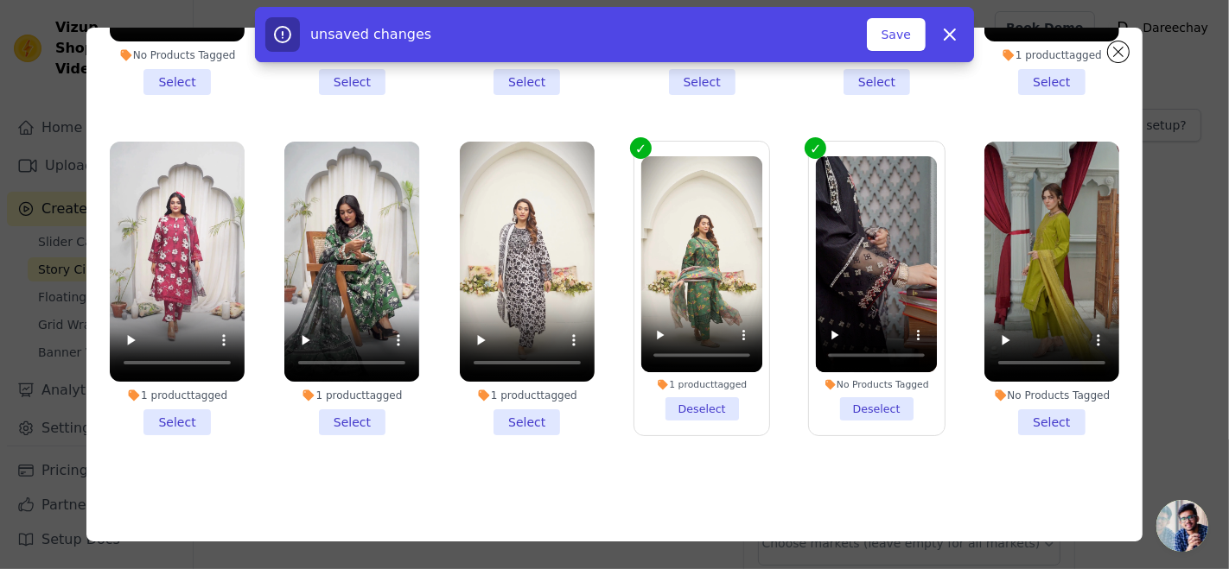
click at [344, 406] on li "1 product tagged Select" at bounding box center [351, 289] width 135 height 294
click at [0, 0] on input "1 product tagged Select" at bounding box center [0, 0] width 0 height 0
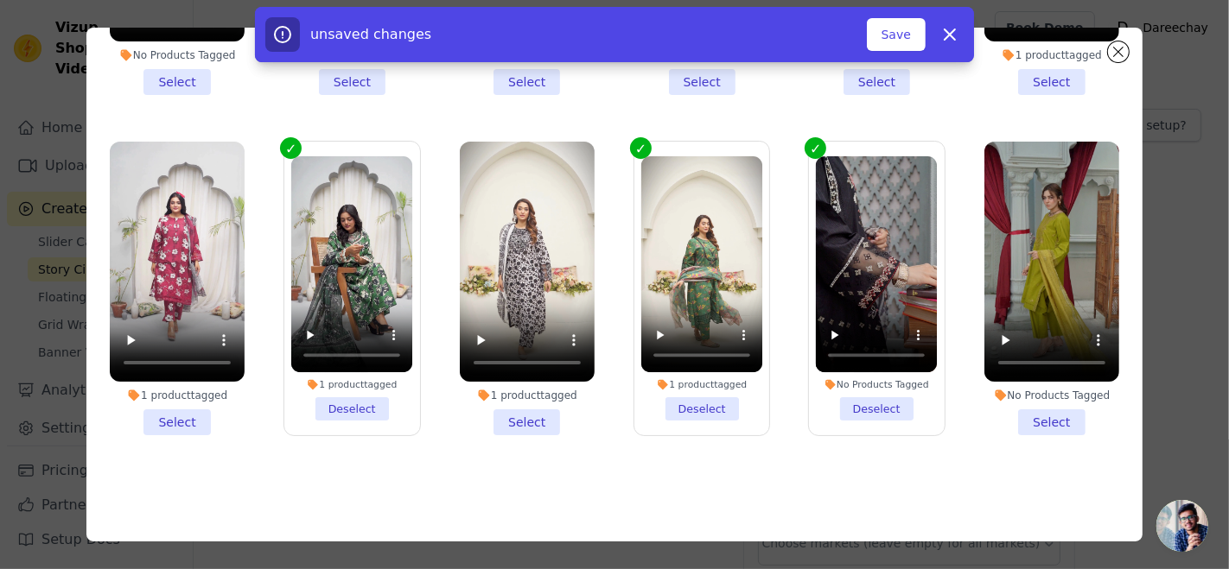
click at [509, 399] on li "1 product tagged Select" at bounding box center [527, 289] width 135 height 294
click at [0, 0] on input "1 product tagged Select" at bounding box center [0, 0] width 0 height 0
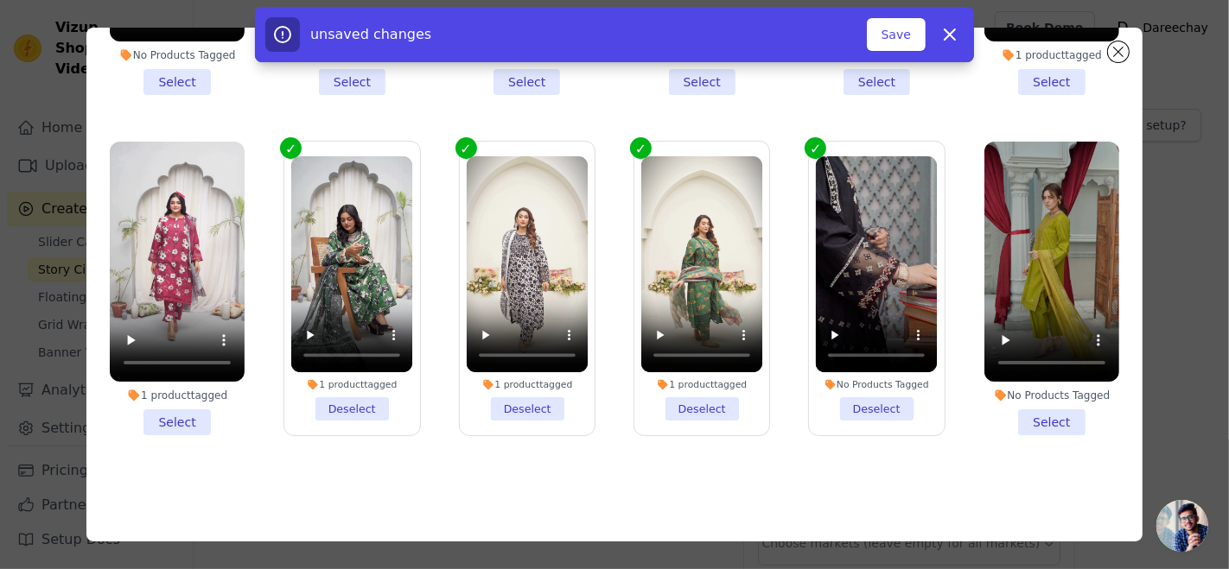
click at [189, 400] on li "1 product tagged Select" at bounding box center [177, 289] width 135 height 294
click at [0, 0] on input "1 product tagged Select" at bounding box center [0, 0] width 0 height 0
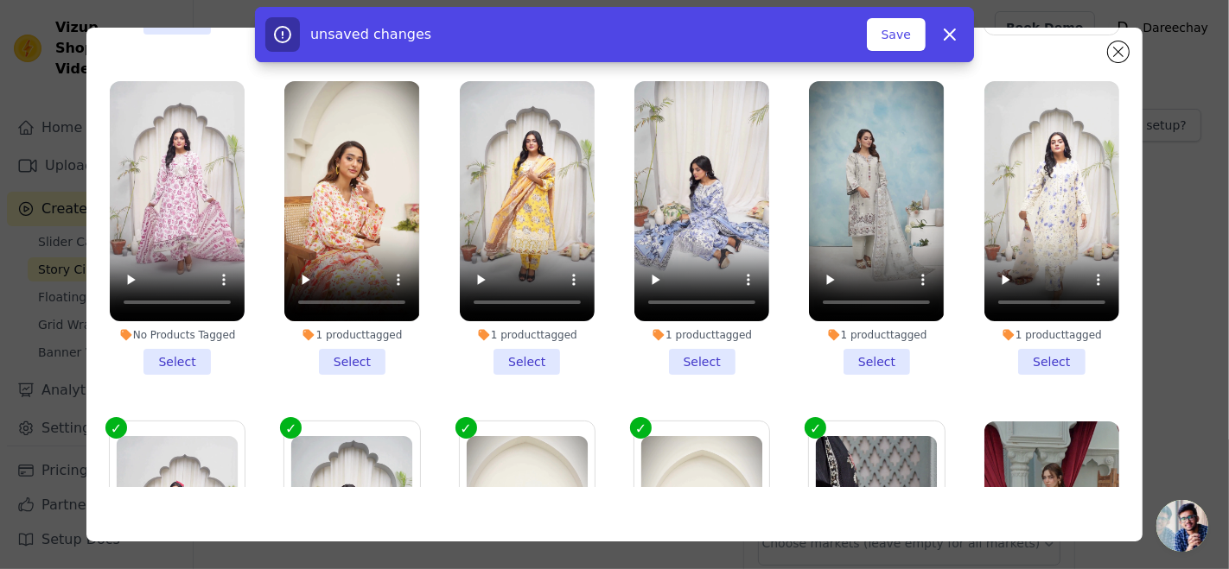
scroll to position [202, 0]
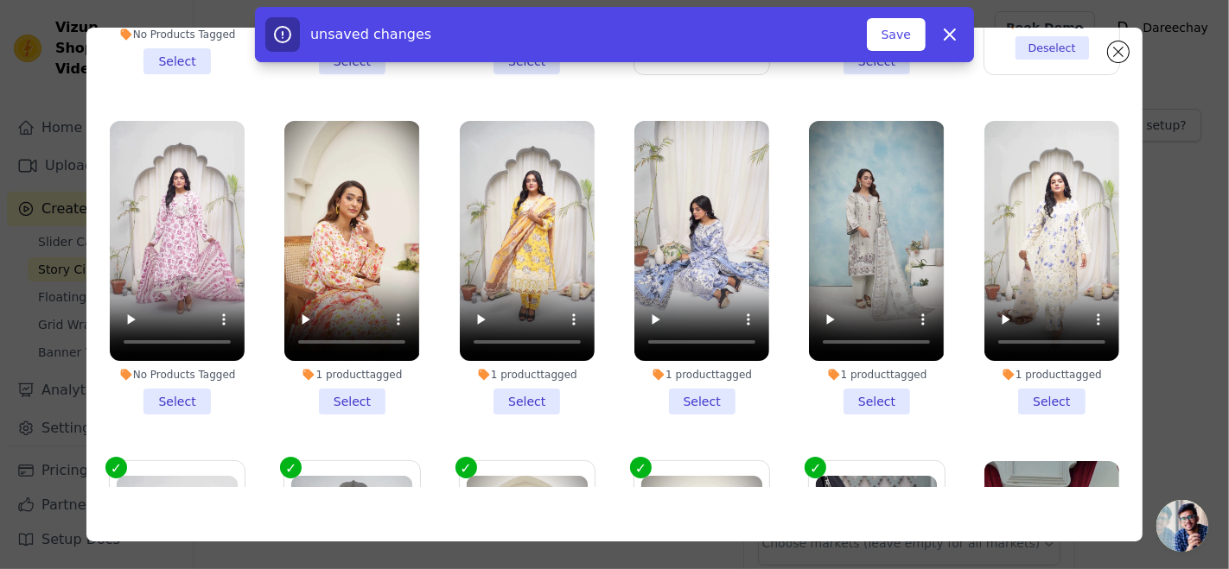
click at [668, 385] on li "1 product tagged Select" at bounding box center [701, 268] width 135 height 294
click at [0, 0] on input "1 product tagged Select" at bounding box center [0, 0] width 0 height 0
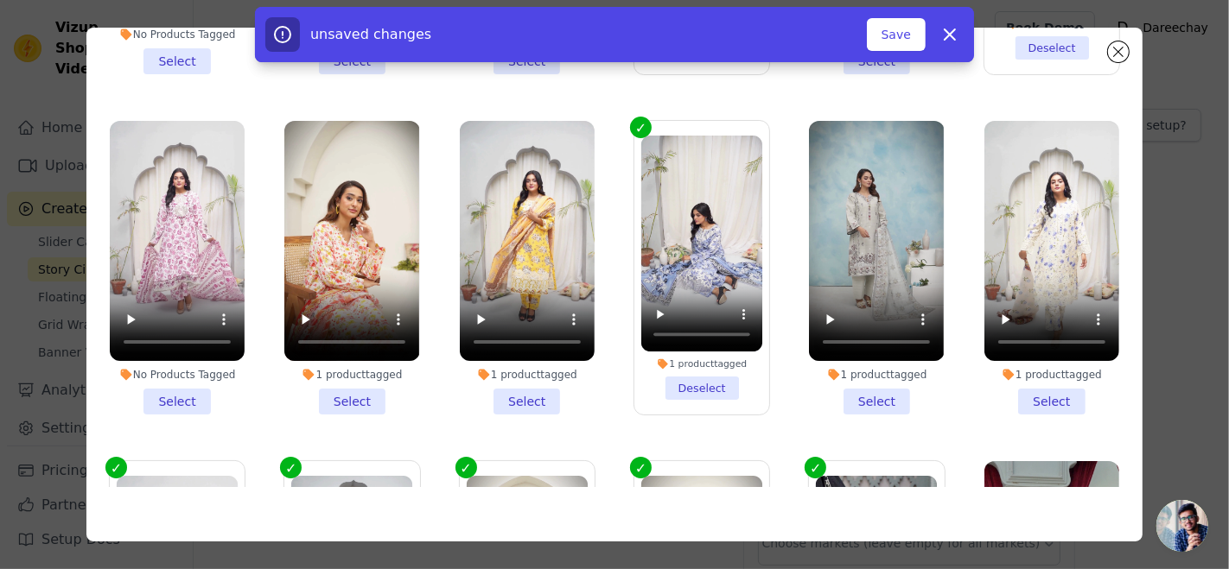
click at [501, 384] on li "1 product tagged Select" at bounding box center [527, 268] width 135 height 294
click at [0, 0] on input "1 product tagged Select" at bounding box center [0, 0] width 0 height 0
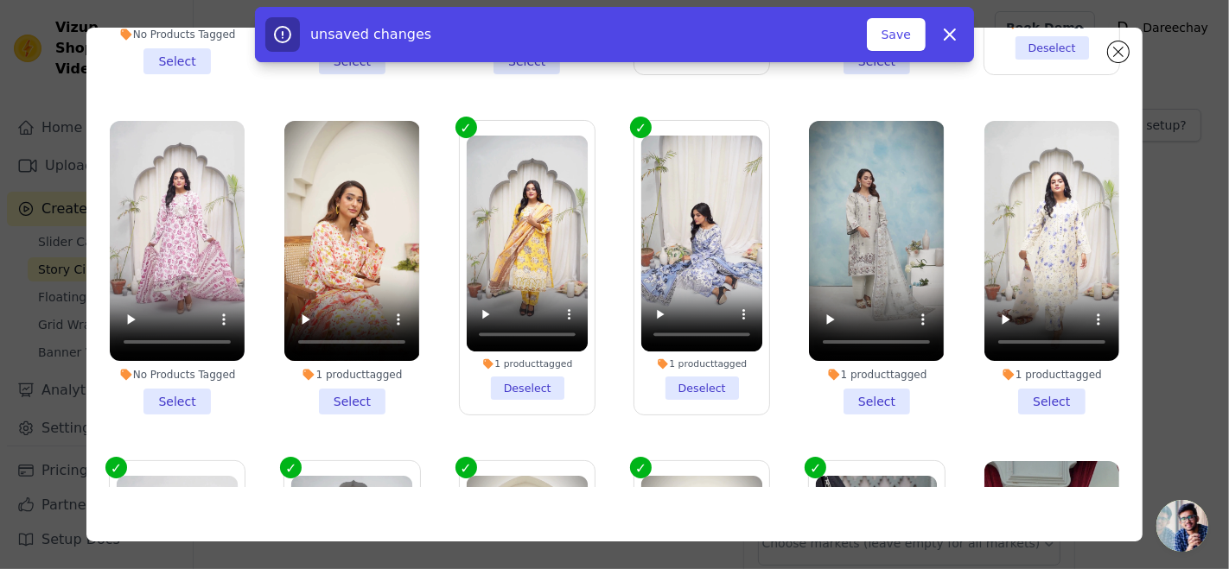
click at [360, 389] on li "1 product tagged Select" at bounding box center [351, 268] width 135 height 294
click at [0, 0] on input "1 product tagged Select" at bounding box center [0, 0] width 0 height 0
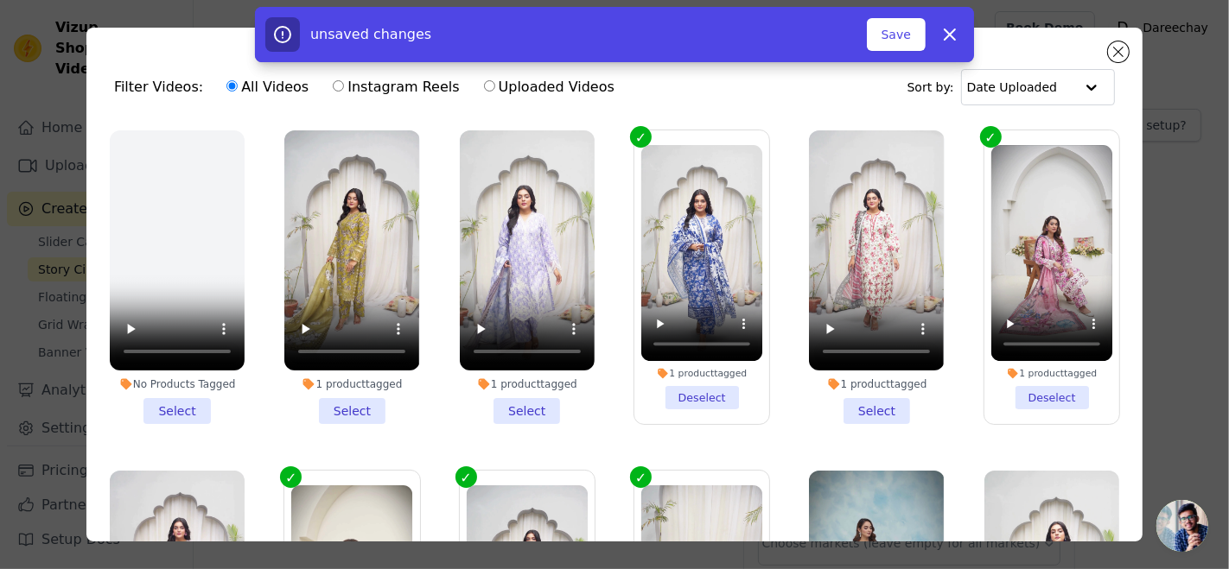
scroll to position [0, 0]
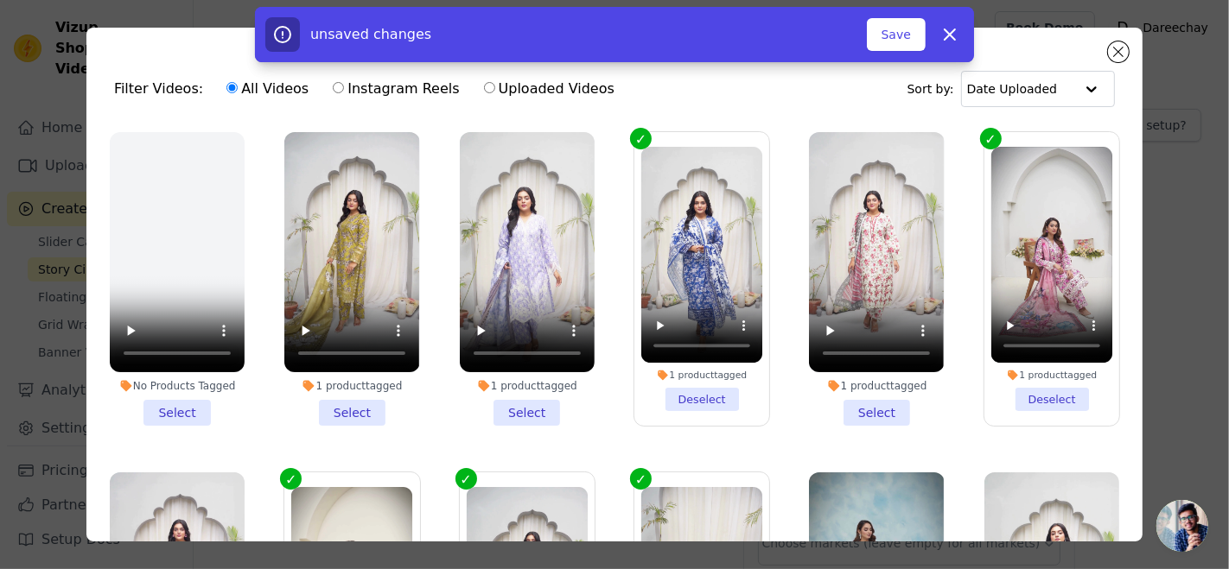
click at [846, 403] on li "1 product tagged Select" at bounding box center [876, 279] width 135 height 294
click at [0, 0] on input "1 product tagged Select" at bounding box center [0, 0] width 0 height 0
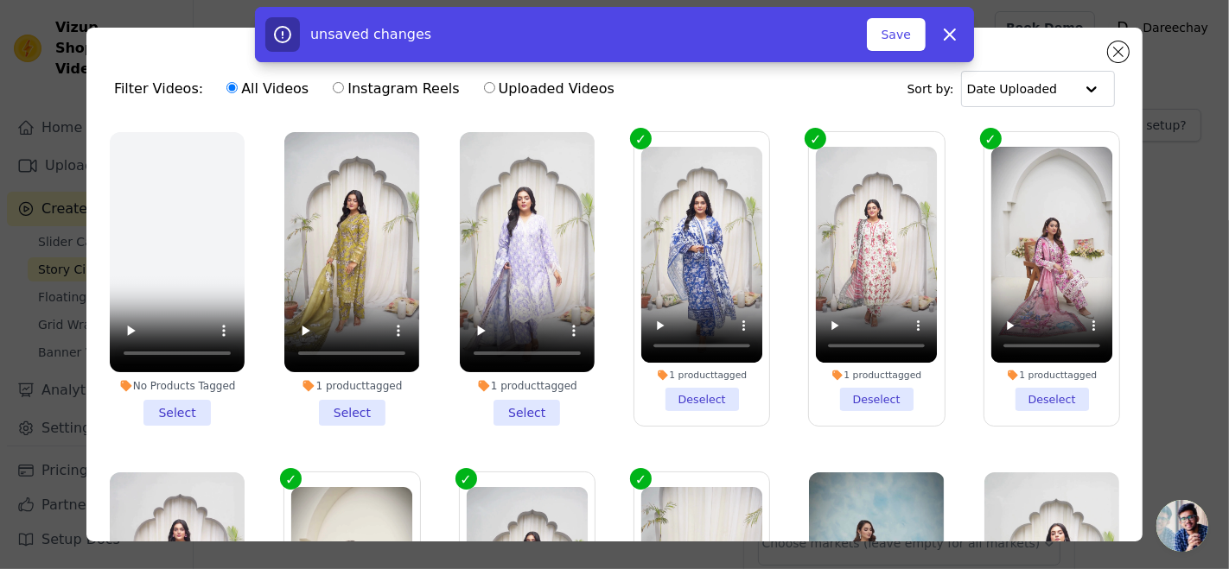
click at [533, 409] on li "1 product tagged Select" at bounding box center [527, 279] width 135 height 294
click at [0, 0] on input "1 product tagged Select" at bounding box center [0, 0] width 0 height 0
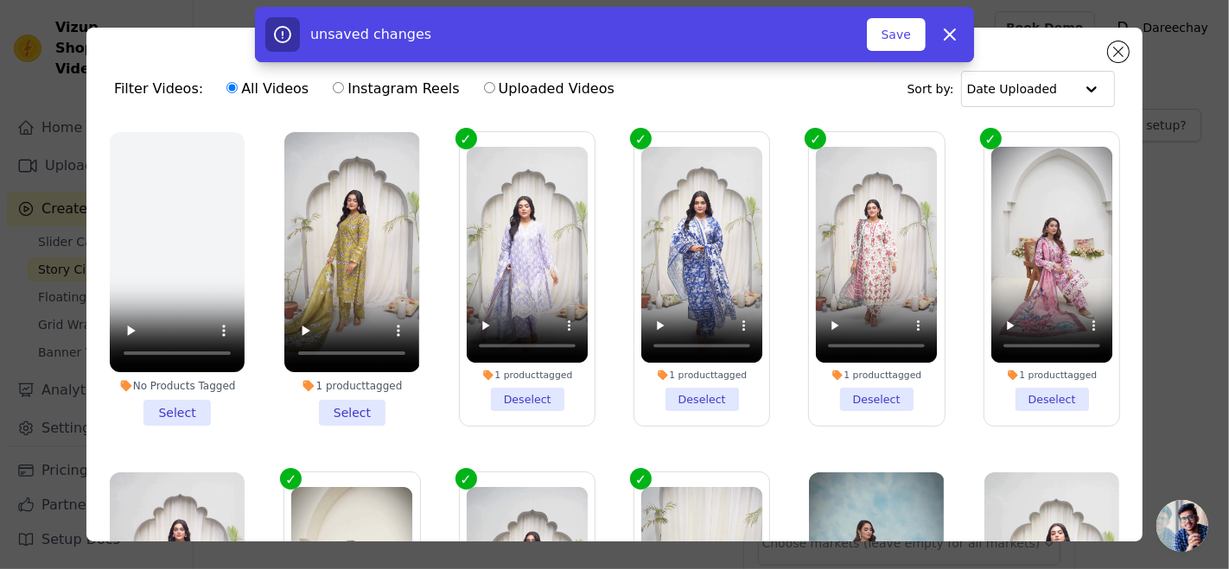
click at [365, 403] on li "1 product tagged Select" at bounding box center [351, 279] width 135 height 294
click at [0, 0] on input "1 product tagged Select" at bounding box center [0, 0] width 0 height 0
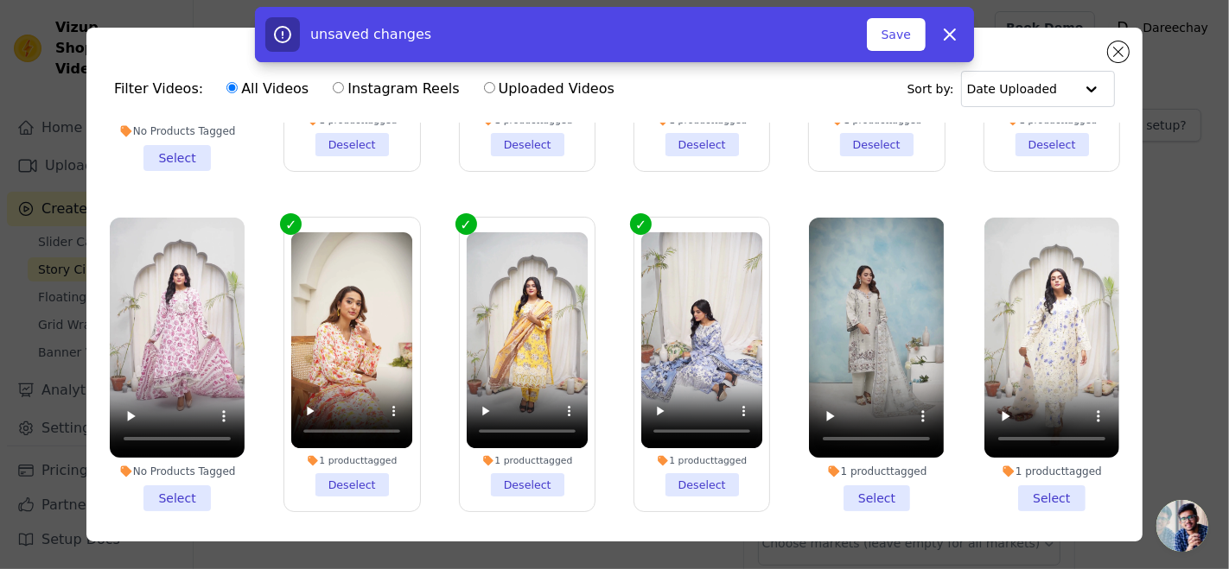
scroll to position [288, 0]
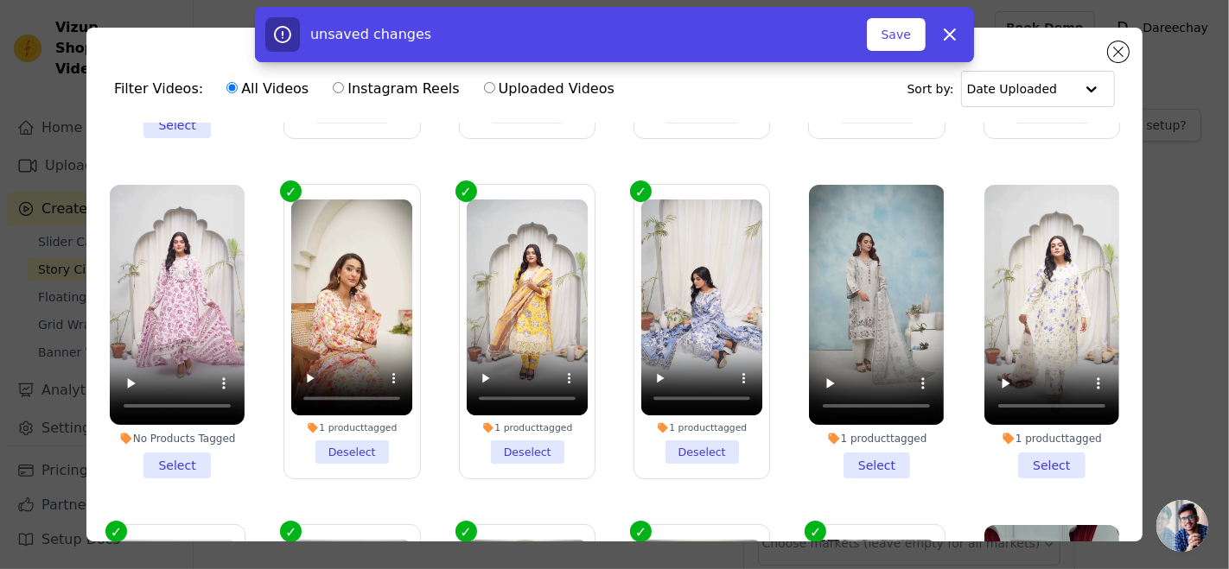
click at [182, 458] on li "No Products Tagged Select" at bounding box center [177, 332] width 135 height 294
click at [0, 0] on input "No Products Tagged Select" at bounding box center [0, 0] width 0 height 0
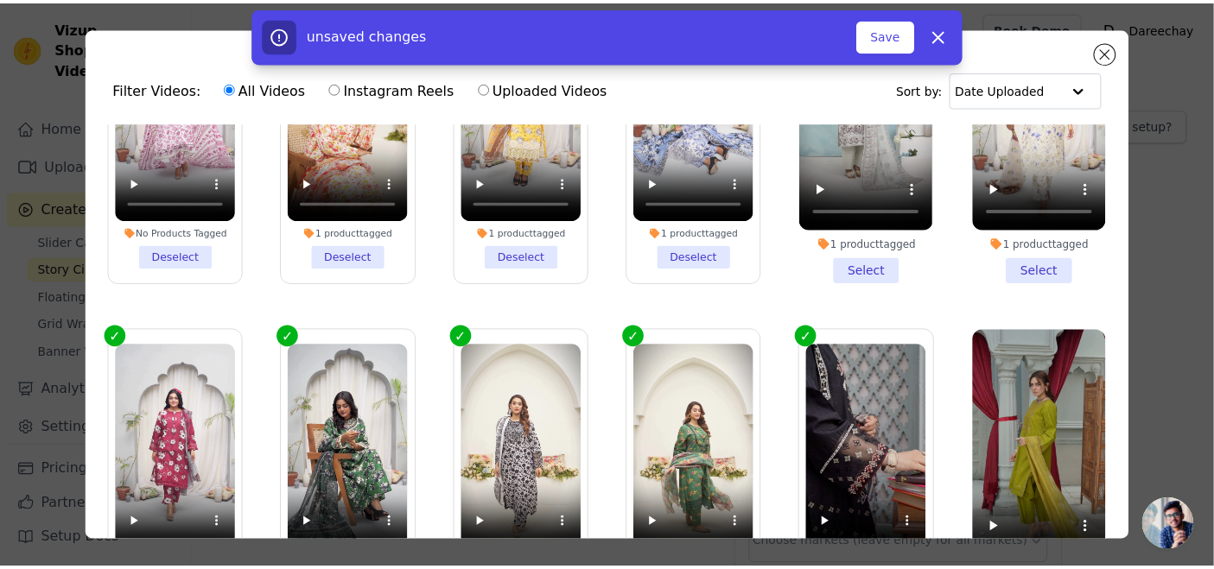
scroll to position [522, 0]
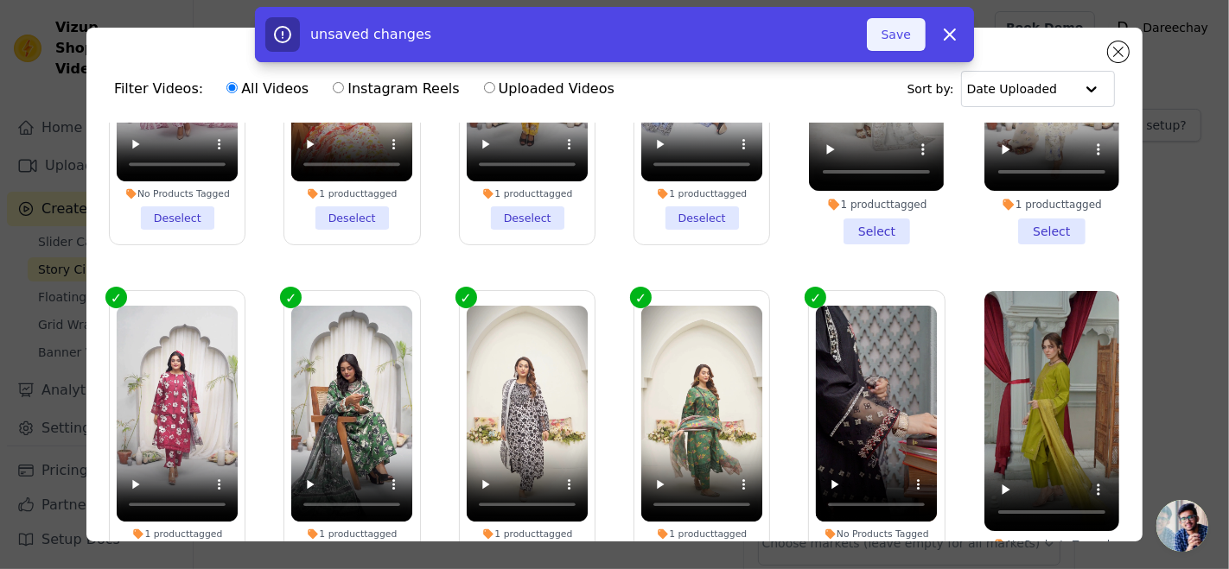
click at [910, 32] on button "Save" at bounding box center [896, 34] width 59 height 33
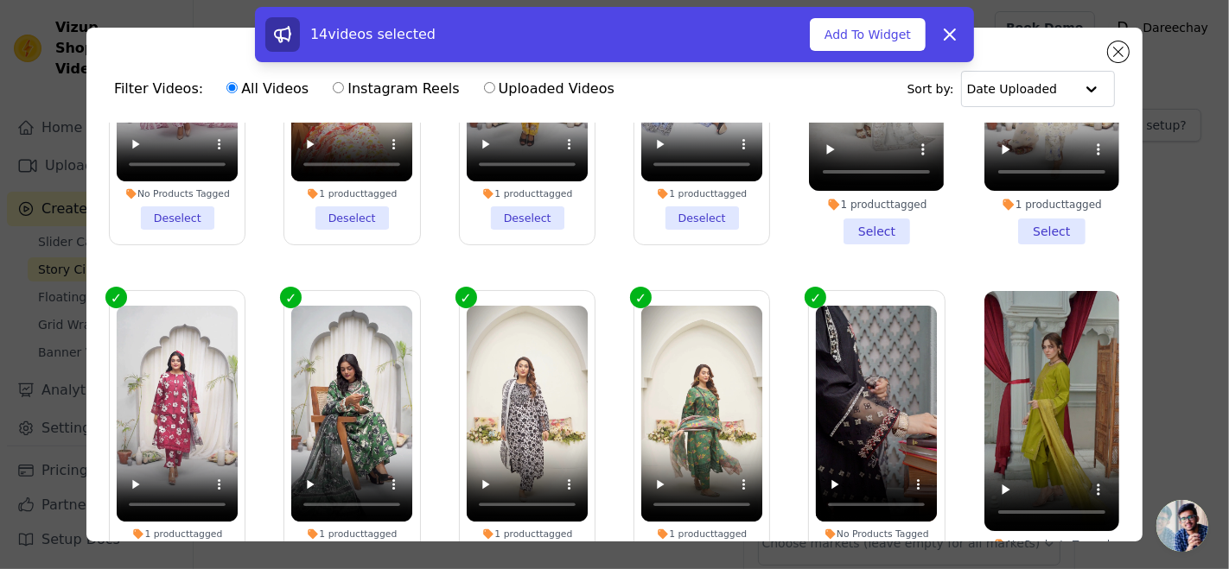
click at [910, 32] on button "Add To Widget" at bounding box center [868, 34] width 116 height 33
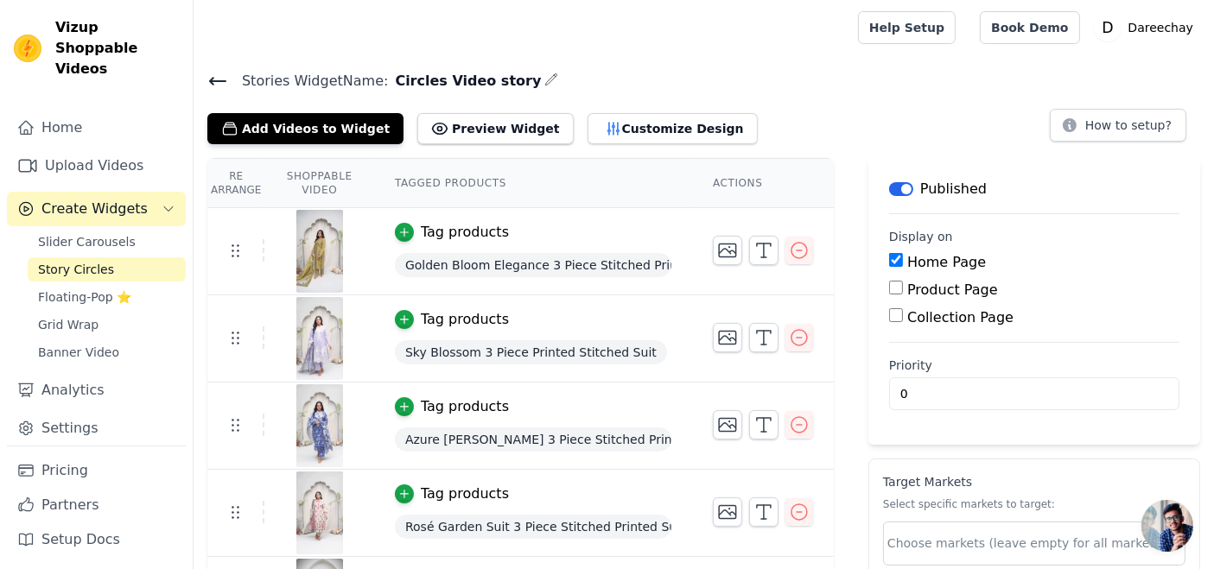
click at [562, 259] on span "Golden Bloom Elegance 3 Piece Stitched Printed Suit" at bounding box center [533, 265] width 276 height 24
click at [436, 125] on button "Preview Widget" at bounding box center [495, 128] width 156 height 31
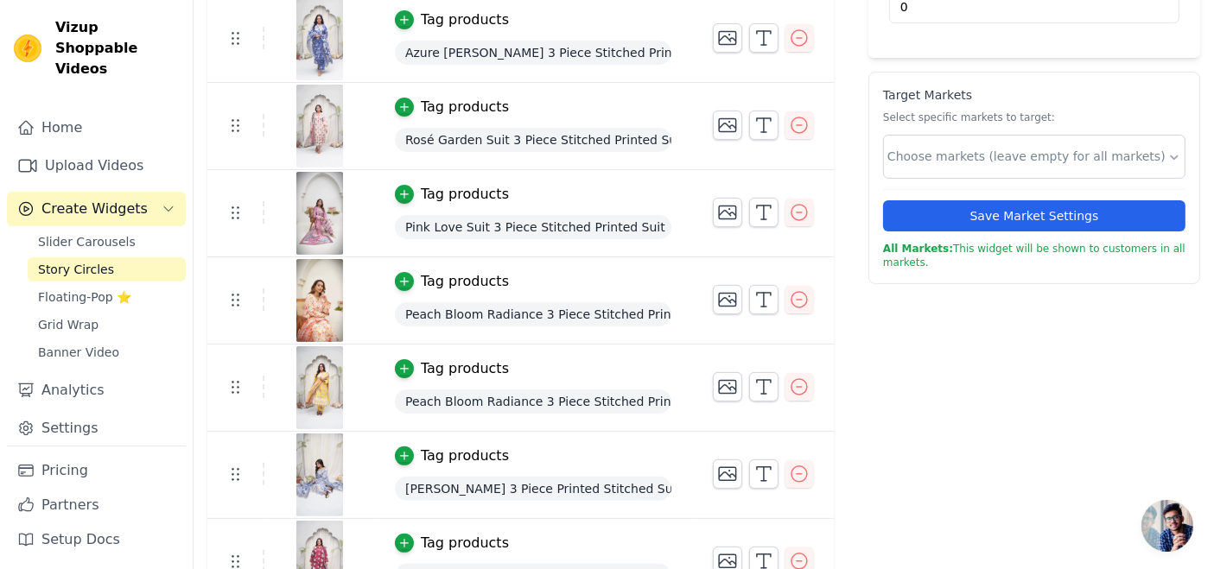
scroll to position [0, 0]
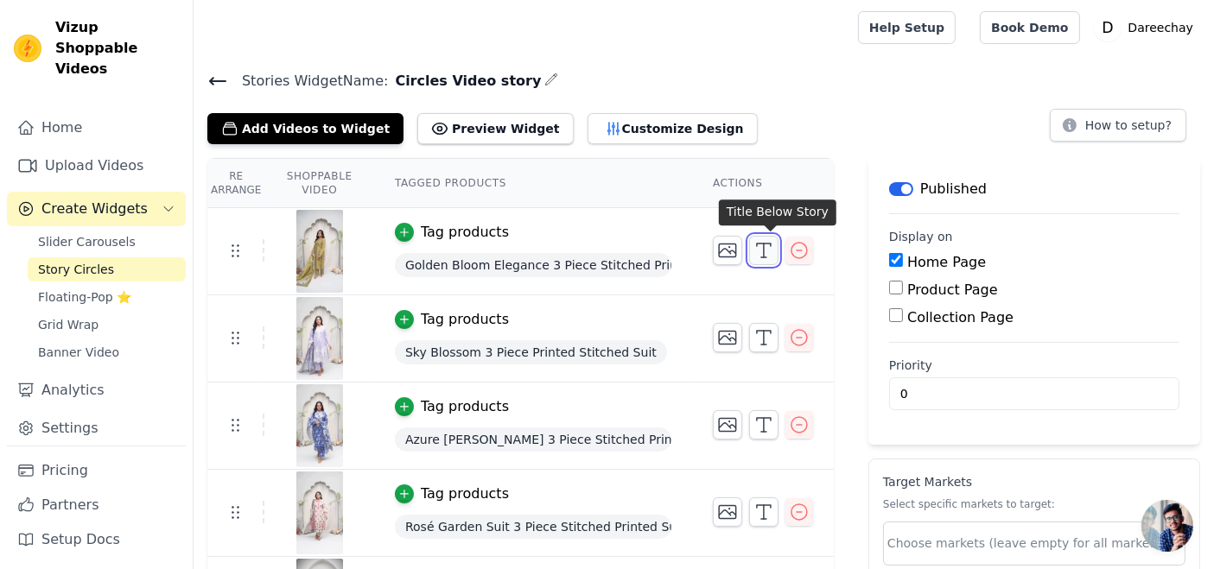
click at [772, 251] on icon "button" at bounding box center [763, 250] width 21 height 21
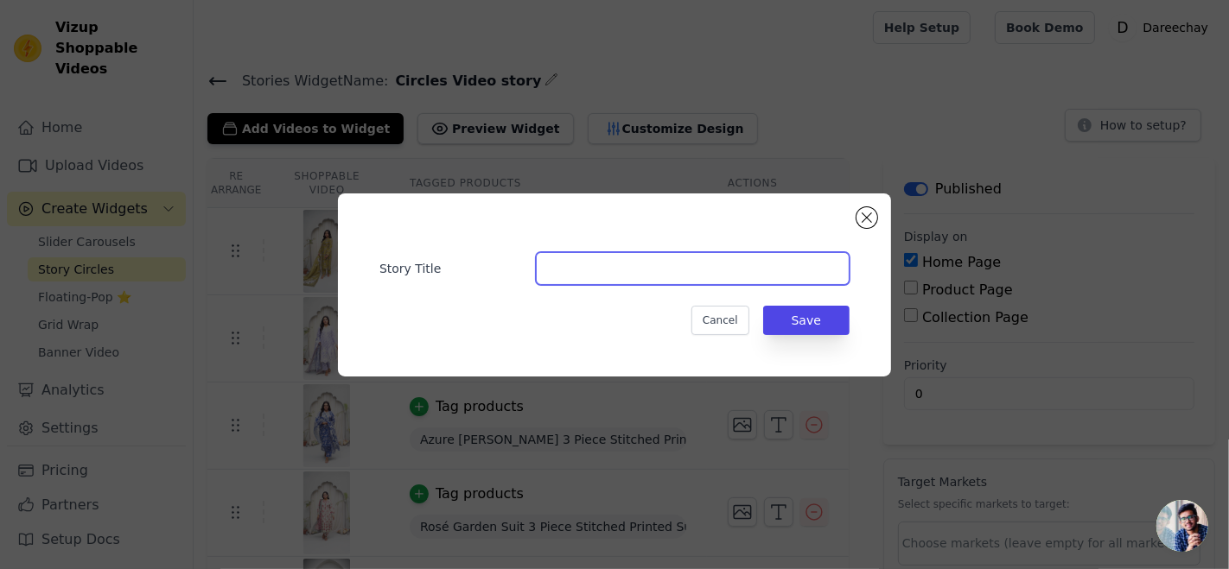
click at [611, 264] on input "Story Title" at bounding box center [693, 268] width 314 height 33
type input "Summer"
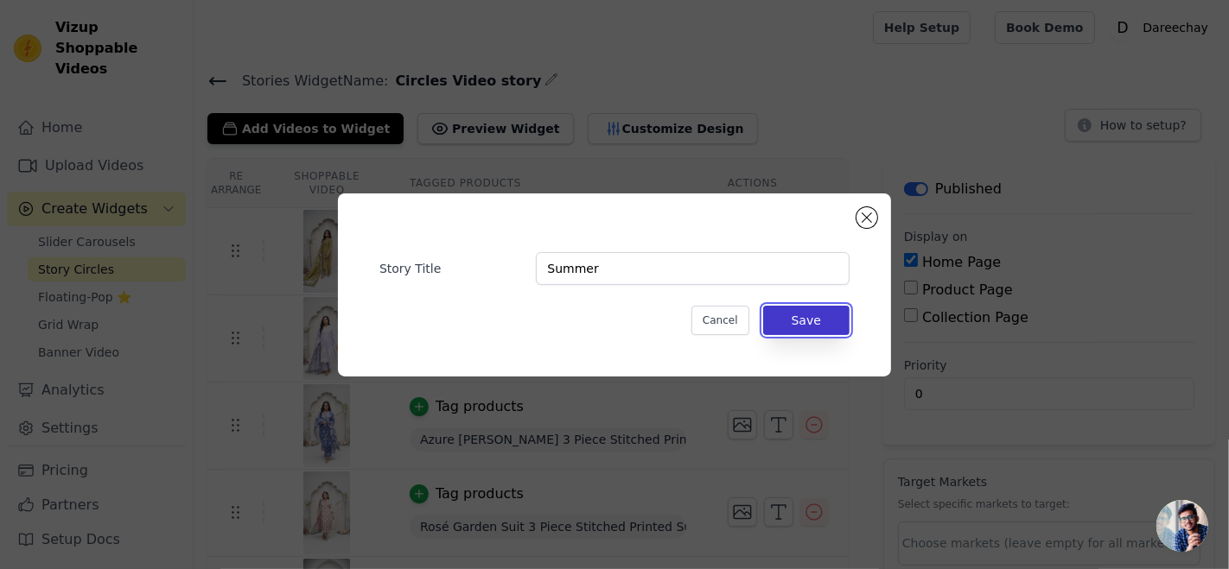
click at [780, 317] on button "Save" at bounding box center [806, 320] width 86 height 29
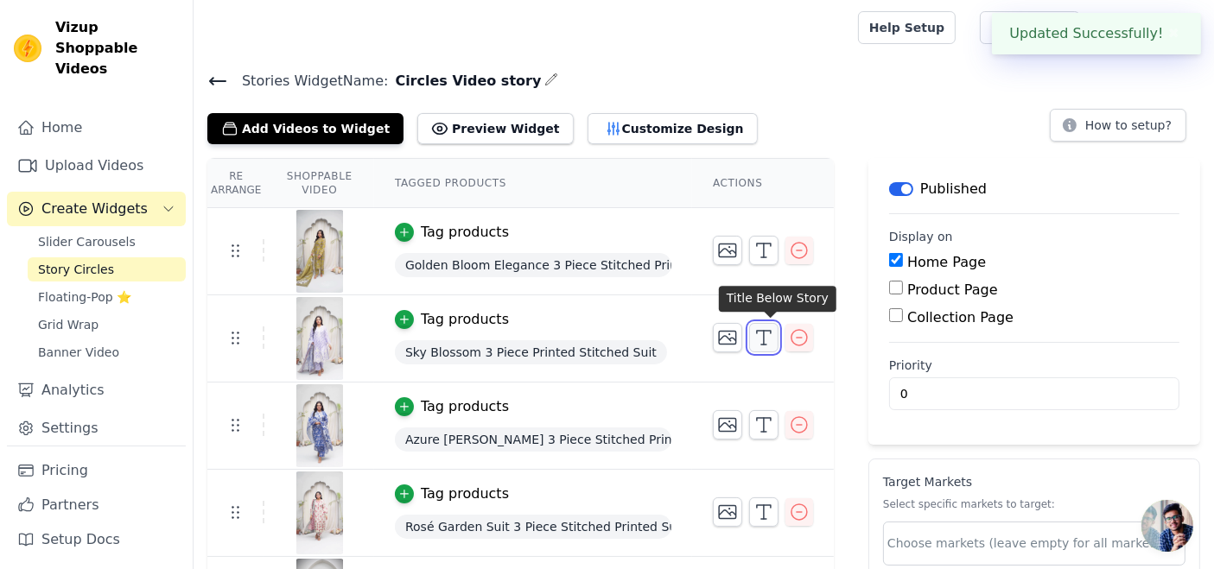
click at [774, 340] on icon "button" at bounding box center [763, 337] width 21 height 21
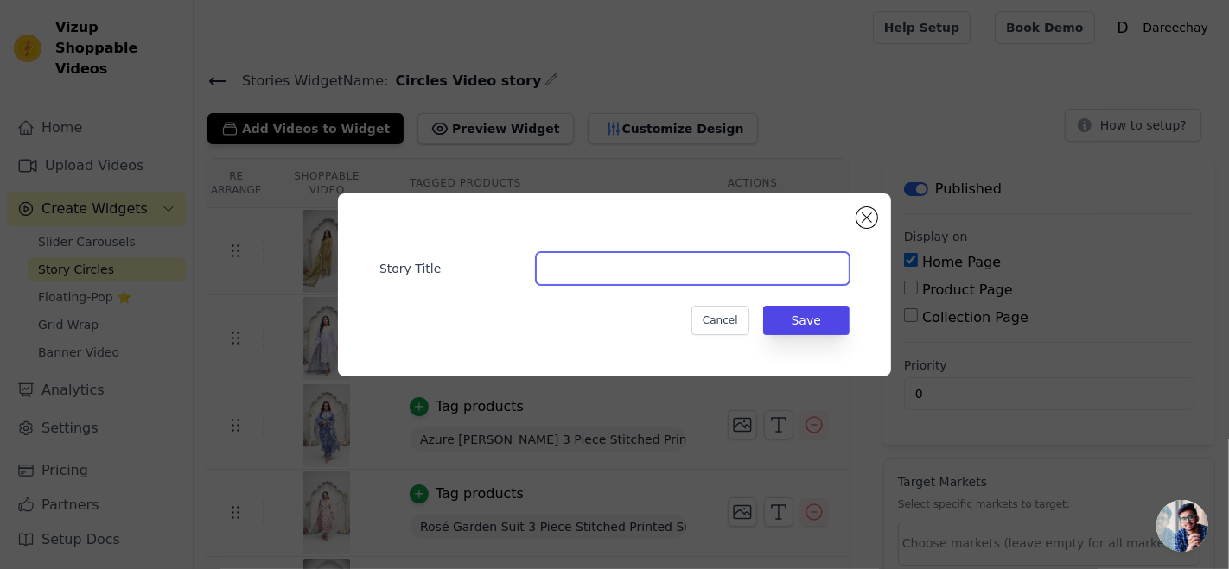
click at [580, 265] on input "Story Title" at bounding box center [693, 268] width 314 height 33
type input "Summer"
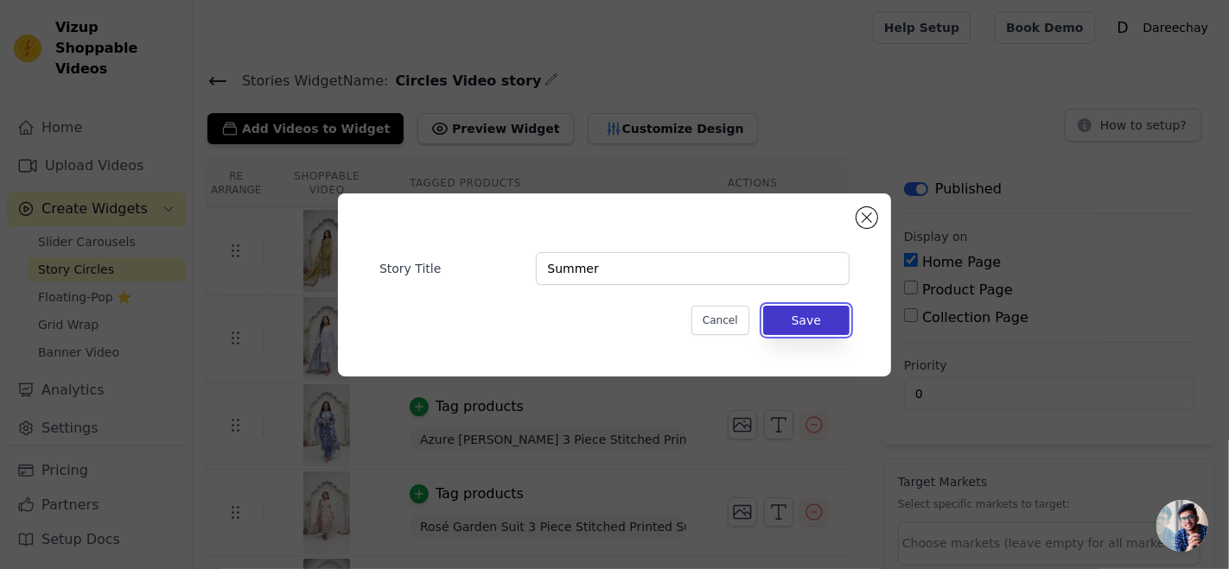
click at [797, 329] on button "Save" at bounding box center [806, 320] width 86 height 29
click at [793, 320] on button "Save" at bounding box center [806, 320] width 86 height 29
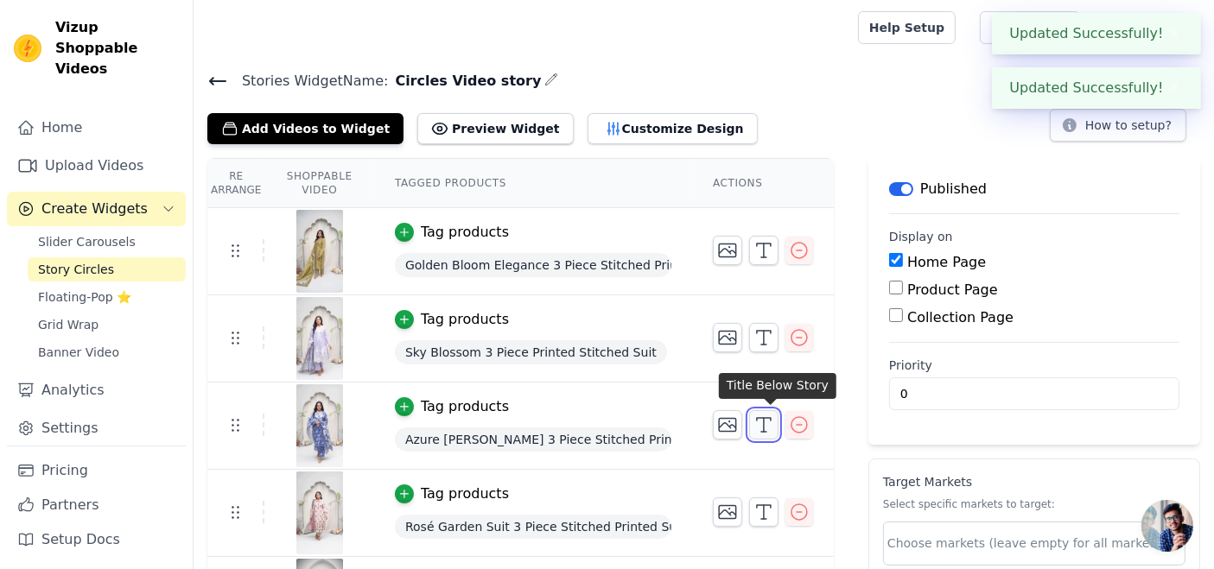
click at [772, 420] on icon "button" at bounding box center [763, 425] width 21 height 21
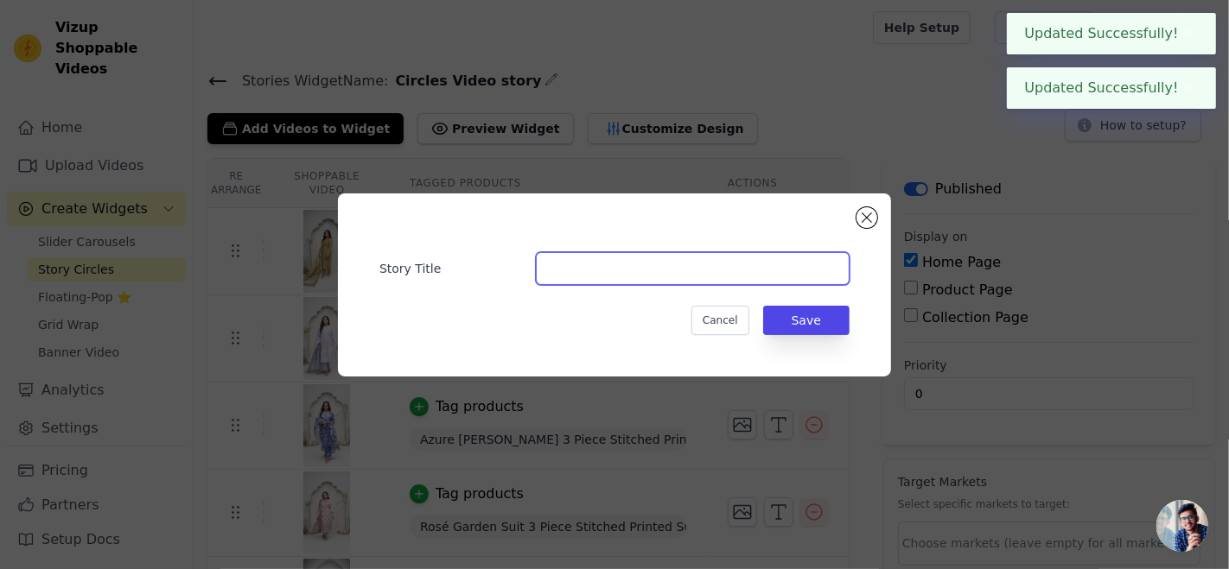
click at [652, 275] on input "Story Title" at bounding box center [693, 268] width 314 height 33
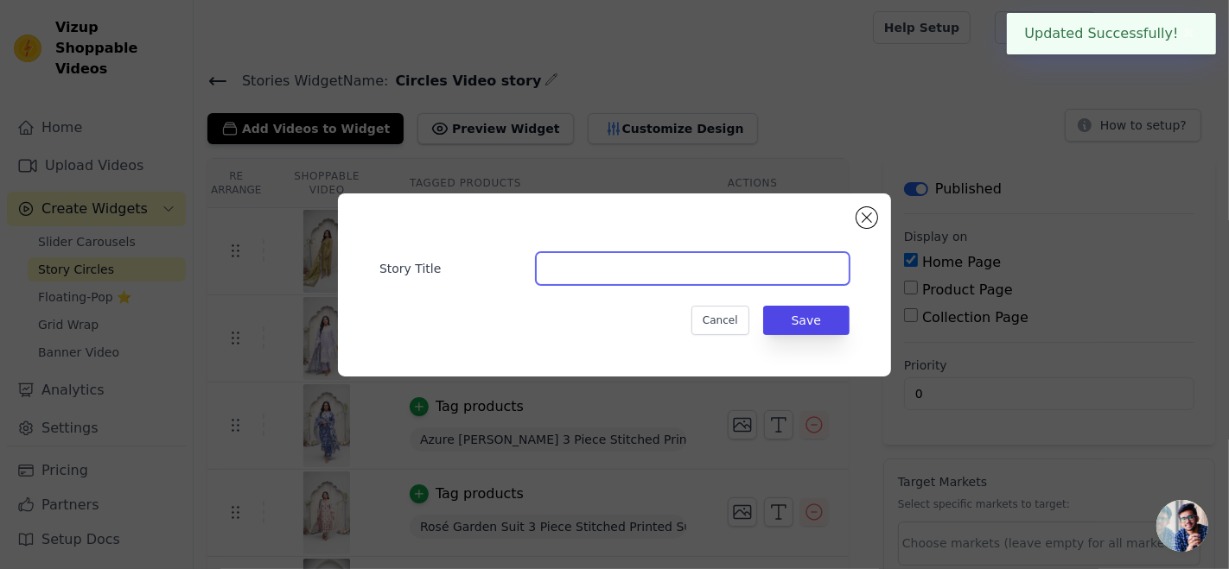
type input "Summer"
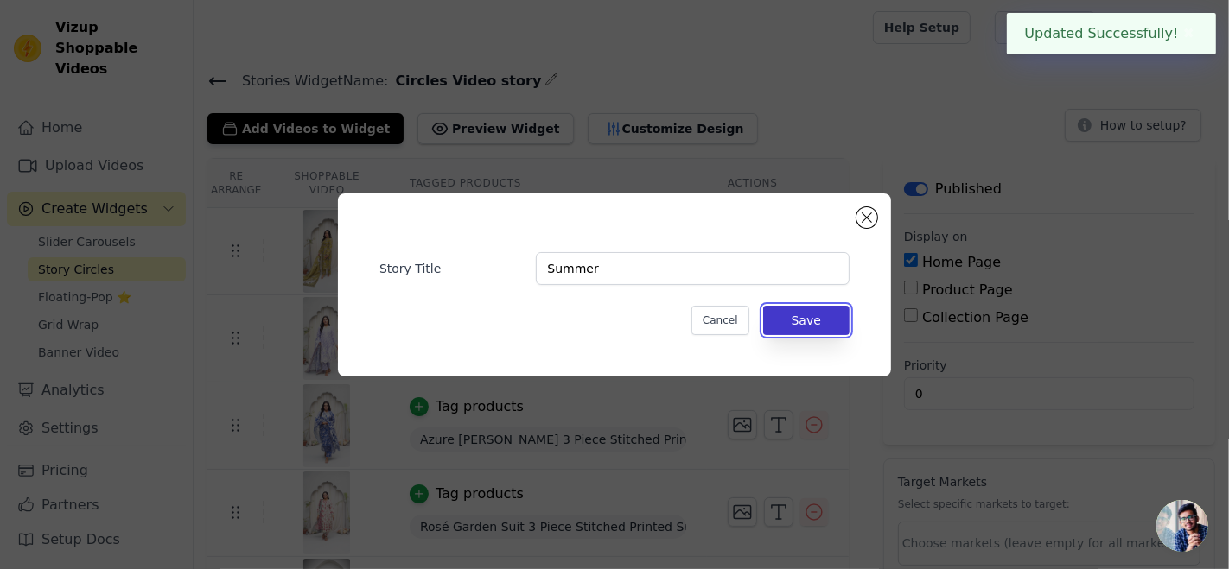
click at [773, 321] on button "Save" at bounding box center [806, 320] width 86 height 29
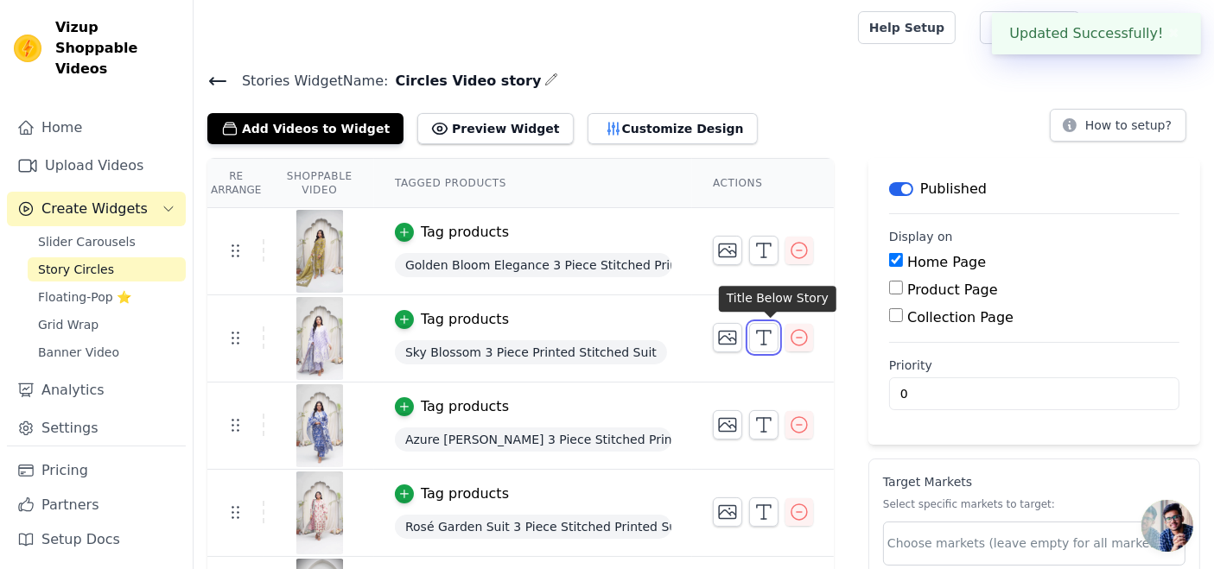
click at [773, 323] on button "button" at bounding box center [763, 337] width 29 height 29
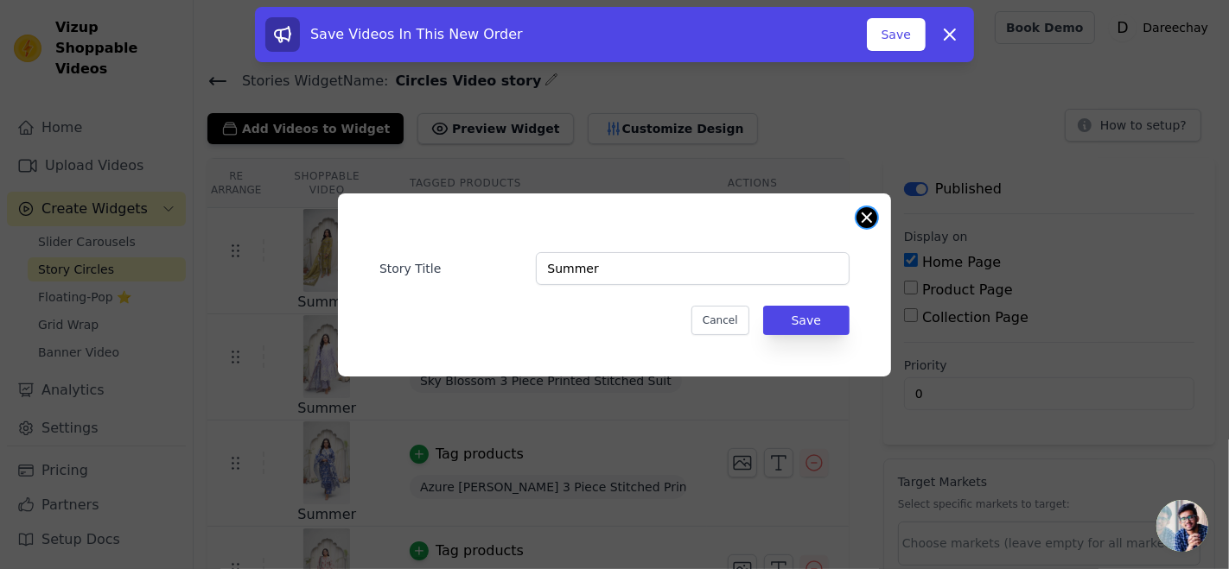
click at [864, 213] on button "Close modal" at bounding box center [866, 217] width 21 height 21
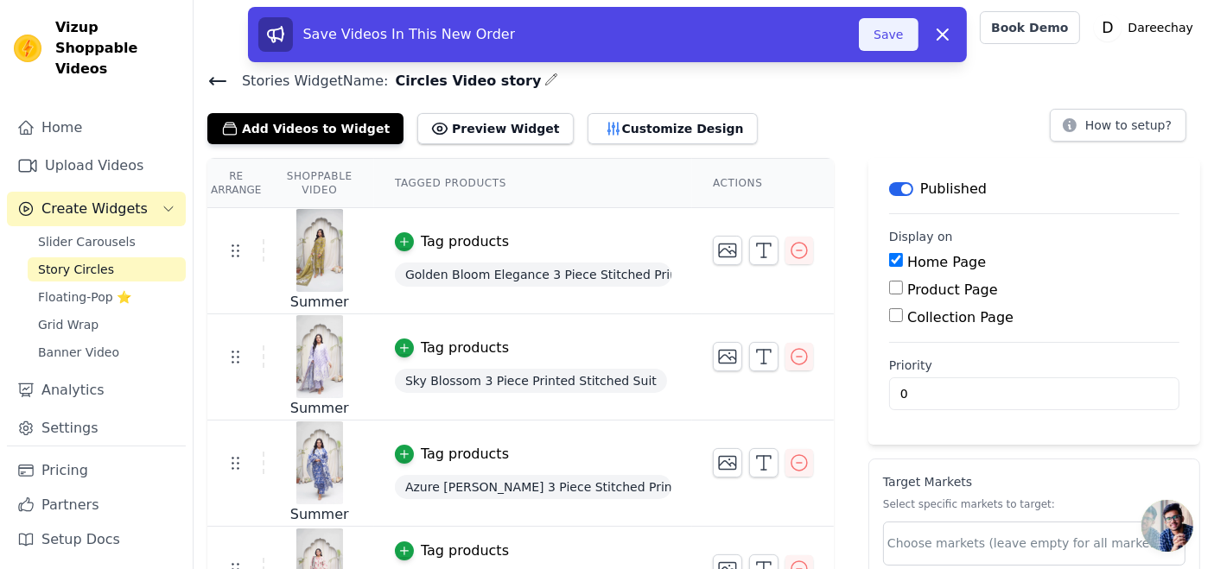
click at [868, 42] on button "Save" at bounding box center [888, 34] width 59 height 33
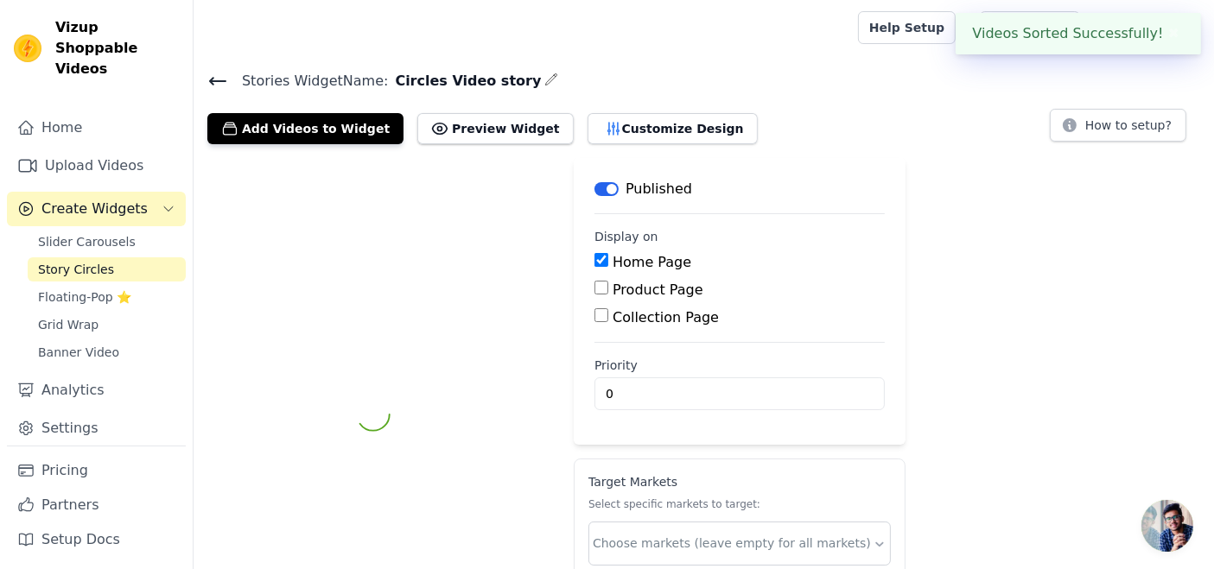
click at [879, 41] on div "Help Setup Book Demo Open user menu D Dareechay Settings Help Docs Sign out" at bounding box center [704, 27] width 1020 height 55
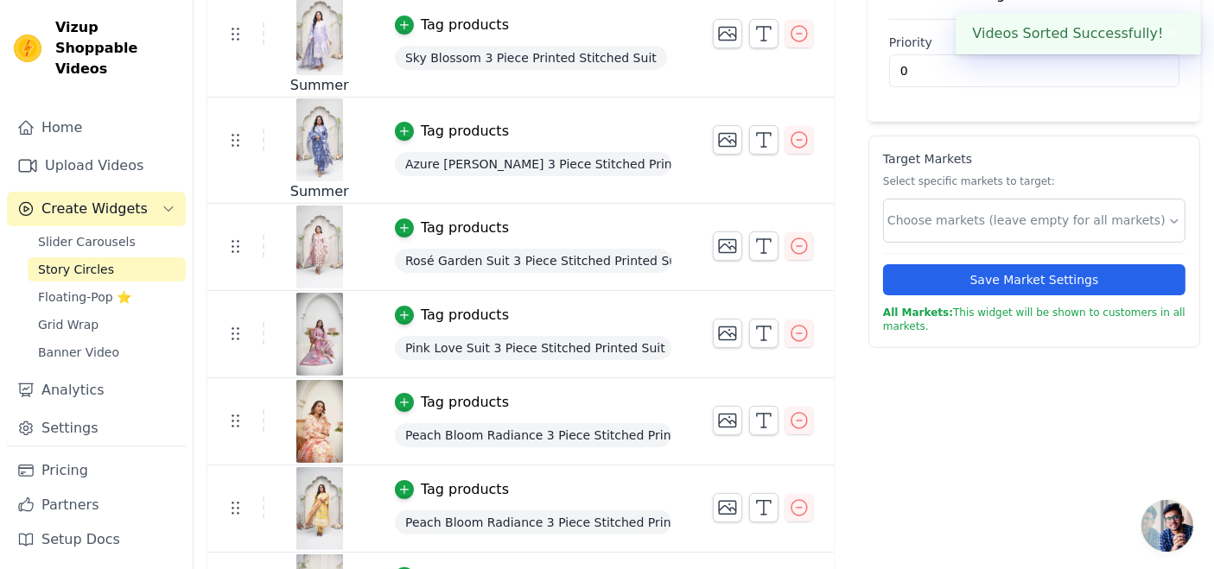
scroll to position [543, 0]
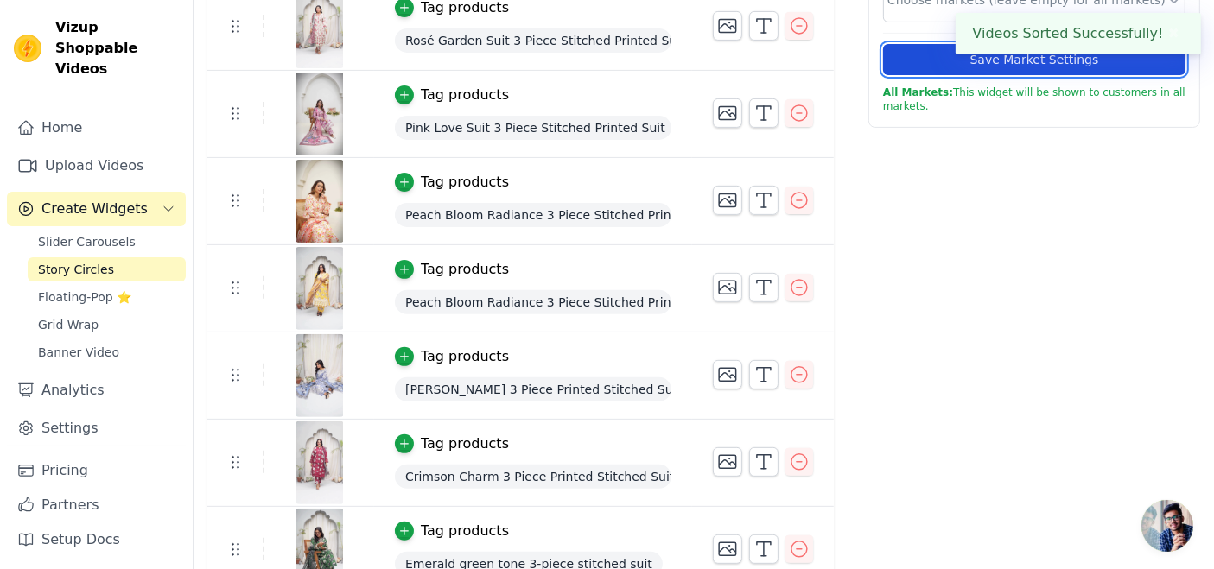
click at [922, 48] on button "Save Market Settings" at bounding box center [1034, 59] width 302 height 31
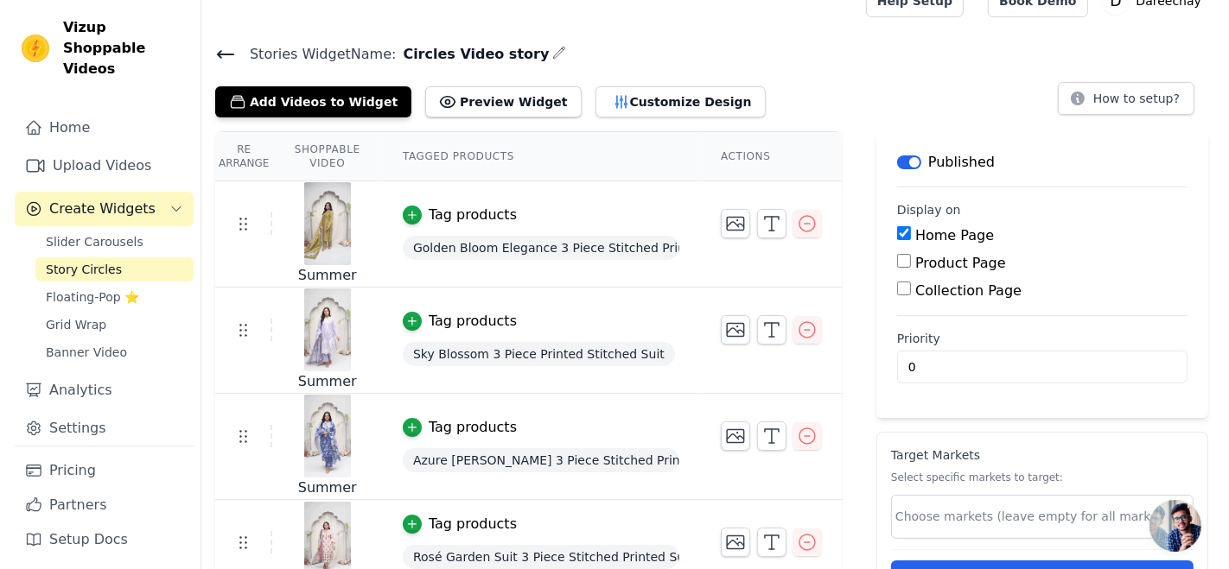
scroll to position [0, 0]
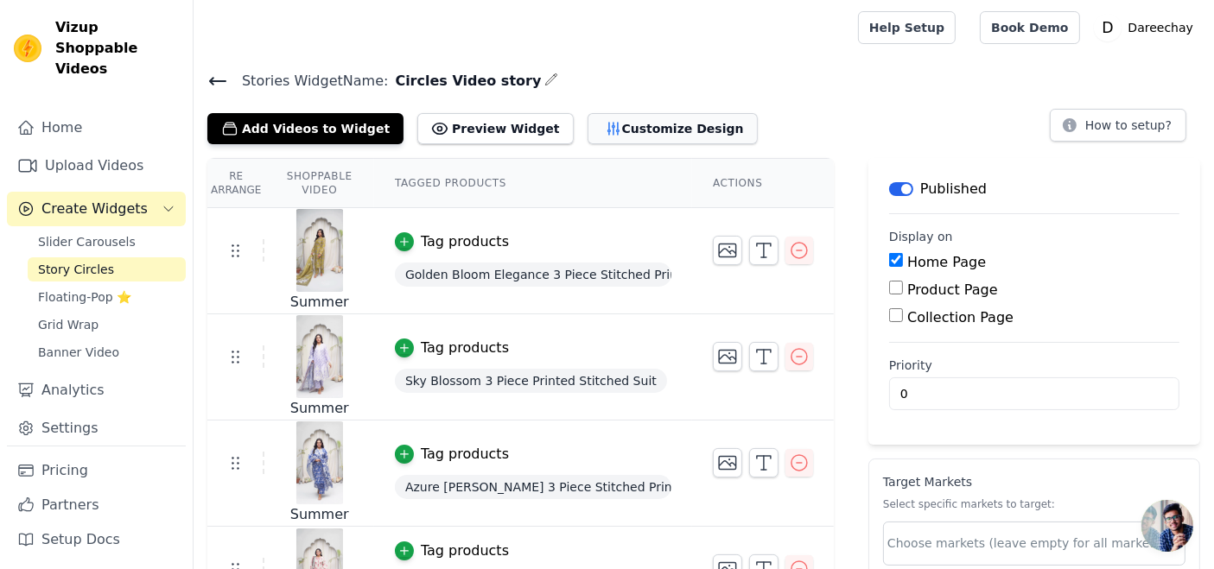
click at [588, 124] on button "Customize Design" at bounding box center [673, 128] width 170 height 31
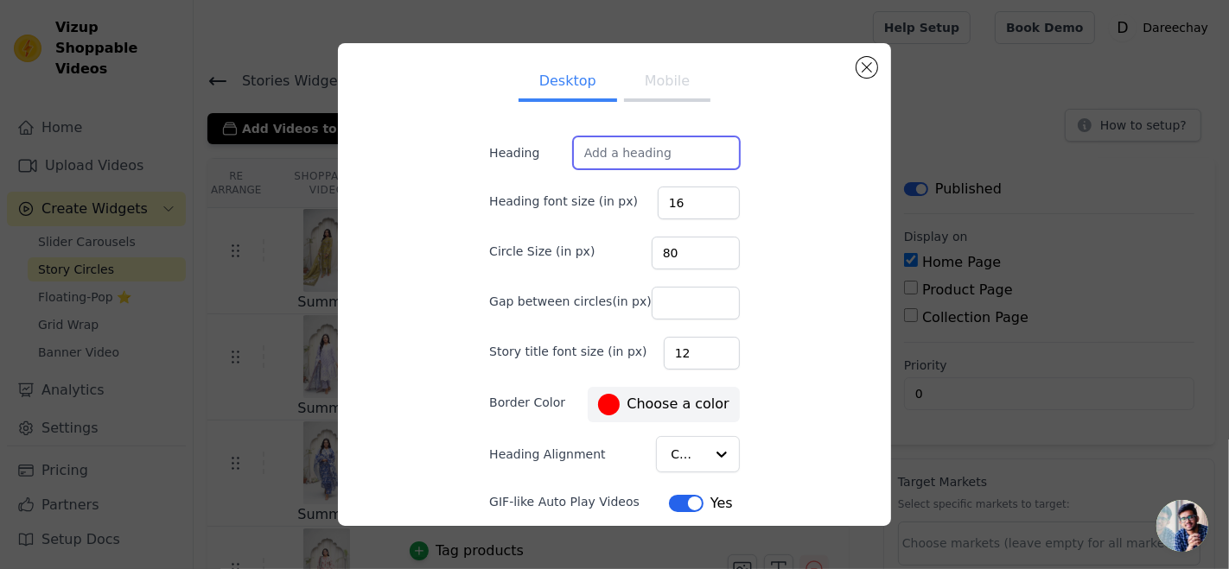
click at [632, 149] on input "Heading" at bounding box center [656, 153] width 167 height 33
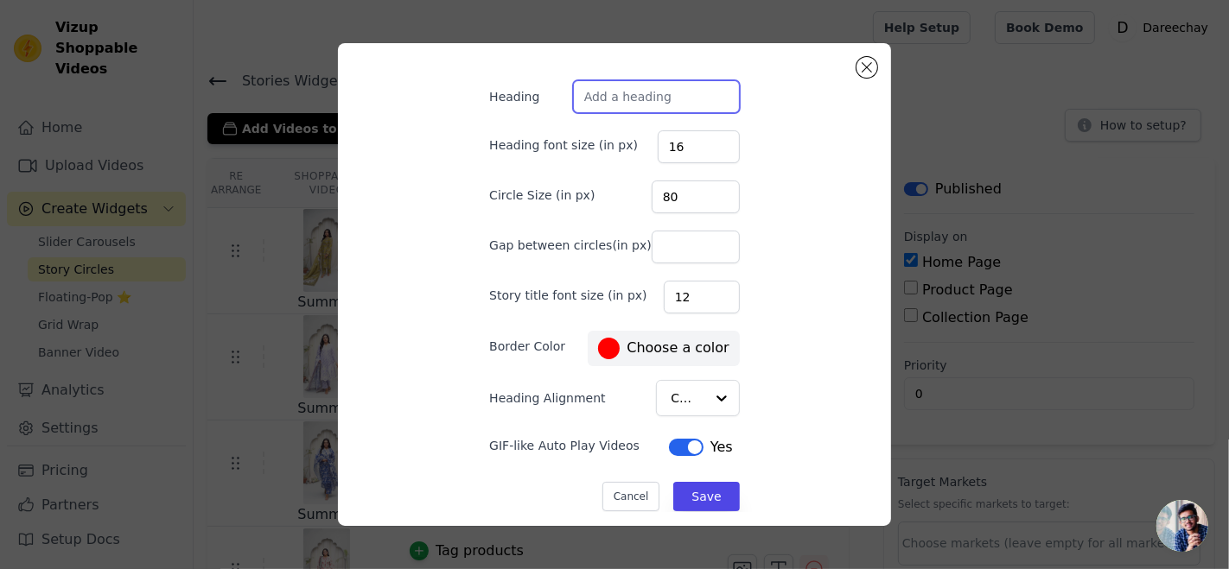
scroll to position [64, 0]
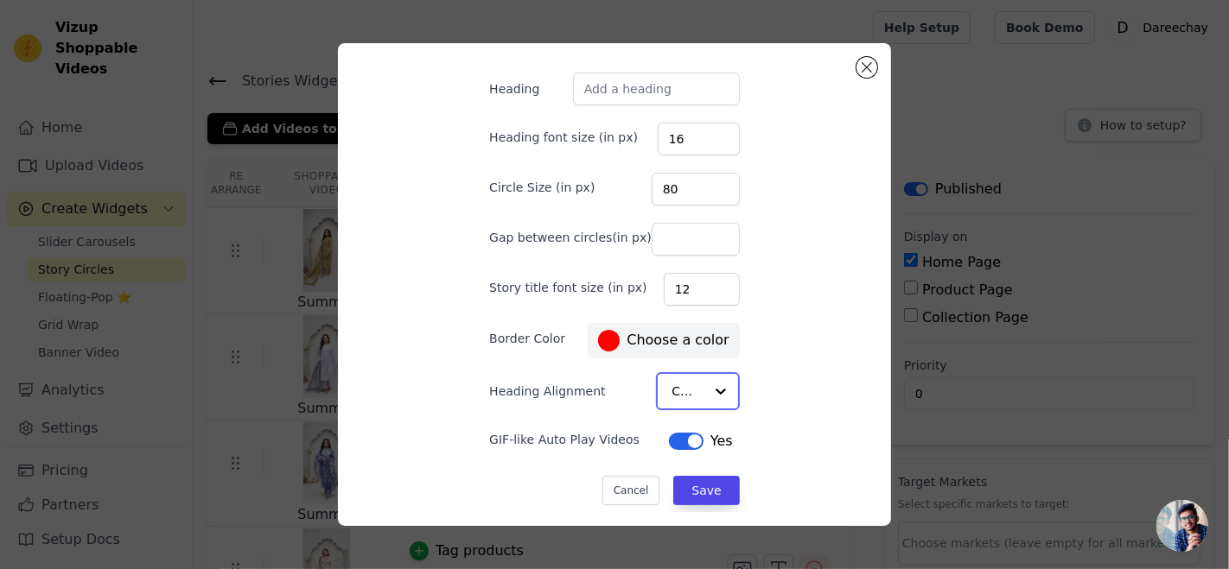
click at [671, 386] on input "Heading Alignment" at bounding box center [687, 391] width 32 height 35
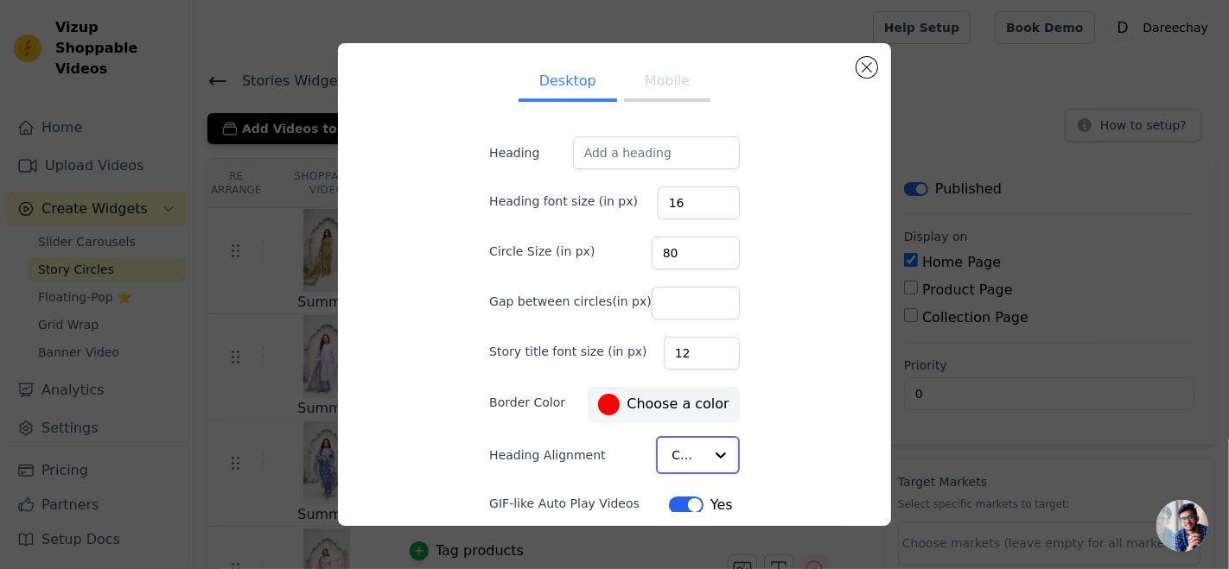
scroll to position [0, 0]
click at [657, 103] on ul "Desktop Mobile" at bounding box center [614, 83] width 306 height 52
click at [648, 86] on button "Mobile" at bounding box center [667, 83] width 86 height 38
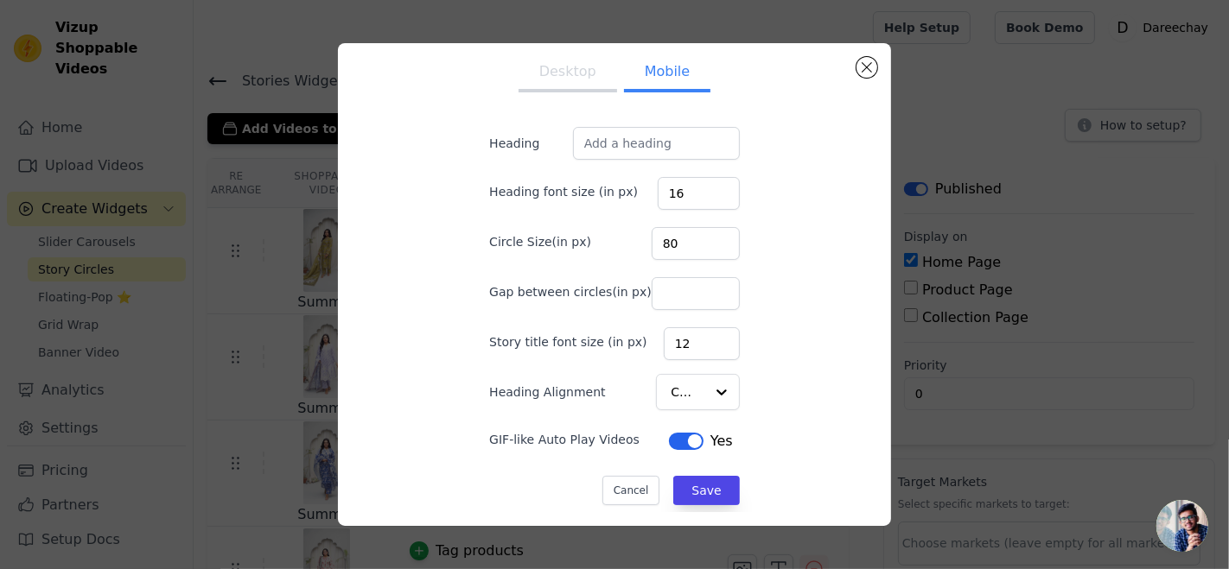
scroll to position [12, 0]
click at [680, 479] on button "Save" at bounding box center [706, 487] width 66 height 29
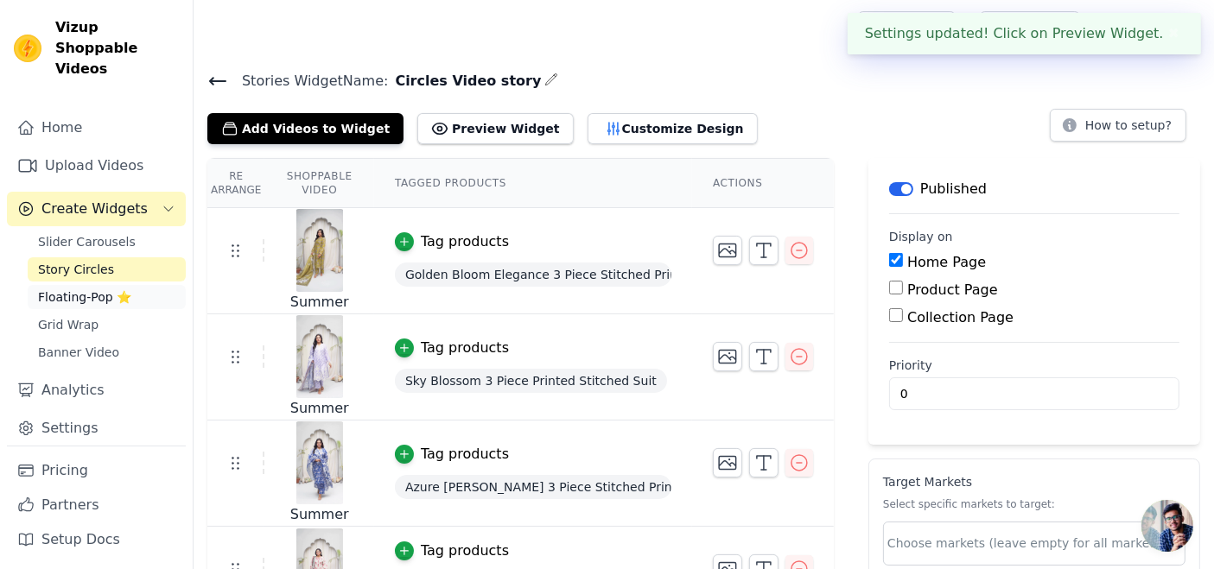
click at [73, 289] on span "Floating-Pop ⭐" at bounding box center [84, 297] width 93 height 17
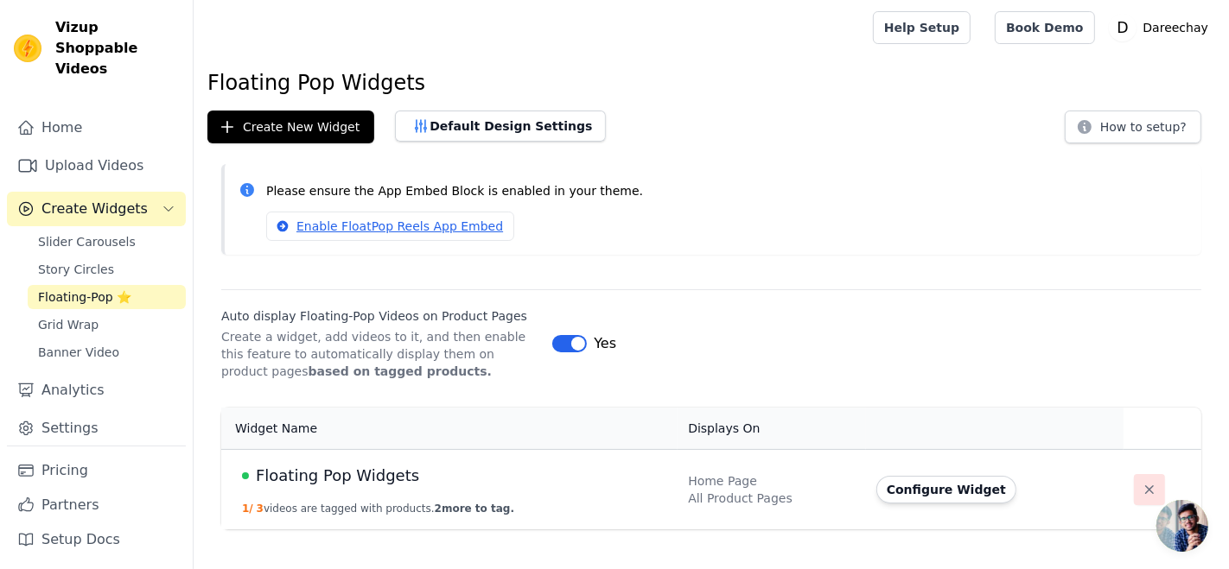
click at [1140, 490] on icon "button" at bounding box center [1148, 489] width 17 height 17
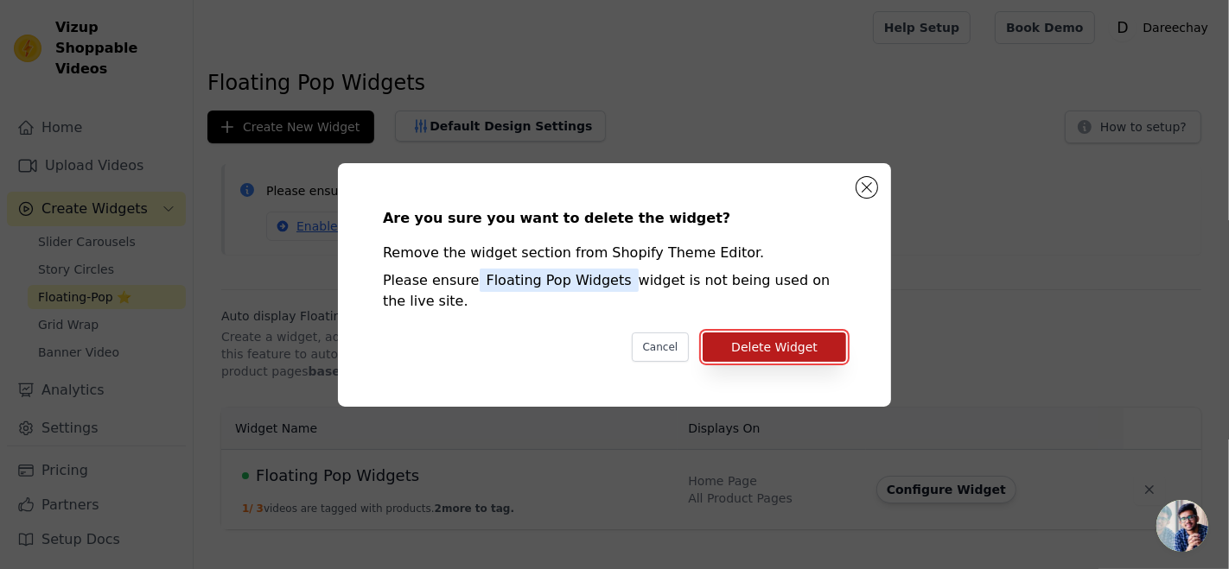
click at [804, 349] on button "Delete Widget" at bounding box center [773, 347] width 143 height 29
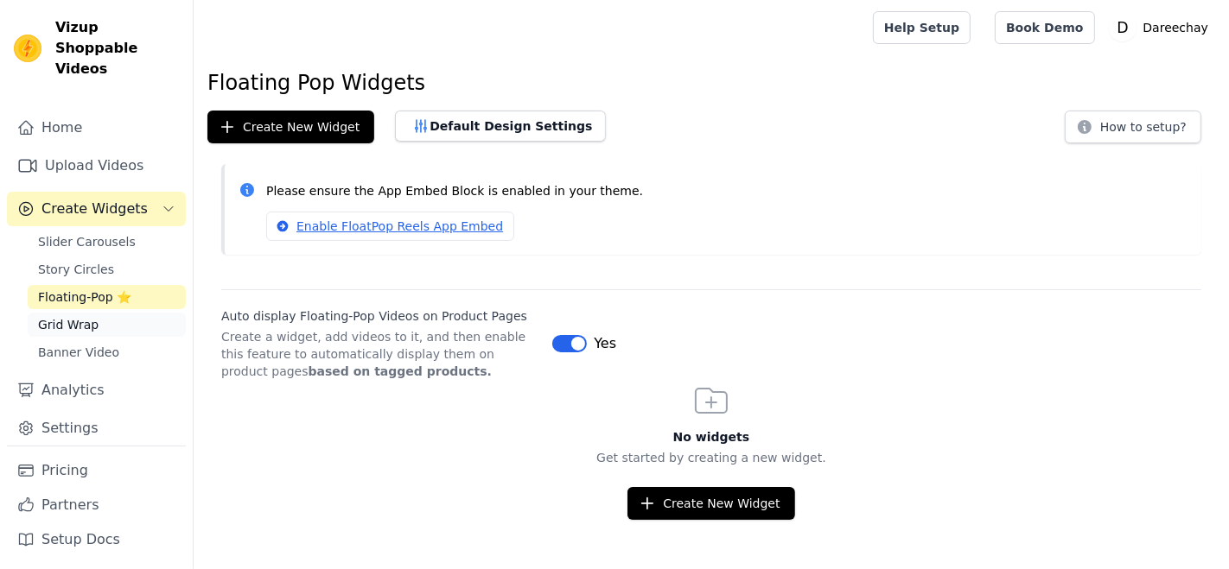
click at [57, 316] on span "Grid Wrap" at bounding box center [68, 324] width 60 height 17
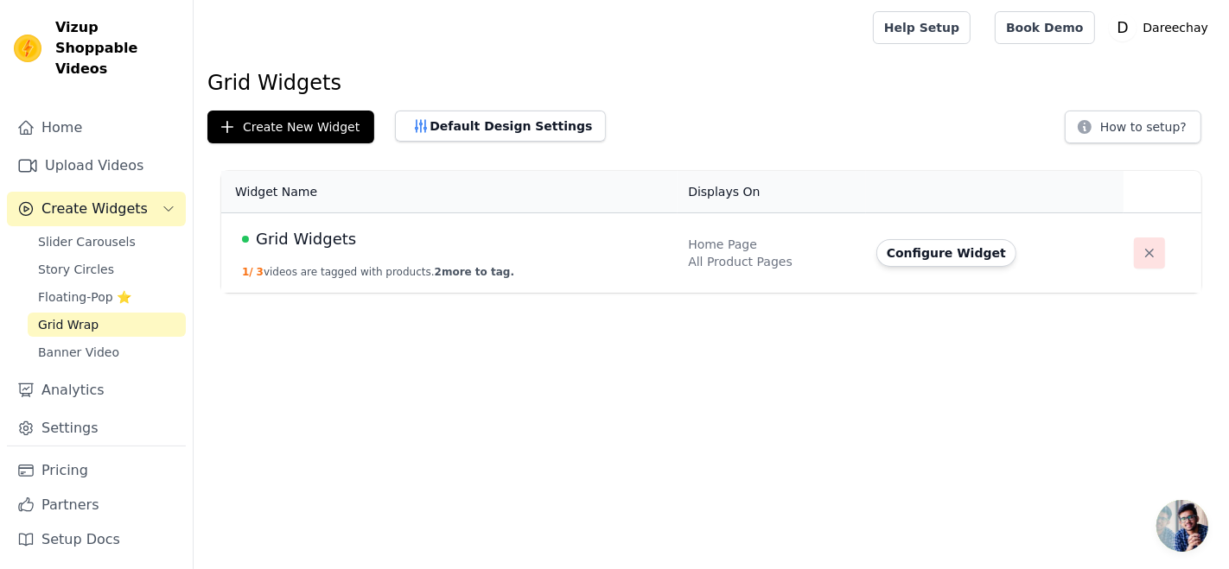
click at [1147, 250] on icon "button" at bounding box center [1148, 253] width 17 height 17
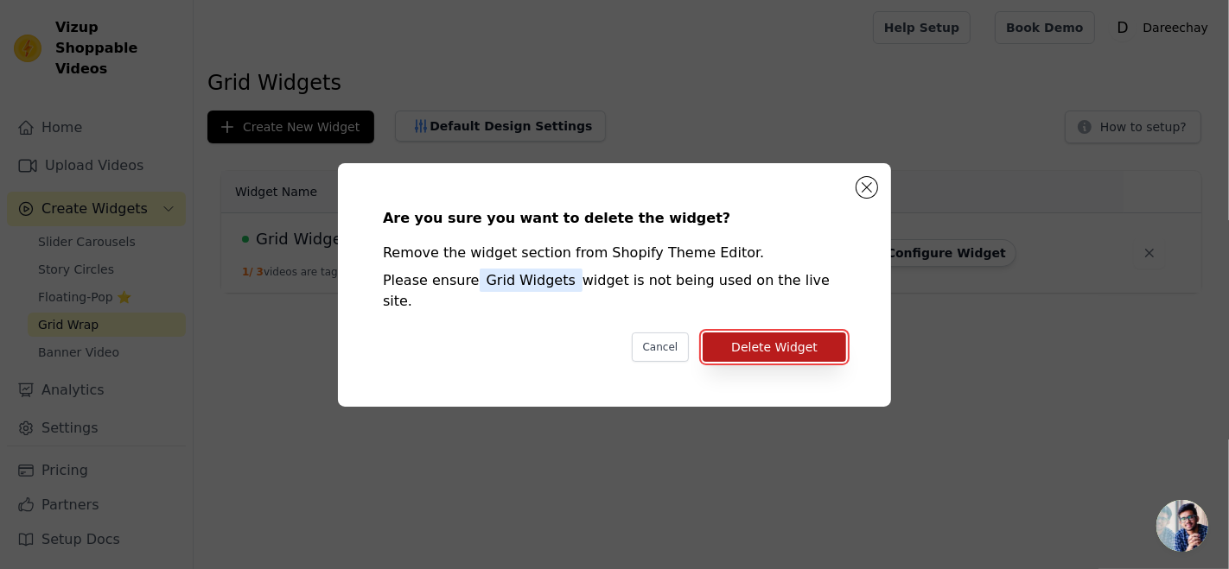
click at [748, 340] on button "Delete Widget" at bounding box center [773, 347] width 143 height 29
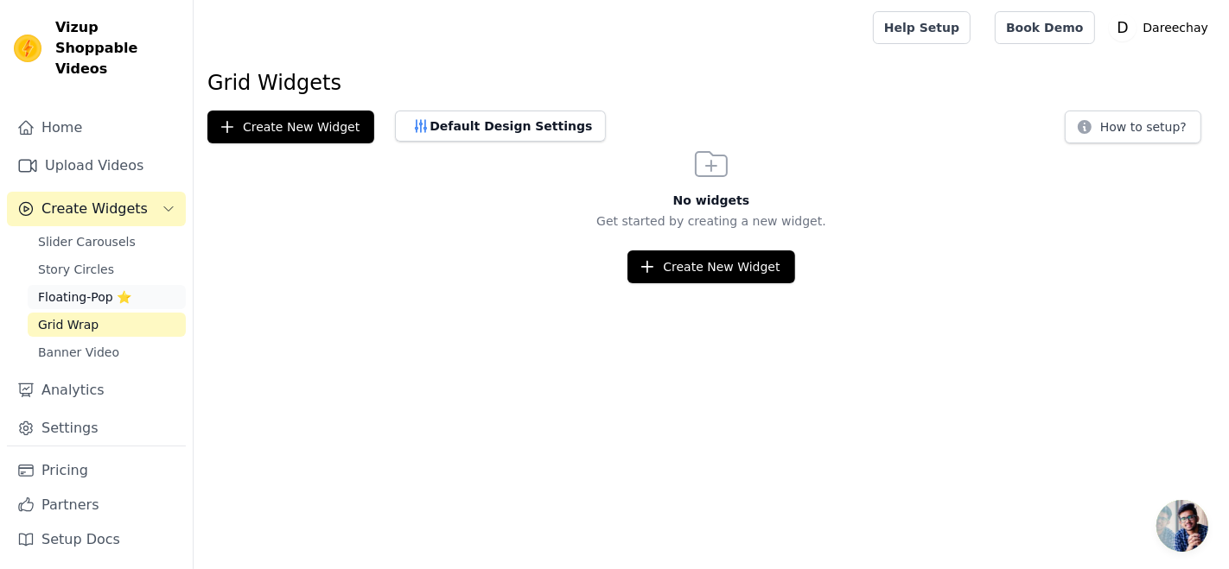
click at [39, 289] on span "Floating-Pop ⭐" at bounding box center [84, 297] width 93 height 17
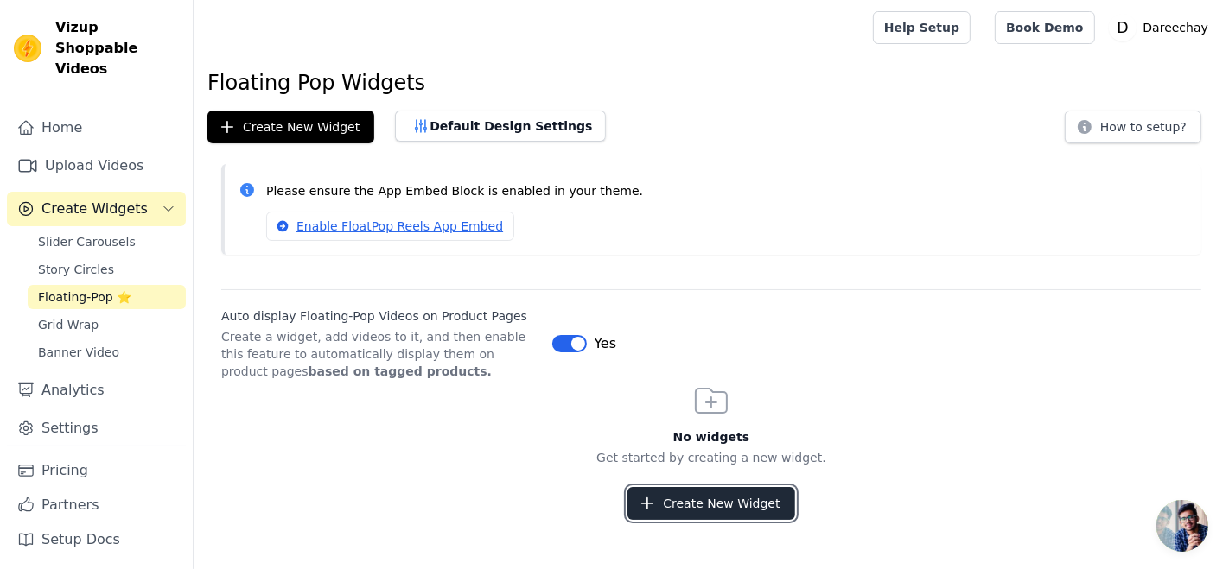
click at [661, 500] on button "Create New Widget" at bounding box center [710, 503] width 167 height 33
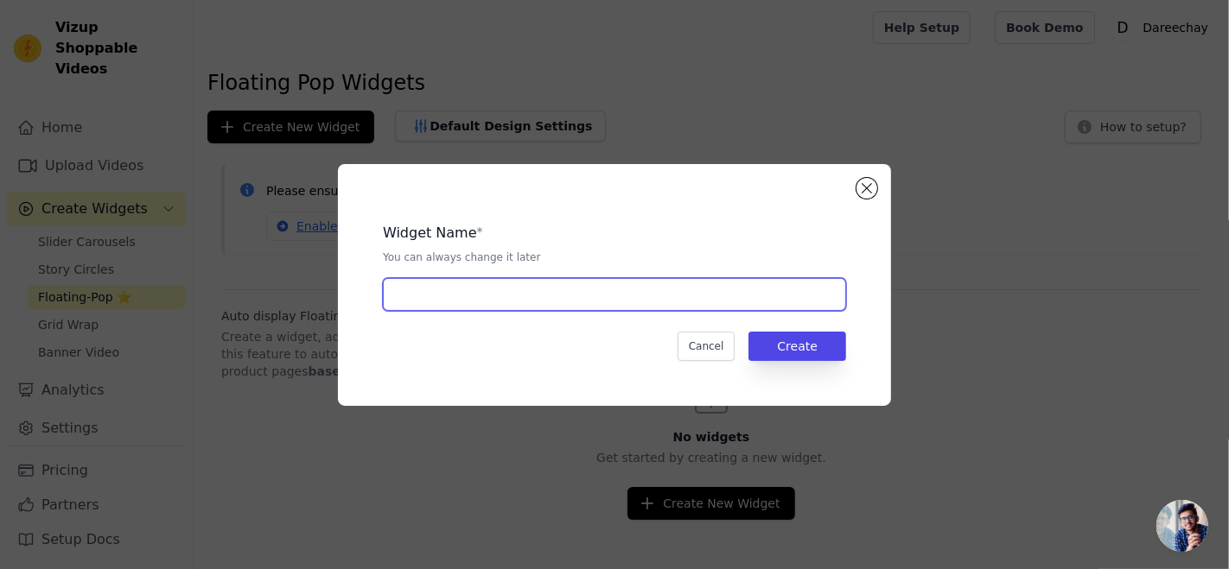
click at [422, 294] on input "text" at bounding box center [614, 294] width 463 height 33
type input "Product Pop"
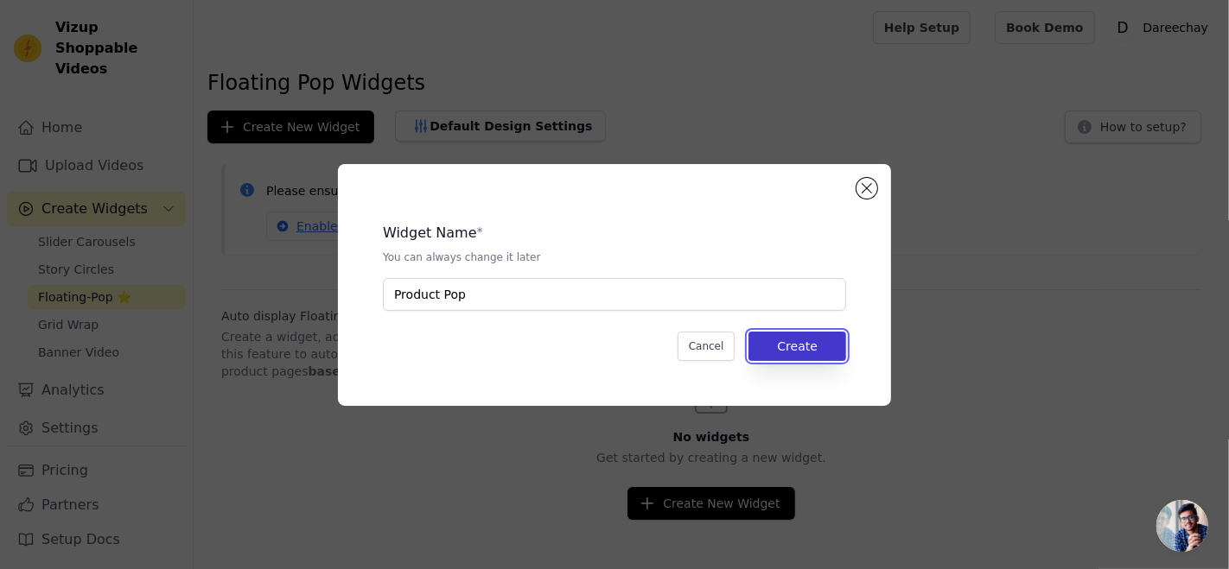
click at [796, 346] on button "Create" at bounding box center [797, 346] width 98 height 29
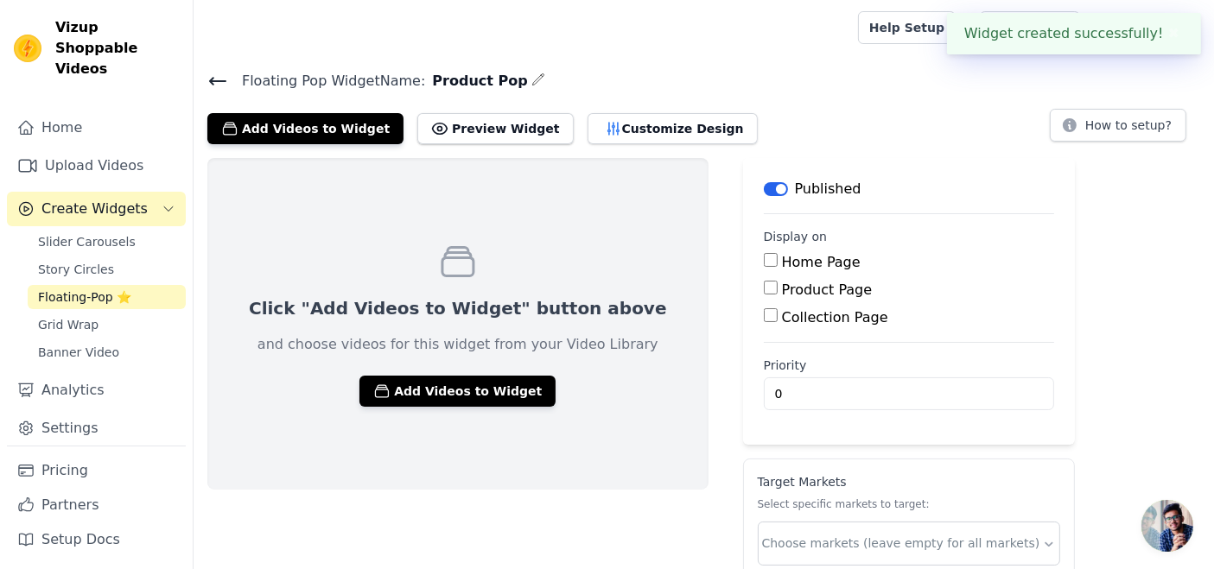
click at [764, 291] on input "Product Page" at bounding box center [771, 288] width 14 height 14
checkbox input "true"
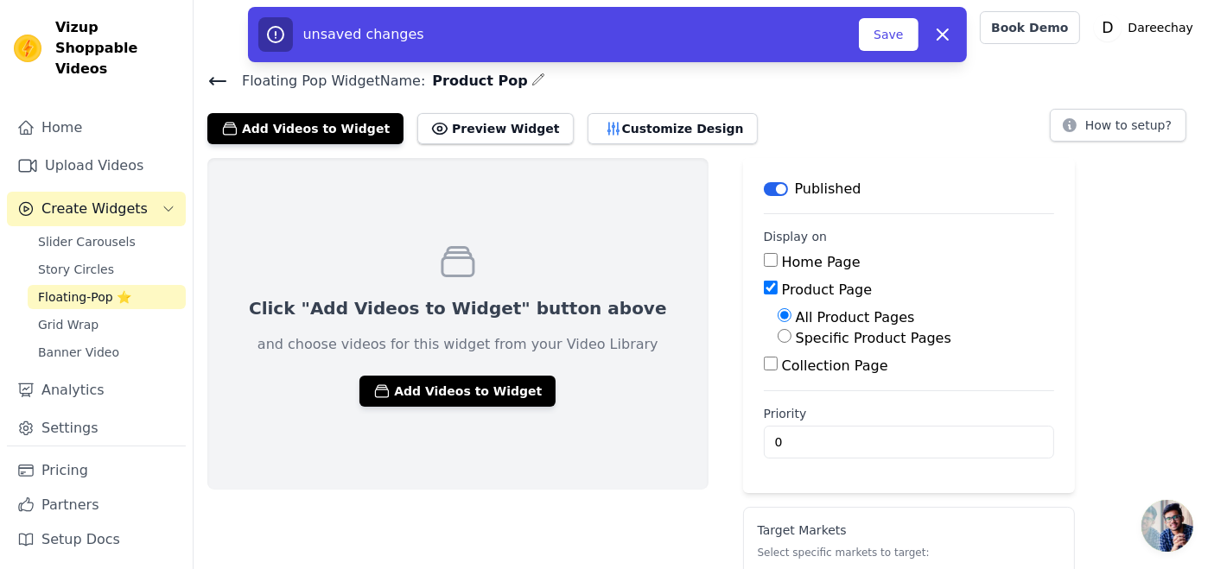
click at [764, 361] on input "Collection Page" at bounding box center [771, 364] width 14 height 14
checkbox input "true"
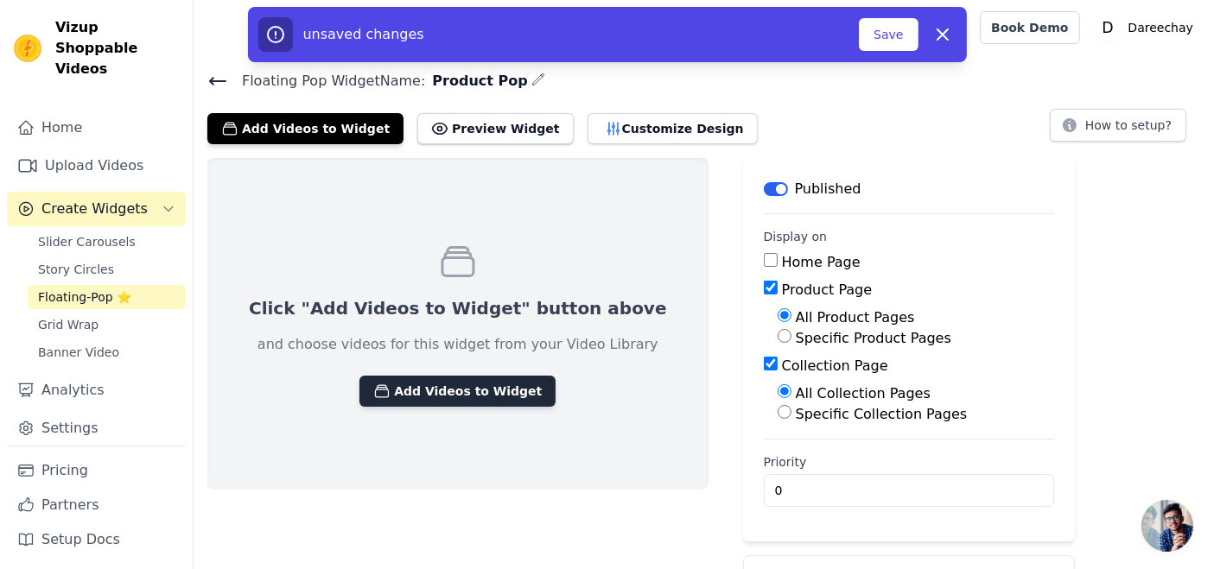
click at [386, 378] on button "Add Videos to Widget" at bounding box center [457, 391] width 196 height 31
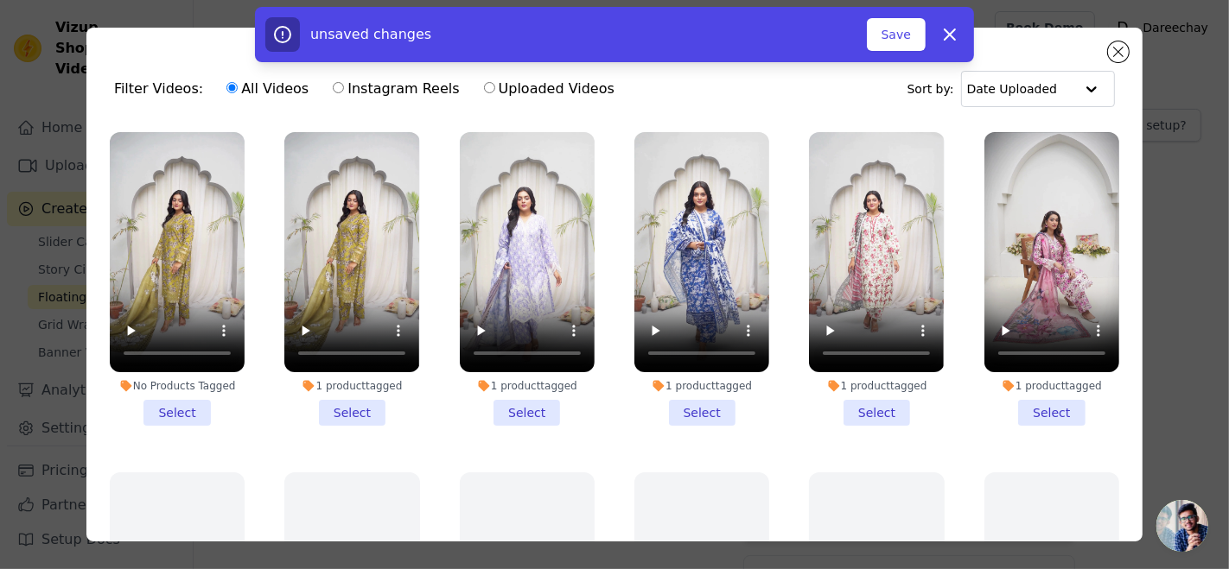
click at [1125, 46] on div "unsaved changes Save Dismiss" at bounding box center [614, 34] width 1229 height 55
click at [945, 38] on icon "button" at bounding box center [949, 34] width 10 height 10
checkbox input "false"
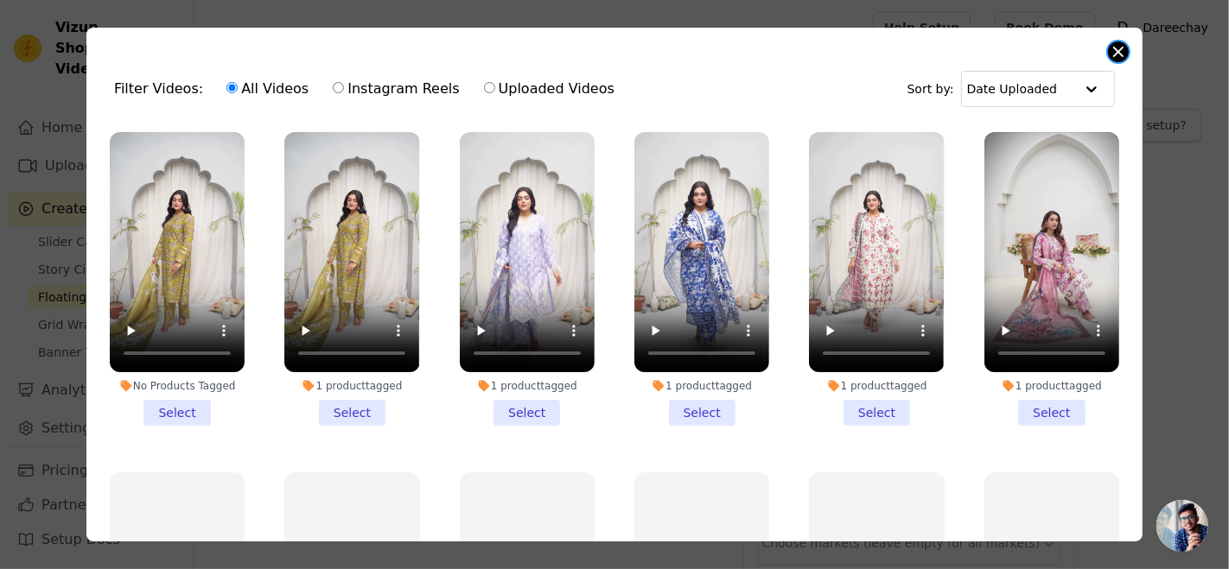
click at [1117, 58] on button "Close modal" at bounding box center [1118, 51] width 21 height 21
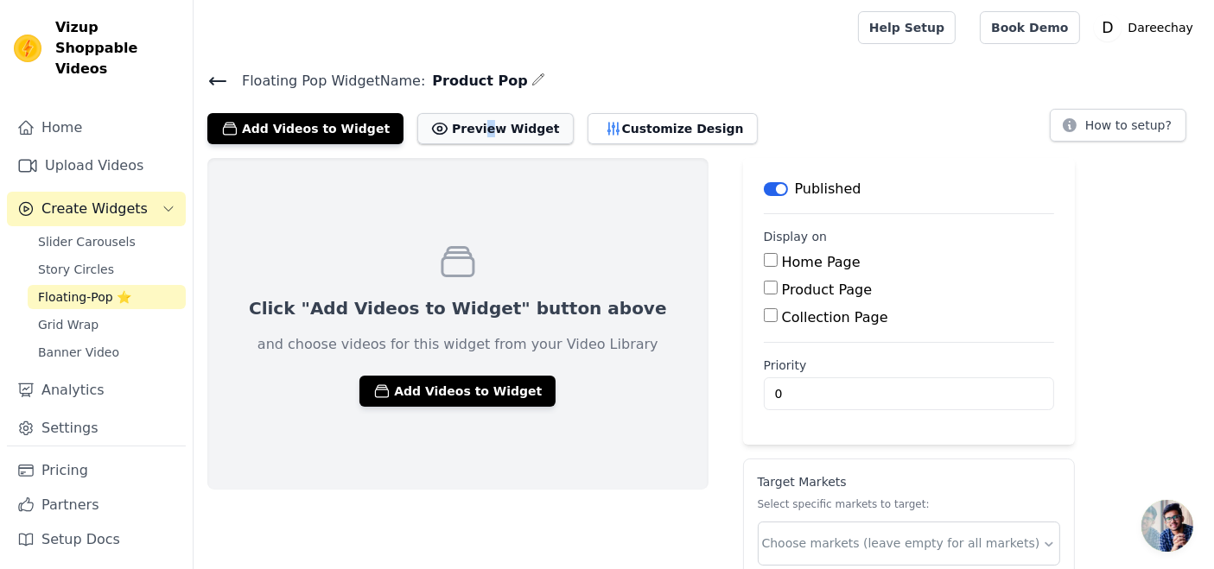
drag, startPoint x: 427, startPoint y: 105, endPoint x: 432, endPoint y: 127, distance: 23.1
click at [432, 127] on div "Add Videos to Widget Preview Widget Customize Design" at bounding box center [489, 125] width 564 height 38
click at [432, 127] on button "Preview Widget" at bounding box center [495, 128] width 156 height 31
click at [383, 377] on button "Add Videos to Widget" at bounding box center [457, 391] width 196 height 31
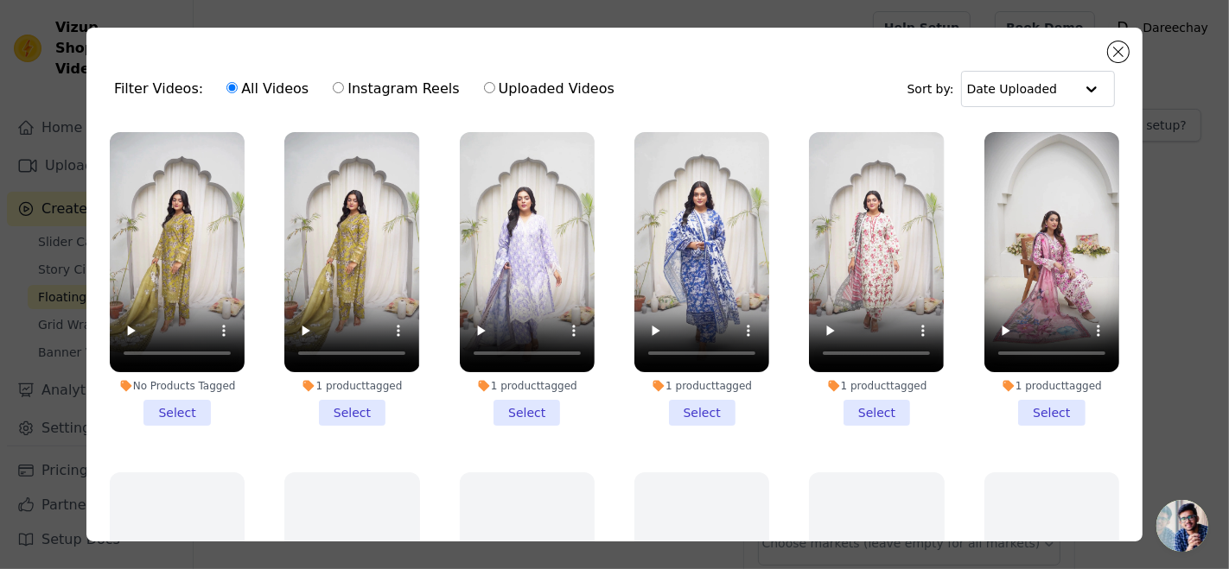
click at [168, 401] on li "No Products Tagged Select" at bounding box center [177, 279] width 135 height 294
click at [0, 0] on input "No Products Tagged Select" at bounding box center [0, 0] width 0 height 0
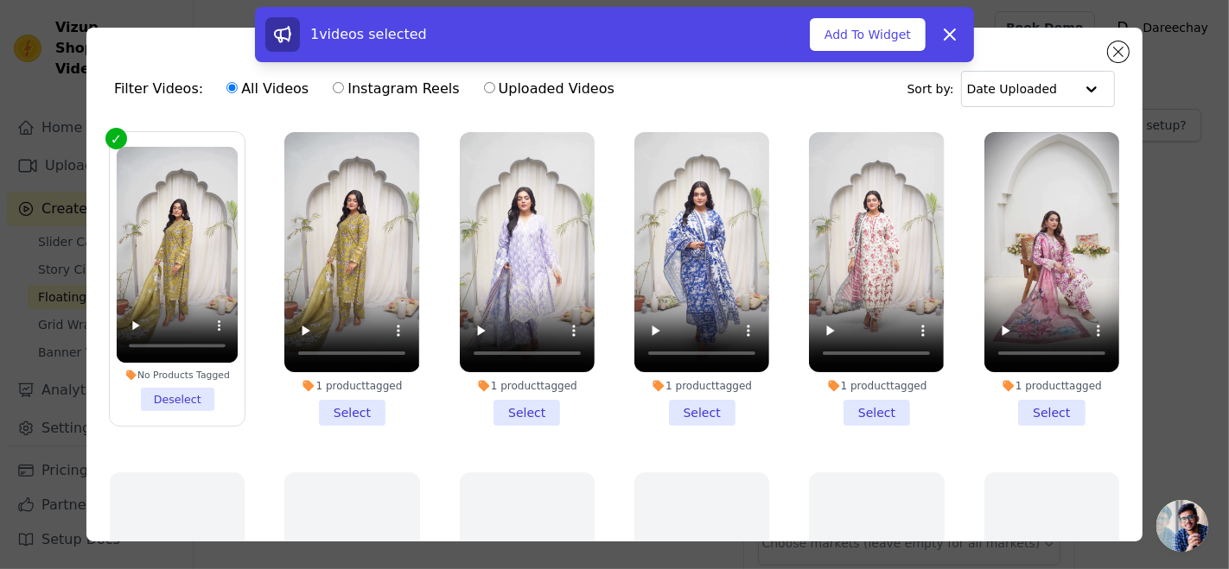
click at [340, 401] on li "1 product tagged Select" at bounding box center [351, 279] width 135 height 294
click at [0, 0] on input "1 product tagged Select" at bounding box center [0, 0] width 0 height 0
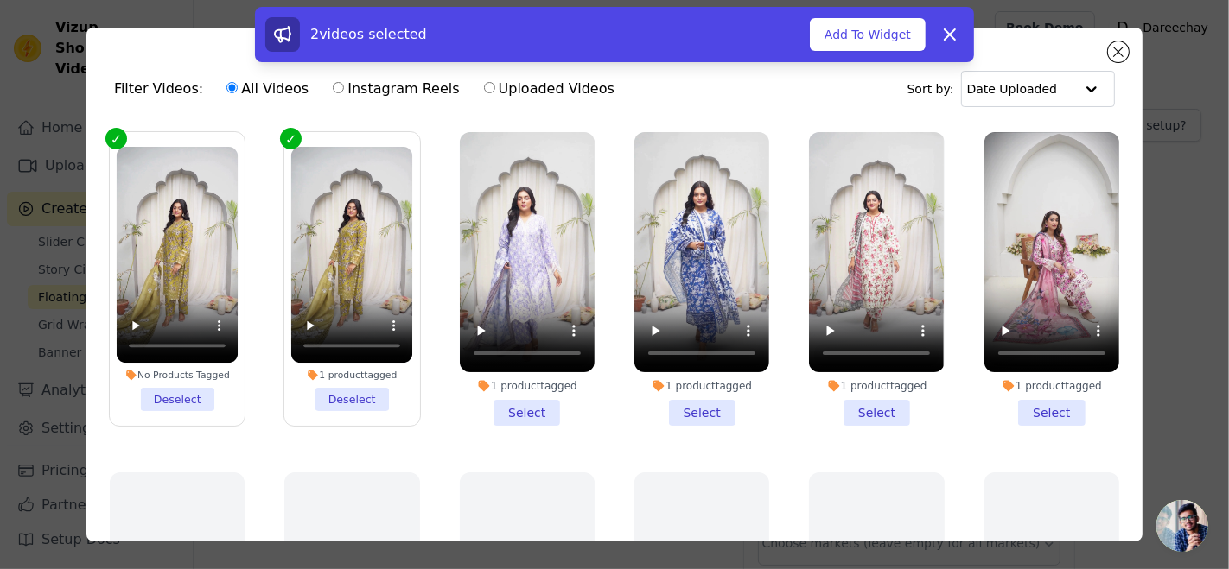
click at [350, 402] on li "1 product tagged Deselect" at bounding box center [352, 279] width 122 height 264
click at [0, 0] on input "1 product tagged Deselect" at bounding box center [0, 0] width 0 height 0
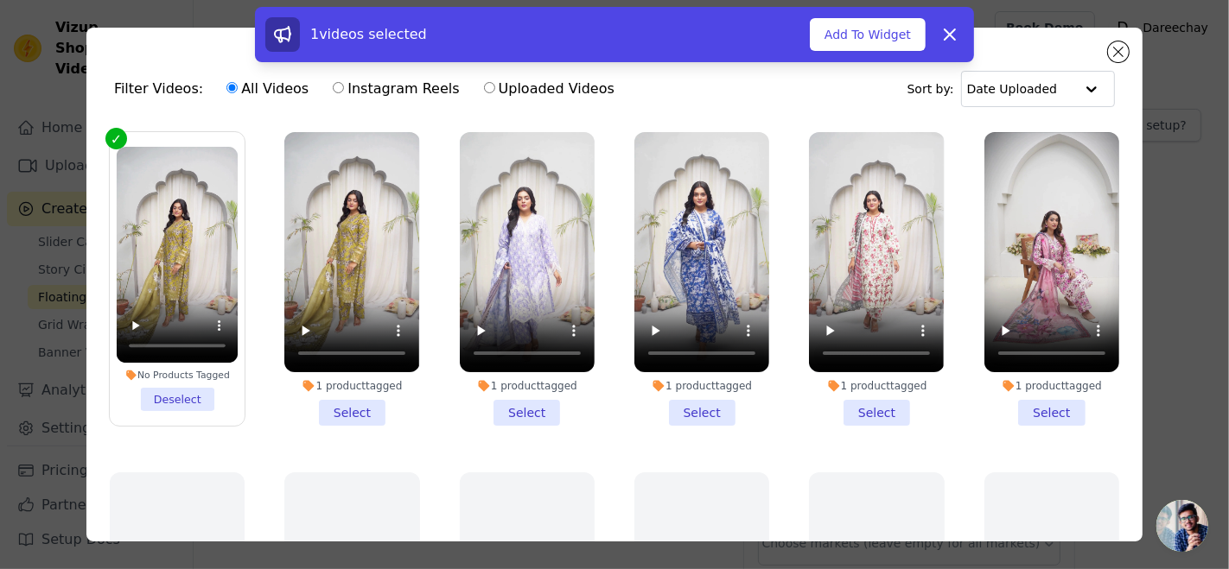
click at [503, 405] on li "1 product tagged Select" at bounding box center [527, 279] width 135 height 294
click at [0, 0] on input "1 product tagged Select" at bounding box center [0, 0] width 0 height 0
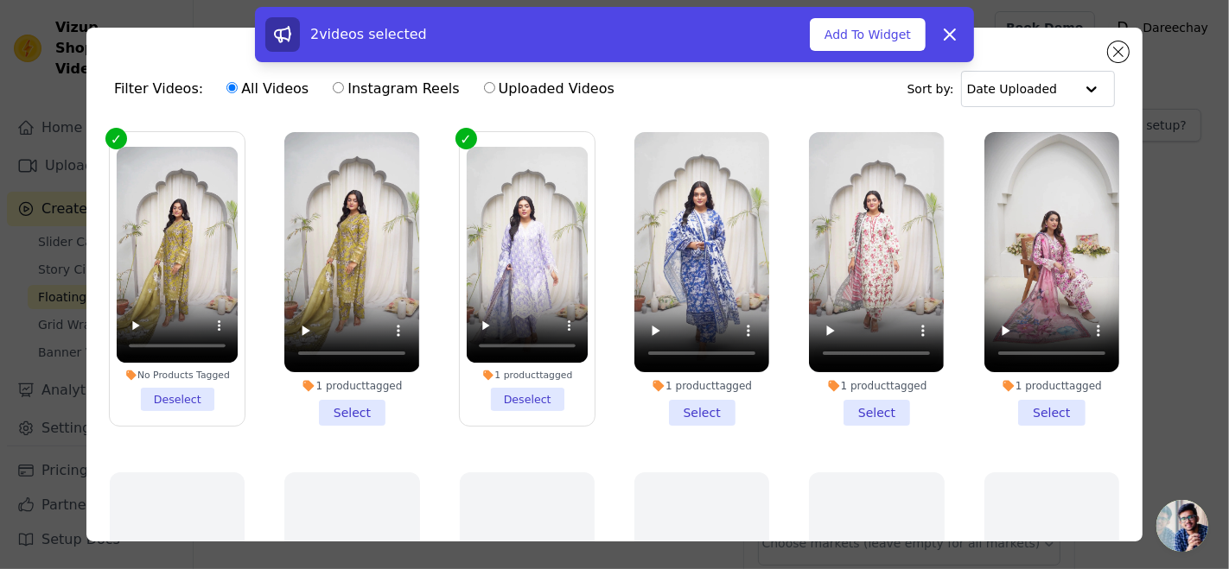
click at [658, 397] on li "1 product tagged Select" at bounding box center [701, 279] width 135 height 294
click at [0, 0] on input "1 product tagged Select" at bounding box center [0, 0] width 0 height 0
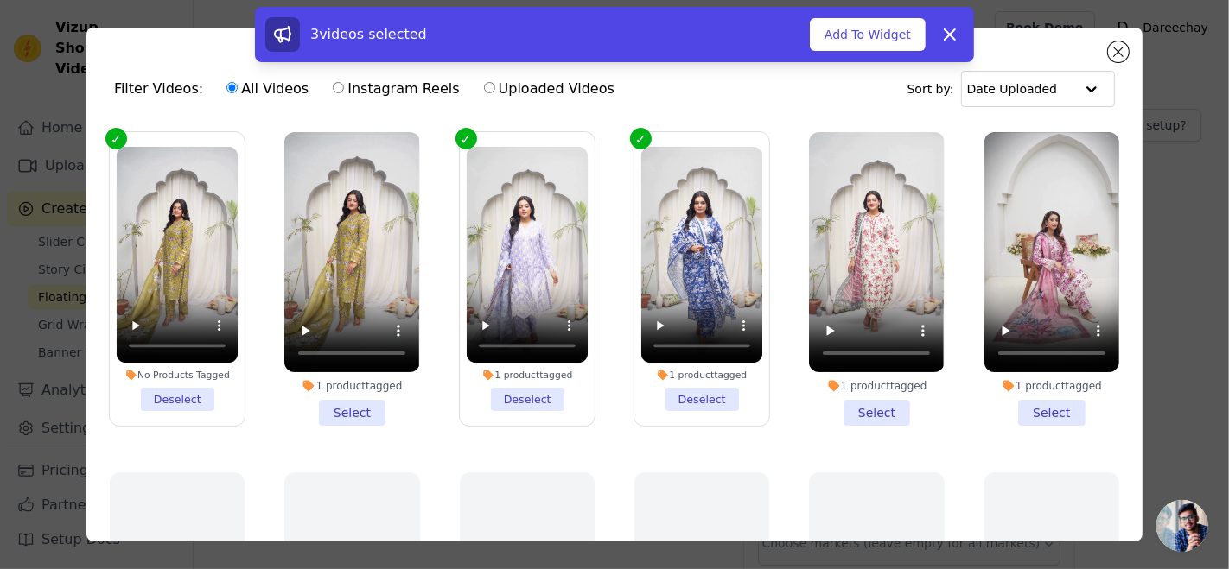
click at [876, 399] on li "1 product tagged Select" at bounding box center [876, 279] width 135 height 294
click at [0, 0] on input "1 product tagged Select" at bounding box center [0, 0] width 0 height 0
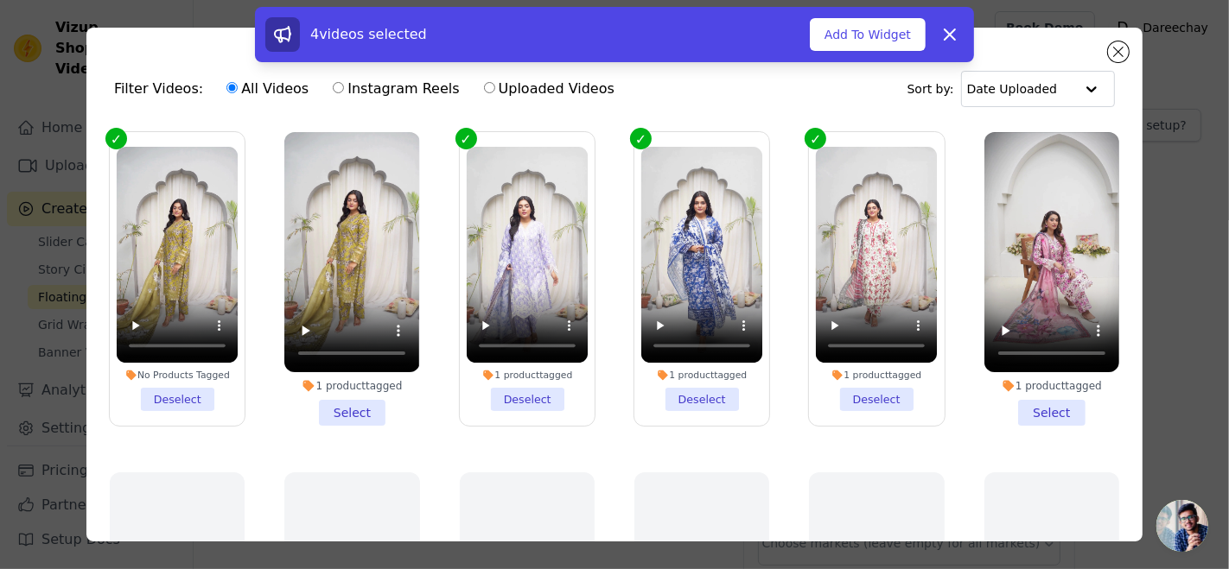
click at [1013, 398] on li "1 product tagged Select" at bounding box center [1051, 279] width 135 height 294
click at [0, 0] on input "1 product tagged Select" at bounding box center [0, 0] width 0 height 0
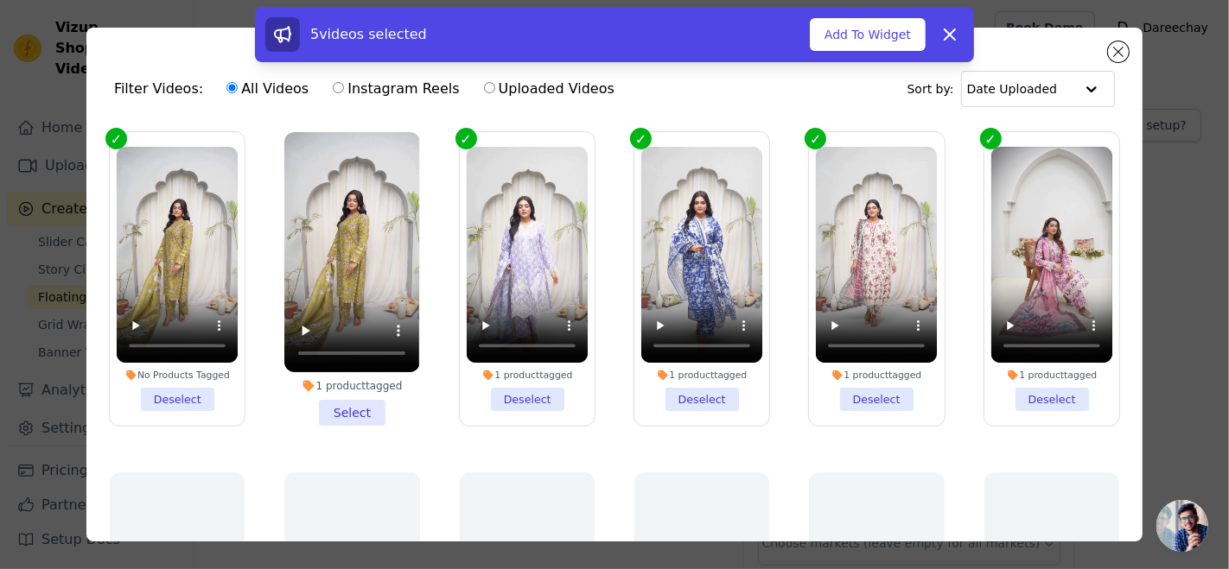
click at [867, 17] on div "5 videos selected Add To Widget Dismiss" at bounding box center [614, 34] width 698 height 35
click at [861, 26] on button "Add To Widget" at bounding box center [868, 34] width 116 height 33
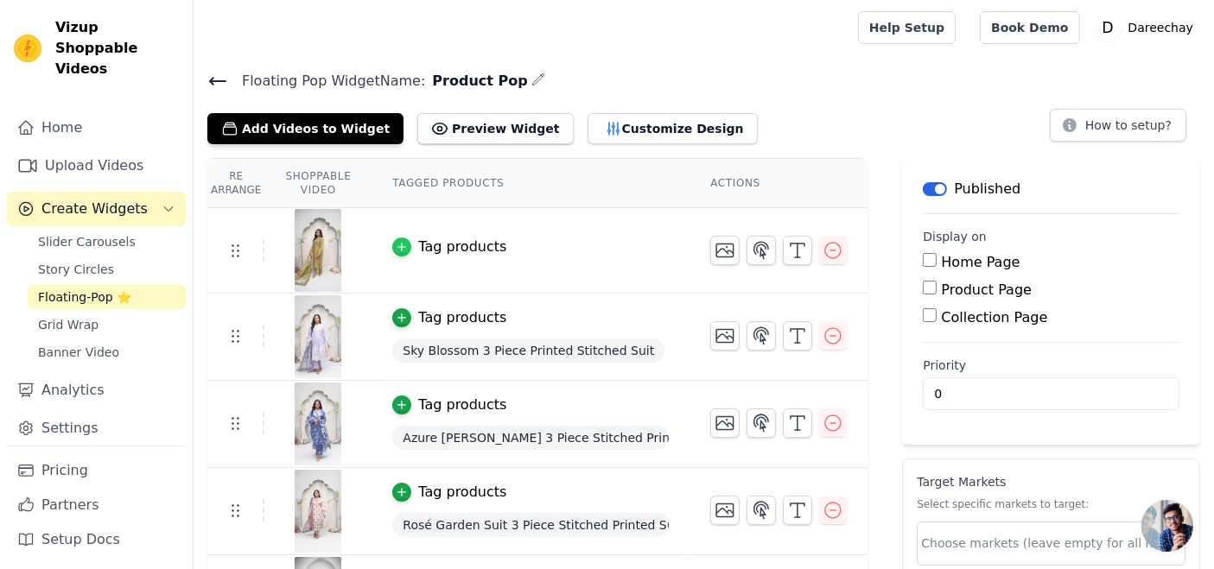
click at [398, 241] on icon "button" at bounding box center [402, 247] width 12 height 12
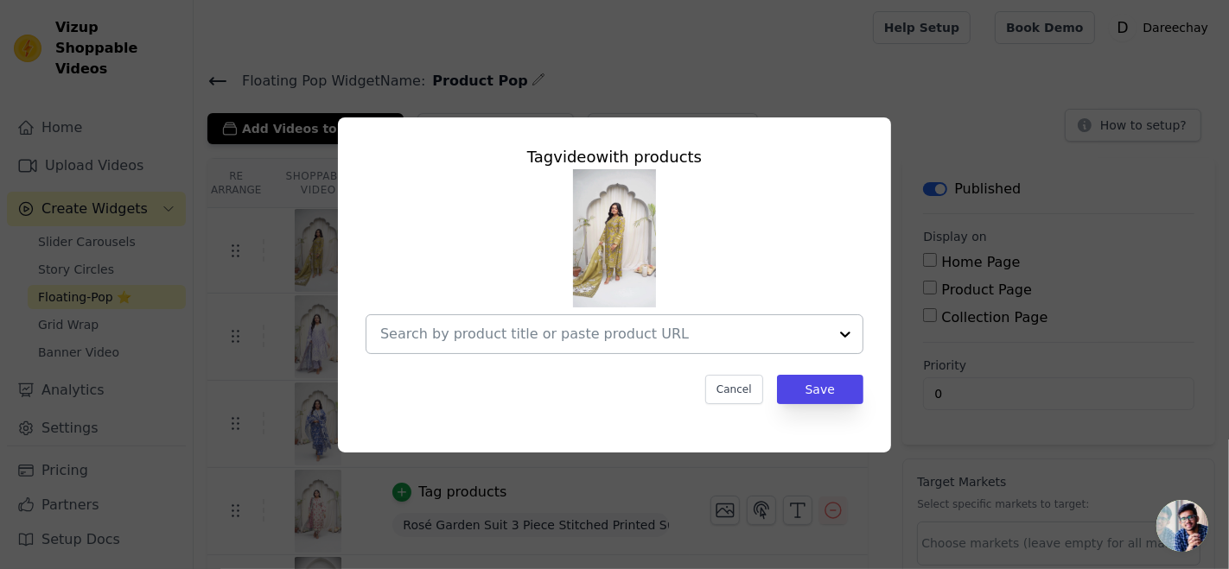
click at [518, 339] on input "text" at bounding box center [604, 334] width 448 height 21
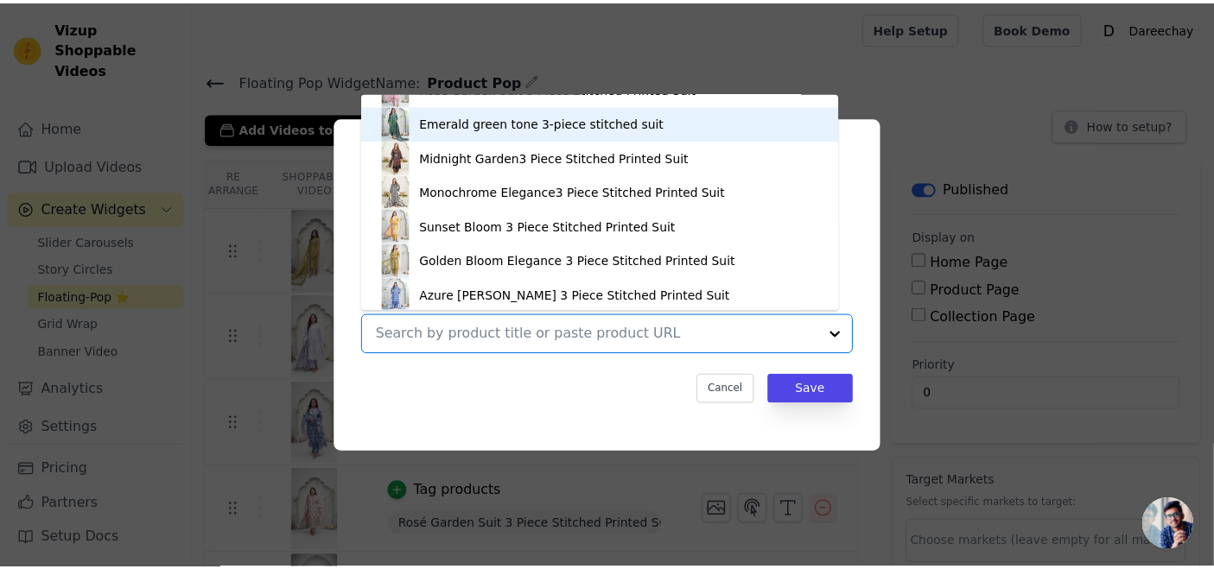
scroll to position [102, 0]
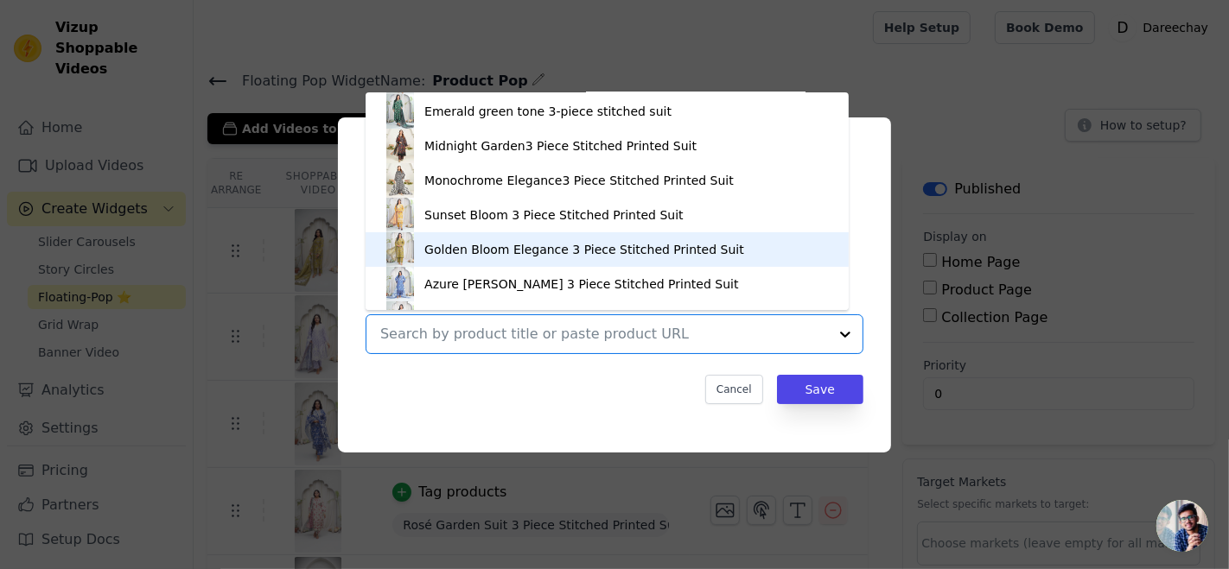
click at [447, 245] on div "Golden Bloom Elegance 3 Piece Stitched Printed Suit" at bounding box center [584, 249] width 320 height 17
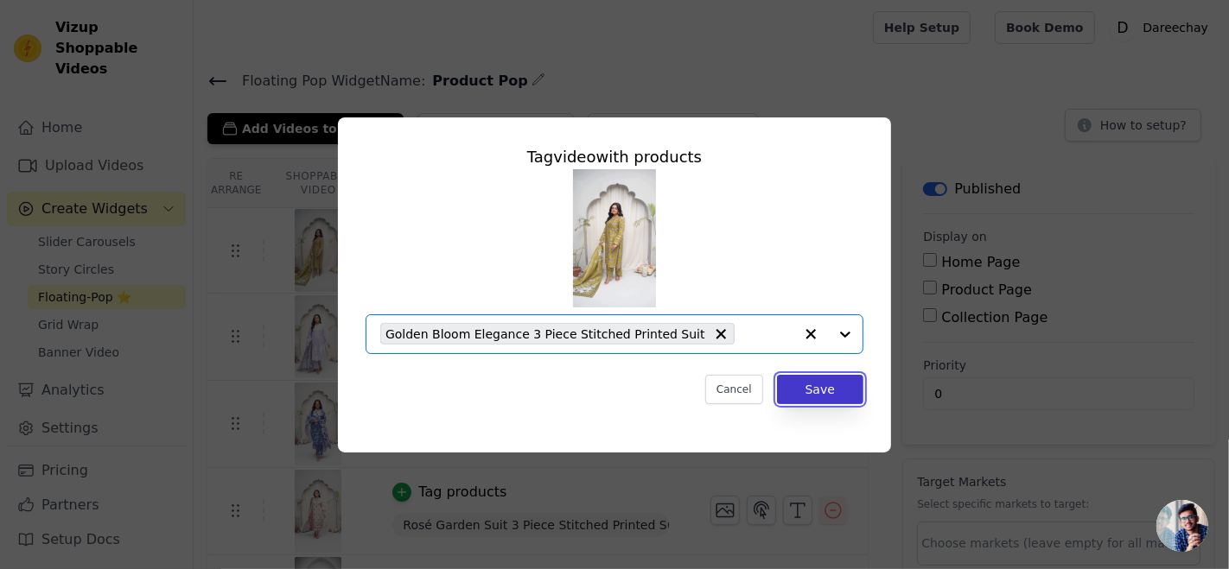
click at [826, 391] on button "Save" at bounding box center [820, 389] width 86 height 29
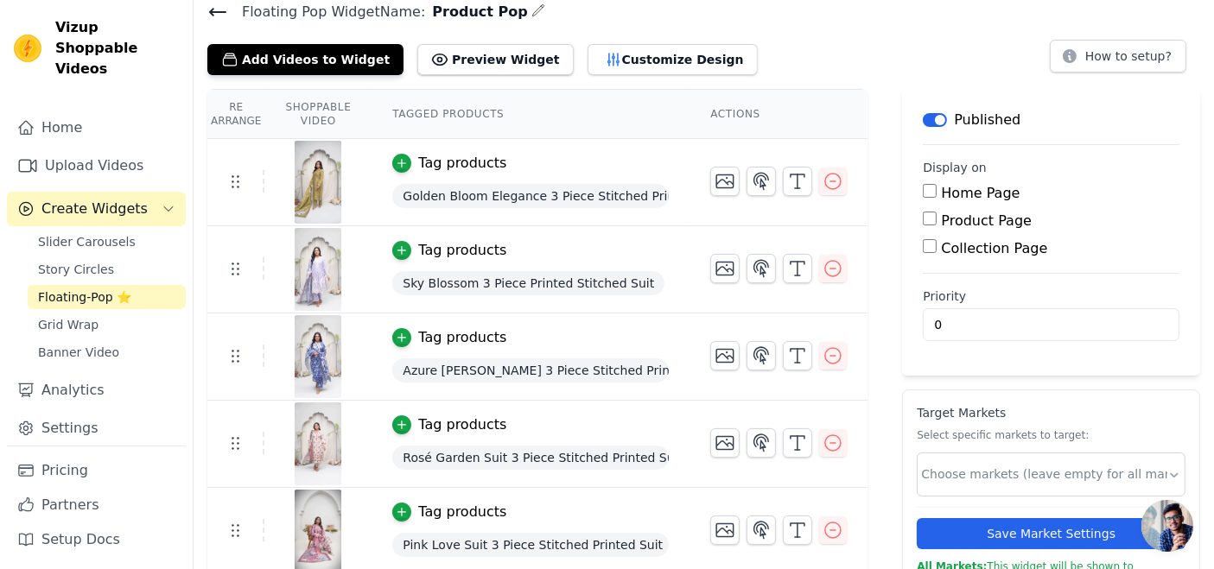
scroll to position [98, 0]
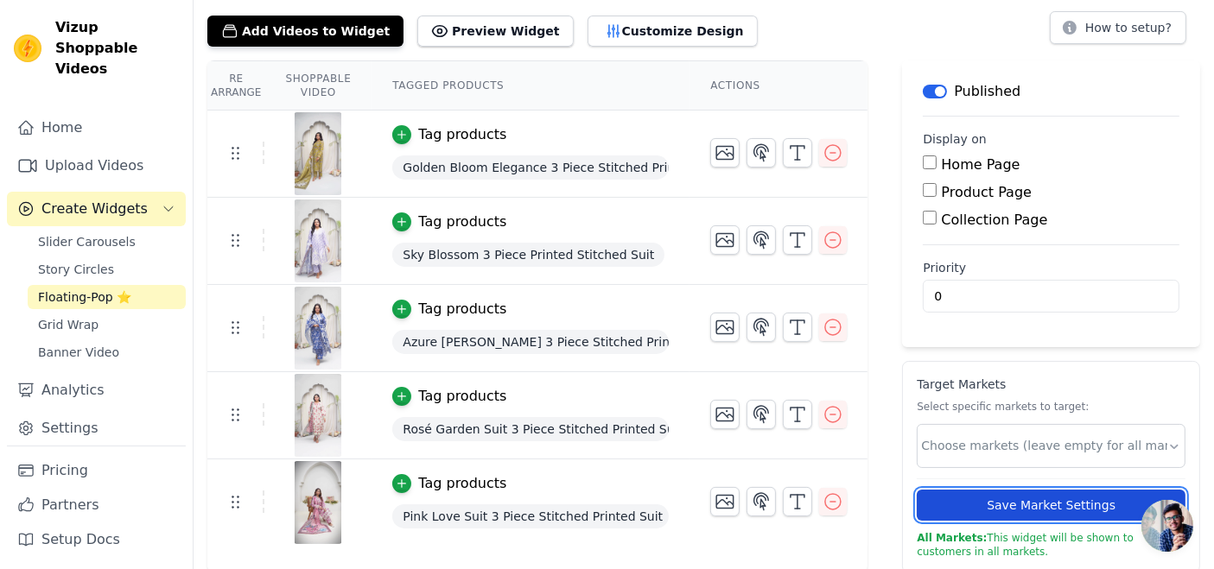
click at [937, 503] on button "Save Market Settings" at bounding box center [1051, 505] width 269 height 31
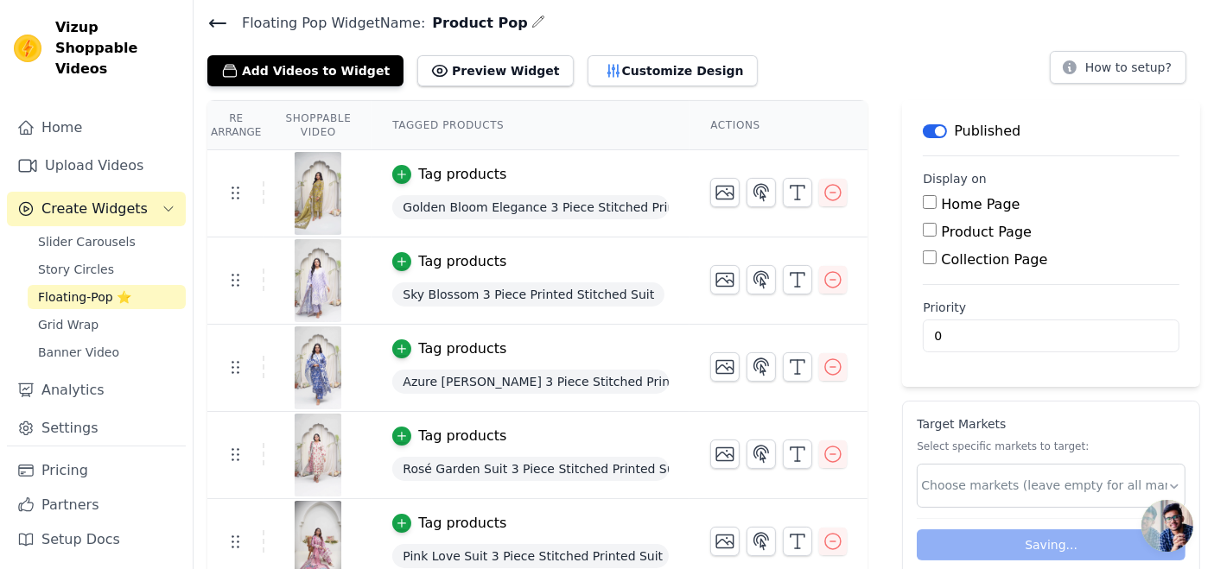
scroll to position [0, 0]
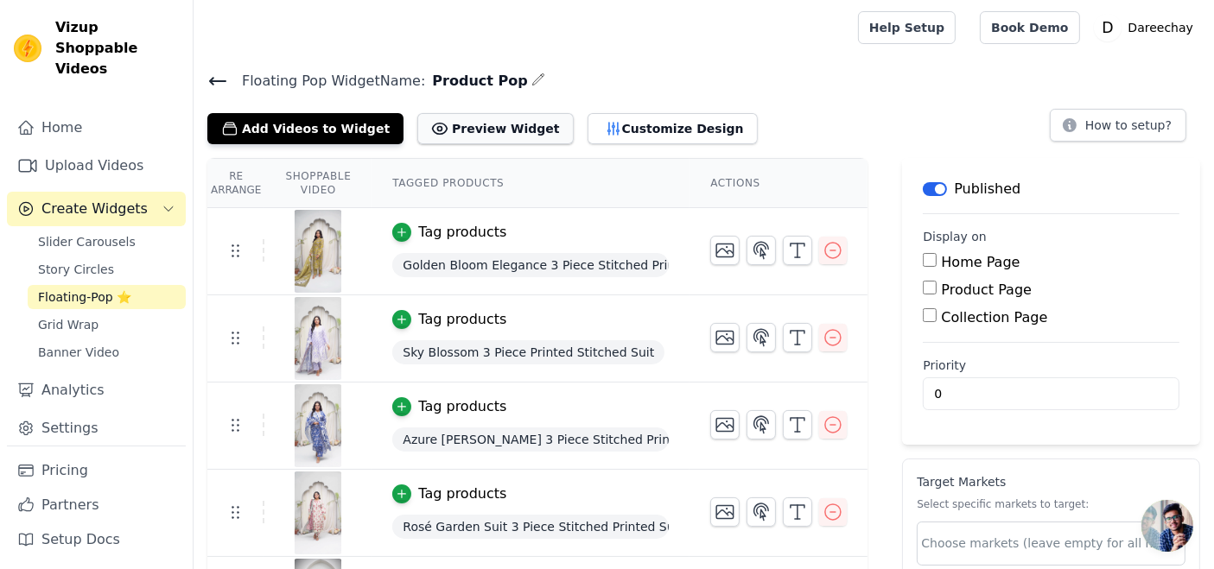
click at [463, 124] on button "Preview Widget" at bounding box center [495, 128] width 156 height 31
click at [64, 316] on span "Grid Wrap" at bounding box center [68, 324] width 60 height 17
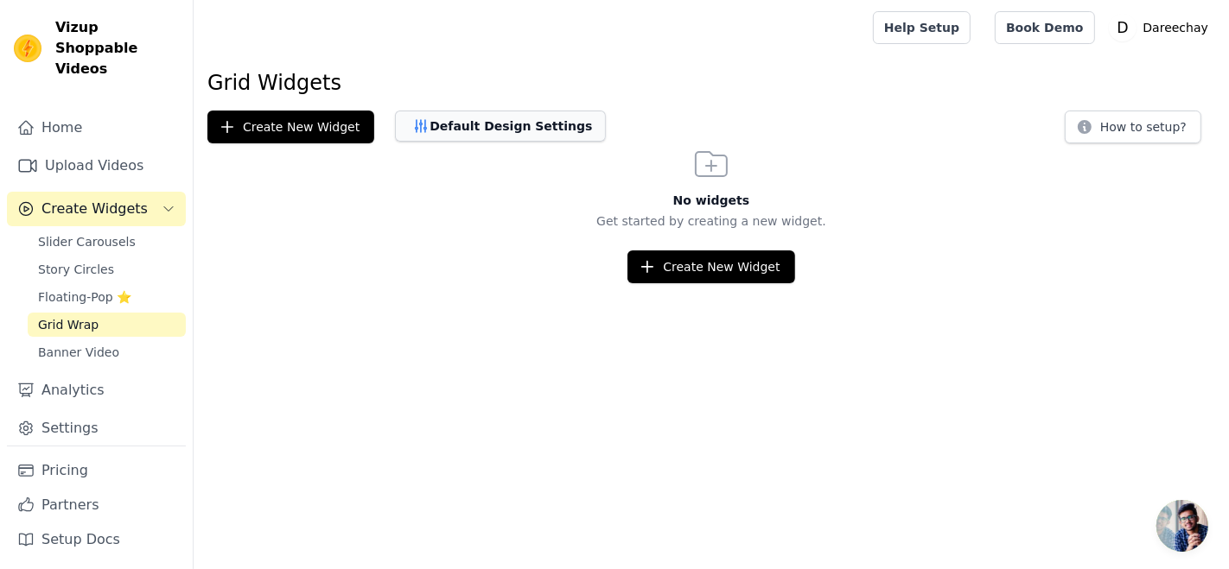
click at [499, 122] on button "Default Design Settings" at bounding box center [500, 126] width 211 height 31
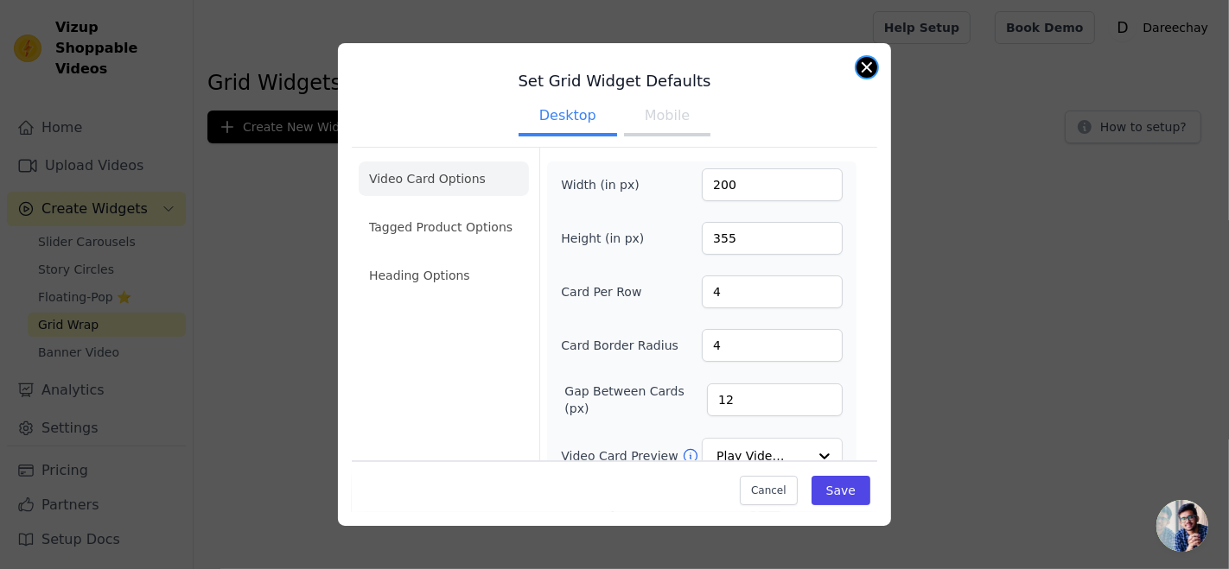
click at [865, 60] on button "Close modal" at bounding box center [866, 67] width 21 height 21
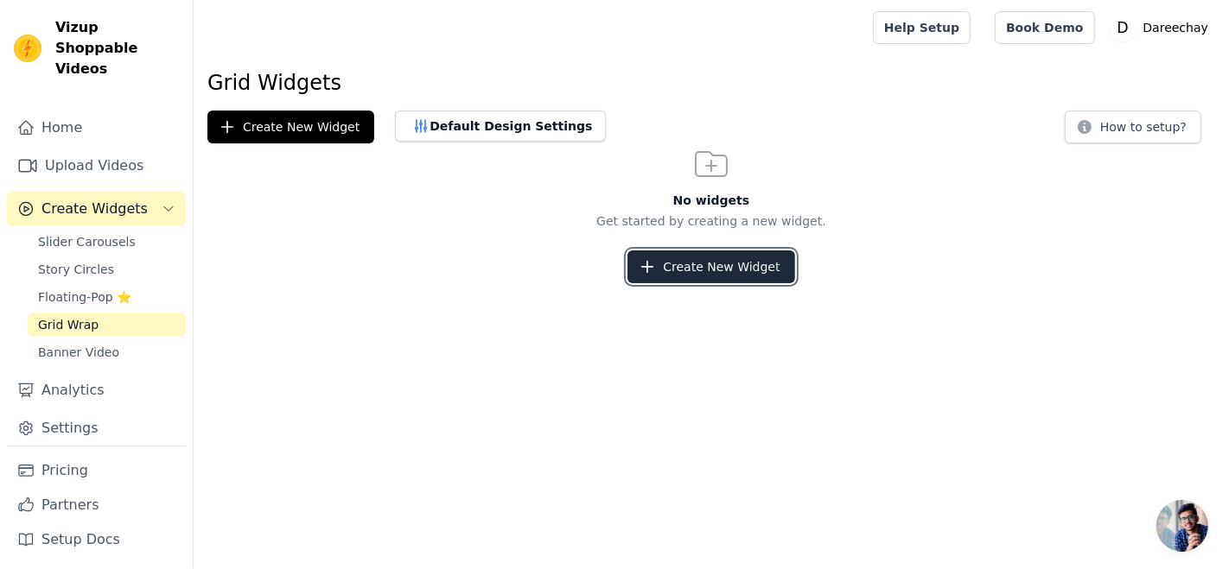
click at [726, 272] on button "Create New Widget" at bounding box center [710, 267] width 167 height 33
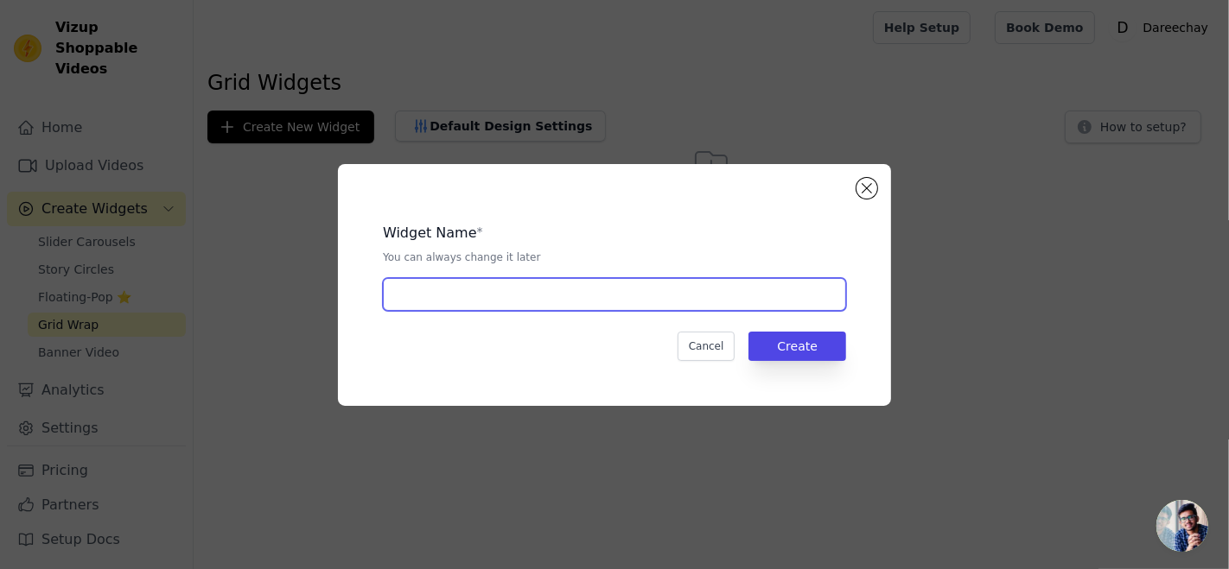
click at [592, 292] on input "text" at bounding box center [614, 294] width 463 height 33
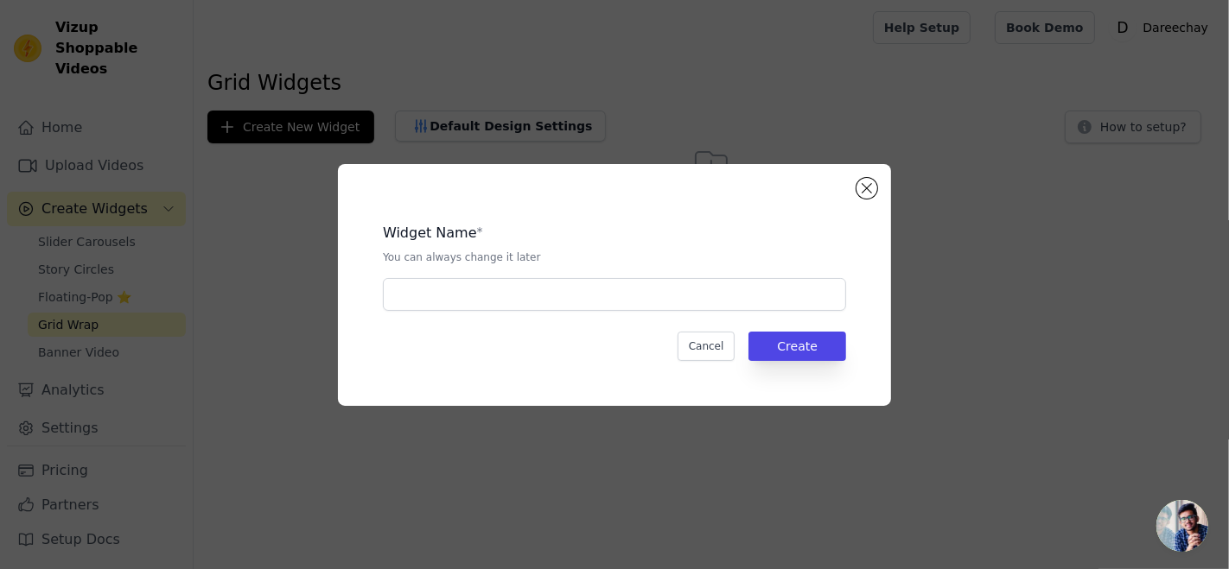
click at [424, 235] on legend "Widget Name" at bounding box center [430, 233] width 94 height 21
copy div "Widget Name"
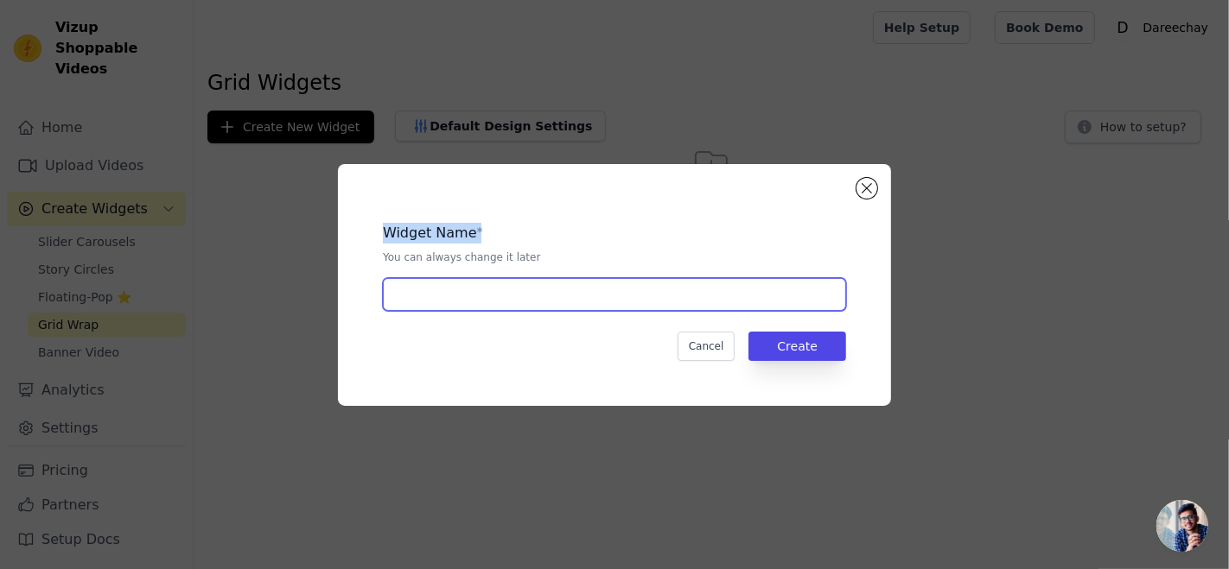
click at [432, 300] on input "text" at bounding box center [614, 294] width 463 height 33
paste input "Widget Name"
type input "Widget"
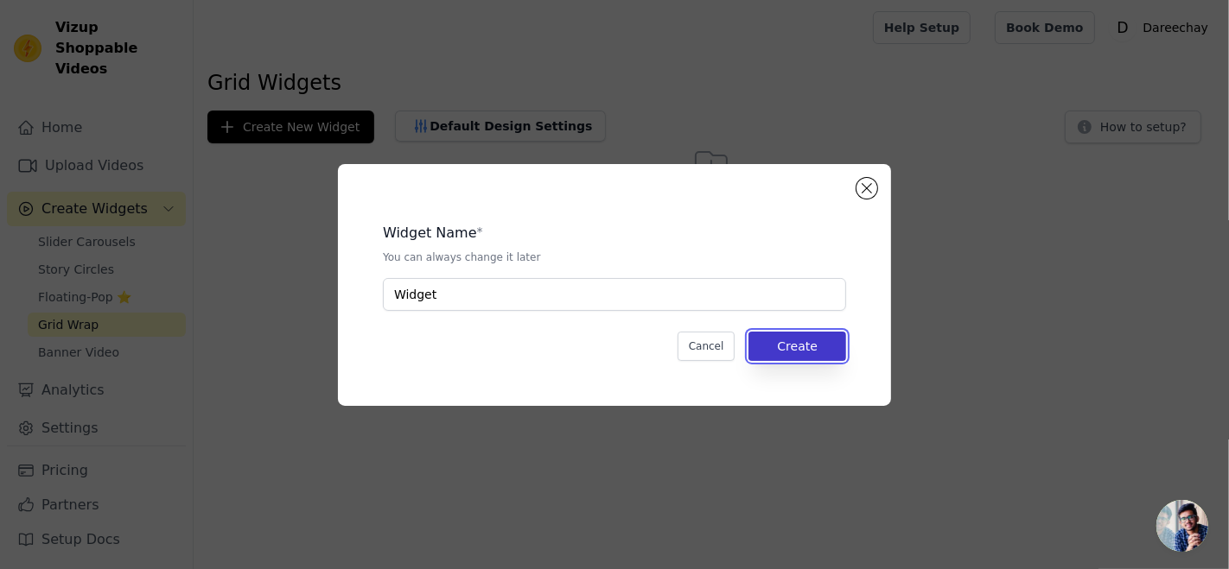
click at [816, 339] on button "Create" at bounding box center [797, 346] width 98 height 29
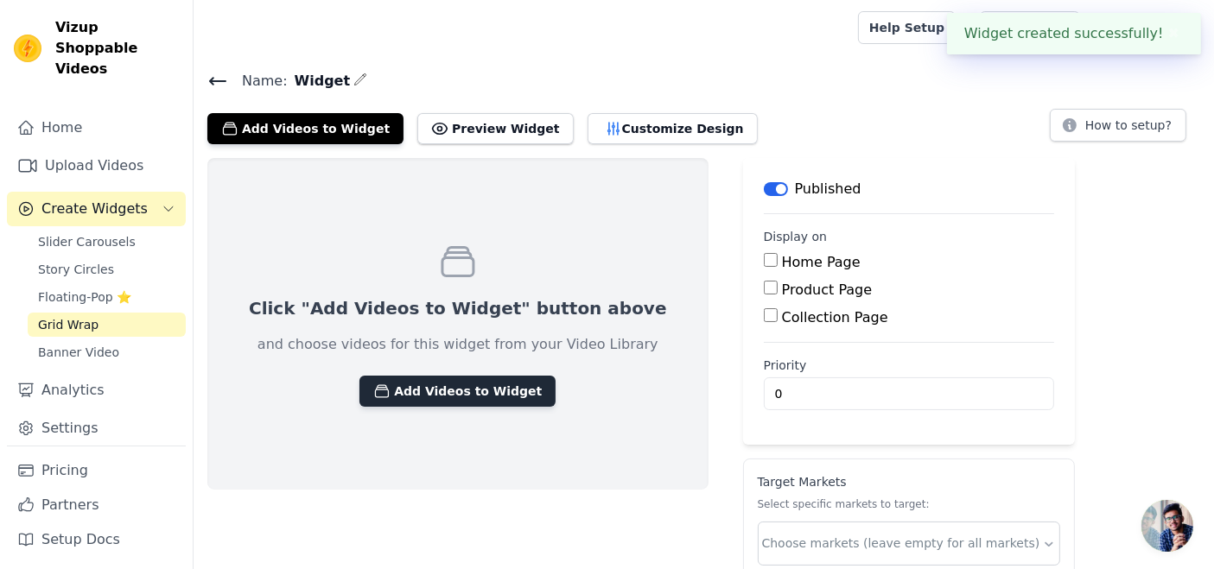
click at [416, 388] on button "Add Videos to Widget" at bounding box center [457, 391] width 196 height 31
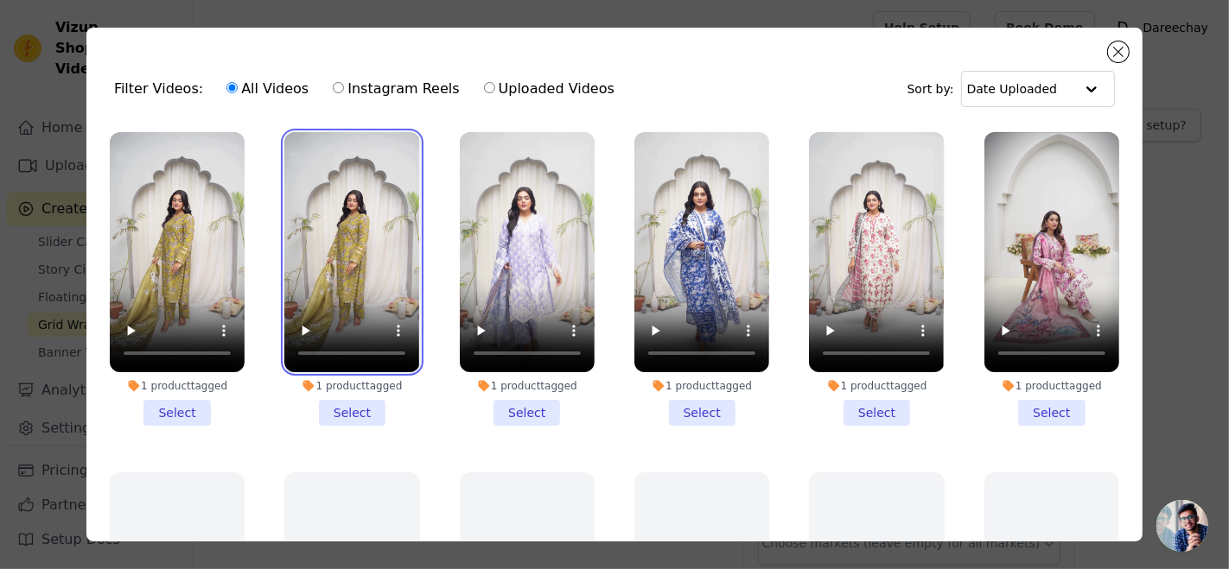
click at [312, 296] on video at bounding box center [351, 252] width 135 height 240
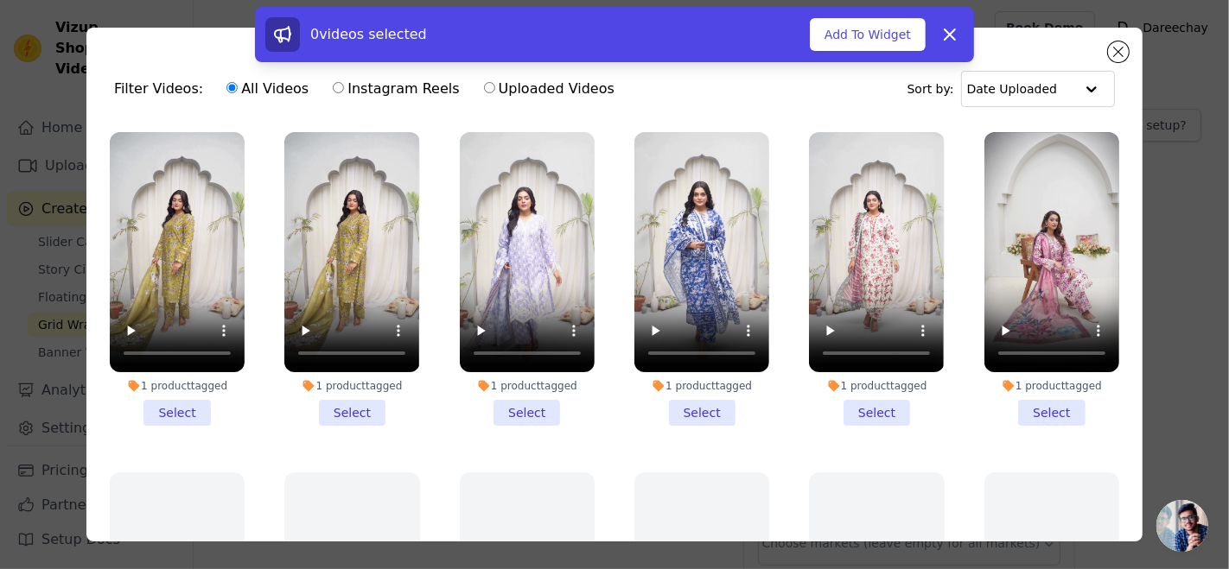
click at [340, 410] on li "1 product tagged Select" at bounding box center [351, 279] width 135 height 294
click at [0, 0] on input "1 product tagged Select" at bounding box center [0, 0] width 0 height 0
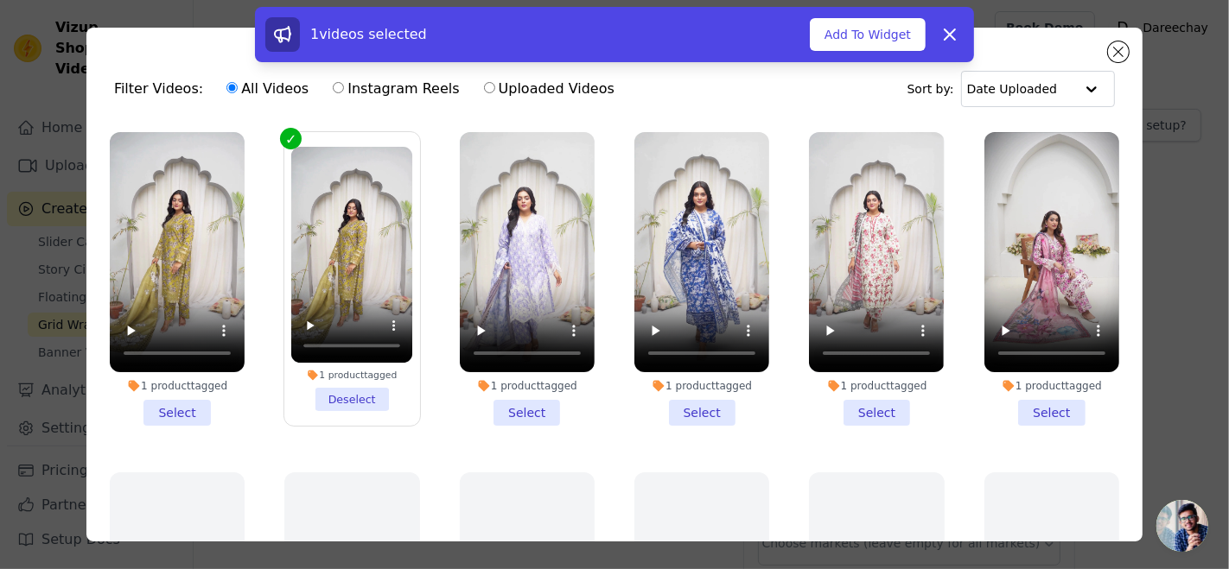
click at [516, 397] on li "1 product tagged Select" at bounding box center [527, 279] width 135 height 294
click at [0, 0] on input "1 product tagged Select" at bounding box center [0, 0] width 0 height 0
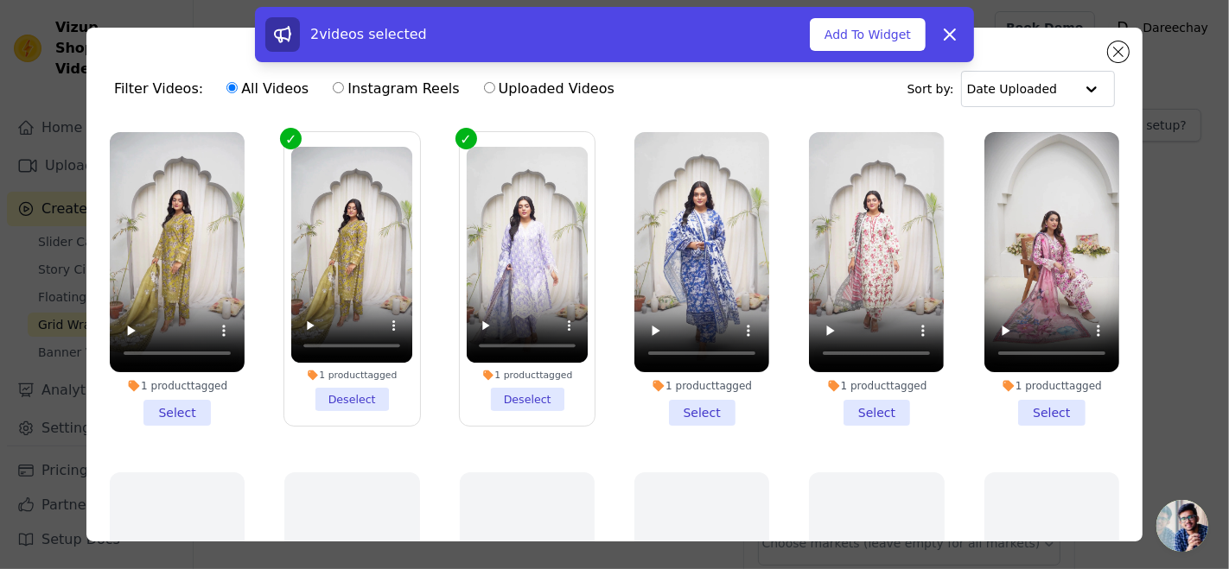
click at [659, 398] on li "1 product tagged Select" at bounding box center [701, 279] width 135 height 294
click at [0, 0] on input "1 product tagged Select" at bounding box center [0, 0] width 0 height 0
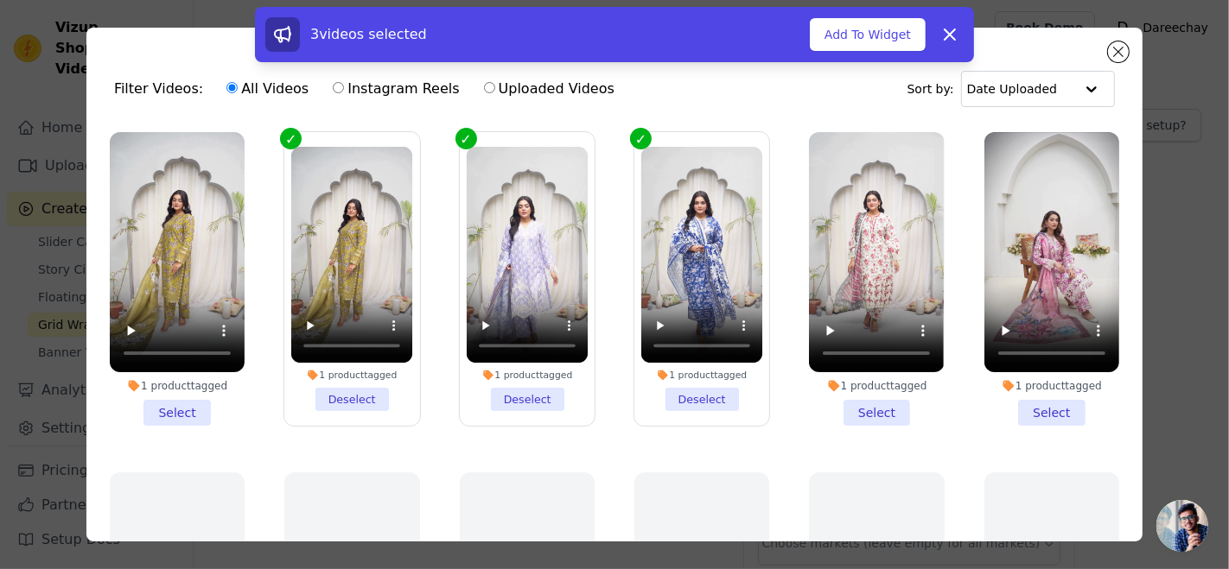
click at [843, 396] on li "1 product tagged Select" at bounding box center [876, 279] width 135 height 294
click at [0, 0] on input "1 product tagged Select" at bounding box center [0, 0] width 0 height 0
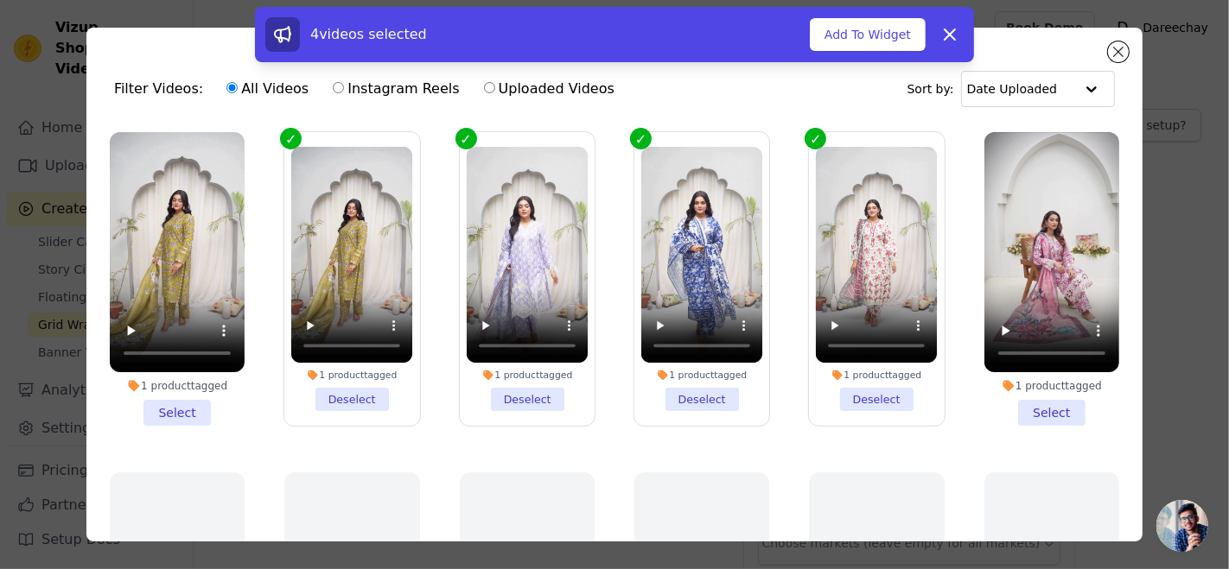
click at [1023, 403] on li "1 product tagged Select" at bounding box center [1051, 279] width 135 height 294
click at [0, 0] on input "1 product tagged Select" at bounding box center [0, 0] width 0 height 0
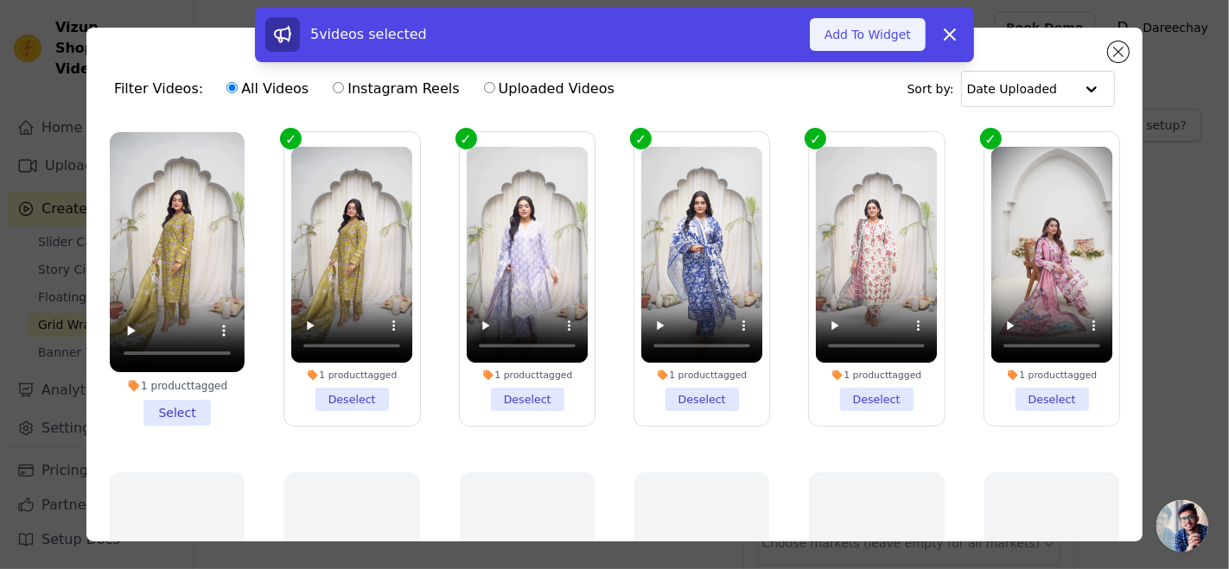
click at [846, 47] on button "Add To Widget" at bounding box center [868, 34] width 116 height 33
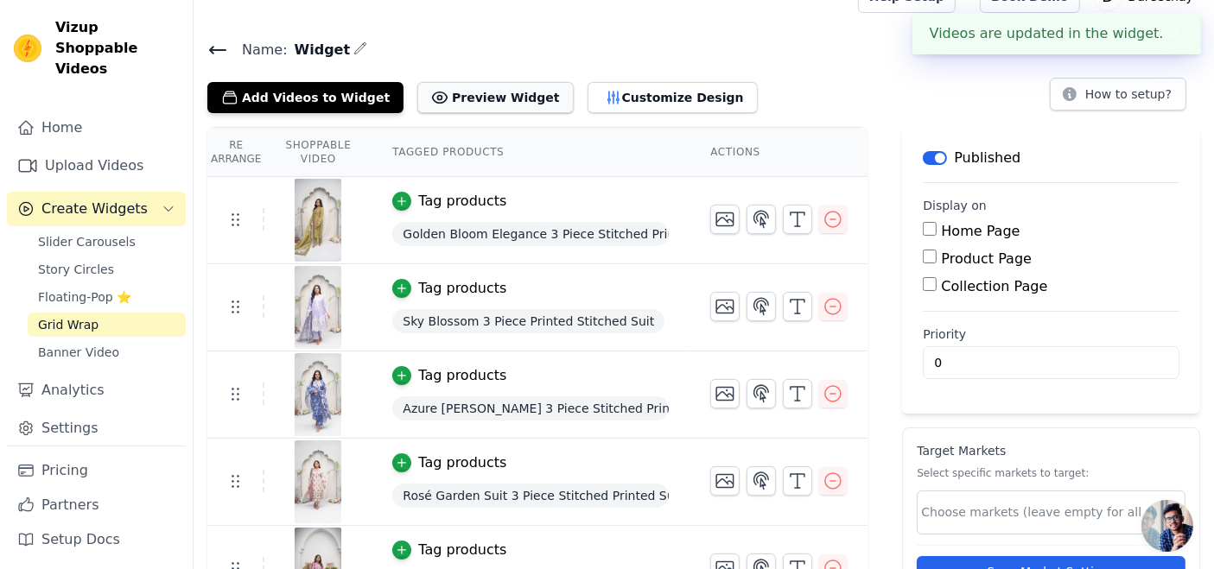
scroll to position [32, 0]
click at [446, 92] on button "Preview Widget" at bounding box center [495, 96] width 156 height 31
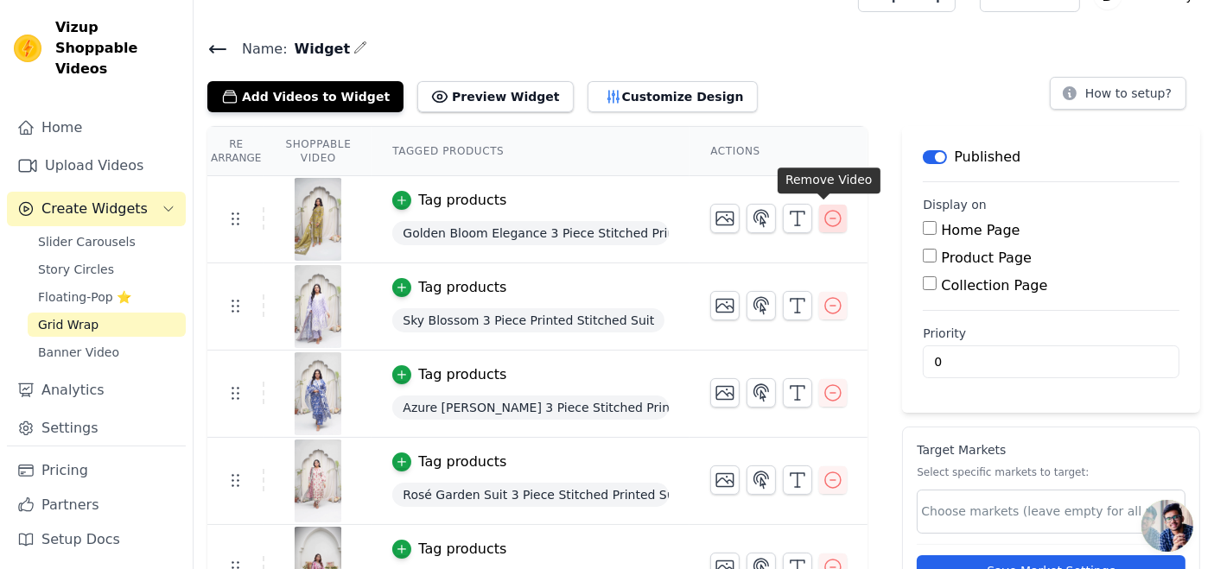
click at [825, 216] on icon "button" at bounding box center [833, 219] width 16 height 16
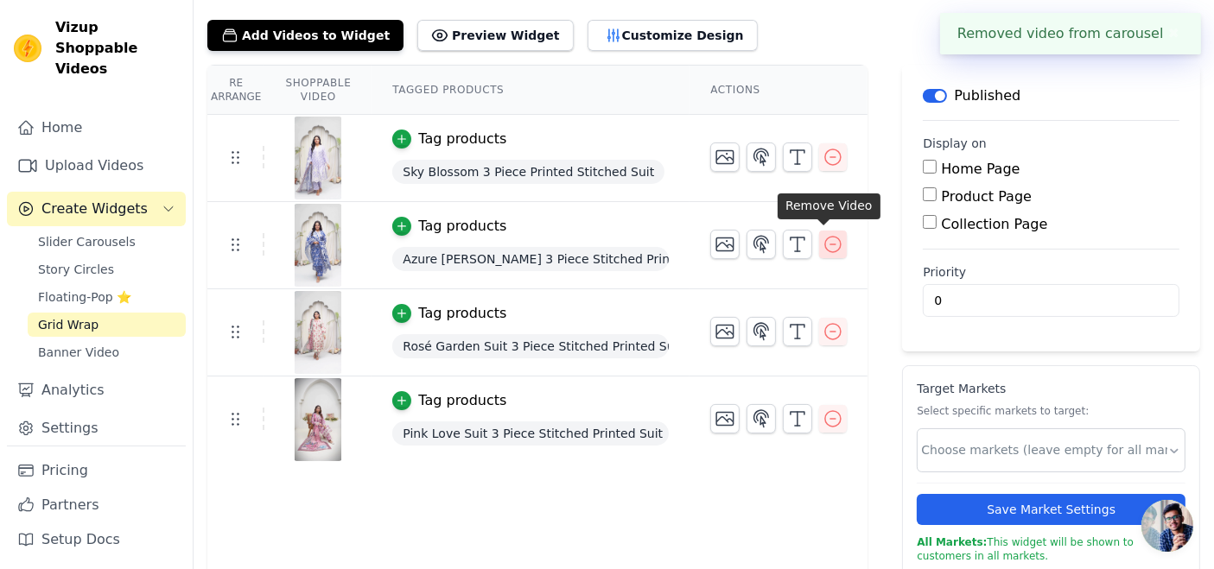
scroll to position [98, 0]
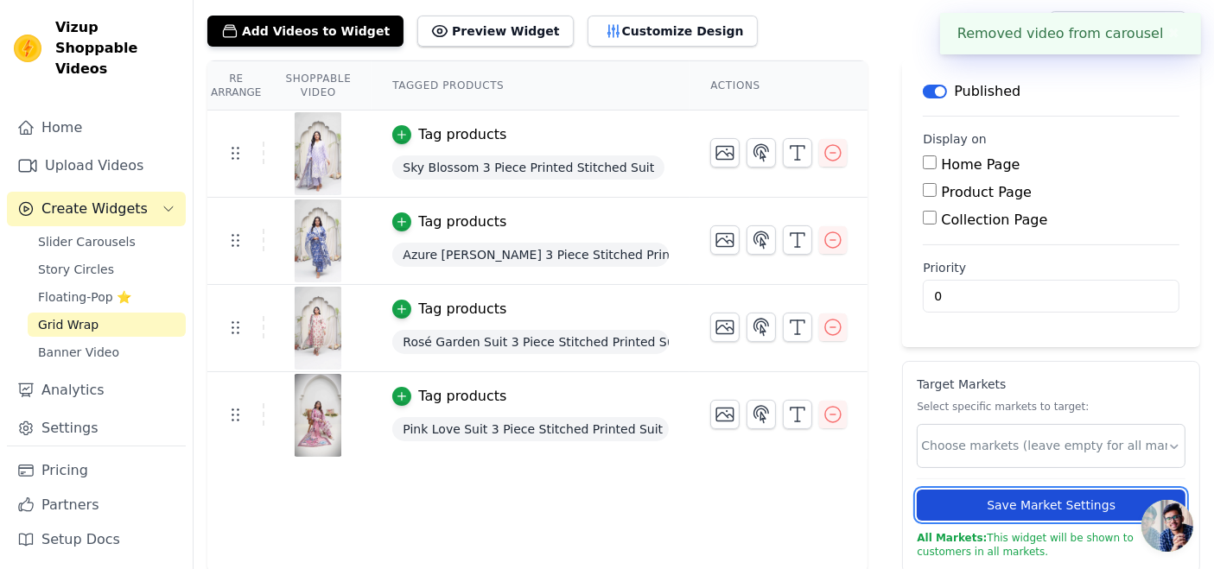
click at [1045, 492] on button "Save Market Settings" at bounding box center [1051, 505] width 269 height 31
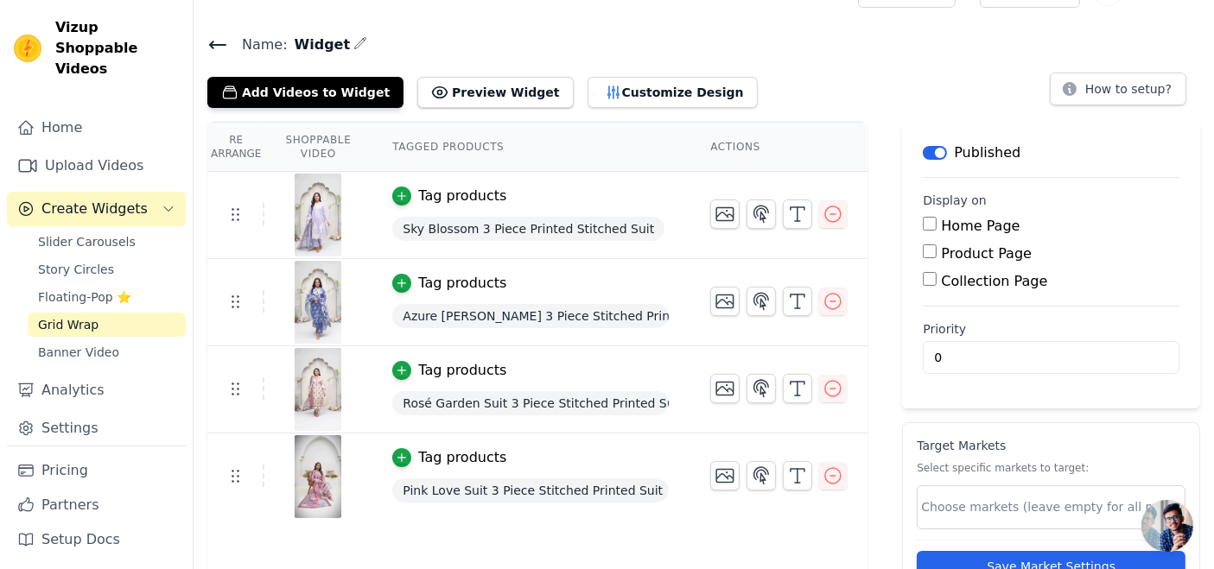
scroll to position [0, 0]
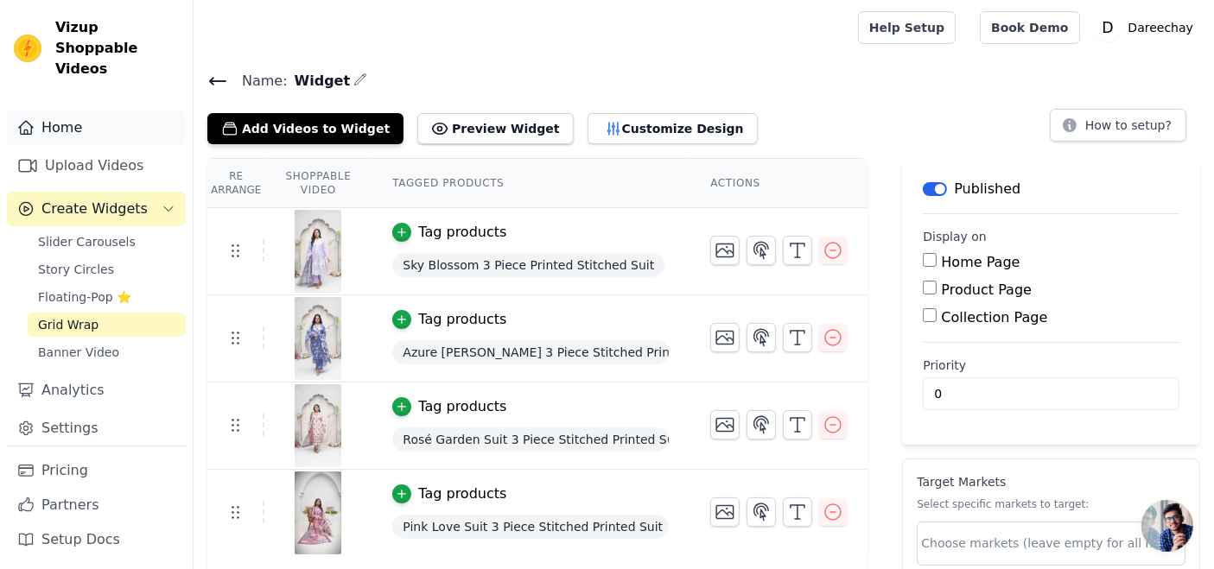
click at [54, 116] on link "Home" at bounding box center [96, 128] width 179 height 35
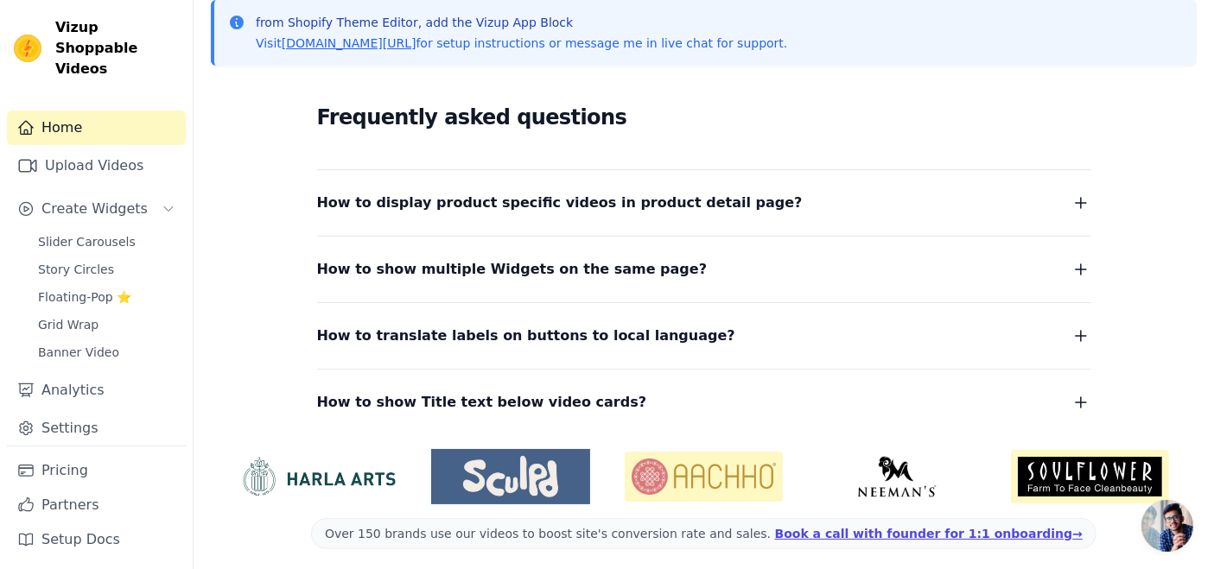
scroll to position [397, 0]
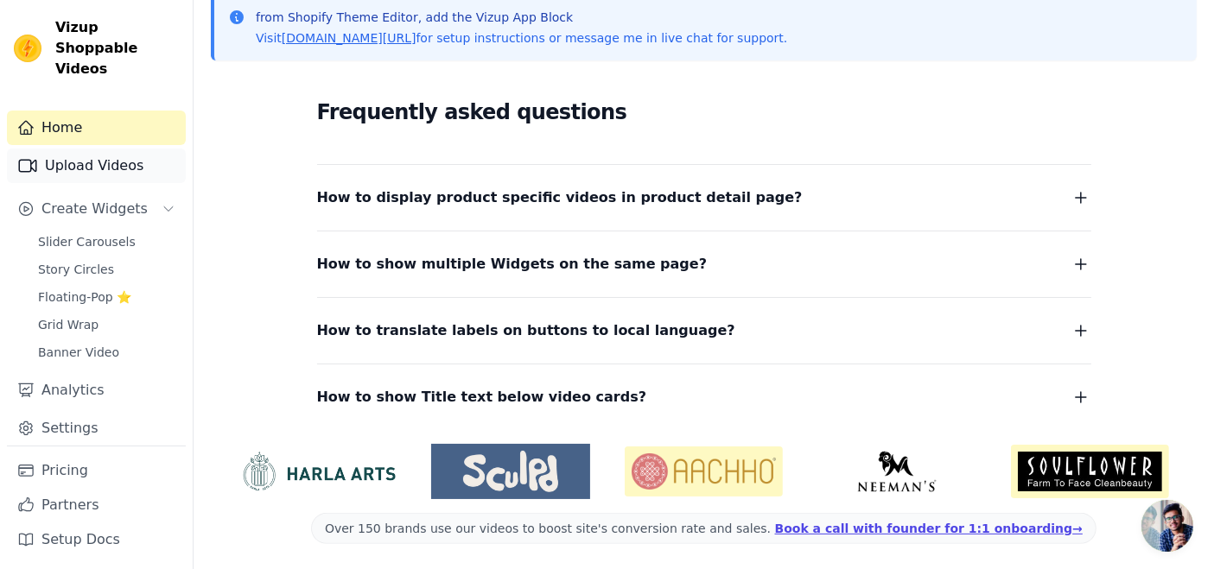
click at [69, 149] on link "Upload Videos" at bounding box center [96, 166] width 179 height 35
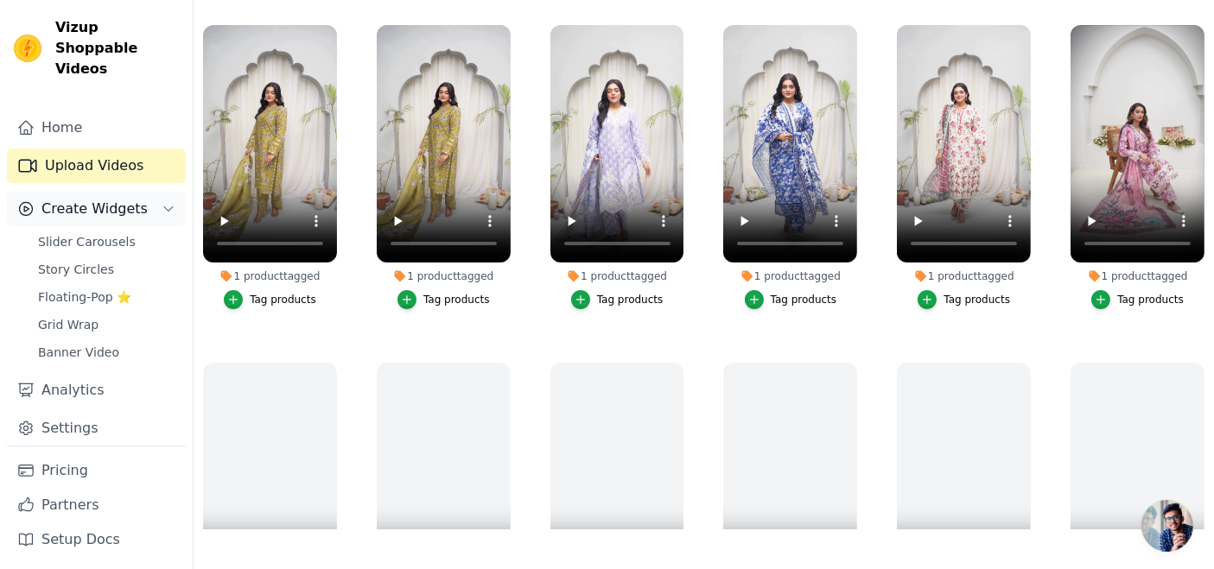
click at [87, 192] on button "Create Widgets" at bounding box center [96, 209] width 179 height 35
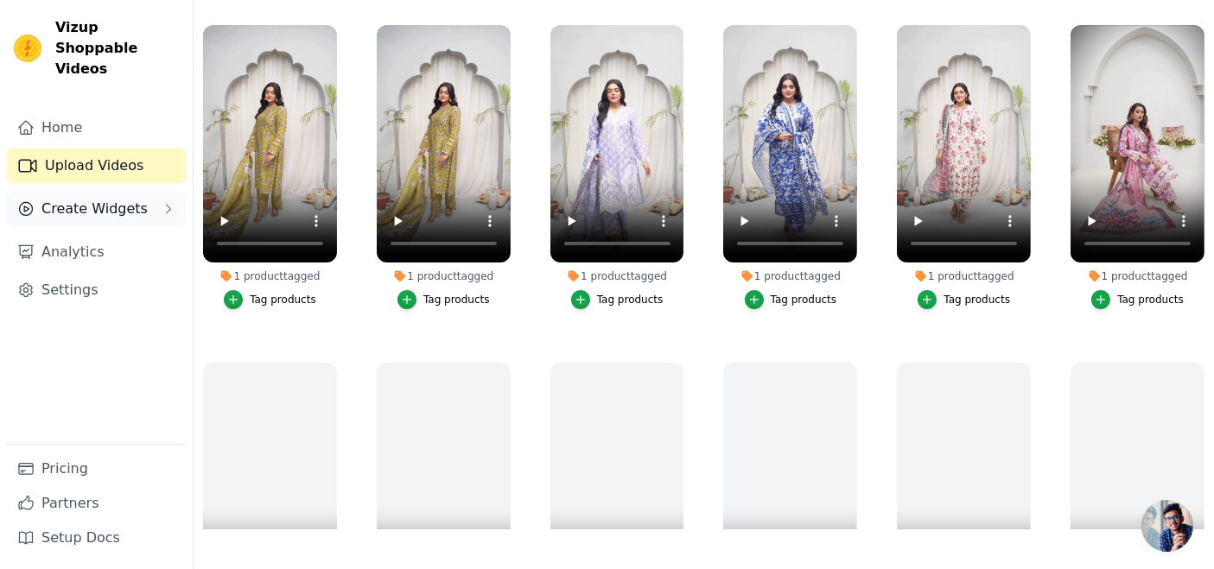
click at [87, 192] on button "Create Widgets" at bounding box center [96, 209] width 179 height 35
click at [137, 192] on button "Create Widgets" at bounding box center [96, 209] width 179 height 35
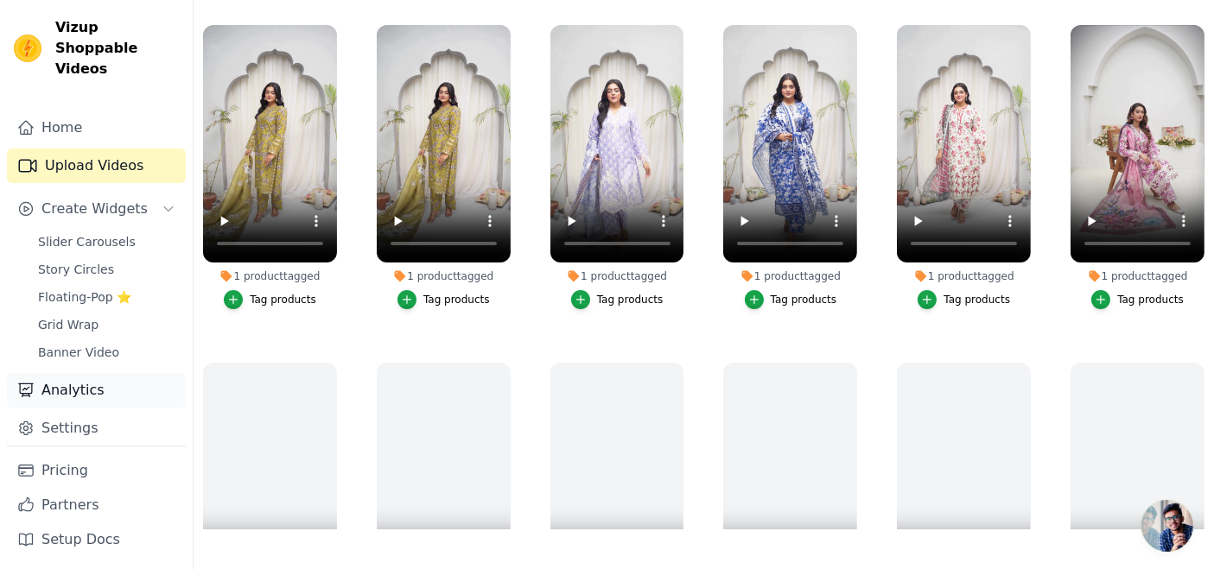
click at [54, 384] on link "Analytics" at bounding box center [96, 390] width 179 height 35
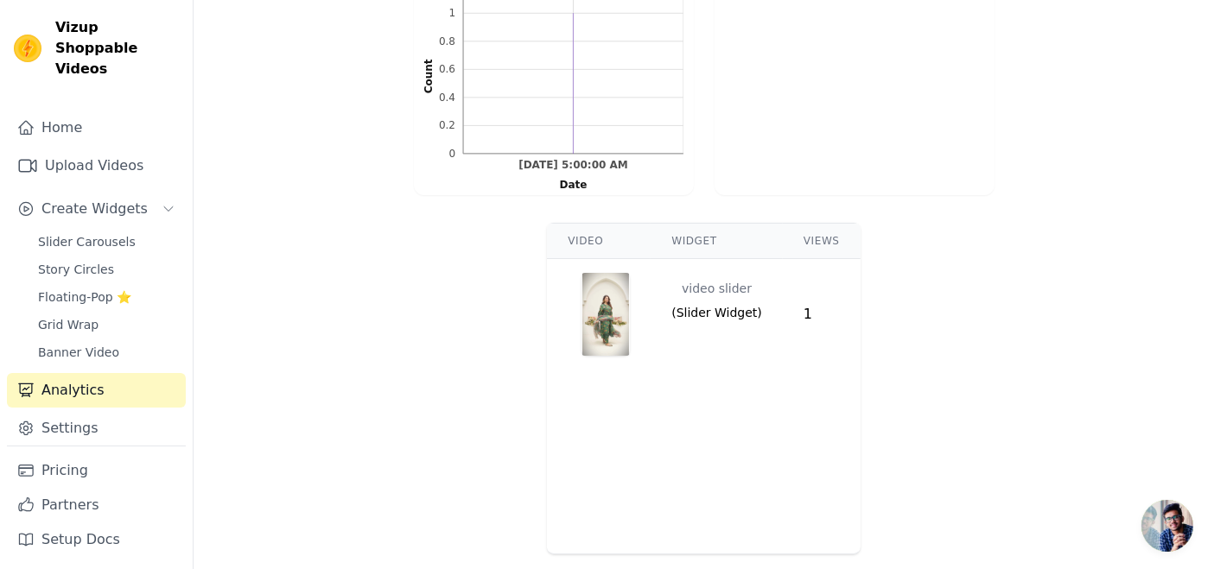
scroll to position [524, 0]
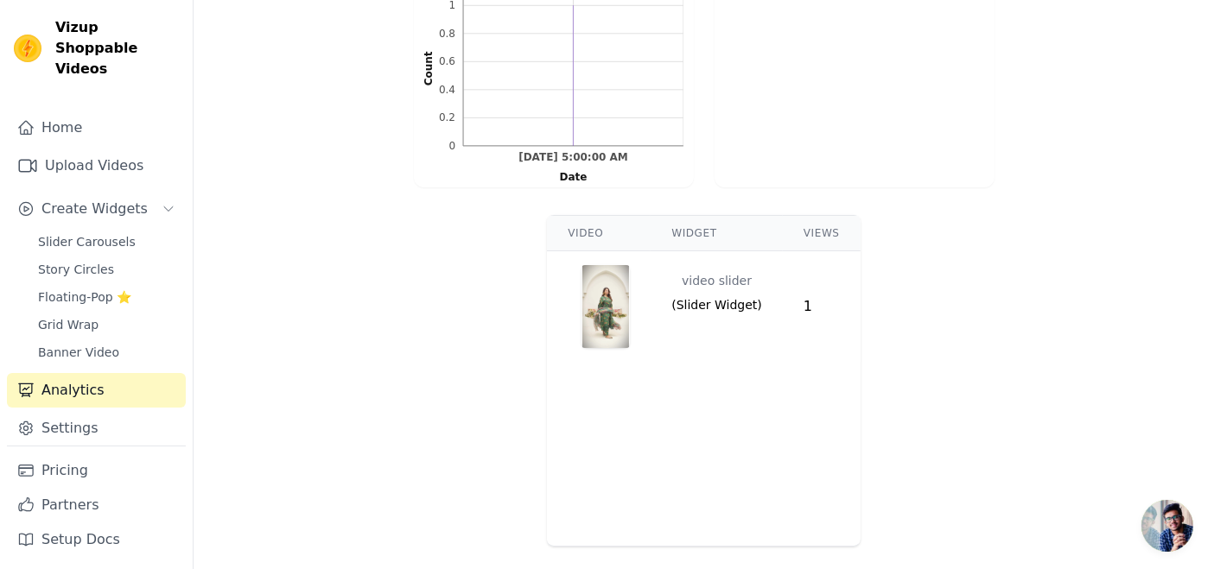
click at [650, 312] on td at bounding box center [599, 306] width 104 height 111
